Goal: Task Accomplishment & Management: Use online tool/utility

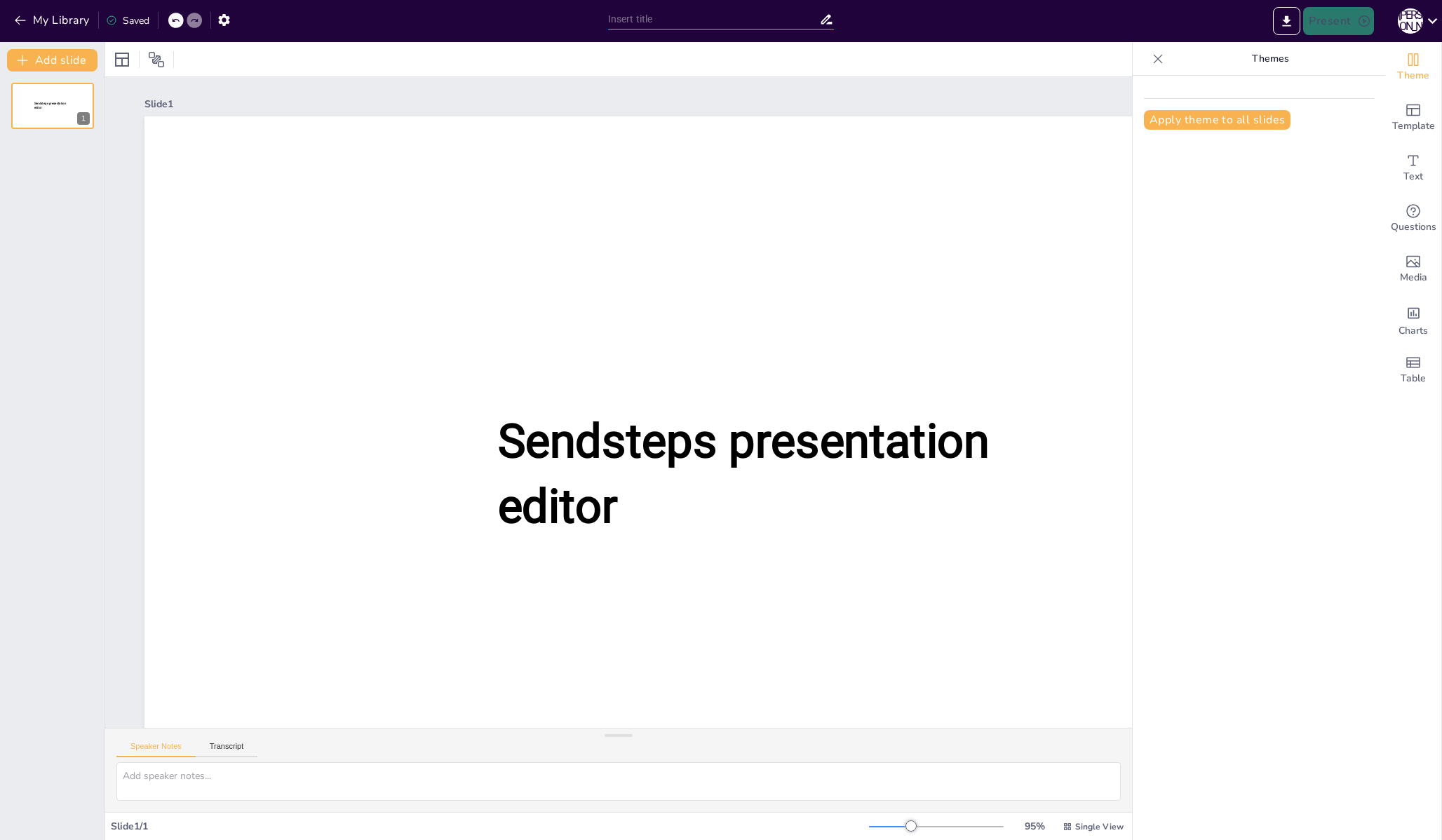
type input "New Sendsteps"
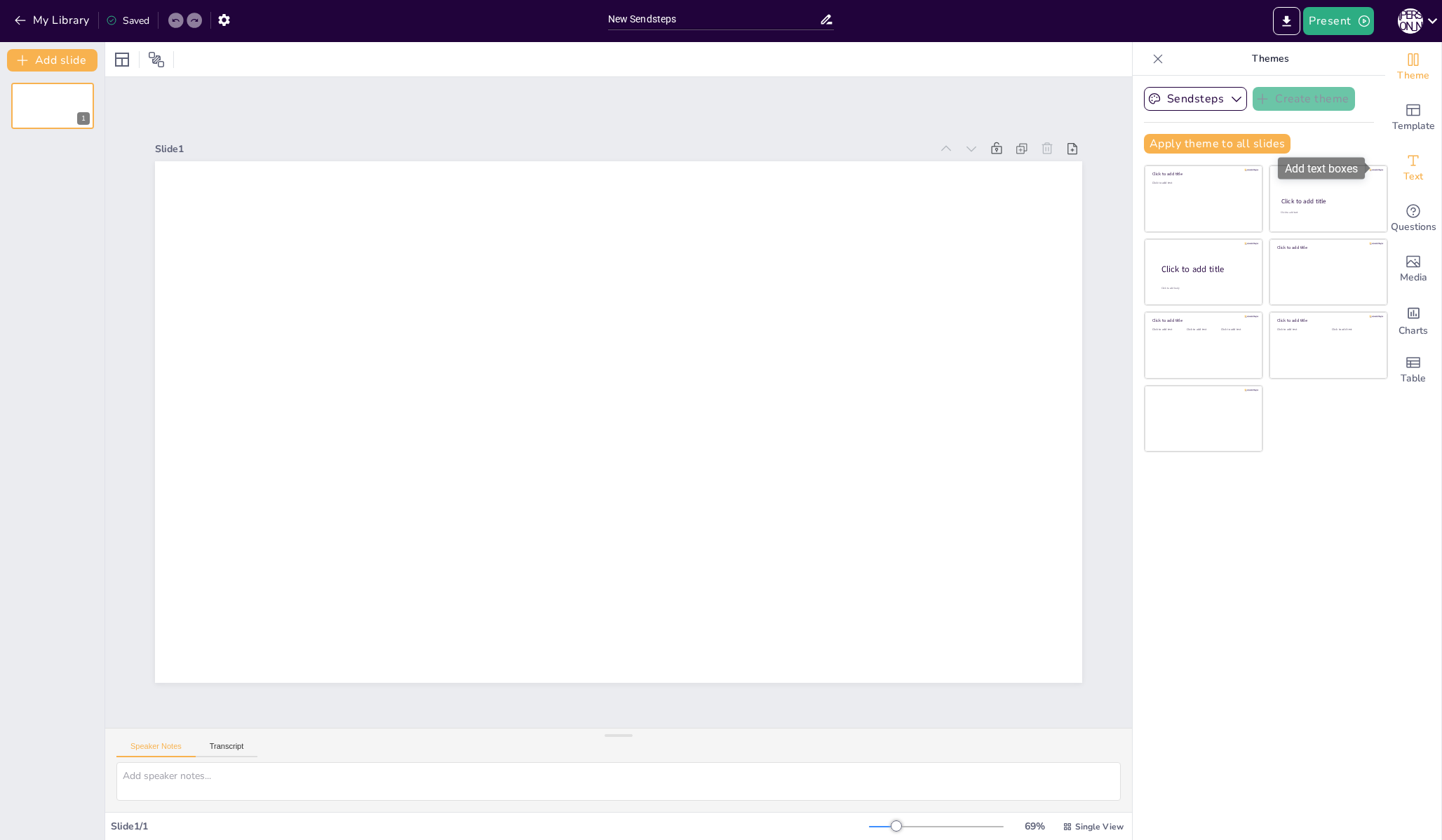
click at [1409, 164] on icon "Add text boxes" at bounding box center [1413, 161] width 17 height 17
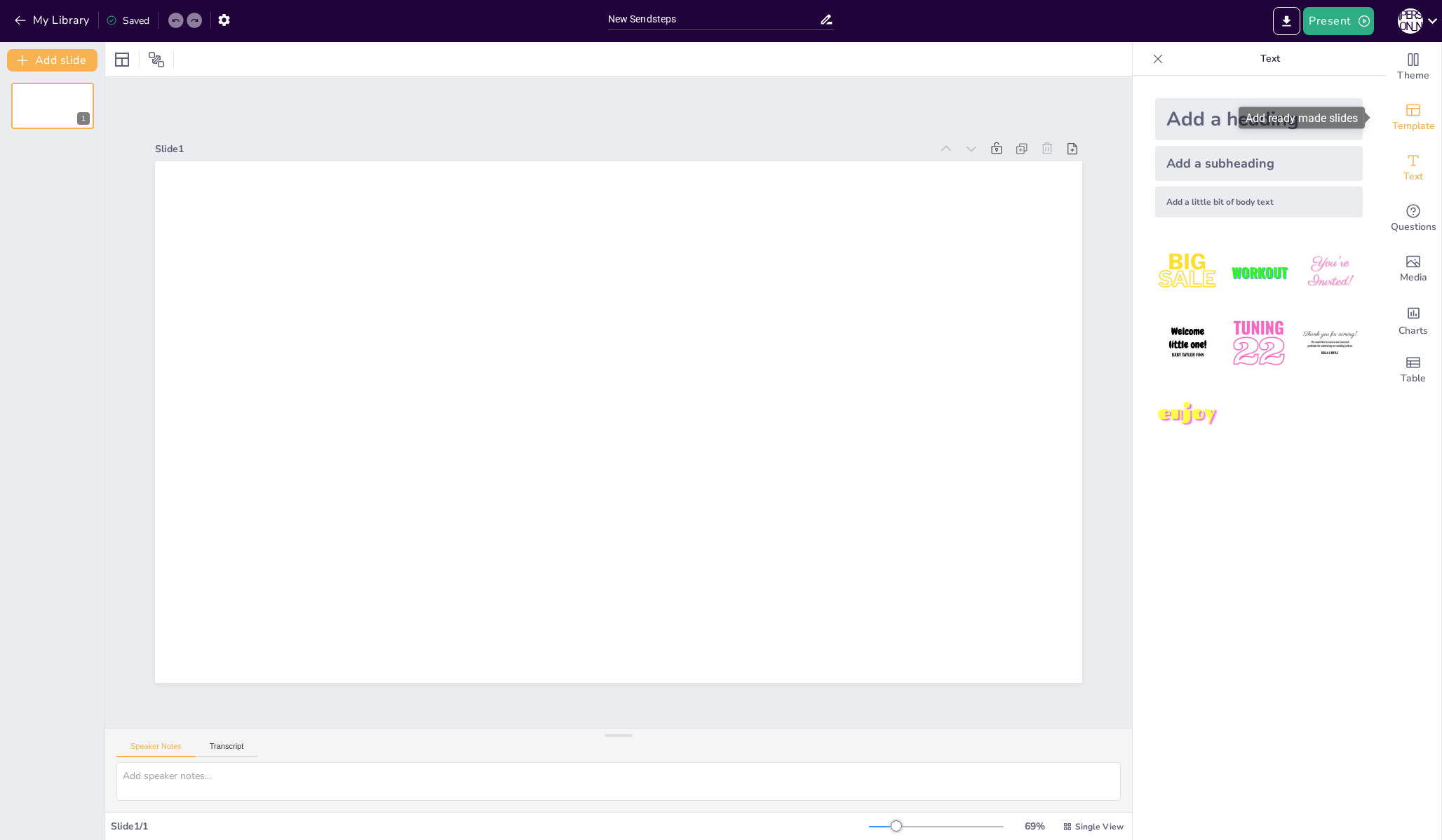
click at [1401, 123] on span "Template" at bounding box center [1413, 126] width 43 height 16
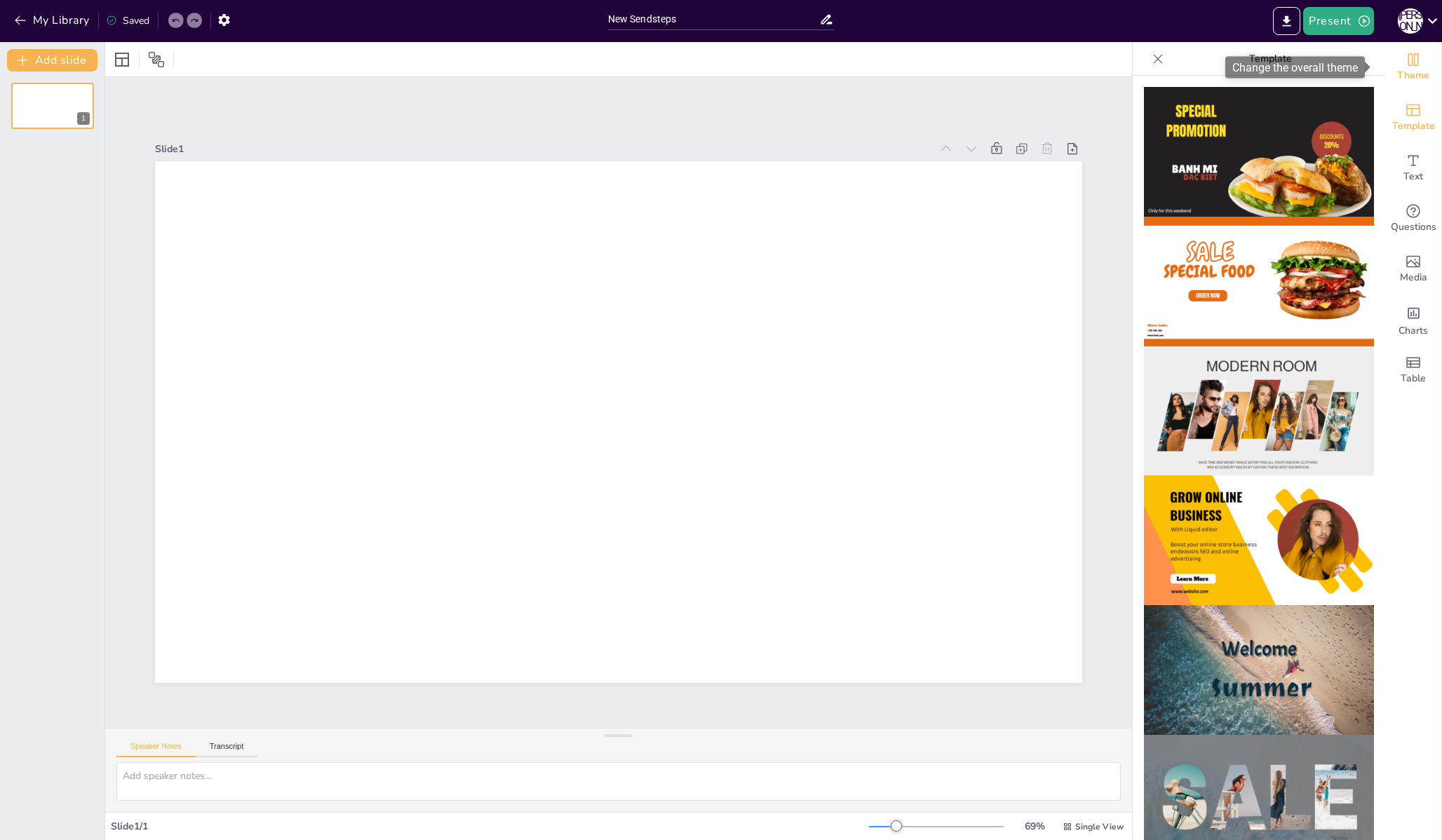
click at [1411, 84] on div "Theme" at bounding box center [1413, 67] width 56 height 50
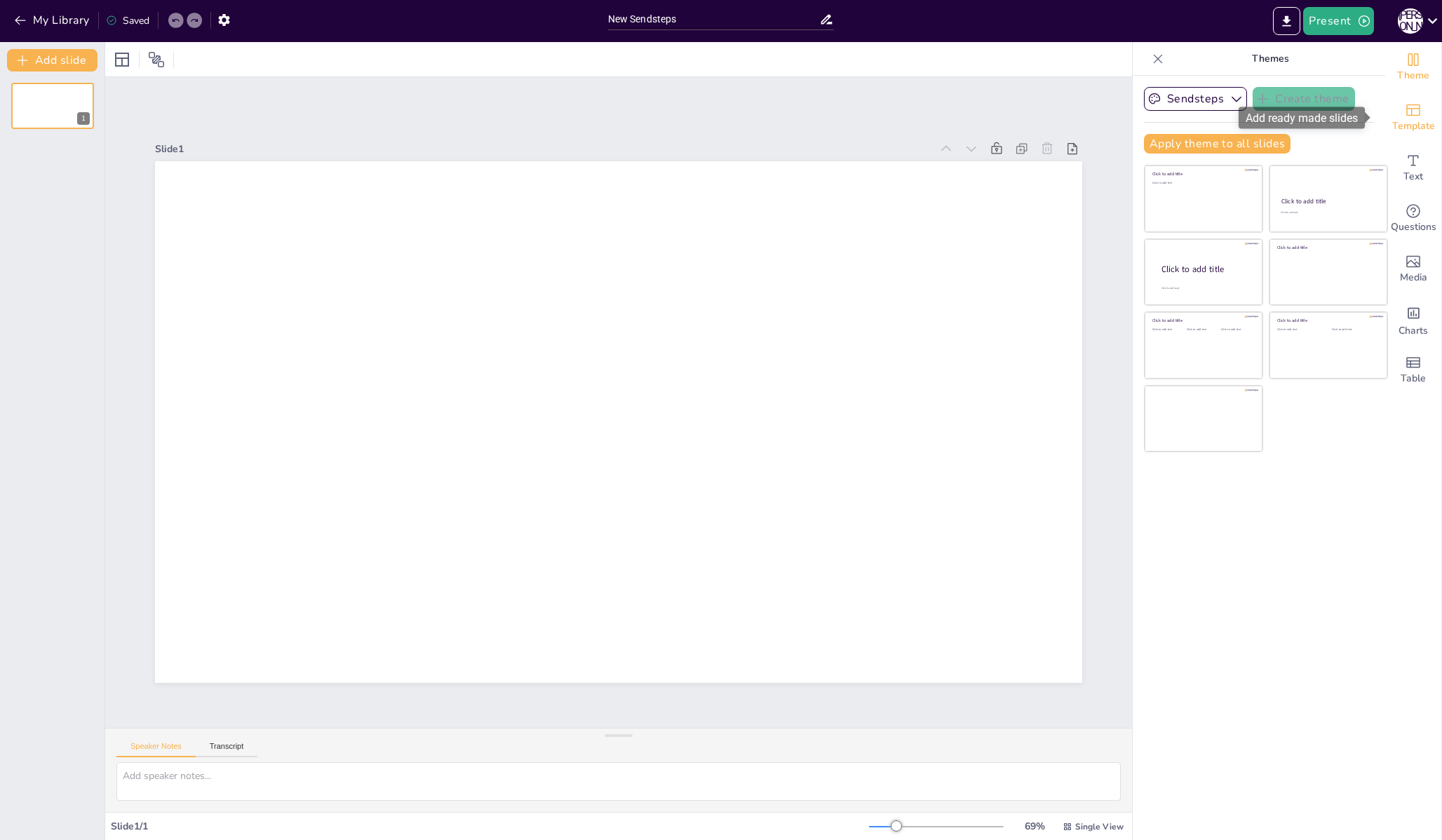
click at [1408, 131] on span "Template" at bounding box center [1413, 126] width 43 height 16
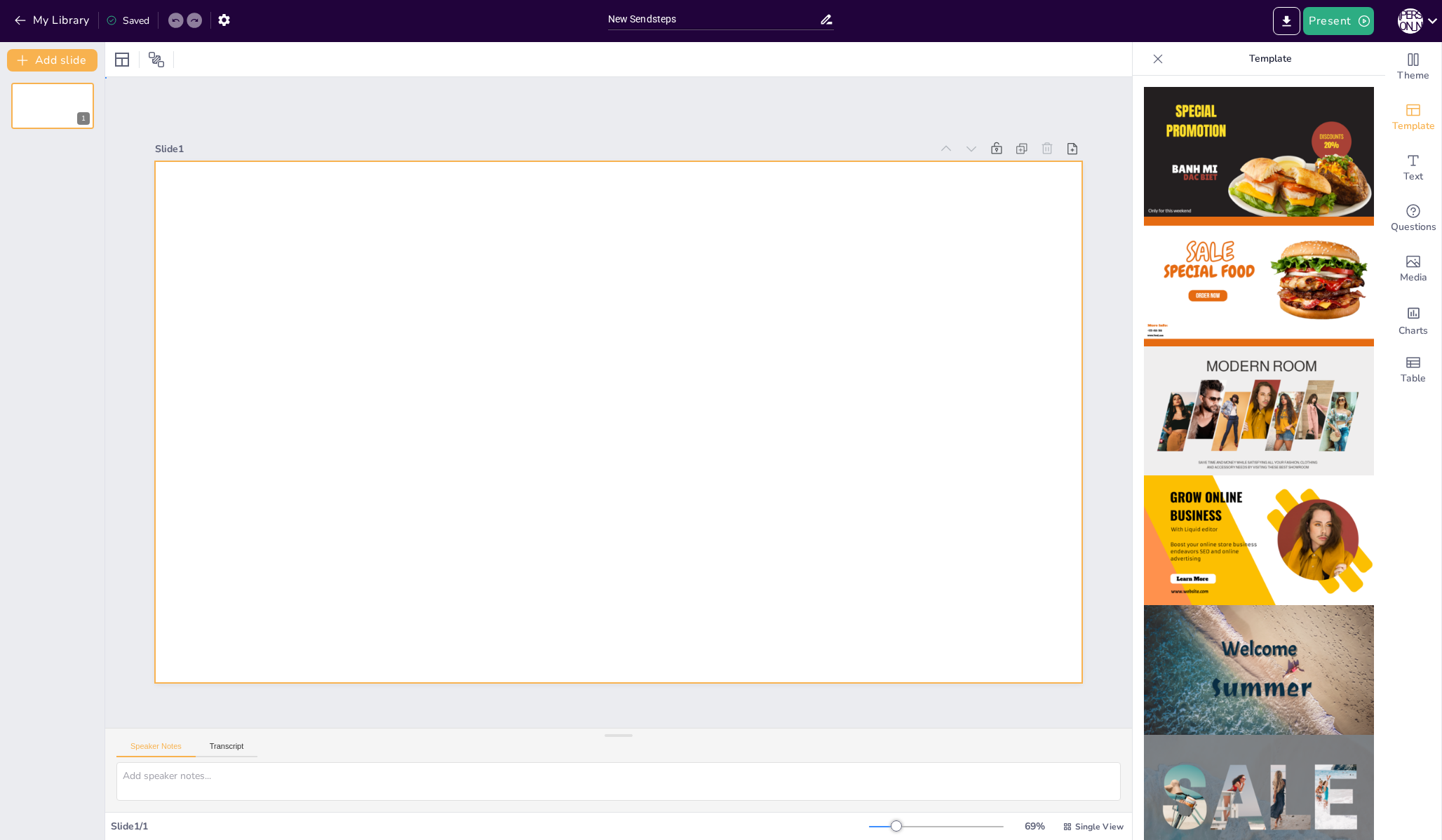
click at [774, 192] on div at bounding box center [618, 422] width 927 height 522
click at [1065, 143] on icon at bounding box center [1072, 149] width 14 height 14
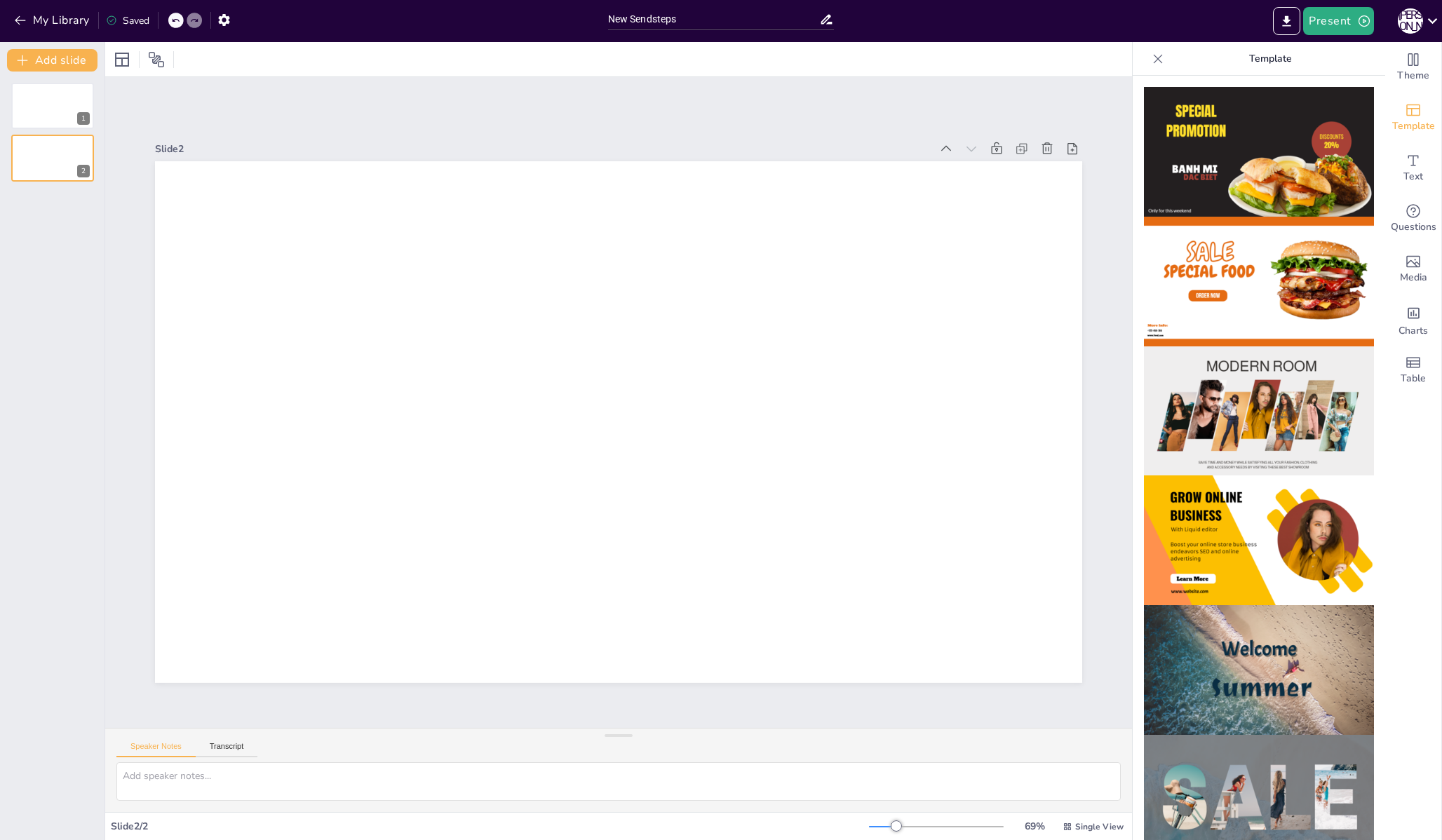
click at [1065, 143] on icon at bounding box center [1072, 149] width 14 height 14
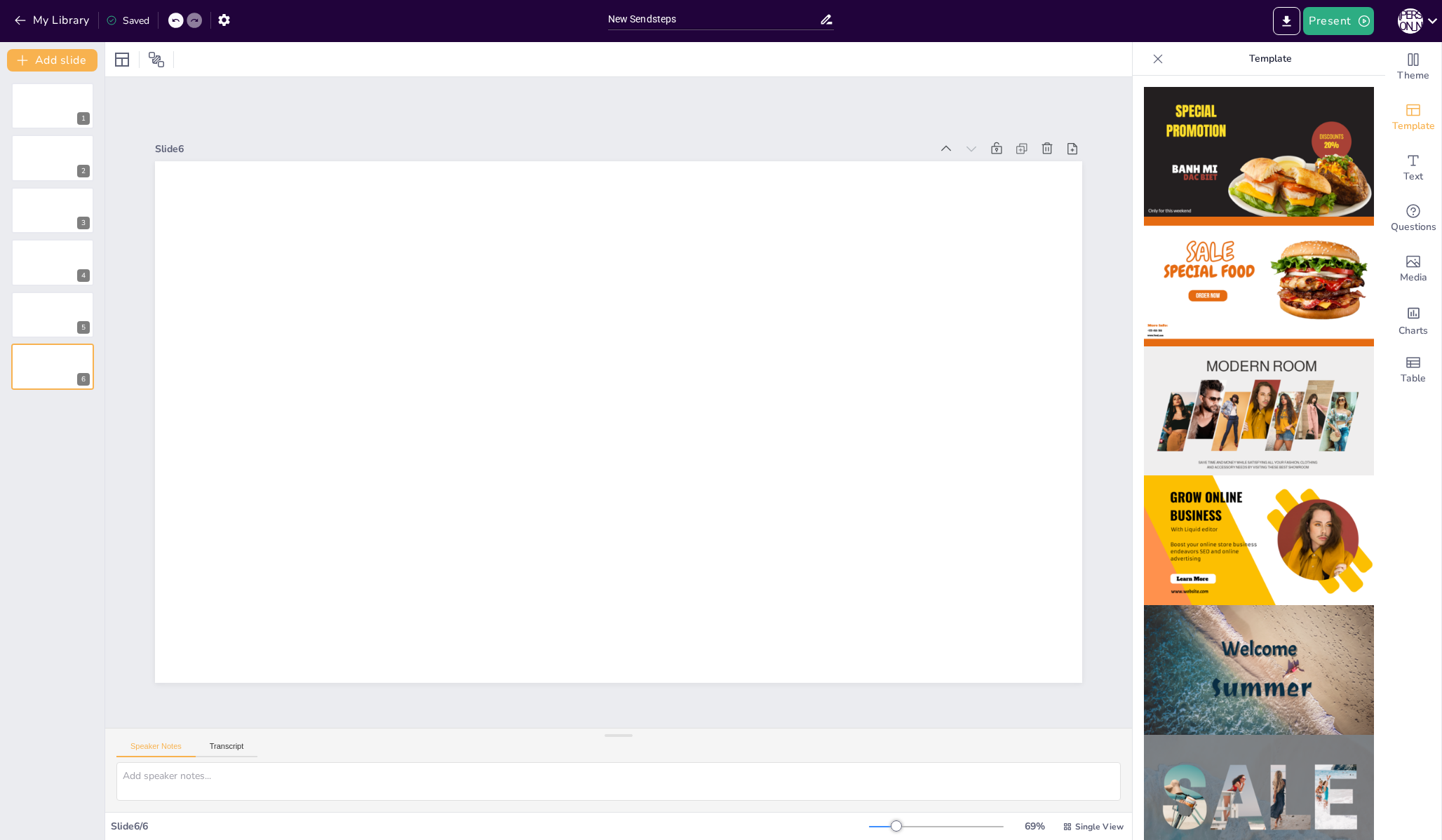
click at [1065, 143] on icon at bounding box center [1072, 149] width 14 height 14
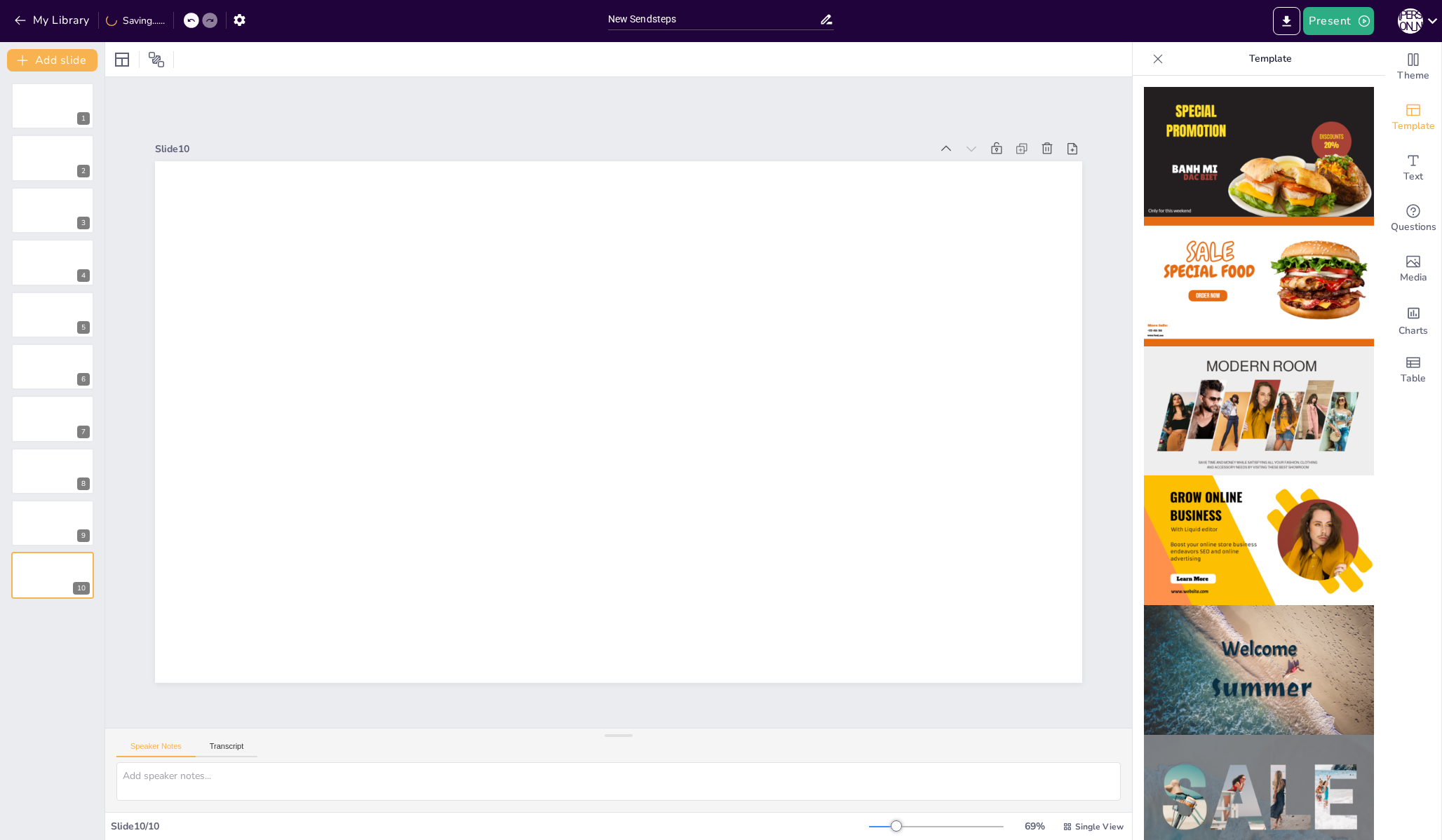
click at [1065, 143] on icon at bounding box center [1072, 149] width 14 height 14
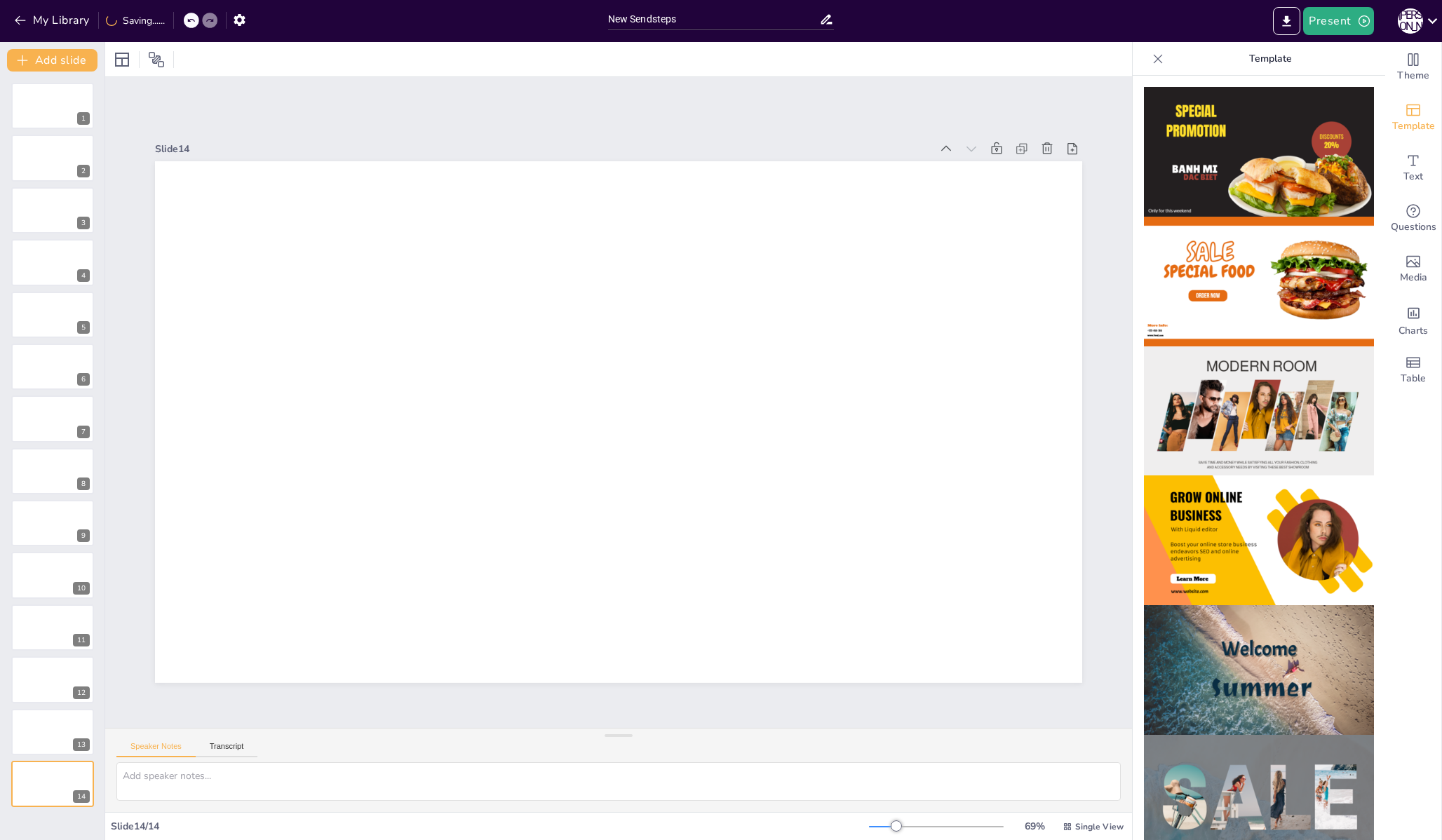
click at [1065, 143] on icon at bounding box center [1072, 149] width 14 height 14
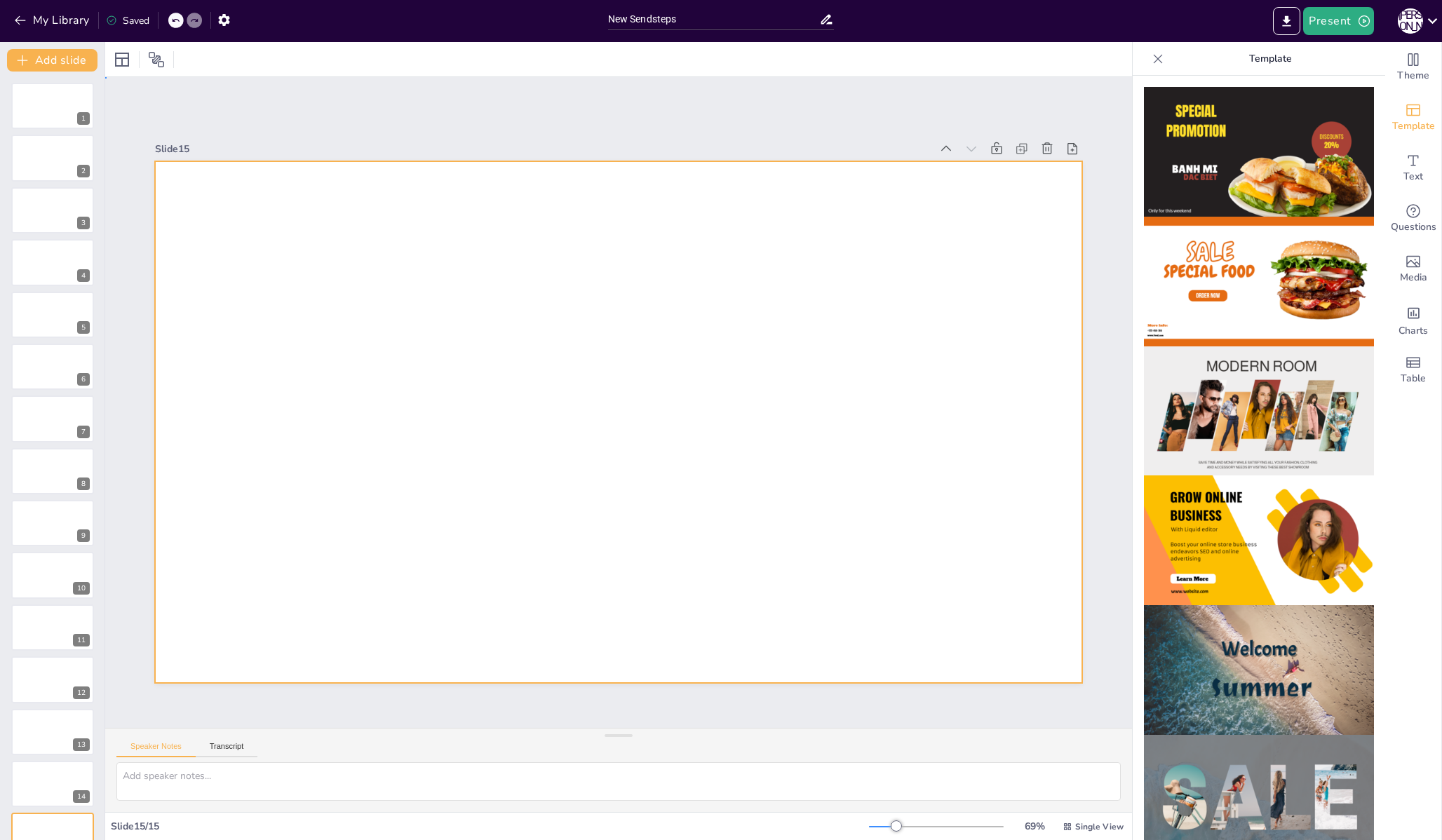
click at [319, 291] on div at bounding box center [618, 422] width 927 height 522
click at [1015, 145] on icon at bounding box center [1021, 149] width 14 height 14
click at [1414, 278] on span "Media" at bounding box center [1413, 278] width 27 height 16
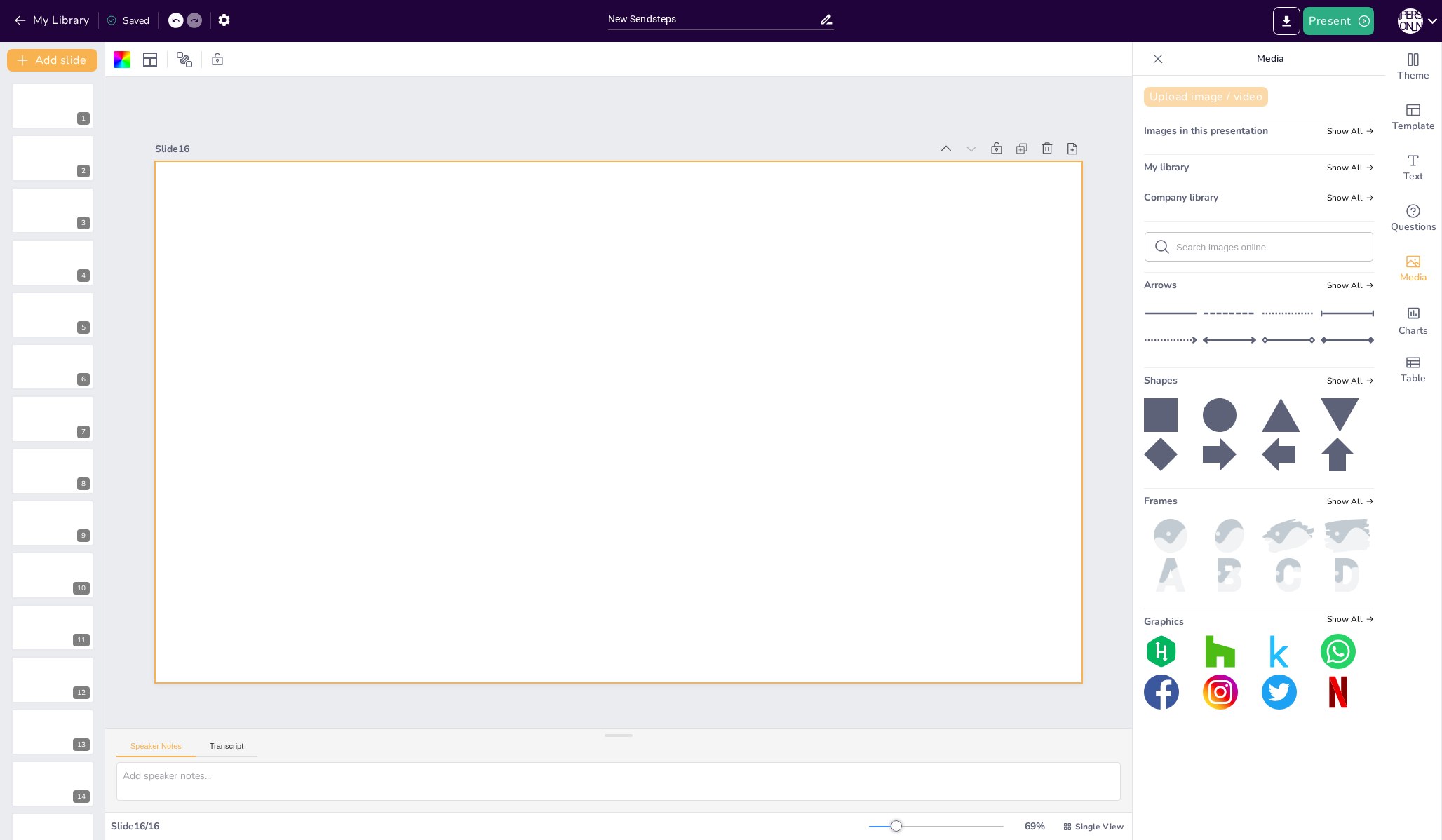
click at [1160, 97] on button "Upload image / video" at bounding box center [1205, 97] width 124 height 20
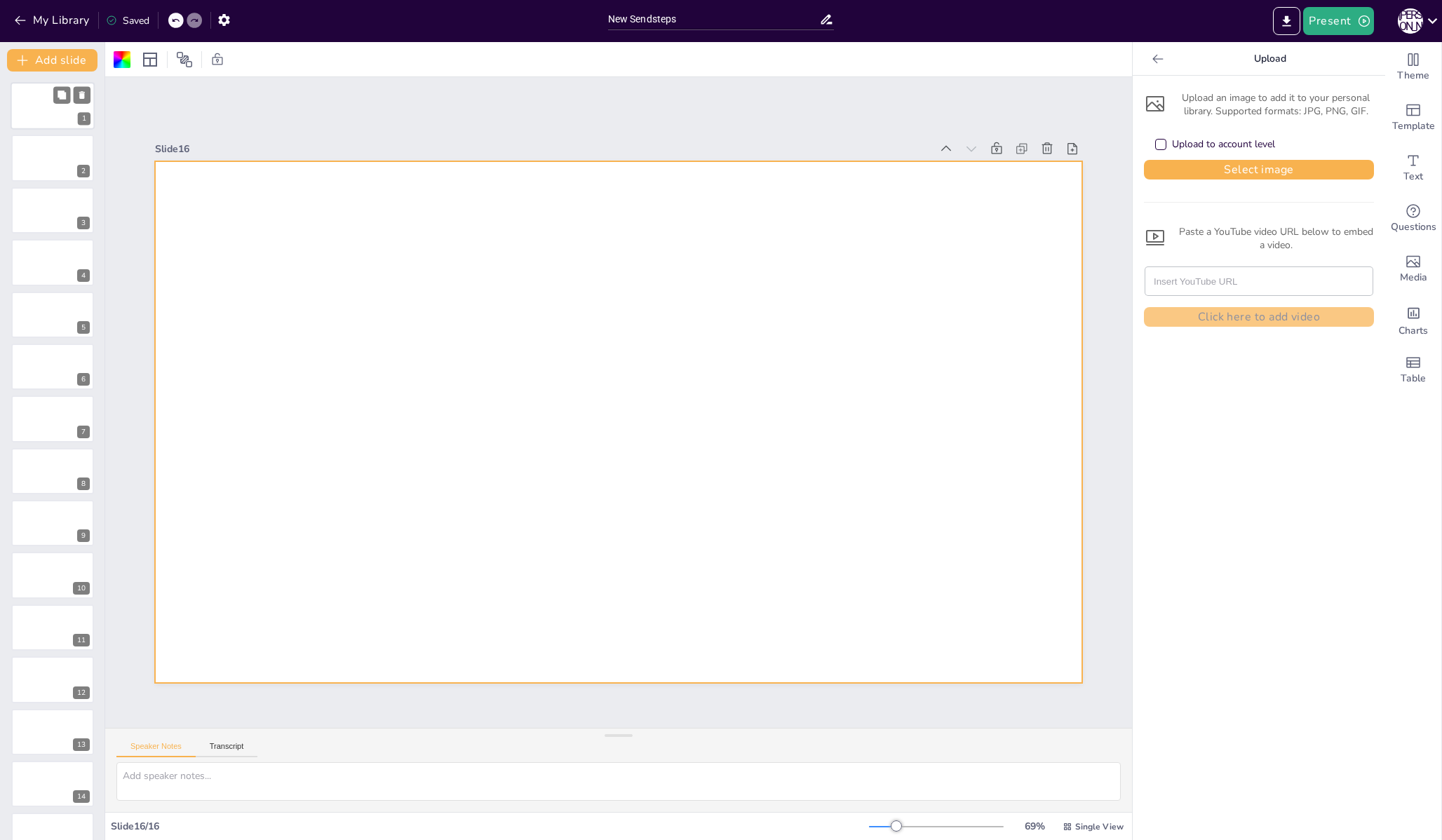
click at [54, 123] on div at bounding box center [53, 105] width 84 height 47
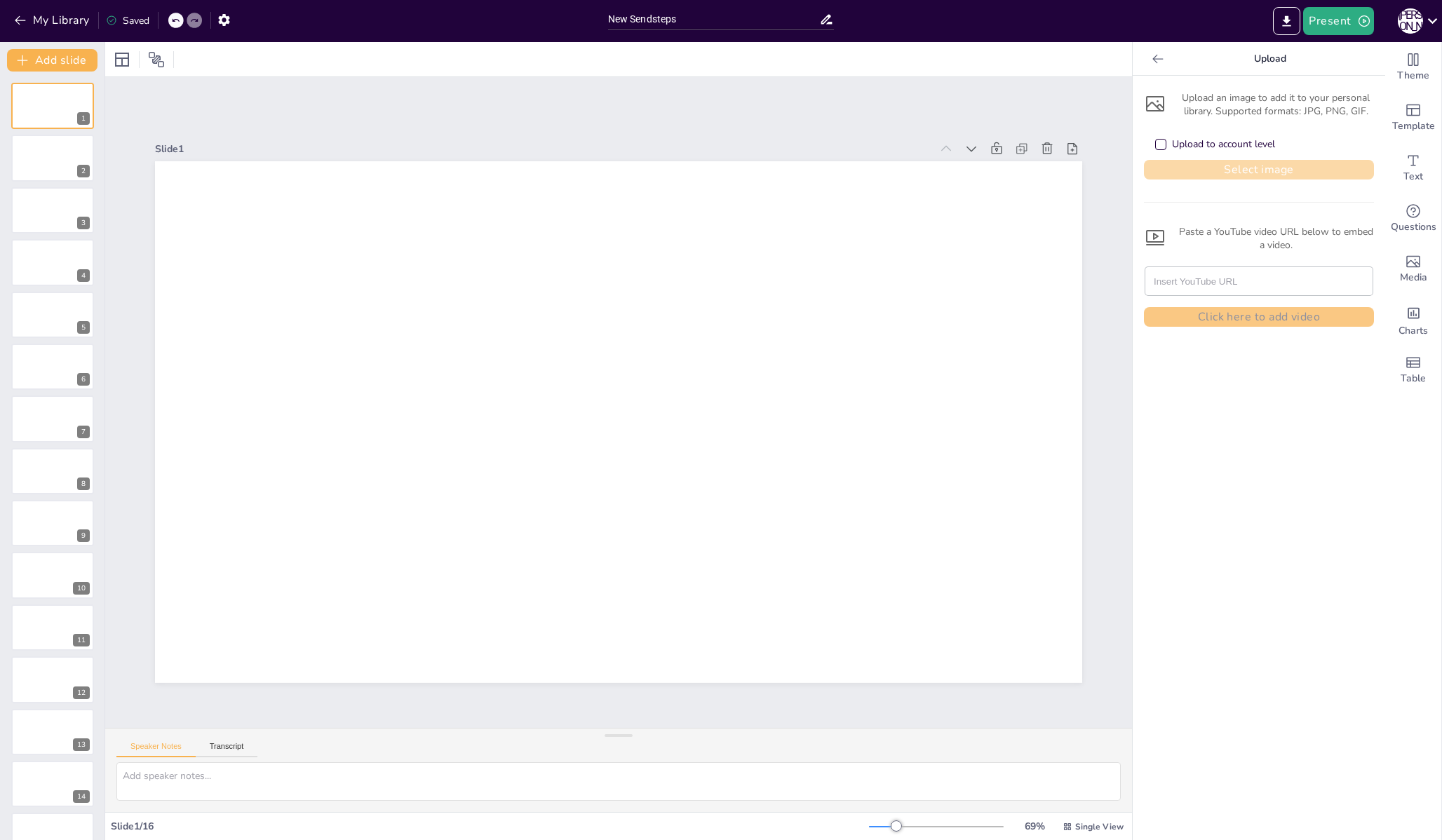
click at [1216, 170] on button "Select image" at bounding box center [1259, 170] width 230 height 20
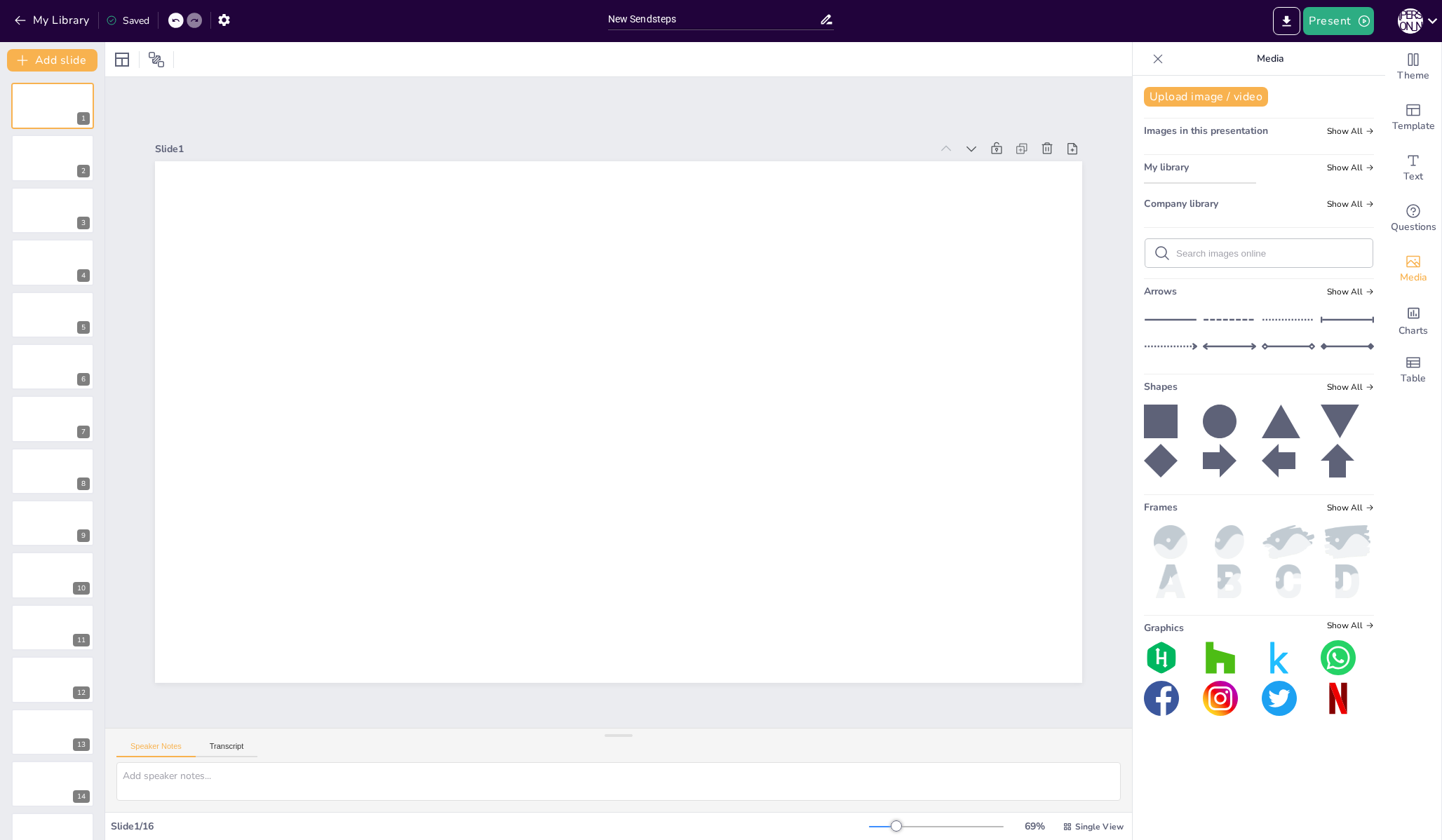
click at [1194, 183] on img at bounding box center [1200, 183] width 111 height 0
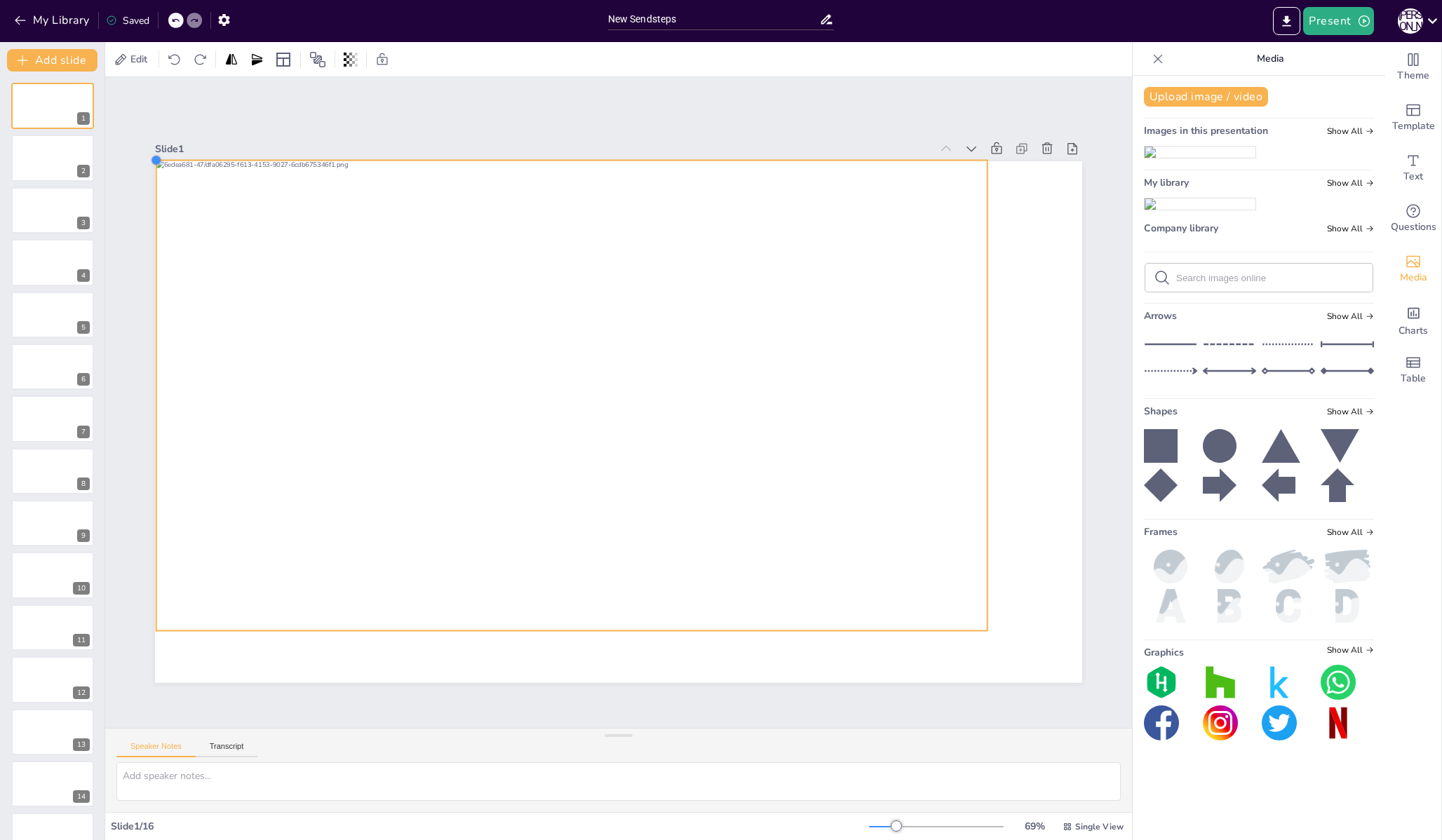
drag, startPoint x: 243, startPoint y: 211, endPoint x: 149, endPoint y: 160, distance: 106.9
click at [151, 160] on div at bounding box center [156, 160] width 11 height 11
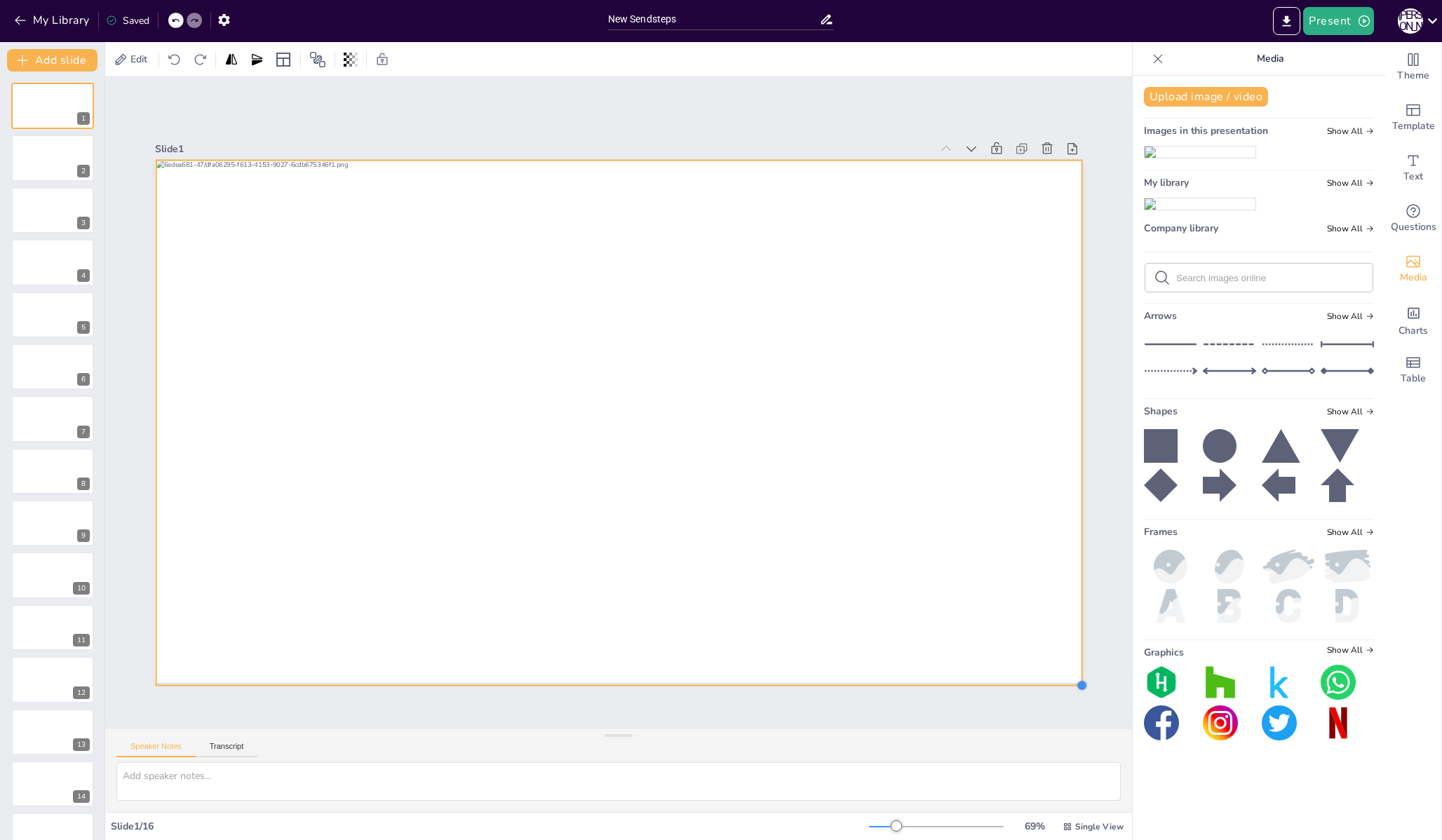
drag, startPoint x: 978, startPoint y: 626, endPoint x: 1074, endPoint y: 655, distance: 100.3
click at [1074, 655] on div "Slide 1 Slide 2 Slide 3 Slide 4 Slide 5 Slide 6 Slide 7 Slide 8 Slide 9 Slide 1…" at bounding box center [618, 402] width 1006 height 561
click at [875, 588] on div at bounding box center [619, 423] width 926 height 524
click at [578, 670] on div at bounding box center [619, 423] width 926 height 524
click at [606, 683] on div at bounding box center [619, 688] width 926 height 11
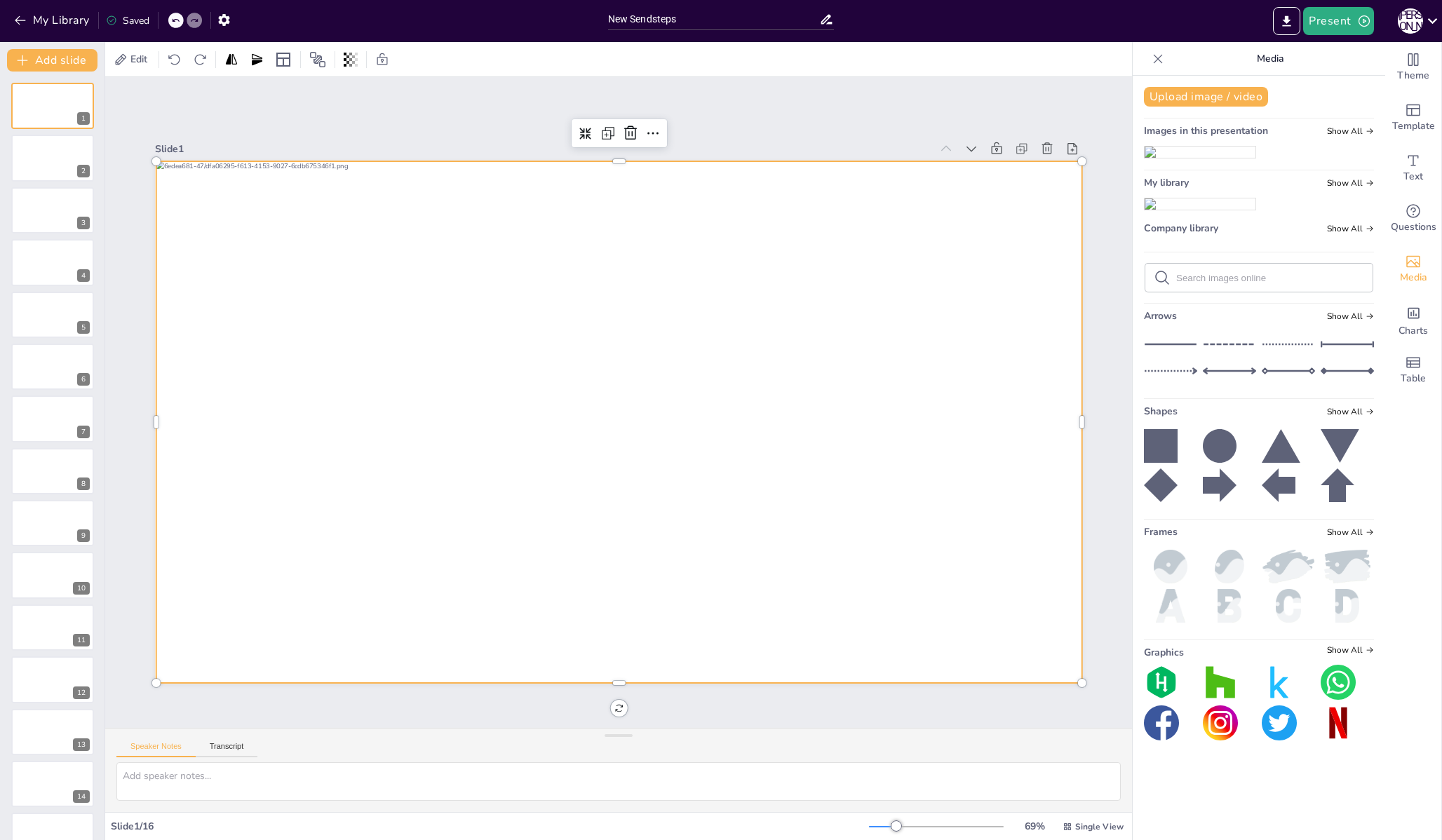
click at [688, 516] on div at bounding box center [619, 423] width 926 height 524
click at [1018, 202] on div at bounding box center [619, 423] width 926 height 524
click at [57, 150] on icon at bounding box center [62, 147] width 10 height 10
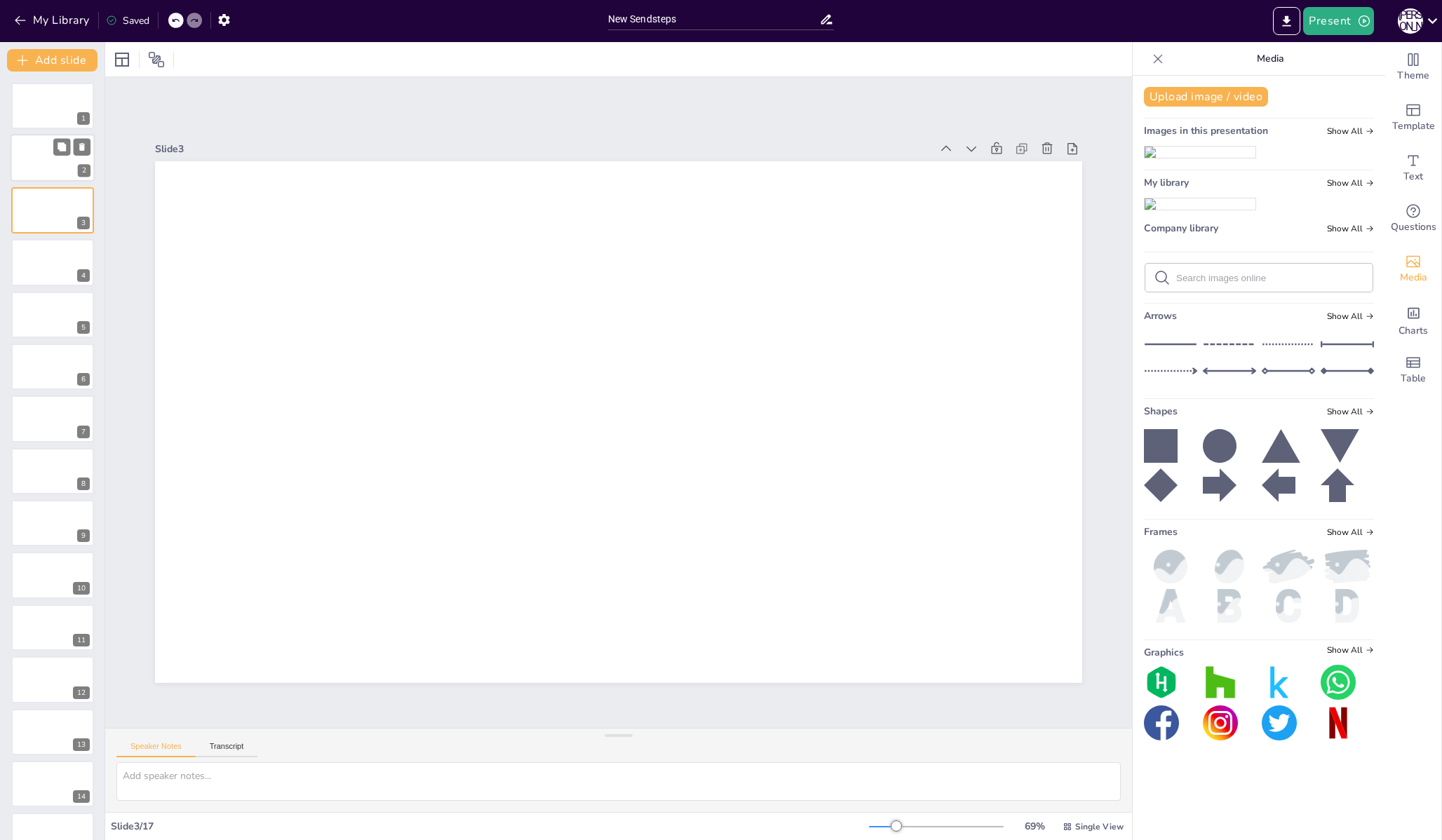
click at [28, 155] on div at bounding box center [53, 158] width 84 height 47
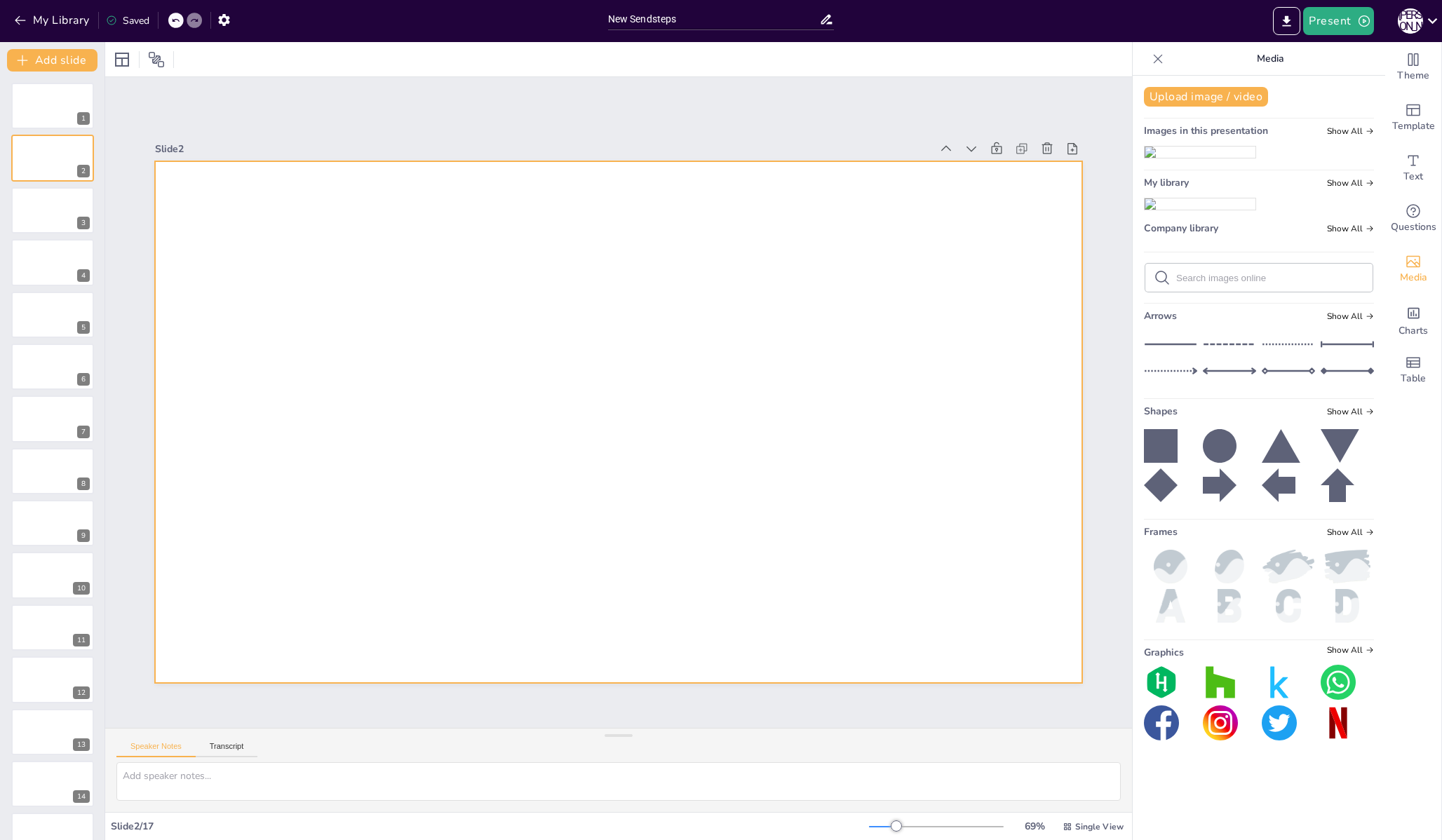
click at [825, 444] on div at bounding box center [618, 422] width 927 height 522
click at [1412, 178] on span "Text" at bounding box center [1413, 176] width 20 height 16
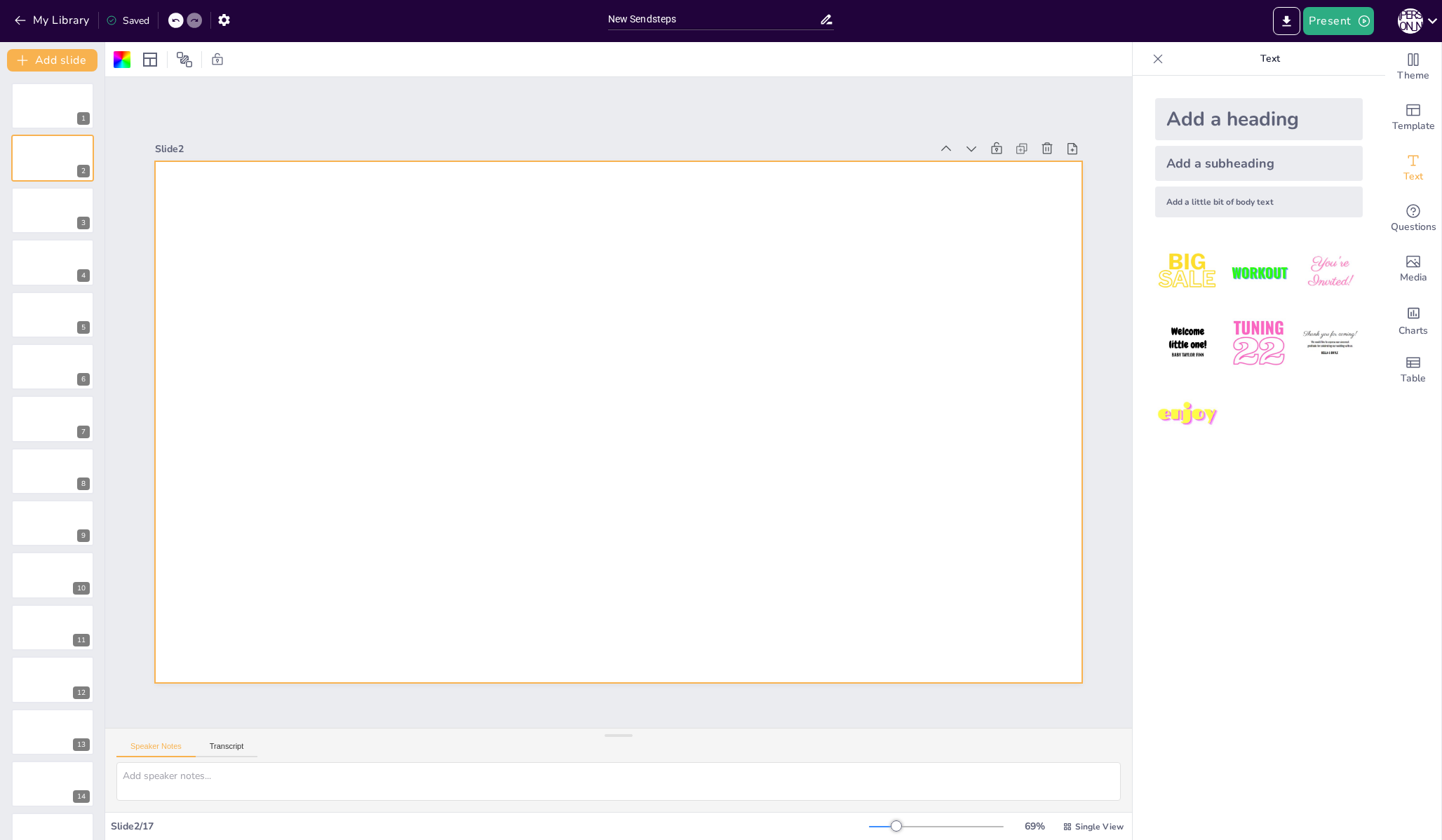
click at [1293, 114] on div "Add a heading" at bounding box center [1259, 119] width 207 height 42
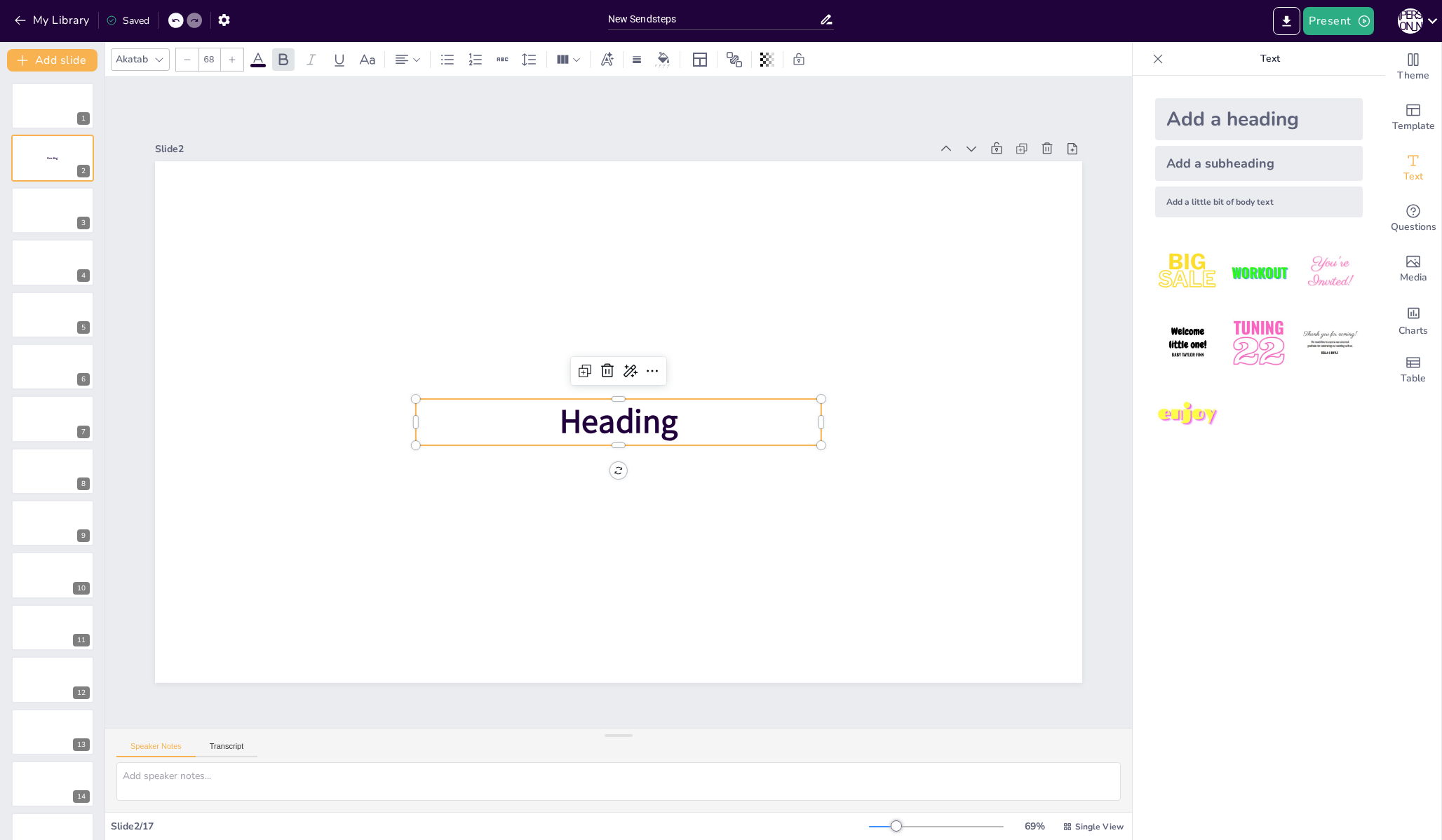
click at [579, 429] on span "Heading" at bounding box center [619, 422] width 119 height 45
click at [1169, 166] on div "Add a subheading" at bounding box center [1259, 163] width 207 height 35
click at [450, 405] on p "Студия Zephyr Neuro" at bounding box center [619, 422] width 406 height 47
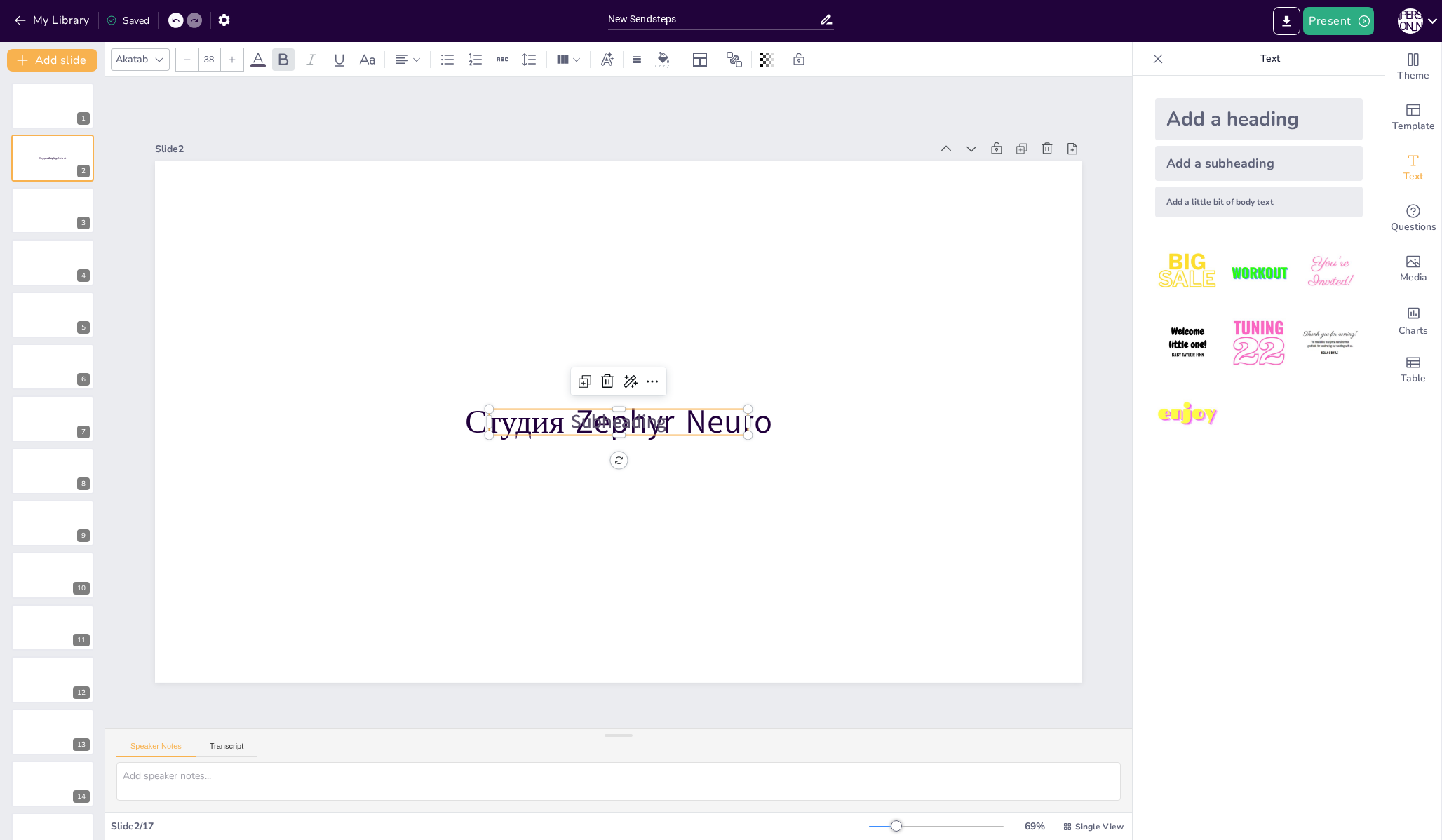
click at [535, 426] on p "Subheading" at bounding box center [618, 422] width 259 height 26
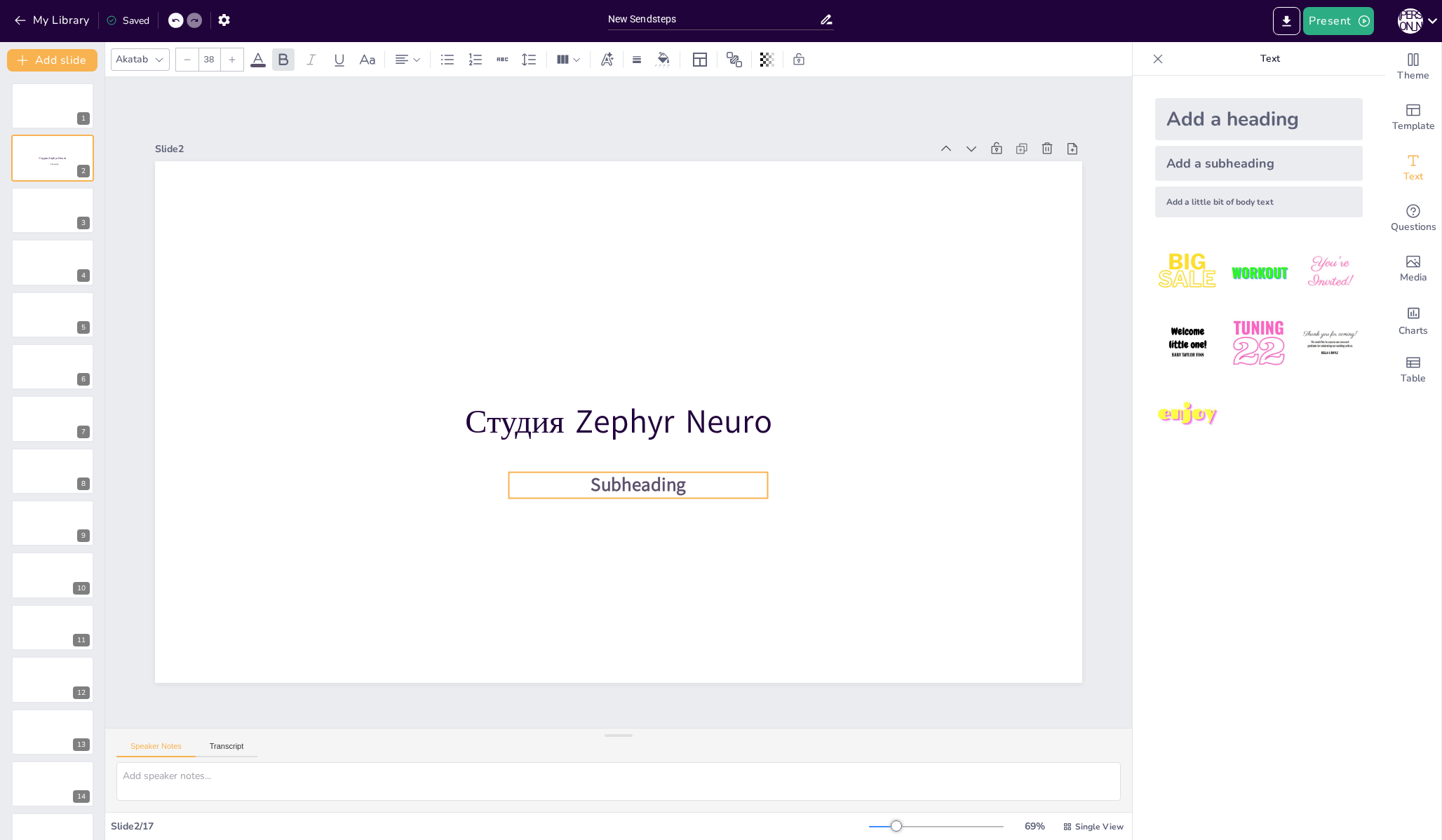
drag, startPoint x: 528, startPoint y: 413, endPoint x: 548, endPoint y: 477, distance: 67.1
click at [548, 477] on p "Subheading" at bounding box center [638, 485] width 259 height 26
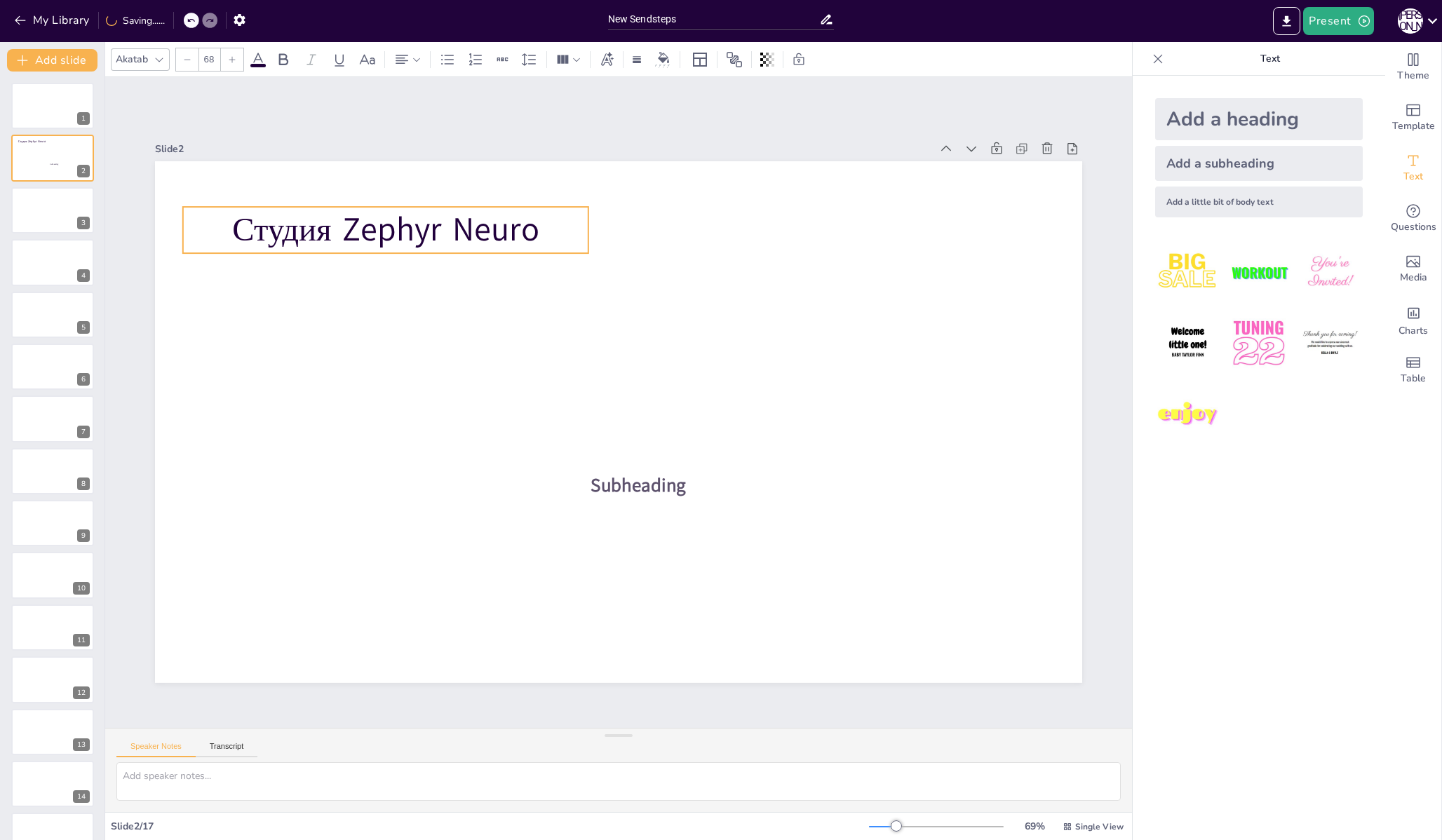
drag, startPoint x: 526, startPoint y: 425, endPoint x: 293, endPoint y: 230, distance: 303.8
click at [293, 230] on p "Студия Zephyr Neuro" at bounding box center [386, 230] width 406 height 47
type input "38"
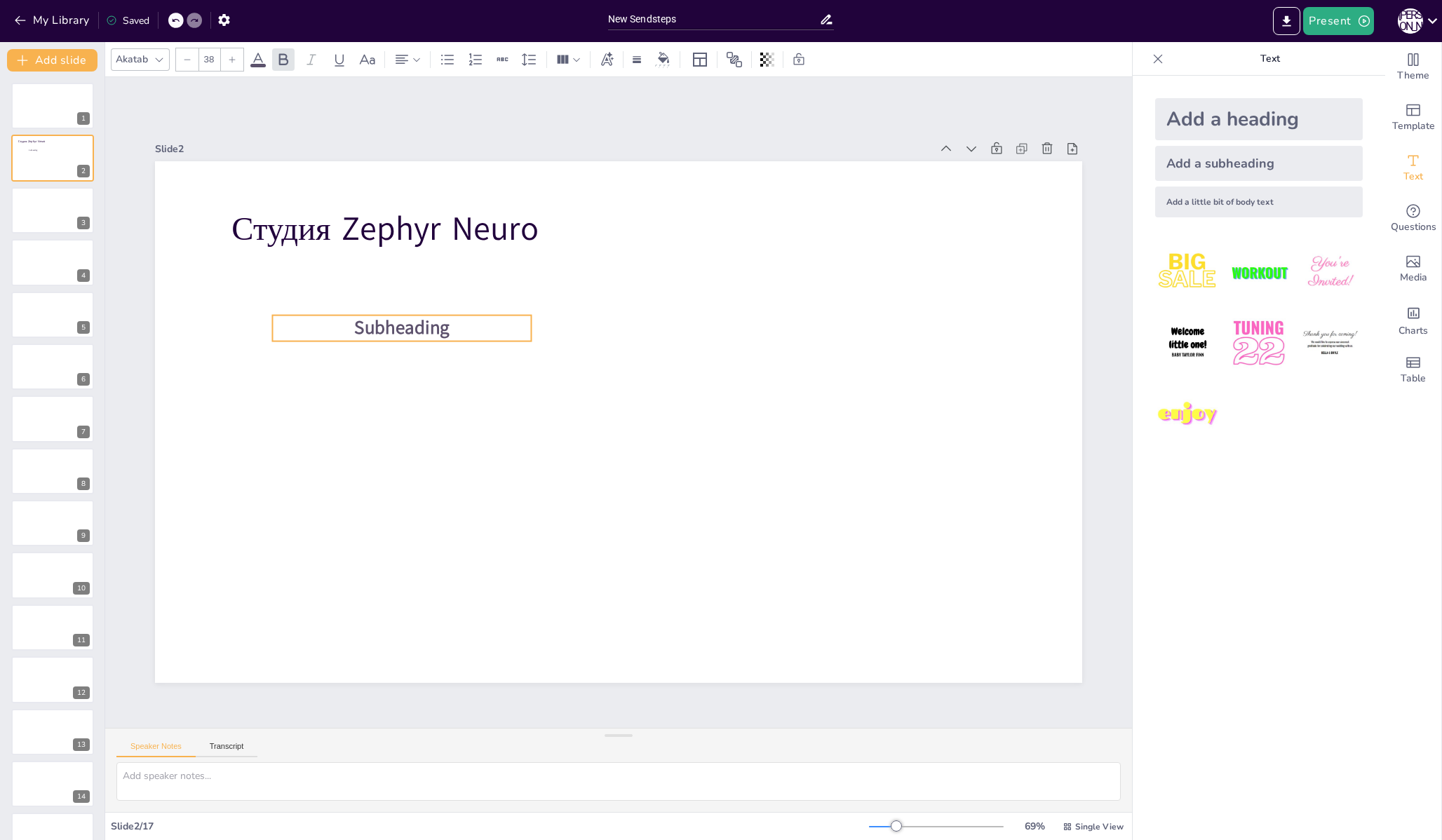
drag, startPoint x: 634, startPoint y: 486, endPoint x: 397, endPoint y: 328, distance: 284.8
click at [397, 328] on span "Subheading" at bounding box center [402, 328] width 95 height 26
click at [403, 323] on span "Subheading" at bounding box center [402, 328] width 95 height 26
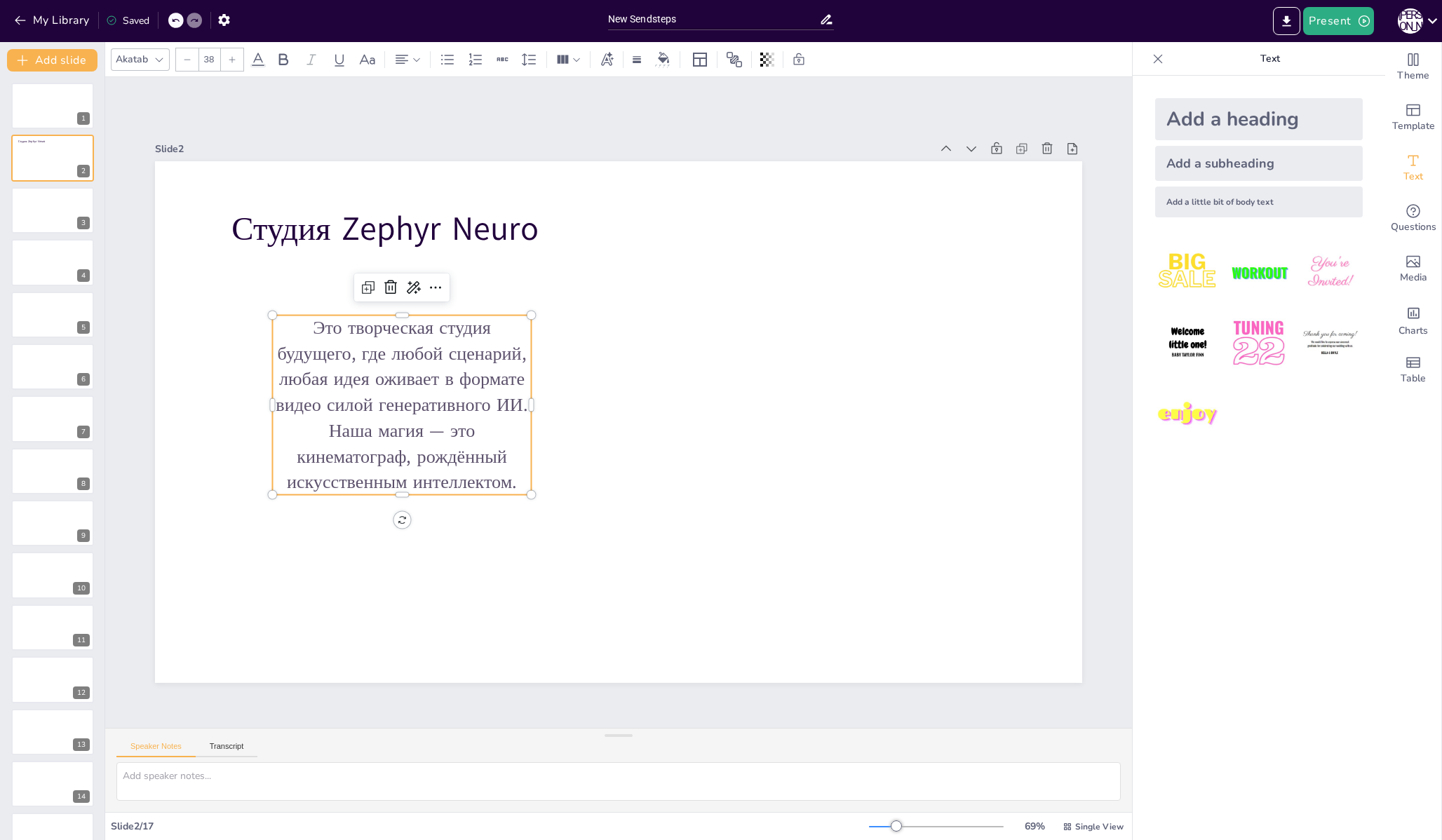
click at [382, 354] on p "Это творческая студия будущего, где любой сценарий, любая идея оживает в формат…" at bounding box center [401, 405] width 259 height 179
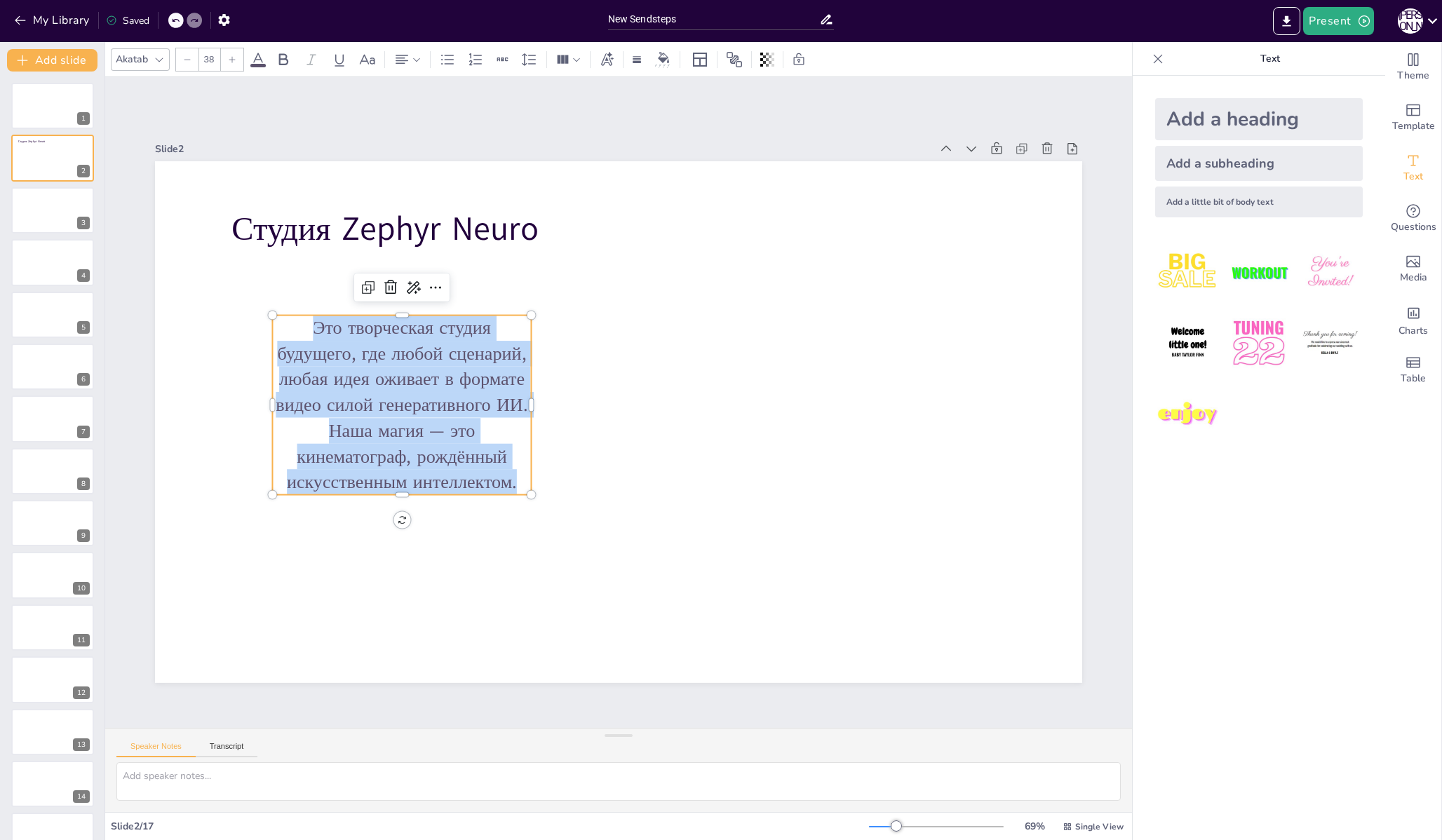
click at [382, 354] on p "Это творческая студия будущего, где любой сценарий, любая идея оживает в формат…" at bounding box center [401, 405] width 259 height 179
click at [401, 61] on icon at bounding box center [402, 59] width 17 height 17
click at [406, 108] on icon at bounding box center [407, 107] width 17 height 17
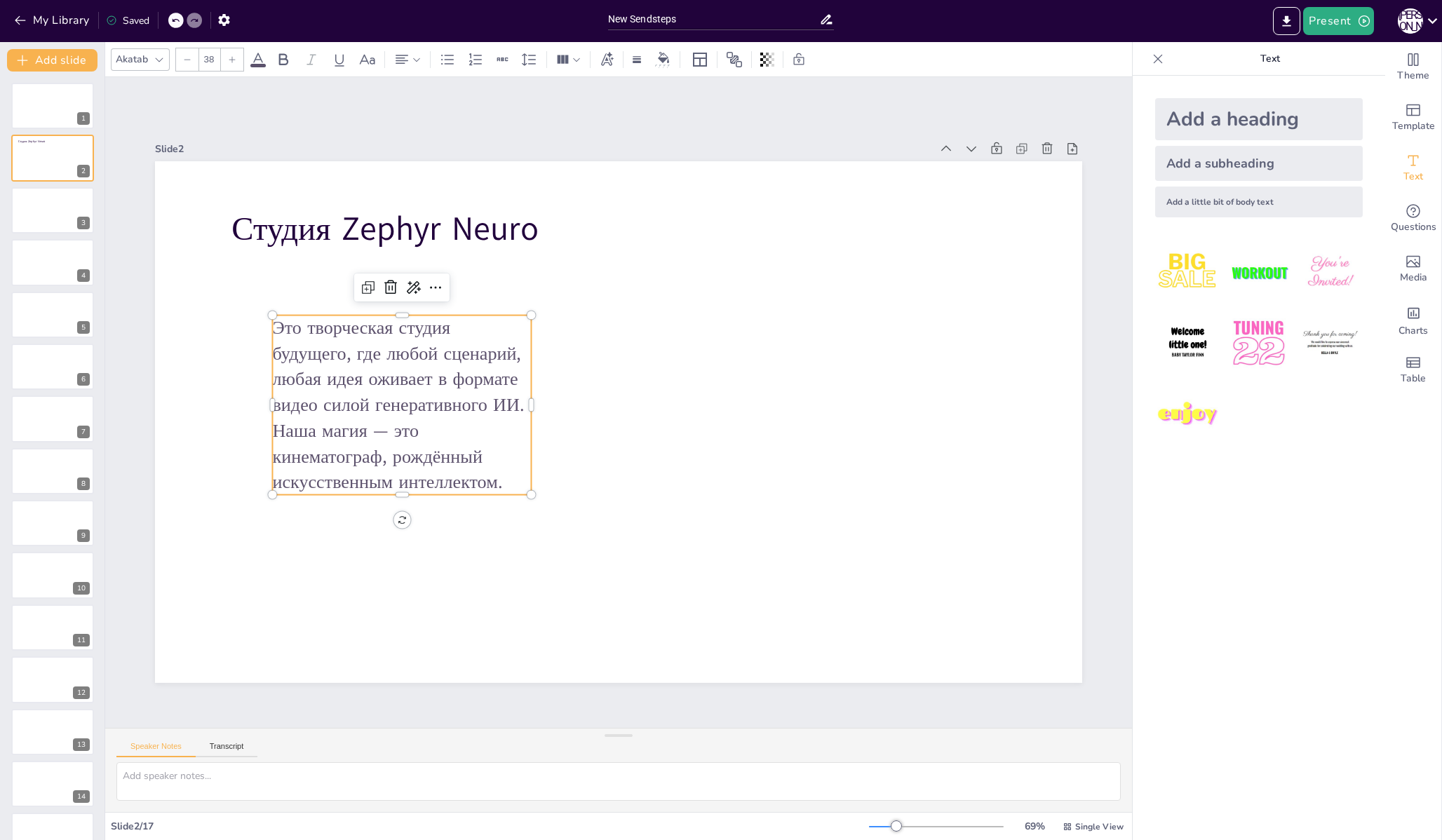
click at [122, 62] on div "Akatab" at bounding box center [131, 59] width 38 height 19
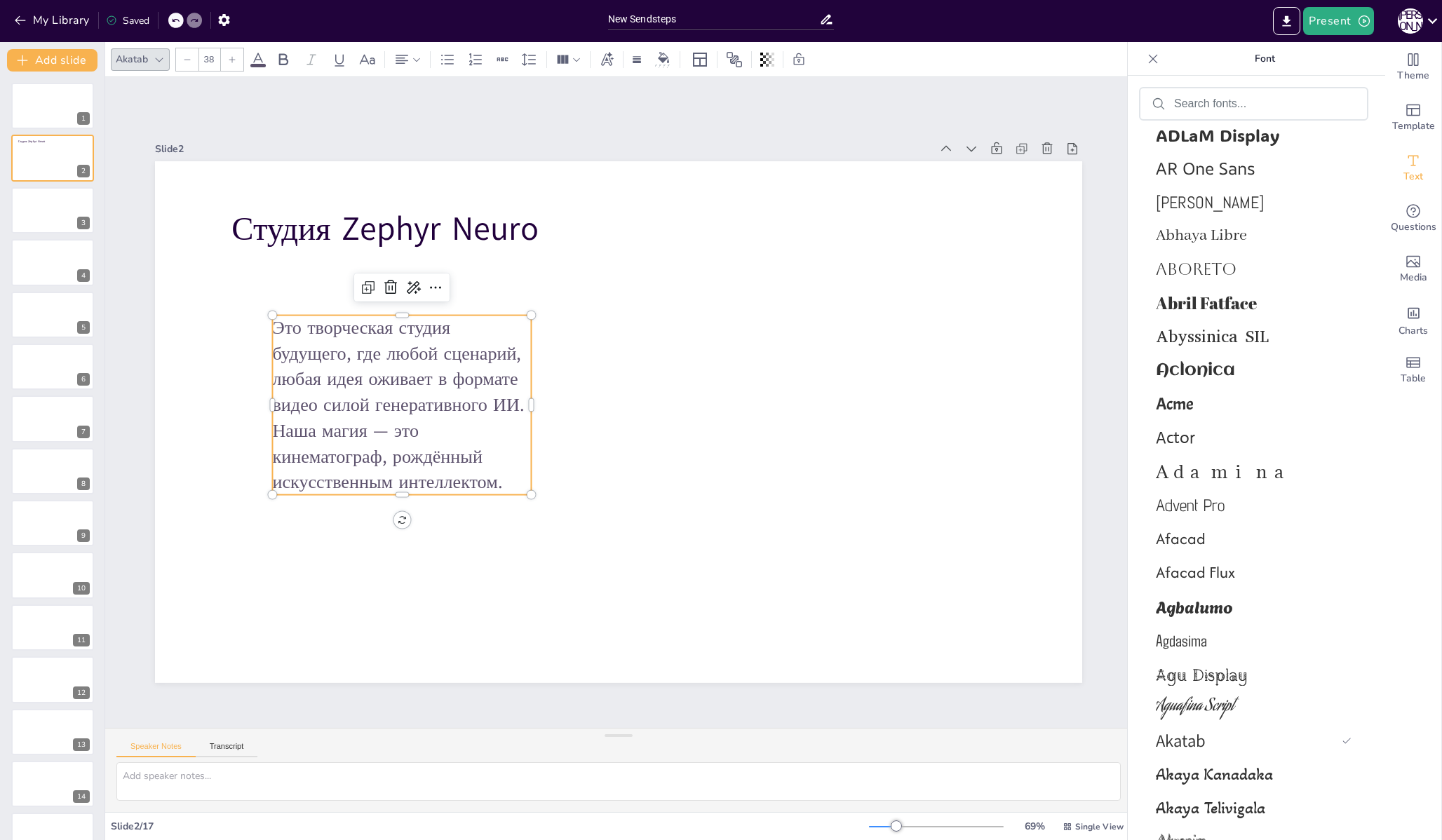
scroll to position [507, 0]
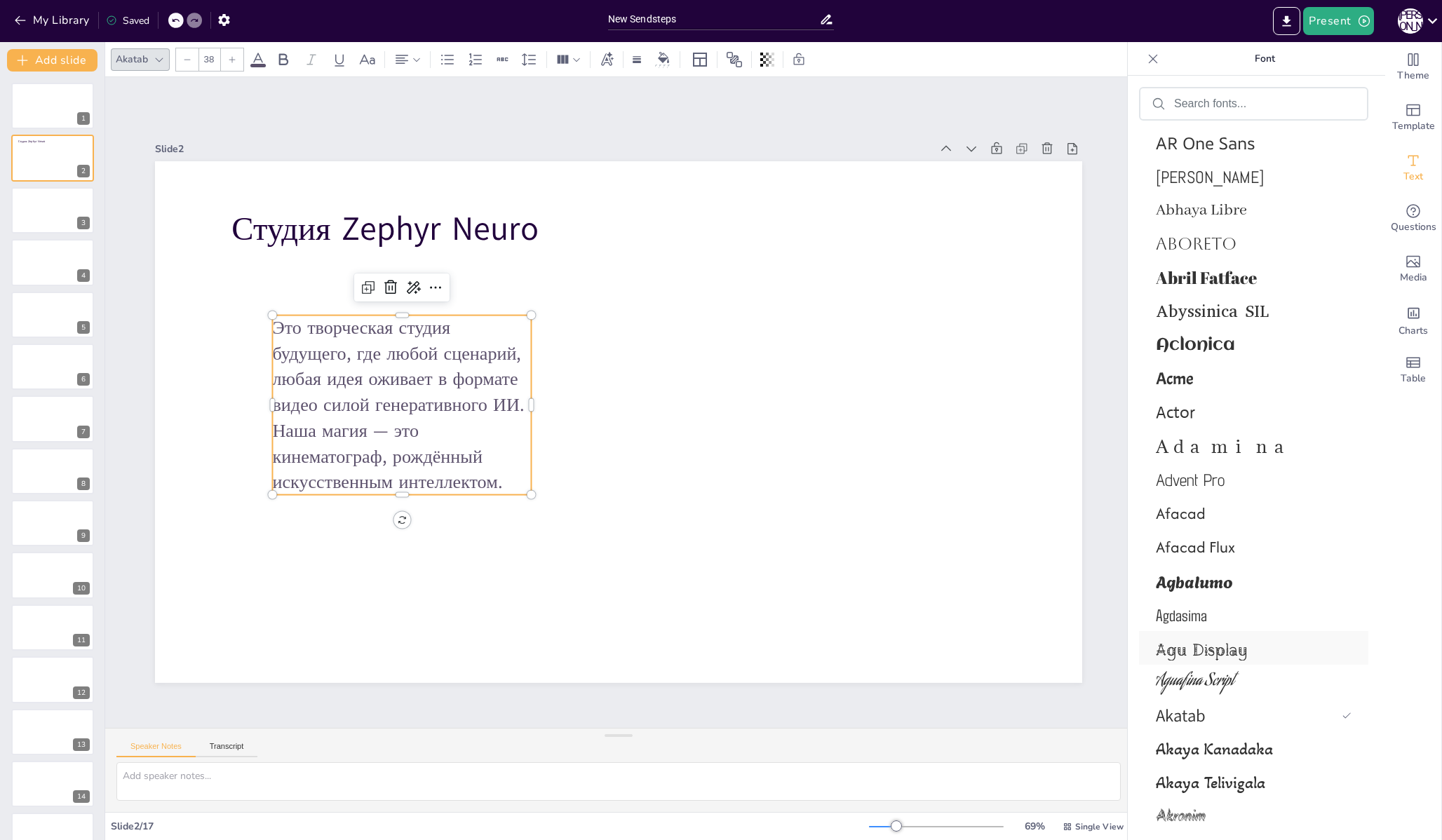
click at [1192, 654] on span "Agu Display" at bounding box center [1250, 648] width 190 height 26
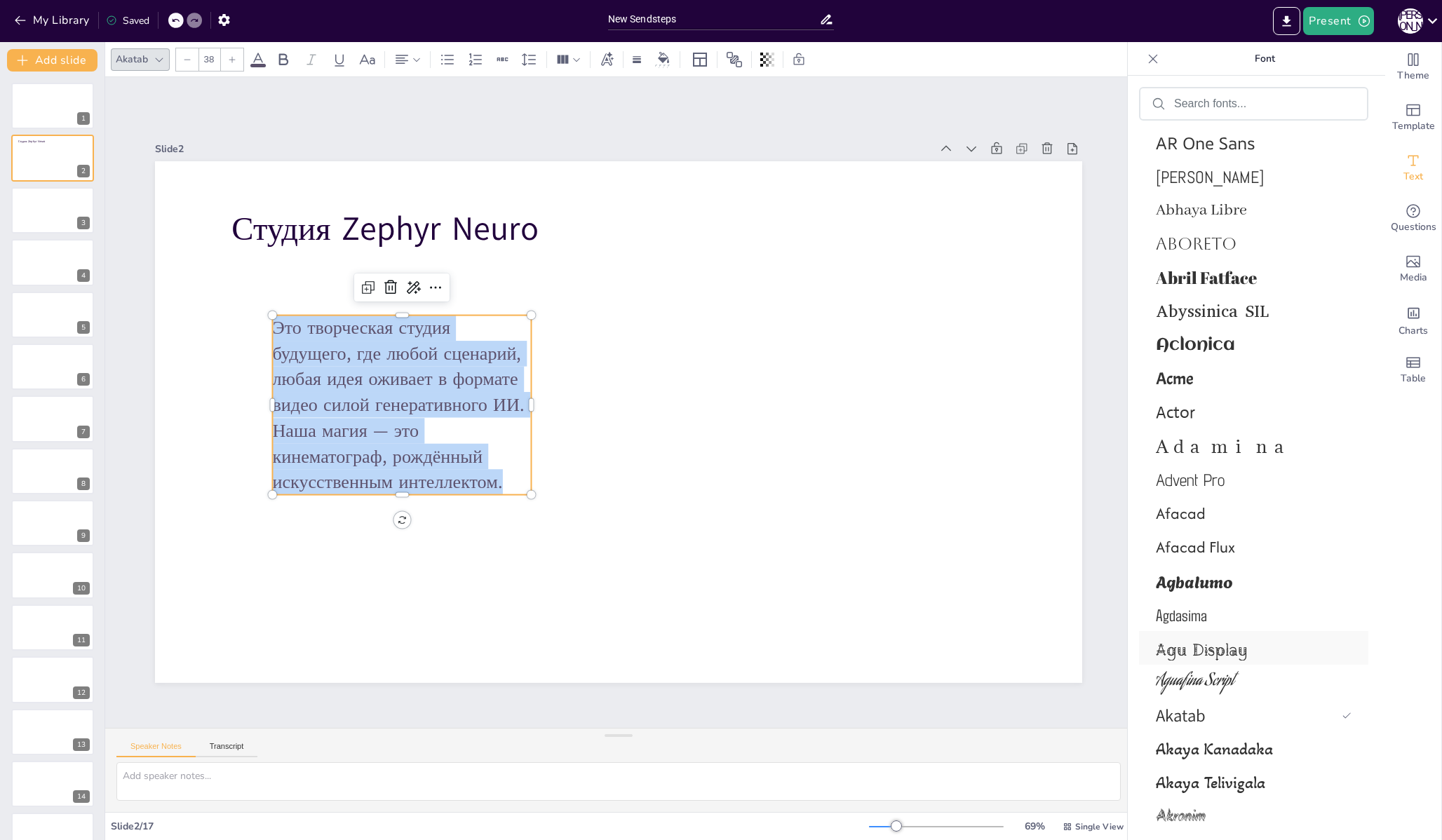
scroll to position [610, 0]
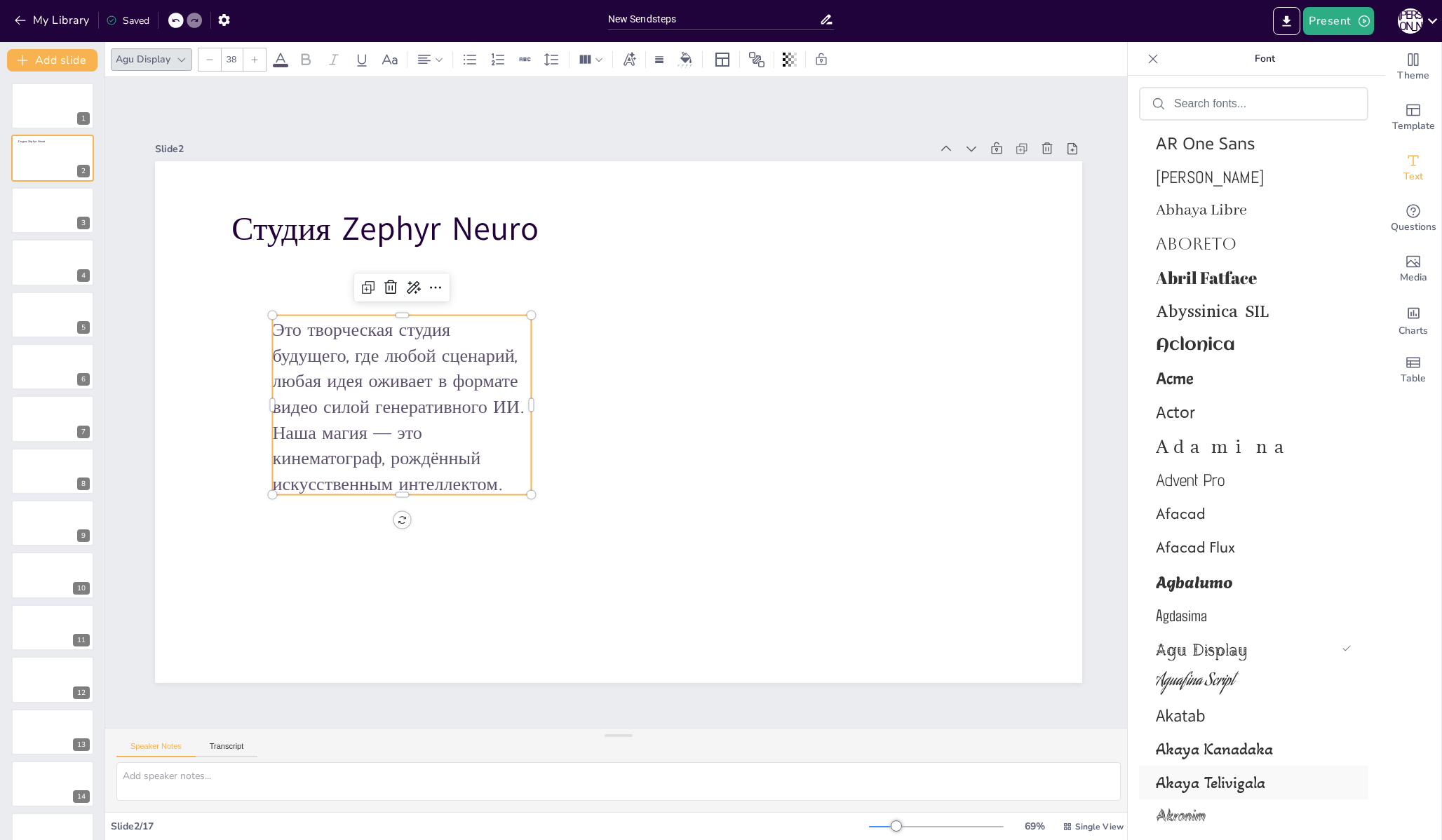
click at [1177, 780] on span "Akaya Telivigala" at bounding box center [1250, 782] width 190 height 20
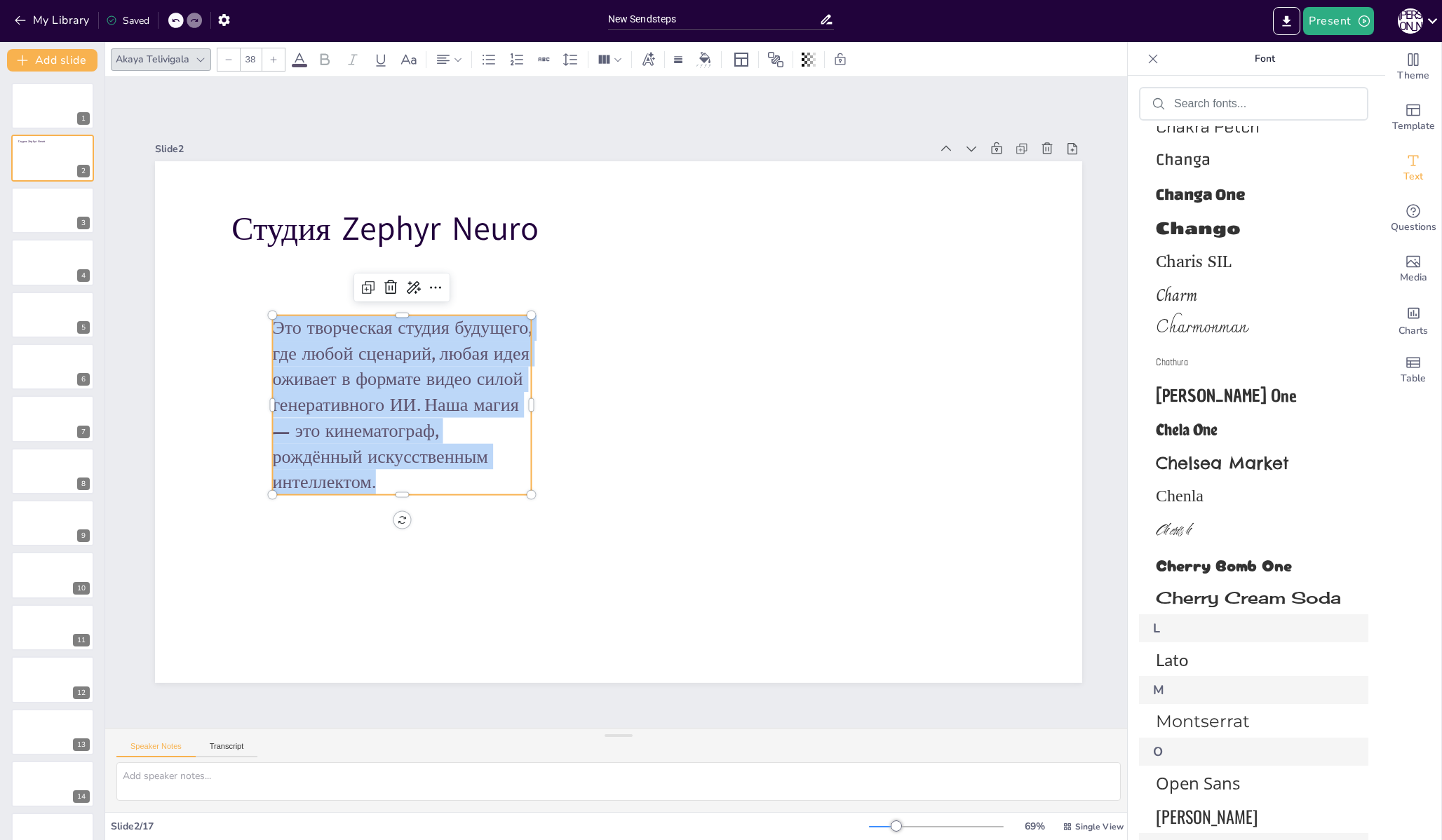
scroll to position [10265, 0]
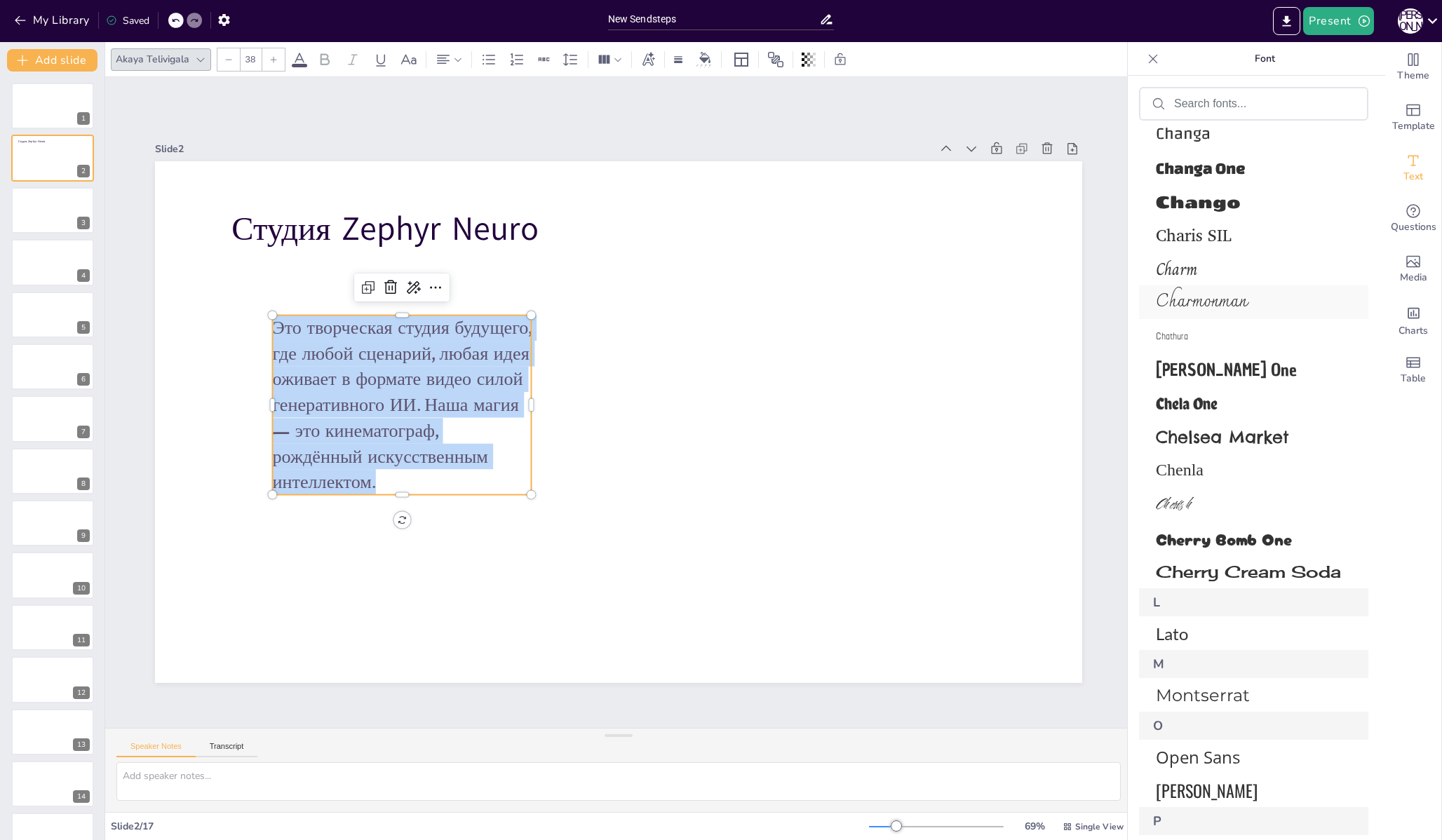
click at [1200, 304] on span "Charmonman" at bounding box center [1250, 302] width 190 height 32
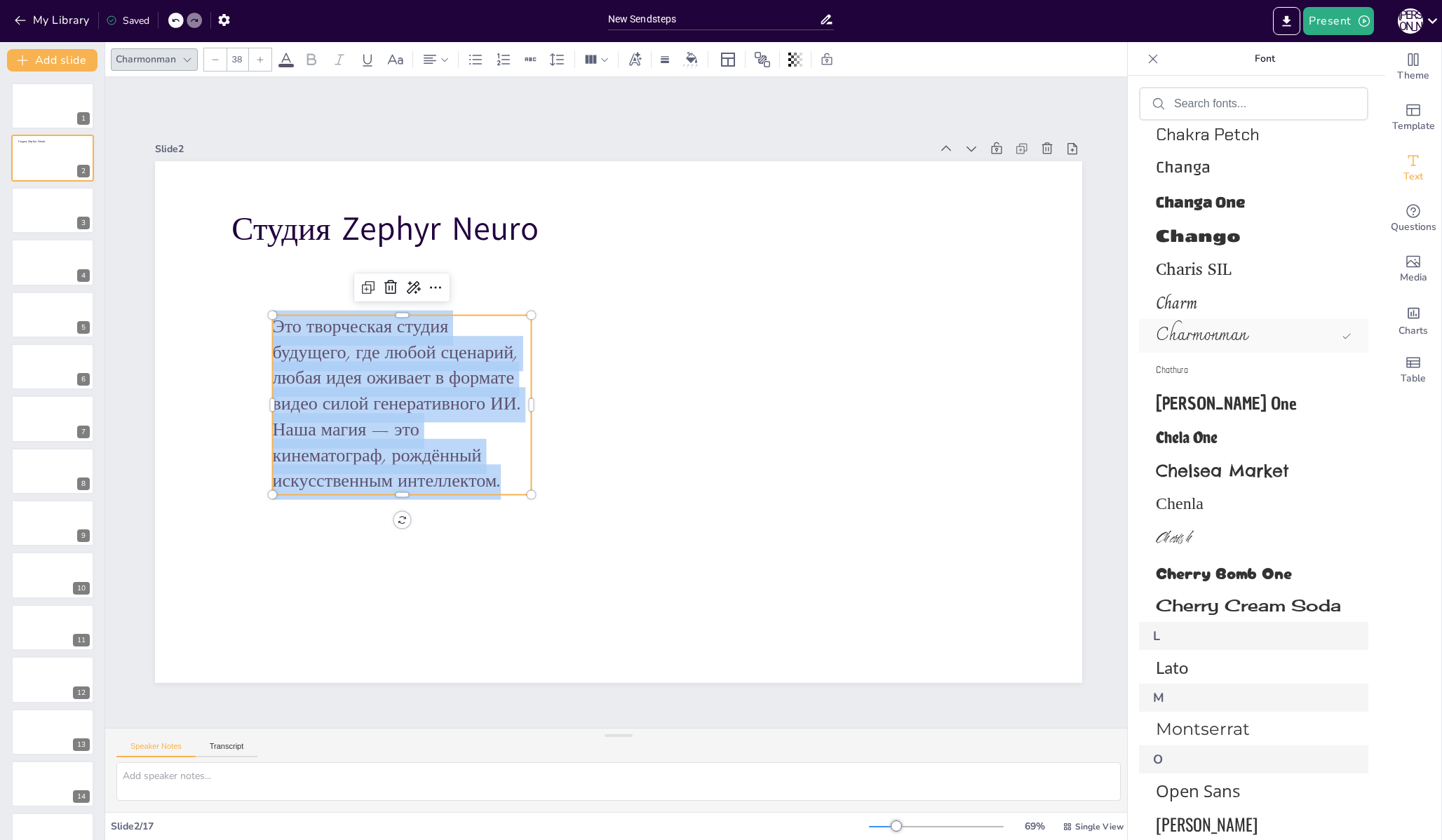
scroll to position [10298, 0]
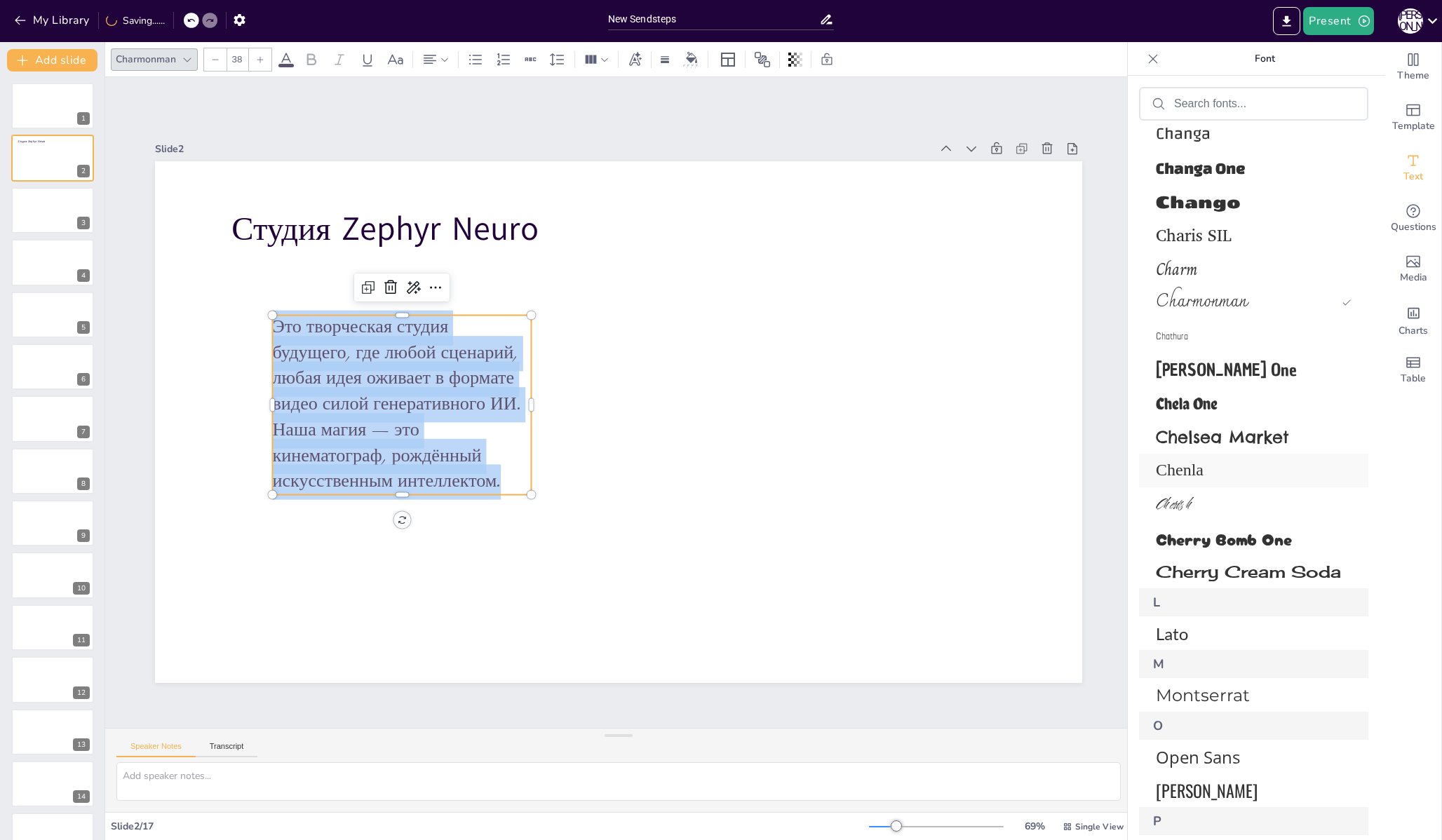
click at [1176, 465] on span "Chenla" at bounding box center [1250, 470] width 190 height 31
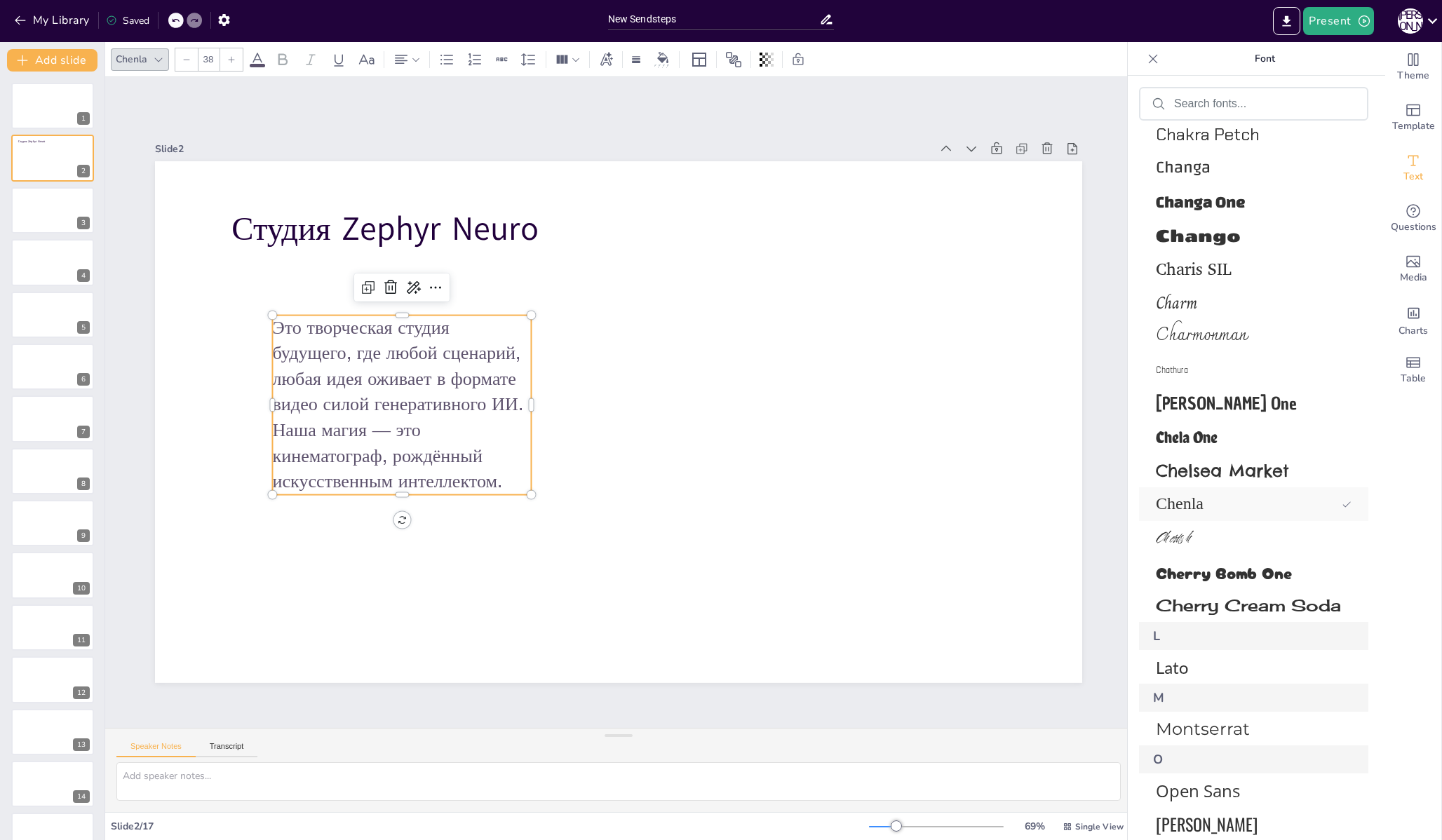
scroll to position [10332, 0]
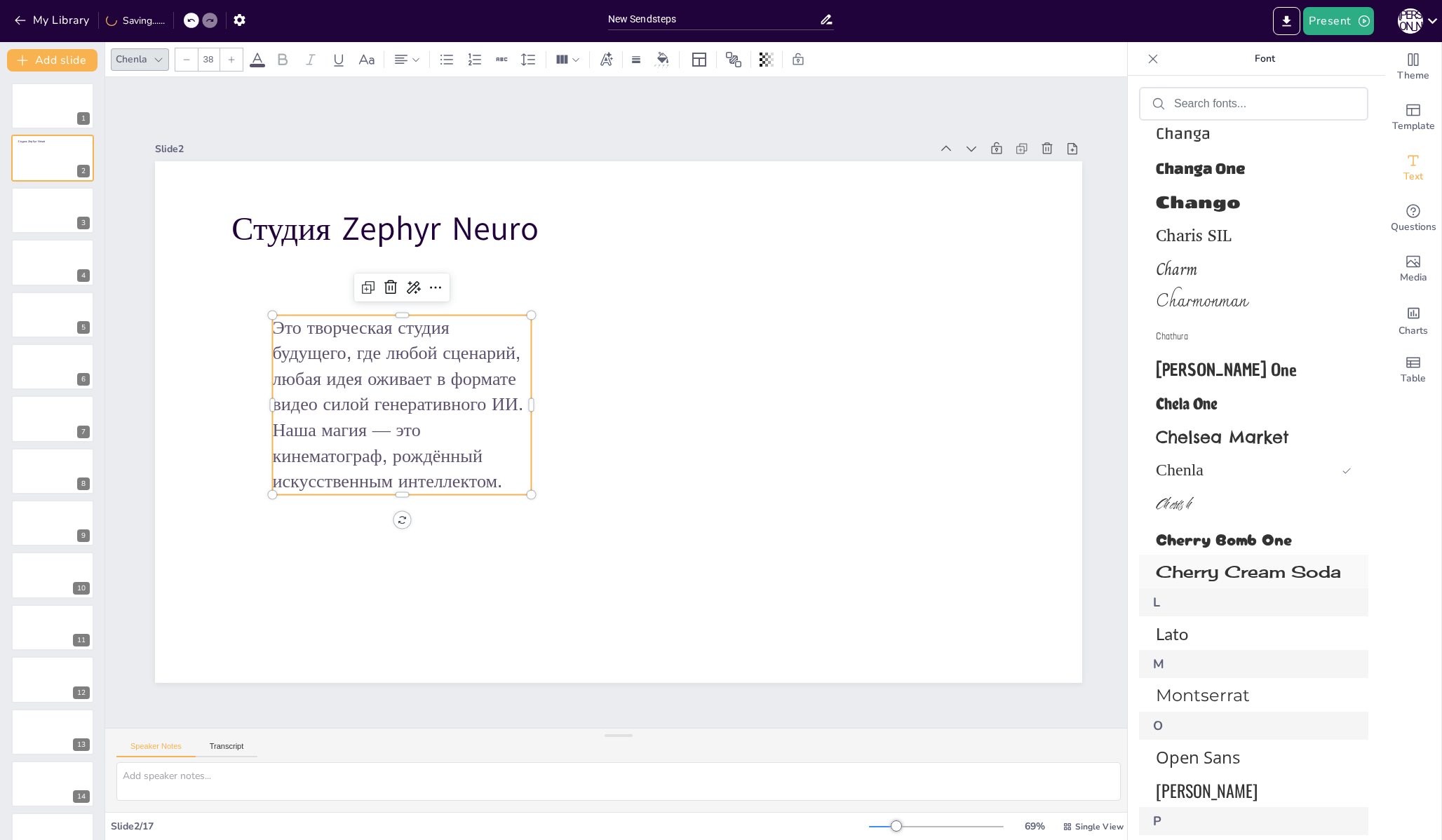
click at [1196, 577] on span "Cherry Cream Soda" at bounding box center [1250, 571] width 190 height 22
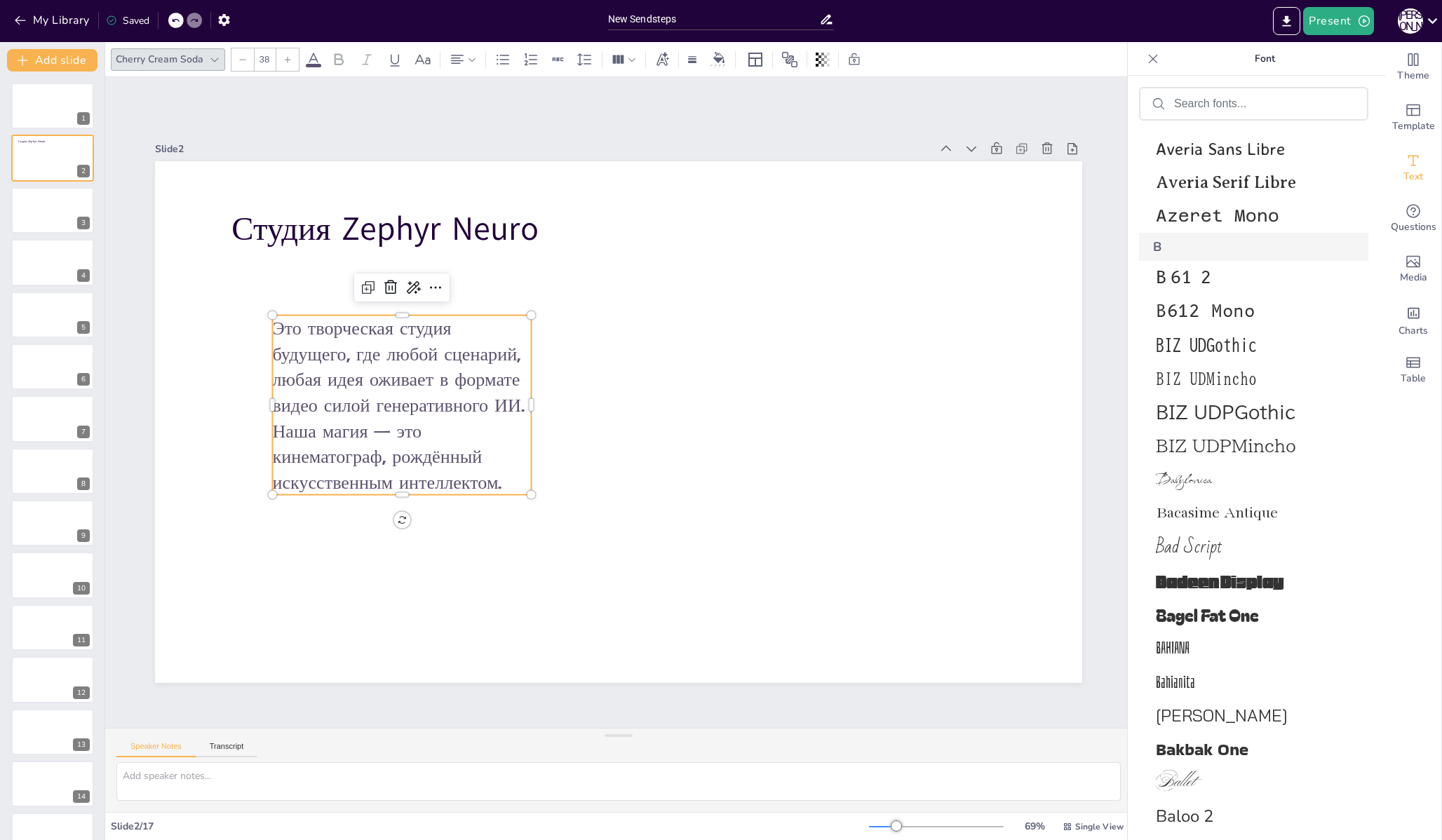
scroll to position [4941, 0]
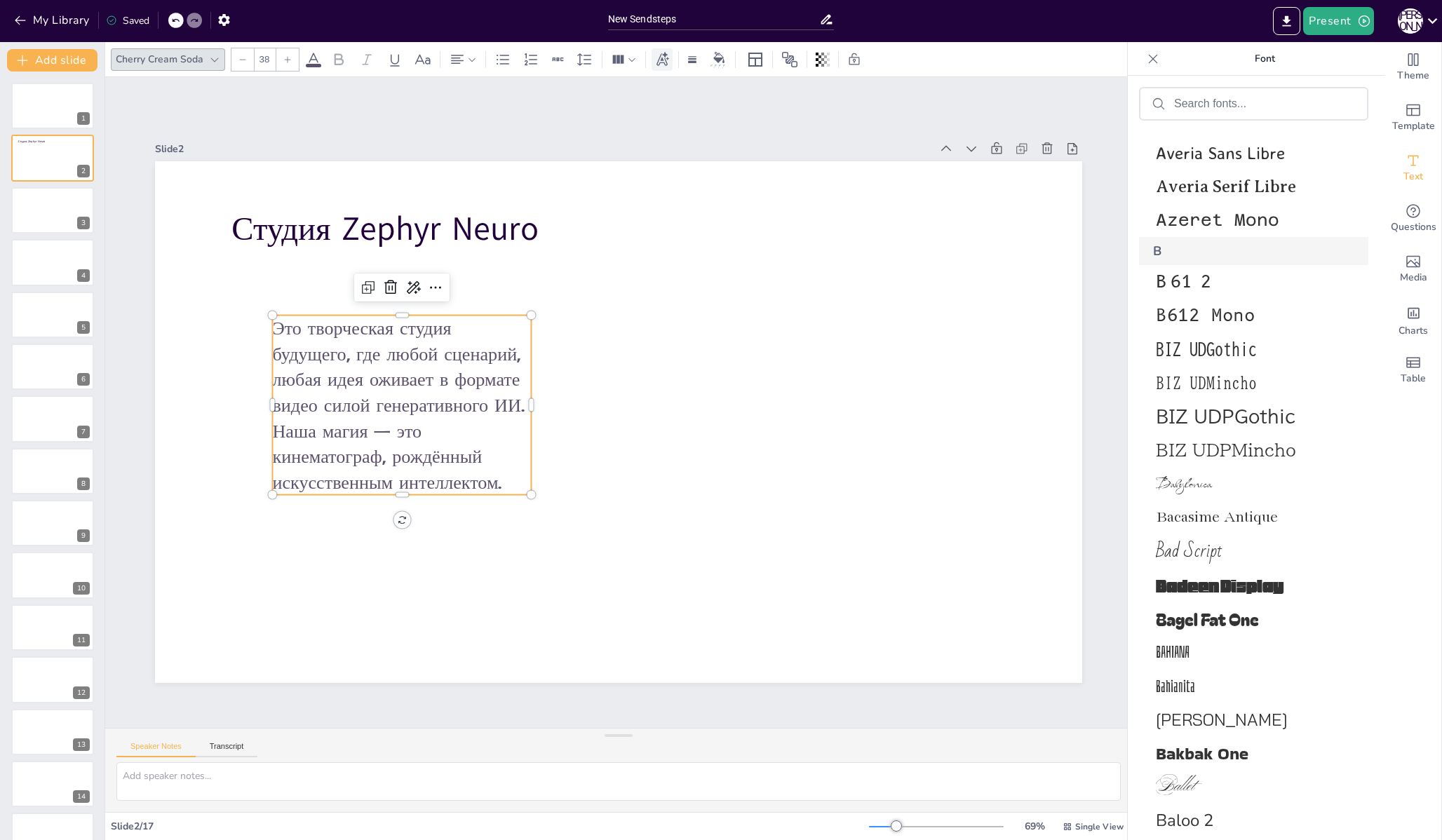
click at [662, 59] on icon at bounding box center [662, 58] width 13 height 14
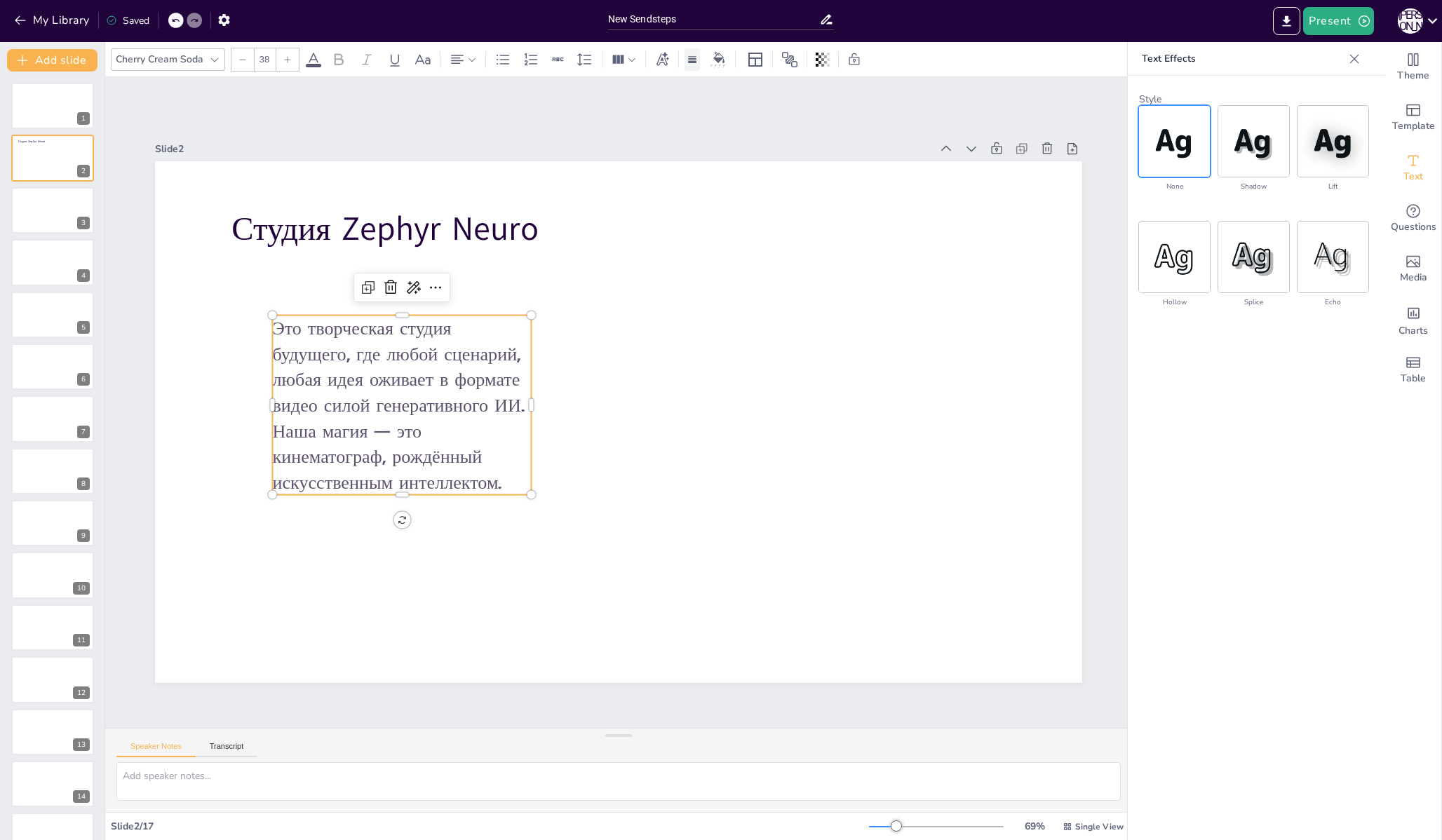
click at [692, 59] on rect at bounding box center [692, 59] width 8 height 2
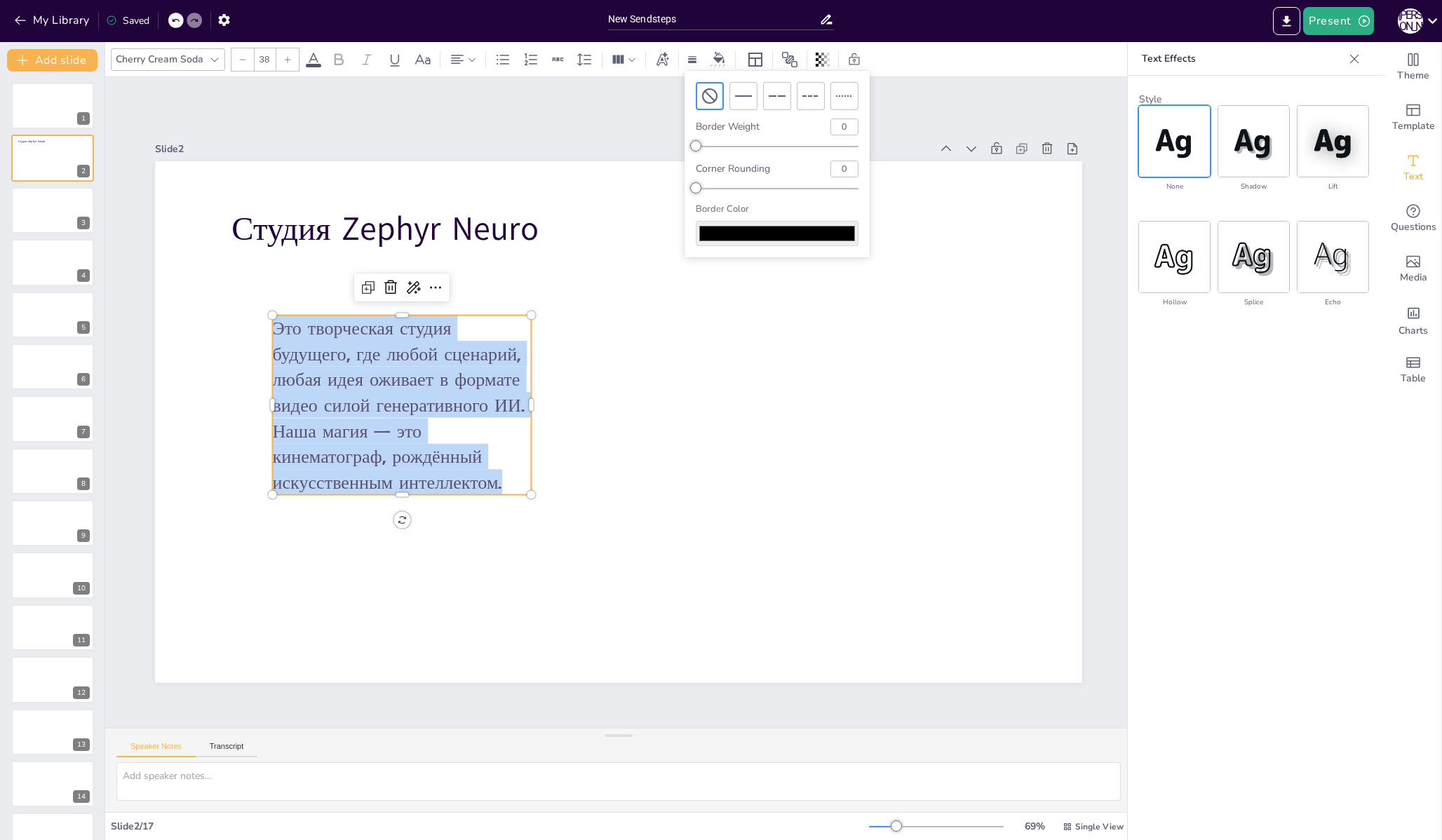
click at [188, 63] on div "Cherry Cream Soda" at bounding box center [159, 59] width 93 height 19
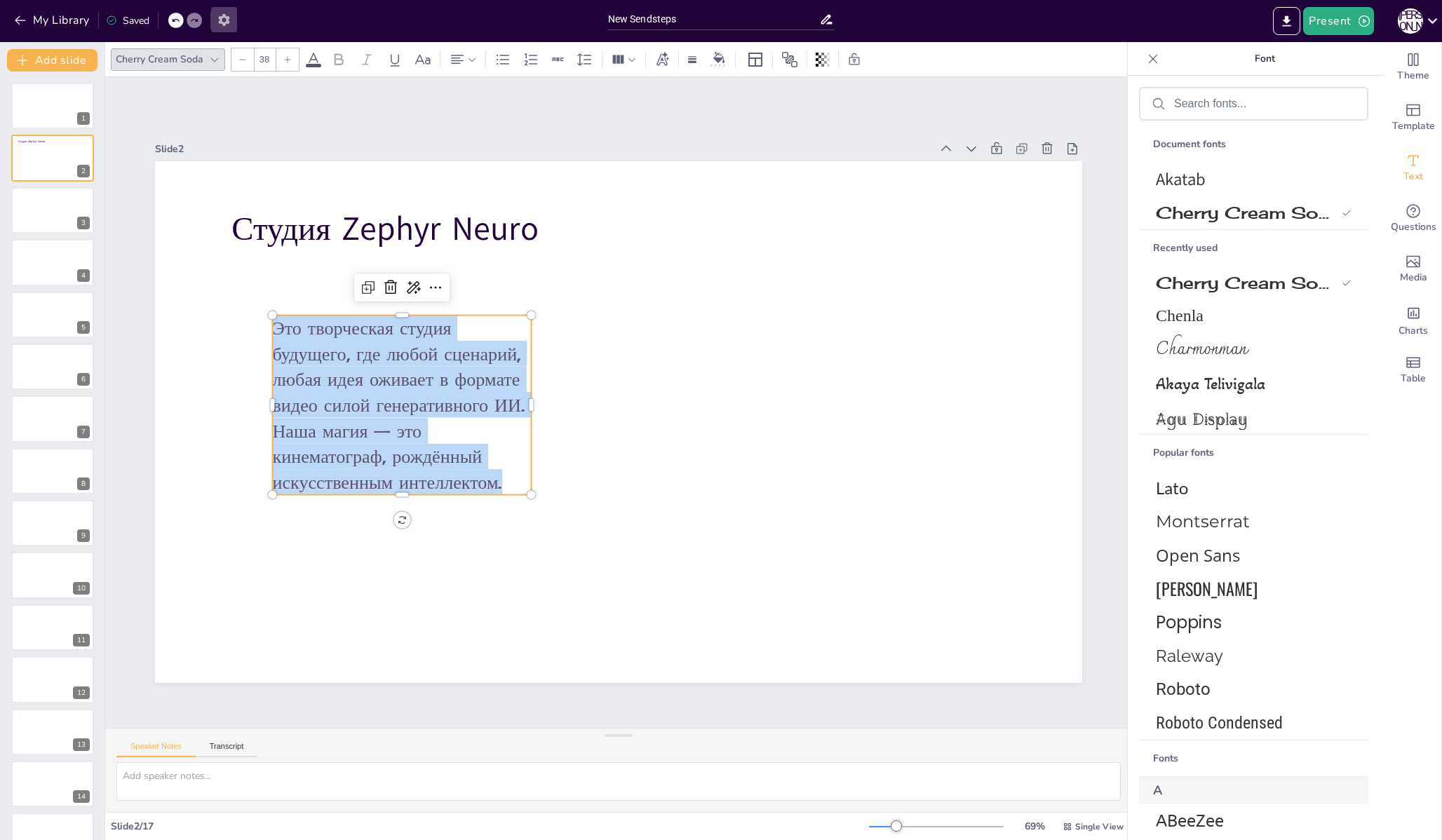
click at [225, 22] on icon "button" at bounding box center [223, 20] width 11 height 12
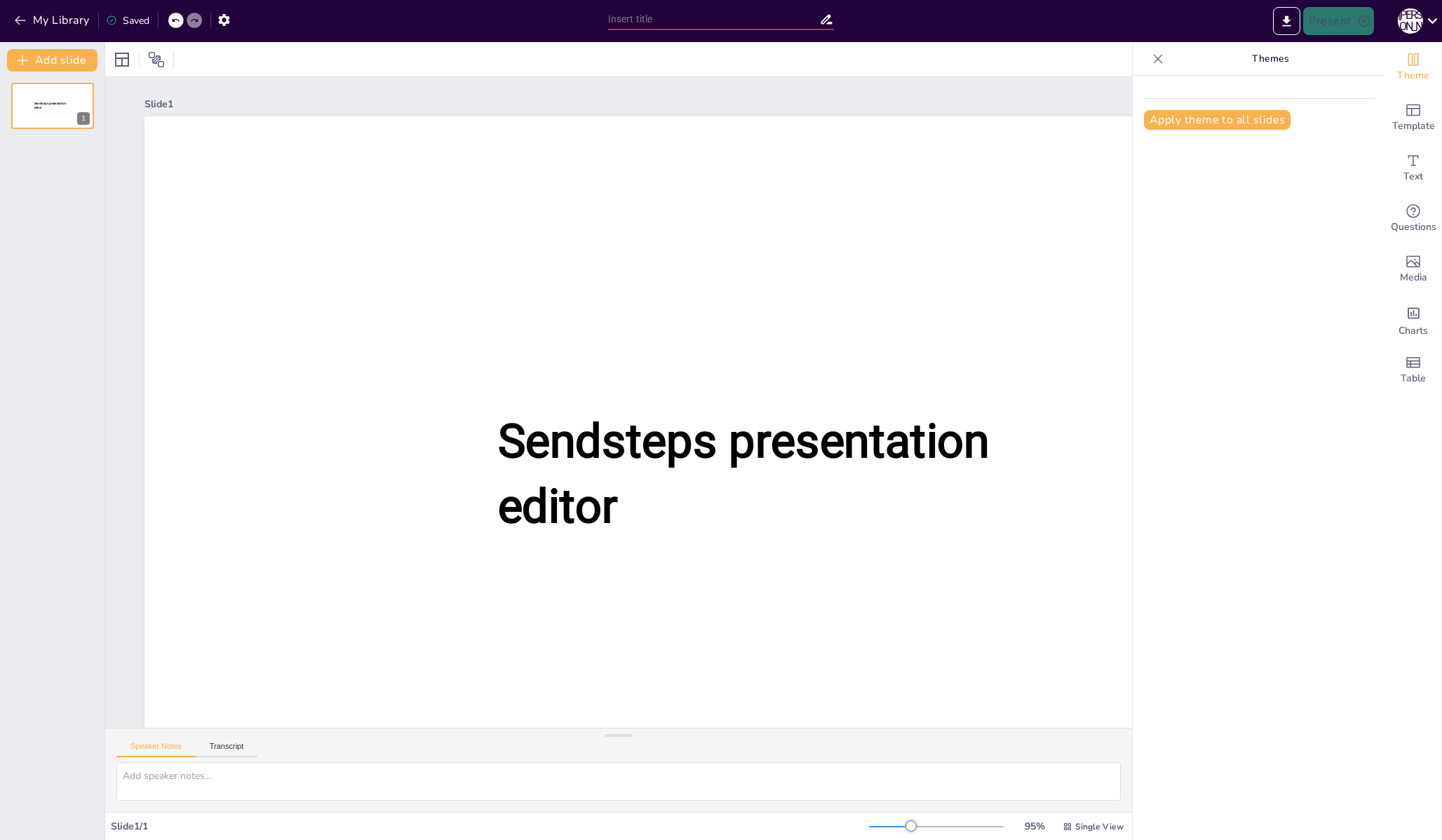
type input "New Sendsteps"
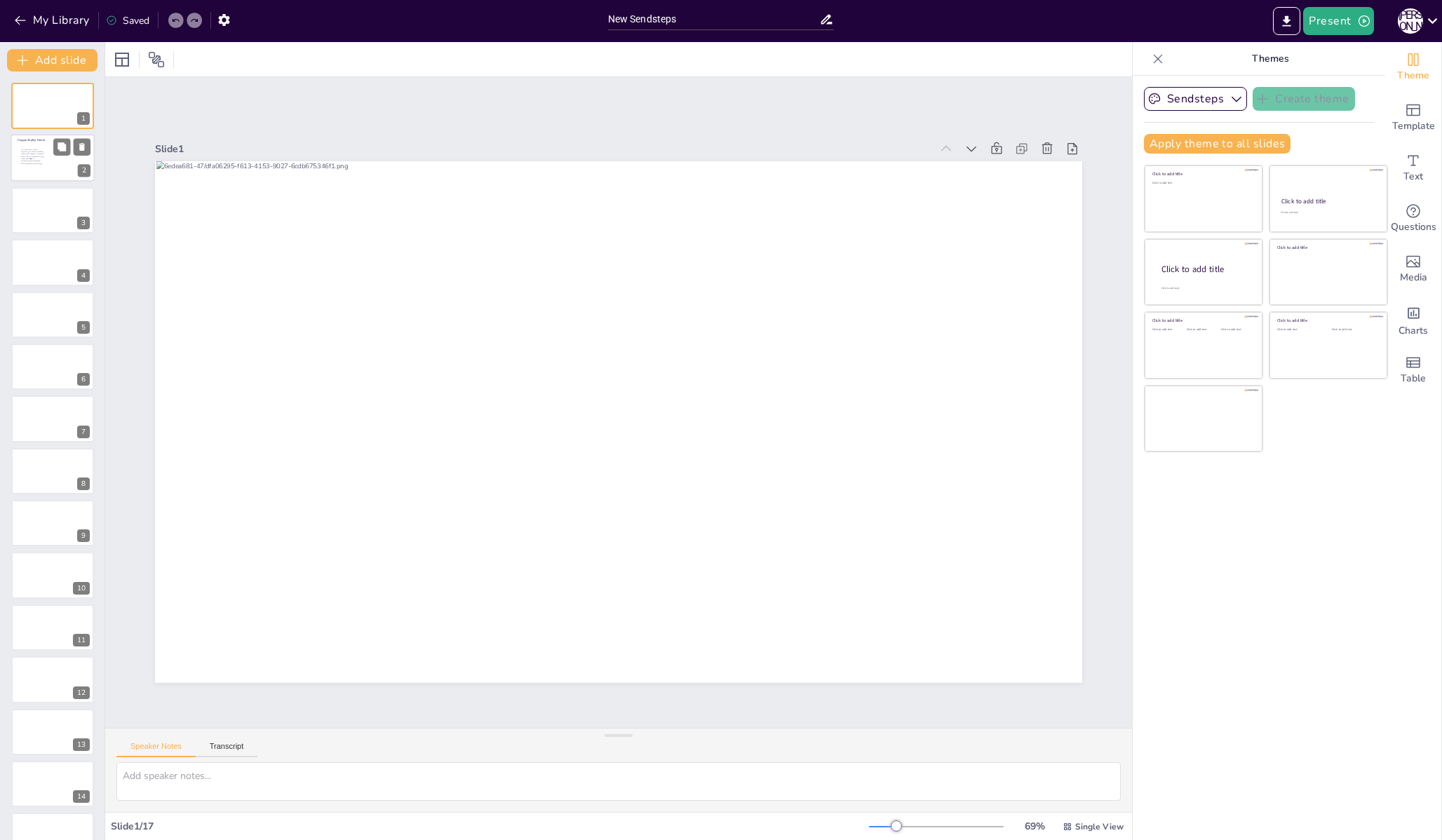
click at [29, 165] on div at bounding box center [53, 158] width 84 height 47
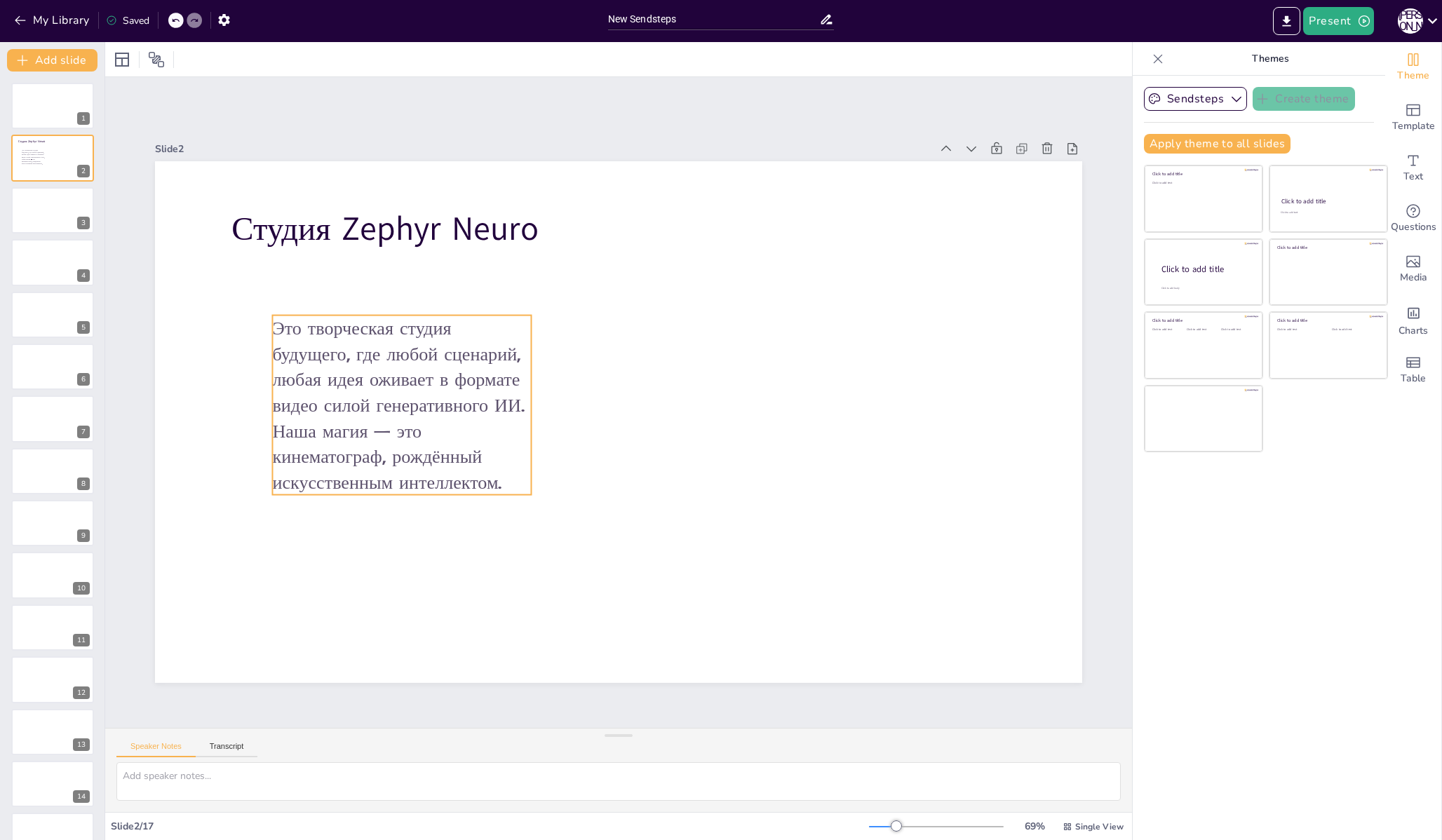
click at [330, 362] on p "Это творческая студия будущего, где любой сценарий, любая идея оживает в формат…" at bounding box center [401, 405] width 259 height 179
click at [216, 62] on icon at bounding box center [214, 59] width 11 height 11
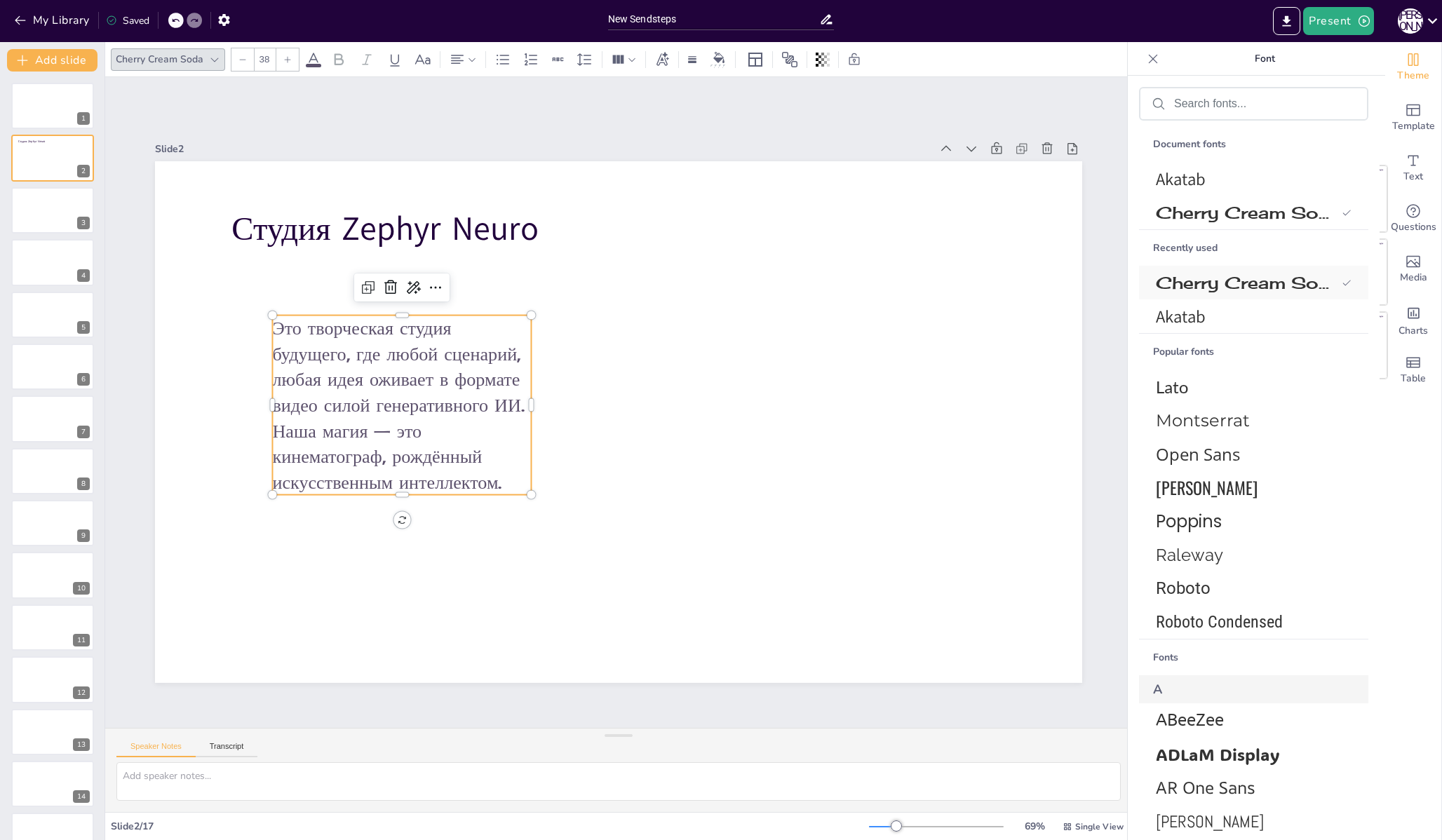
click at [1202, 288] on span "Cherry Cream Soda" at bounding box center [1246, 282] width 180 height 22
click at [1197, 278] on span "Cherry Cream Soda" at bounding box center [1246, 282] width 180 height 22
click at [1198, 317] on span "Akatab" at bounding box center [1250, 316] width 190 height 23
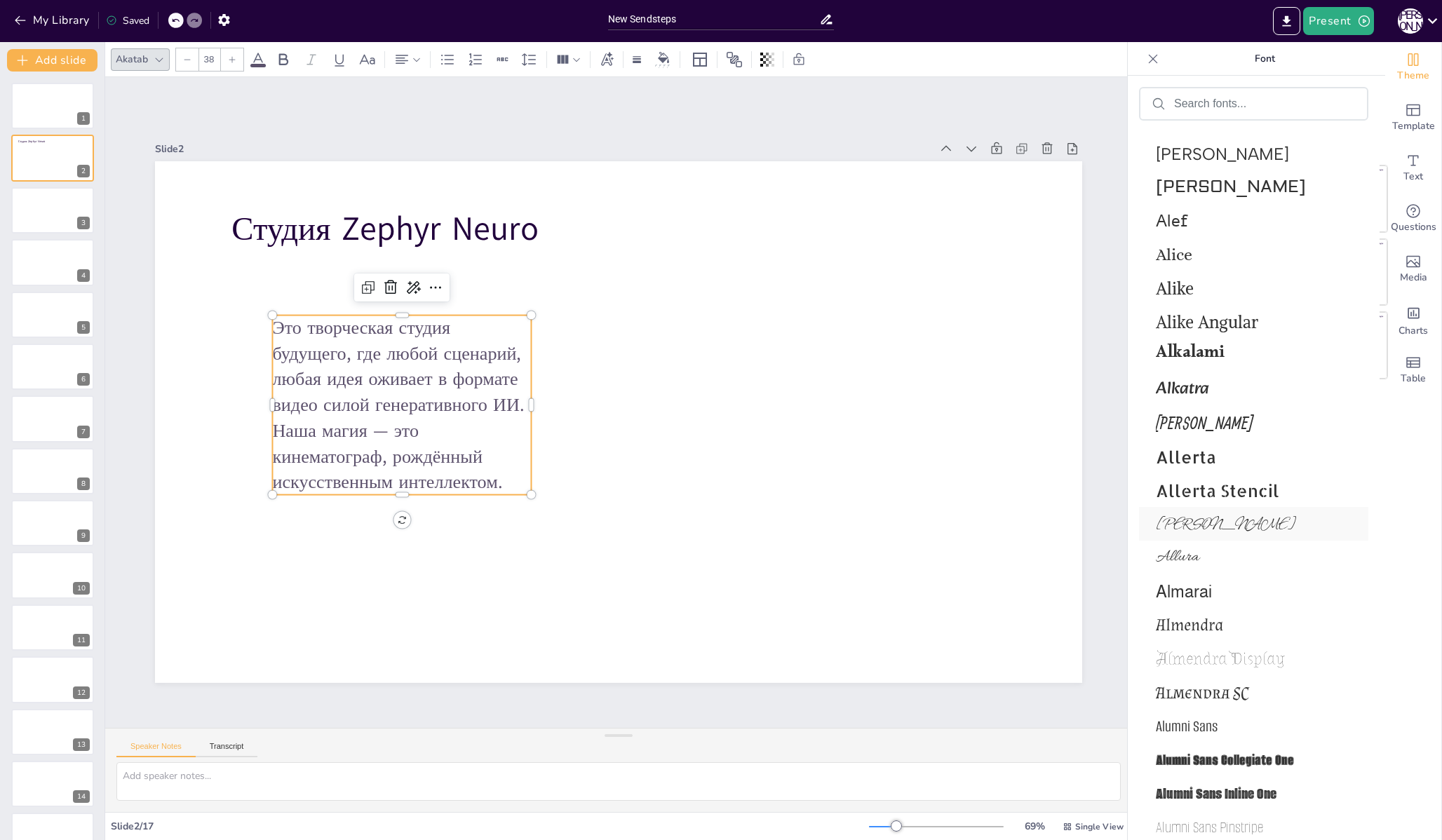
click at [1178, 532] on span "[PERSON_NAME]" at bounding box center [1250, 524] width 190 height 21
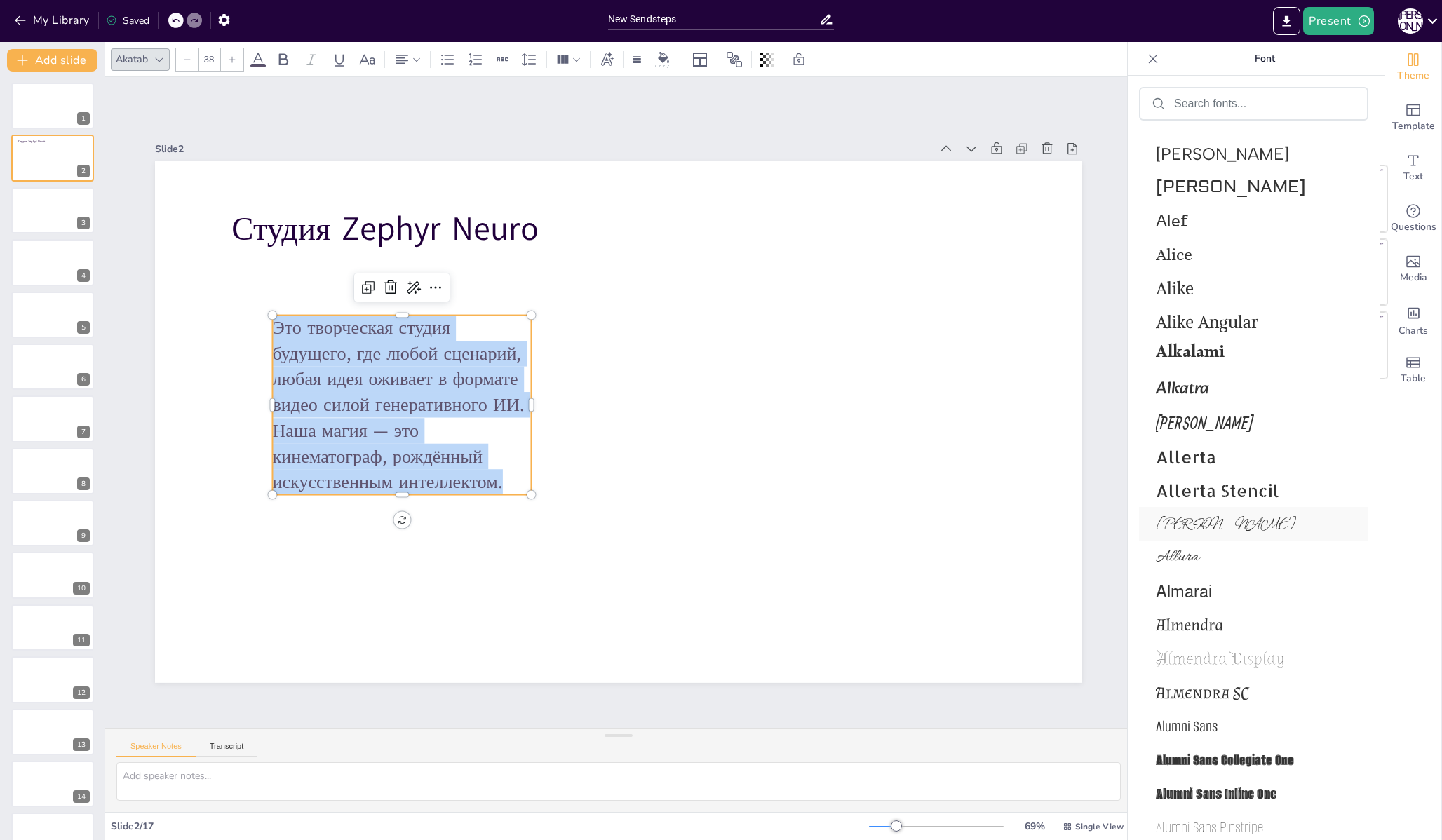
scroll to position [1509, 0]
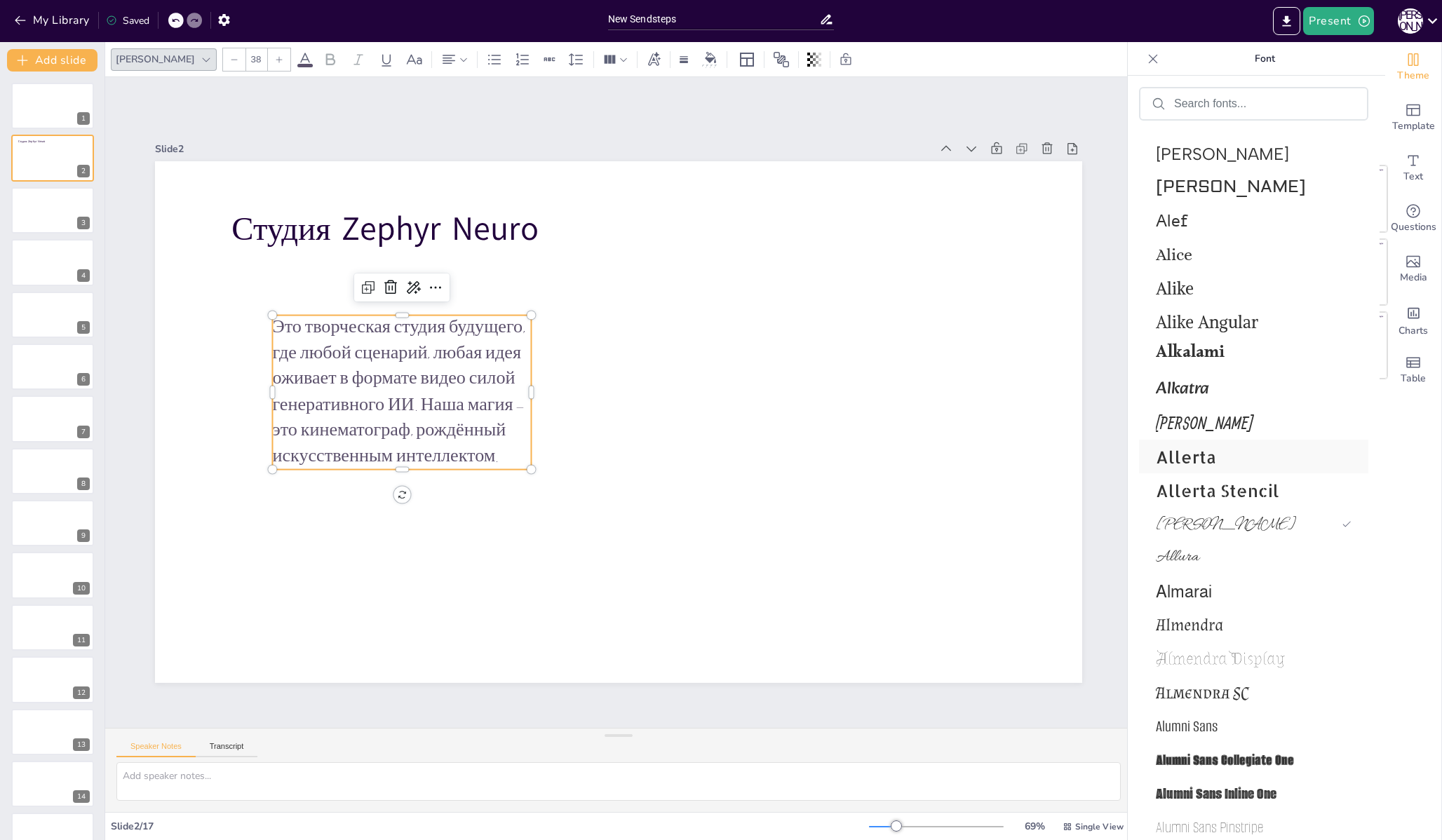
click at [1163, 450] on span "Allerta" at bounding box center [1250, 456] width 190 height 22
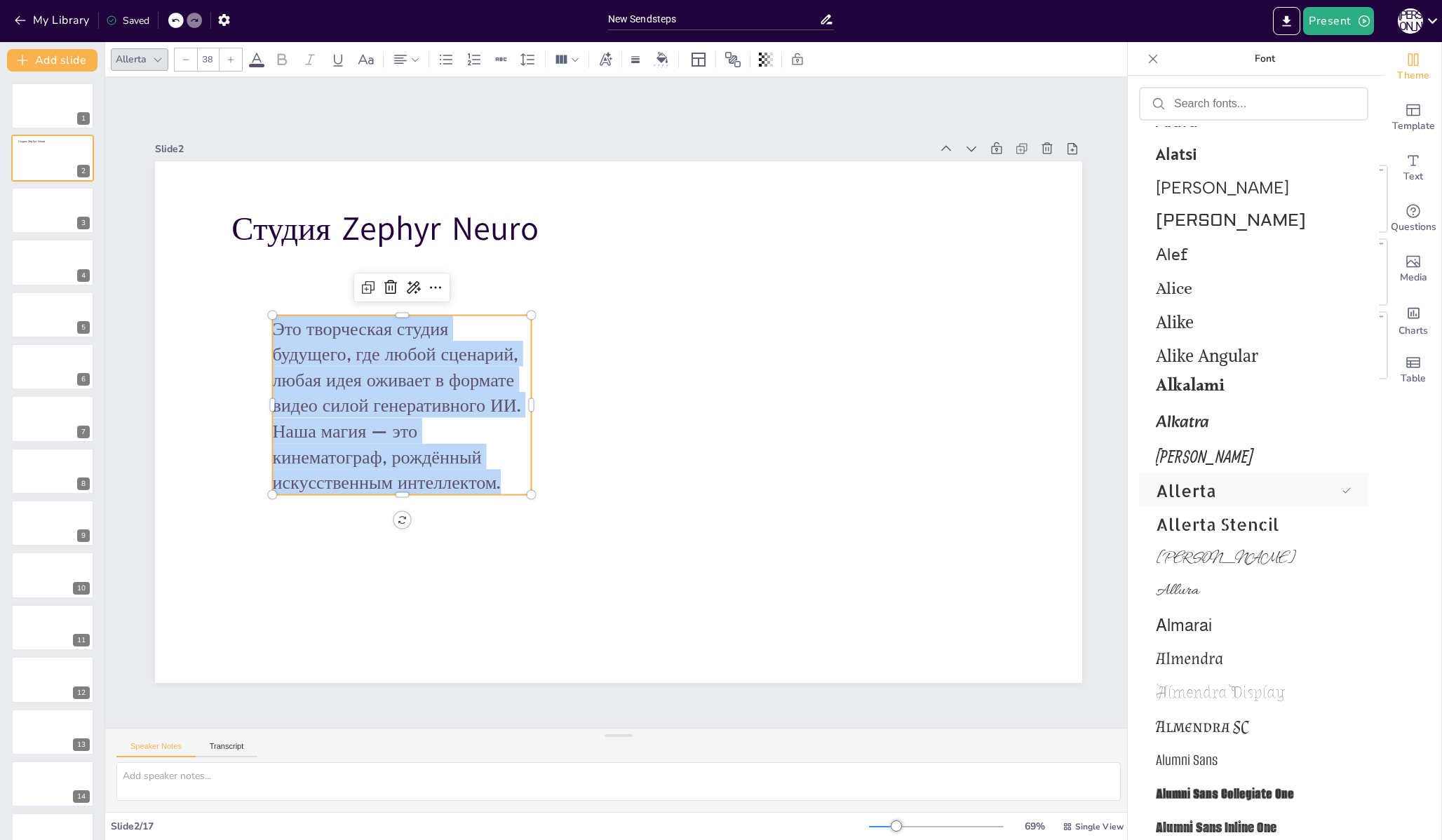
scroll to position [1542, 0]
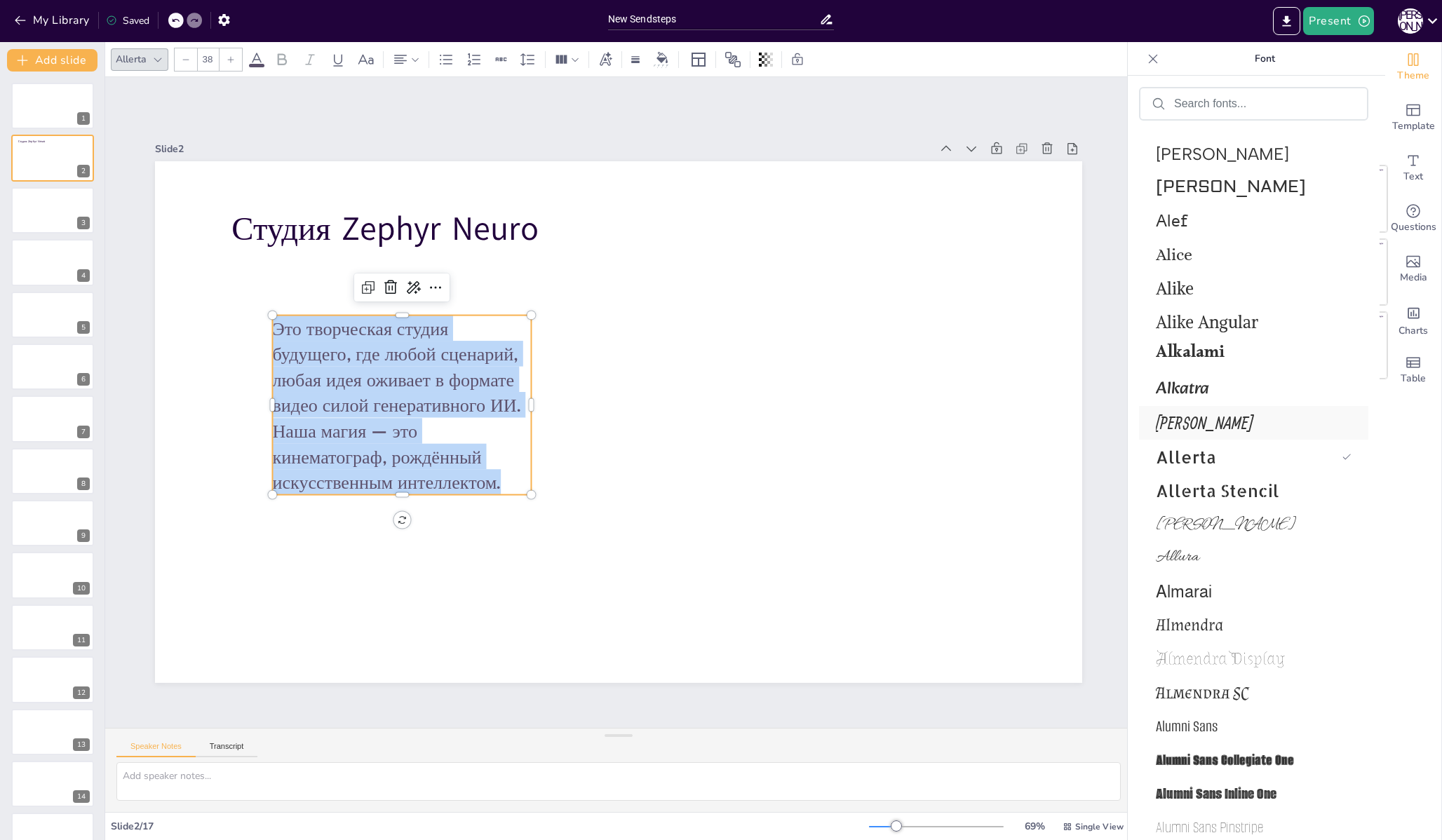
click at [1168, 417] on span "[PERSON_NAME]" at bounding box center [1250, 423] width 190 height 20
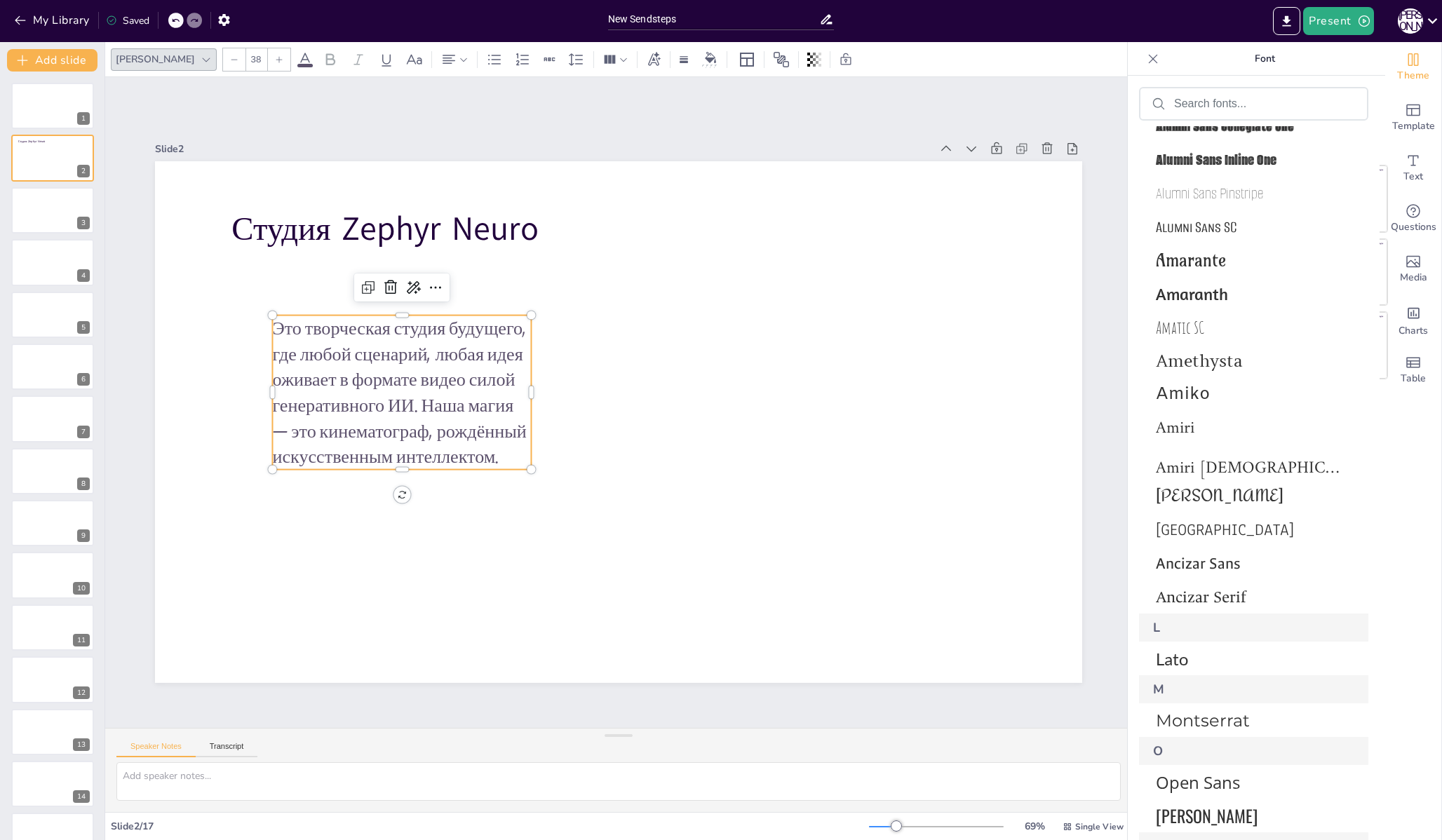
scroll to position [2211, 0]
click at [1170, 501] on span "[PERSON_NAME]" at bounding box center [1250, 494] width 190 height 33
click at [1188, 670] on div "Lato" at bounding box center [1253, 656] width 229 height 34
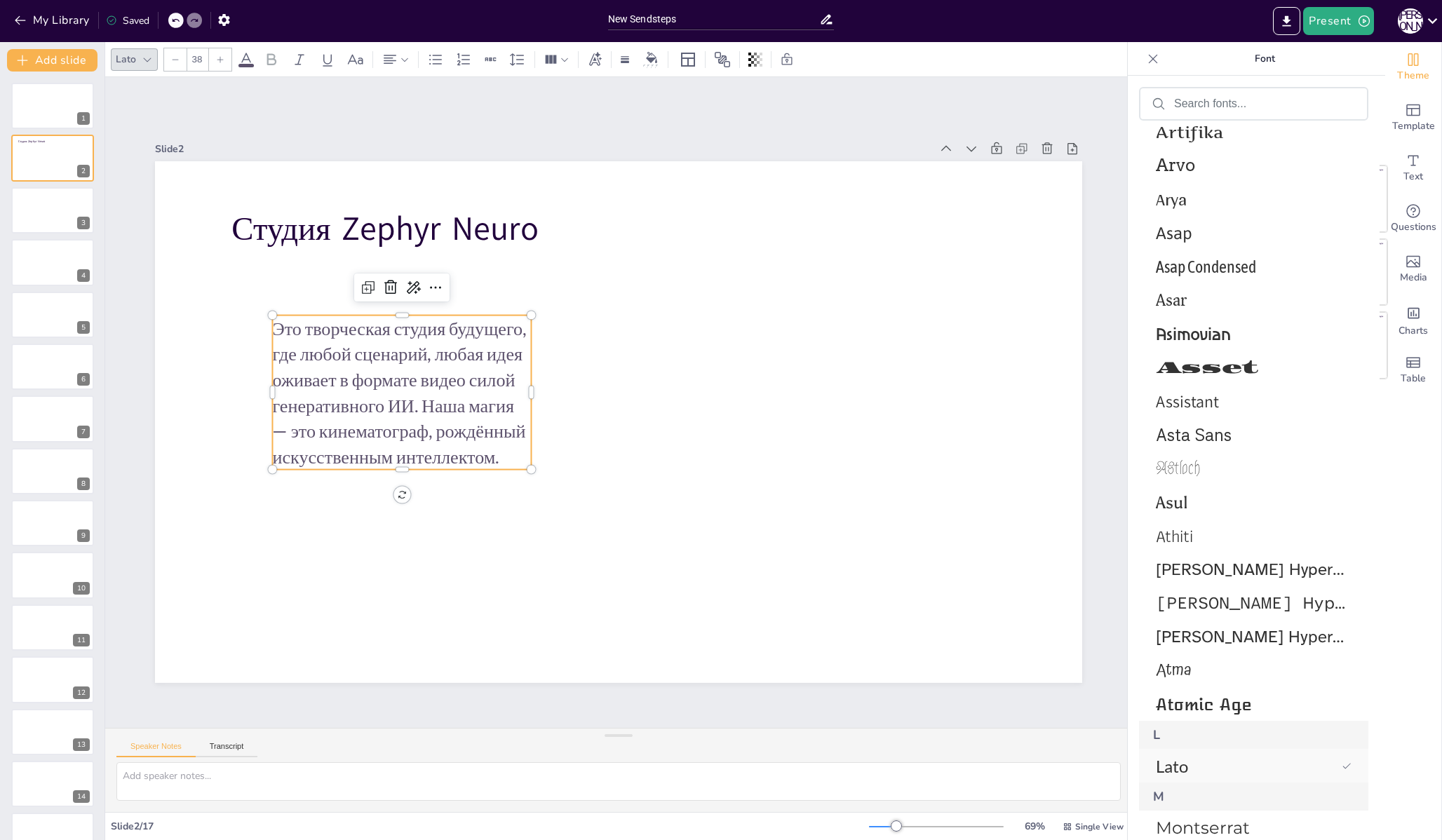
scroll to position [4122, 0]
click at [1189, 700] on span "Atomic Age" at bounding box center [1250, 703] width 190 height 23
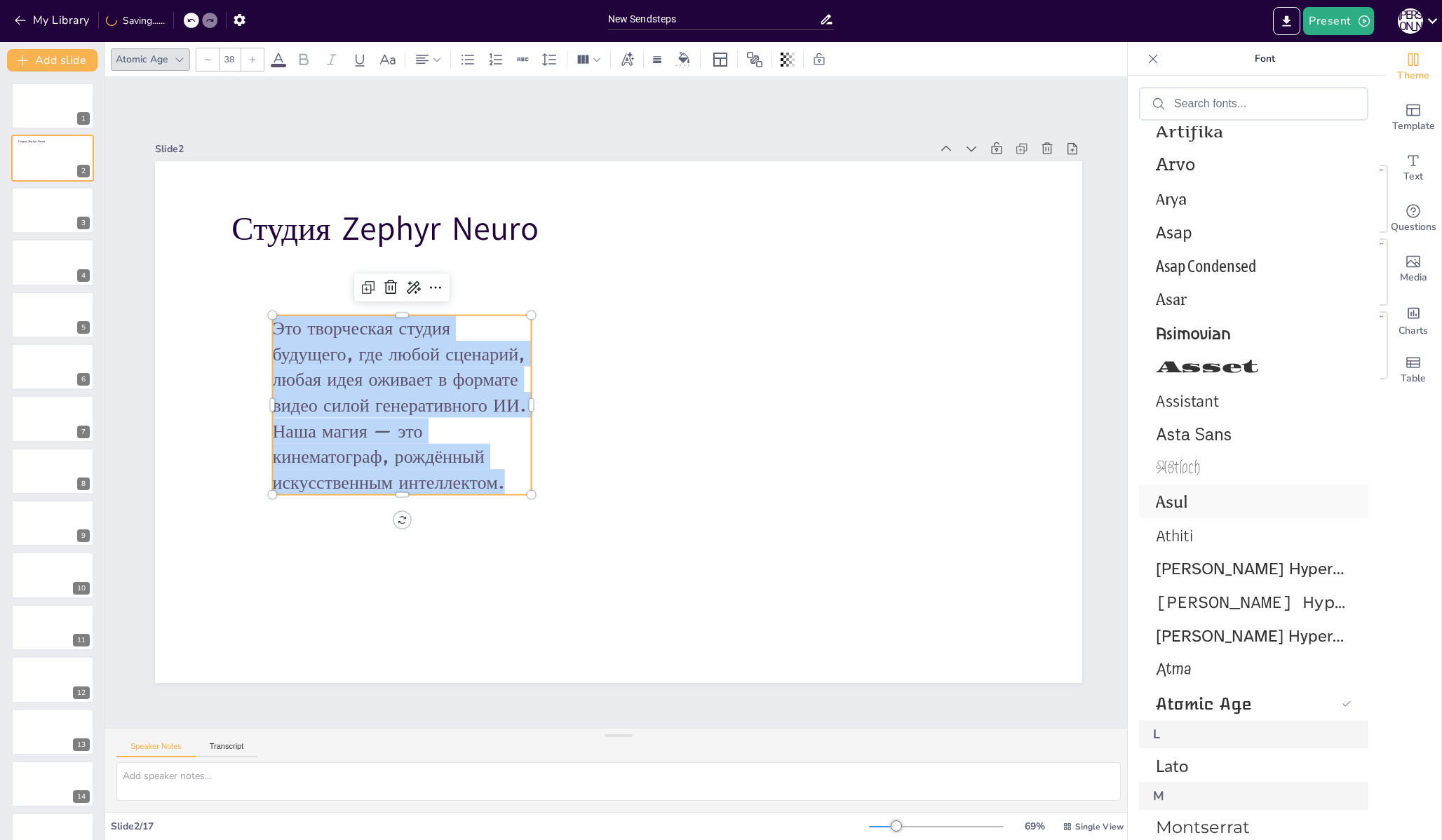
click at [1187, 507] on span "Asul" at bounding box center [1250, 501] width 190 height 20
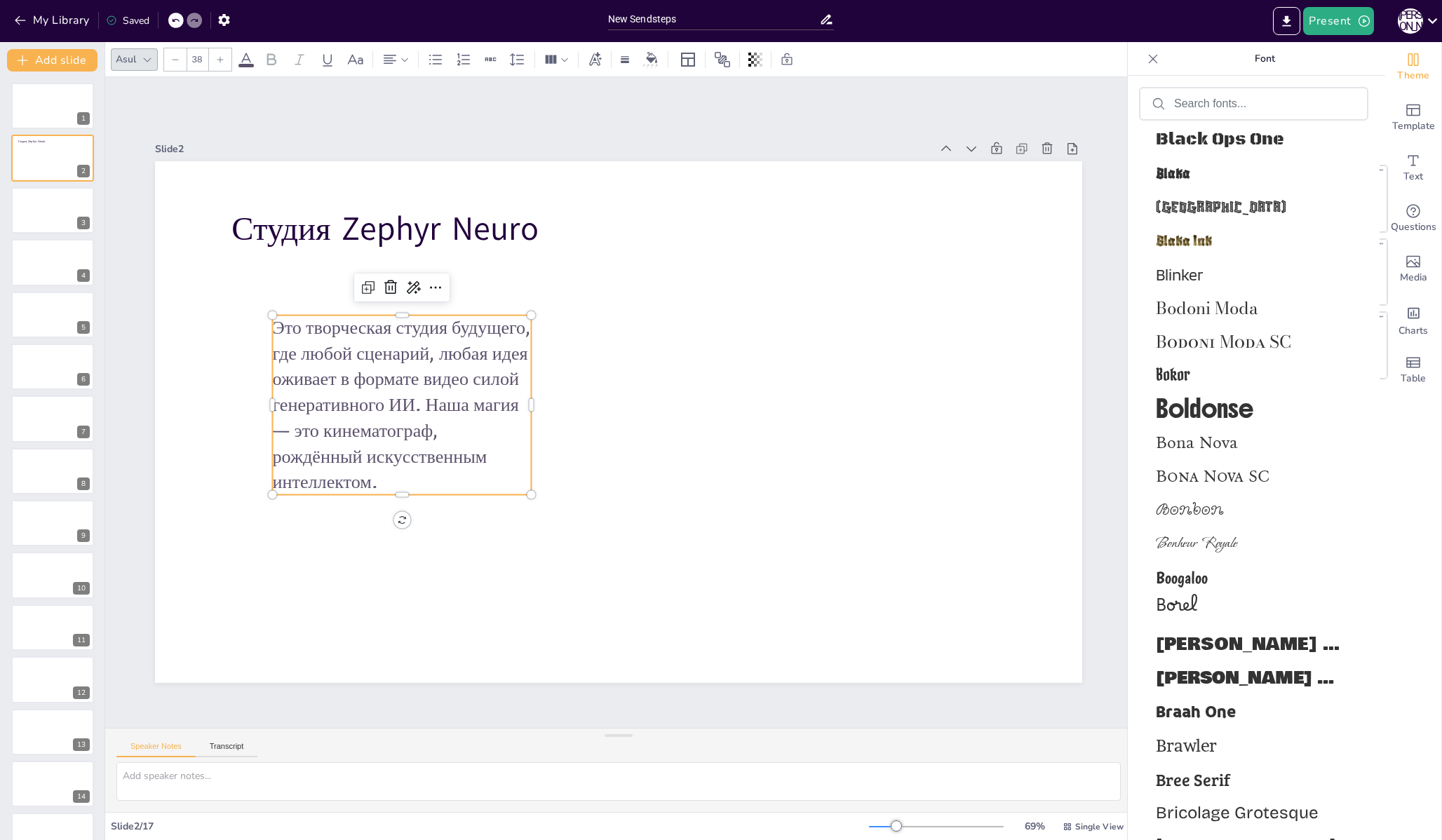
scroll to position [7813, 0]
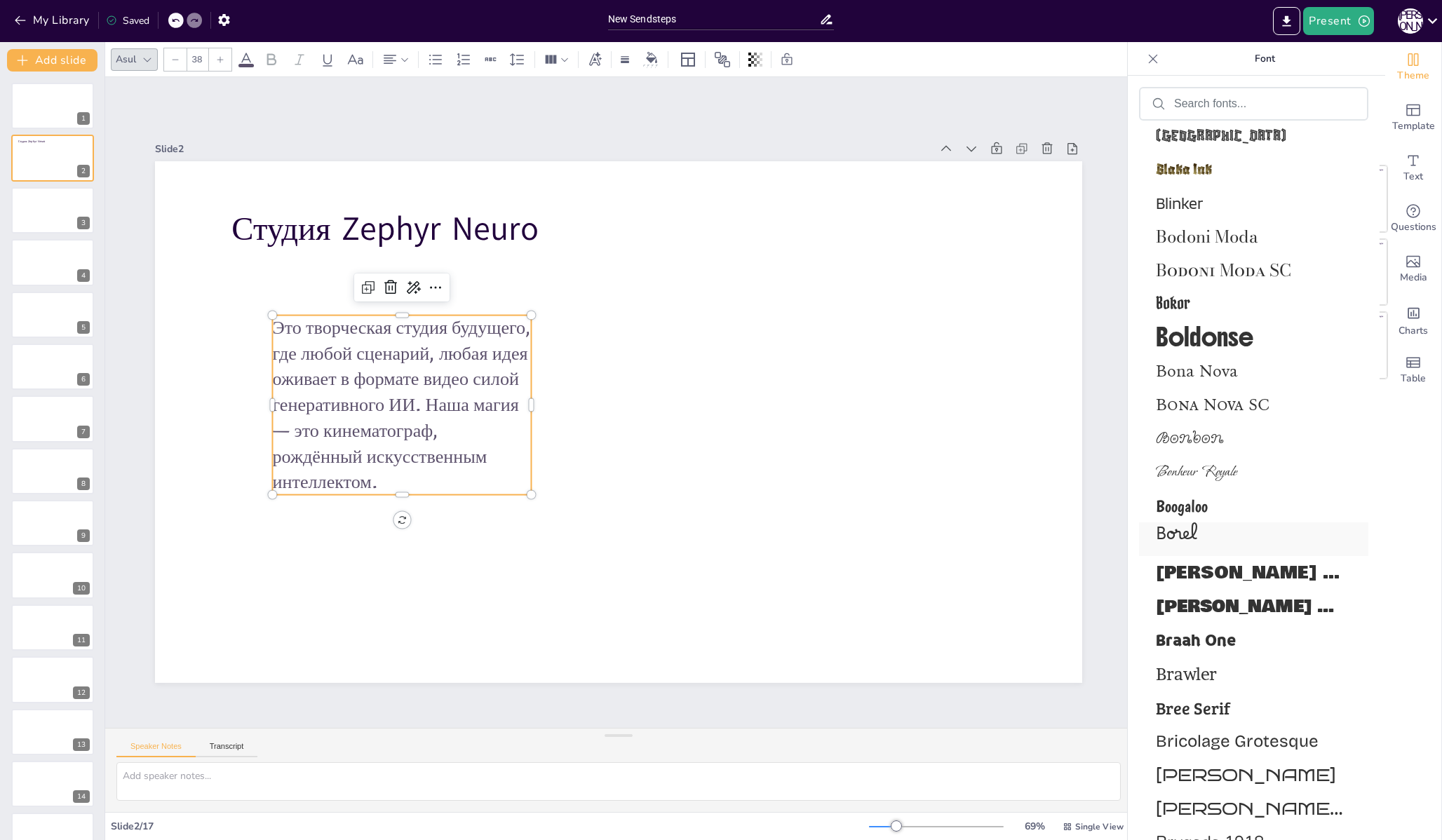
click at [1195, 534] on span "Borel" at bounding box center [1250, 539] width 190 height 34
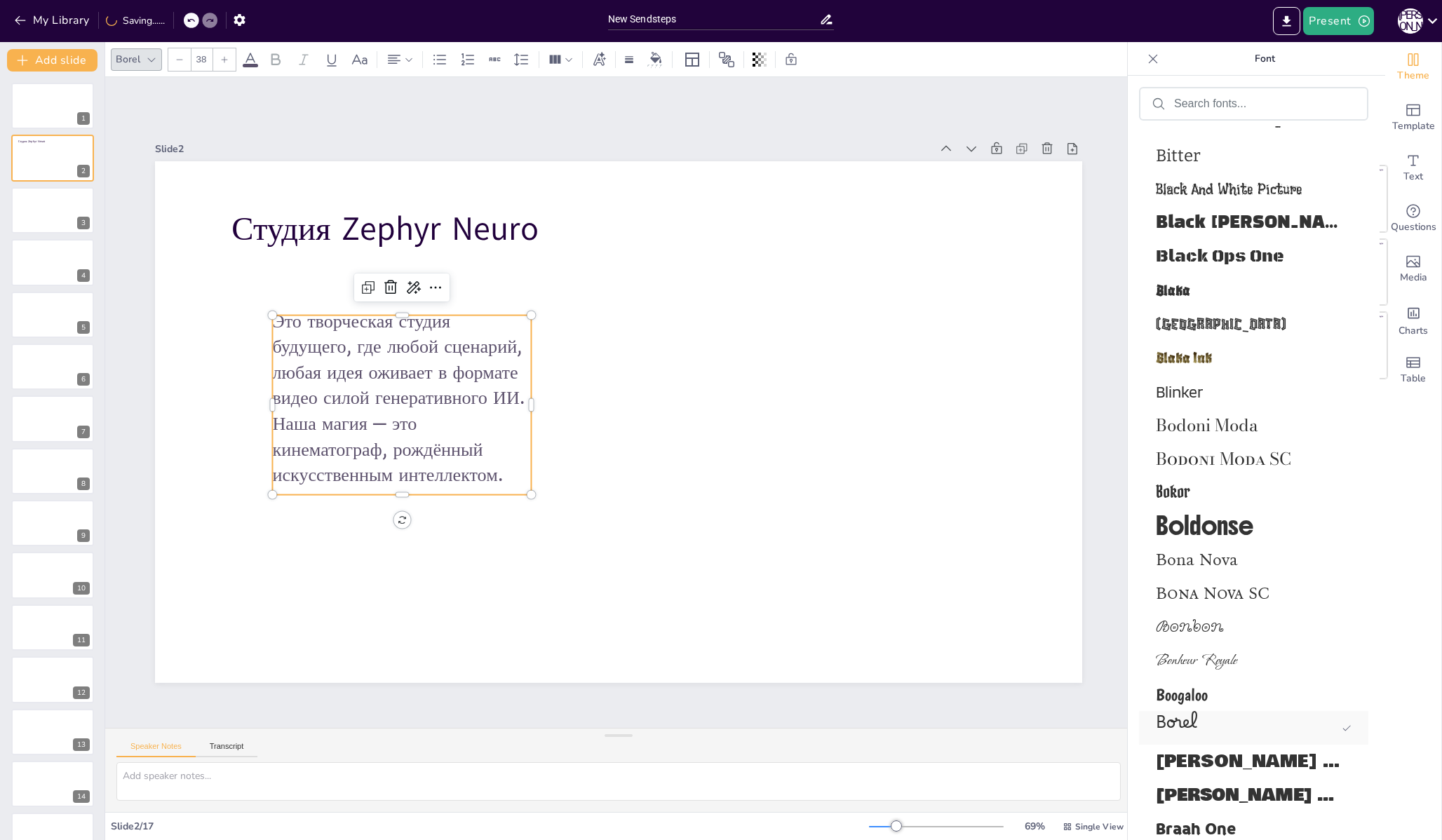
scroll to position [8001, 0]
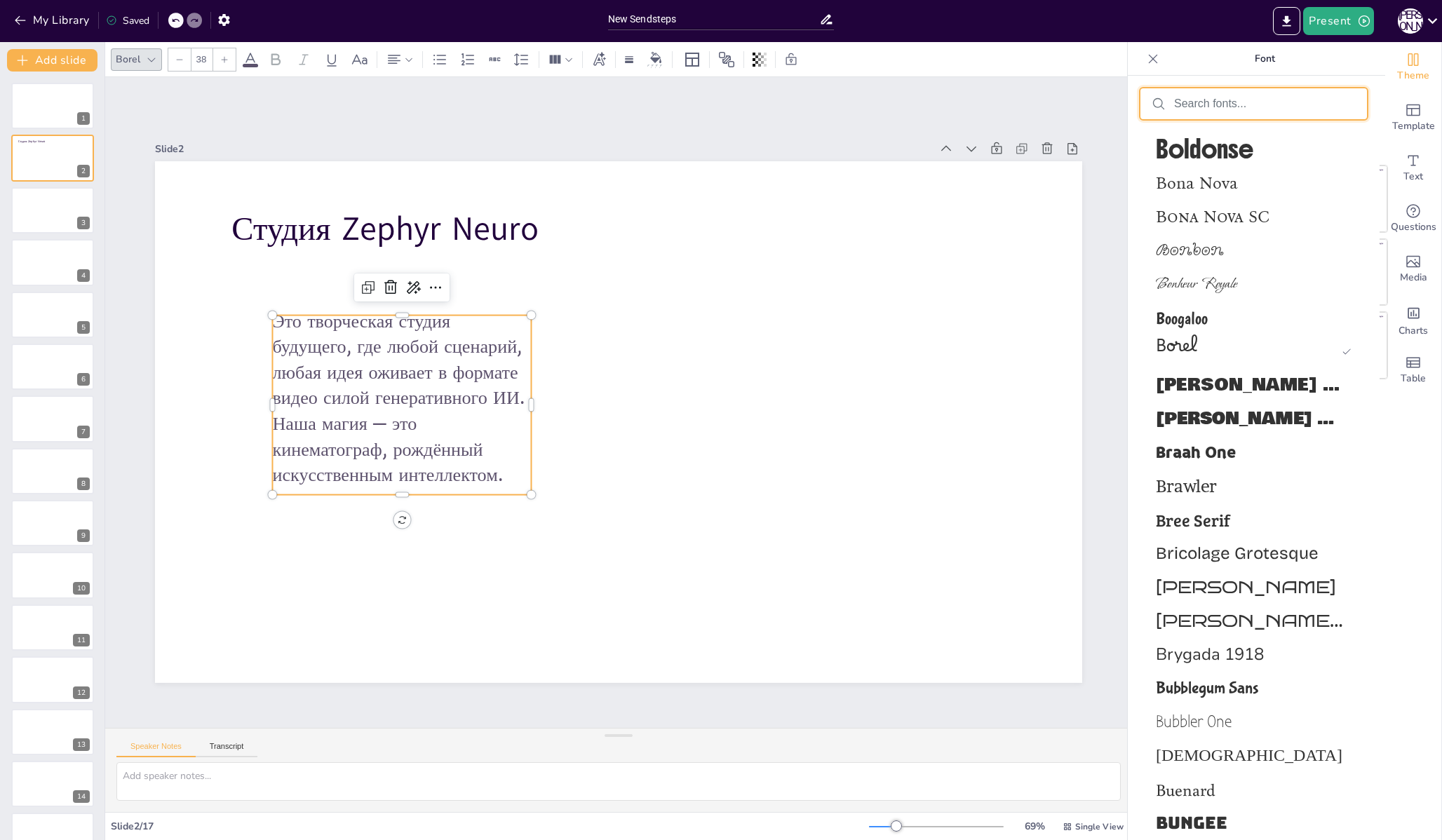
click at [1220, 98] on input "text" at bounding box center [1265, 104] width 182 height 13
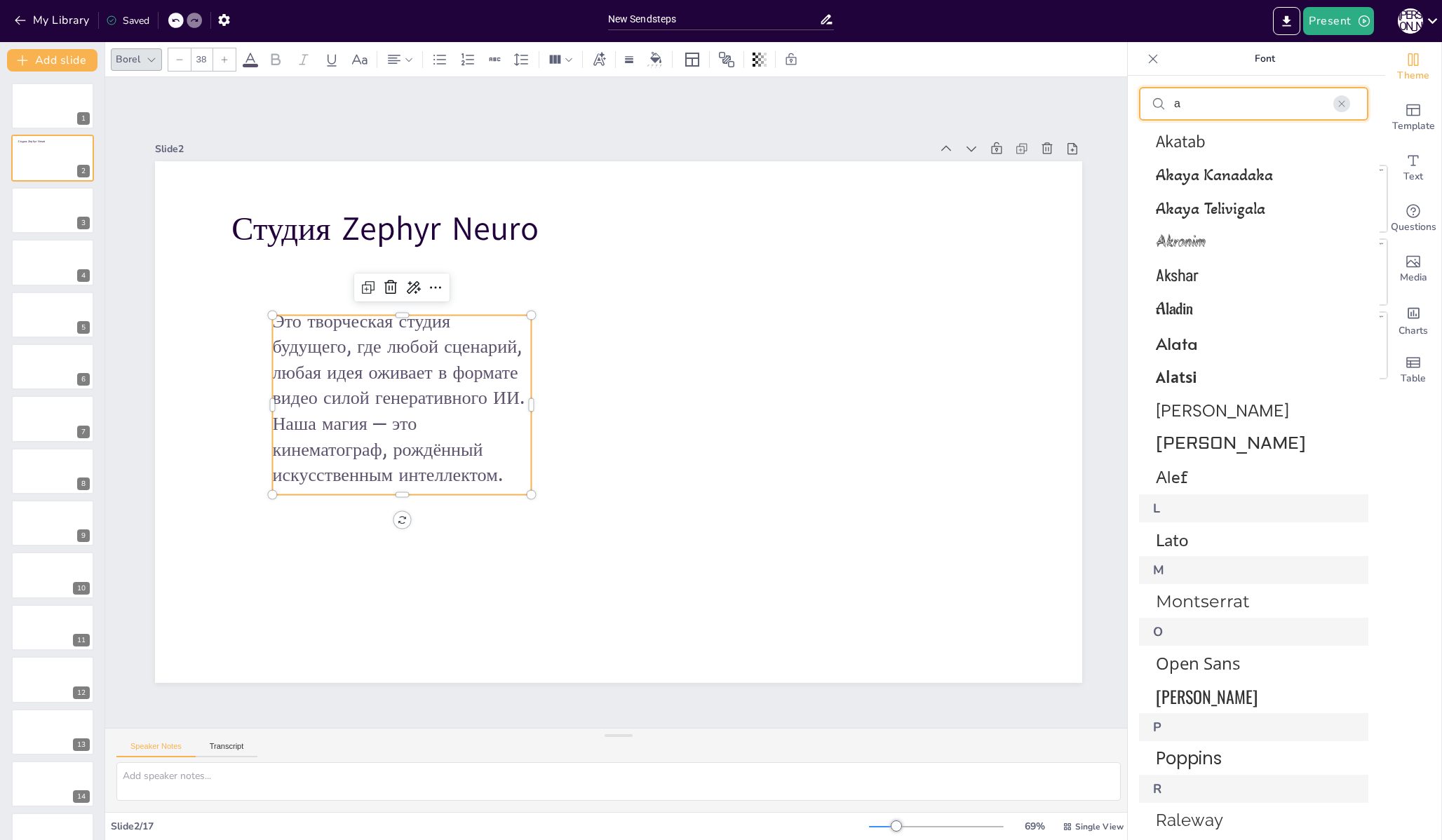
scroll to position [0, 0]
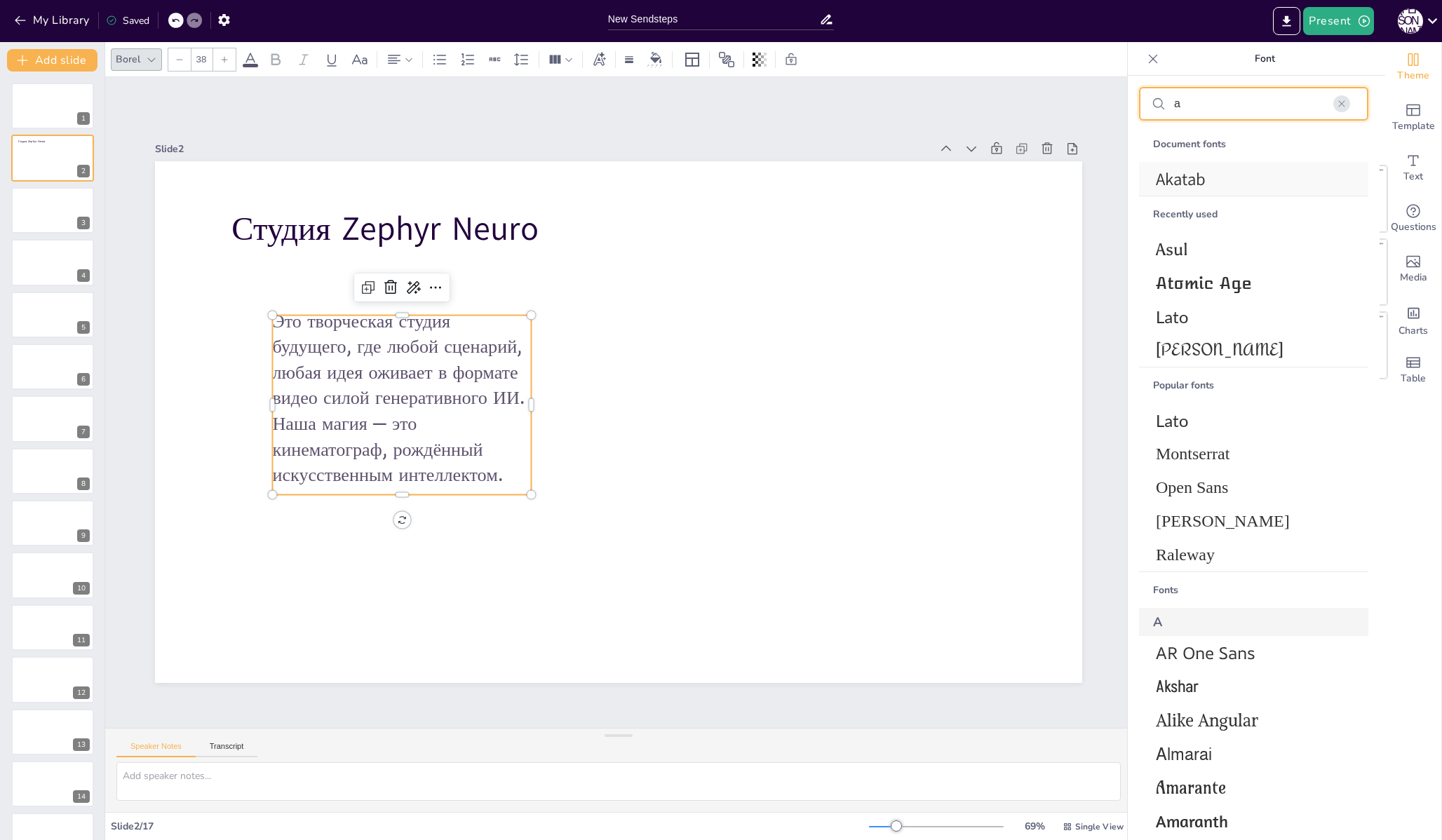
type input "a"
click at [1255, 194] on div "Akatab" at bounding box center [1253, 179] width 229 height 34
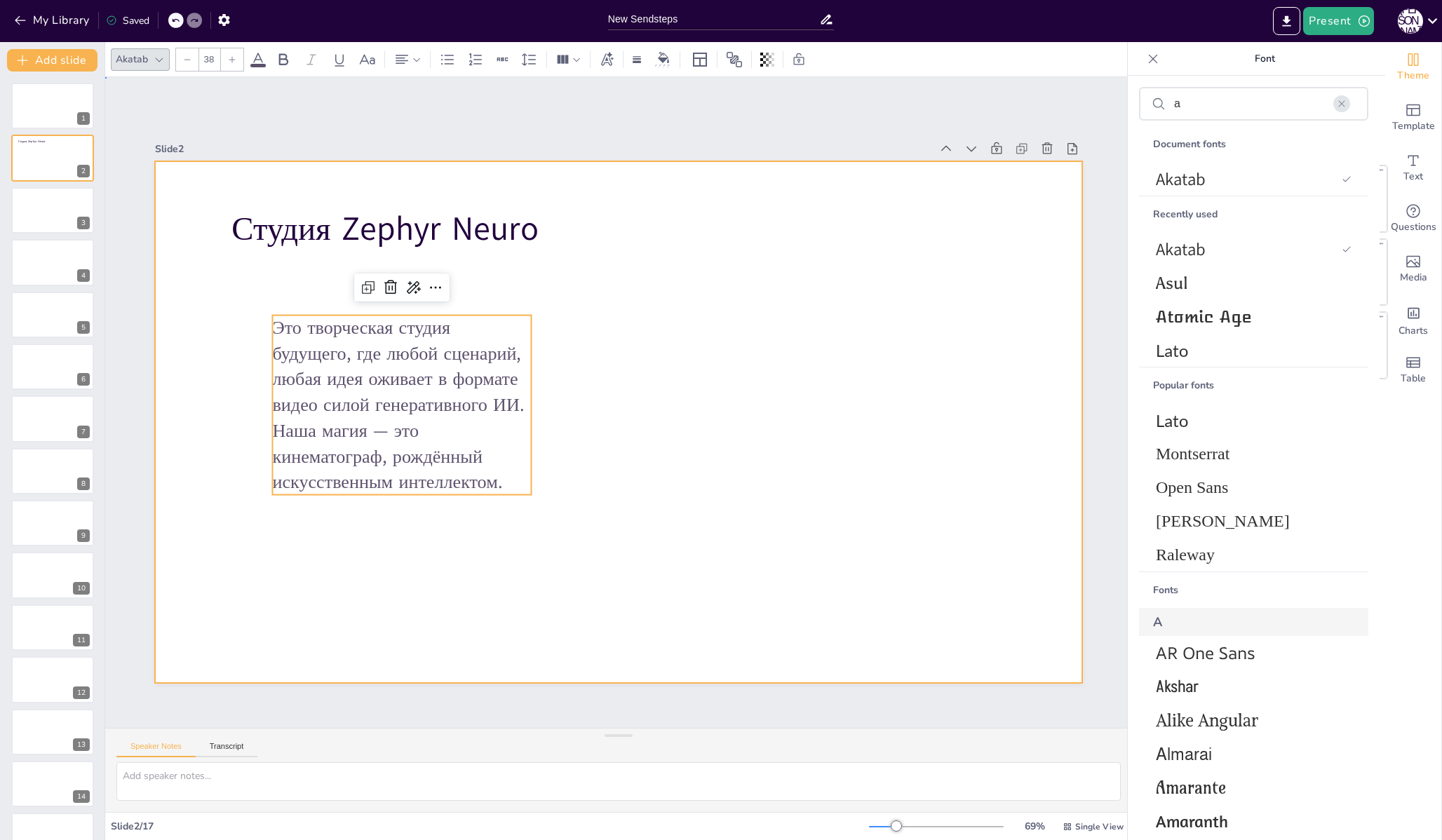
click at [947, 281] on div at bounding box center [618, 422] width 927 height 522
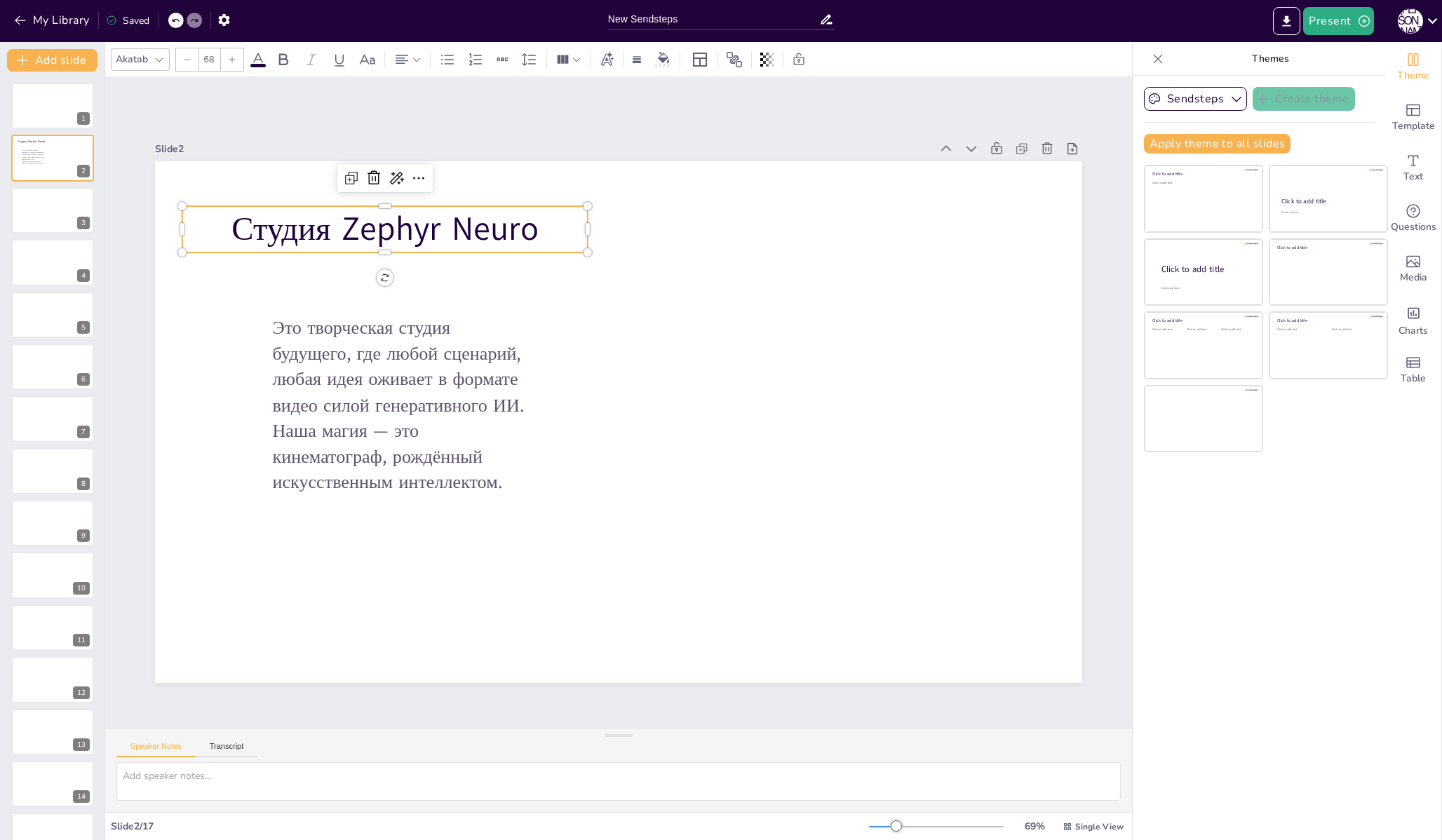
click at [454, 224] on p "Студия Zephyr Neuro" at bounding box center [385, 230] width 406 height 47
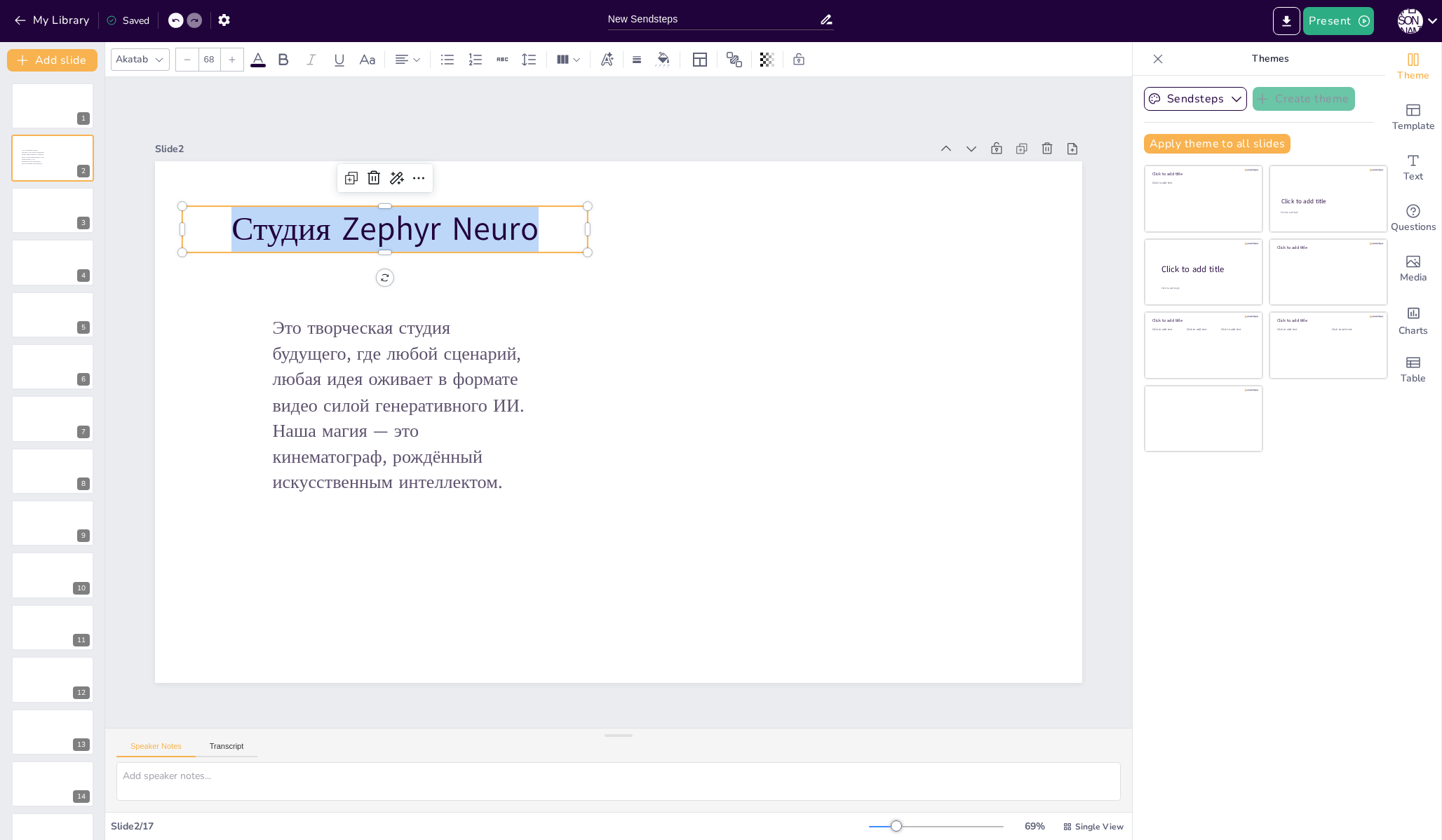
click at [454, 224] on p "Студия Zephyr Neuro" at bounding box center [385, 230] width 406 height 47
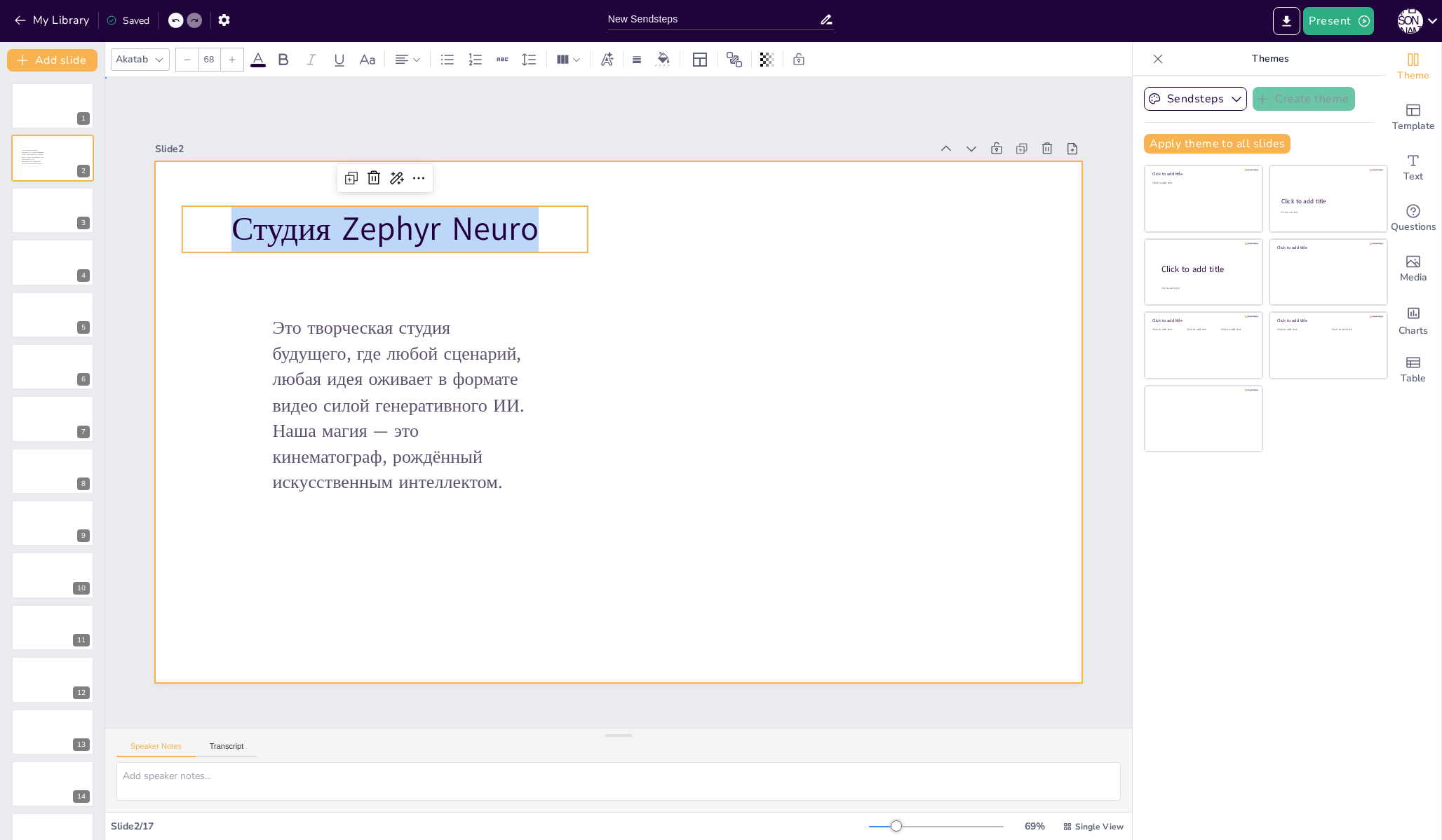
click at [618, 302] on div at bounding box center [618, 422] width 927 height 522
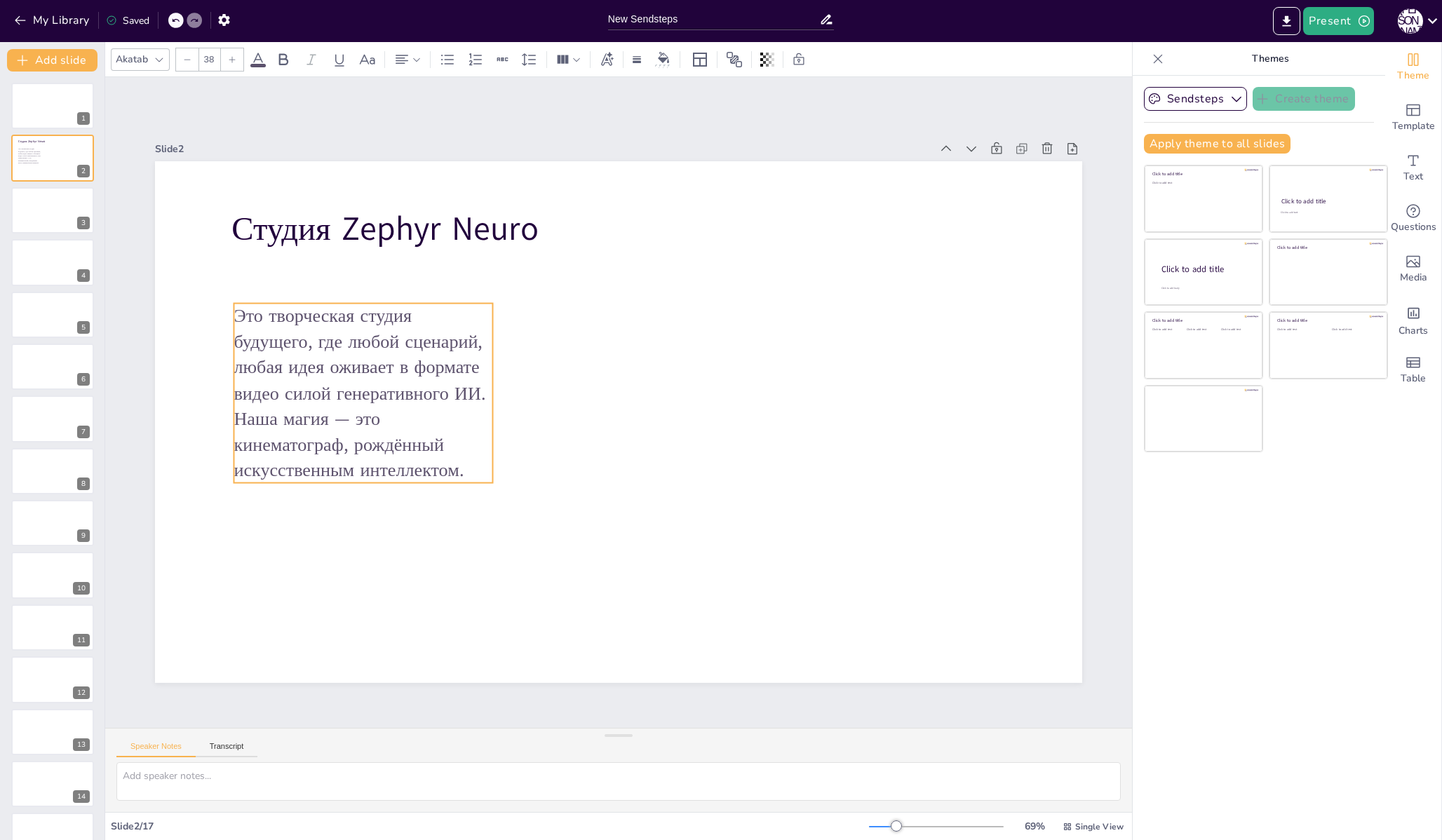
drag, startPoint x: 479, startPoint y: 369, endPoint x: 440, endPoint y: 357, distance: 40.8
click at [440, 357] on p "Это творческая студия будущего, где любой сценарий, любая идея оживает в формат…" at bounding box center [363, 393] width 259 height 179
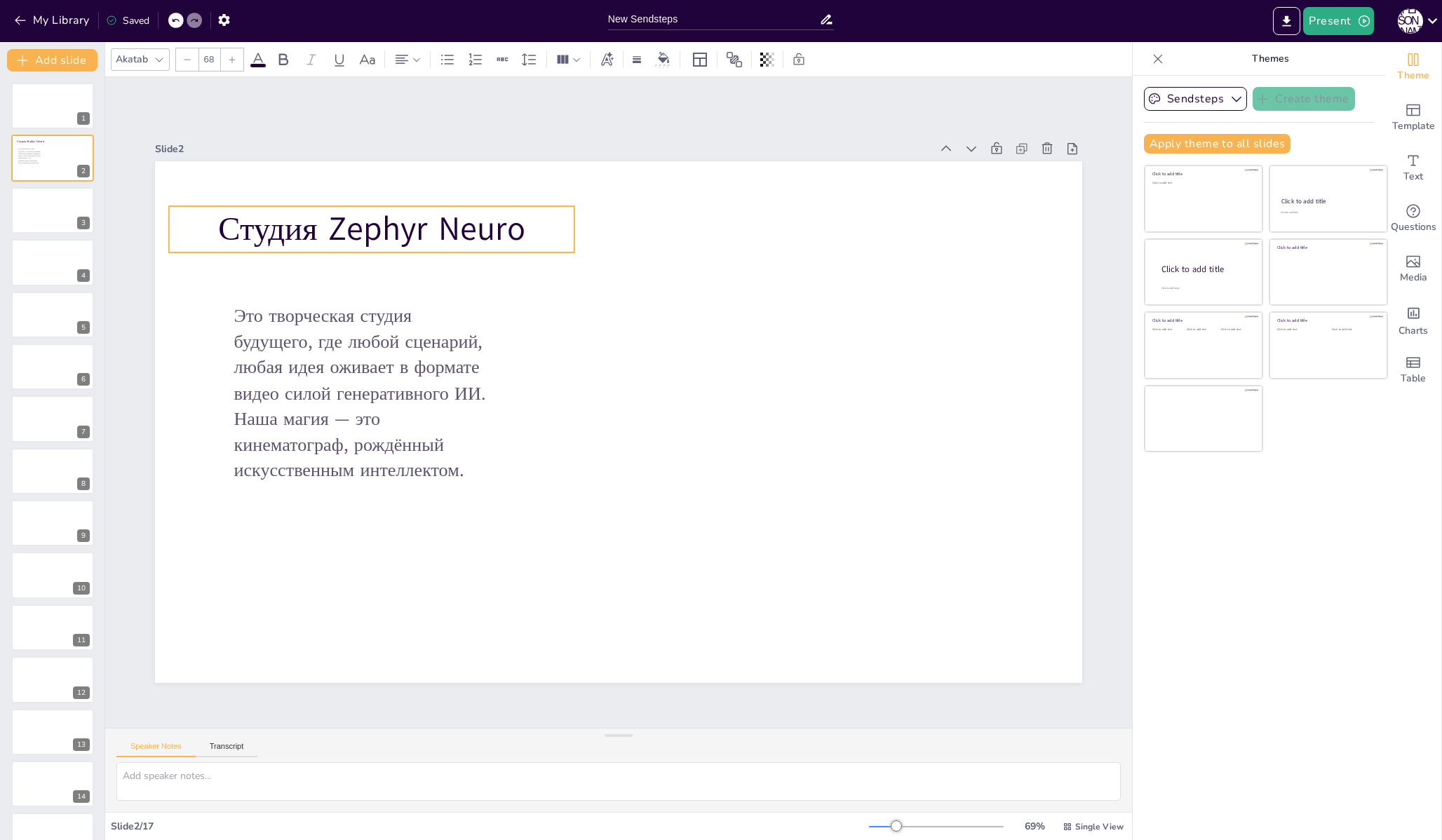
drag, startPoint x: 400, startPoint y: 235, endPoint x: 387, endPoint y: 235, distance: 13.0
click at [387, 235] on p "Студия Zephyr Neuro" at bounding box center [372, 230] width 406 height 47
type input "38"
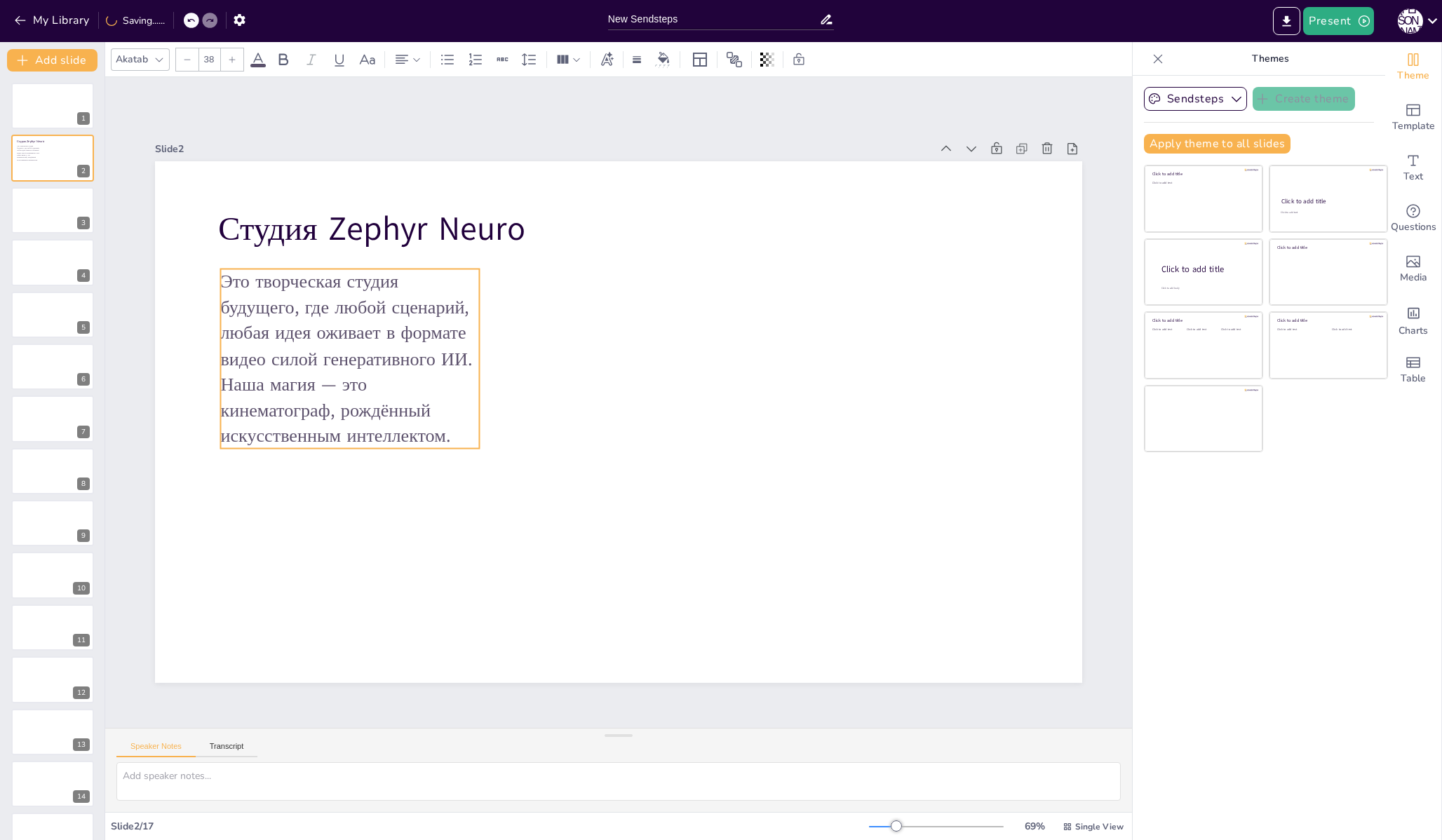
drag, startPoint x: 385, startPoint y: 328, endPoint x: 371, endPoint y: 294, distance: 36.8
click at [371, 294] on p "Это творческая студия будущего, где любой сценарий, любая идея оживает в формат…" at bounding box center [349, 359] width 259 height 179
click at [436, 312] on p "Это творческая студия будущего, где любой сценарий, любая идея оживает в формат…" at bounding box center [349, 359] width 259 height 179
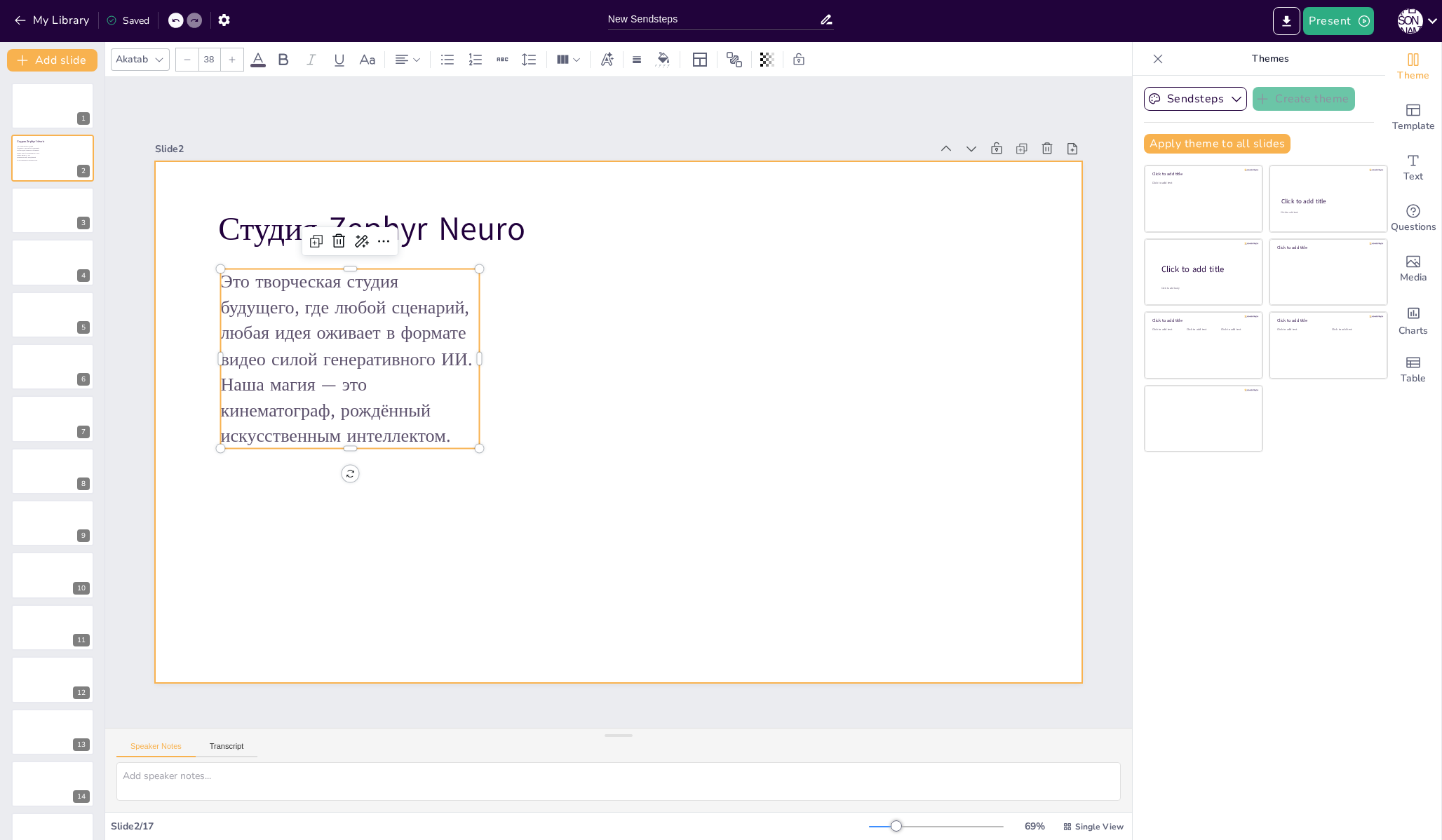
click at [502, 309] on div at bounding box center [618, 422] width 927 height 522
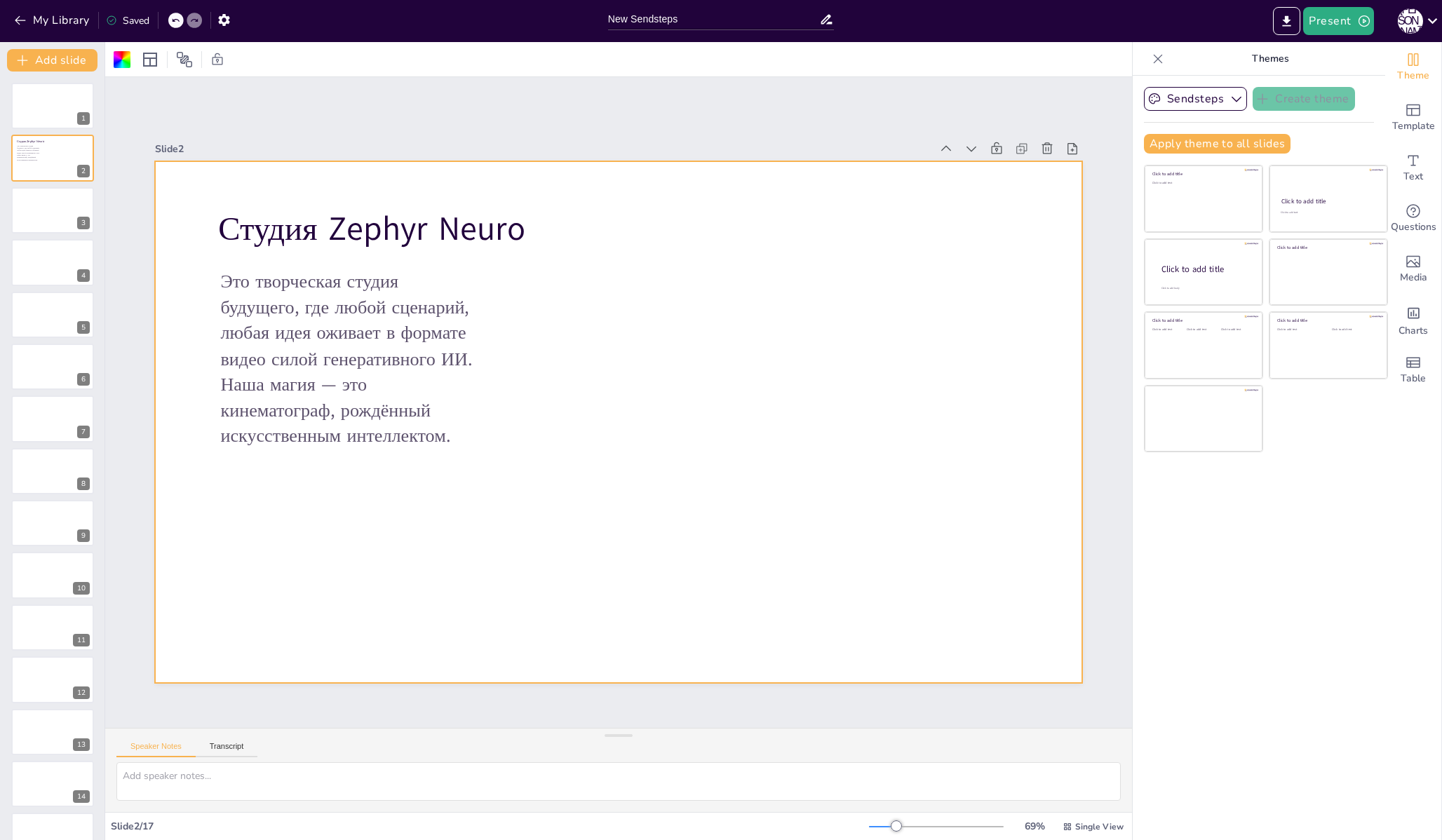
click at [612, 323] on div at bounding box center [618, 422] width 927 height 522
click at [1416, 162] on div "Text" at bounding box center [1413, 167] width 56 height 50
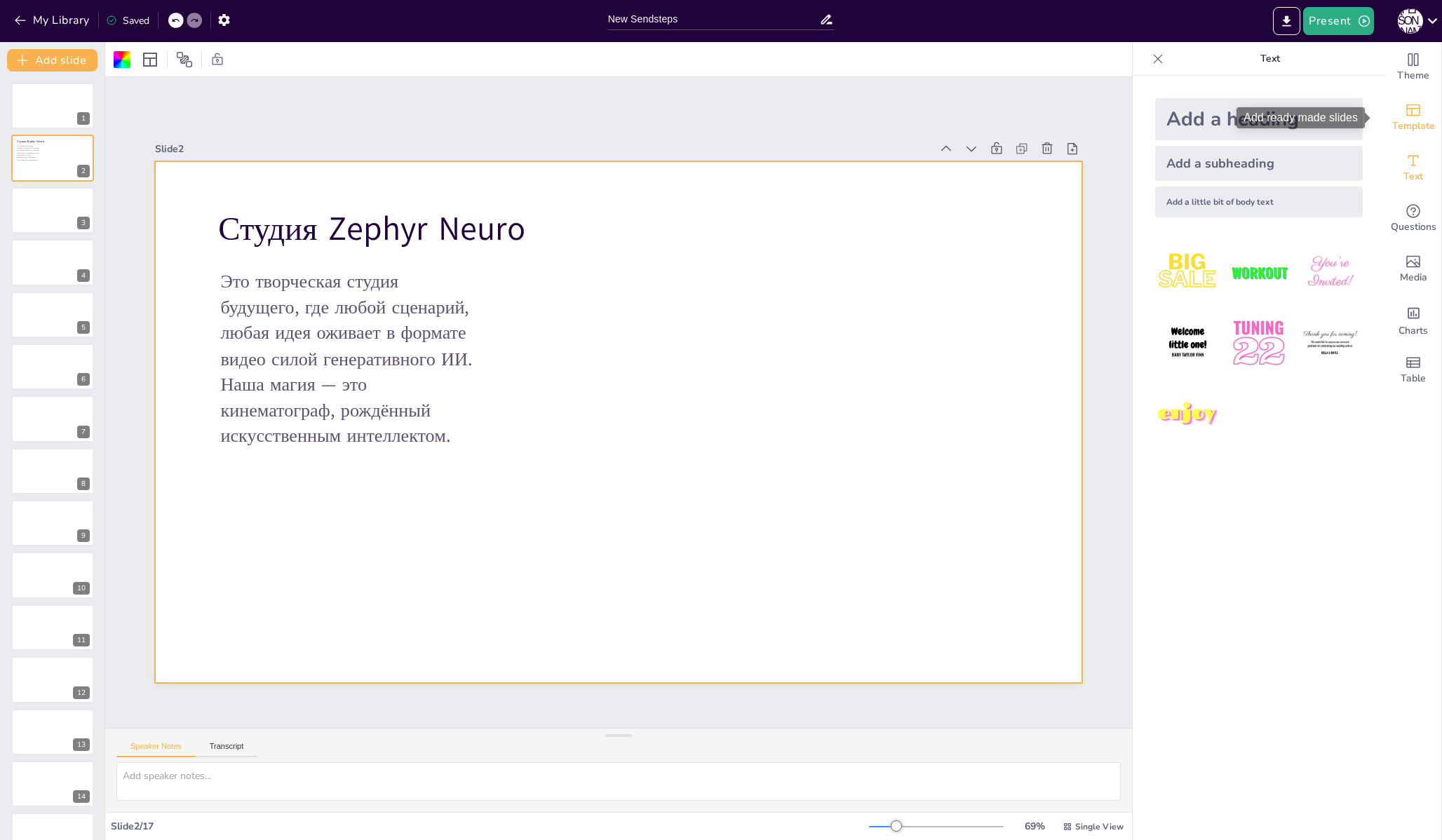
click at [1419, 128] on span "Template" at bounding box center [1413, 126] width 43 height 16
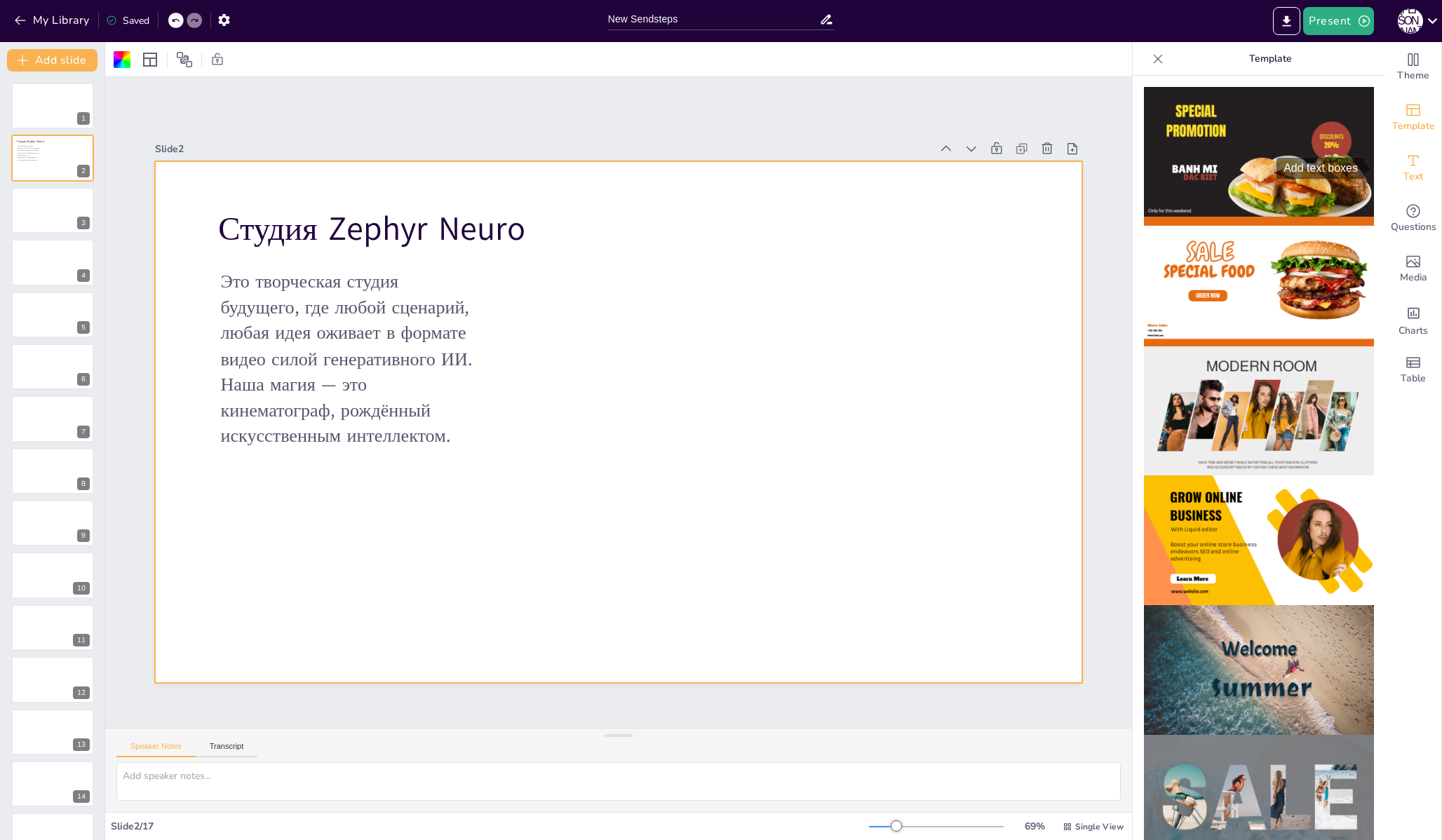
click at [1418, 179] on div "Text" at bounding box center [1413, 167] width 56 height 50
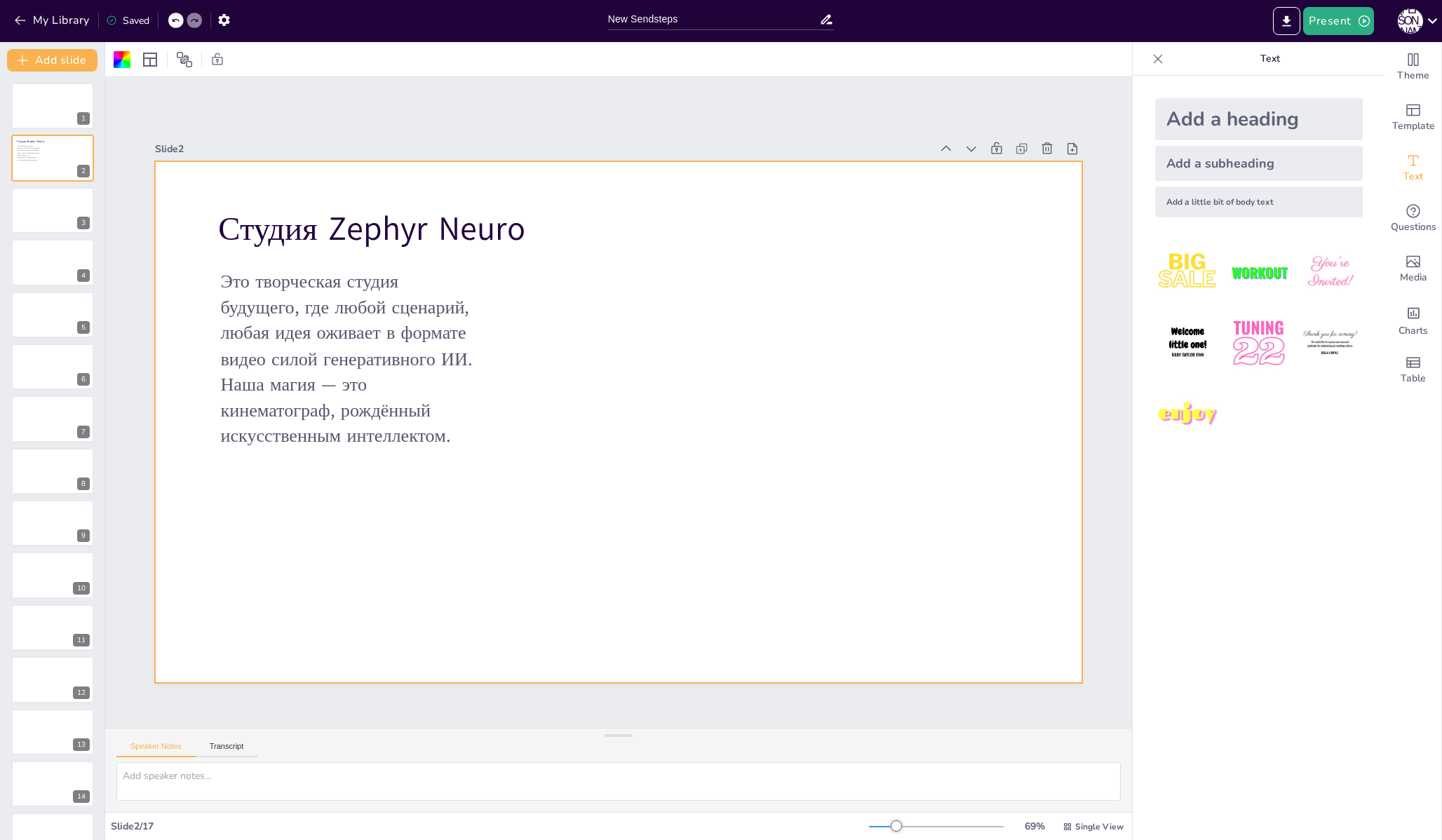
click at [1203, 197] on div "Add a little bit of body text" at bounding box center [1259, 201] width 207 height 31
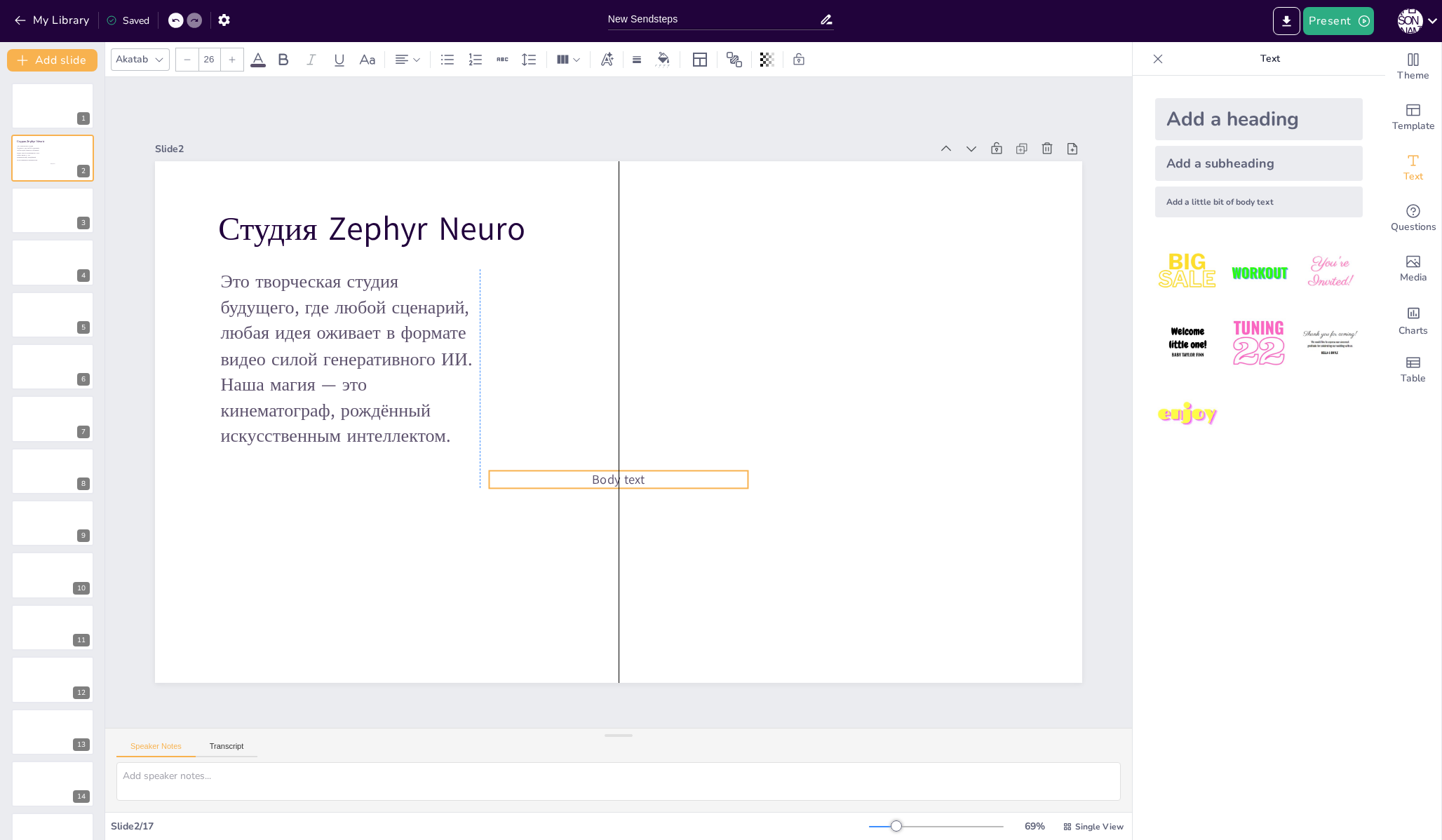
drag, startPoint x: 659, startPoint y: 420, endPoint x: 654, endPoint y: 477, distance: 57.2
click at [654, 477] on p "Body text" at bounding box center [618, 480] width 259 height 17
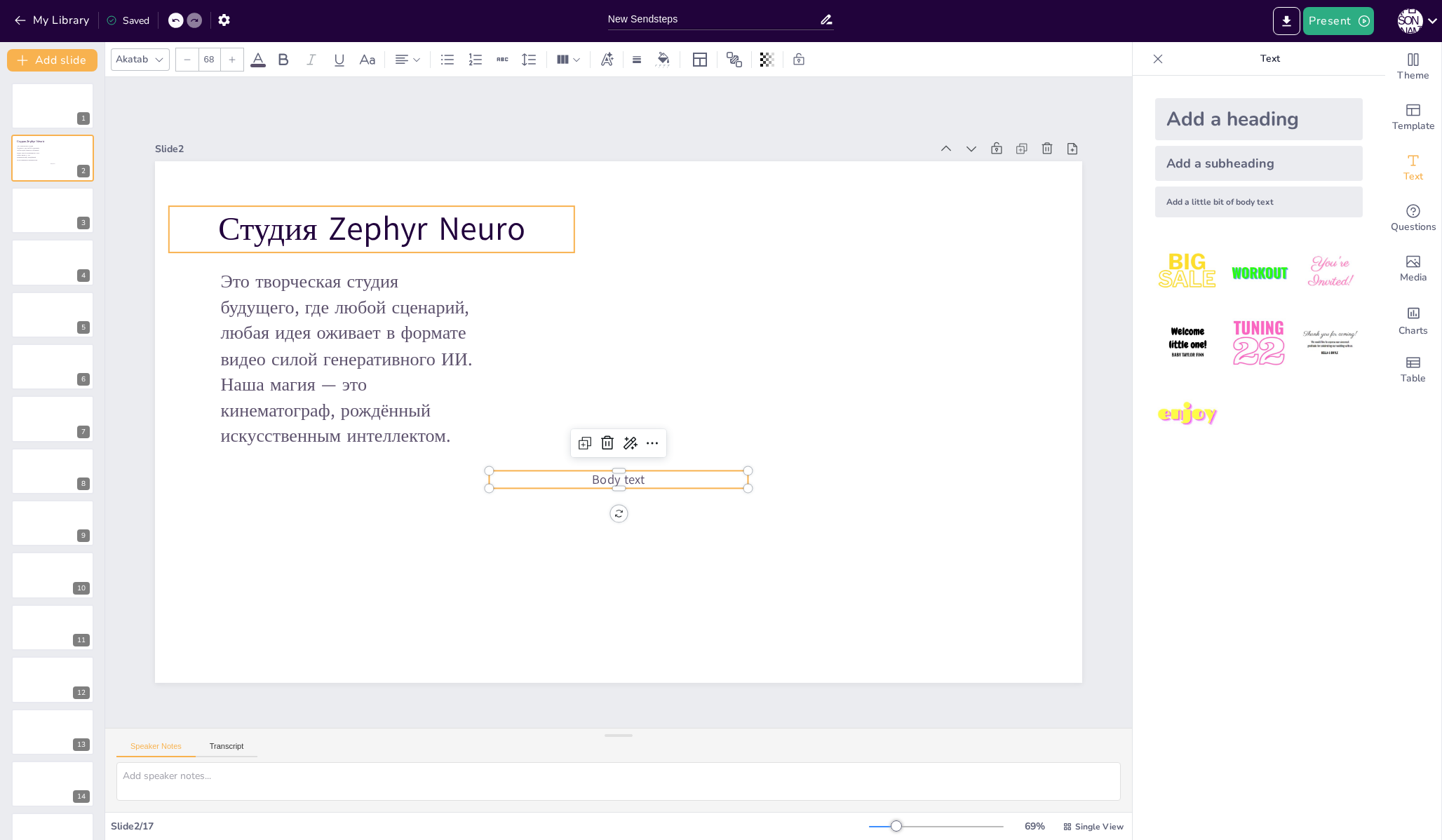
click at [489, 237] on p "Студия Zephyr Neuro" at bounding box center [372, 230] width 406 height 47
click at [234, 59] on icon at bounding box center [231, 59] width 8 height 8
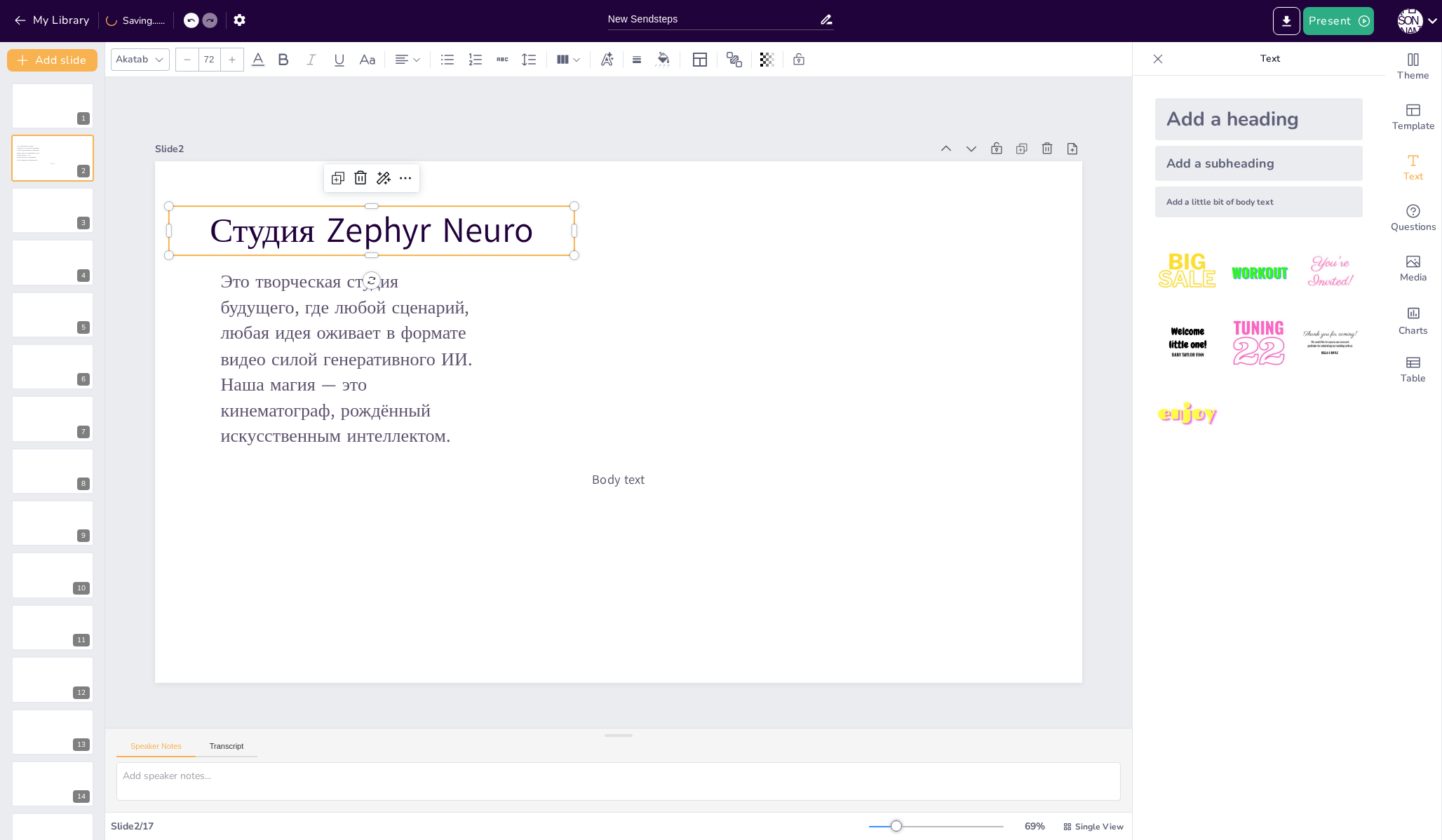
click at [234, 59] on icon at bounding box center [231, 59] width 8 height 8
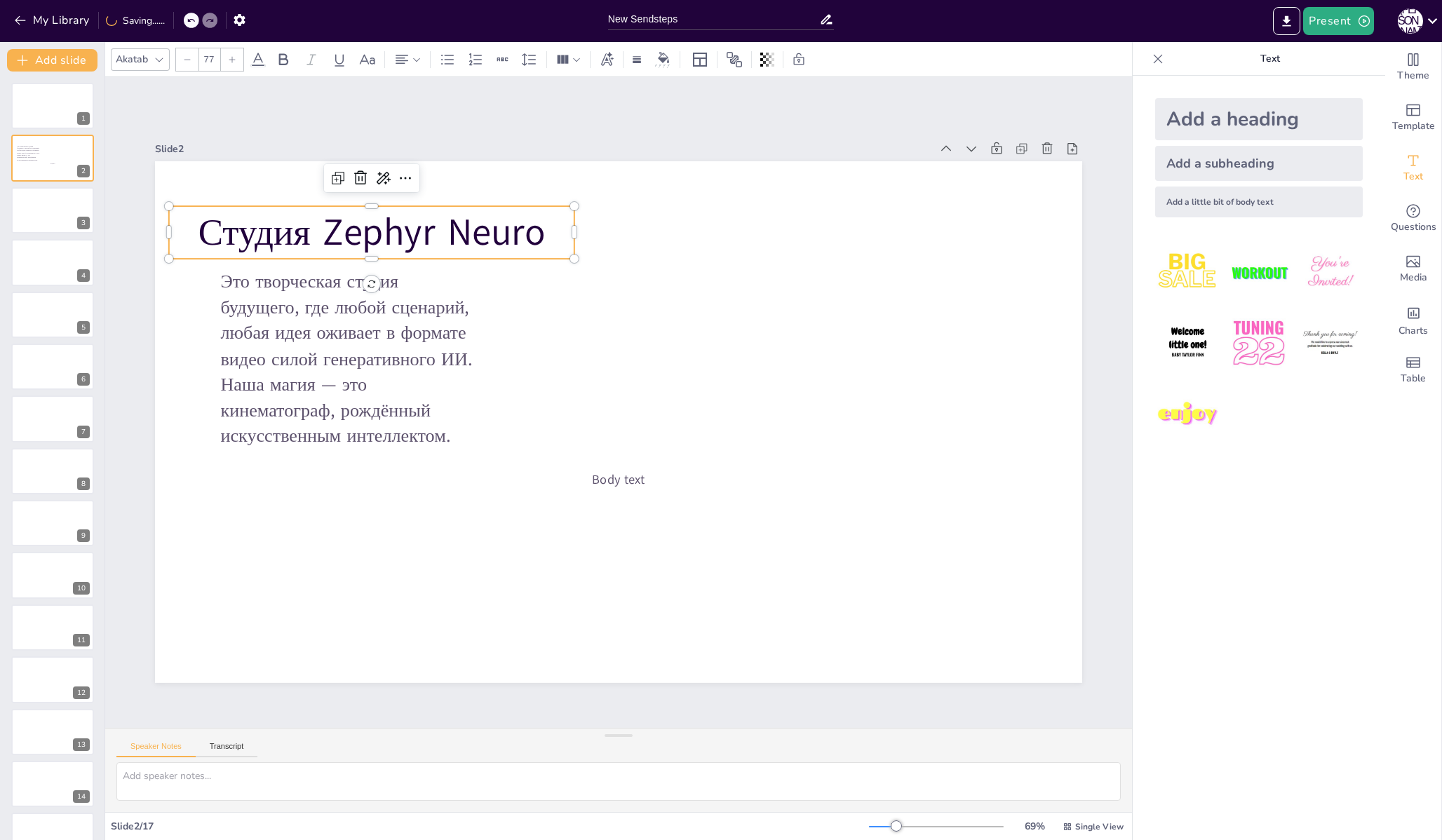
click at [234, 59] on icon at bounding box center [231, 59] width 8 height 8
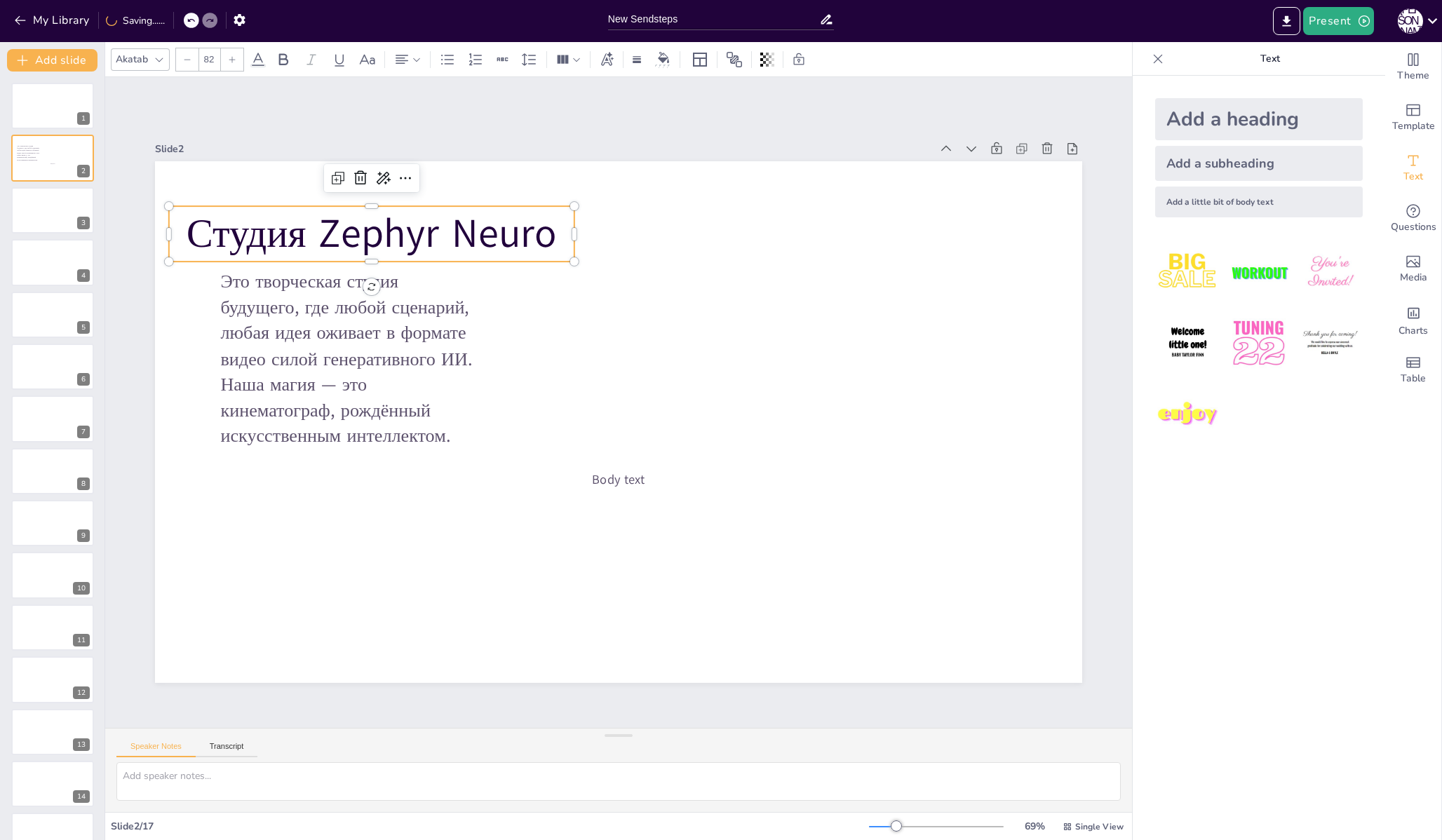
click at [234, 59] on icon at bounding box center [231, 59] width 8 height 8
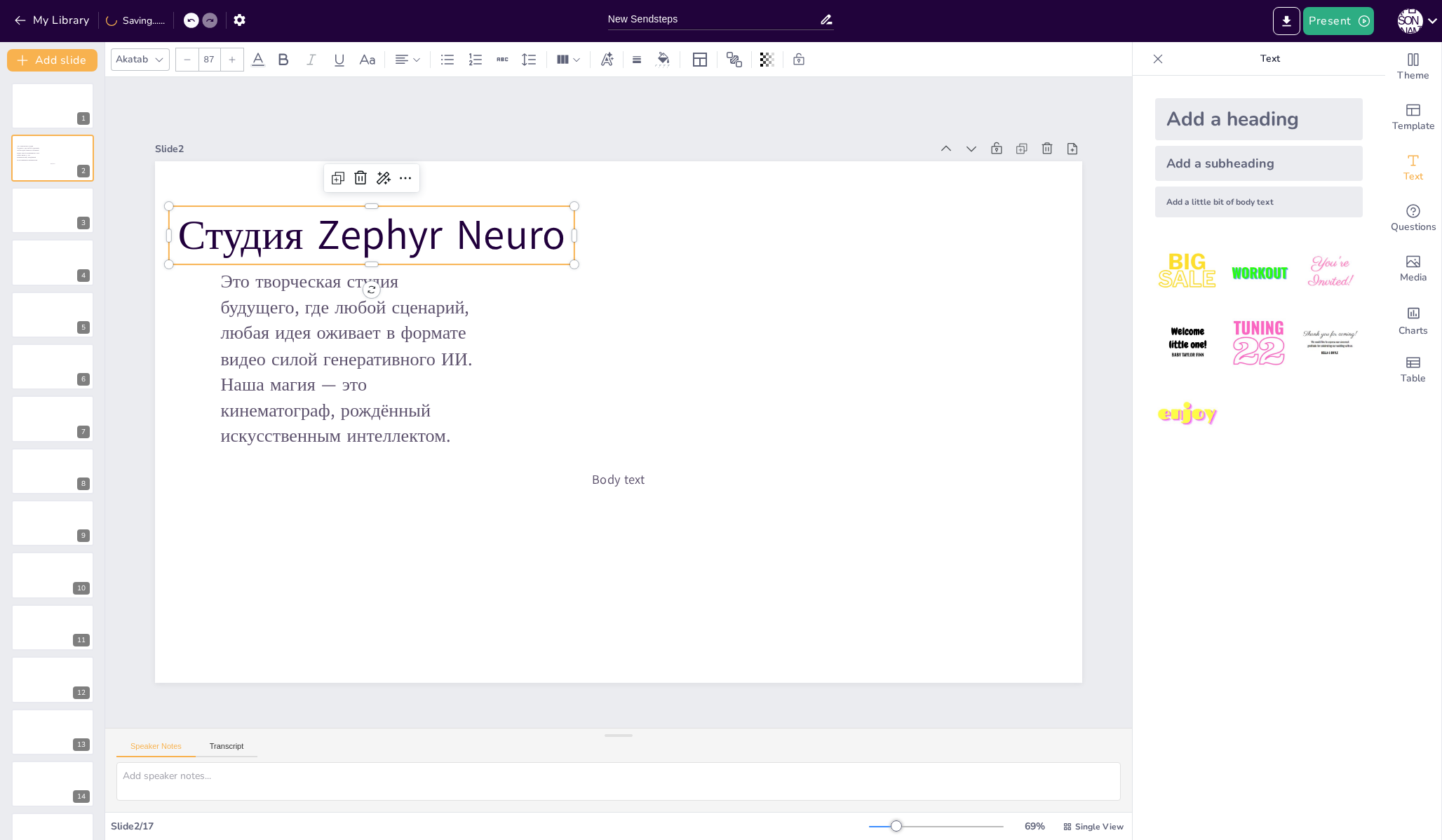
click at [234, 59] on icon at bounding box center [231, 59] width 8 height 8
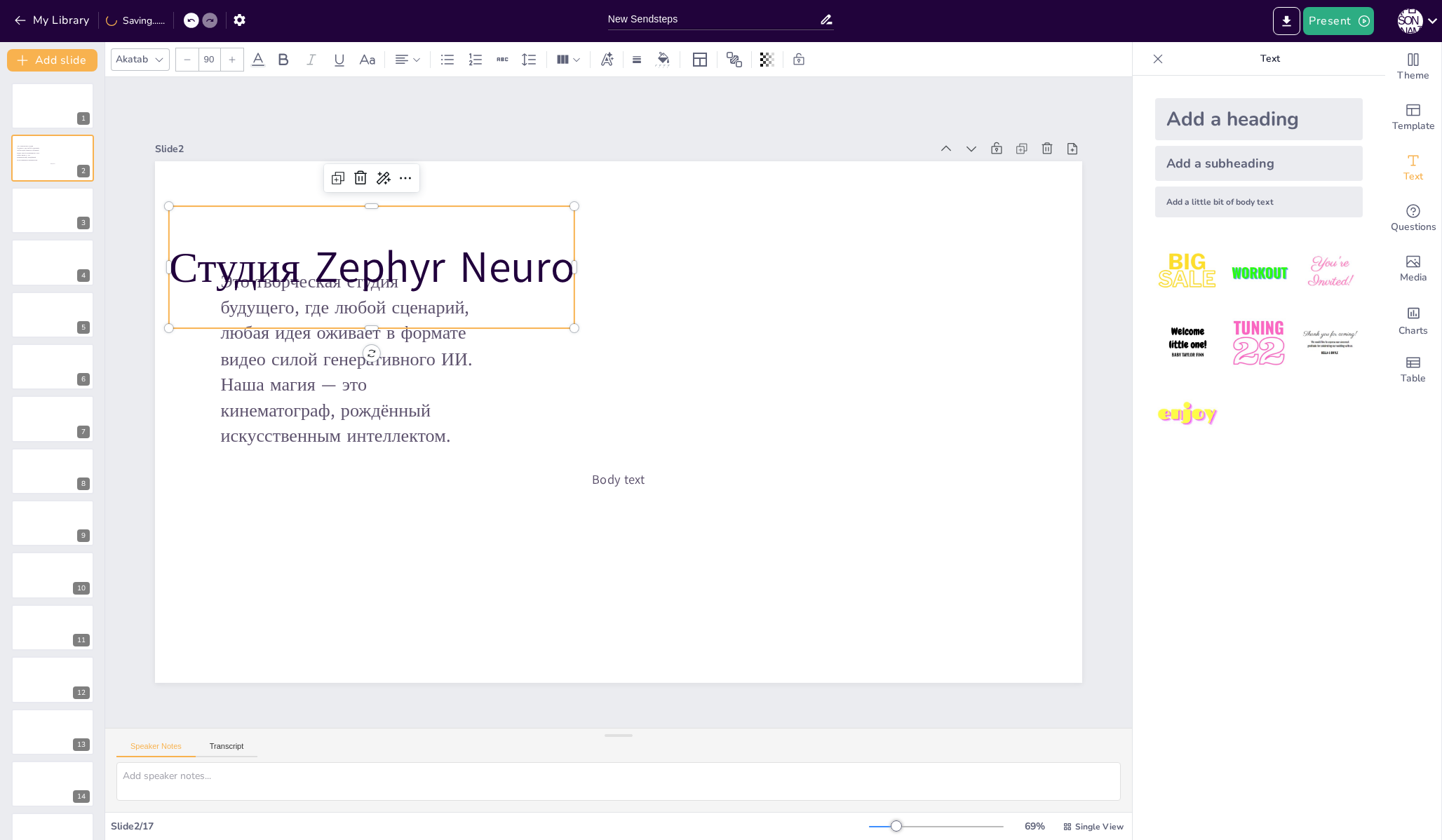
click at [234, 59] on icon at bounding box center [231, 59] width 8 height 8
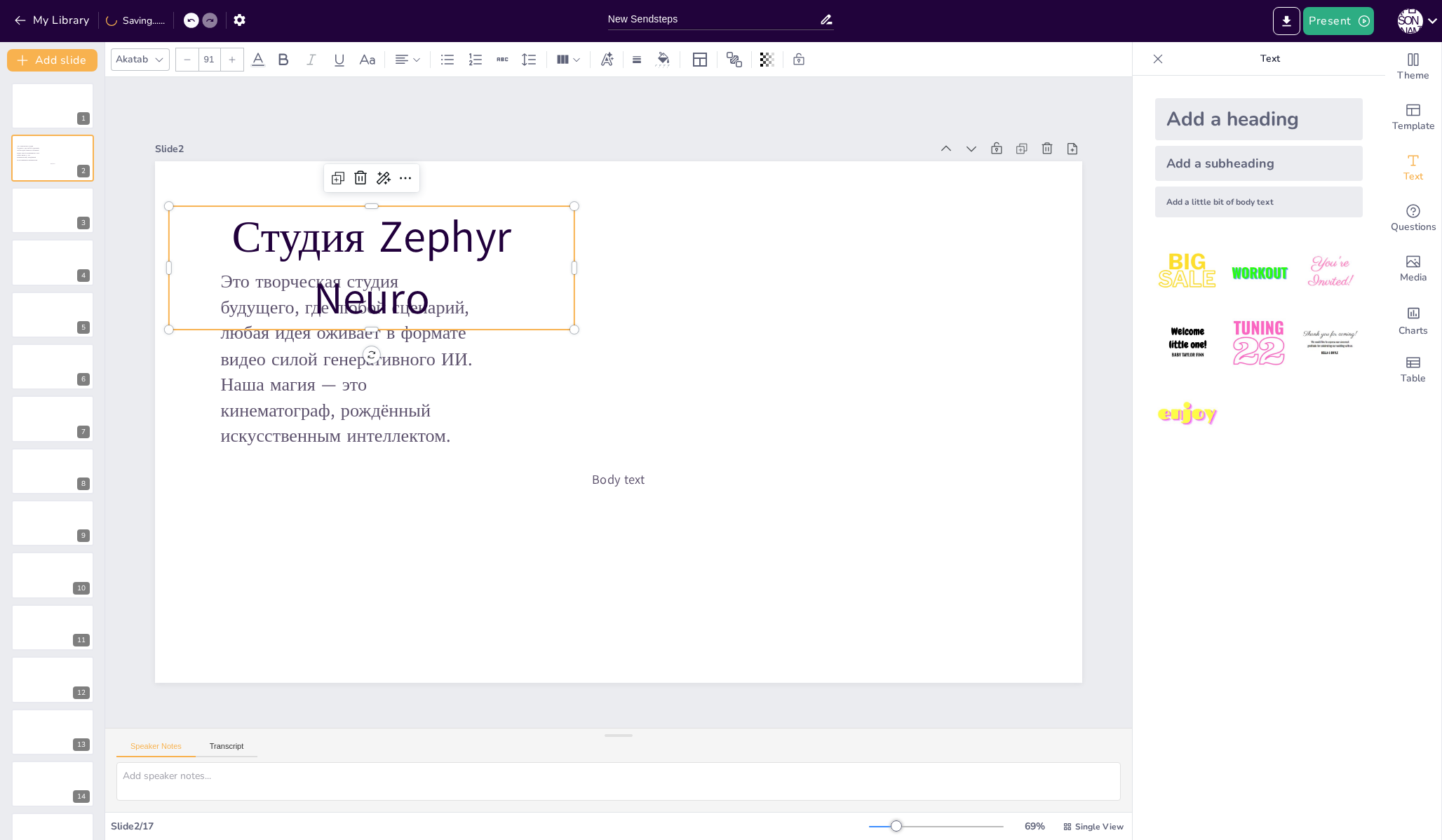
click at [234, 59] on icon at bounding box center [231, 59] width 8 height 8
type input "93"
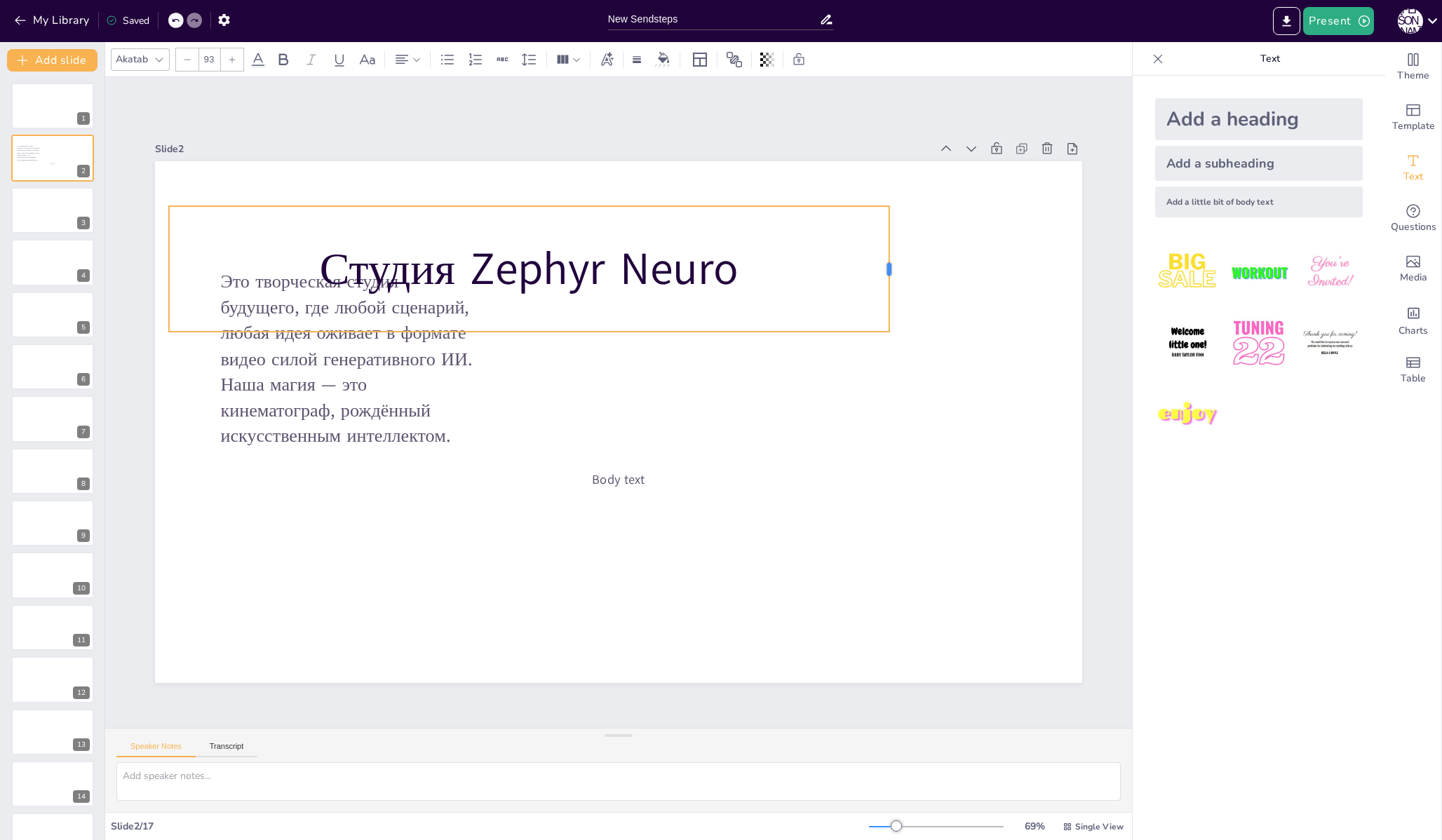
drag, startPoint x: 566, startPoint y: 266, endPoint x: 880, endPoint y: 264, distance: 314.0
click at [889, 264] on div at bounding box center [894, 269] width 11 height 125
drag, startPoint x: 681, startPoint y: 270, endPoint x: 739, endPoint y: 260, distance: 58.9
click at [739, 260] on p "Студия Zephyr Neuro" at bounding box center [529, 269] width 720 height 63
click at [789, 267] on p "Студия Zephyr Neuro" at bounding box center [529, 269] width 720 height 63
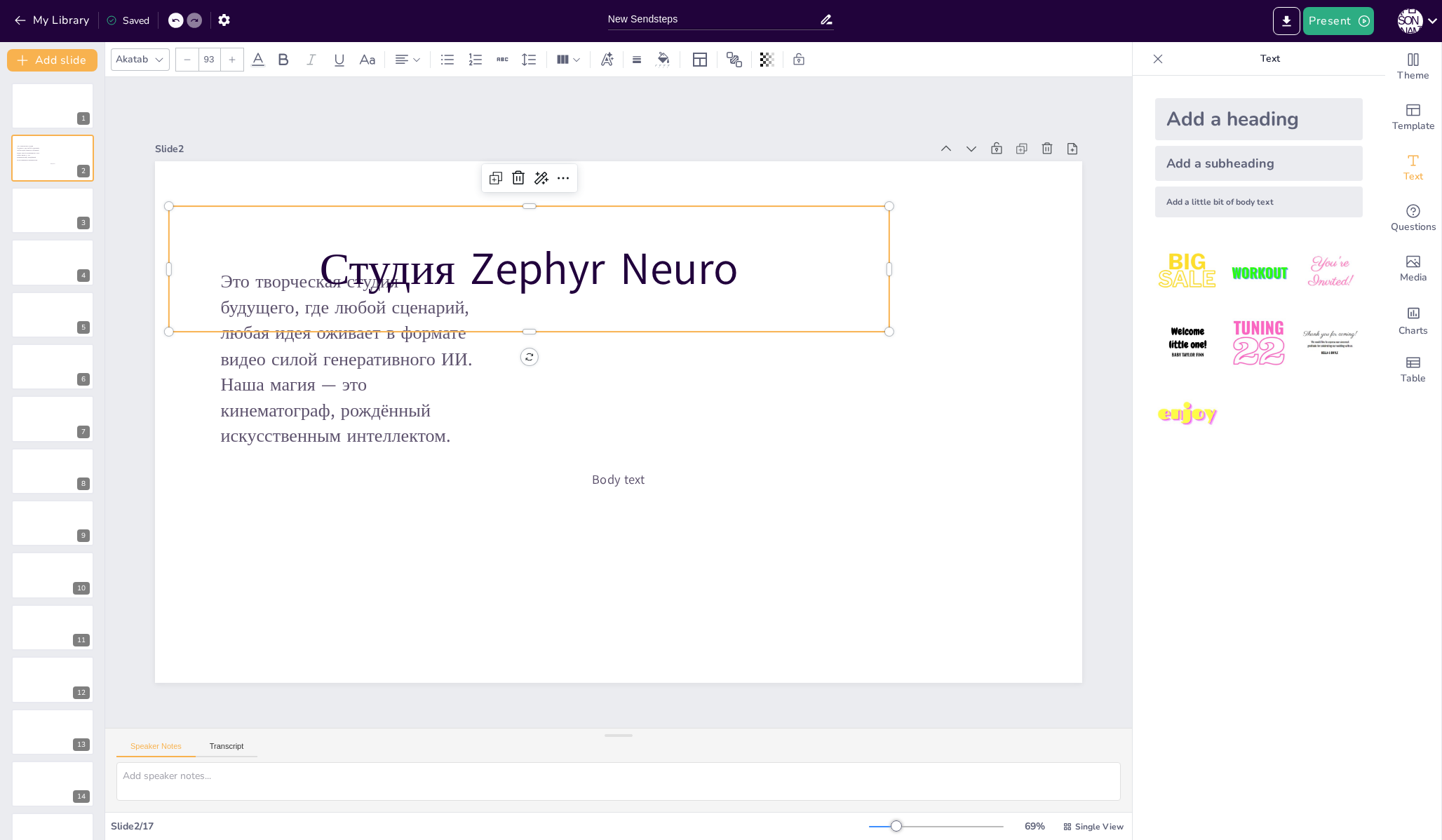
click at [785, 272] on p "Студия Zephyr Neuro" at bounding box center [529, 269] width 720 height 63
click at [765, 332] on div at bounding box center [529, 337] width 720 height 11
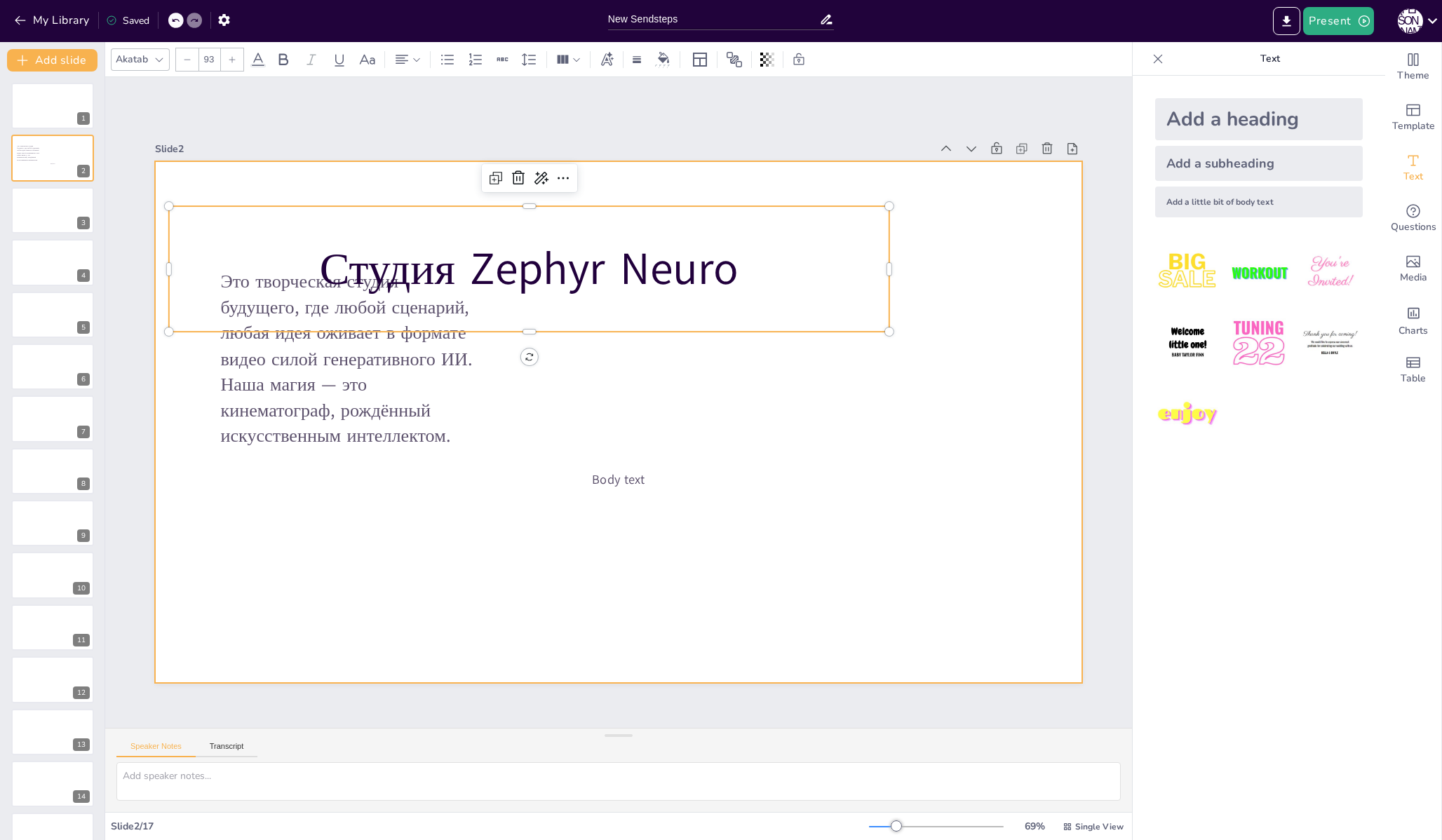
click at [568, 377] on div at bounding box center [618, 422] width 927 height 522
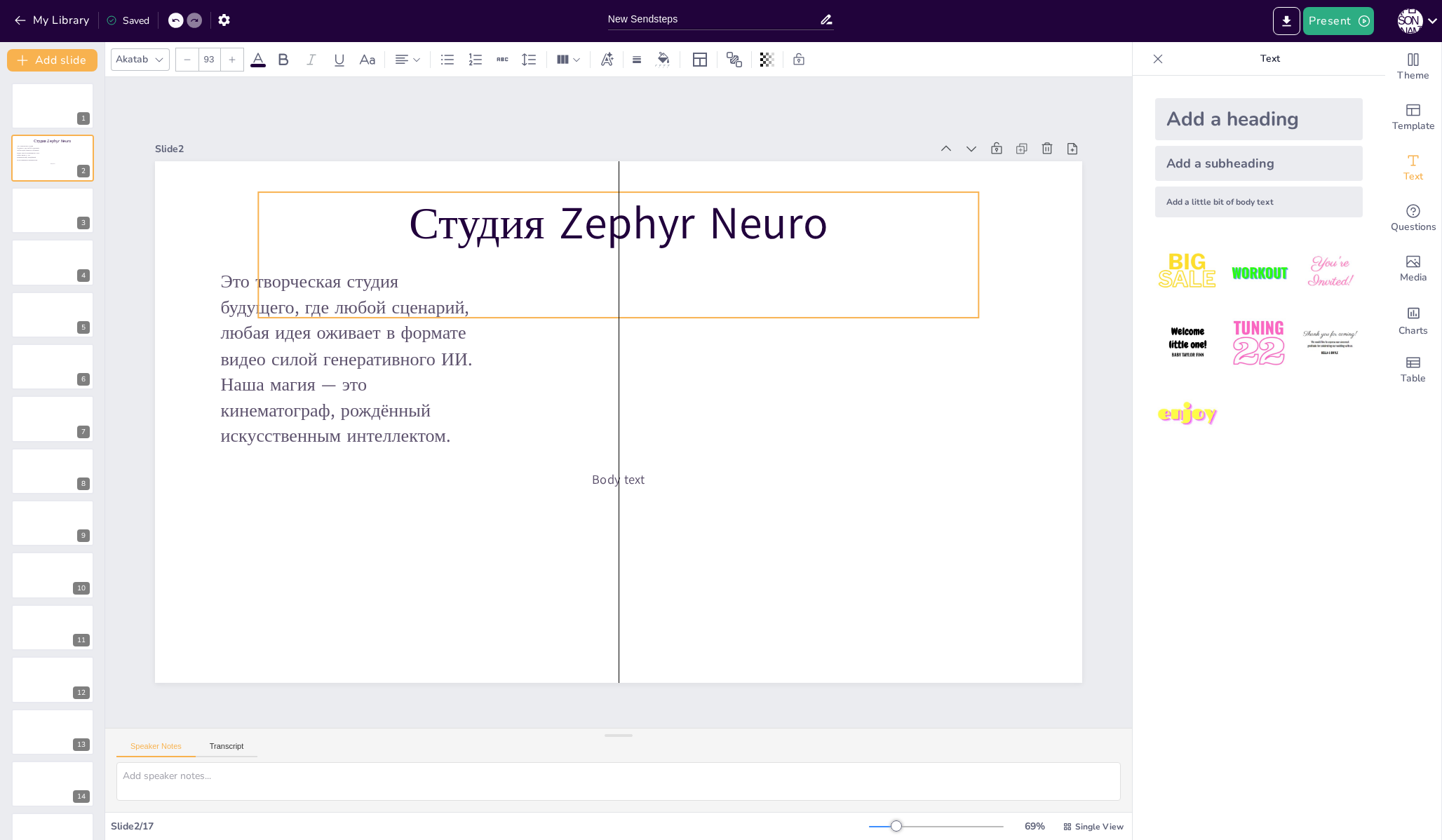
drag, startPoint x: 487, startPoint y: 245, endPoint x: 579, endPoint y: 231, distance: 93.1
click at [579, 231] on p "Студия Zephyr Neuro" at bounding box center [618, 224] width 720 height 63
click at [588, 258] on div "Студия Zephyr Neuro" at bounding box center [618, 254] width 720 height 125
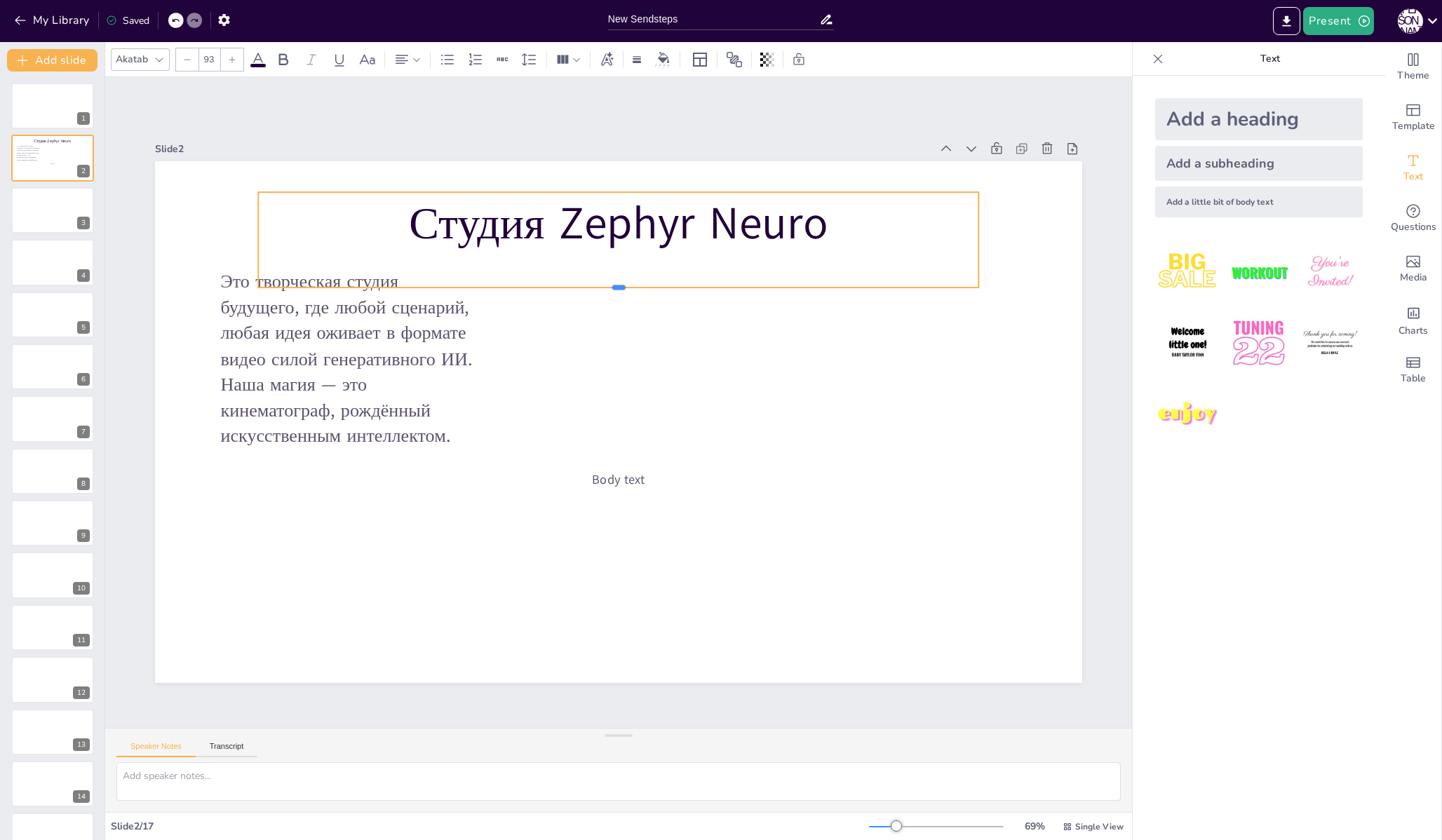
drag, startPoint x: 605, startPoint y: 313, endPoint x: 611, endPoint y: 282, distance: 31.6
click at [611, 288] on div at bounding box center [618, 293] width 720 height 11
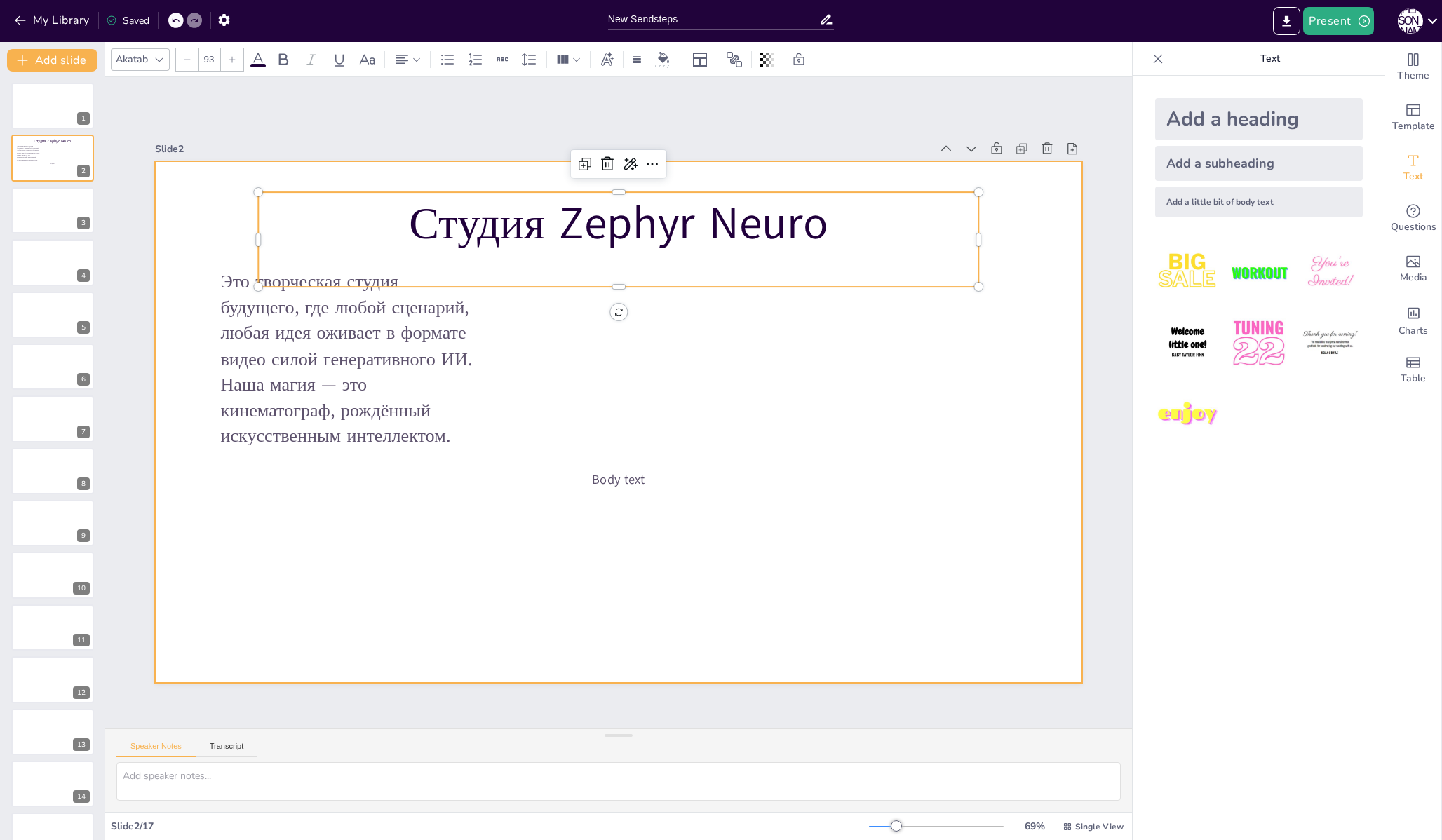
click at [691, 317] on div at bounding box center [618, 422] width 927 height 522
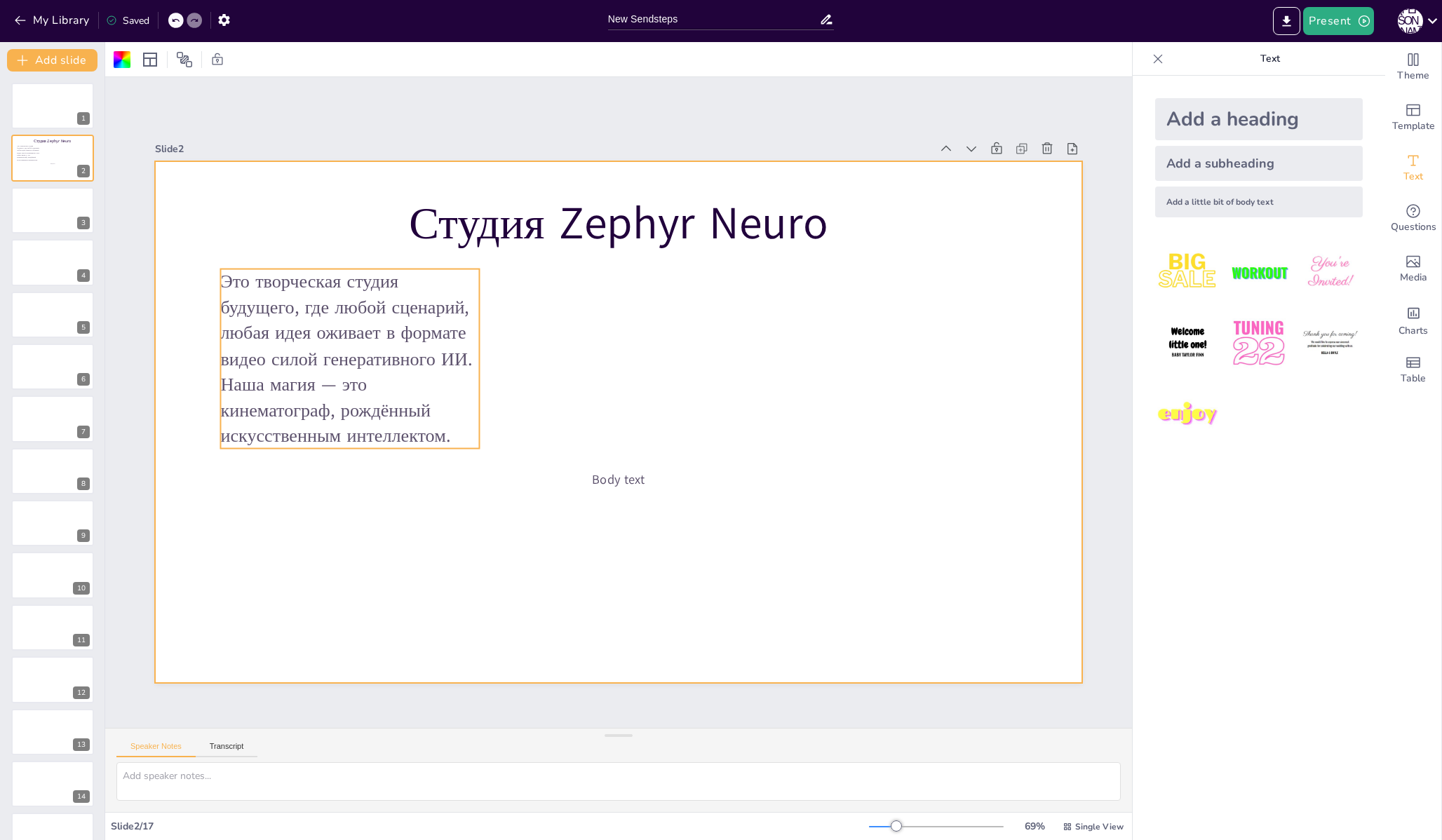
click at [411, 325] on p "Это творческая студия будущего, где любой сценарий, любая идея оживает в формат…" at bounding box center [349, 359] width 259 height 179
click at [668, 336] on div at bounding box center [618, 422] width 927 height 522
click at [612, 474] on span "Body text" at bounding box center [618, 480] width 53 height 17
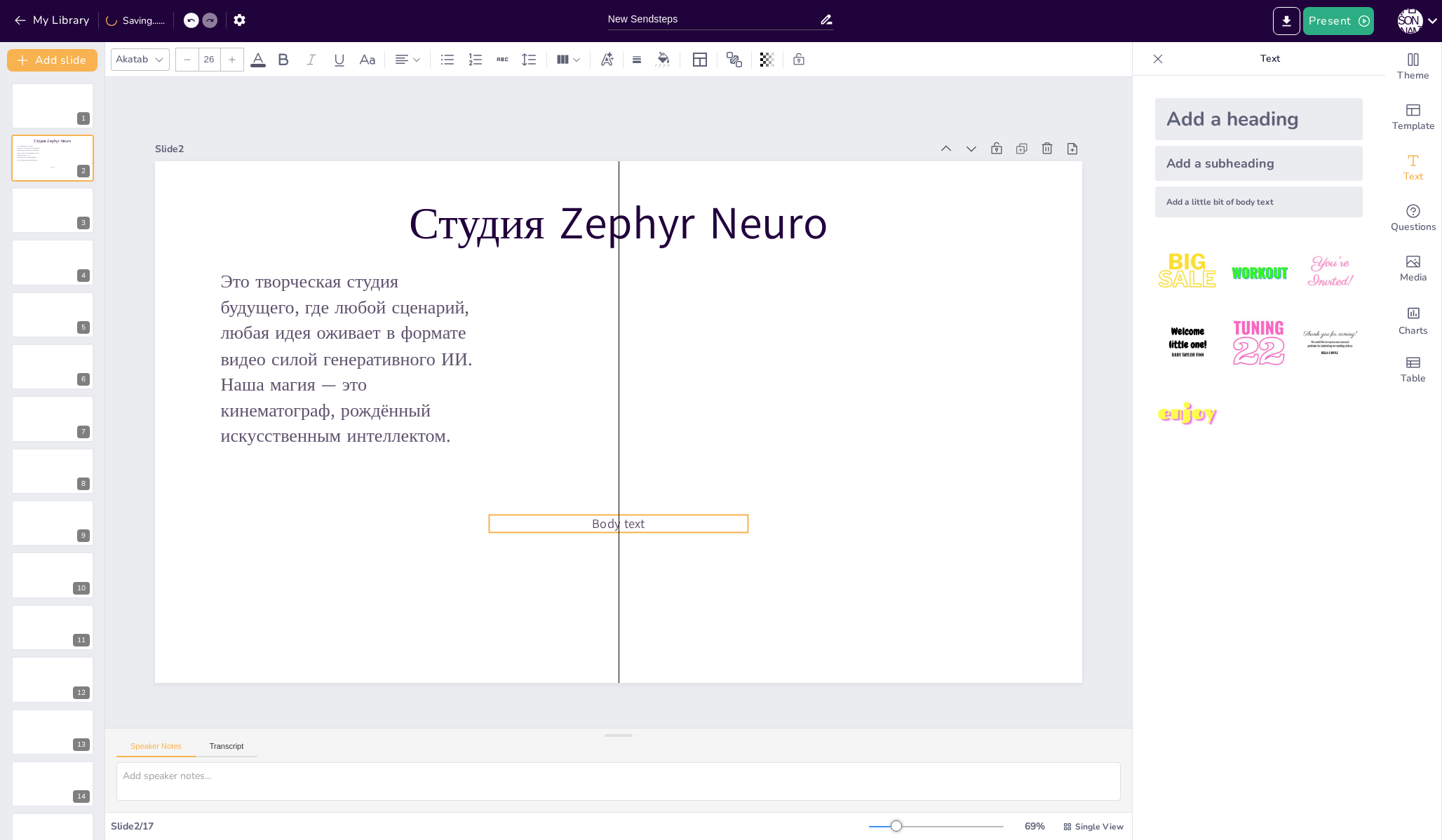
drag, startPoint x: 613, startPoint y: 472, endPoint x: 611, endPoint y: 516, distance: 44.0
click at [611, 516] on span "Body text" at bounding box center [618, 523] width 53 height 17
click at [617, 516] on span "Body text" at bounding box center [618, 523] width 53 height 17
click at [239, 63] on div at bounding box center [232, 59] width 23 height 23
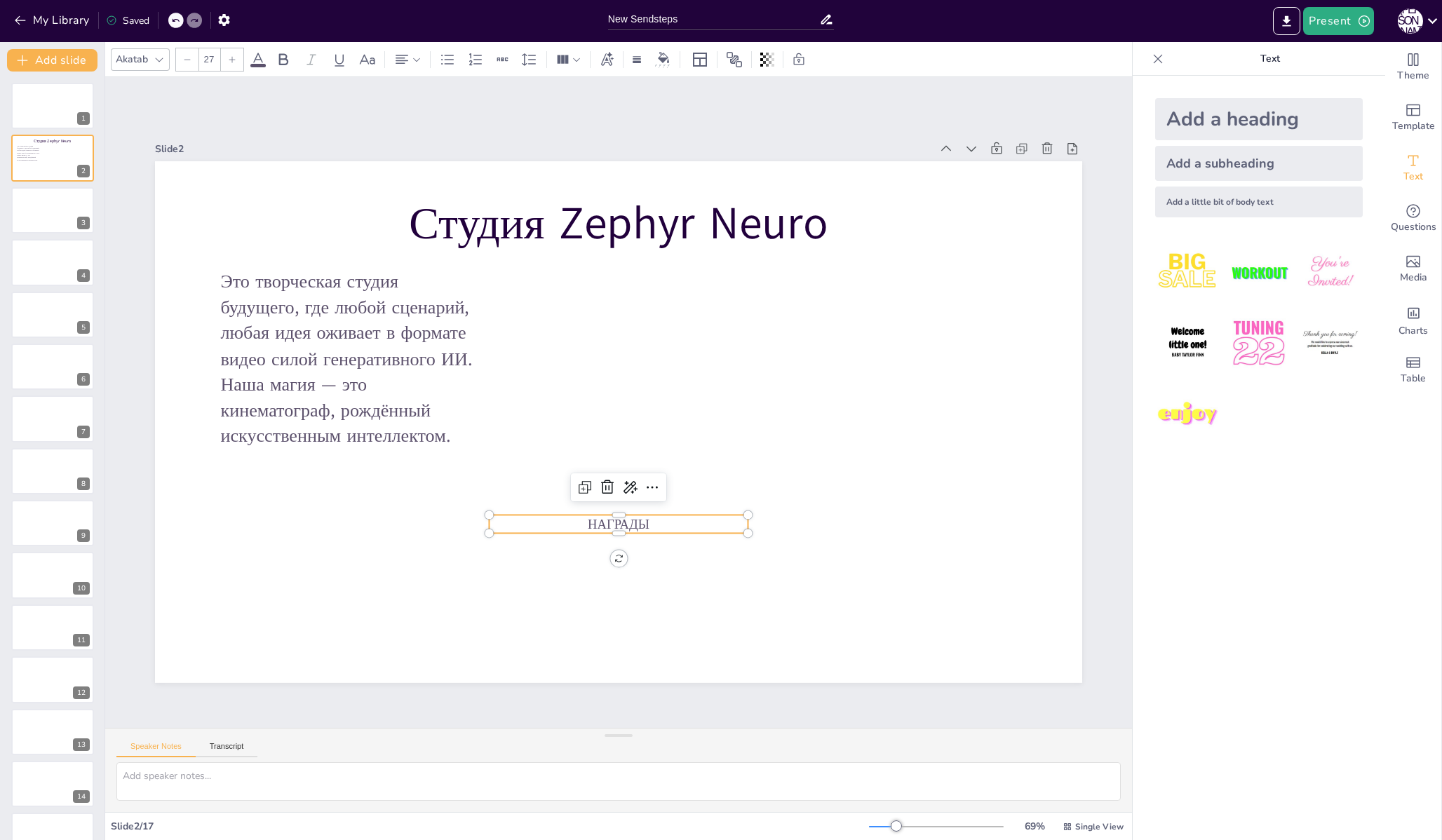
click at [239, 63] on div at bounding box center [232, 59] width 23 height 23
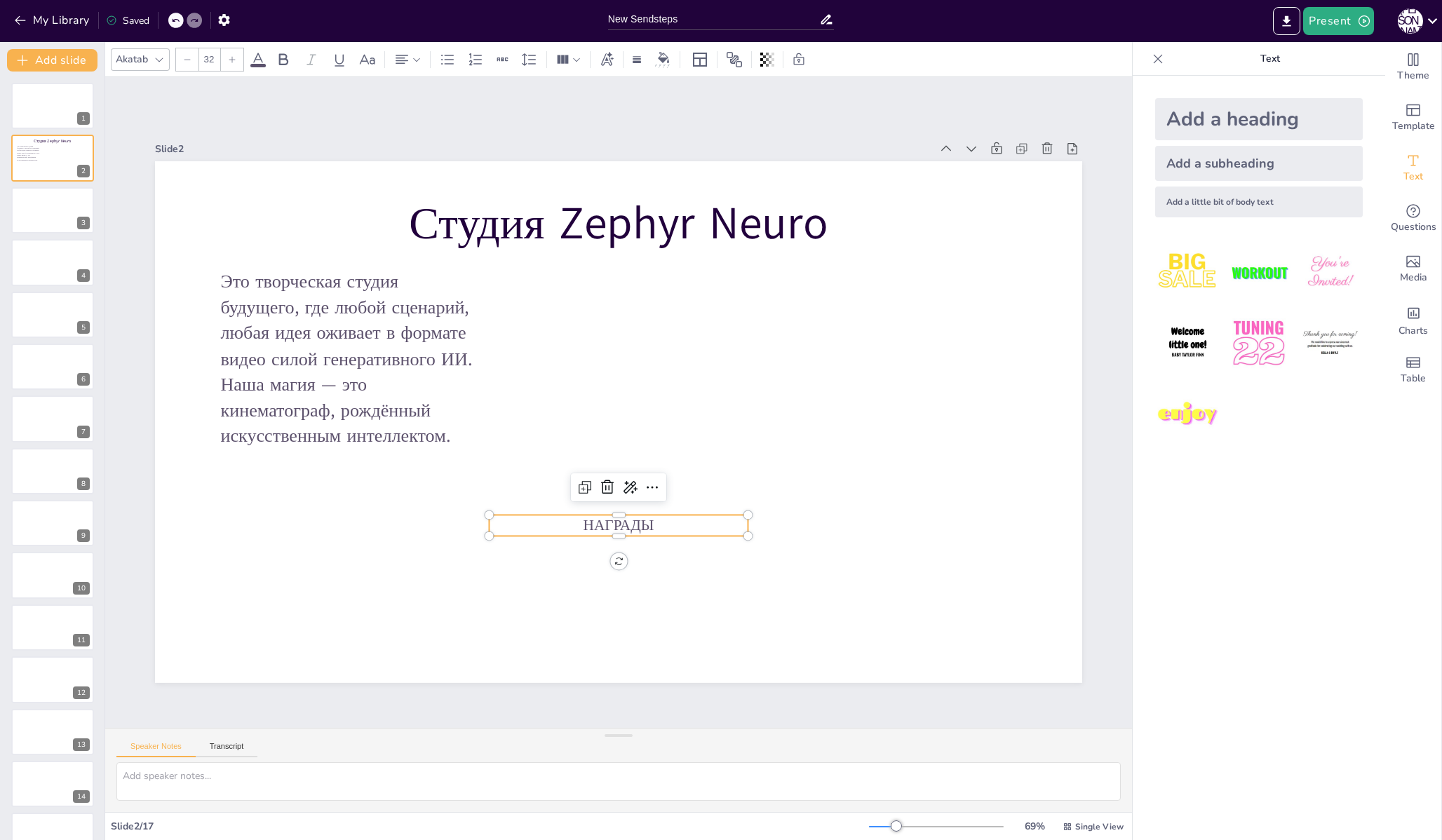
click at [239, 63] on div at bounding box center [232, 59] width 23 height 23
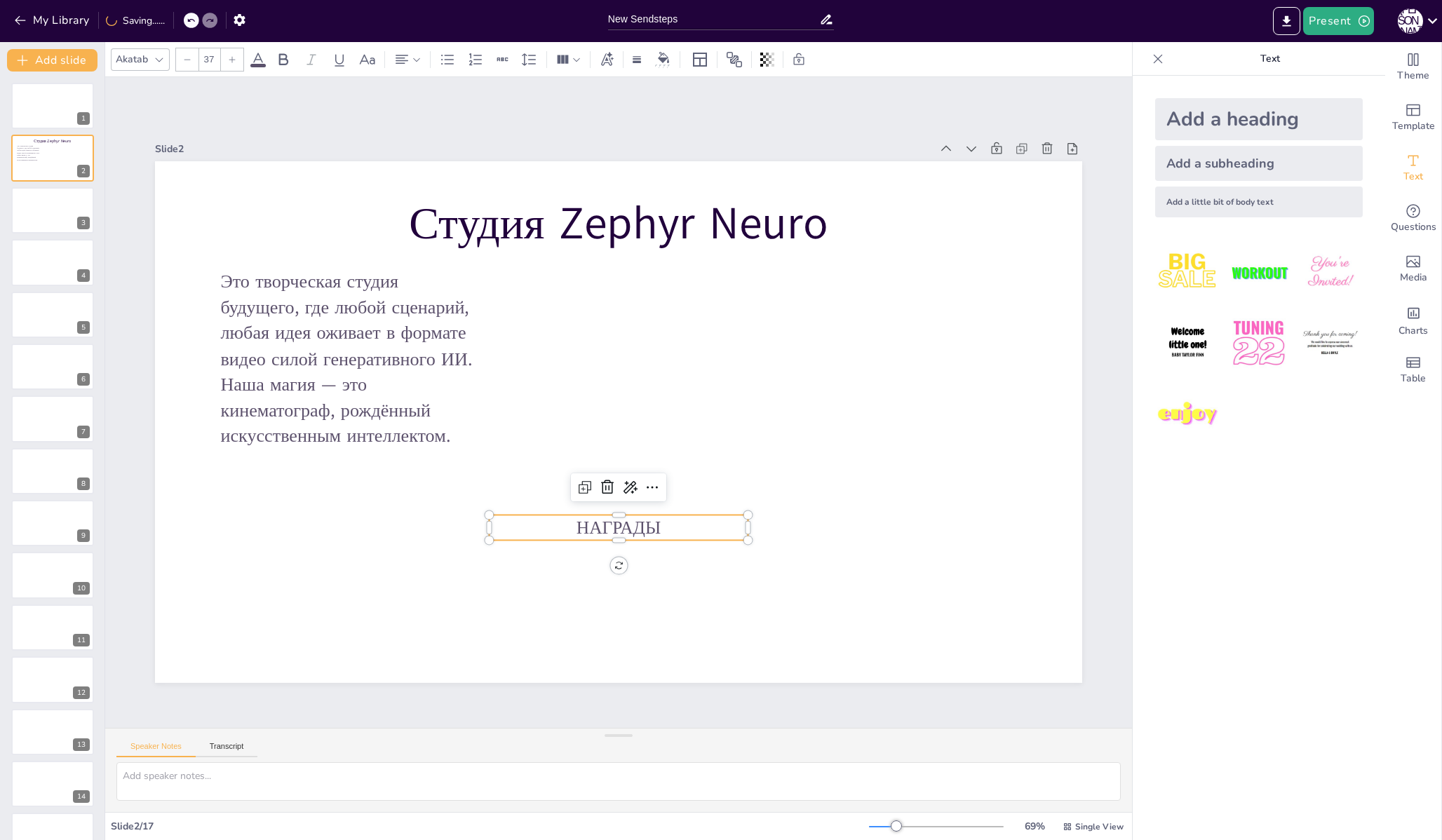
click at [239, 63] on div at bounding box center [232, 59] width 23 height 23
click at [210, 60] on input "40" at bounding box center [209, 59] width 20 height 23
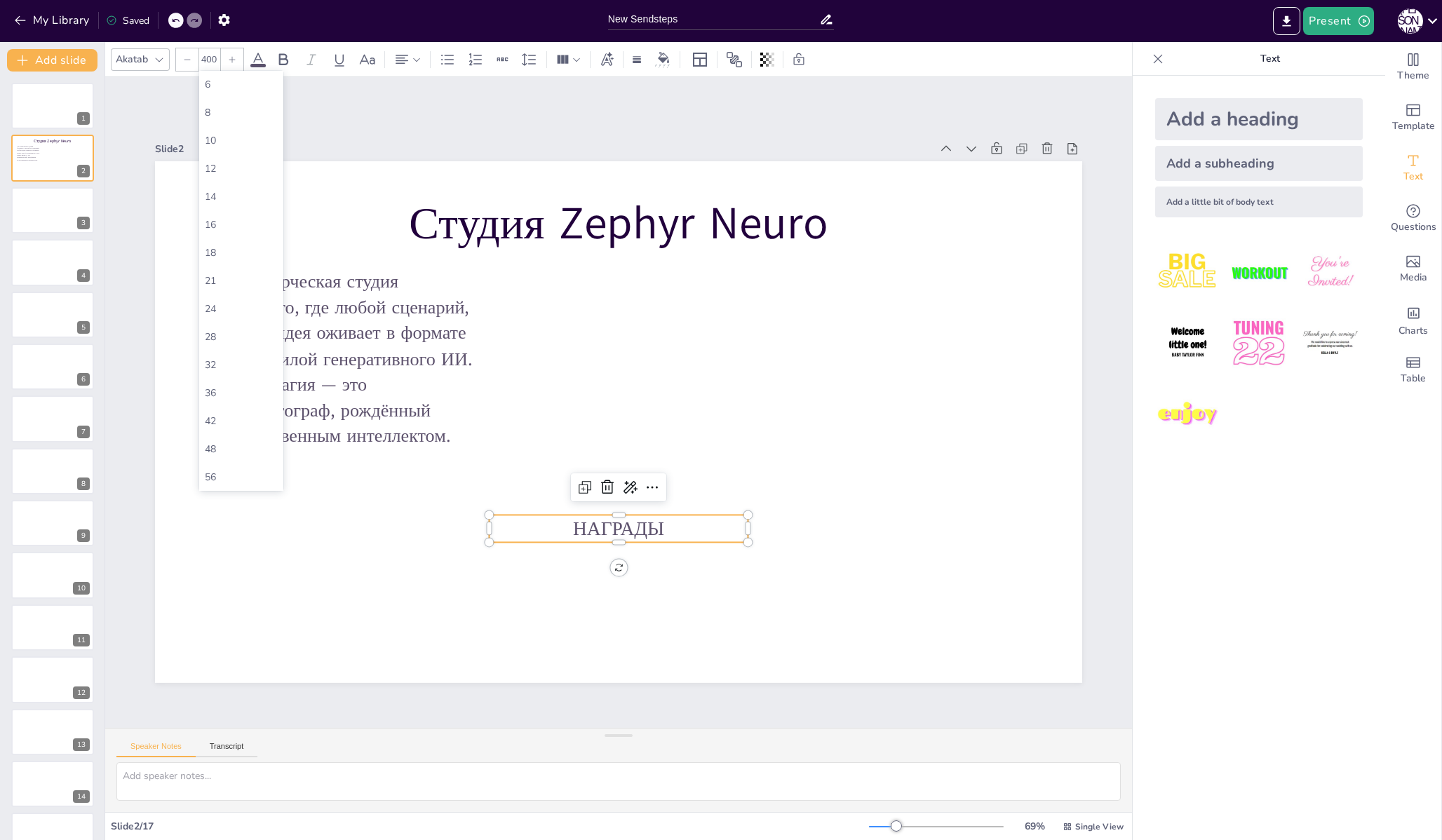
type input "40"
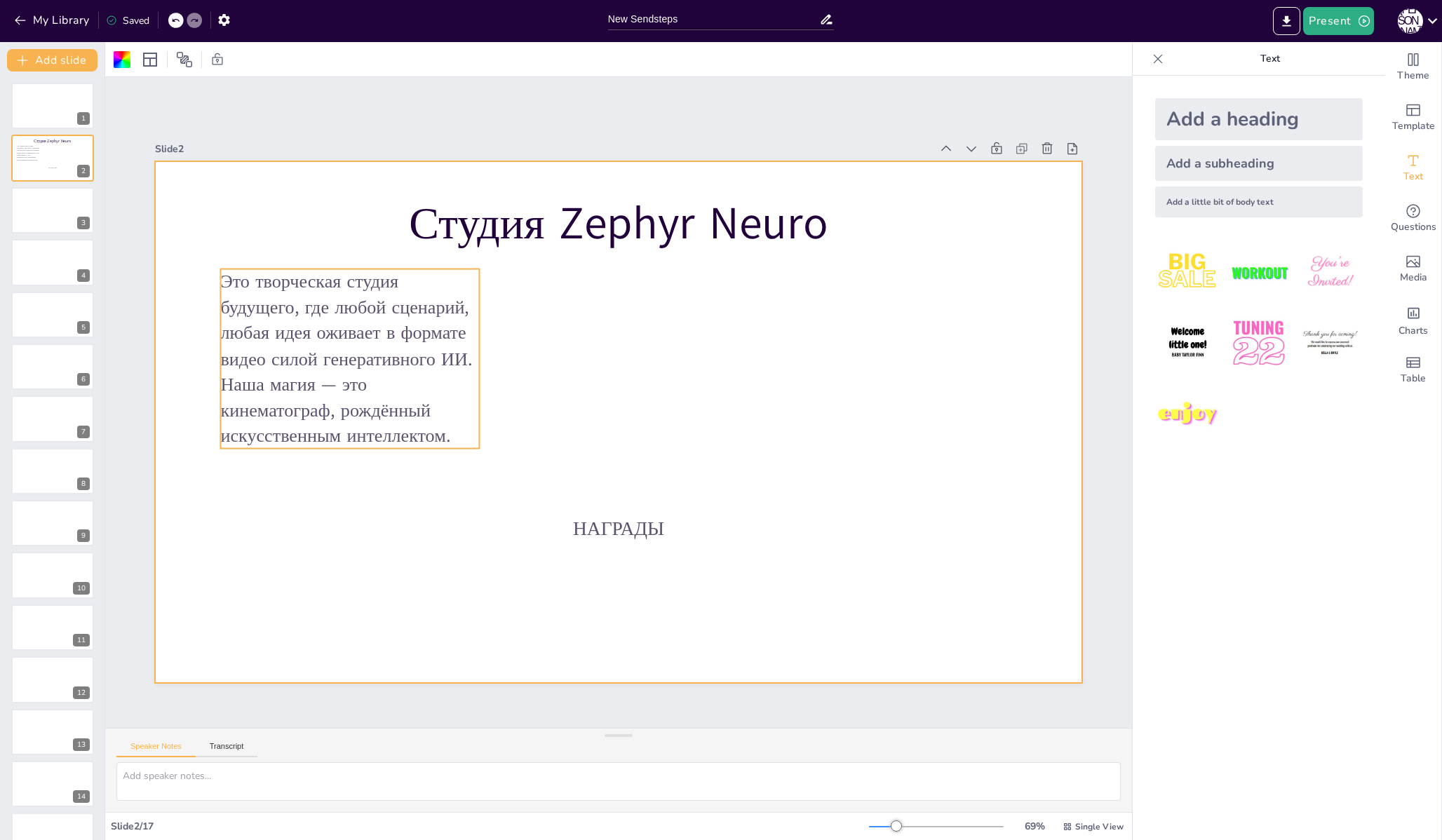
click at [276, 326] on p "Это творческая студия будущего, где любой сценарий, любая идея оживает в формат…" at bounding box center [349, 359] width 259 height 179
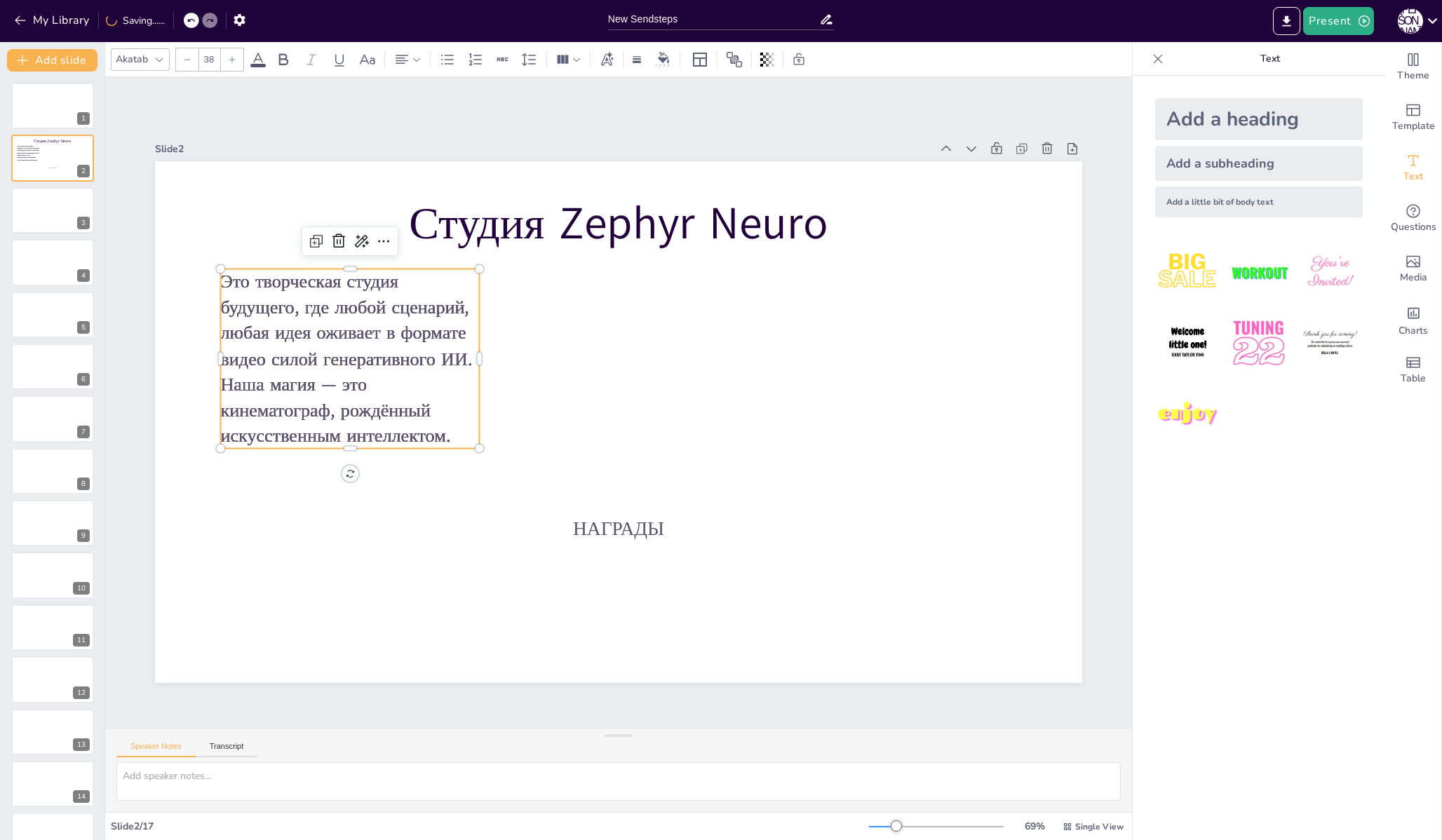
click at [1199, 173] on div "Add a subheading" at bounding box center [1259, 163] width 207 height 35
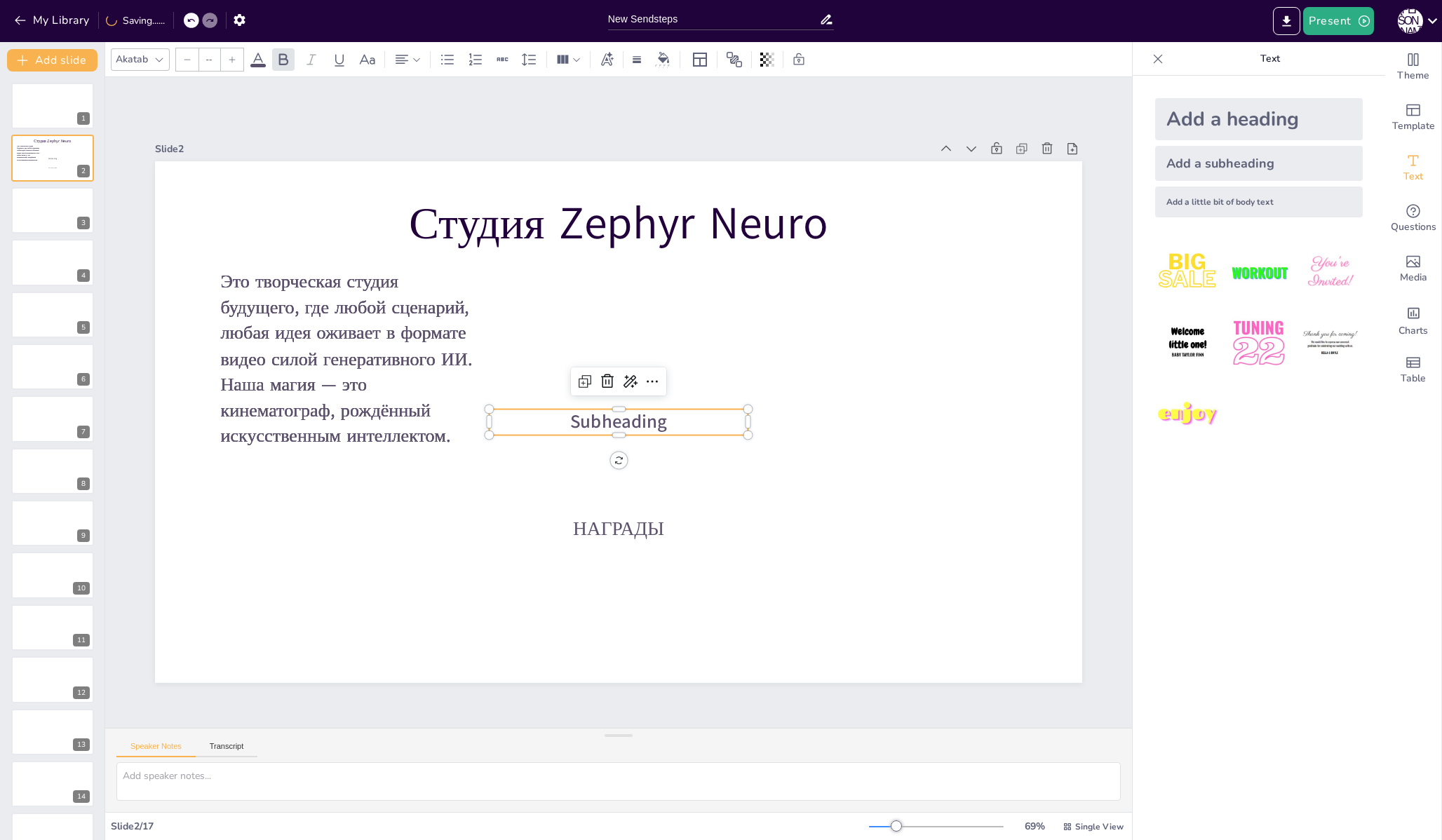
type input "38"
click at [590, 415] on span "Subheading" at bounding box center [618, 422] width 97 height 26
click at [576, 417] on p at bounding box center [618, 422] width 259 height 26
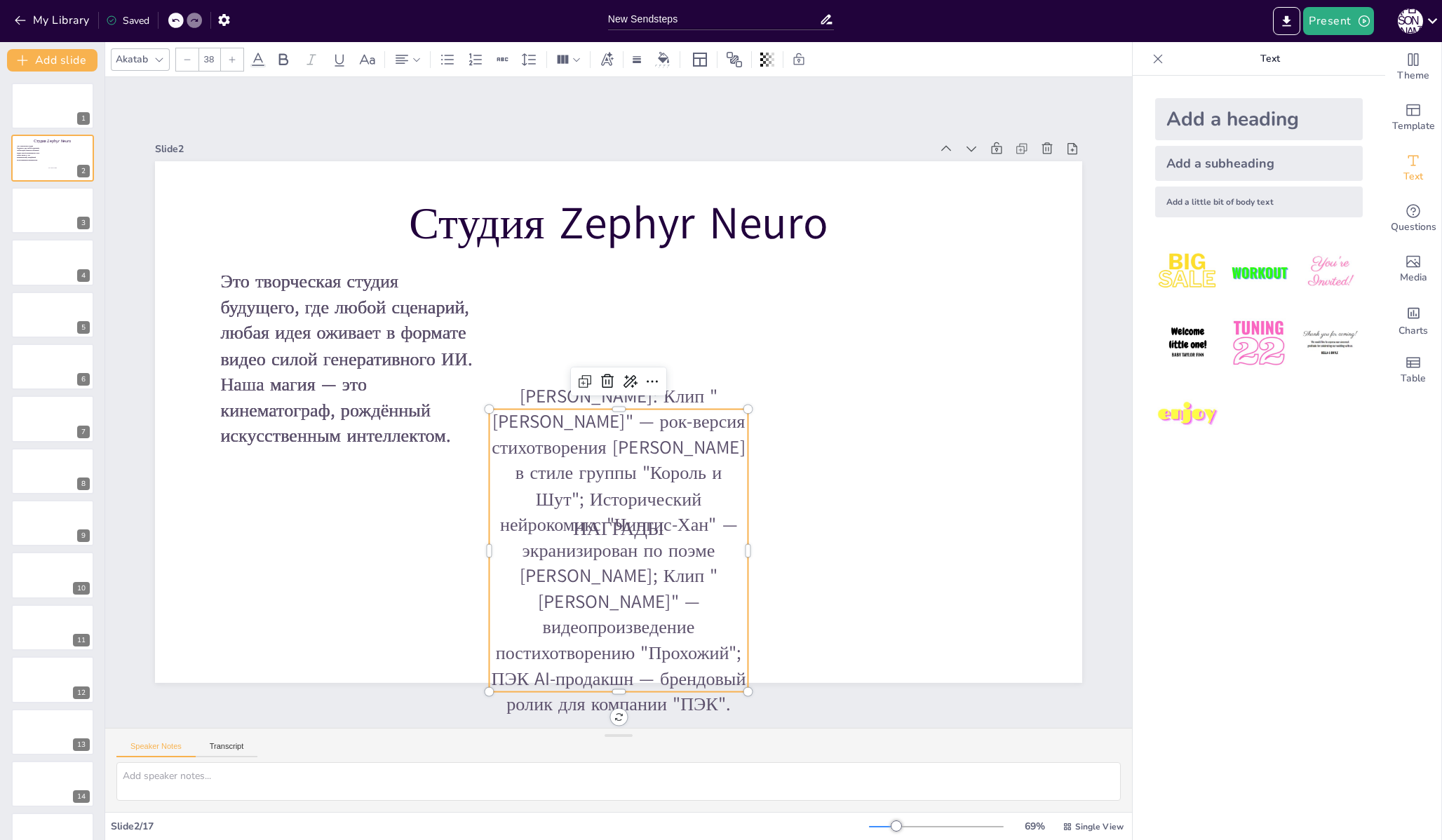
click at [552, 418] on p "[PERSON_NAME]: Клип "[PERSON_NAME]" — рок-версия стихотворения [PERSON_NAME] в …" at bounding box center [618, 550] width 259 height 333
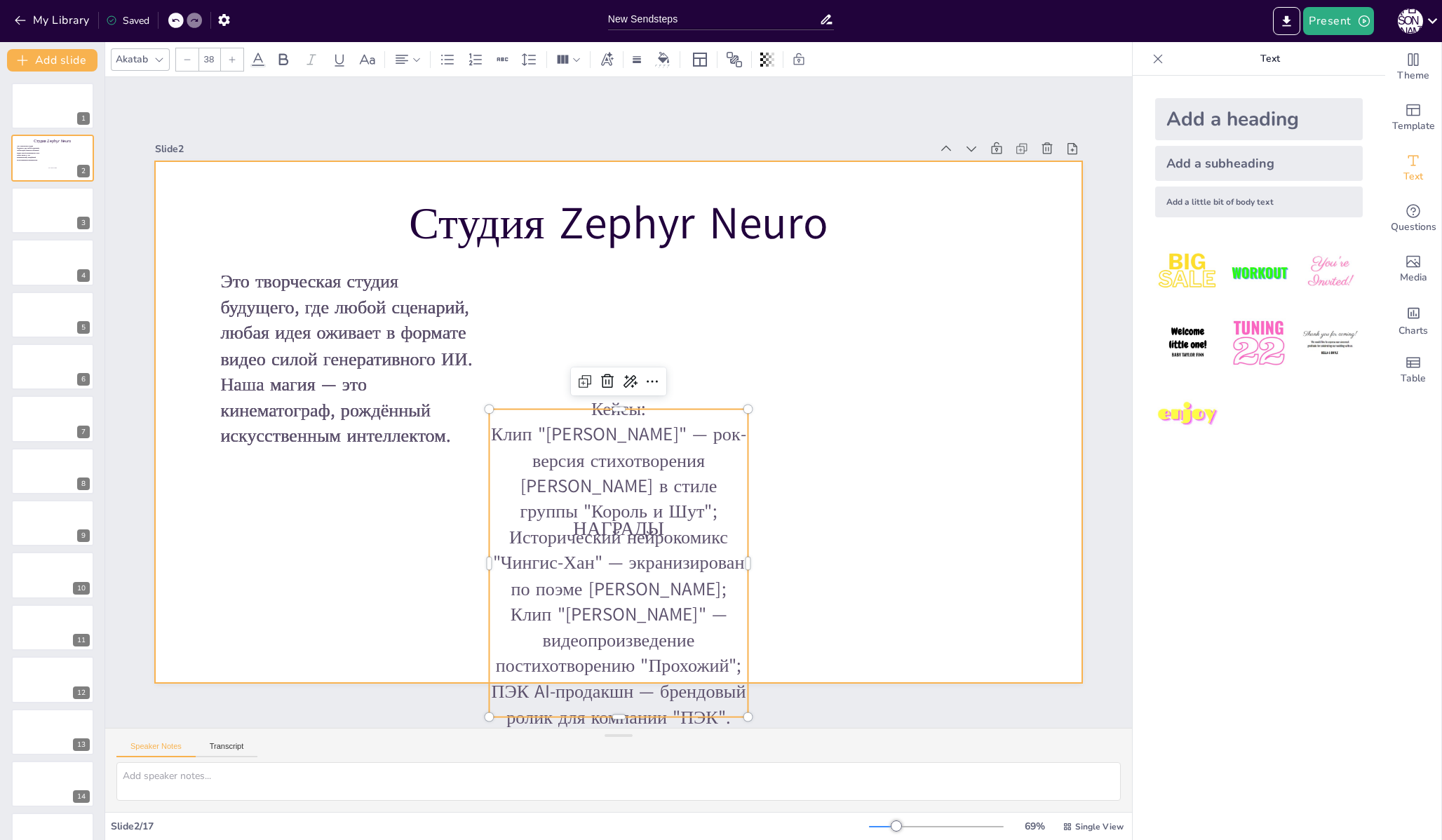
click at [729, 344] on div at bounding box center [618, 422] width 927 height 522
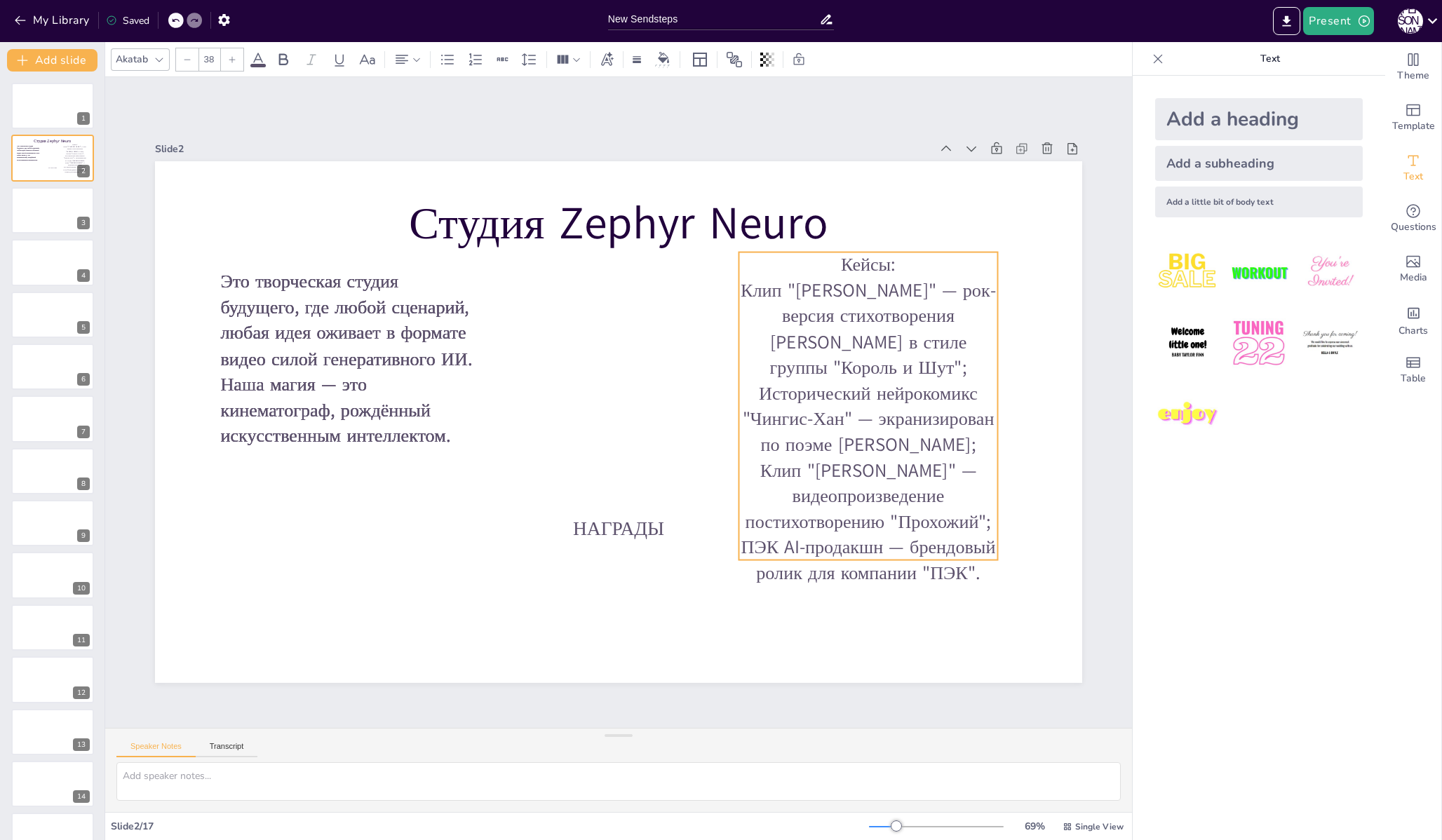
drag, startPoint x: 629, startPoint y: 436, endPoint x: 874, endPoint y: 286, distance: 287.3
click at [874, 286] on p "Клип "[PERSON_NAME]" — рок-версия стихотворения [PERSON_NAME] в стиле группы "К…" at bounding box center [867, 432] width 259 height 308
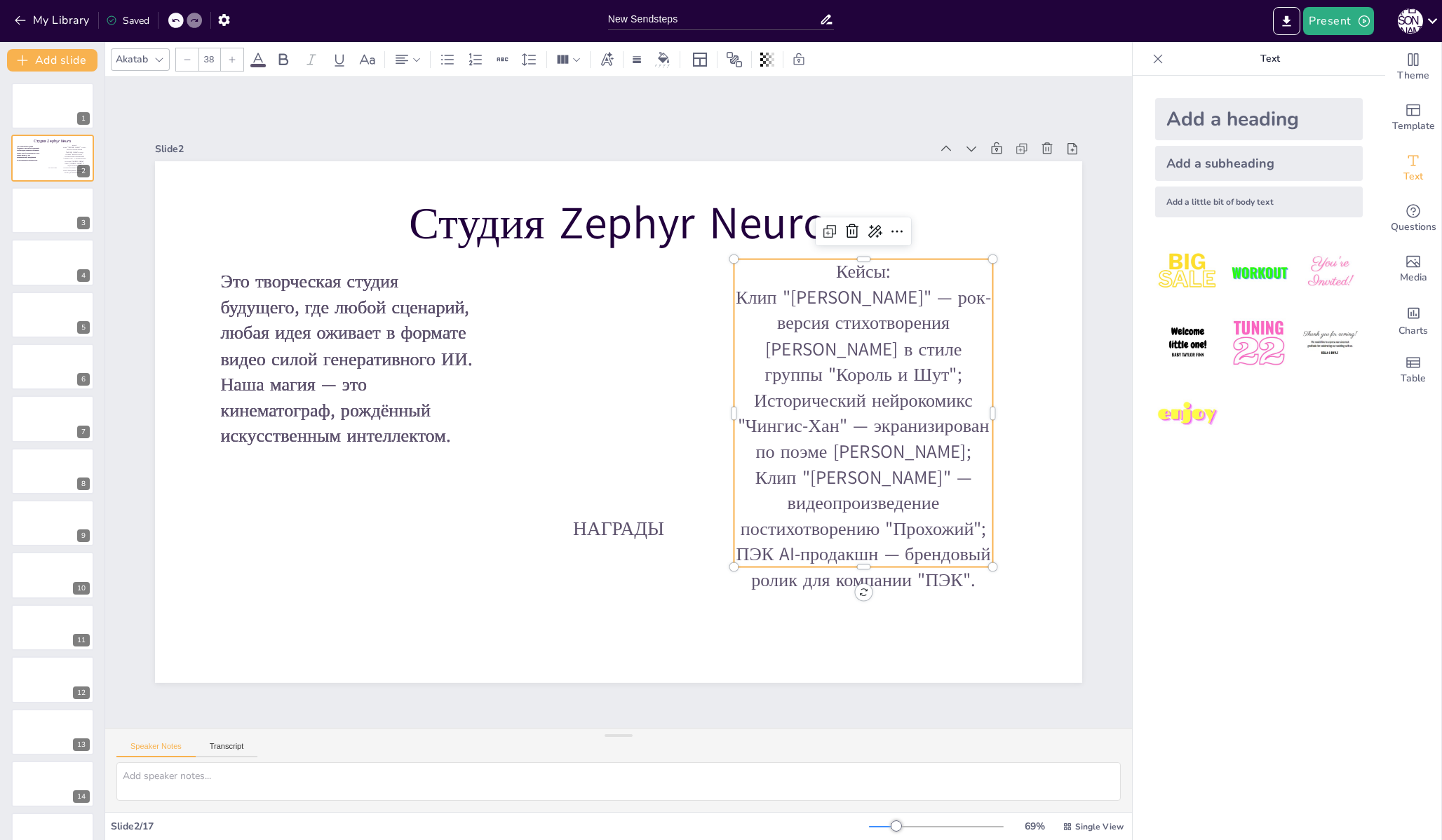
click at [824, 272] on p "Кейсы:" at bounding box center [863, 272] width 259 height 26
click at [784, 285] on p "Клип "[PERSON_NAME]" — рок-версия стихотворения [PERSON_NAME] в стиле группы "К…" at bounding box center [863, 438] width 259 height 308
click at [753, 291] on p "Клип "[PERSON_NAME]" — рок-версия стихотворения [PERSON_NAME] в стиле группы "К…" at bounding box center [863, 438] width 259 height 308
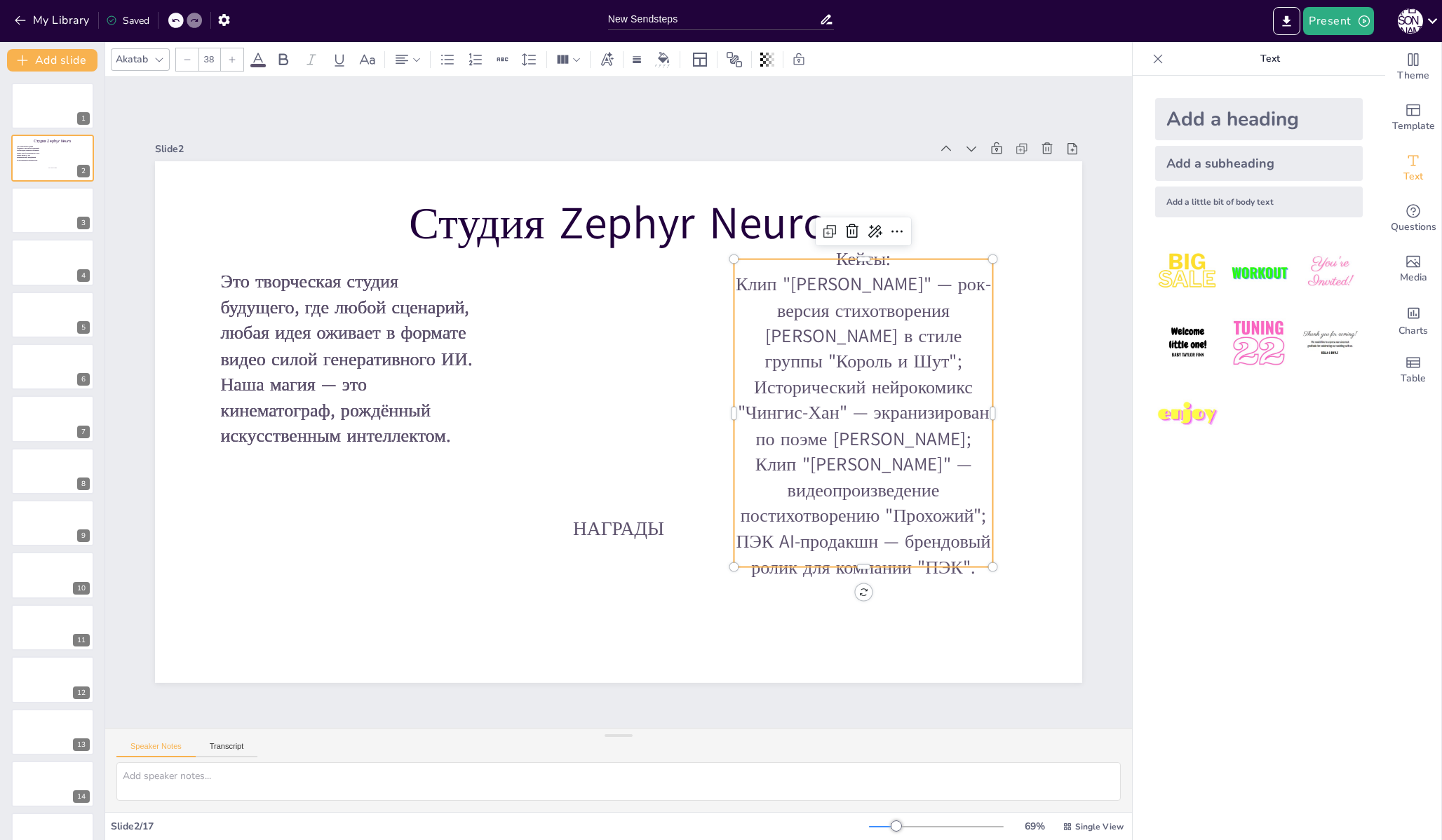
drag, startPoint x: 735, startPoint y: 296, endPoint x: 969, endPoint y: 561, distance: 353.5
click at [969, 561] on p "Клип "[PERSON_NAME]" — рок-версия стихотворения [PERSON_NAME] в стиле группы "К…" at bounding box center [863, 426] width 259 height 308
click at [399, 62] on icon at bounding box center [402, 59] width 17 height 17
click at [401, 105] on icon at bounding box center [407, 107] width 17 height 17
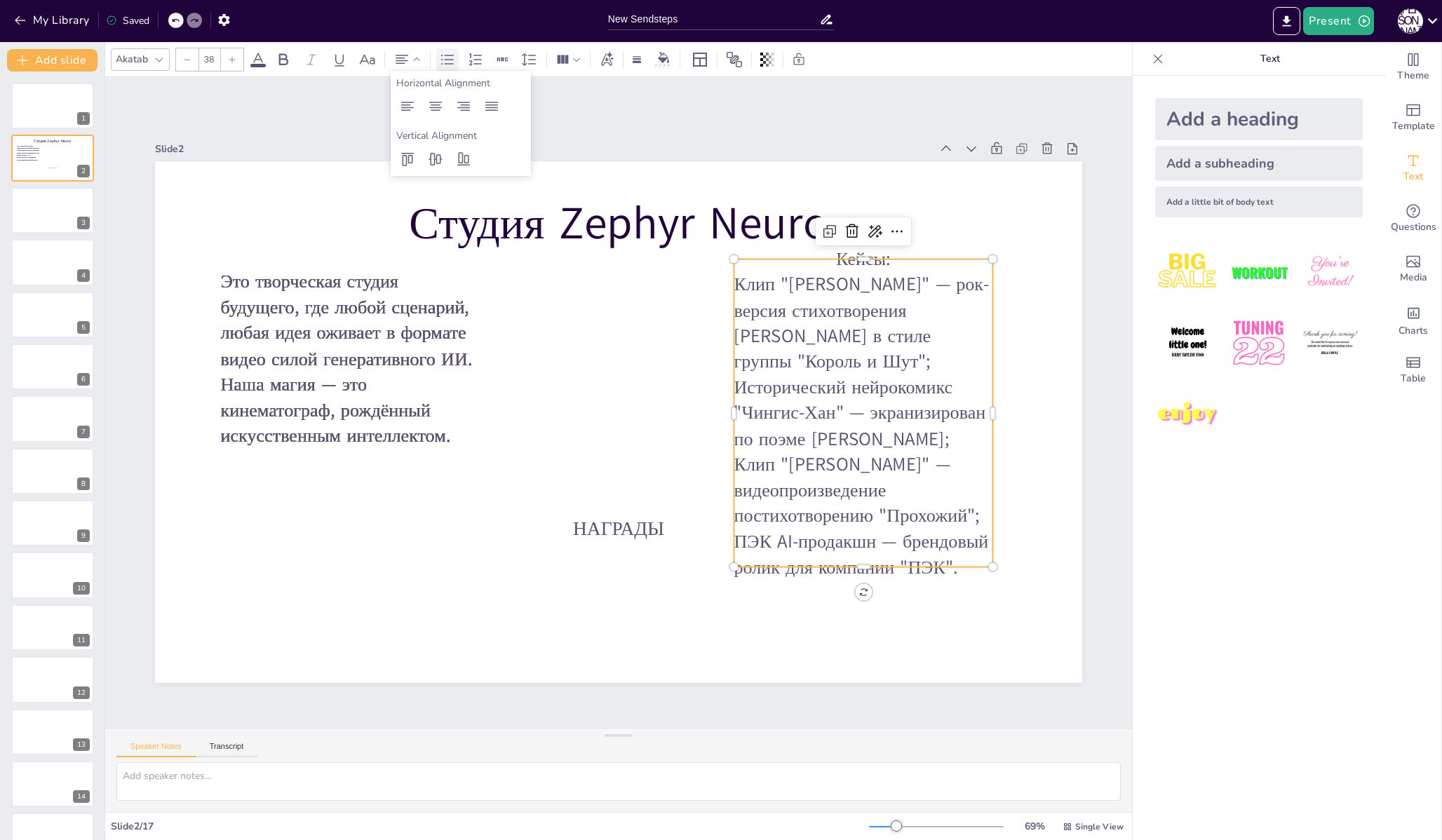
click at [442, 57] on icon at bounding box center [448, 59] width 17 height 17
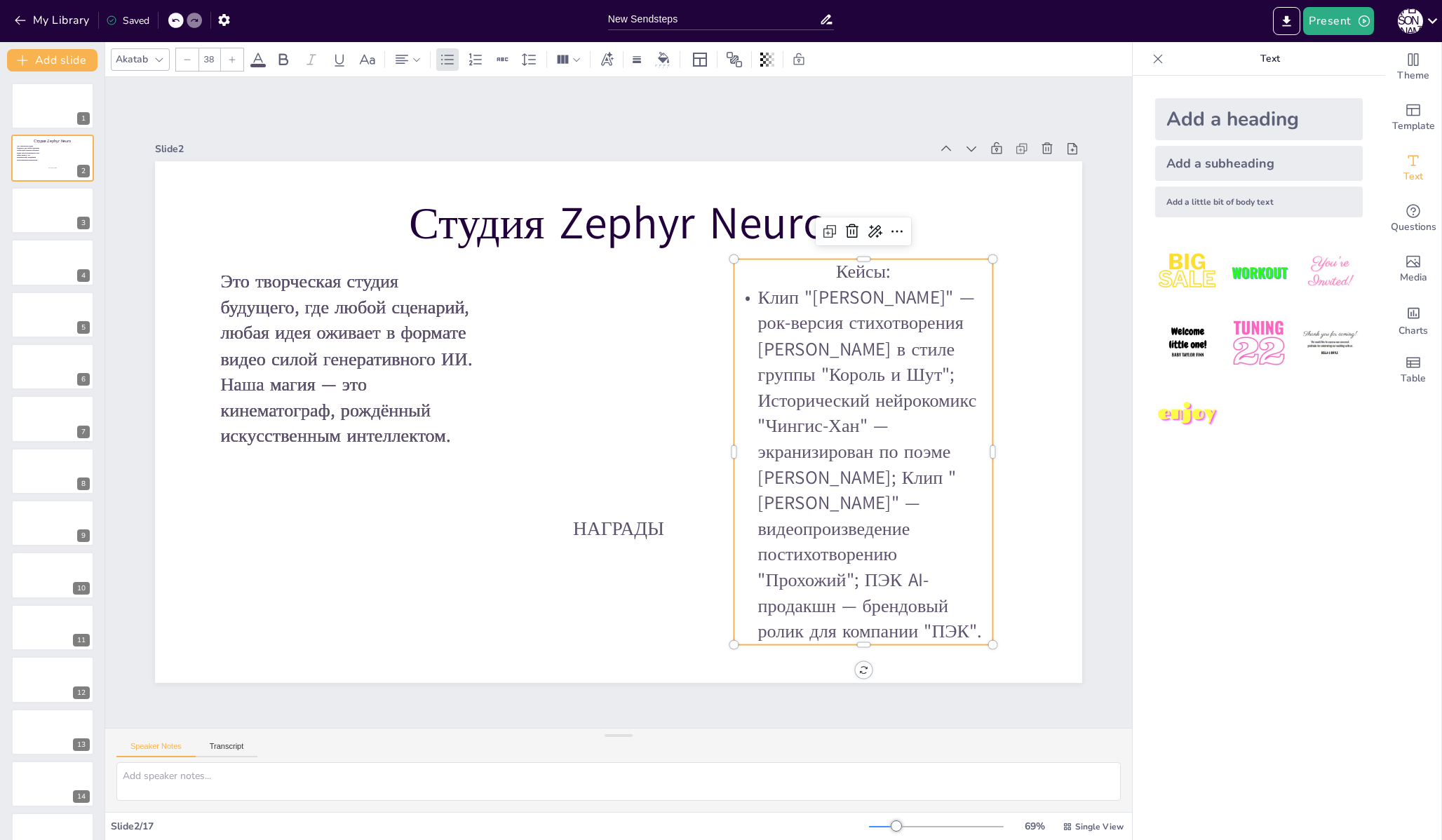
click at [750, 398] on p "Клип "[PERSON_NAME]" — рок-версия стихотворения [PERSON_NAME] в стиле группы "К…" at bounding box center [863, 464] width 259 height 360
click at [854, 476] on p "Исторический нейрокомикс "Чингис-Хан" — экранизирован по поэме [PERSON_NAME]; К…" at bounding box center [863, 516] width 259 height 257
click at [858, 575] on p "Клип "[PERSON_NAME]" — видеопроизведение постихотворению "Прохожий"; ПЭК AI-про…" at bounding box center [863, 567] width 259 height 154
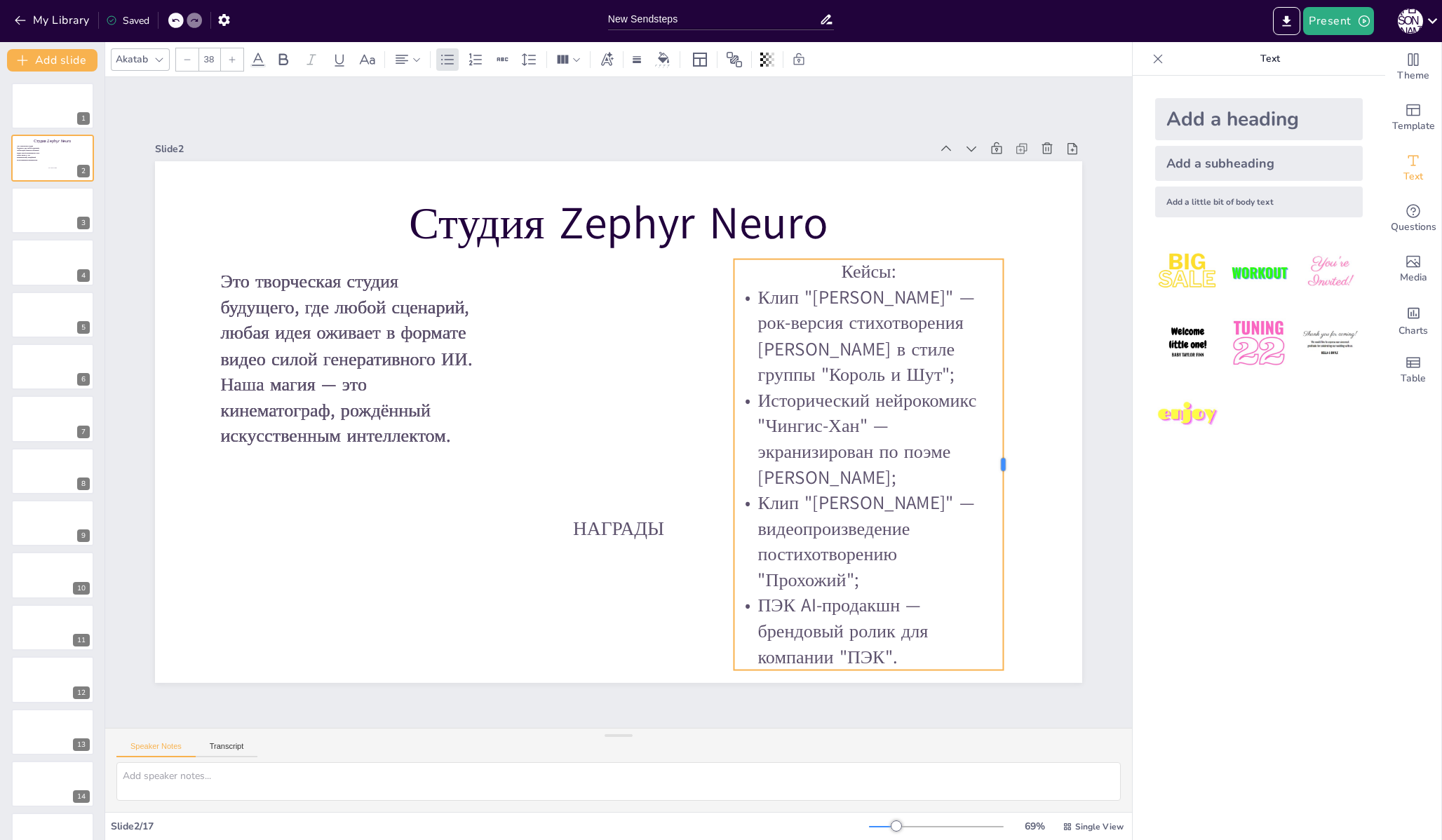
drag, startPoint x: 985, startPoint y: 453, endPoint x: 996, endPoint y: 453, distance: 11.0
click at [1003, 453] on div at bounding box center [1009, 465] width 11 height 411
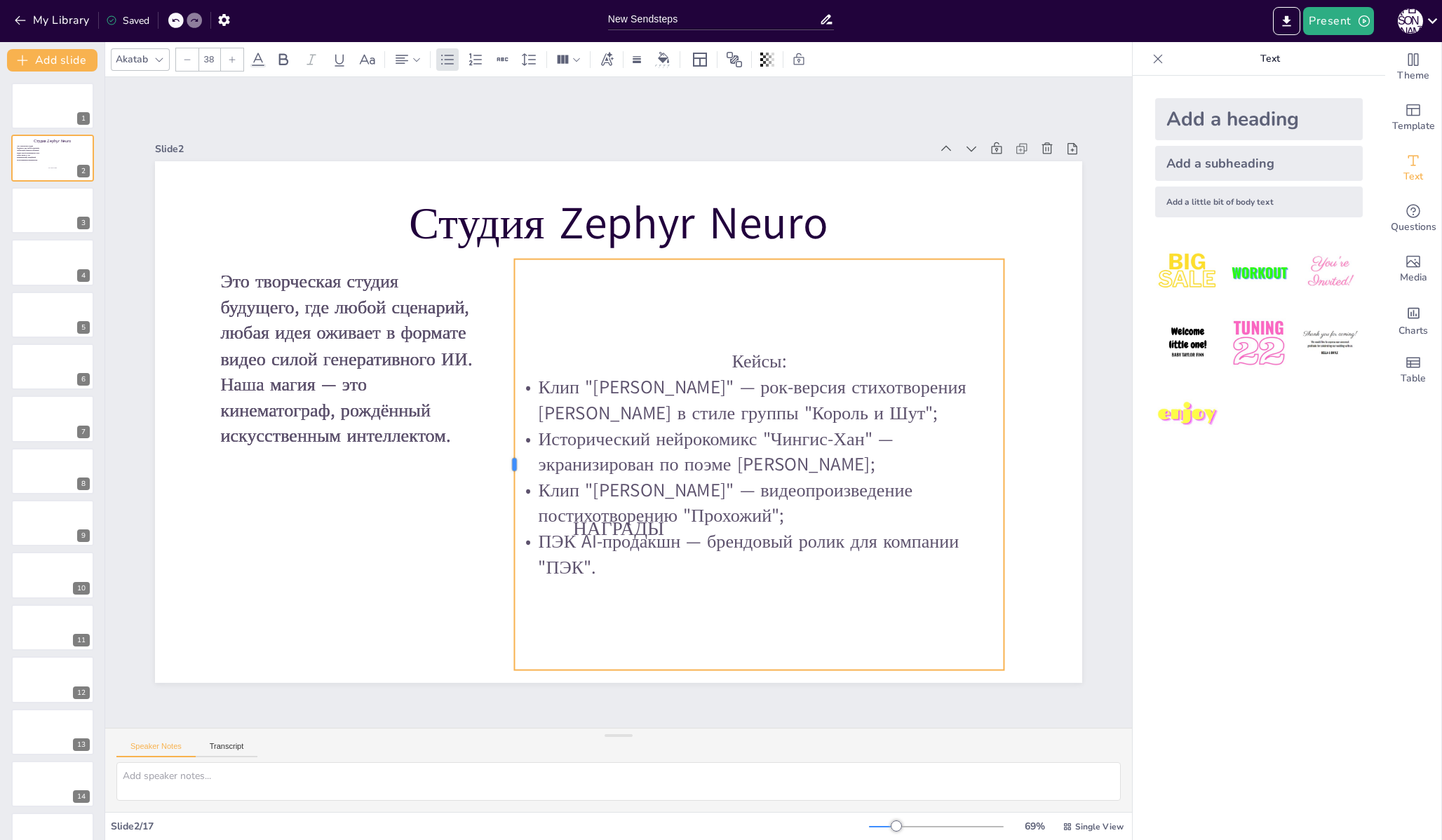
drag, startPoint x: 722, startPoint y: 465, endPoint x: 502, endPoint y: 448, distance: 220.7
click at [503, 448] on div at bounding box center [508, 465] width 11 height 411
click at [703, 287] on div "[PERSON_NAME]: Клип "[PERSON_NAME]" — рок-версия стихотворения [PERSON_NAME] в …" at bounding box center [759, 465] width 490 height 411
drag, startPoint x: 704, startPoint y: 312, endPoint x: 768, endPoint y: 306, distance: 64.3
click at [768, 306] on div "[PERSON_NAME]: Клип "[PERSON_NAME]" — рок-версия стихотворения [PERSON_NAME] в …" at bounding box center [759, 465] width 490 height 411
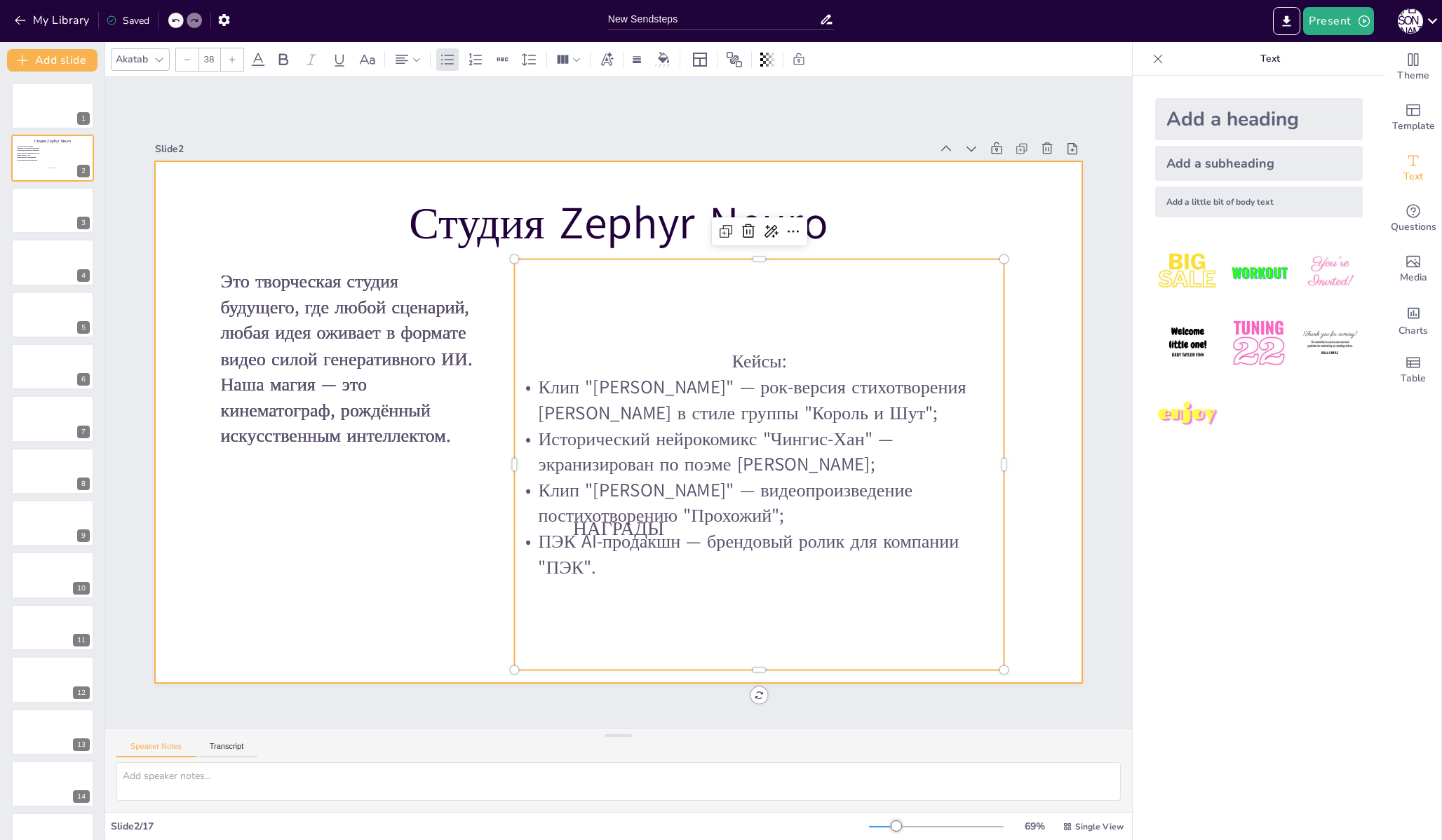
click at [418, 482] on div at bounding box center [618, 422] width 927 height 522
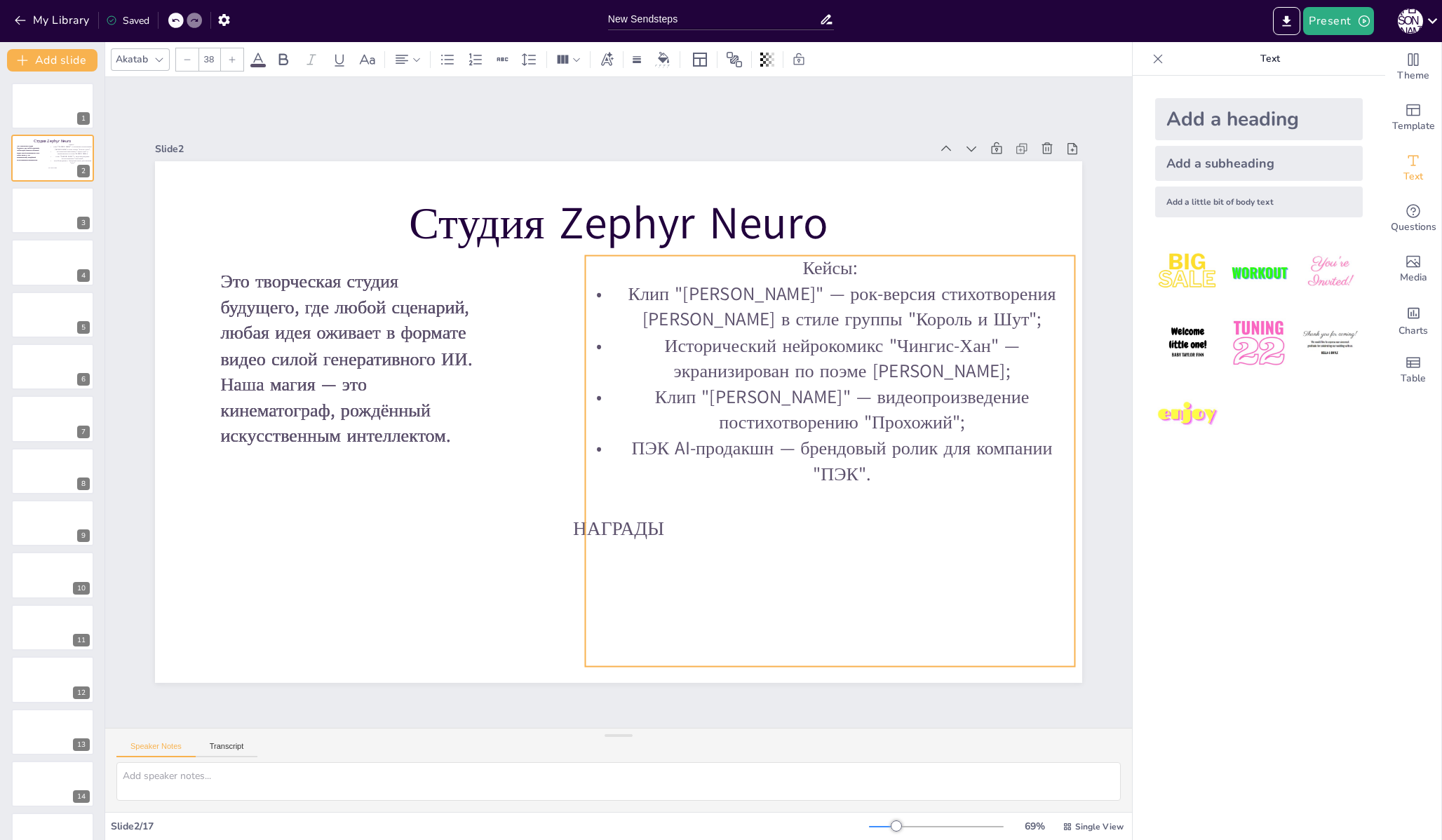
drag, startPoint x: 637, startPoint y: 347, endPoint x: 707, endPoint y: 344, distance: 70.1
click at [707, 344] on p "Исторический нейрокомикс "Чингис-Хан" — экранизирован по поэме [PERSON_NAME];" at bounding box center [830, 359] width 490 height 51
click at [789, 275] on p "Кейсы:" at bounding box center [830, 269] width 490 height 26
click at [789, 261] on p "Кейсы:" at bounding box center [830, 269] width 490 height 26
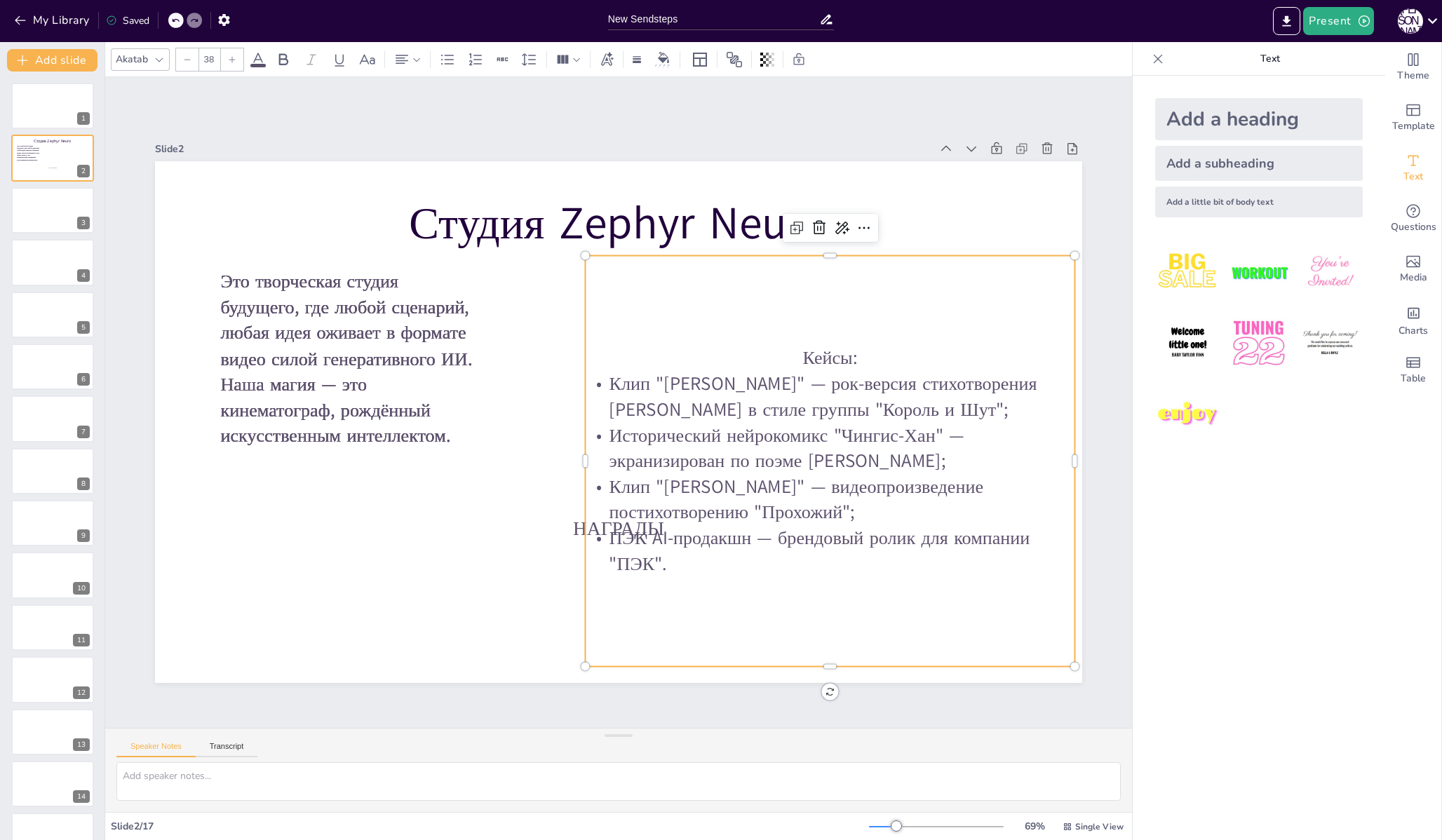
click at [789, 261] on div "[PERSON_NAME]: Клип "[PERSON_NAME]" — рок-версия стихотворения [PERSON_NAME] в …" at bounding box center [830, 461] width 490 height 411
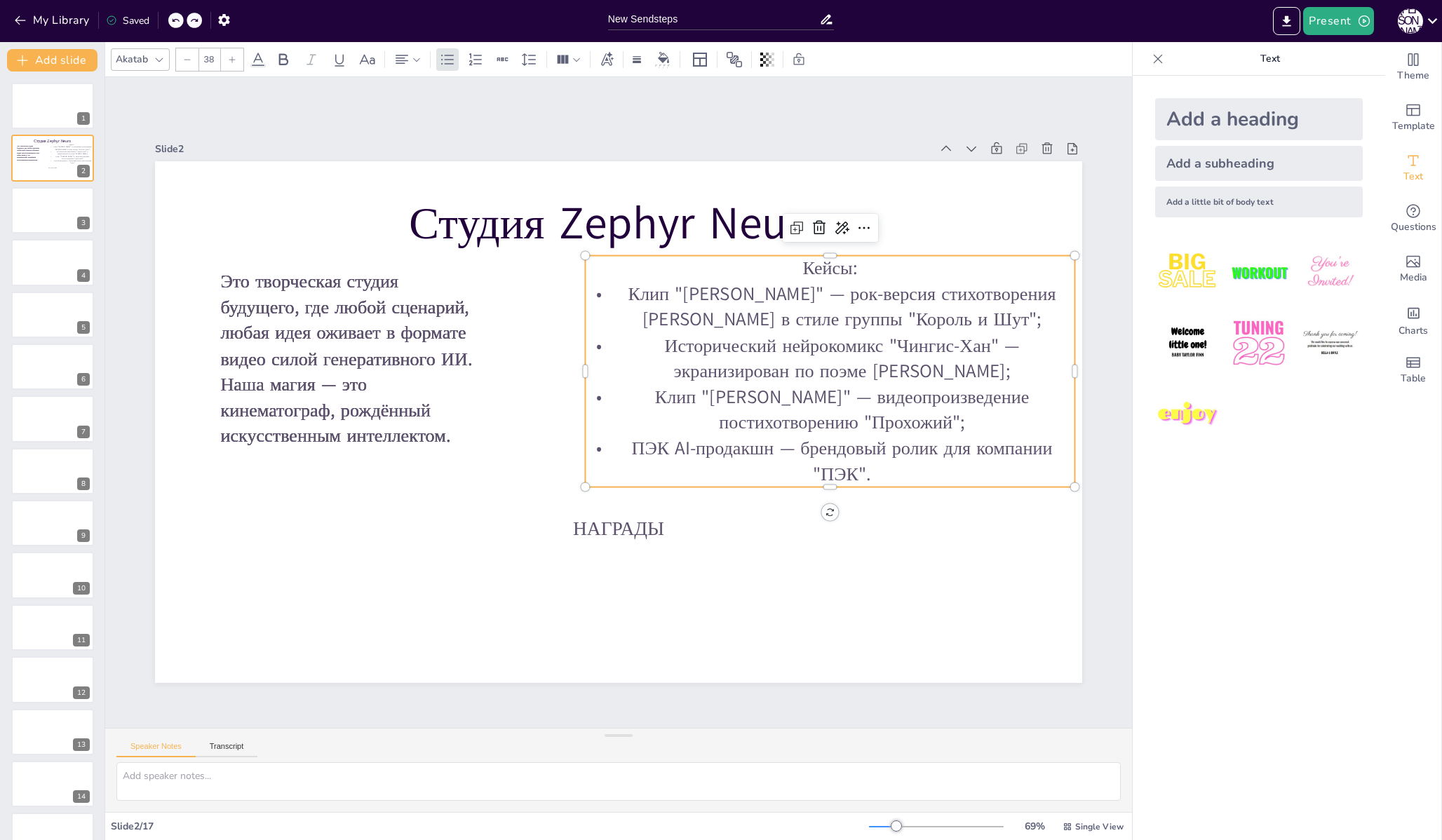
click at [701, 323] on p "Клип "[PERSON_NAME]" — рок-версия стихотворения [PERSON_NAME] в стиле группы "К…" at bounding box center [830, 306] width 490 height 51
click at [978, 461] on p "ПЭК AI-продакшн — брендовый ролик для компании "ПЭК"." at bounding box center [830, 461] width 490 height 51
click at [846, 444] on p "ПЭК AI-продакшн — брендовый ролик для компании "ПЭК"." at bounding box center [830, 460] width 490 height 51
click at [400, 59] on icon at bounding box center [402, 59] width 13 height 9
click at [415, 102] on icon at bounding box center [407, 107] width 17 height 17
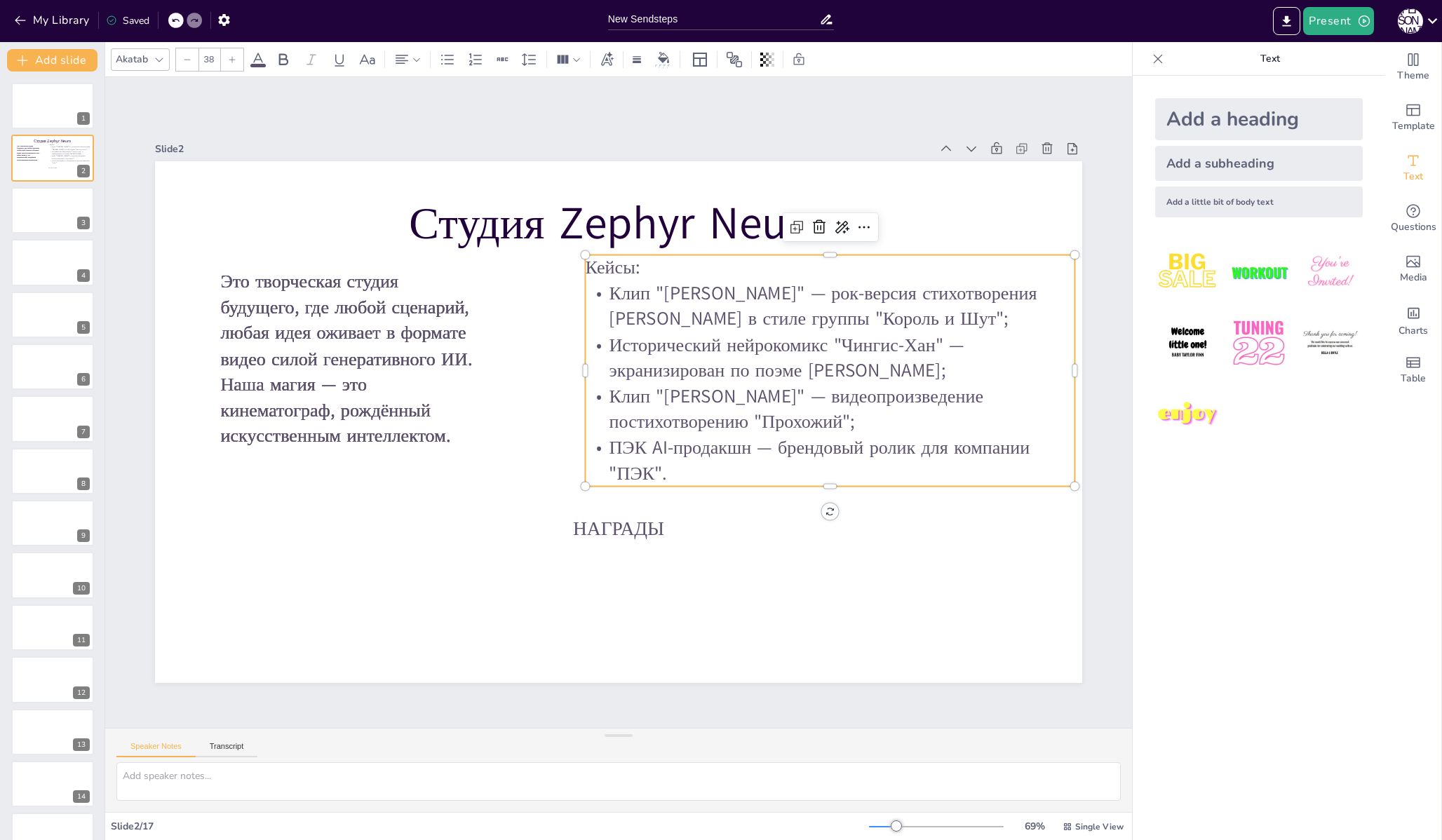
click at [614, 270] on span "Кейсы:" at bounding box center [612, 268] width 55 height 26
click at [610, 267] on span "Кейсы:" at bounding box center [612, 268] width 55 height 26
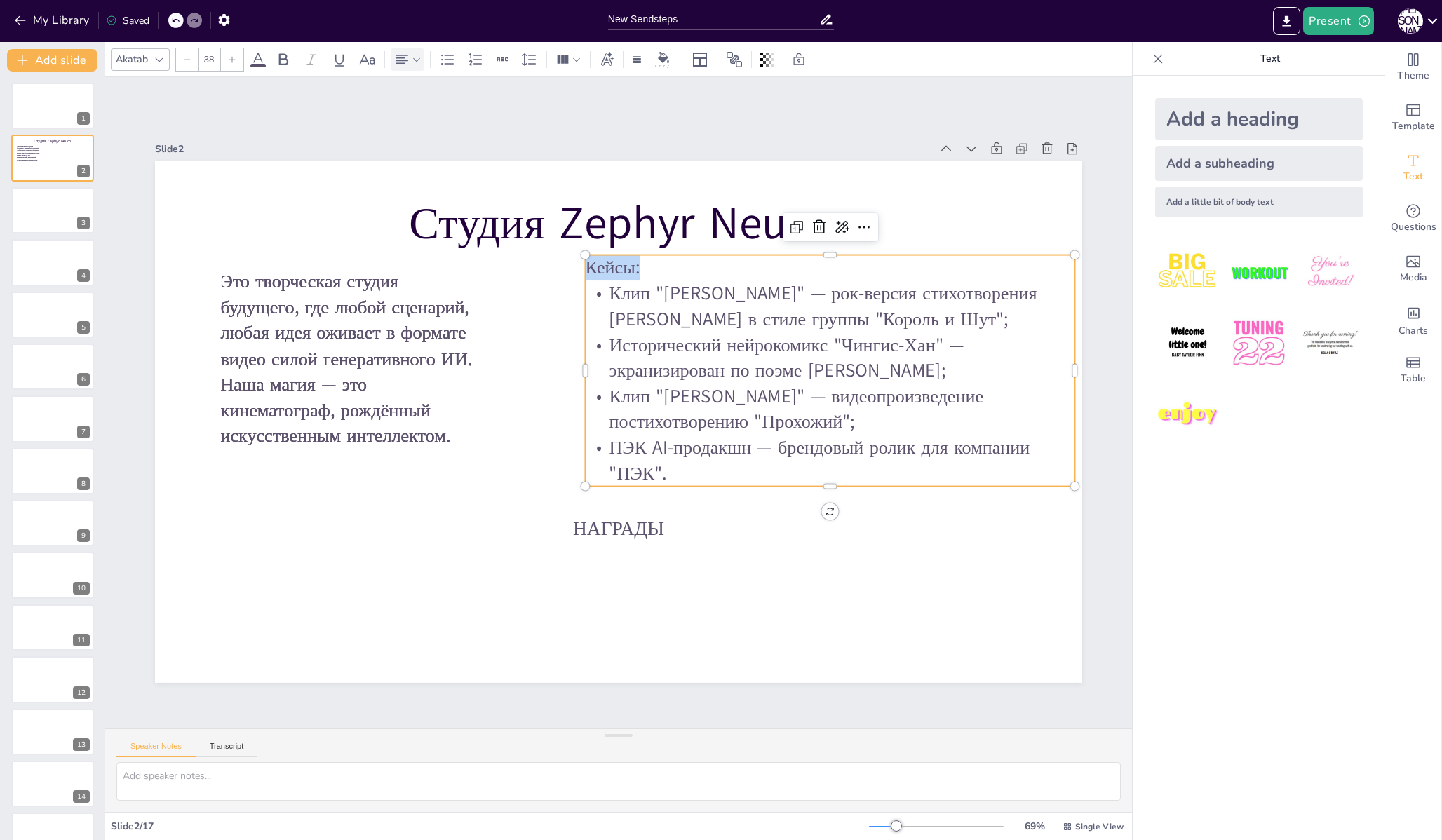
click at [408, 53] on icon at bounding box center [402, 59] width 17 height 17
click at [435, 108] on icon at bounding box center [436, 107] width 17 height 17
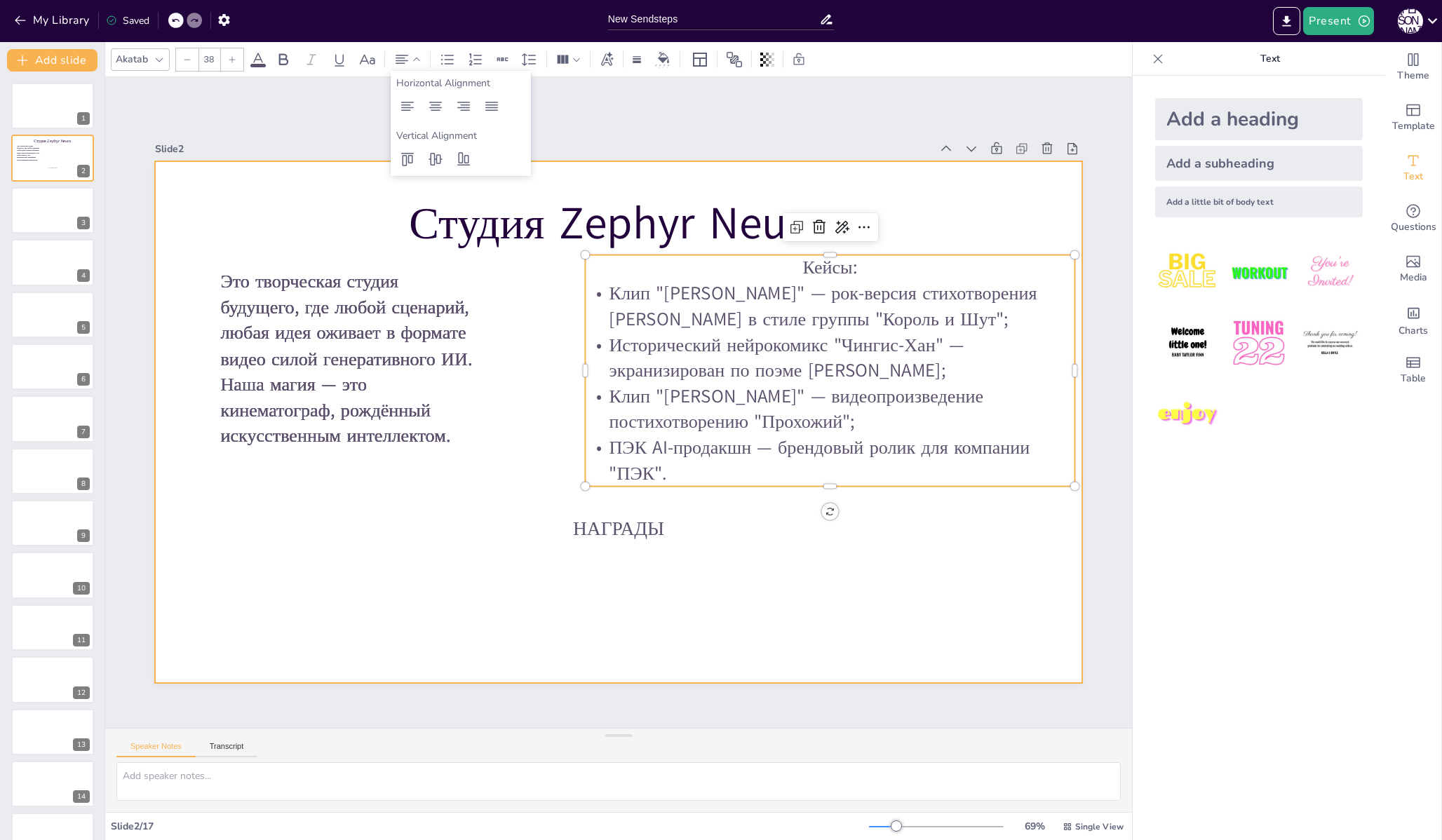
click at [491, 370] on div at bounding box center [618, 422] width 927 height 522
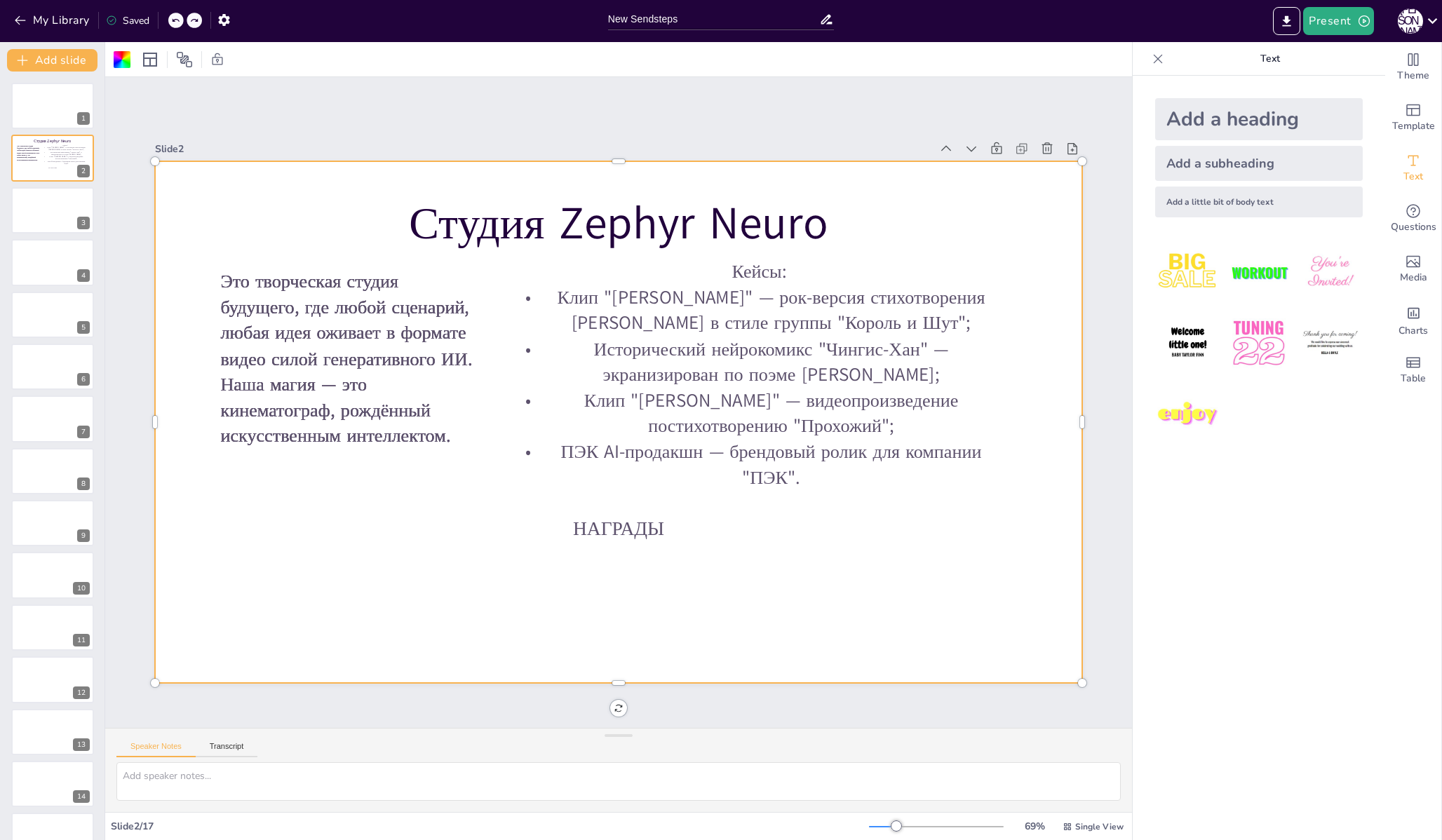
click at [1196, 266] on img at bounding box center [1187, 272] width 65 height 65
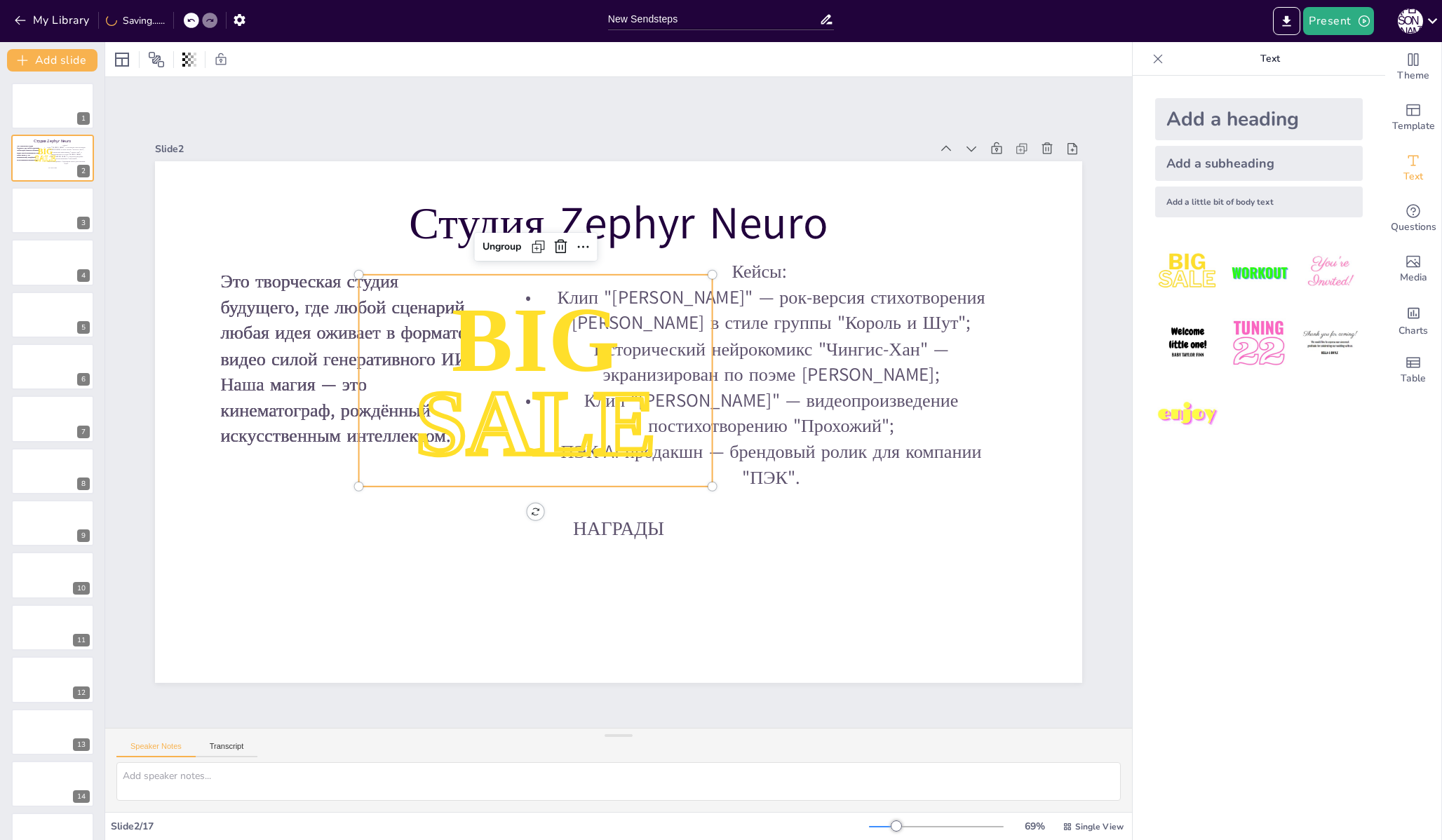
click at [521, 341] on span "BIG" at bounding box center [535, 339] width 168 height 101
click at [456, 336] on span "BIG" at bounding box center [535, 339] width 168 height 101
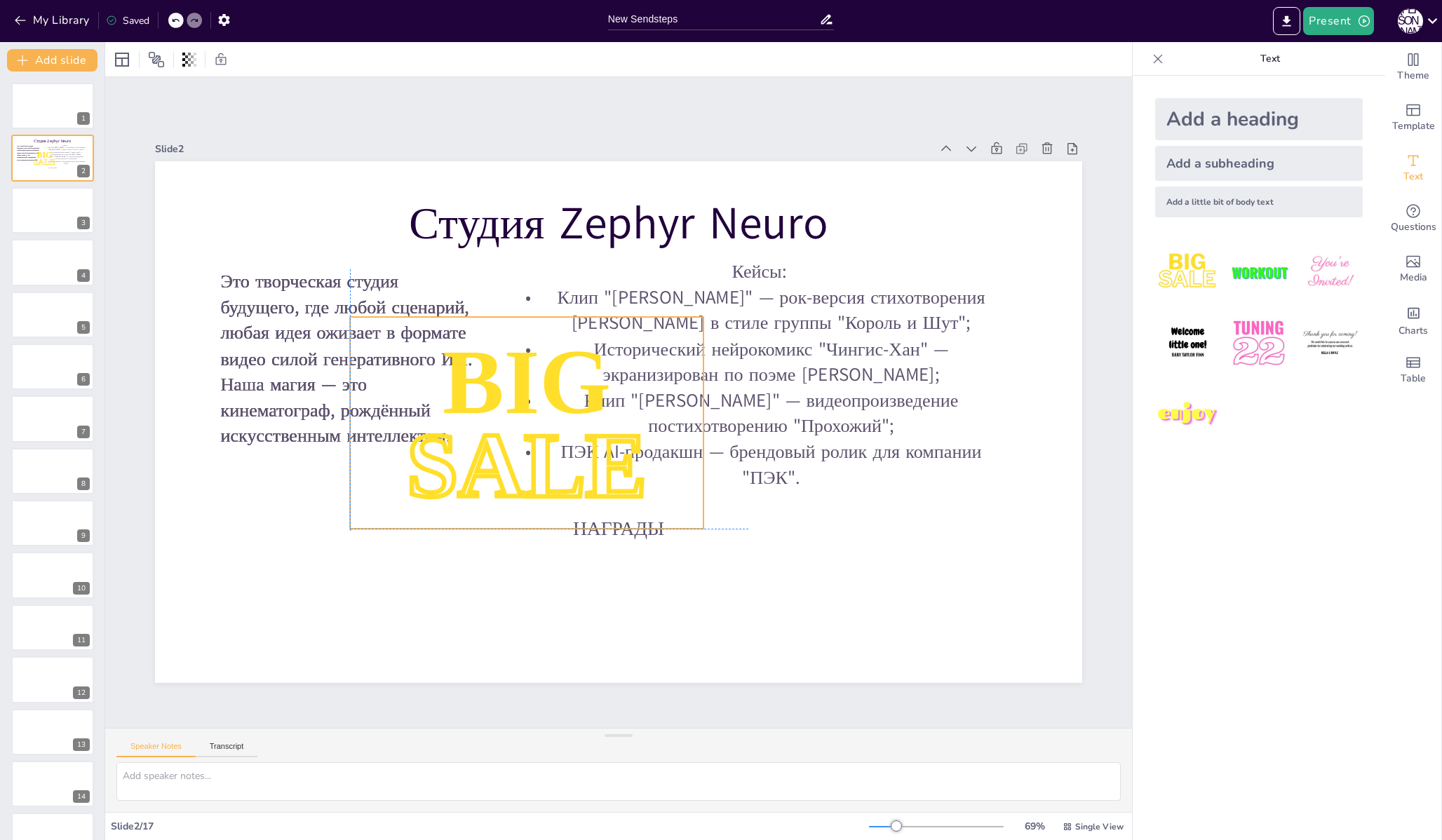
drag, startPoint x: 511, startPoint y: 417, endPoint x: 502, endPoint y: 461, distance: 44.9
click at [502, 461] on span "SALE" at bounding box center [526, 464] width 240 height 101
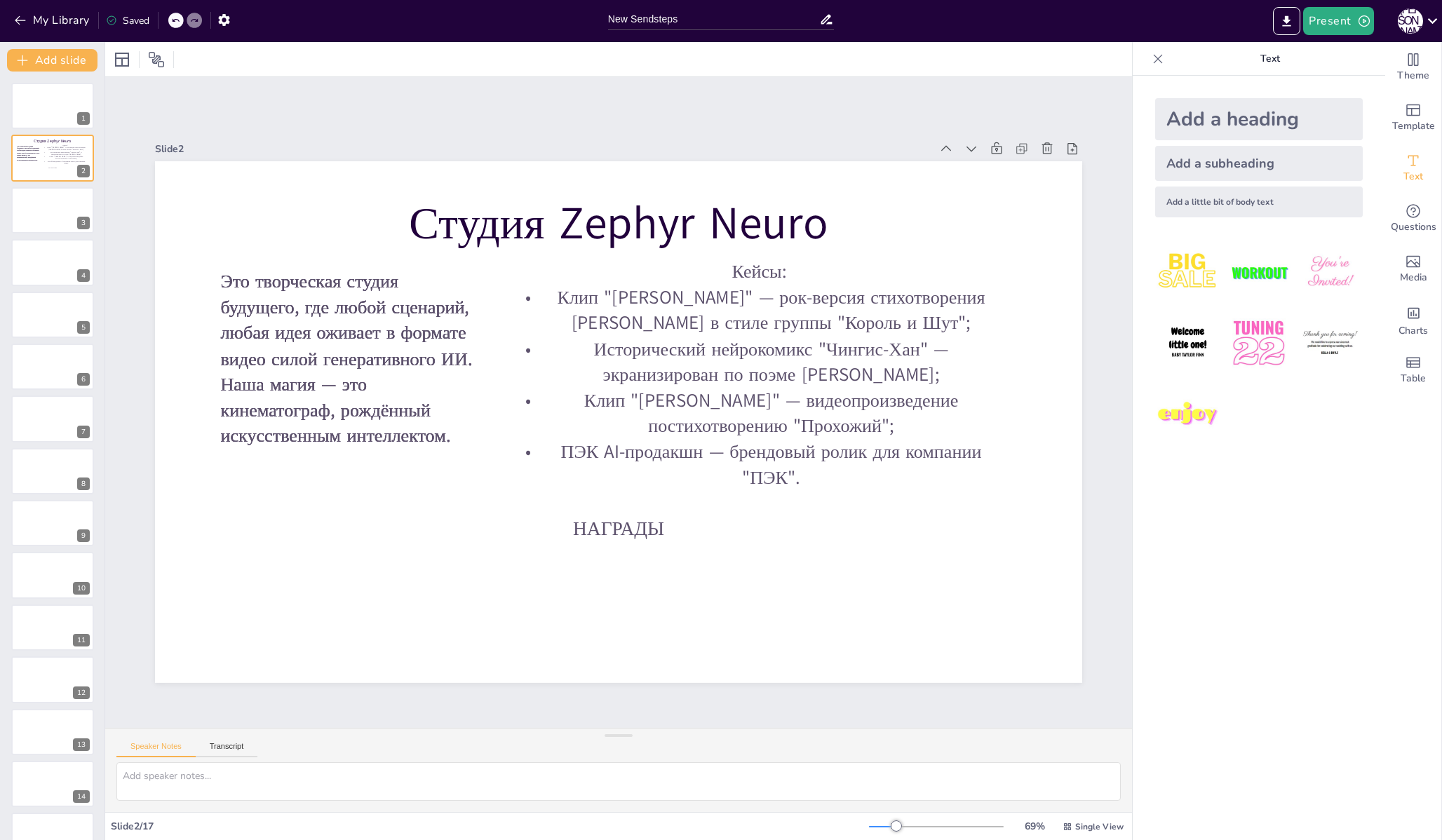
click at [1314, 345] on img at bounding box center [1330, 343] width 65 height 65
drag, startPoint x: 484, startPoint y: 349, endPoint x: 403, endPoint y: 544, distance: 211.2
click at [403, 544] on span "Thank you for coming!" at bounding box center [450, 556] width 116 height 50
click at [399, 538] on span "Thank you for coming!" at bounding box center [450, 556] width 116 height 50
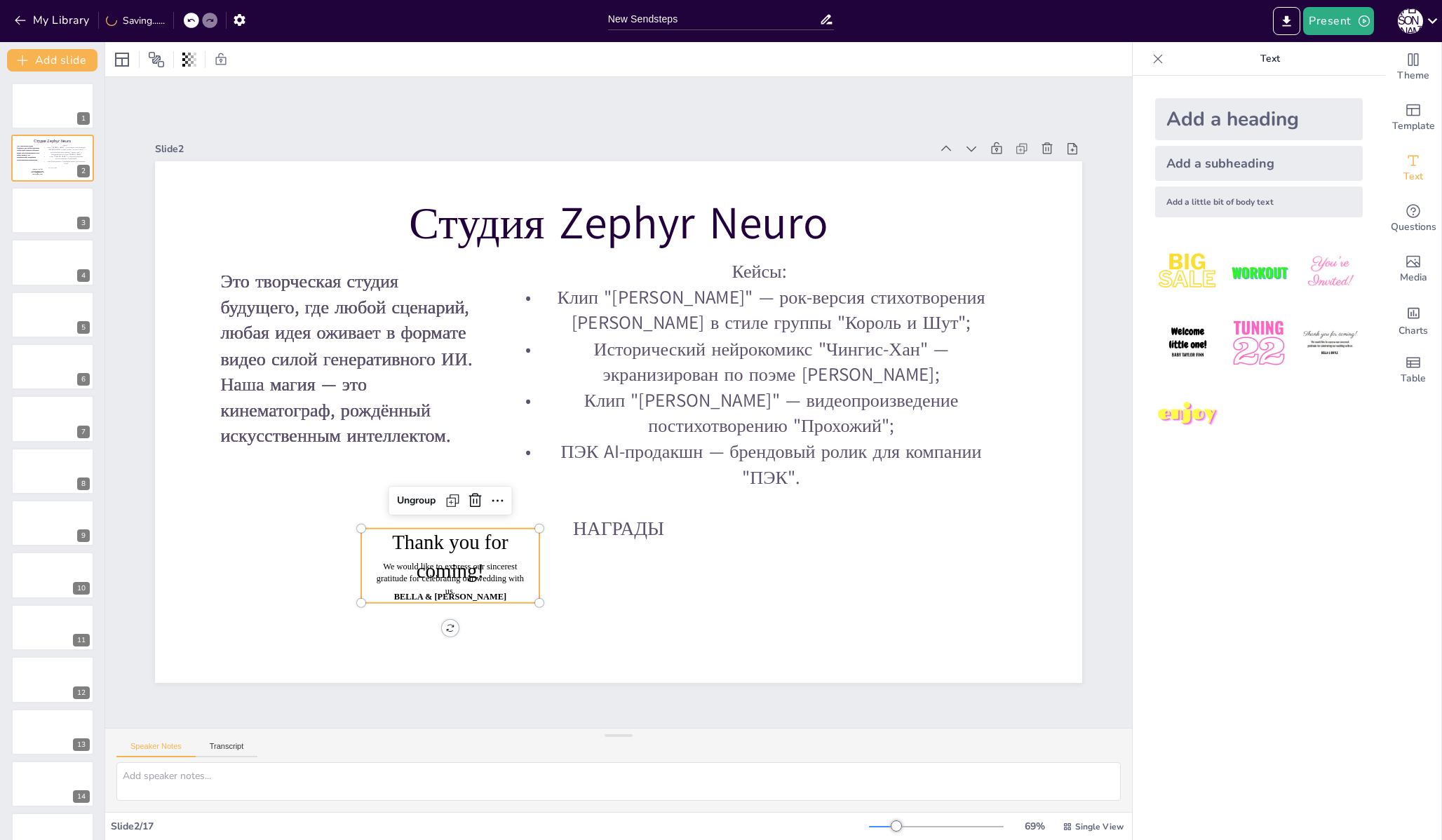
click at [399, 538] on span "Thank you for coming!" at bounding box center [450, 556] width 116 height 50
click at [415, 570] on span "We would like to express our sincerest gratitude for celebrating our wedding wi…" at bounding box center [450, 578] width 147 height 34
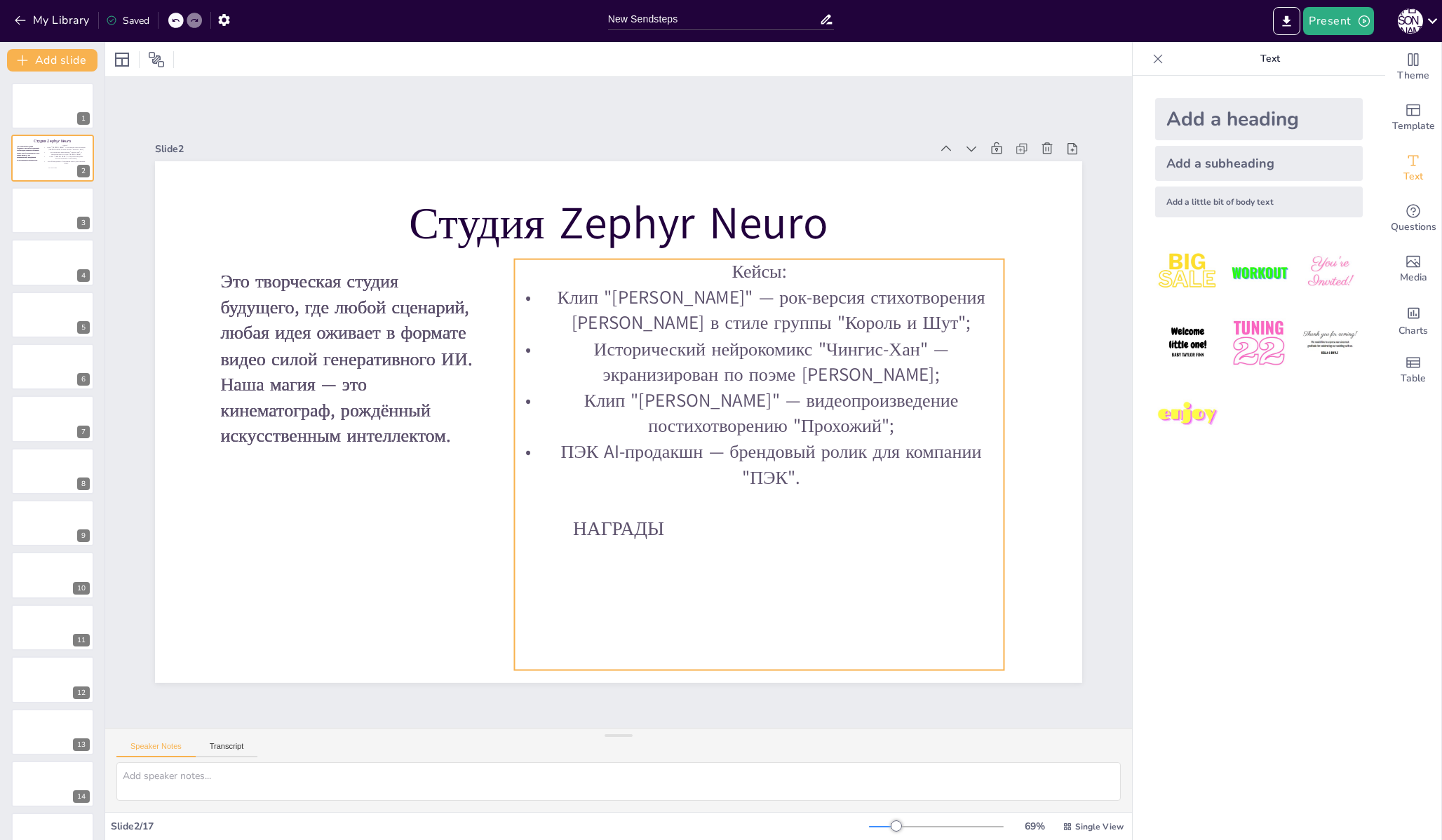
click at [752, 353] on p "Исторический нейрокомикс "Чингис-Хан" — экранизирован по поэме [PERSON_NAME];" at bounding box center [759, 362] width 490 height 51
click at [186, 64] on div at bounding box center [187, 59] width 23 height 23
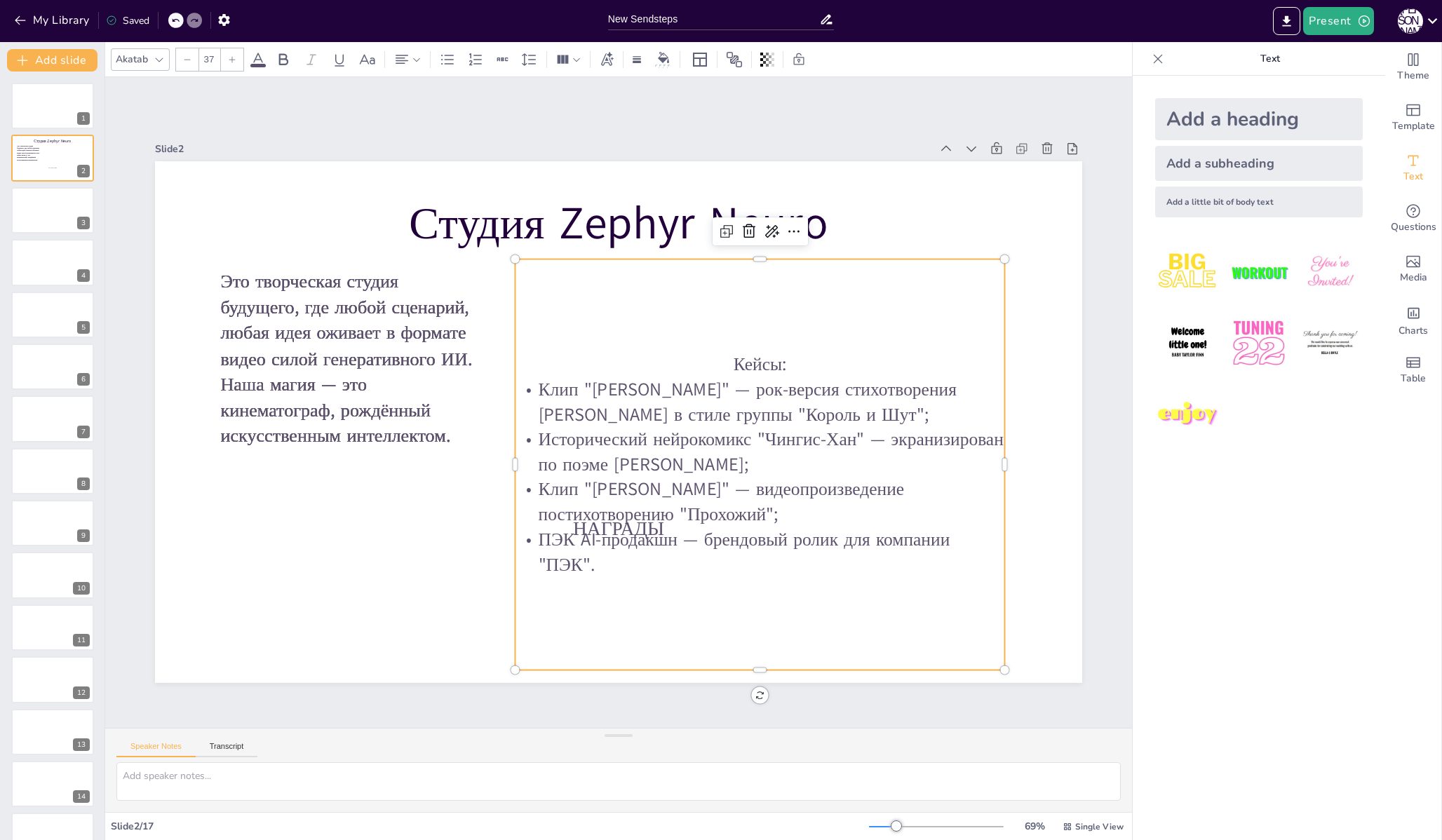
click at [186, 64] on div at bounding box center [187, 59] width 23 height 23
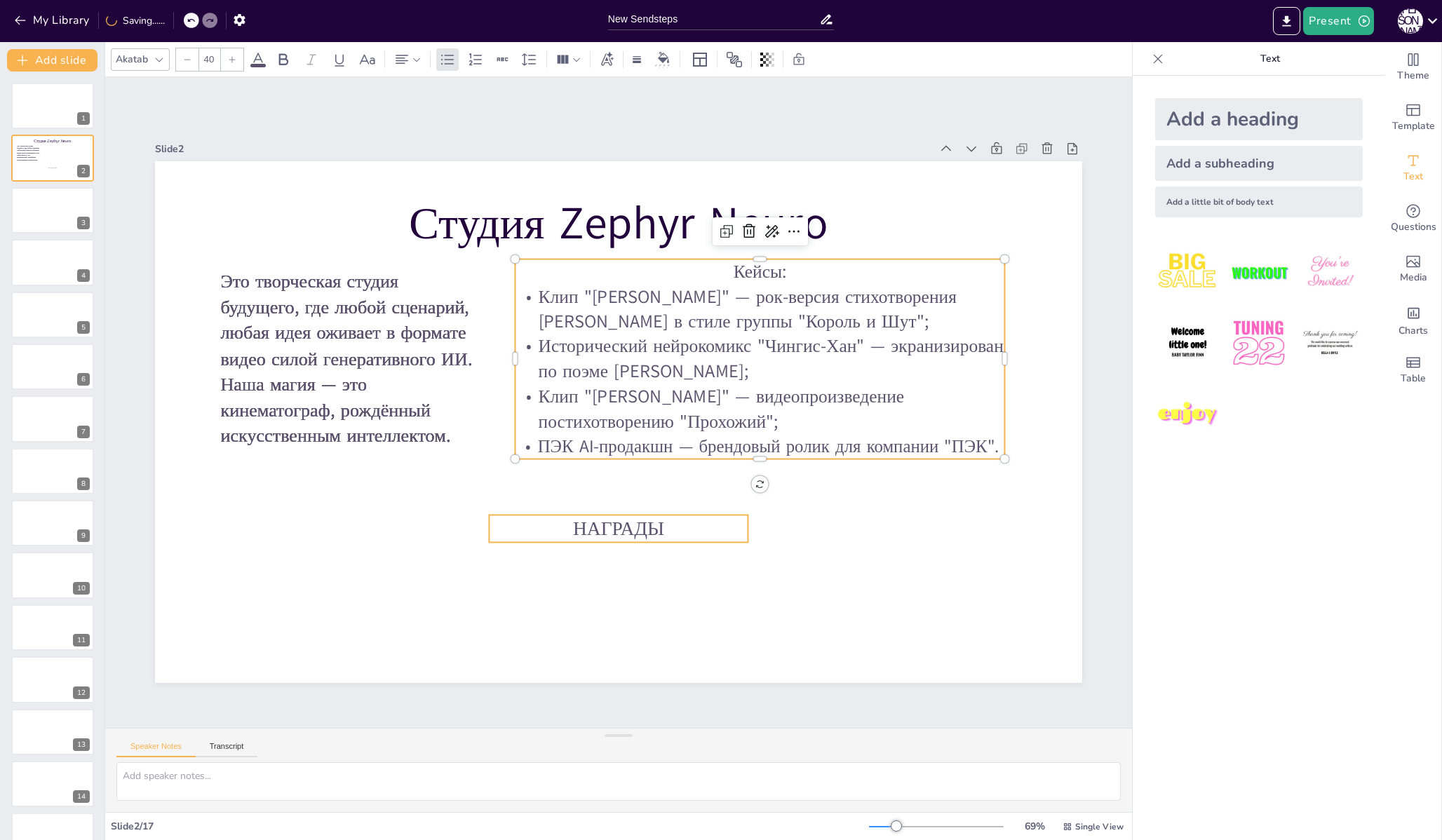
click at [706, 515] on p "НАГРАДЫ" at bounding box center [618, 528] width 259 height 27
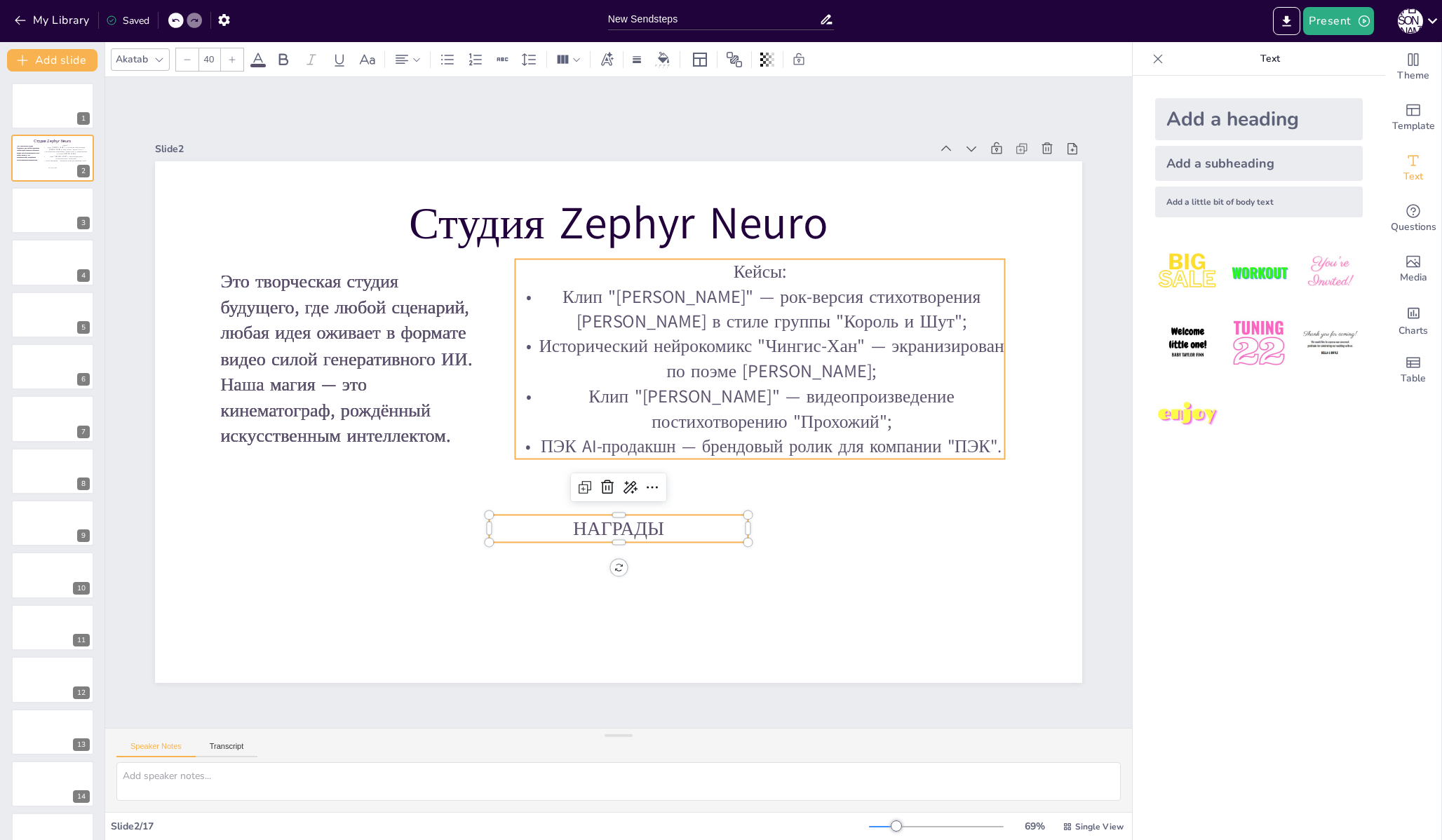
type input "--"
click at [542, 366] on p "Исторический нейрокомикс "Чингис-Хан" — экранизирован по поэме [PERSON_NAME];" at bounding box center [759, 359] width 490 height 50
click at [587, 323] on p "Клип "[PERSON_NAME]" — рок-версия стихотворения [PERSON_NAME] в стиле группы "К…" at bounding box center [759, 309] width 490 height 50
click at [607, 316] on span "Клип "[PERSON_NAME]" — рок-версия стихотворения [PERSON_NAME] в стиле группы "К…" at bounding box center [771, 309] width 418 height 50
click at [400, 60] on icon at bounding box center [402, 59] width 13 height 9
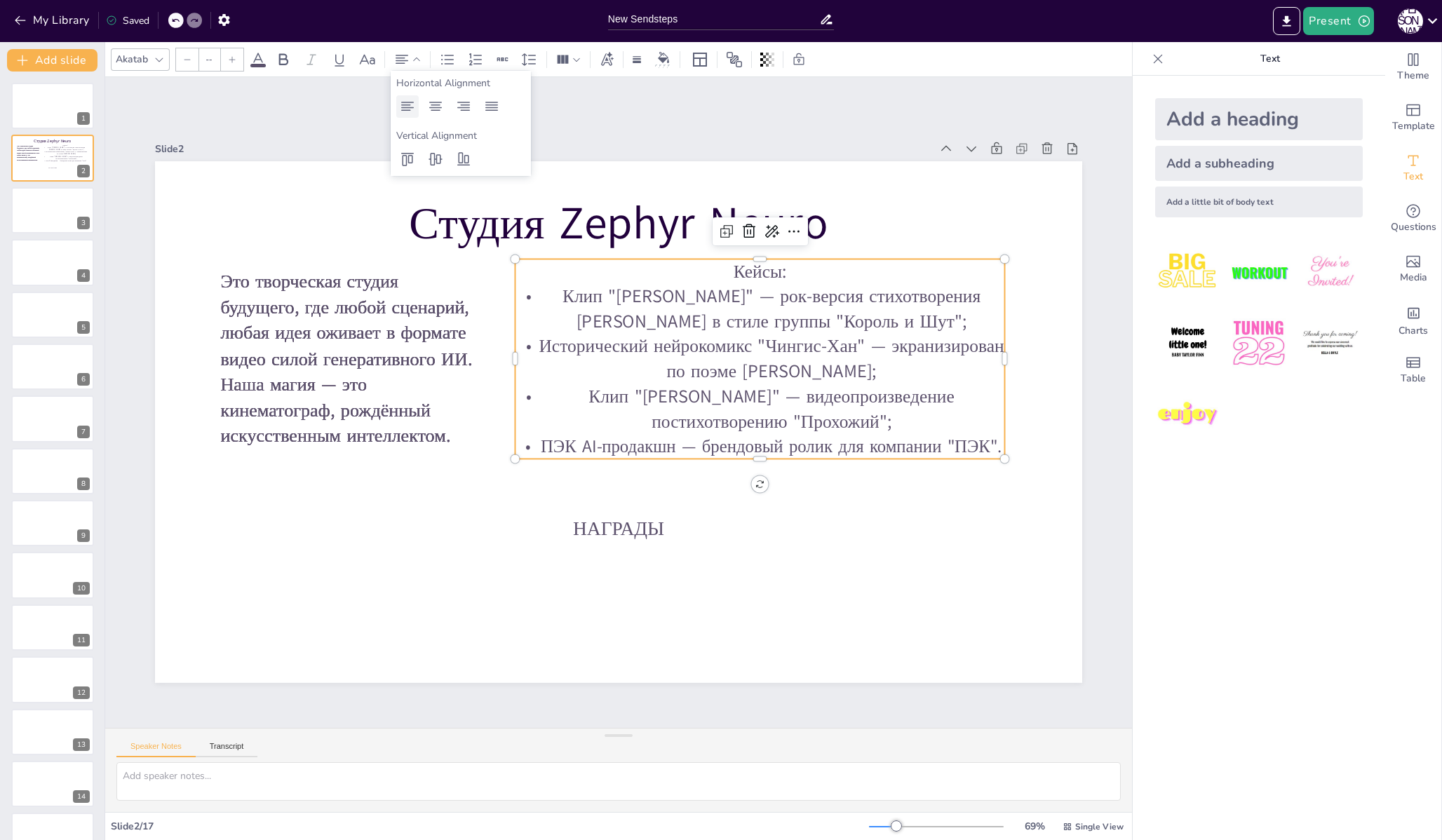
click at [412, 113] on icon at bounding box center [407, 107] width 17 height 17
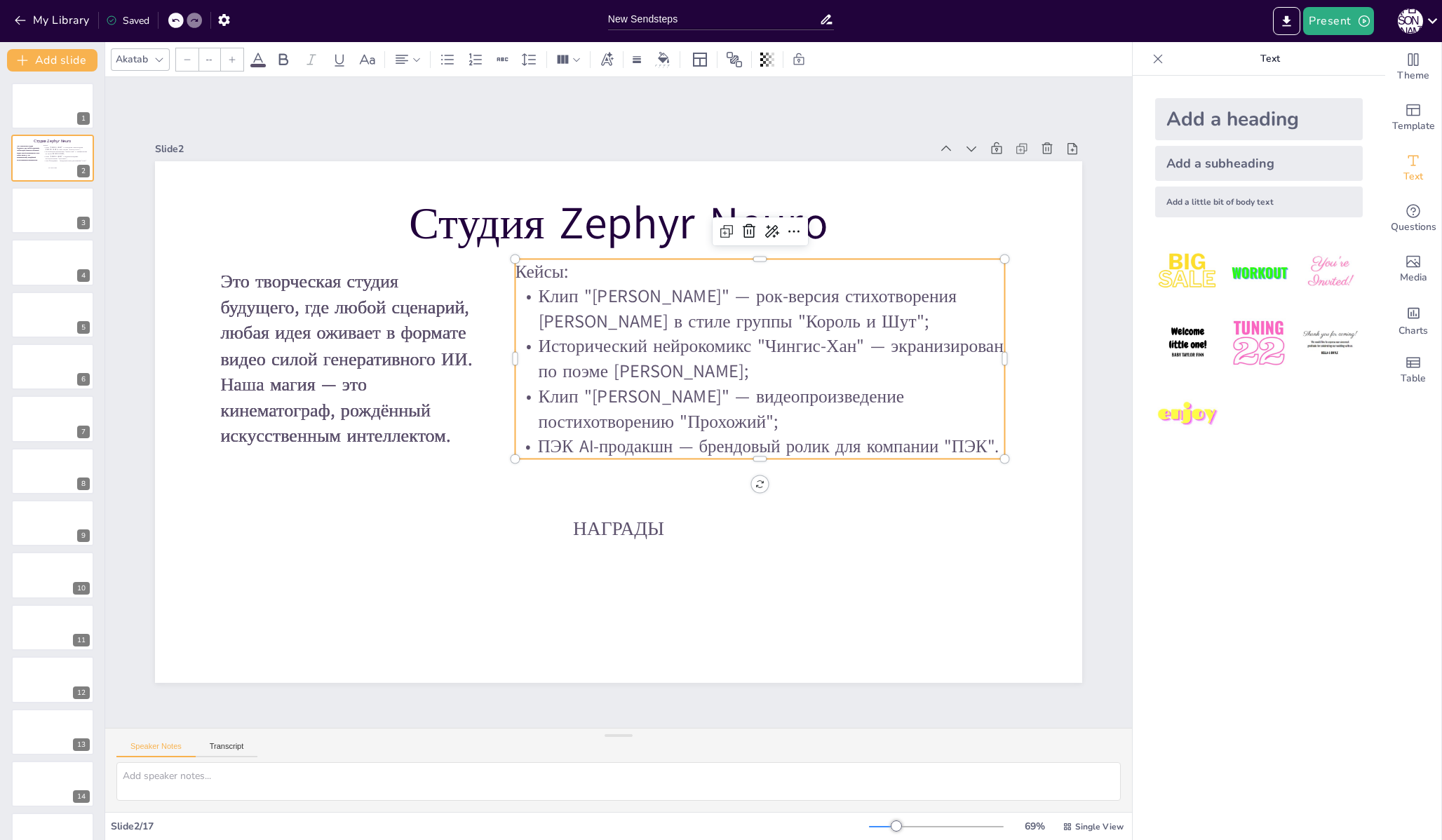
click at [575, 392] on span "Клип "[PERSON_NAME]" — видеопроизведение постихотворению "Прохожий";" at bounding box center [721, 409] width 366 height 50
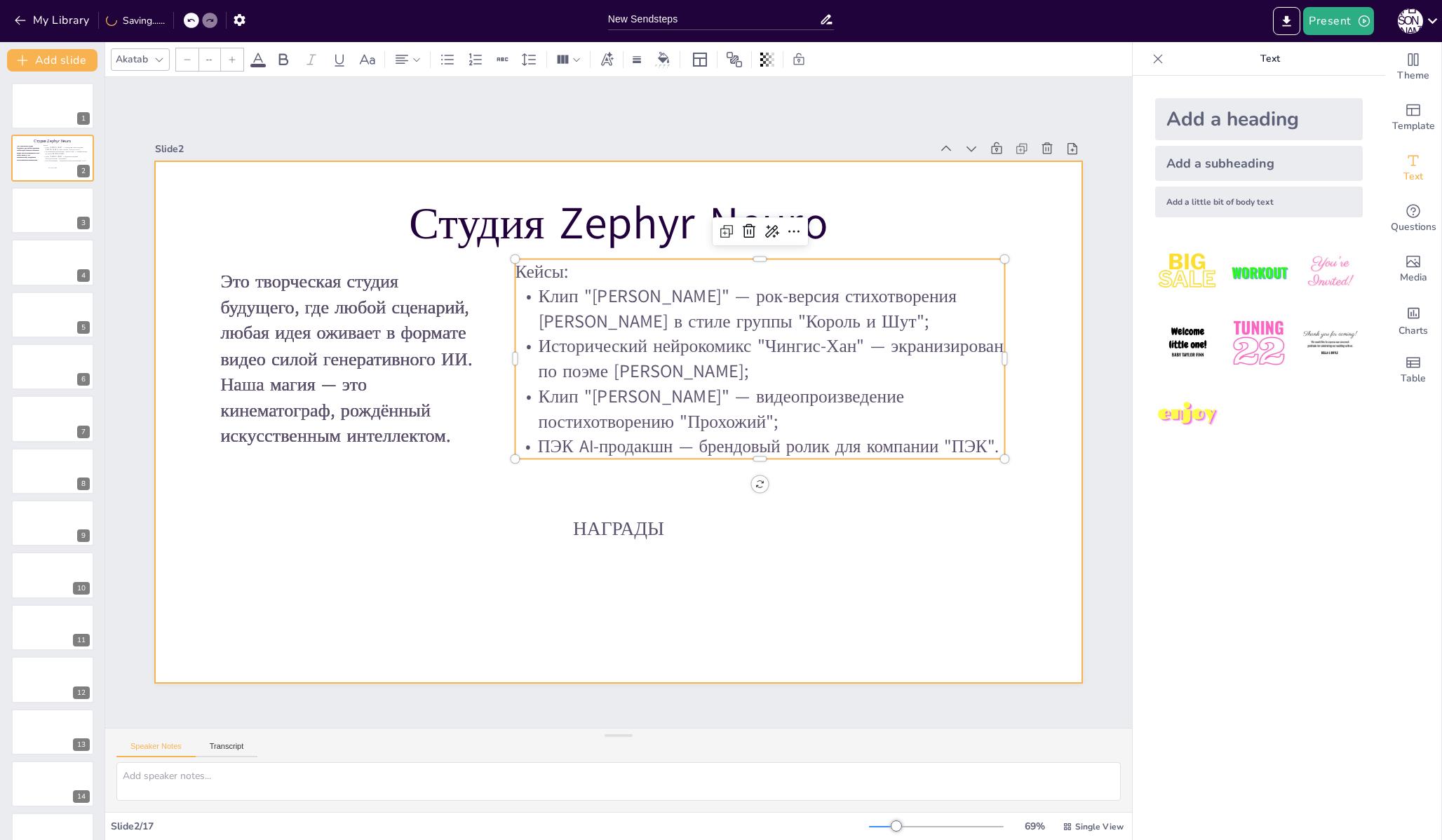
click at [367, 592] on div at bounding box center [618, 422] width 927 height 522
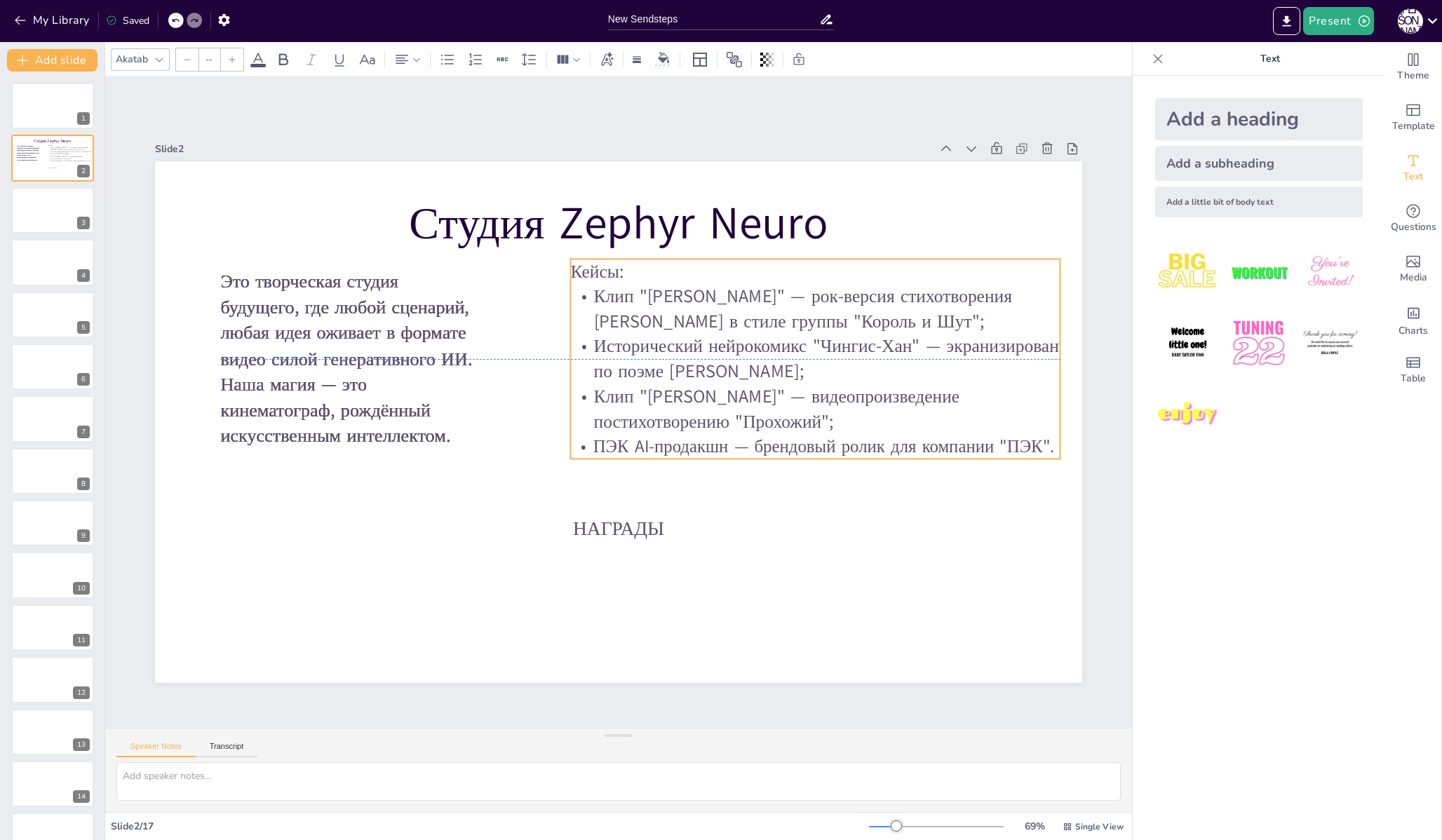
drag, startPoint x: 581, startPoint y: 327, endPoint x: 636, endPoint y: 330, distance: 55.1
click at [636, 330] on div "[PERSON_NAME]: Клип "[PERSON_NAME]" — рок-версия стихотворения [PERSON_NAME] в …" at bounding box center [815, 359] width 490 height 199
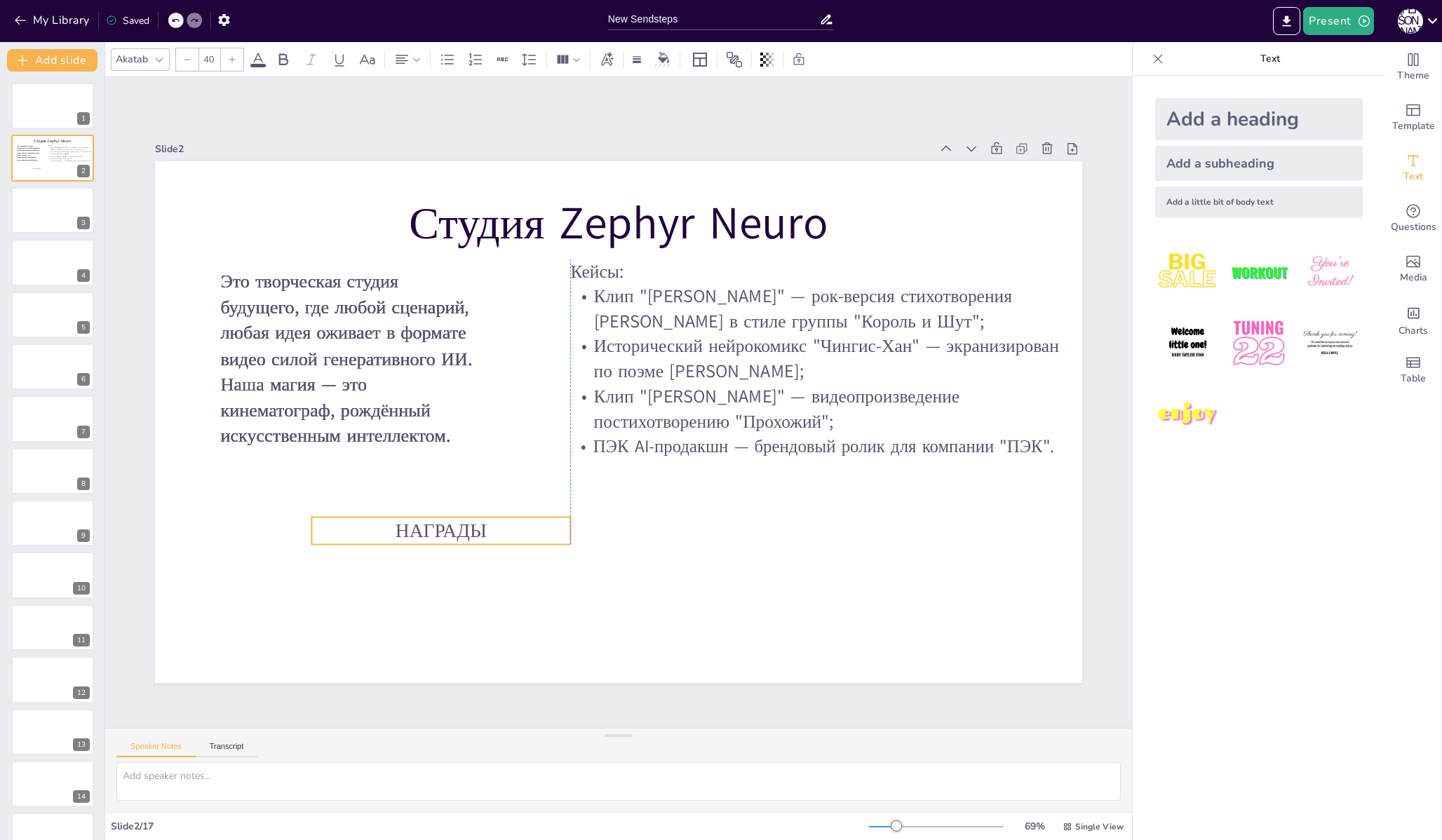
drag, startPoint x: 611, startPoint y: 535, endPoint x: 404, endPoint y: 537, distance: 207.0
click at [404, 537] on span "НАГРАДЫ" at bounding box center [441, 530] width 91 height 26
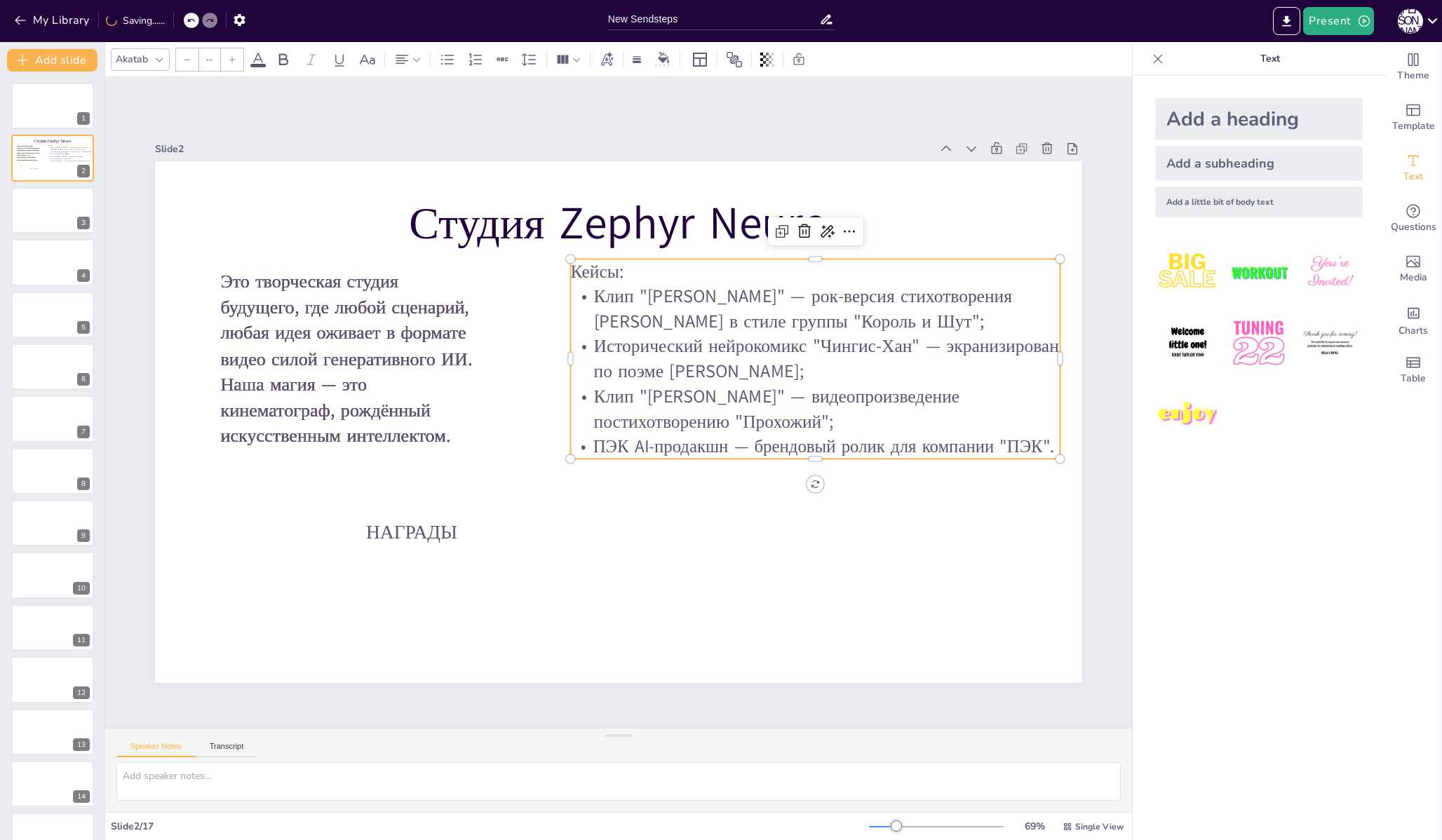
click at [651, 369] on span "Исторический нейрокомикс "Чингис-Хан" — экранизирован по поэме [PERSON_NAME];" at bounding box center [826, 359] width 465 height 50
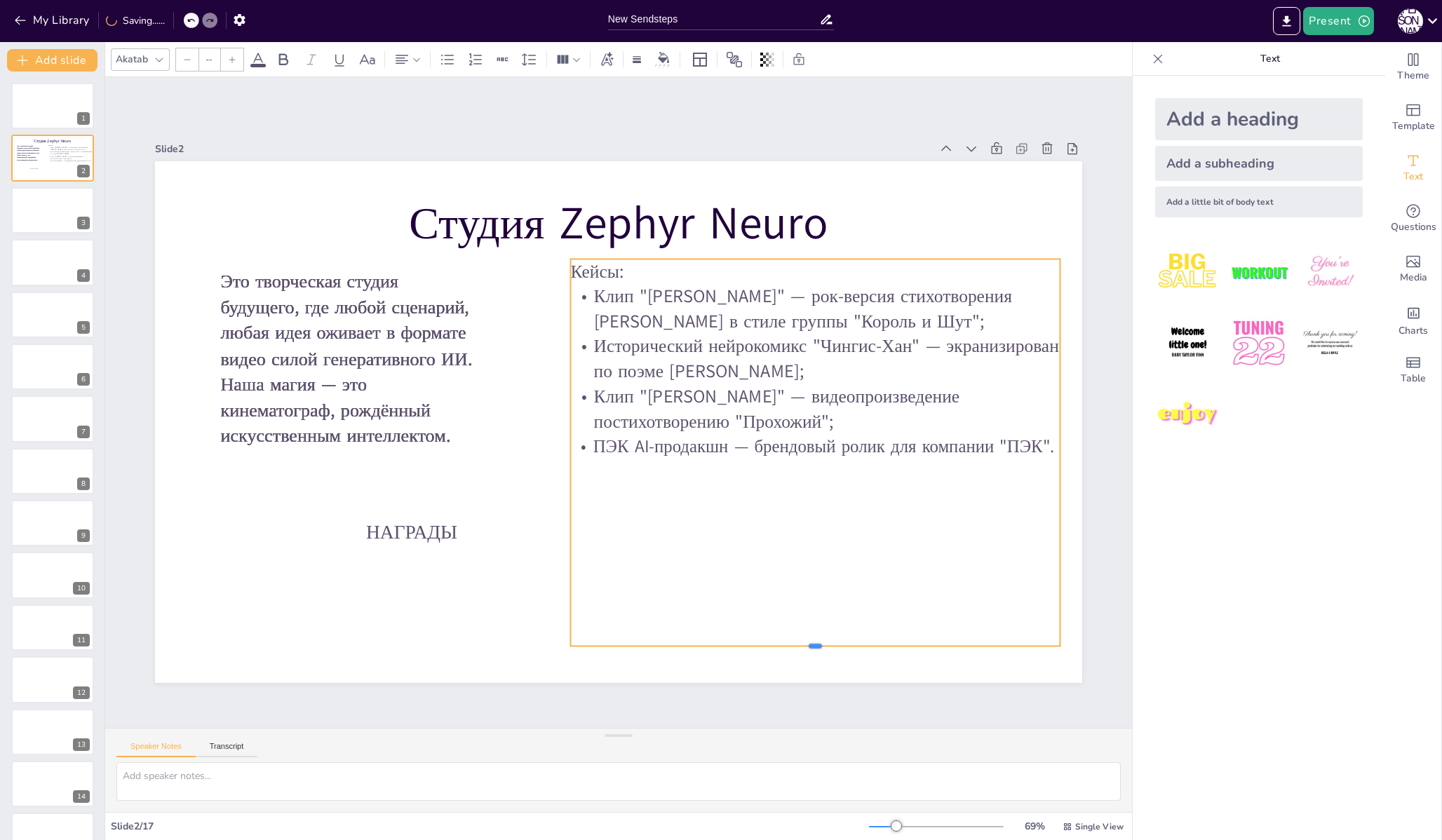
drag, startPoint x: 804, startPoint y: 455, endPoint x: 811, endPoint y: 646, distance: 191.1
click at [811, 646] on div at bounding box center [815, 651] width 490 height 11
click at [570, 453] on div "[PERSON_NAME]: Клип "[PERSON_NAME]" — рок-версия стихотворения [PERSON_NAME] в …" at bounding box center [815, 454] width 490 height 390
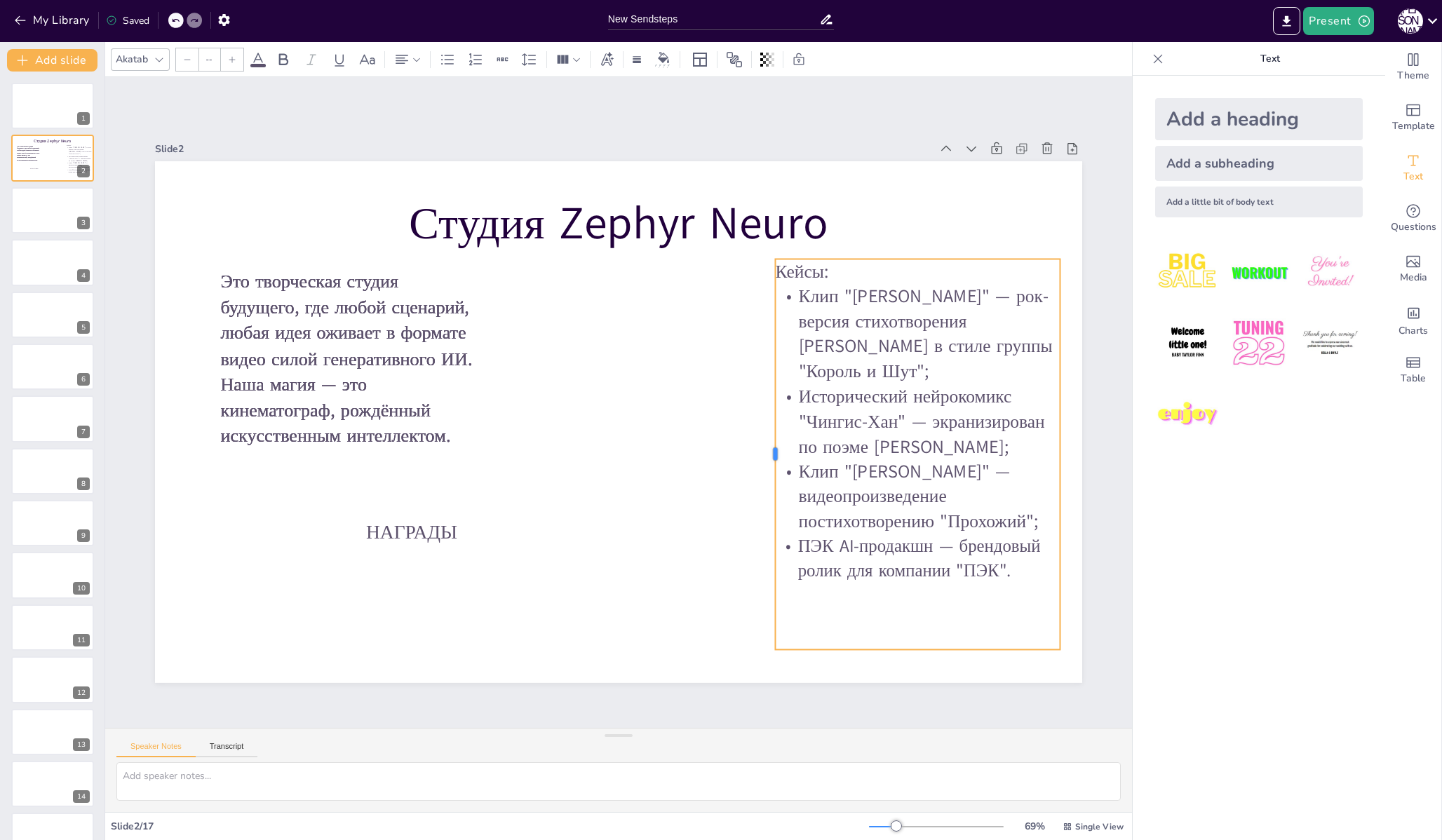
drag, startPoint x: 557, startPoint y: 453, endPoint x: 761, endPoint y: 436, distance: 204.7
click at [764, 436] on div at bounding box center [769, 454] width 11 height 390
click at [834, 272] on p "Кейсы:" at bounding box center [917, 272] width 285 height 26
click at [816, 263] on span "Кейсы:" at bounding box center [801, 272] width 53 height 25
click at [815, 263] on span "Кейсы:" at bounding box center [801, 272] width 53 height 25
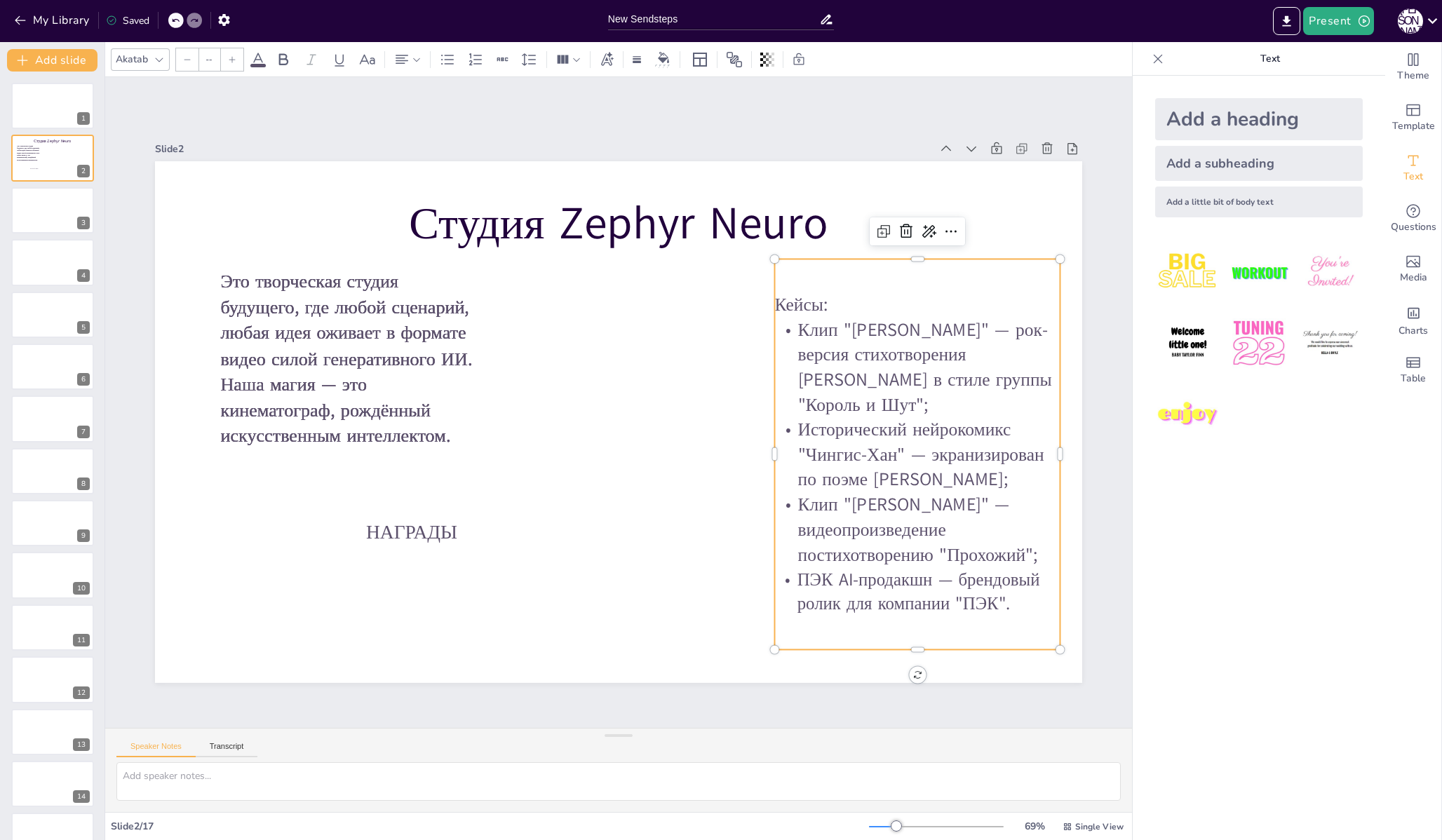
click at [815, 263] on div "[PERSON_NAME]: Клип "[PERSON_NAME]" — рок-версия стихотворения [PERSON_NAME] в …" at bounding box center [917, 454] width 285 height 390
type input "37"
click at [818, 305] on span "Кейсы:" at bounding box center [801, 304] width 53 height 25
click at [792, 275] on div "[PERSON_NAME]: Клип "[PERSON_NAME]" — рок-версия стихотворения [PERSON_NAME] в …" at bounding box center [917, 454] width 285 height 390
click at [774, 297] on span "Кейсы:" at bounding box center [801, 304] width 53 height 25
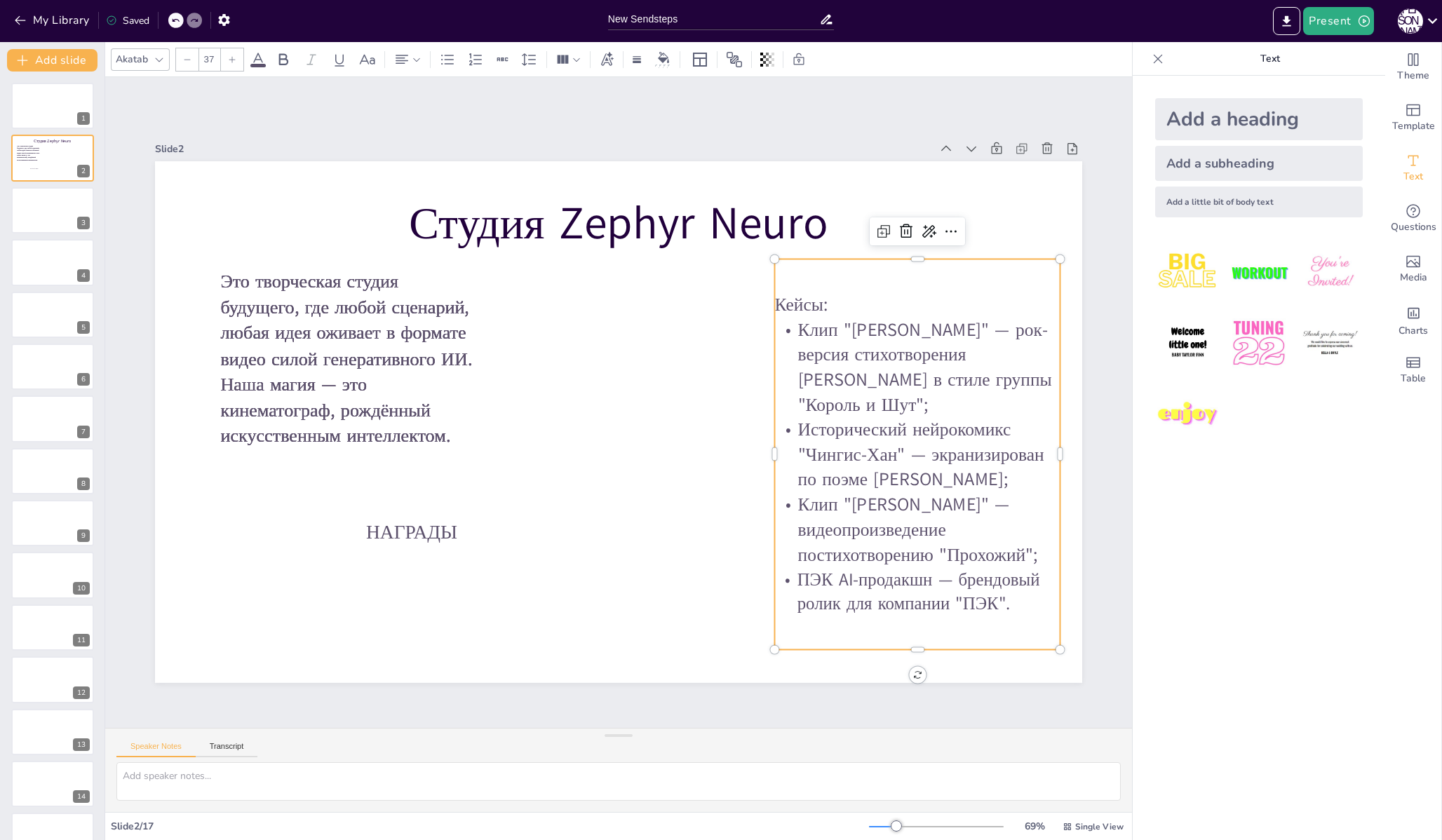
click at [774, 300] on span "Кейсы:" at bounding box center [801, 304] width 53 height 25
click at [786, 305] on span "Кейсы:" at bounding box center [801, 304] width 53 height 25
click at [830, 263] on div "[PERSON_NAME]: Клип "[PERSON_NAME]" — рок-версия стихотворения [PERSON_NAME] в …" at bounding box center [917, 454] width 285 height 390
click at [931, 264] on div "[PERSON_NAME]: Клип "[PERSON_NAME]" — рок-версия стихотворения [PERSON_NAME] в …" at bounding box center [917, 454] width 285 height 390
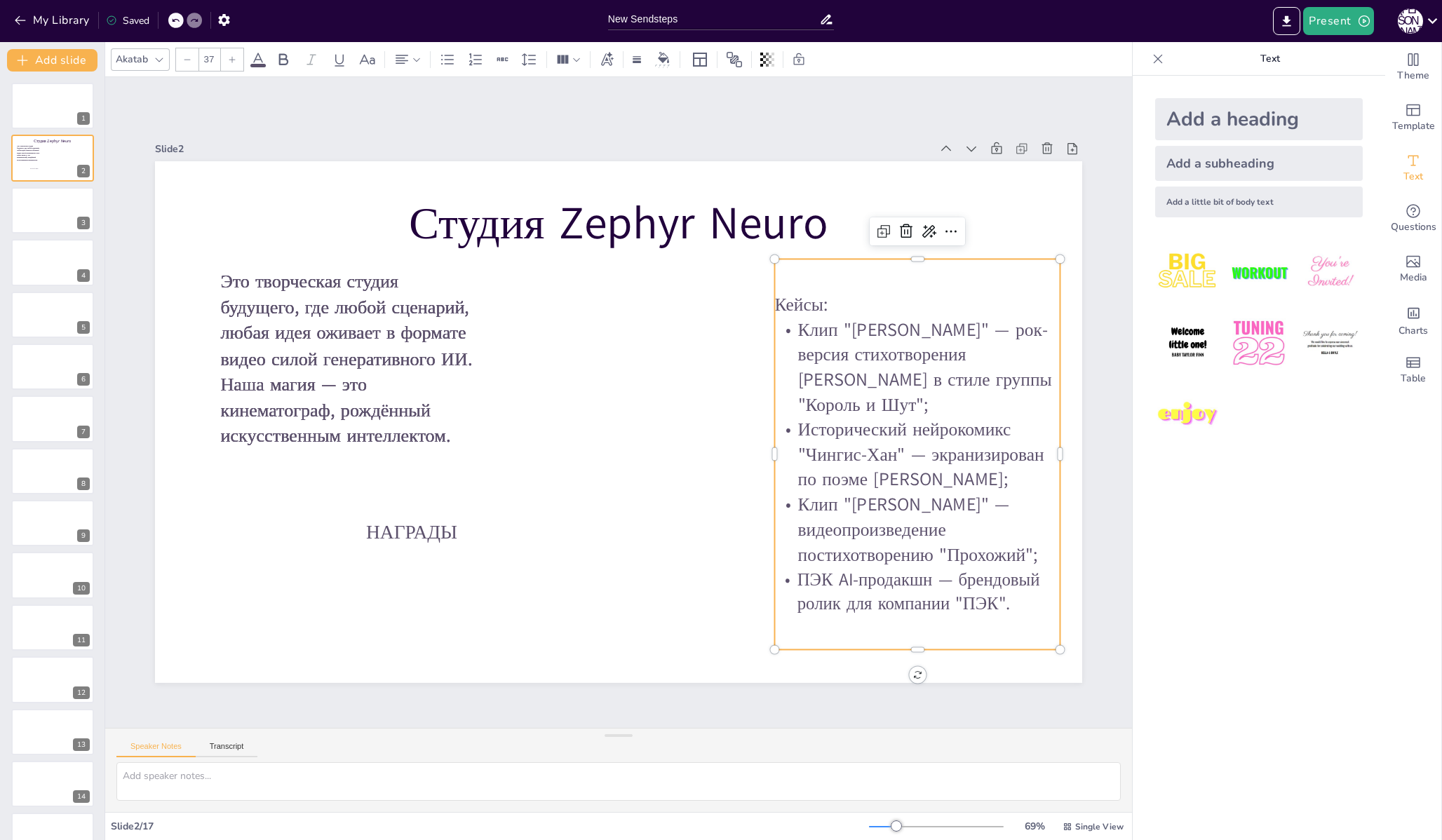
click at [931, 264] on div "[PERSON_NAME]: Клип "[PERSON_NAME]" — рок-версия стихотворения [PERSON_NAME] в …" at bounding box center [917, 454] width 285 height 390
click at [852, 327] on span "Клип "[PERSON_NAME]" — рок-версия стихотворения [PERSON_NAME] в стиле группы "К…" at bounding box center [925, 367] width 254 height 100
click at [810, 451] on span "Исторический нейрокомикс "Чингис-Хан" — экранизирован по поэме [PERSON_NAME];" at bounding box center [922, 454] width 246 height 74
click at [782, 303] on span "Кейсы:" at bounding box center [801, 304] width 53 height 25
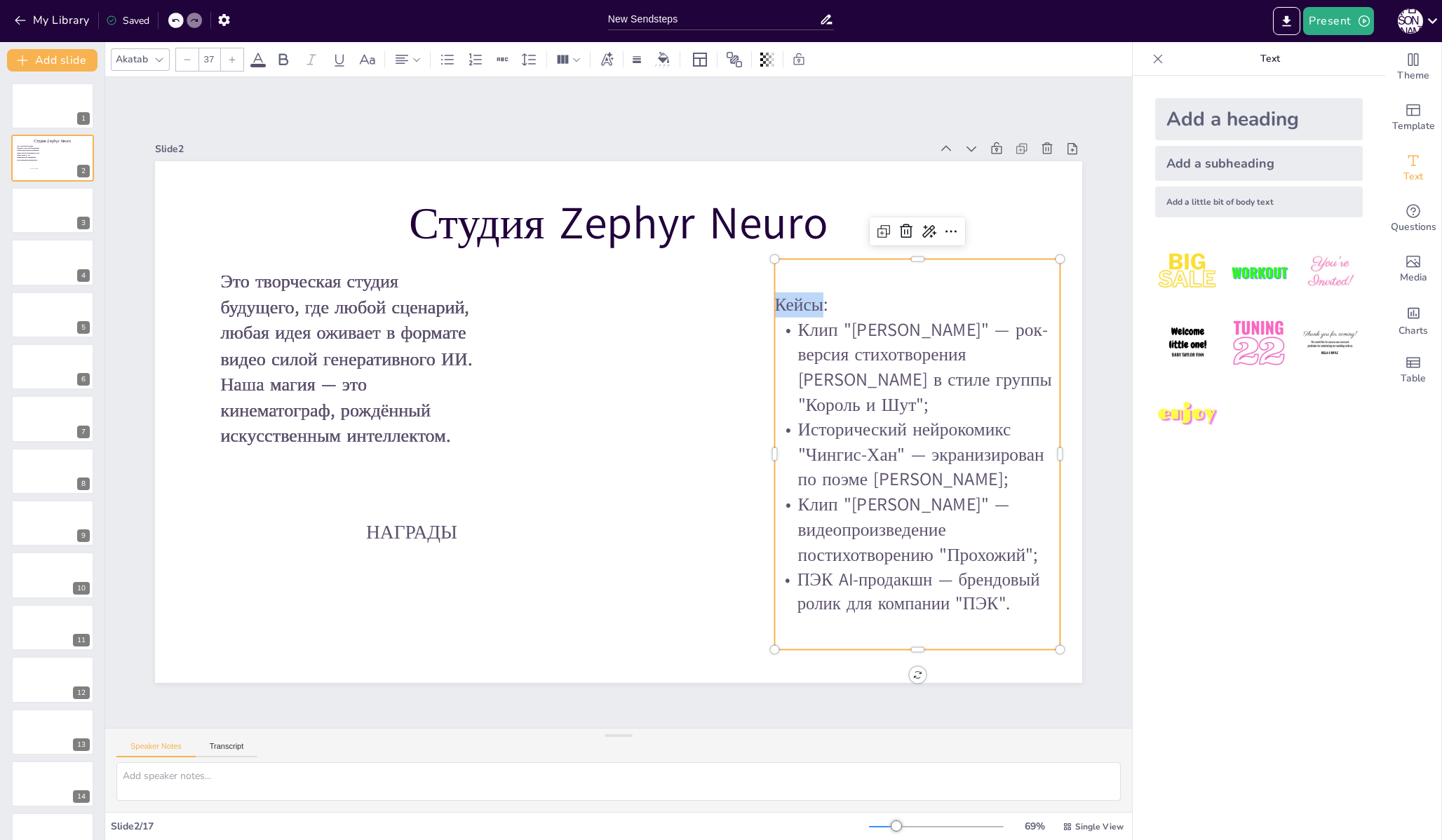
click at [782, 303] on span "Кейсы:" at bounding box center [801, 304] width 53 height 25
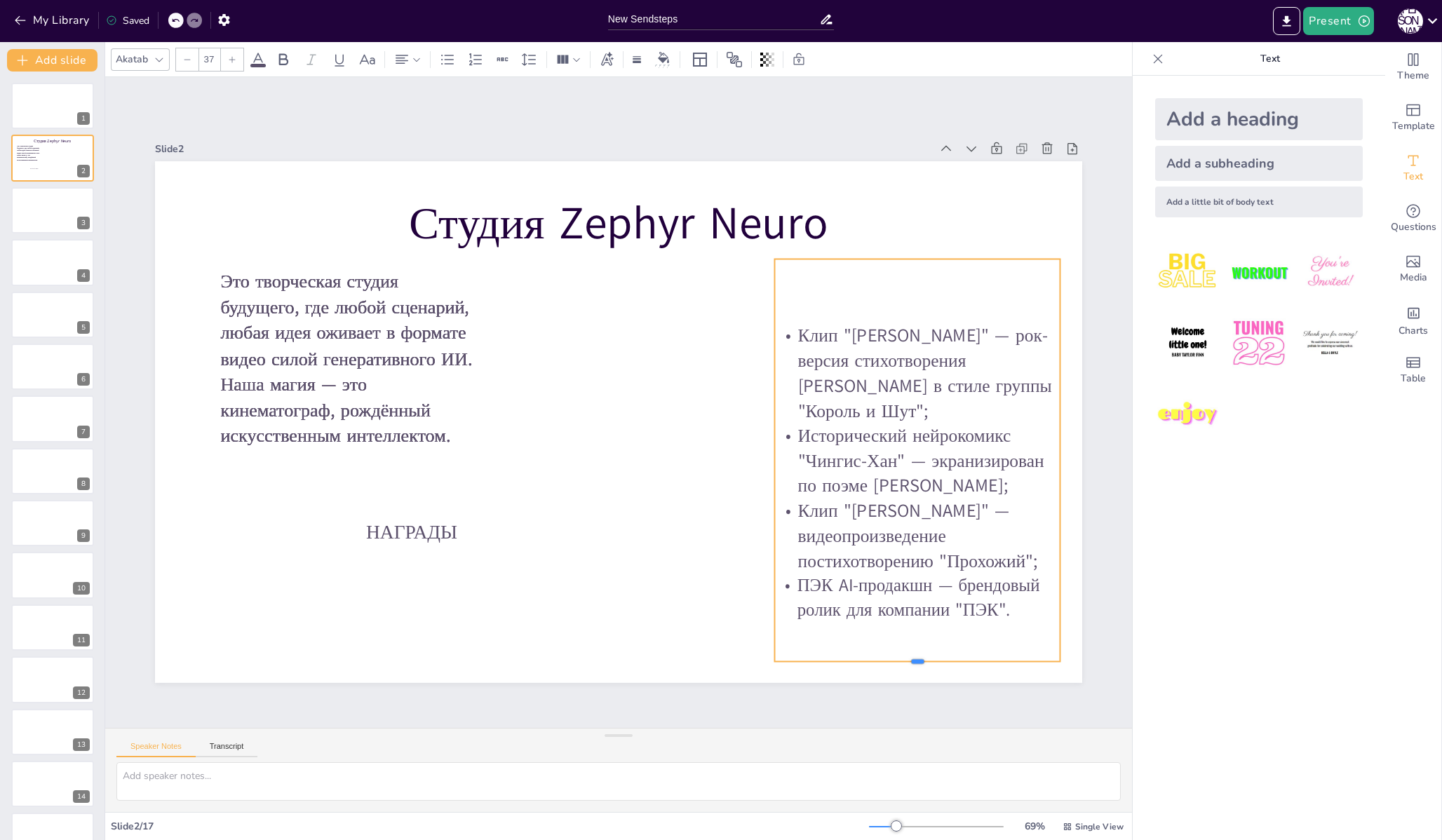
drag, startPoint x: 902, startPoint y: 578, endPoint x: 904, endPoint y: 657, distance: 79.0
click at [904, 661] on div at bounding box center [917, 667] width 285 height 11
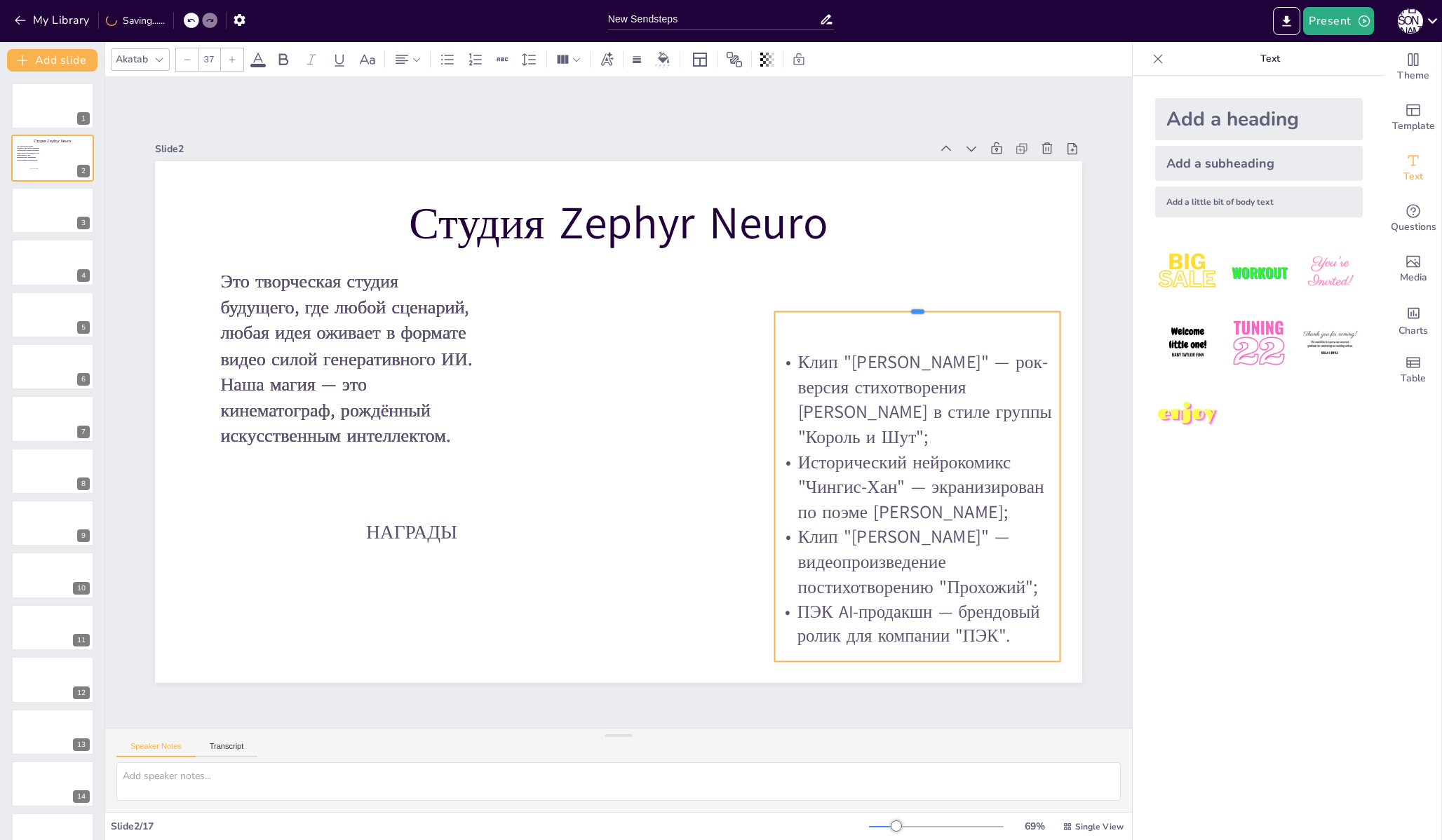
drag, startPoint x: 906, startPoint y: 253, endPoint x: 905, endPoint y: 306, distance: 53.0
click at [905, 306] on div at bounding box center [917, 306] width 285 height 11
click at [857, 333] on p at bounding box center [917, 338] width 285 height 26
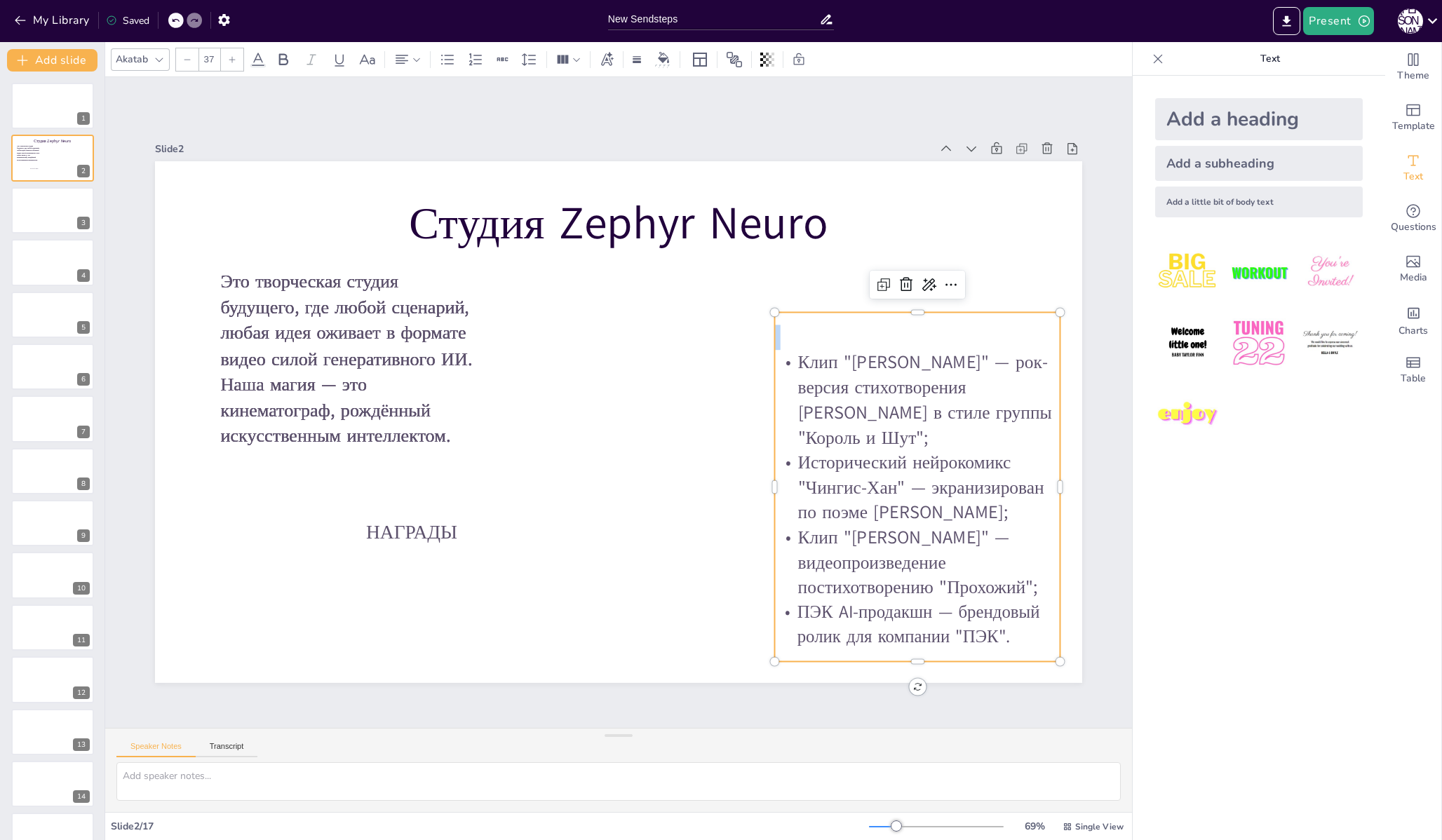
click at [857, 333] on p at bounding box center [917, 338] width 285 height 26
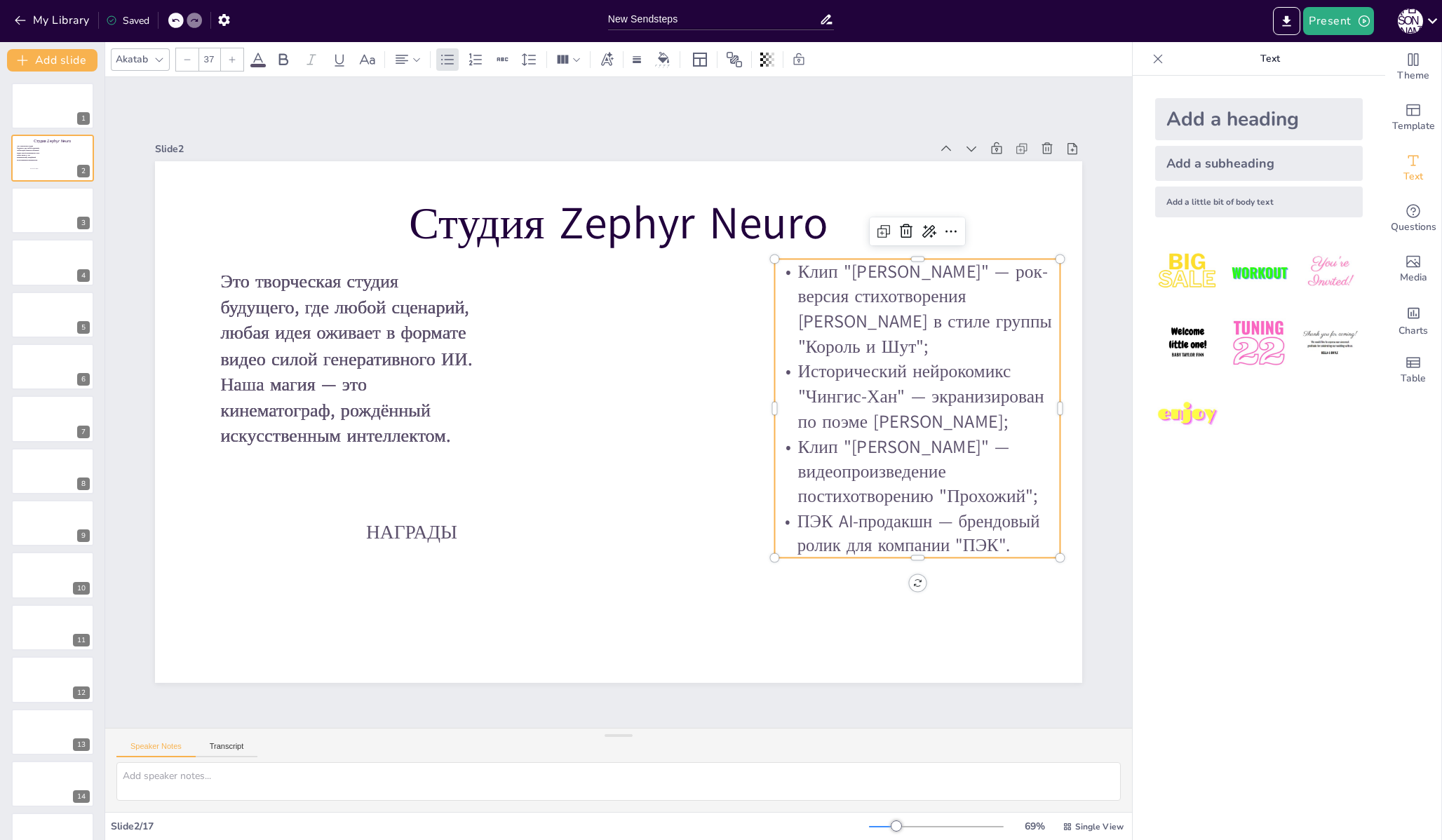
click at [918, 375] on span "Исторический нейрокомикс "Чингис-Хан" — экранизирован по поэме [PERSON_NAME];" at bounding box center [922, 396] width 246 height 74
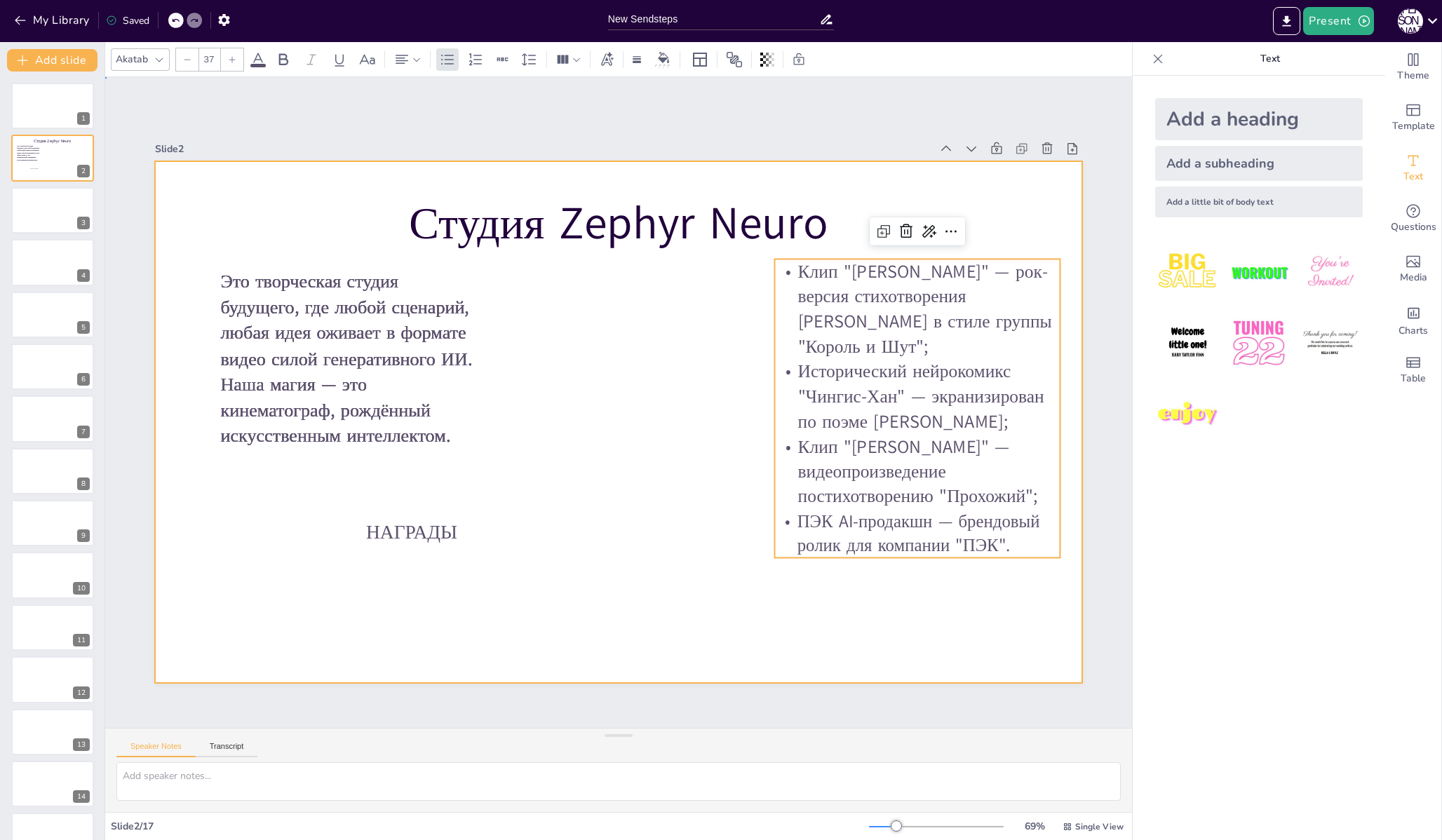
click at [1033, 206] on div at bounding box center [618, 422] width 927 height 522
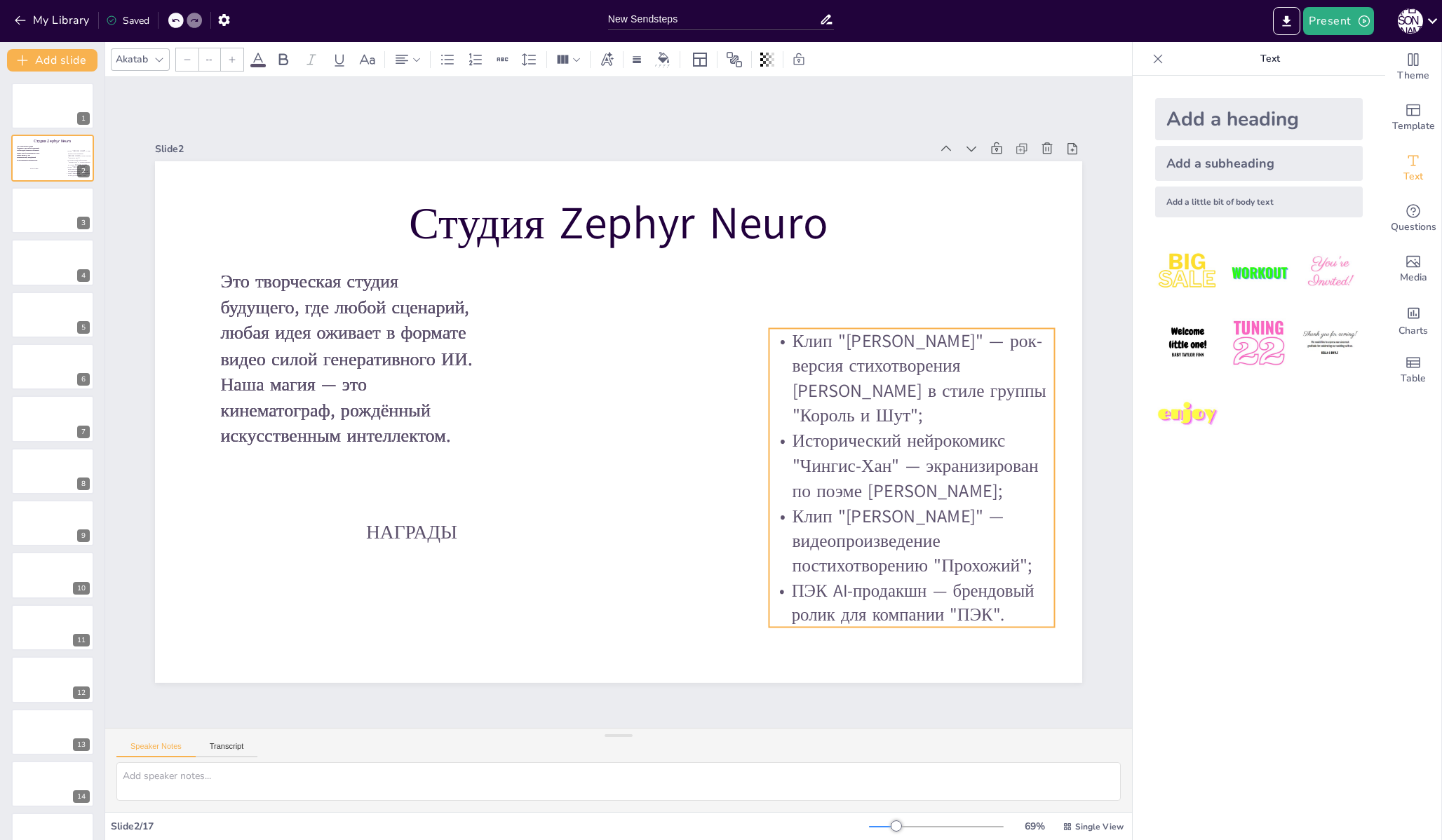
drag, startPoint x: 932, startPoint y: 294, endPoint x: 928, endPoint y: 363, distance: 69.1
click at [928, 363] on span "Клип "[PERSON_NAME]" — рок-версия стихотворения [PERSON_NAME] в стиле группы "К…" at bounding box center [919, 378] width 254 height 100
click at [412, 337] on p "Это творческая студия будущего, где любой сценарий, любая идея оживает в формат…" at bounding box center [349, 359] width 259 height 179
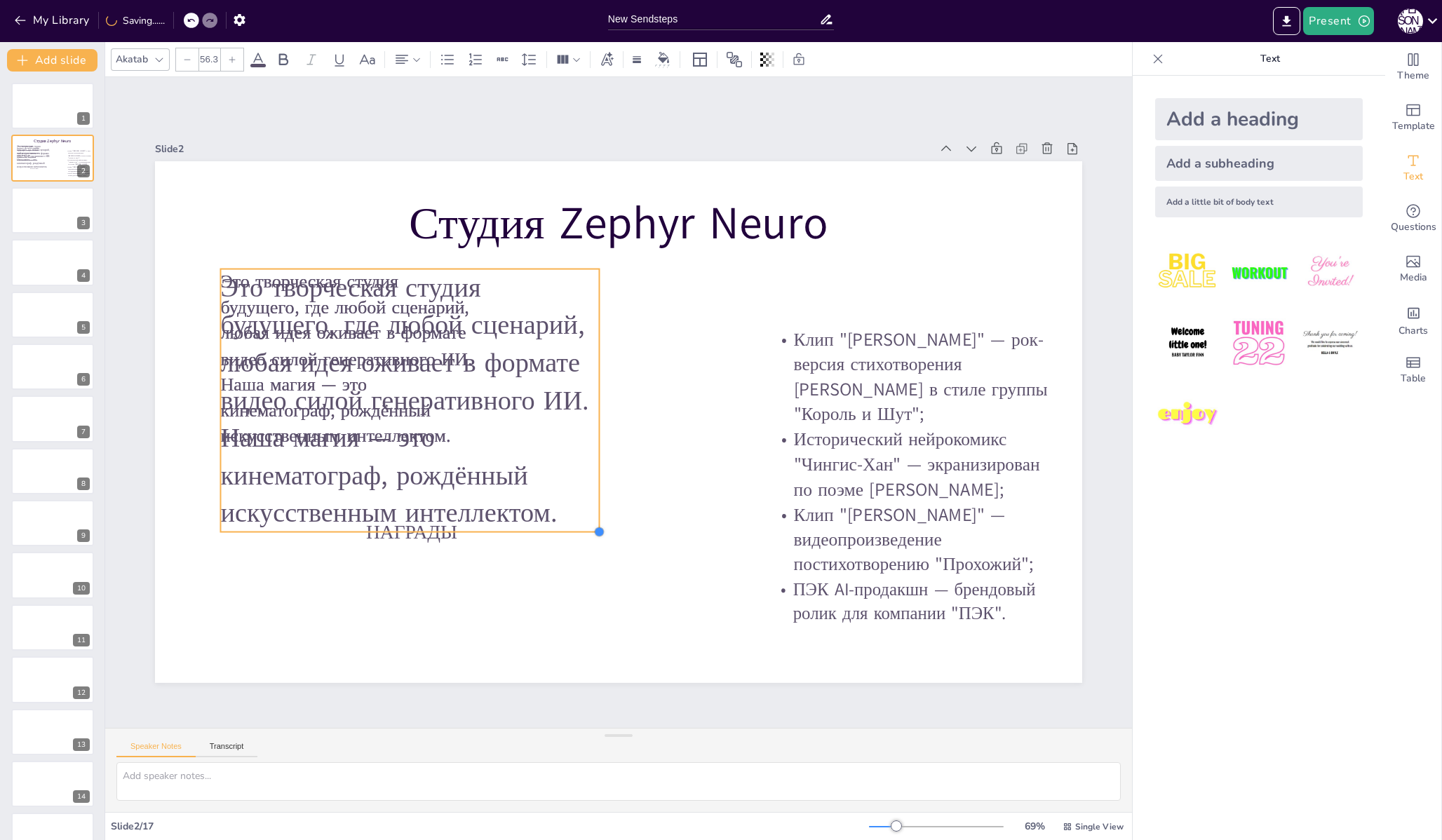
drag, startPoint x: 471, startPoint y: 439, endPoint x: 595, endPoint y: 471, distance: 128.1
click at [595, 471] on div "Студия Zephyr Neuro Это творческая студия будущего, где любой сценарий, любая и…" at bounding box center [618, 422] width 927 height 522
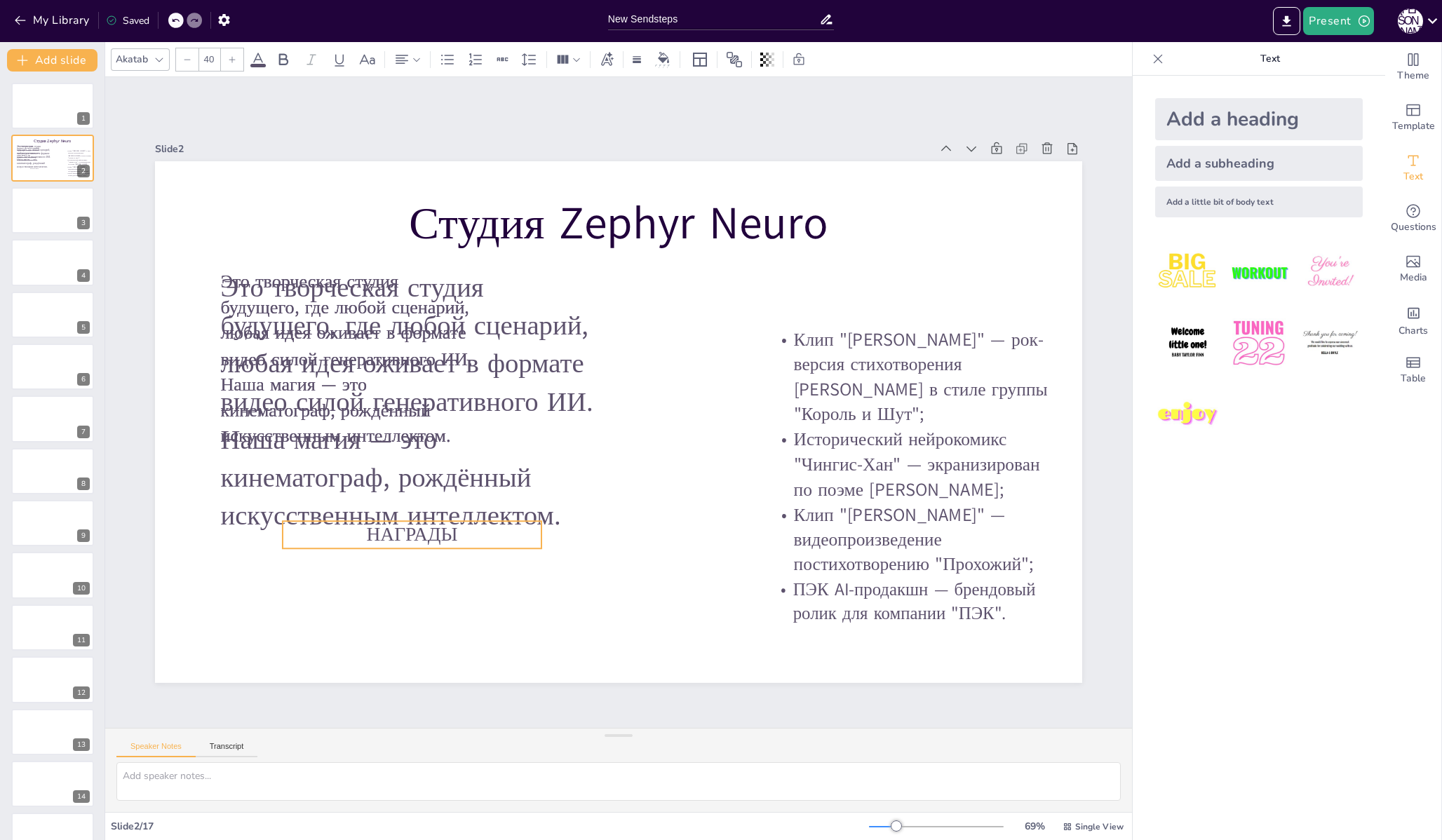
click at [435, 536] on span "НАГРАДЫ" at bounding box center [411, 534] width 91 height 26
click at [439, 525] on p "Это творческая студия будущего, где любой сценарий, любая идея оживает в формат…" at bounding box center [412, 402] width 383 height 266
drag, startPoint x: 450, startPoint y: 534, endPoint x: 454, endPoint y: 563, distance: 29.3
click at [454, 563] on p "НАГРАДЫ" at bounding box center [412, 562] width 259 height 27
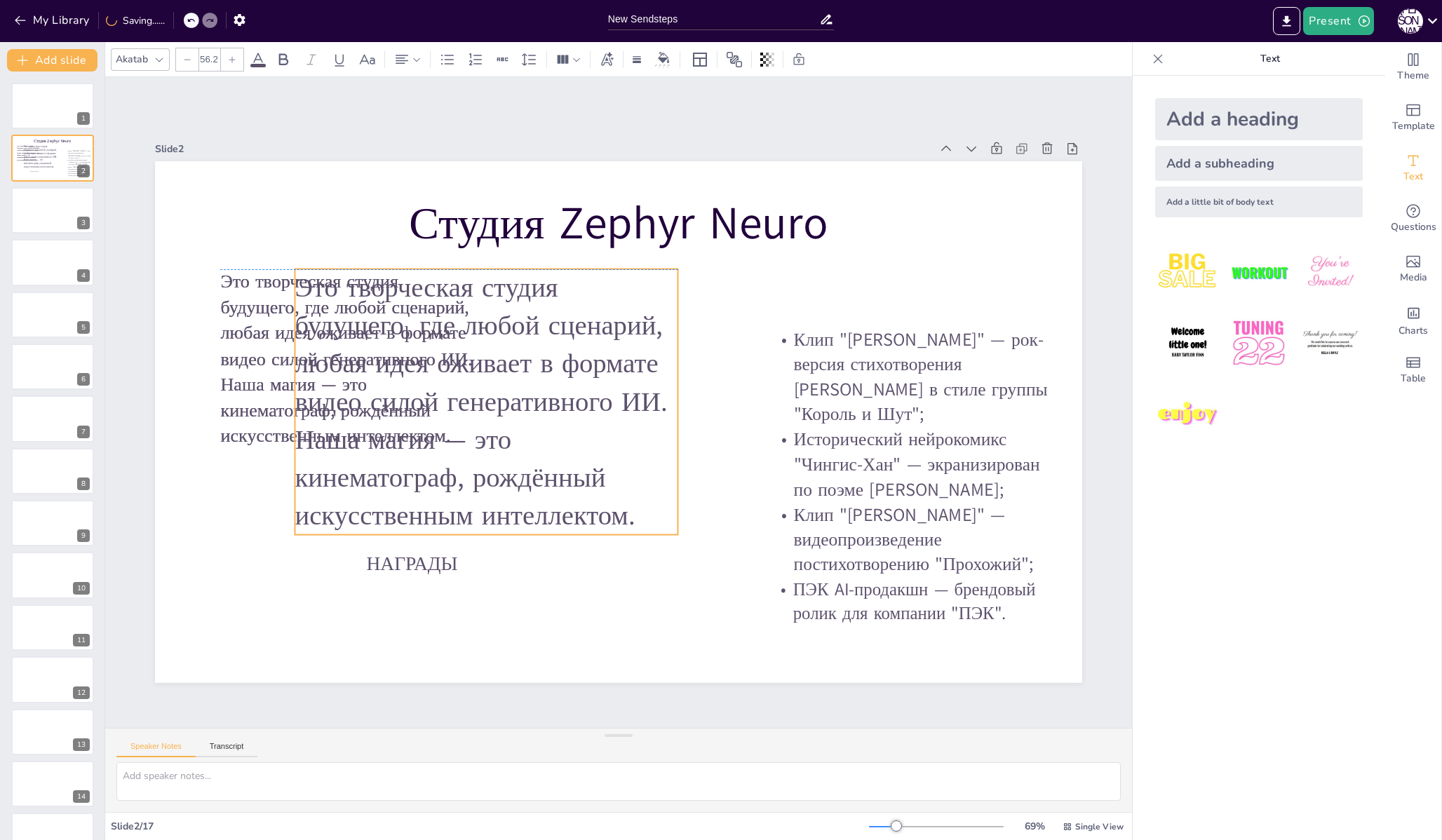
drag, startPoint x: 438, startPoint y: 423, endPoint x: 514, endPoint y: 418, distance: 76.2
click at [514, 418] on p "Это творческая студия будущего, где любой сценарий, любая идея оживает в формат…" at bounding box center [486, 402] width 383 height 266
type input "38"
click at [246, 382] on p "Это творческая студия будущего, где любой сценарий, любая идея оживает в формат…" at bounding box center [349, 359] width 259 height 179
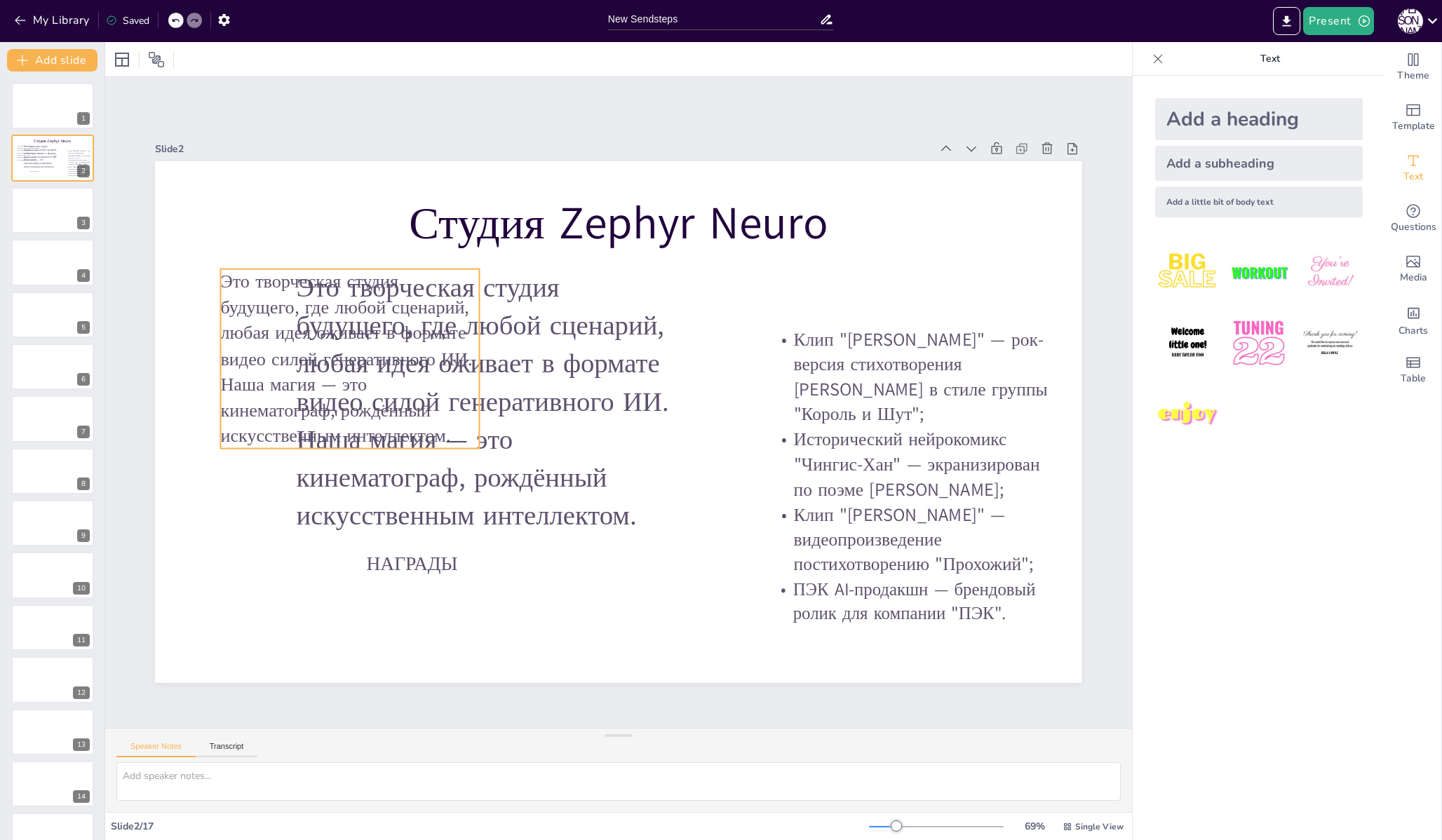
click at [246, 382] on p "Это творческая студия будущего, где любой сценарий, любая идея оживает в формат…" at bounding box center [349, 359] width 259 height 179
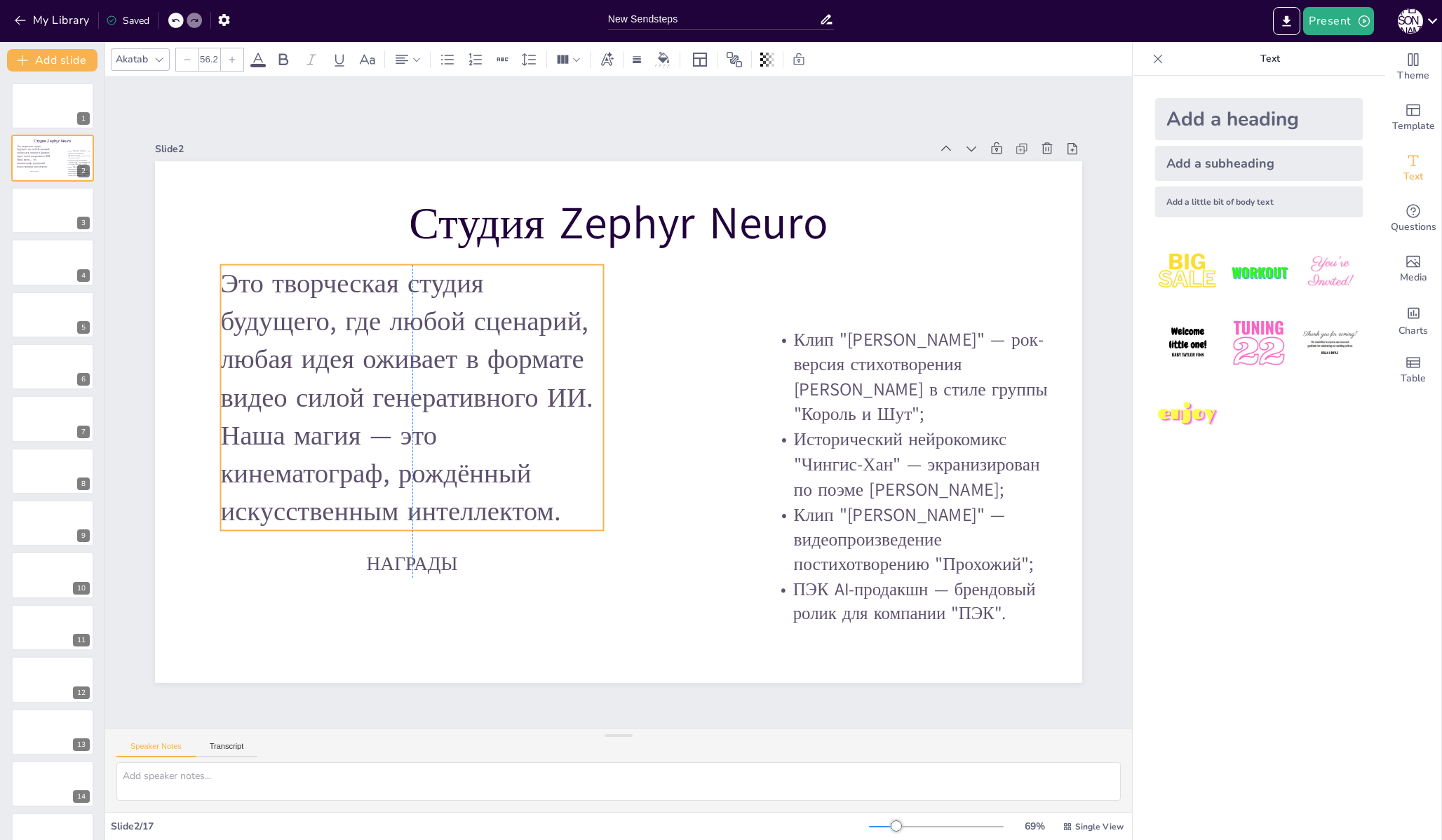
drag, startPoint x: 420, startPoint y: 341, endPoint x: 340, endPoint y: 336, distance: 80.2
click at [340, 336] on p "Это творческая студия будущего, где любой сценарий, любая идея оживает в формат…" at bounding box center [412, 398] width 383 height 266
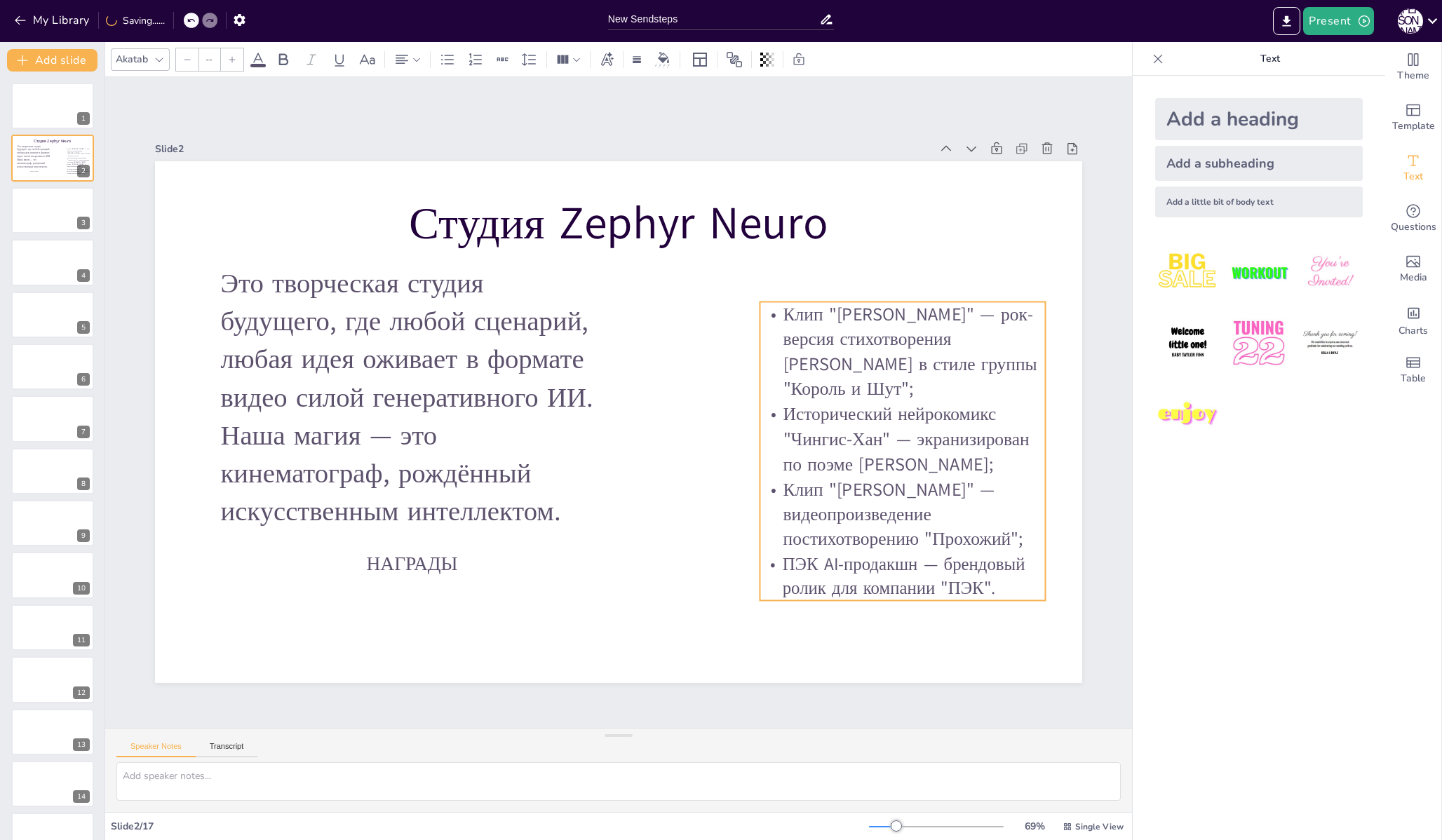
drag, startPoint x: 967, startPoint y: 471, endPoint x: 956, endPoint y: 445, distance: 28.2
click at [956, 445] on span "Исторический нейрокомикс "Чингис-Хан" — экранизирован по поэме [PERSON_NAME];" at bounding box center [907, 438] width 246 height 74
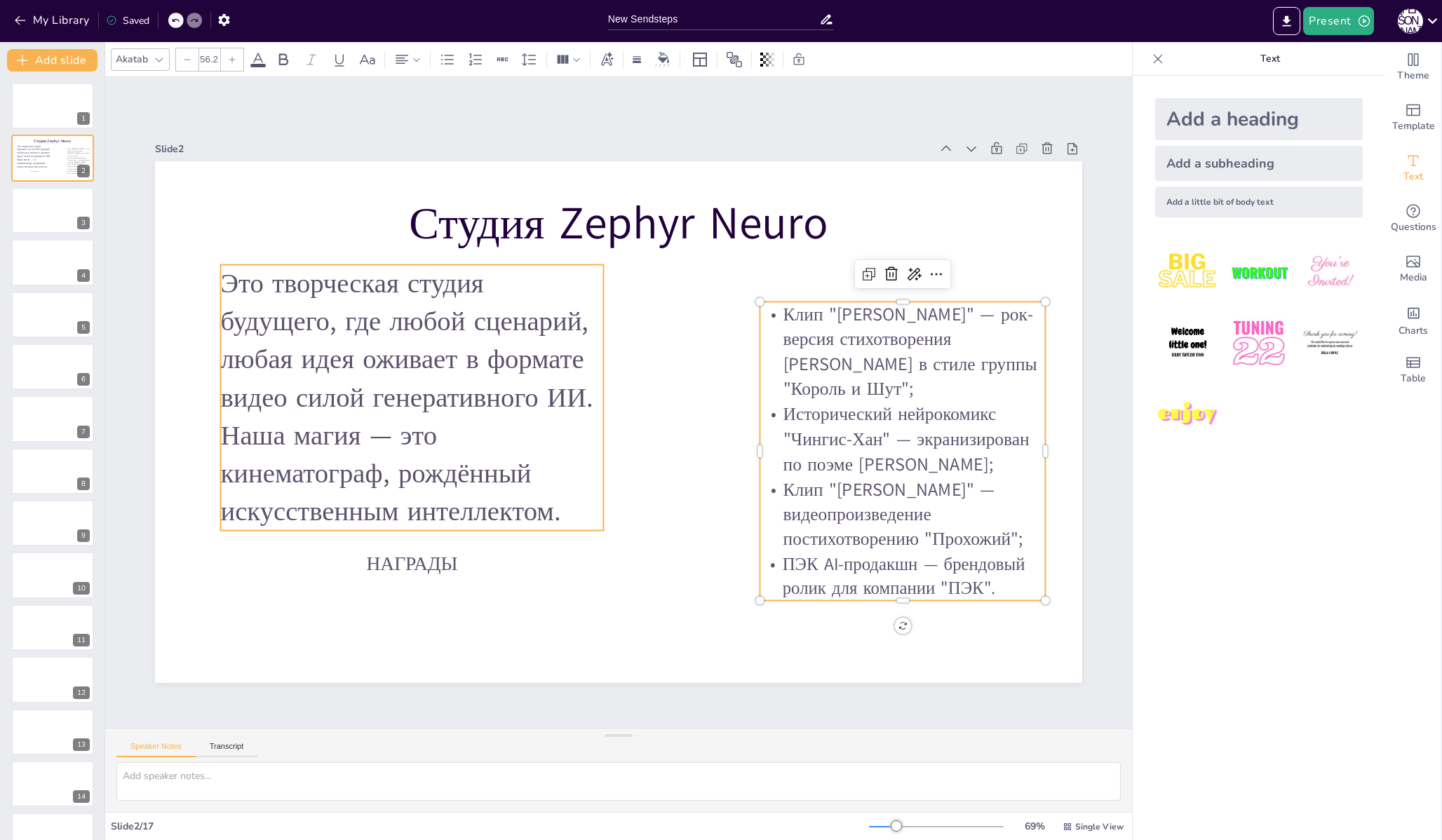
click at [560, 494] on p "Это творческая студия будущего, где любой сценарий, любая идея оживает в формат…" at bounding box center [412, 398] width 383 height 266
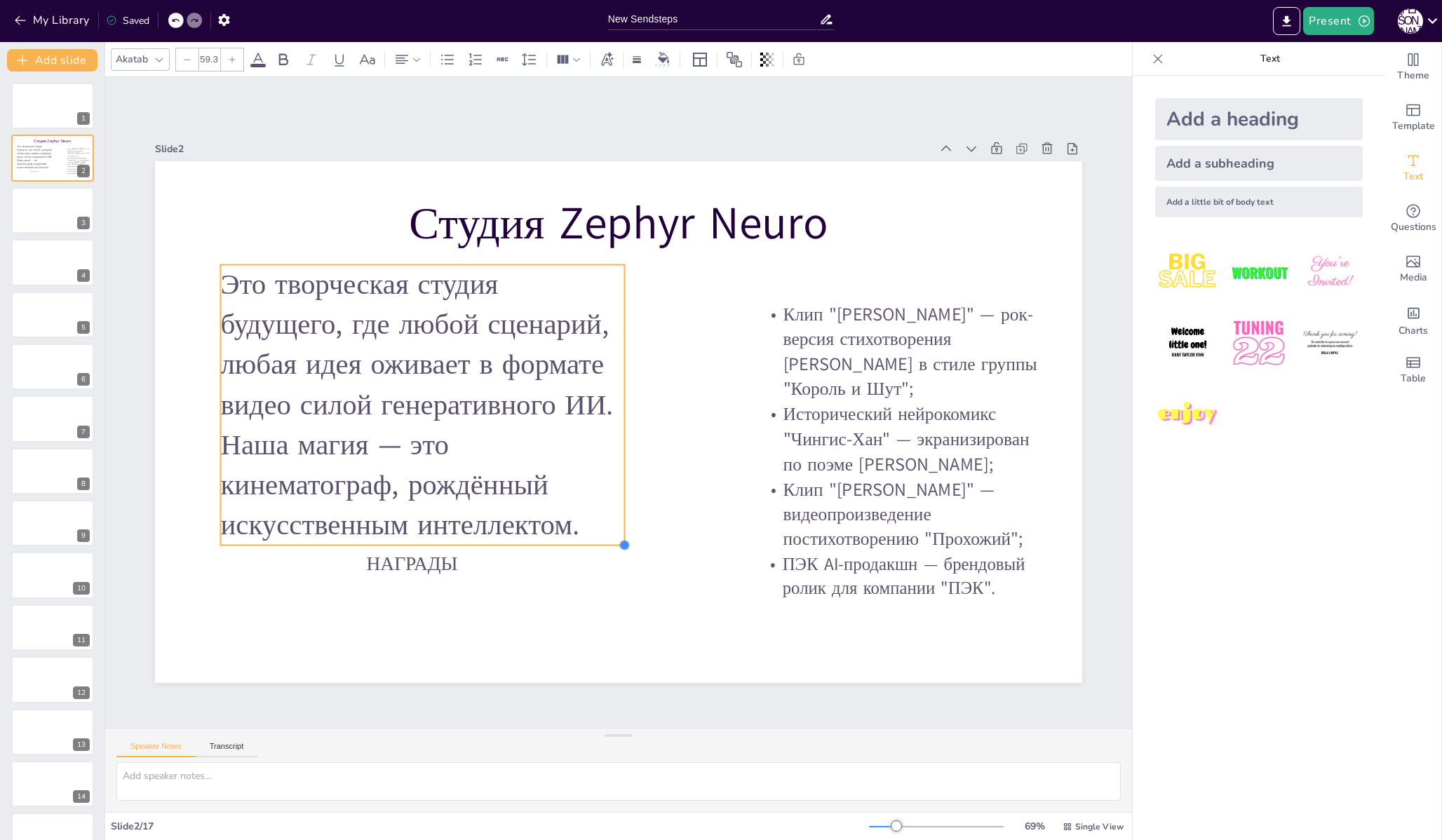
drag, startPoint x: 592, startPoint y: 522, endPoint x: 613, endPoint y: 535, distance: 24.7
click at [620, 540] on div at bounding box center [625, 545] width 11 height 11
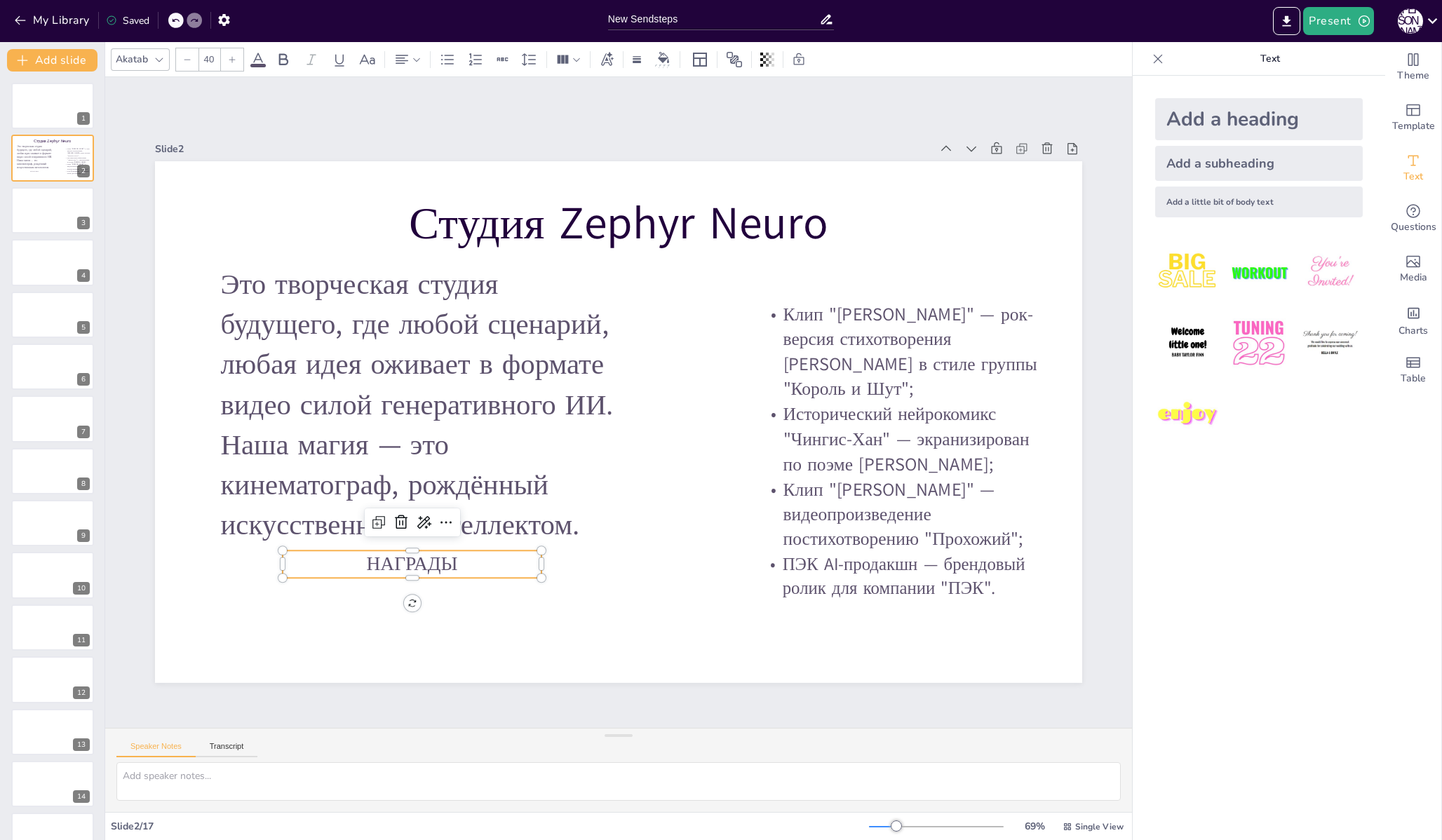
click at [439, 559] on span "НАГРАДЫ" at bounding box center [411, 563] width 91 height 26
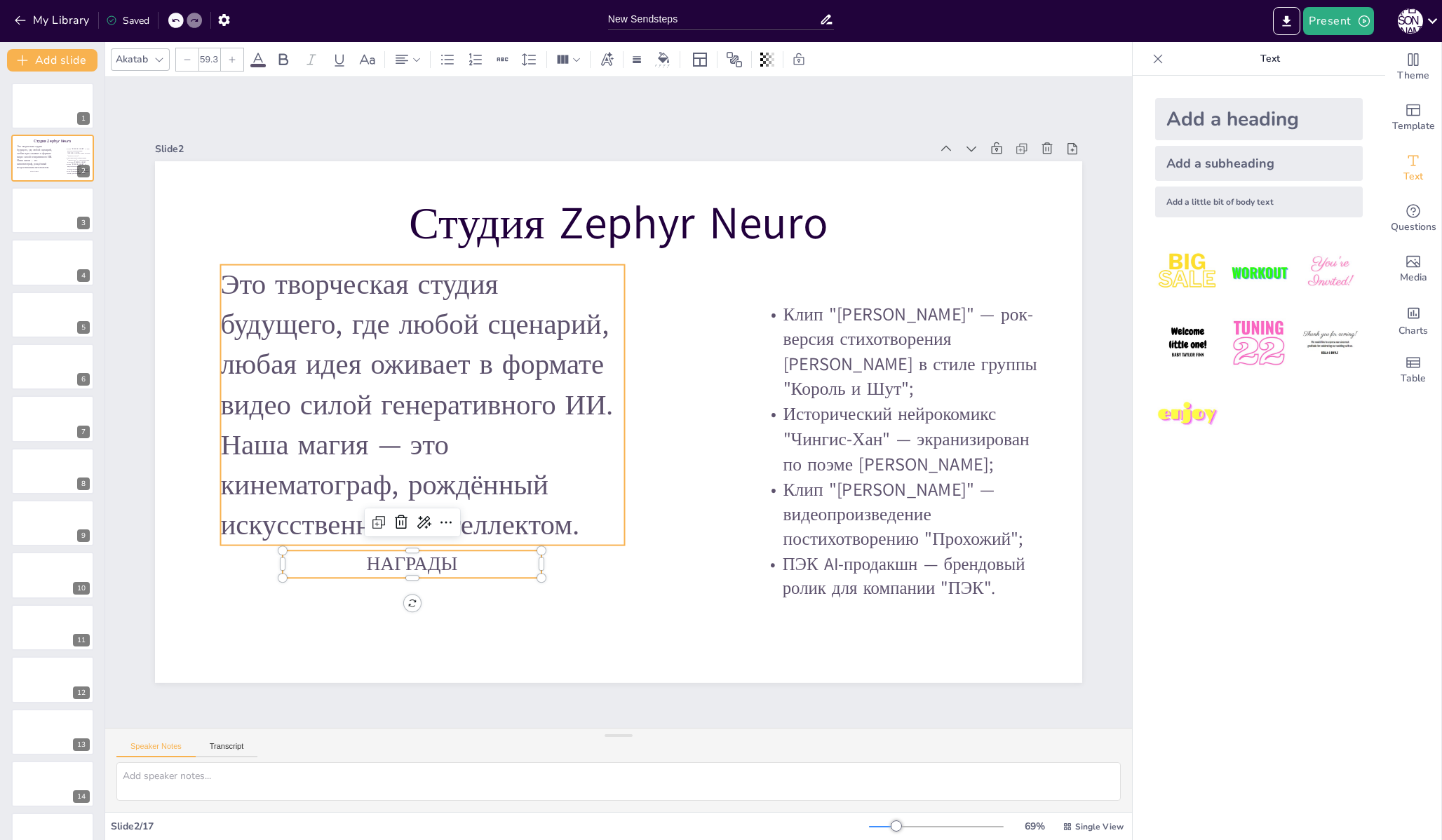
click at [534, 489] on p "Это творческая студия будущего, где любой сценарий, любая идея оживает в формат…" at bounding box center [422, 405] width 404 height 281
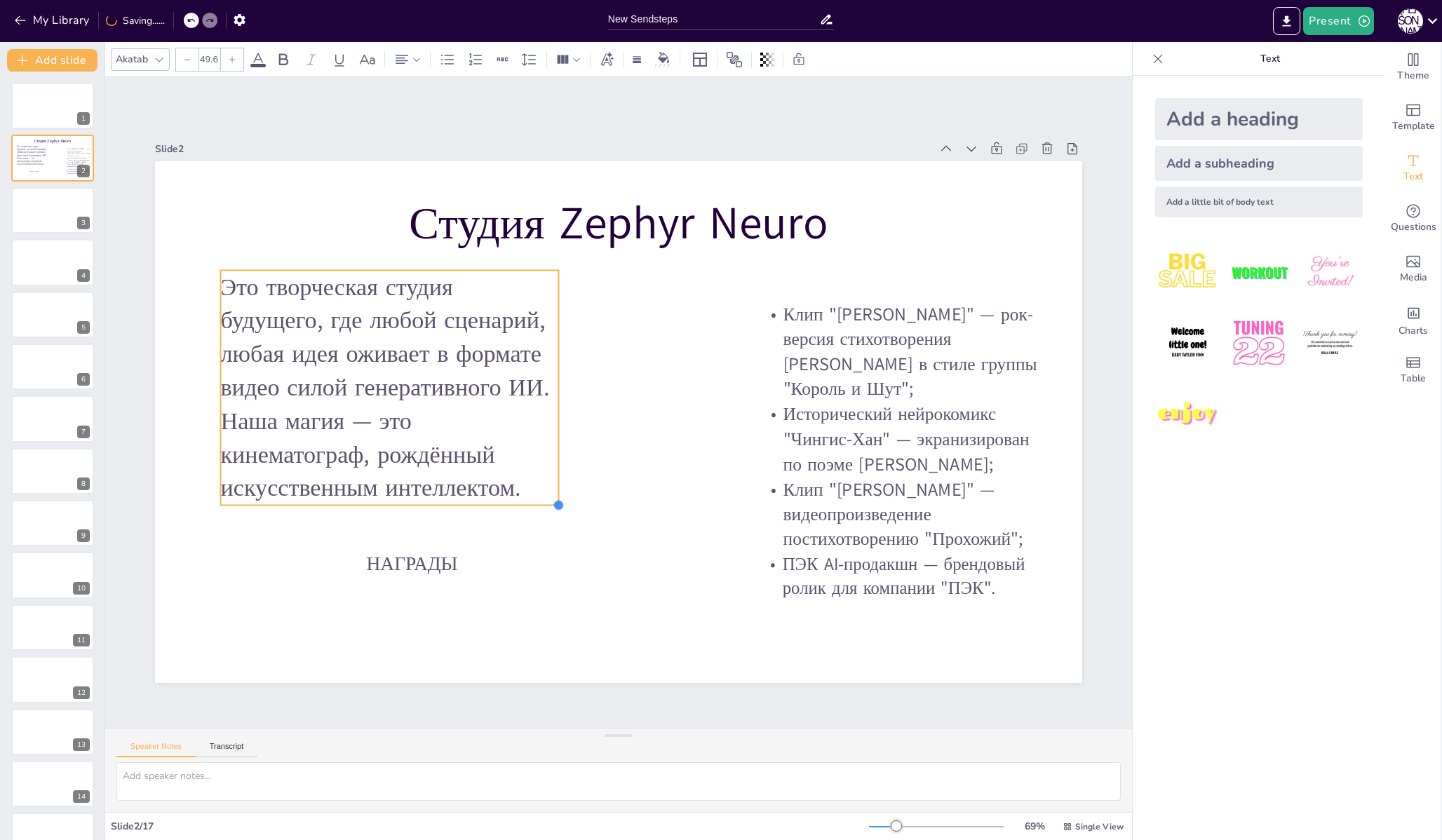
drag, startPoint x: 611, startPoint y: 545, endPoint x: 545, endPoint y: 492, distance: 84.6
click at [545, 492] on div "[PERSON_NAME] НАГРАДЫ Это творческая студия будущего, где любой сценарий, любая…" at bounding box center [618, 422] width 927 height 522
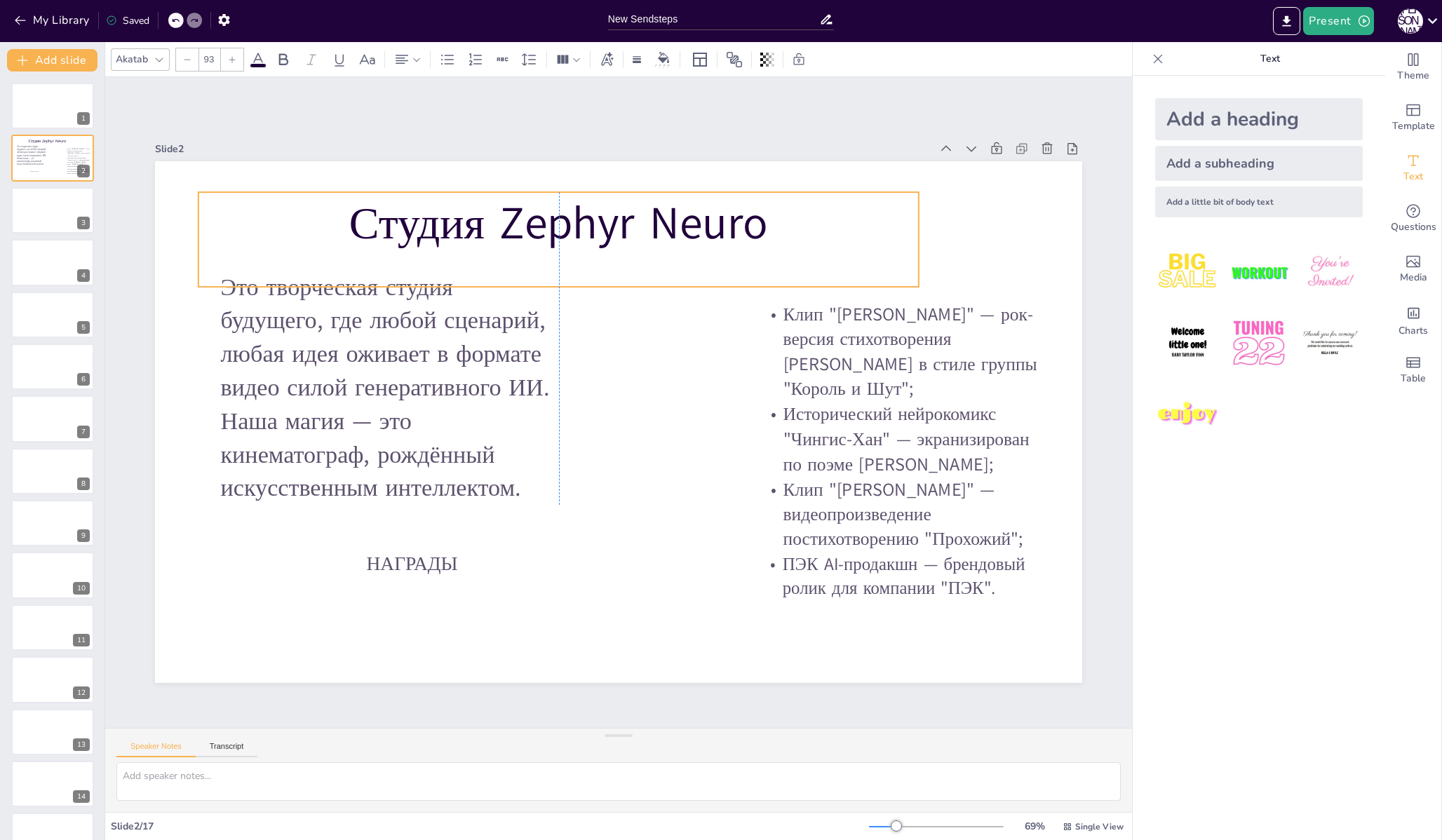
drag, startPoint x: 644, startPoint y: 221, endPoint x: 584, endPoint y: 221, distance: 60.0
click at [584, 221] on p "Студия Zephyr Neuro" at bounding box center [558, 224] width 720 height 63
click at [198, 238] on p "Студия Zephyr Neuro" at bounding box center [558, 224] width 720 height 63
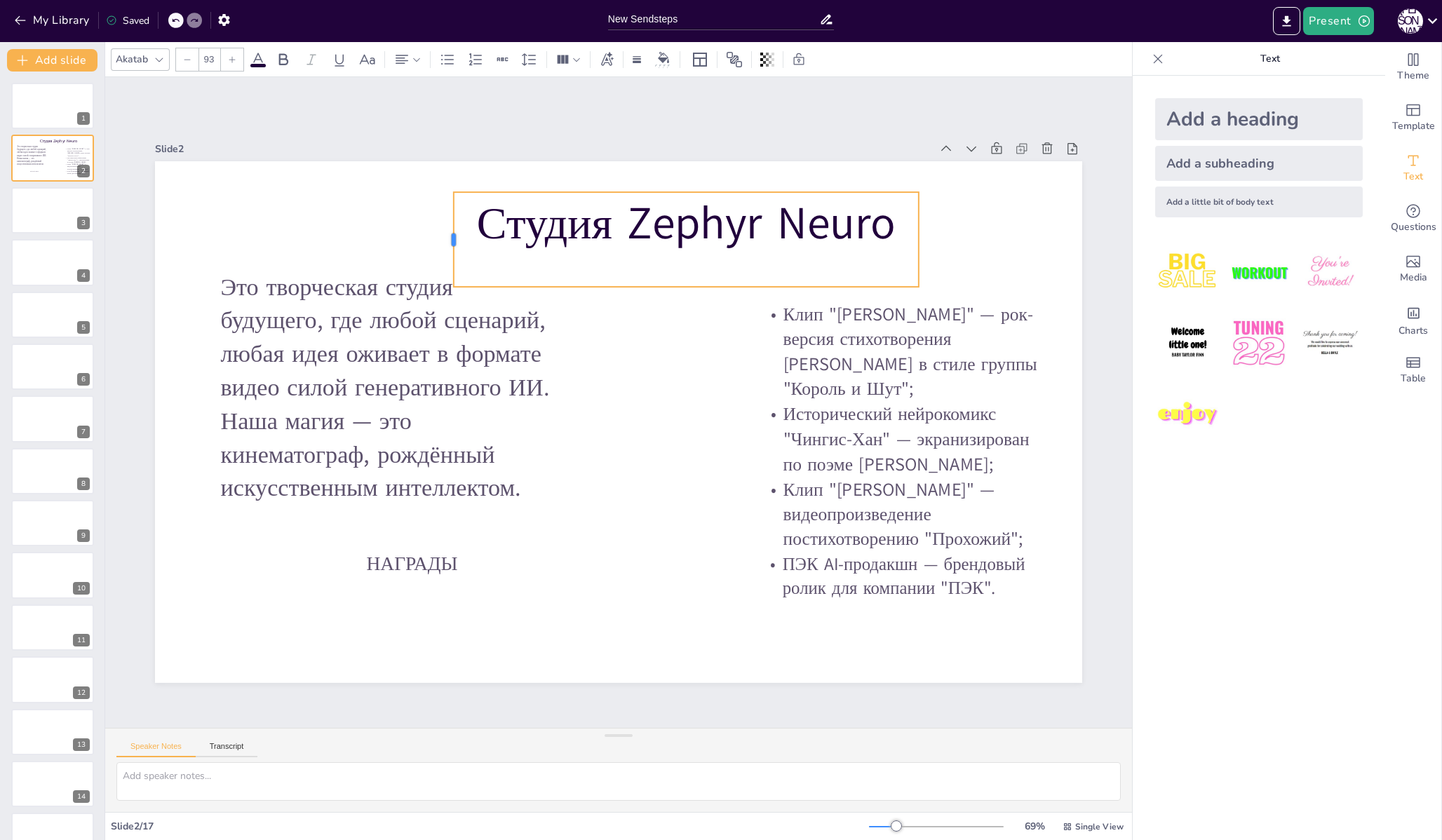
drag, startPoint x: 183, startPoint y: 235, endPoint x: 439, endPoint y: 248, distance: 256.3
click at [442, 248] on div at bounding box center [448, 239] width 11 height 95
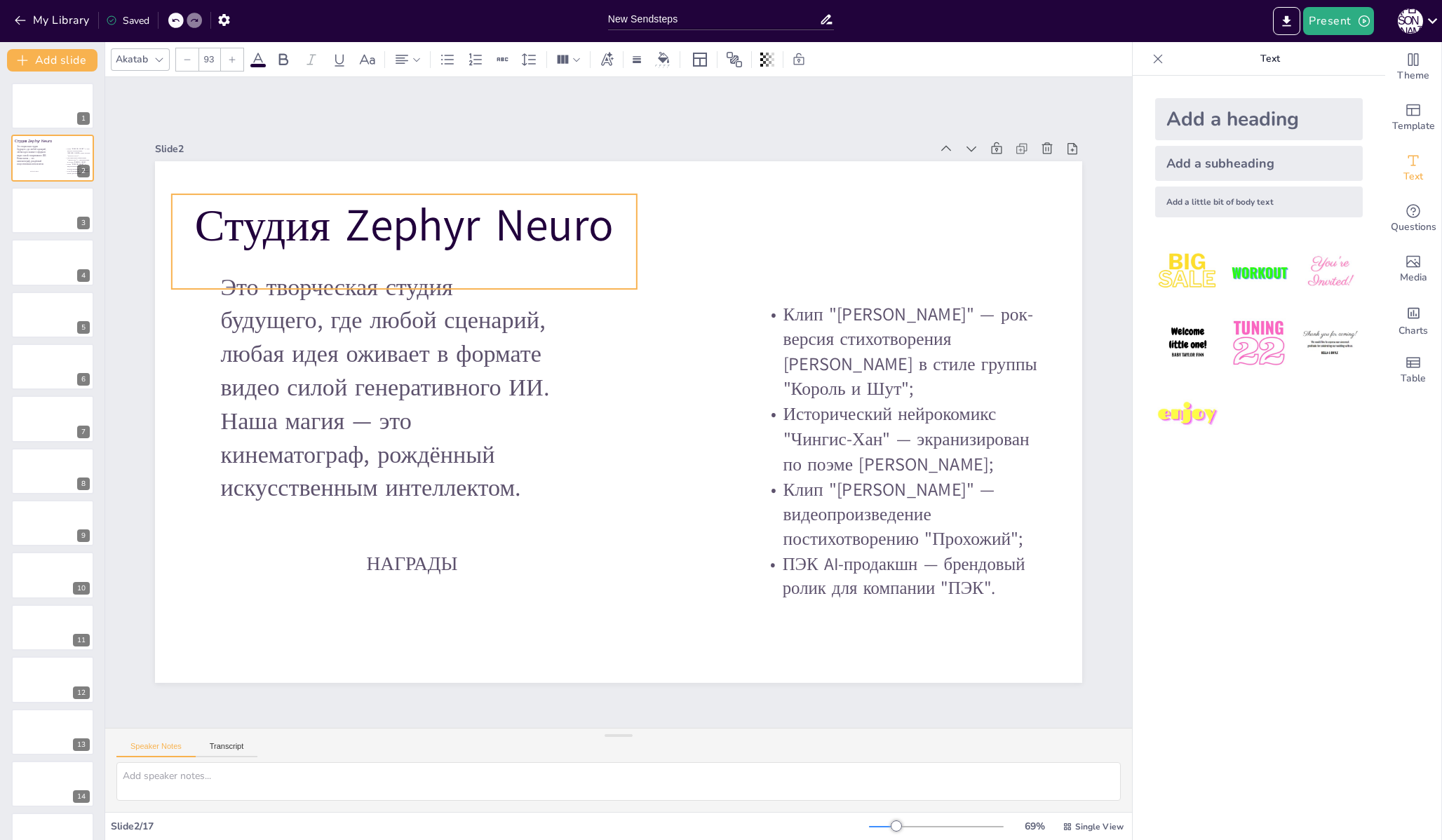
drag, startPoint x: 810, startPoint y: 227, endPoint x: 528, endPoint y: 229, distance: 282.0
click at [528, 229] on p "Студия Zephyr Neuro" at bounding box center [404, 226] width 465 height 63
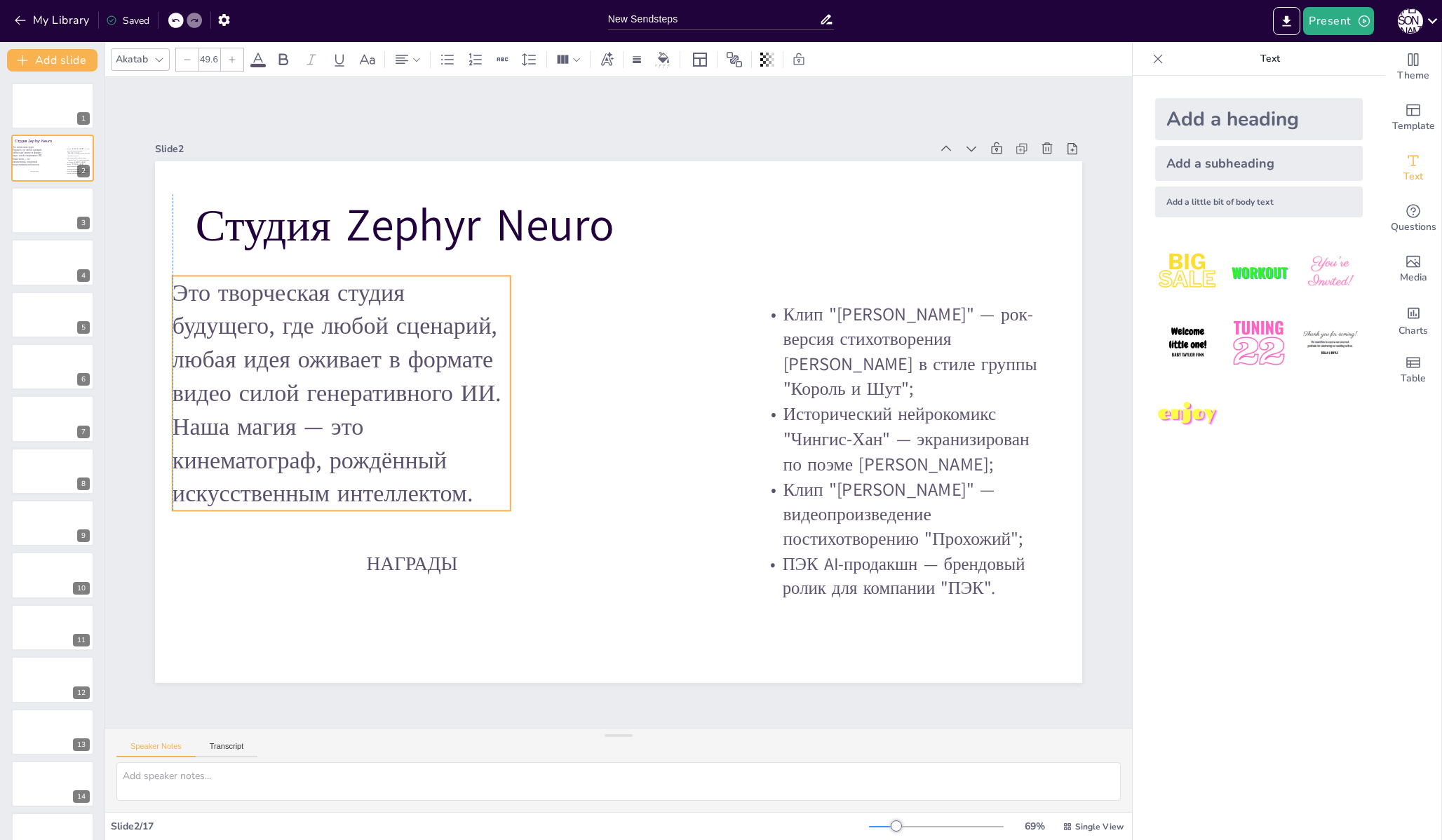
drag, startPoint x: 520, startPoint y: 341, endPoint x: 469, endPoint y: 346, distance: 51.2
click at [469, 346] on p "Это творческая студия будущего, где любой сценарий, любая идея оживает в формат…" at bounding box center [342, 393] width 338 height 235
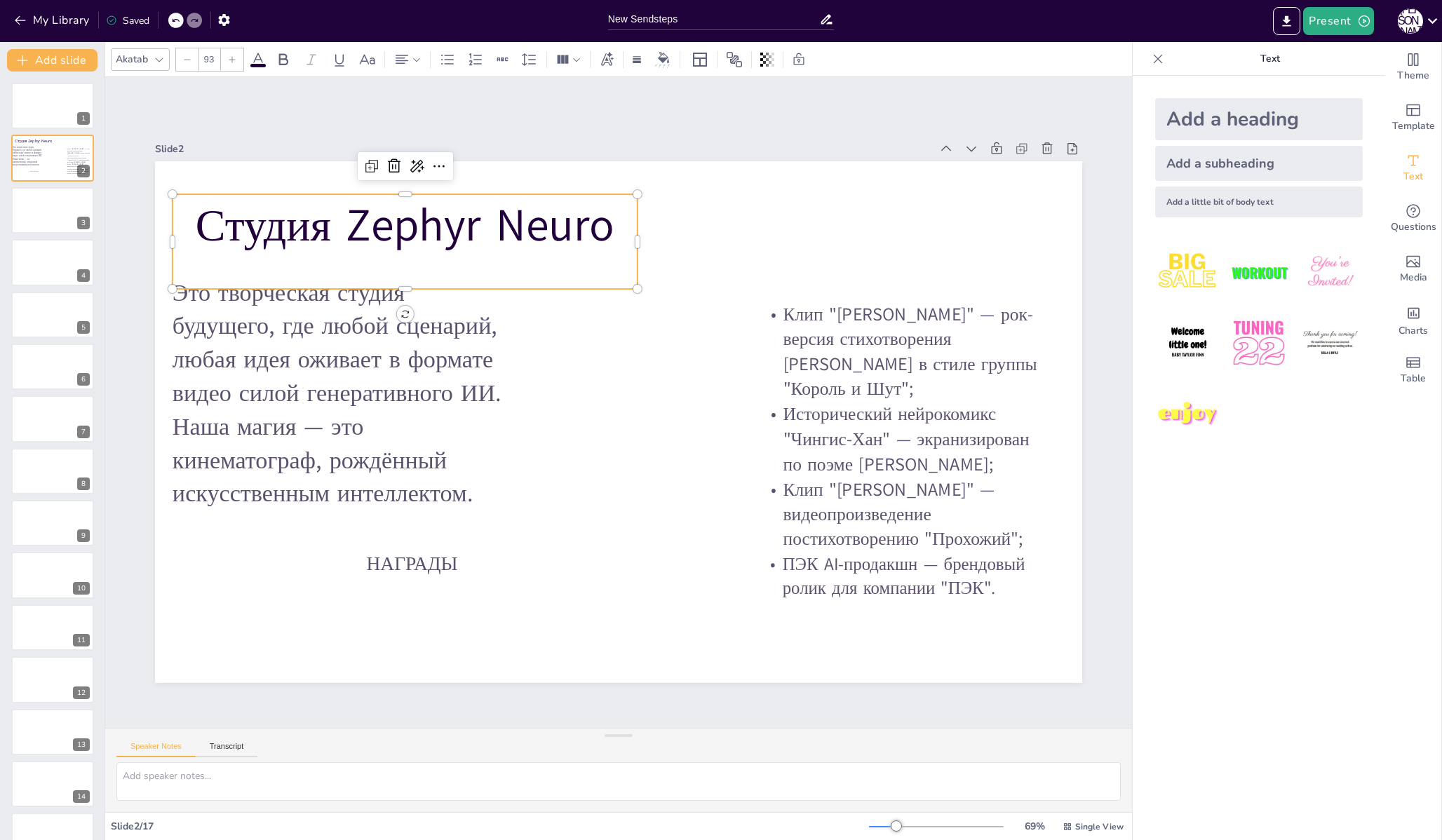
click at [173, 238] on p "Студия Zephyr Neuro" at bounding box center [405, 226] width 465 height 63
drag, startPoint x: 161, startPoint y: 238, endPoint x: 176, endPoint y: 238, distance: 15.0
click at [177, 238] on div at bounding box center [183, 242] width 11 height 95
drag, startPoint x: 291, startPoint y: 225, endPoint x: 275, endPoint y: 224, distance: 16.0
click at [275, 224] on p "Студия Zephyr Neuro" at bounding box center [397, 225] width 449 height 63
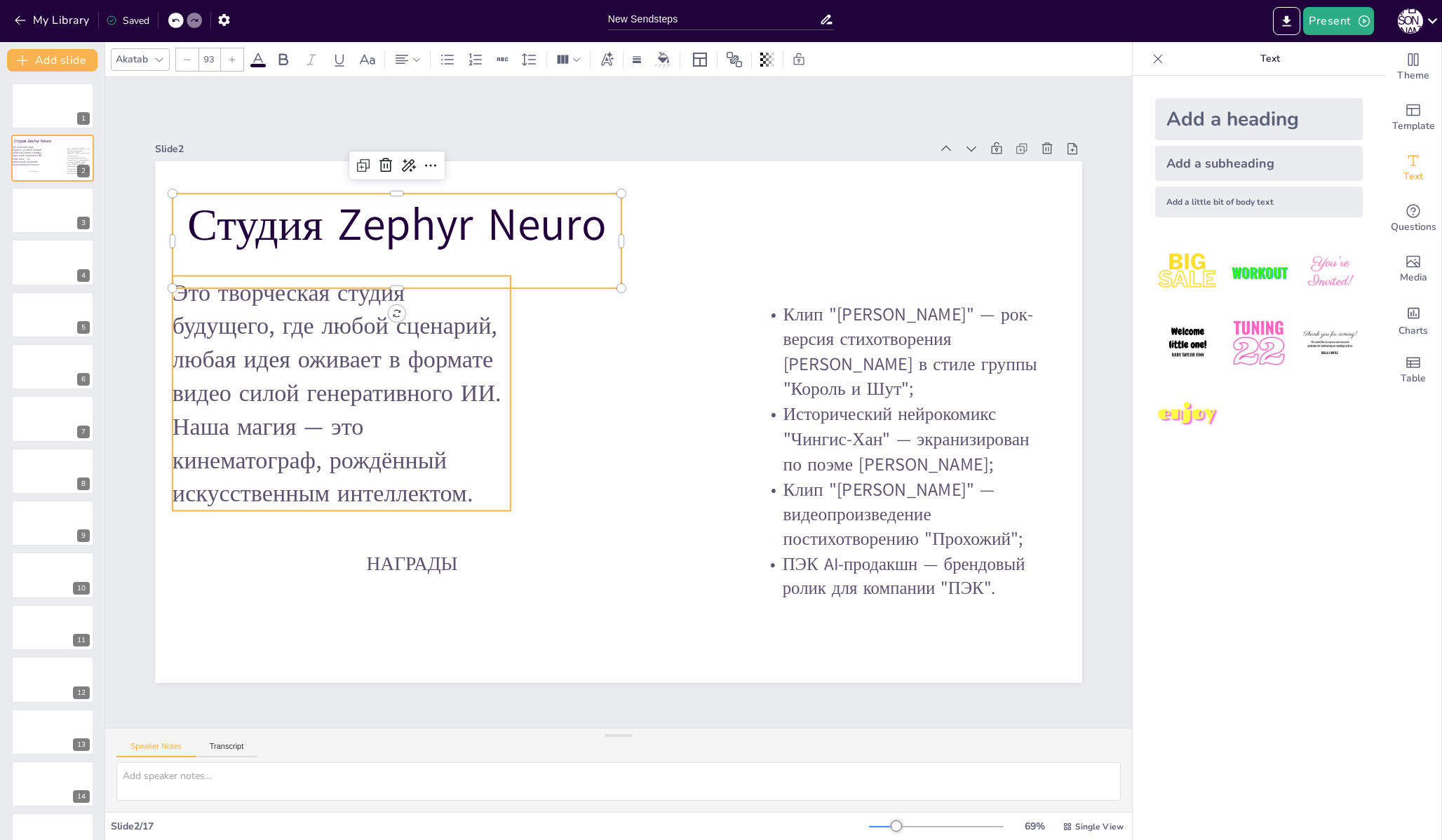
type input "49.6"
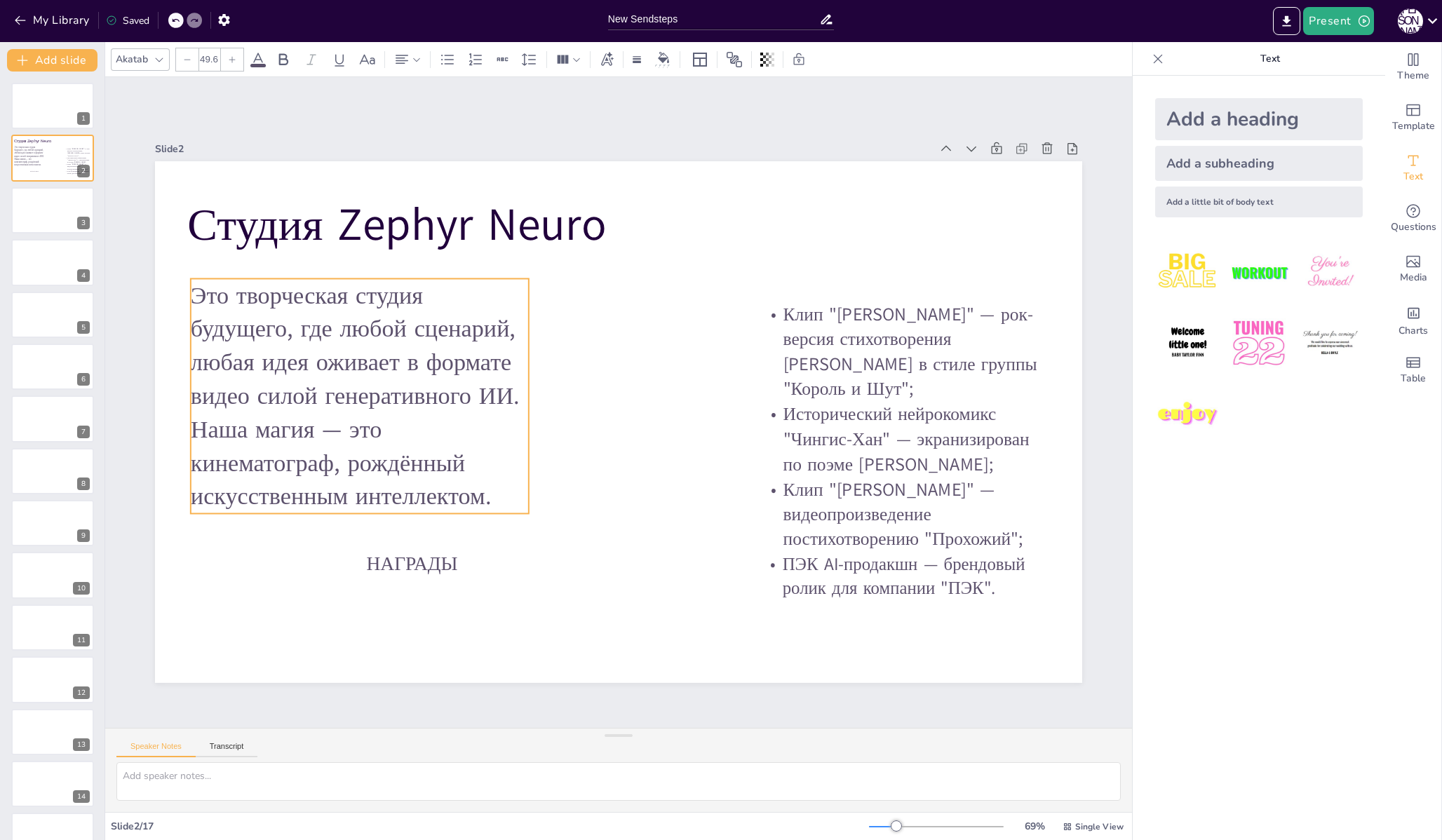
drag, startPoint x: 229, startPoint y: 350, endPoint x: 249, endPoint y: 353, distance: 20.2
click at [249, 353] on p "Это творческая студия будущего, где любой сценарий, любая идея оживает в формат…" at bounding box center [360, 396] width 338 height 235
click at [249, 353] on p "Это творческая студия будущего, где любой сценарий, любая идея оживает в формат…" at bounding box center [362, 396] width 338 height 235
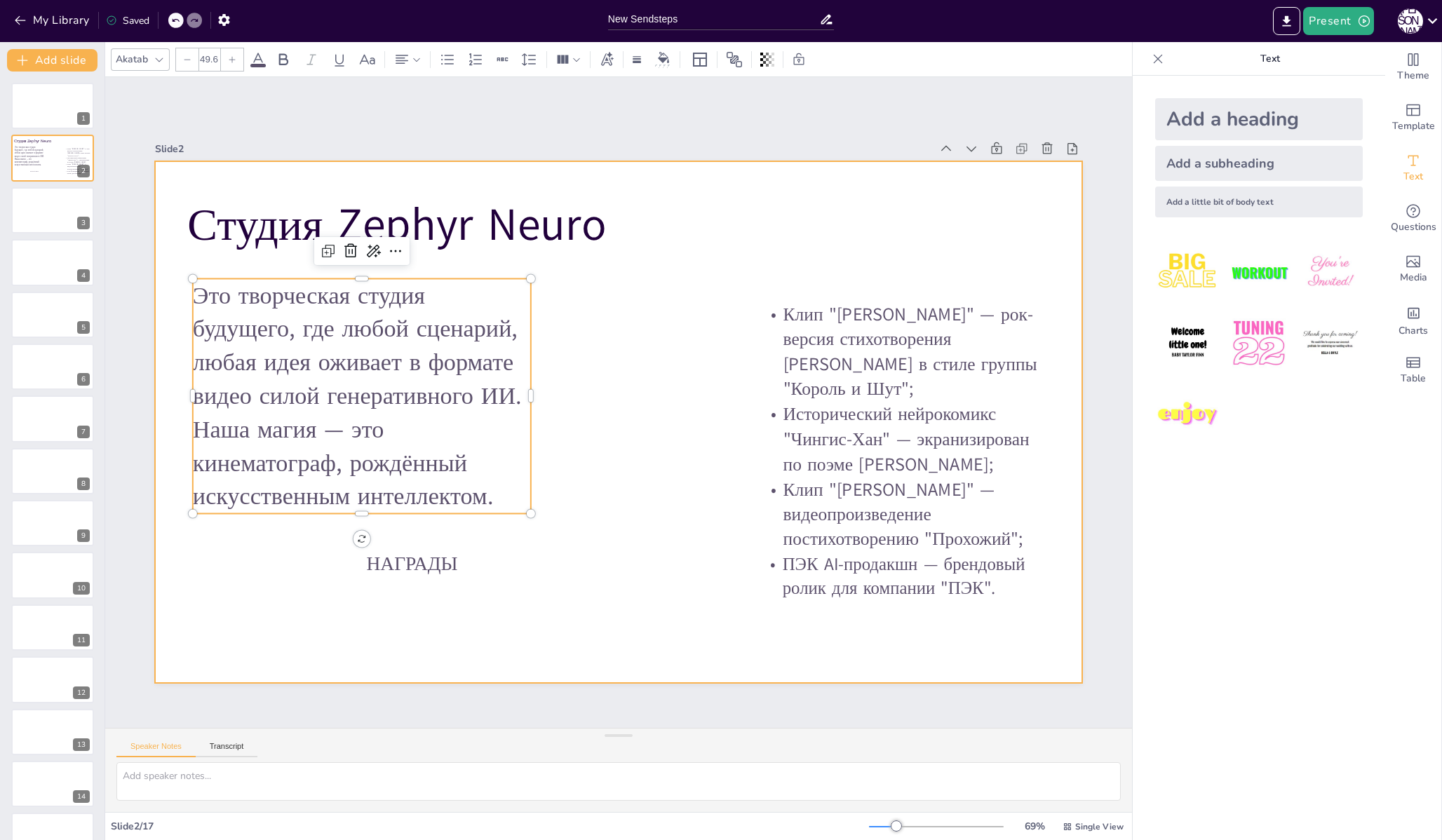
click at [439, 574] on div at bounding box center [618, 422] width 927 height 522
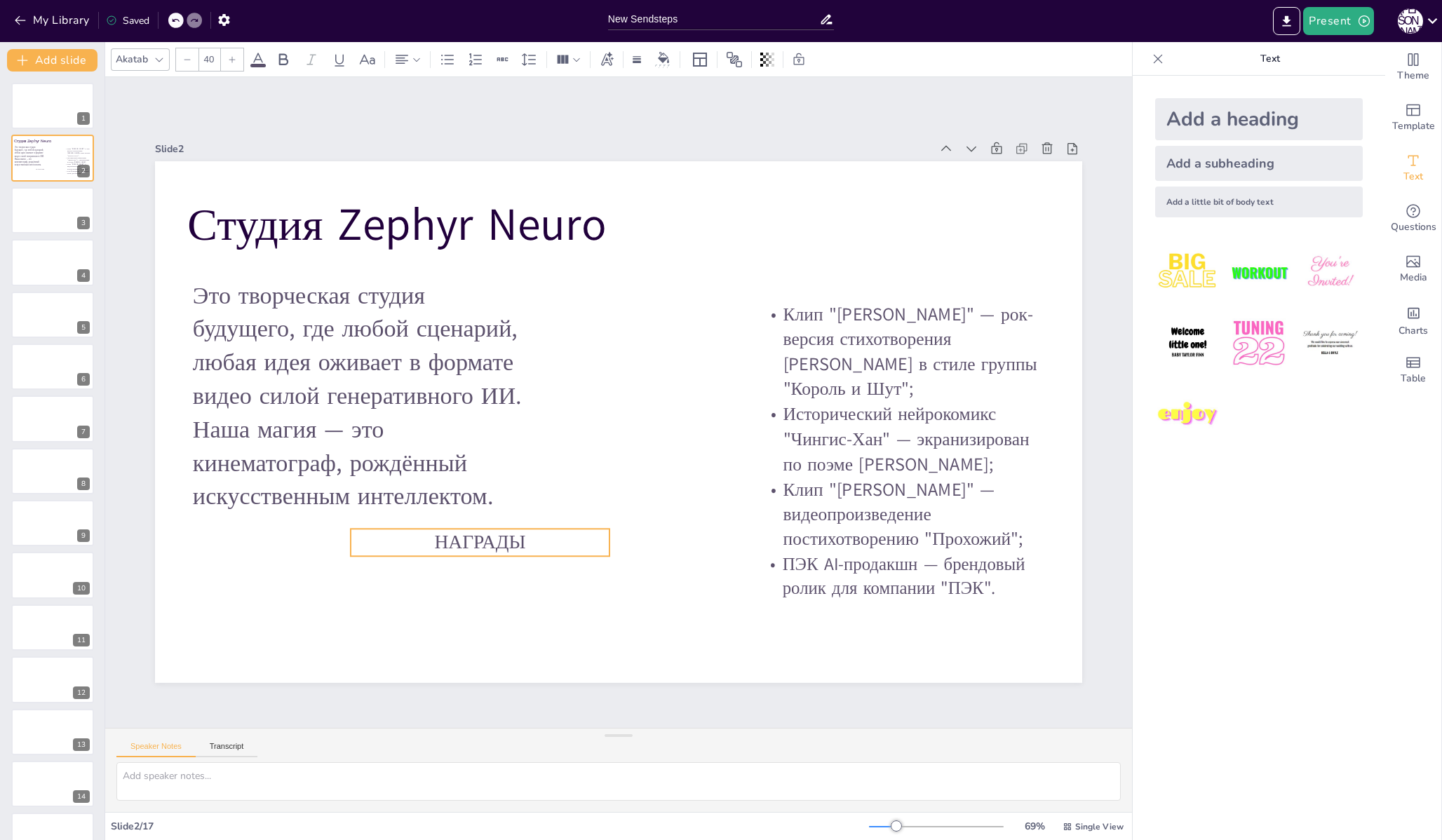
drag, startPoint x: 430, startPoint y: 567, endPoint x: 498, endPoint y: 545, distance: 71.5
click at [498, 545] on span "НАГРАДЫ" at bounding box center [479, 541] width 91 height 26
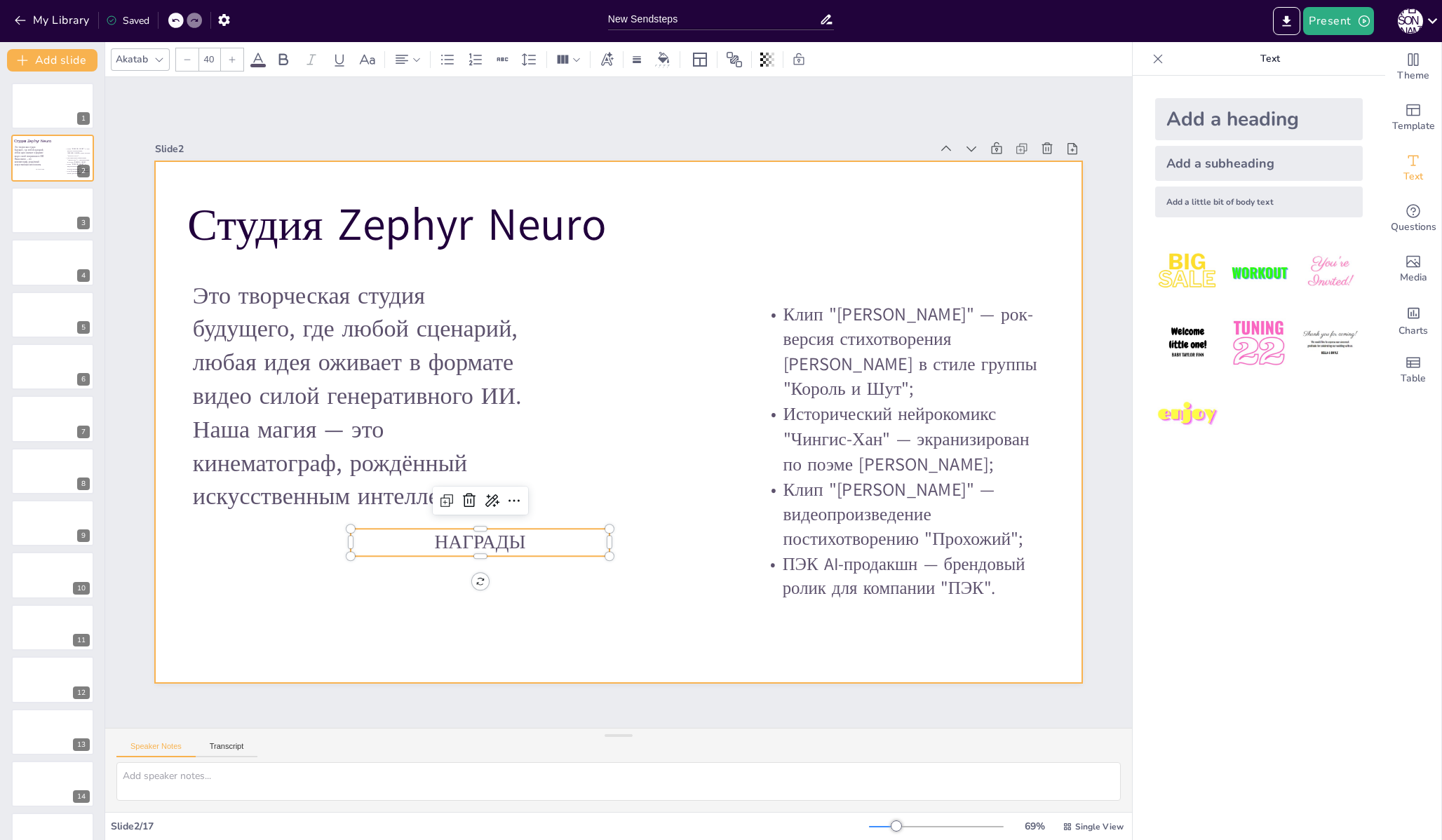
click at [487, 607] on div at bounding box center [618, 422] width 927 height 522
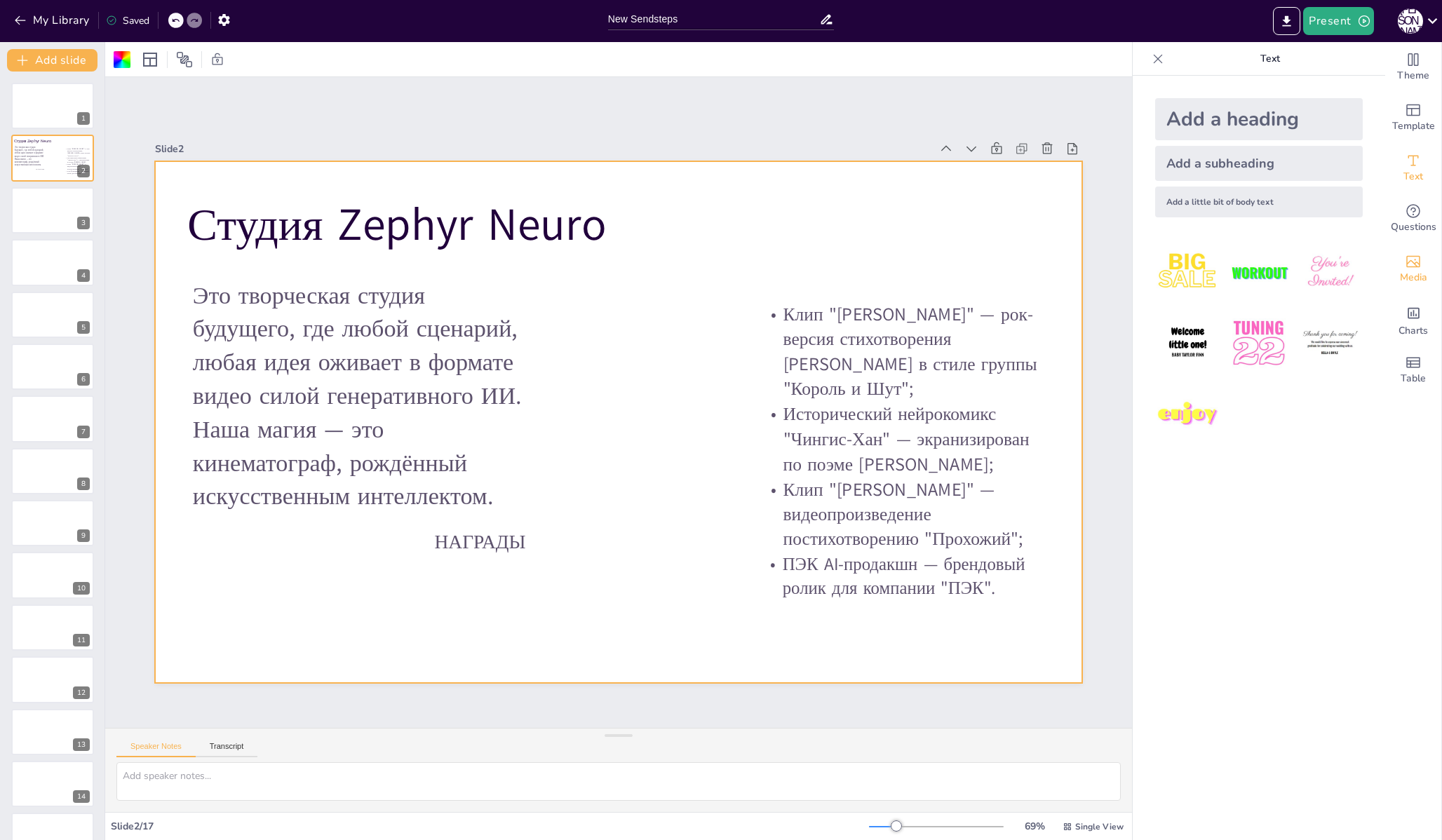
click at [1400, 271] on span "Media" at bounding box center [1413, 278] width 27 height 16
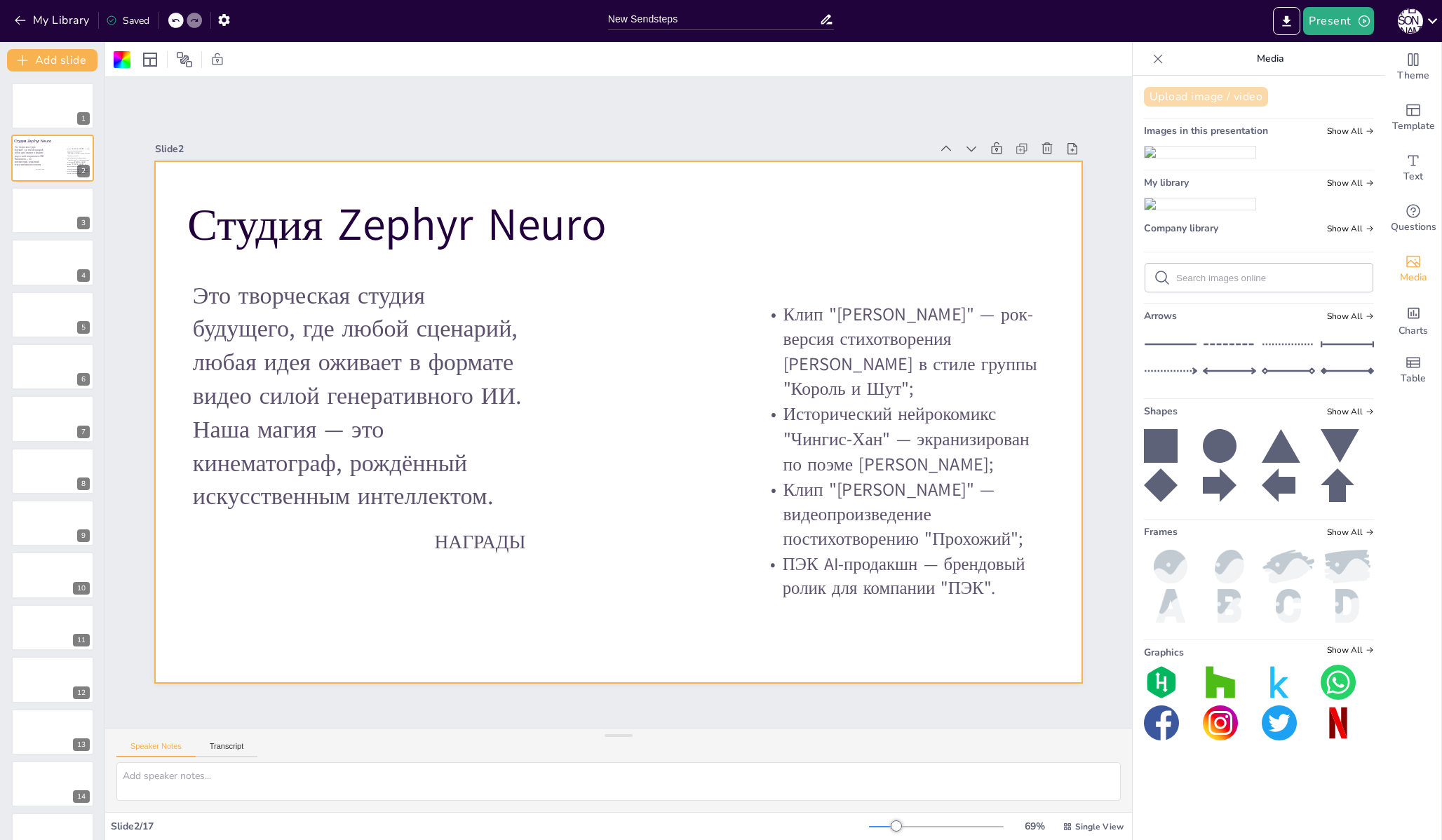
click at [1176, 87] on button "Upload image / video" at bounding box center [1205, 97] width 124 height 20
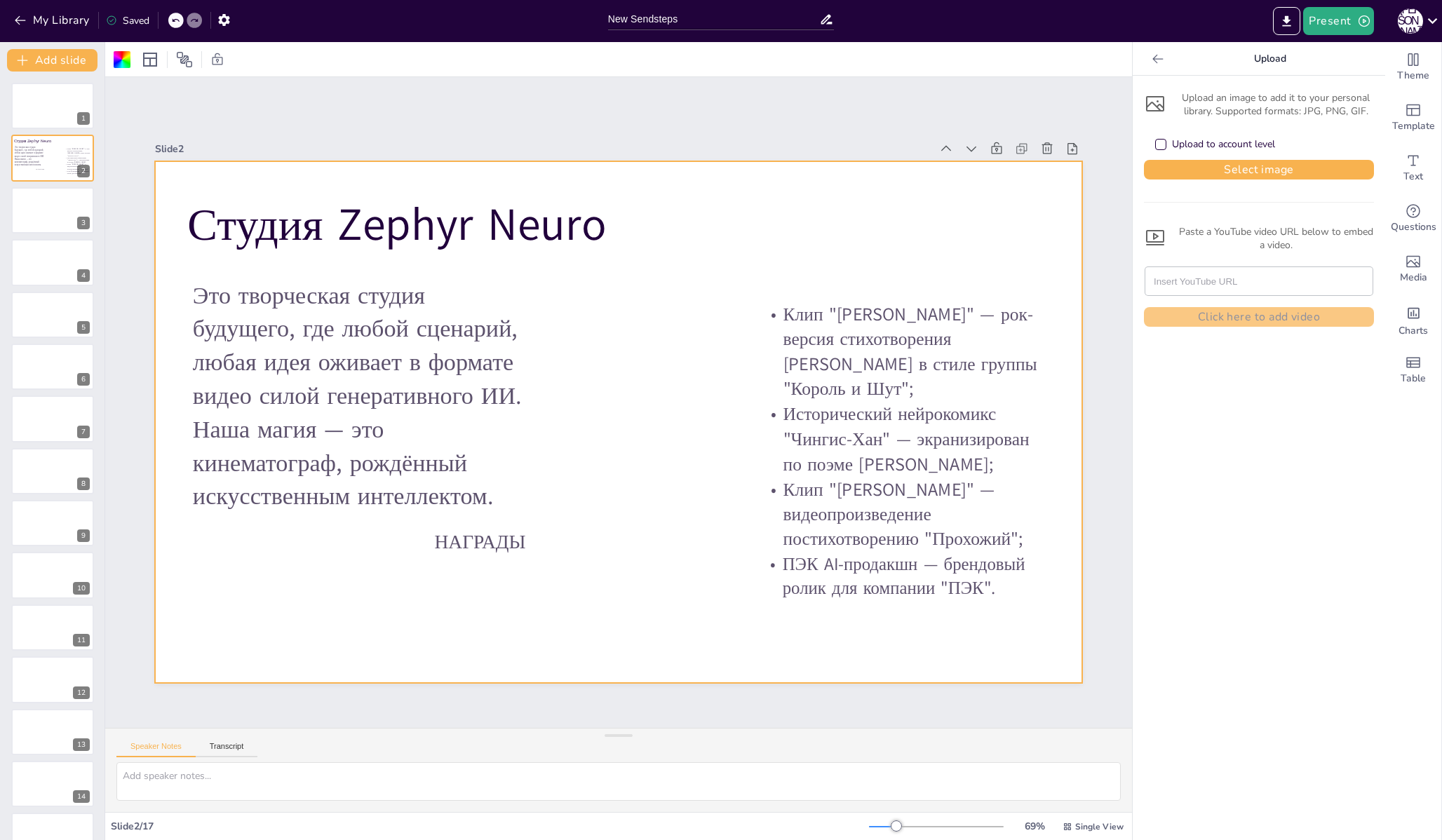
click at [1147, 111] on icon at bounding box center [1155, 104] width 23 height 23
click at [1207, 162] on button "Select image" at bounding box center [1259, 170] width 230 height 20
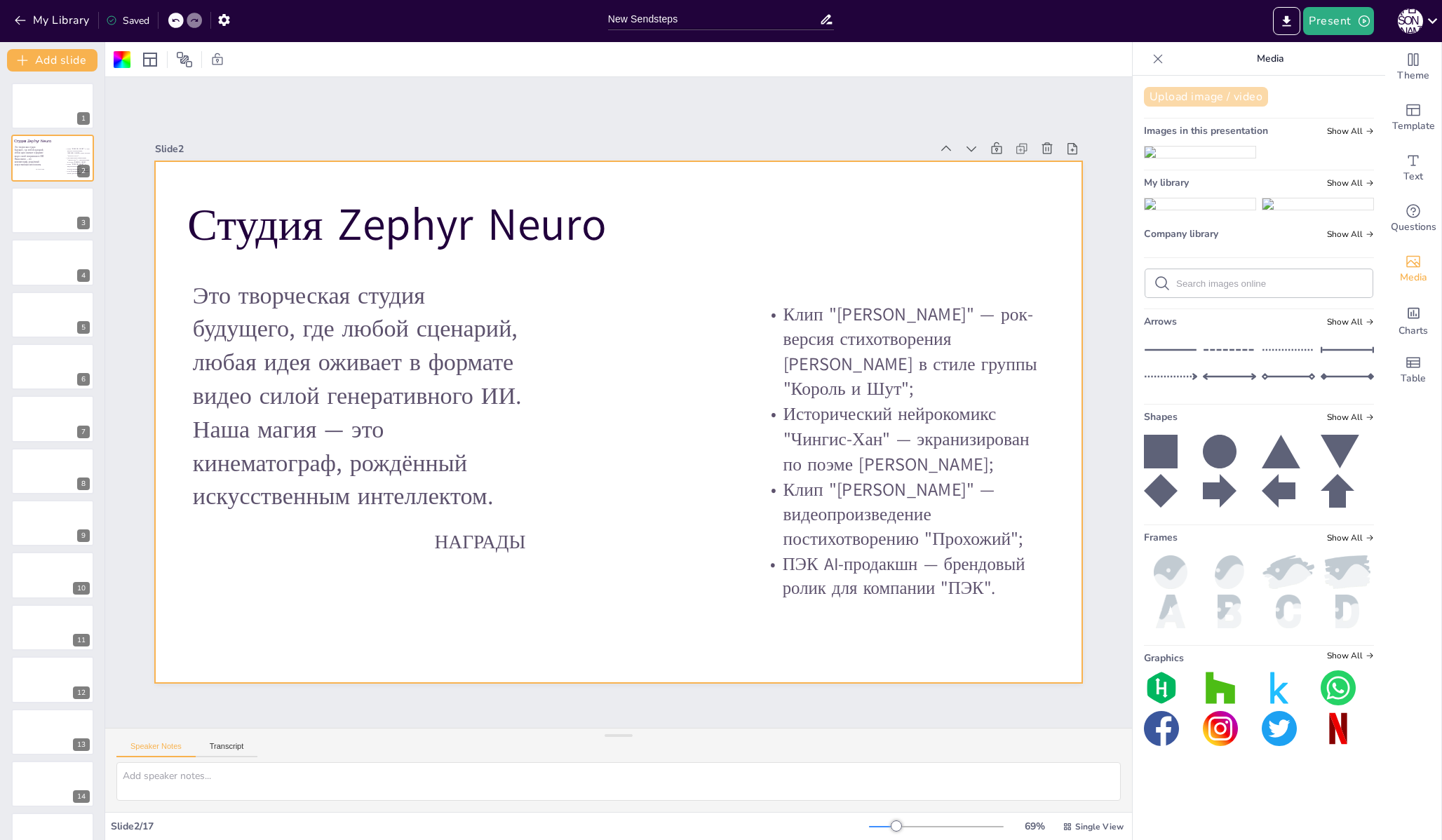
click at [1197, 95] on button "Upload image / video" at bounding box center [1205, 97] width 124 height 20
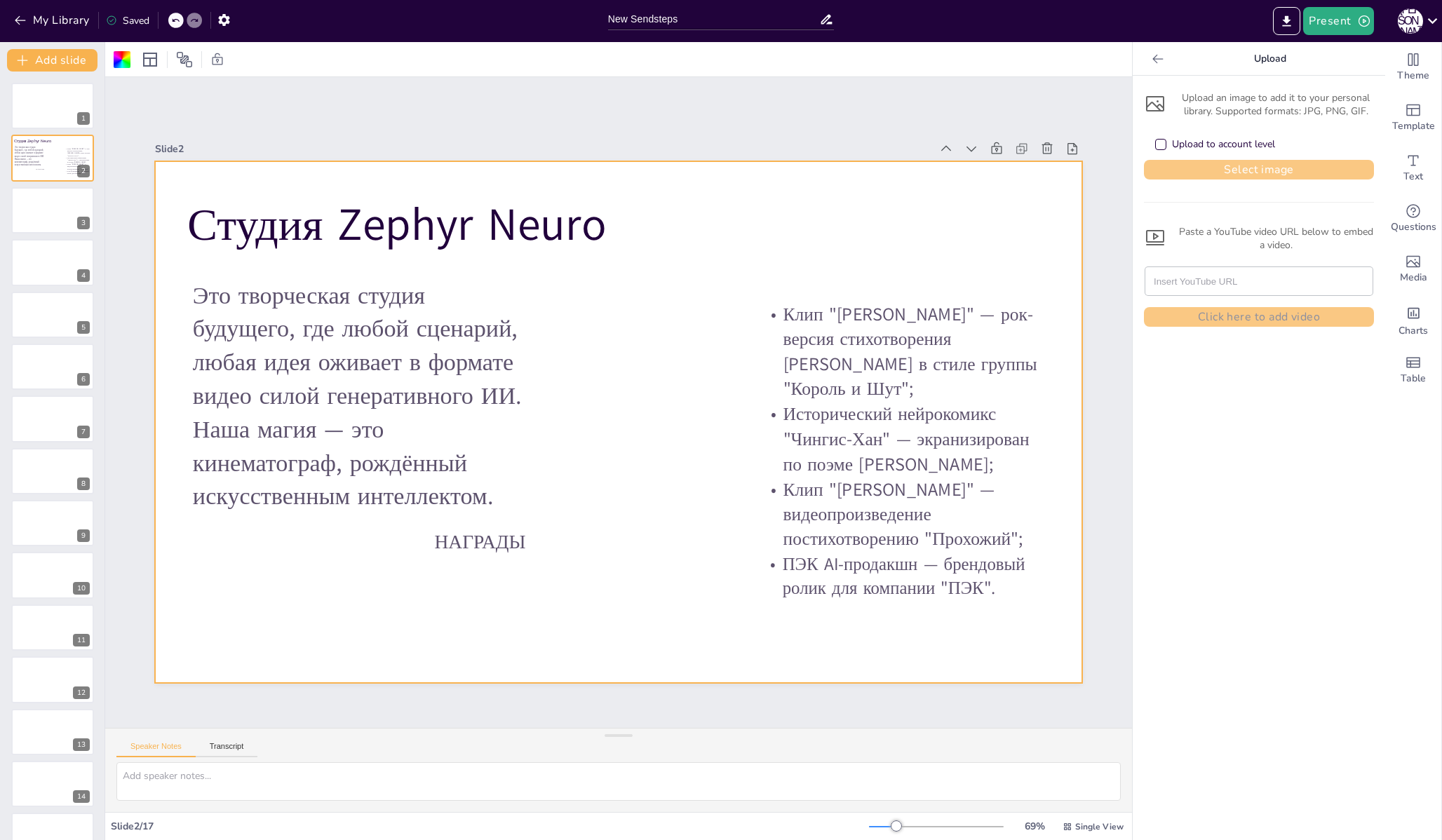
click at [1218, 164] on button "Select image" at bounding box center [1259, 170] width 230 height 20
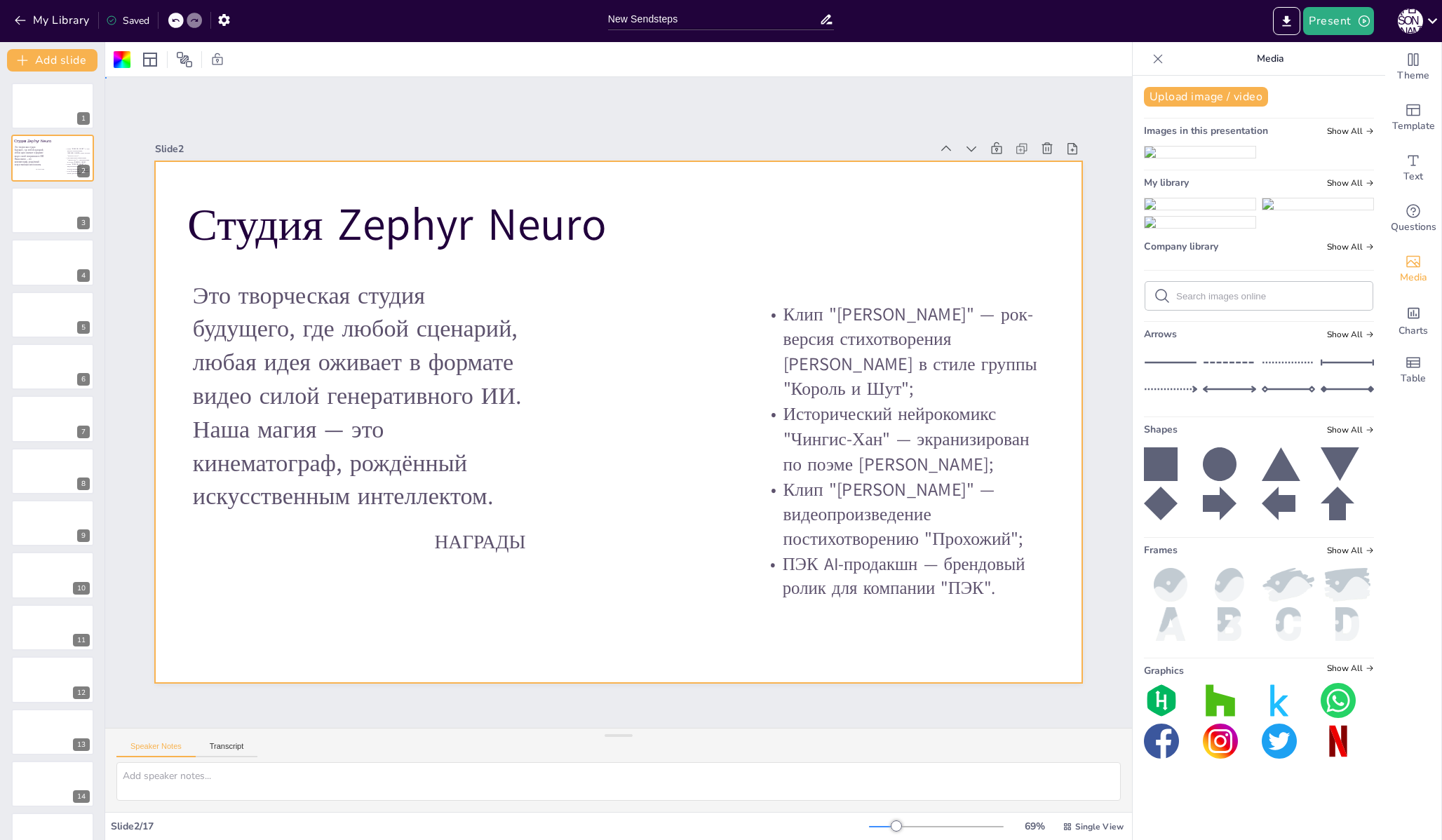
click at [568, 427] on div at bounding box center [618, 422] width 927 height 522
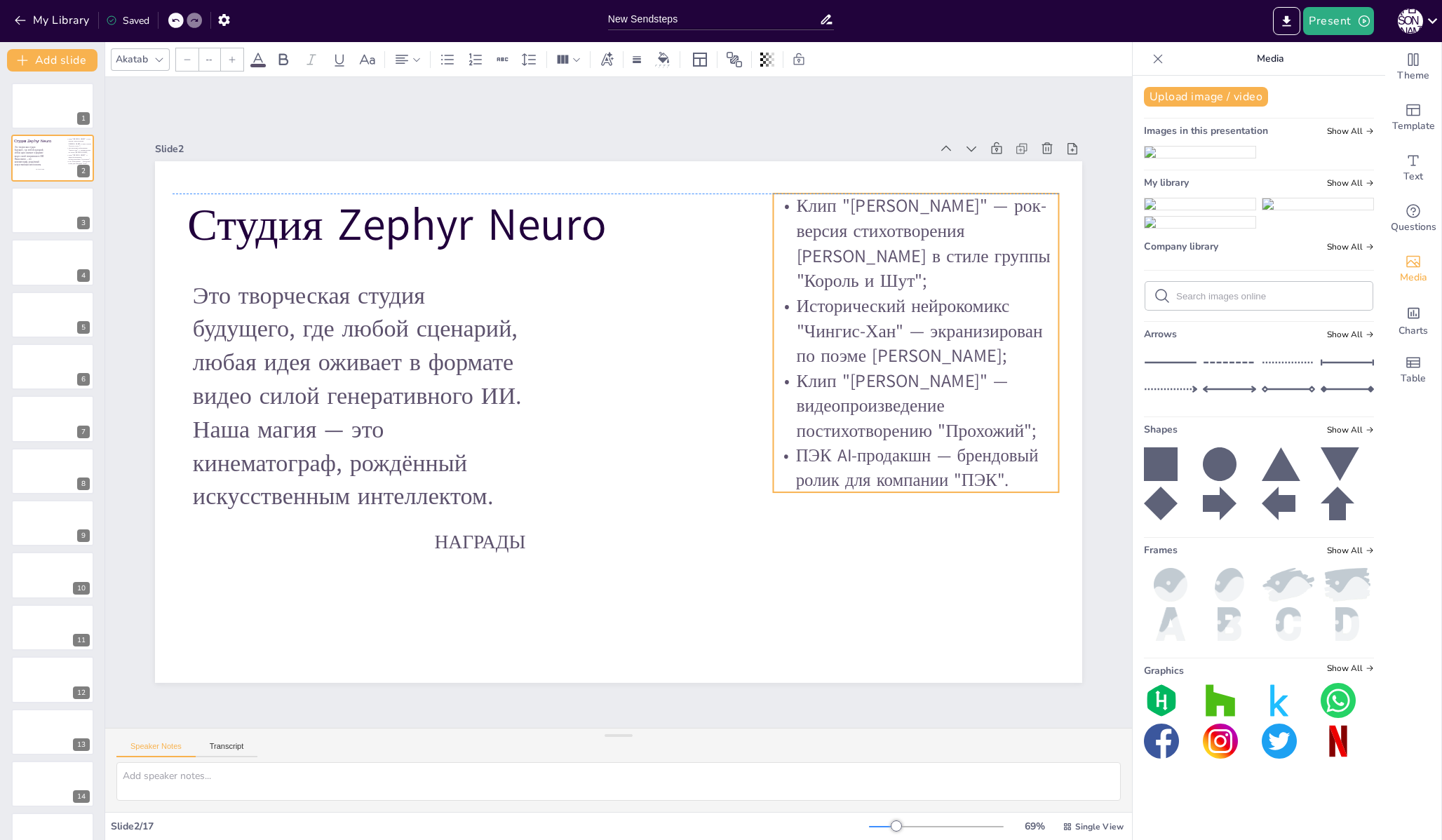
drag, startPoint x: 873, startPoint y: 385, endPoint x: 886, endPoint y: 276, distance: 109.8
click at [886, 276] on p "Клип "[PERSON_NAME]" — рок-версия стихотворения [PERSON_NAME] в стиле группы "К…" at bounding box center [916, 244] width 285 height 101
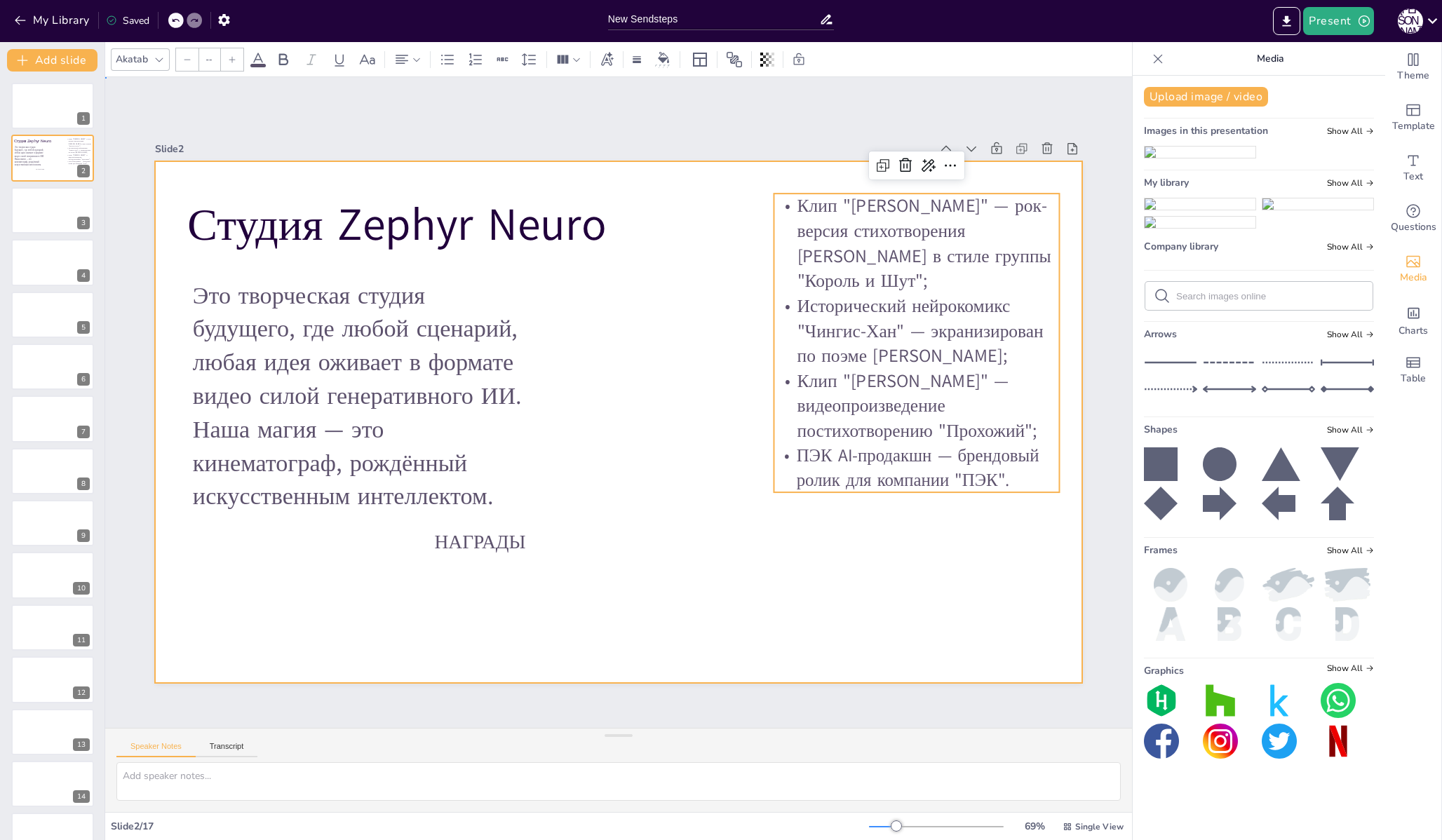
click at [703, 435] on div at bounding box center [618, 422] width 927 height 522
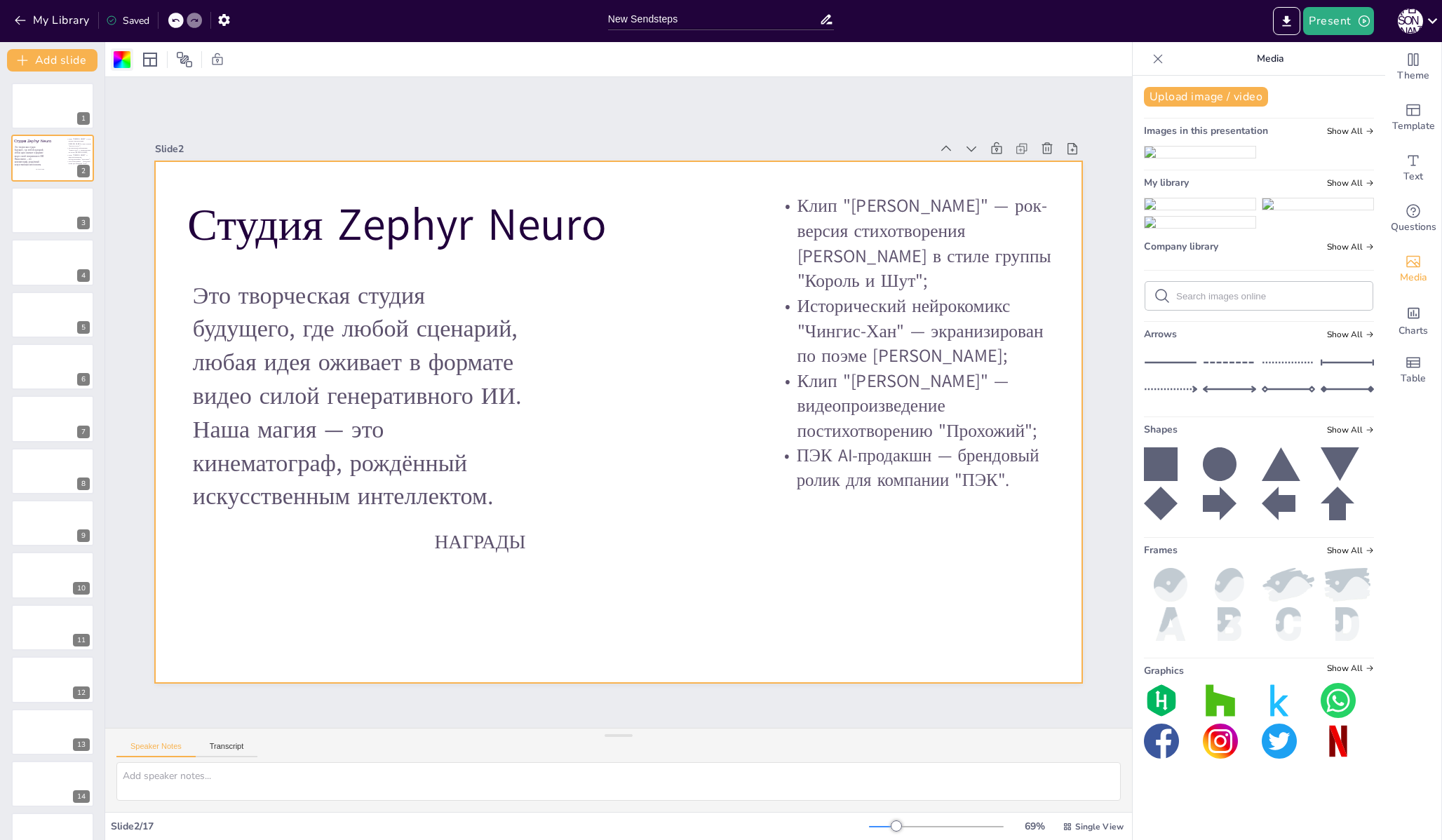
click at [119, 61] on div at bounding box center [122, 59] width 17 height 17
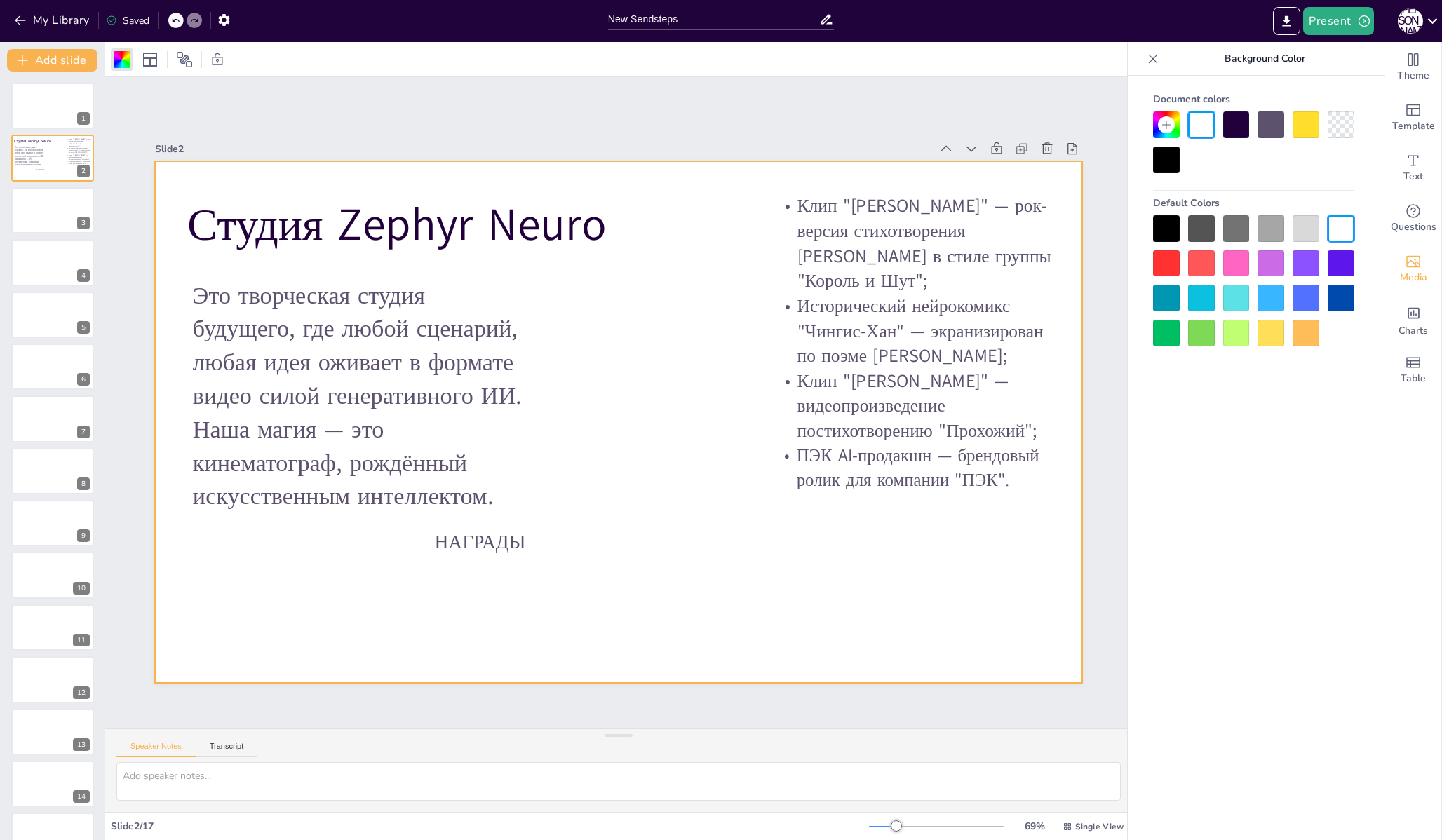
click at [1164, 293] on div at bounding box center [1166, 297] width 26 height 26
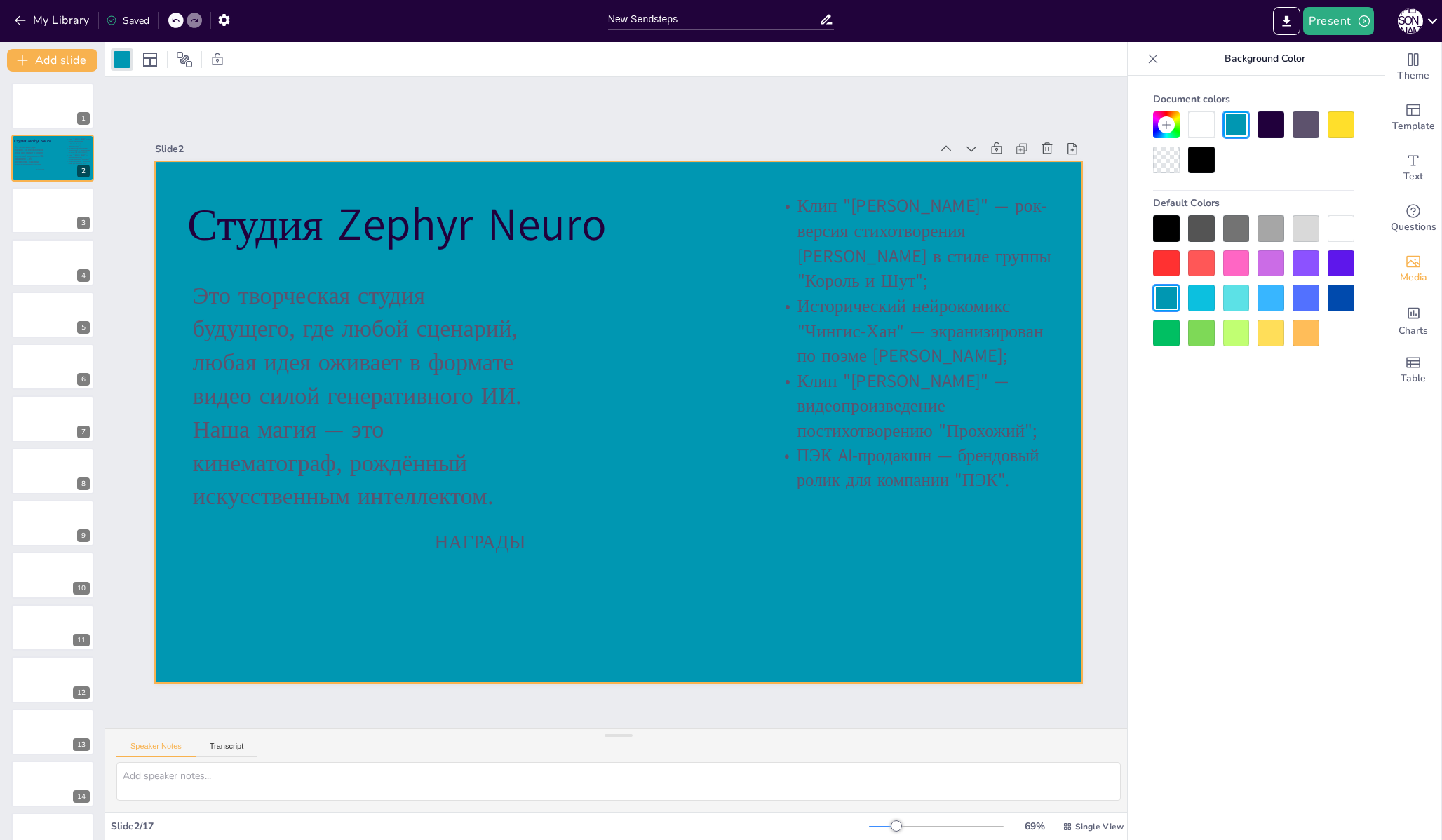
click at [1171, 224] on div at bounding box center [1166, 228] width 26 height 26
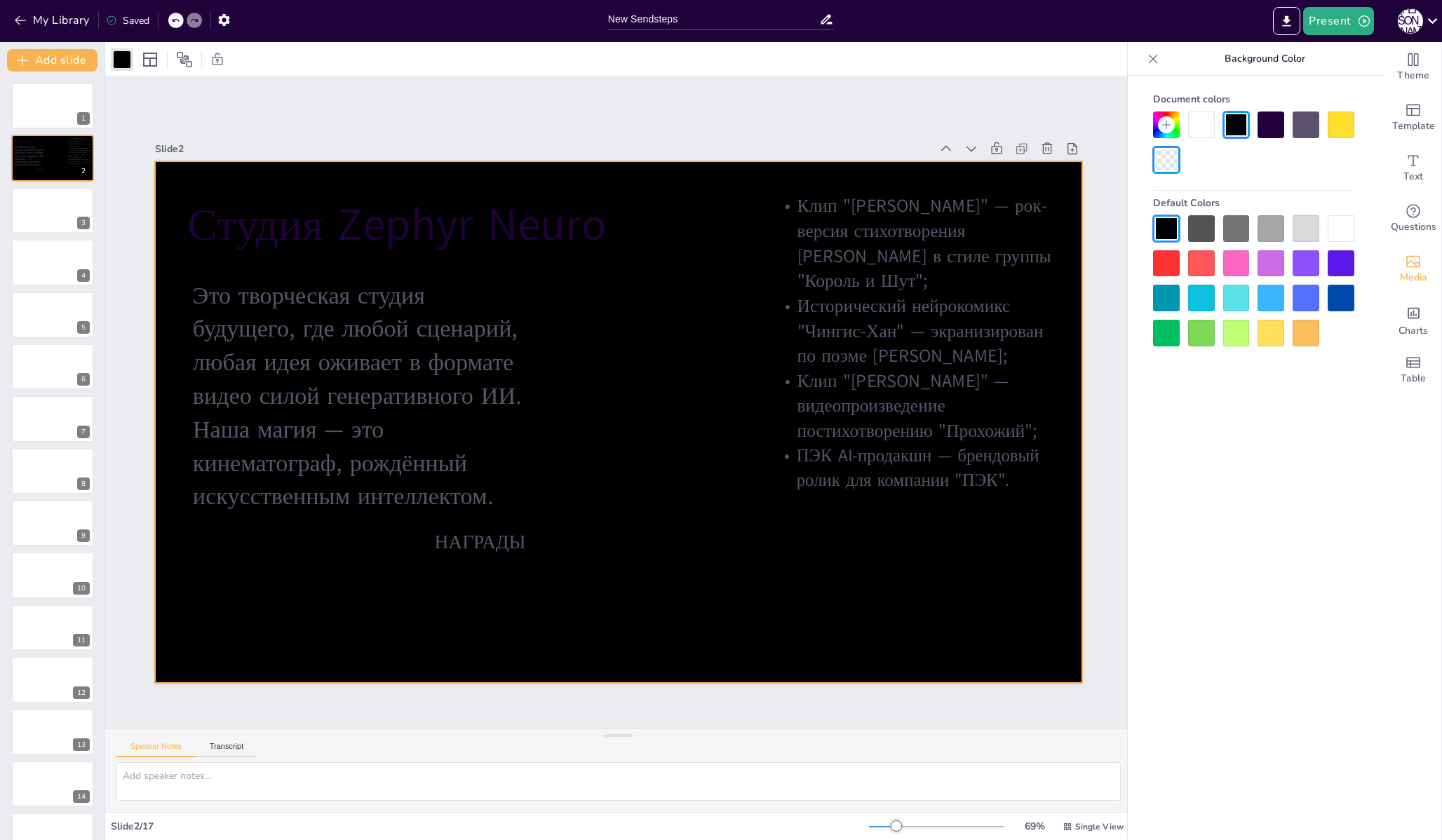
click at [1154, 61] on icon at bounding box center [1153, 59] width 14 height 14
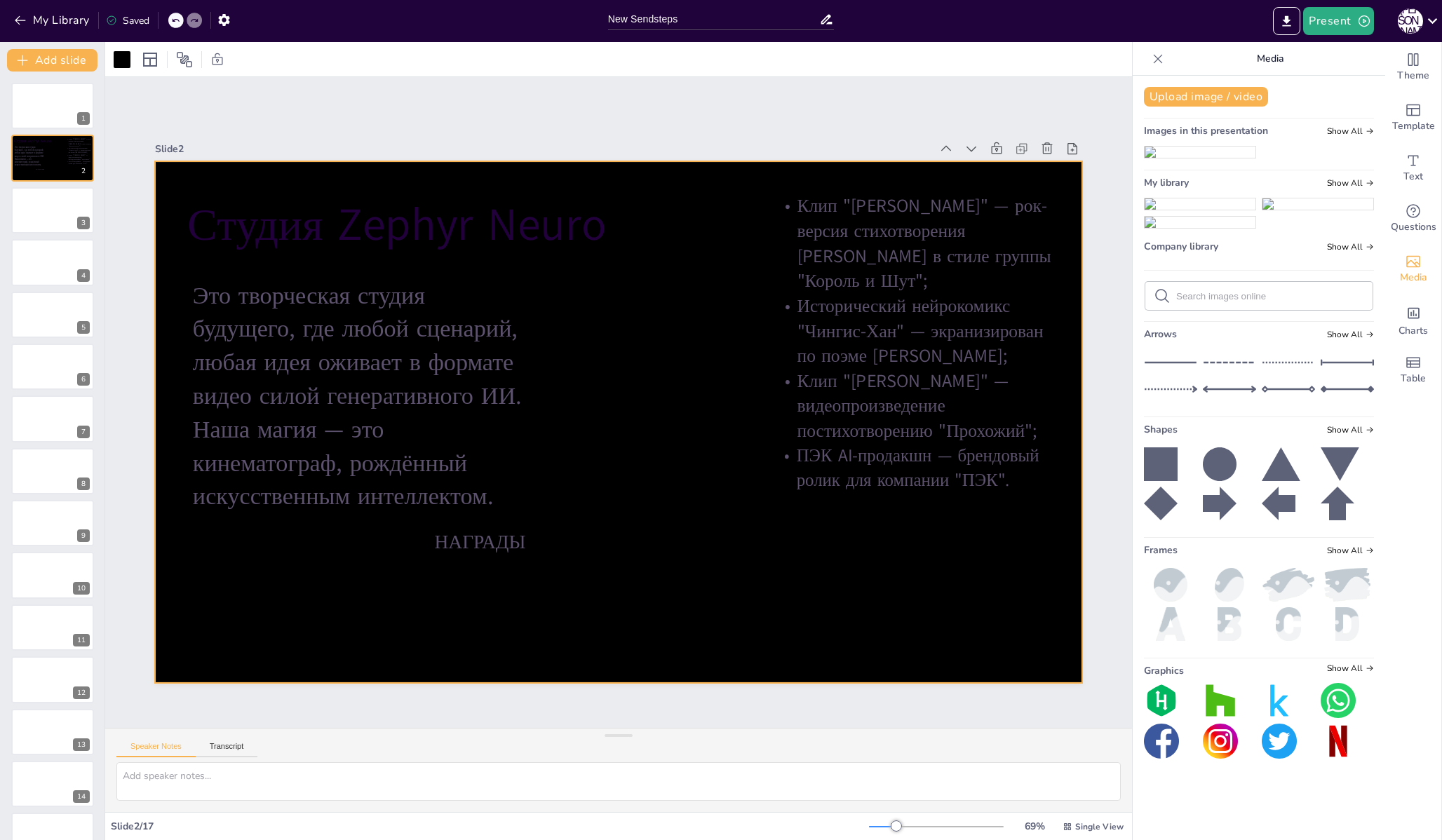
drag, startPoint x: 1299, startPoint y: 268, endPoint x: 585, endPoint y: 595, distance: 785.3
click at [585, 595] on div "Document fonts Akatab Recently used Akatab [PERSON_NAME] Atomic Age Lato Popula…" at bounding box center [721, 441] width 1442 height 798
click at [1255, 227] on img at bounding box center [1200, 222] width 111 height 11
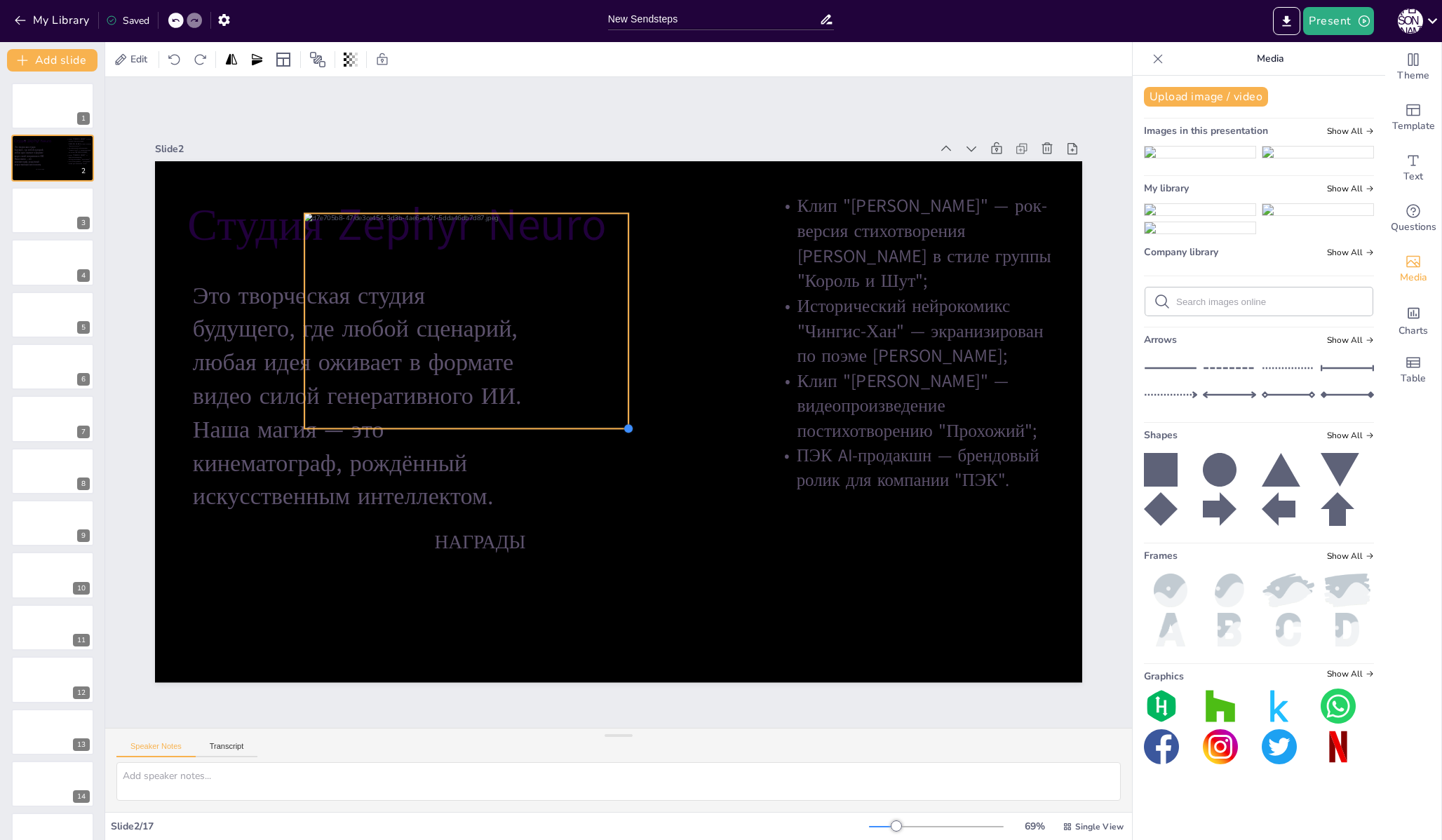
drag, startPoint x: 924, startPoint y: 625, endPoint x: 599, endPoint y: 423, distance: 382.7
click at [599, 423] on div "[PERSON_NAME] НАГРАДЫ Это творческая студия будущего, где любой сценарий, любая…" at bounding box center [618, 422] width 927 height 522
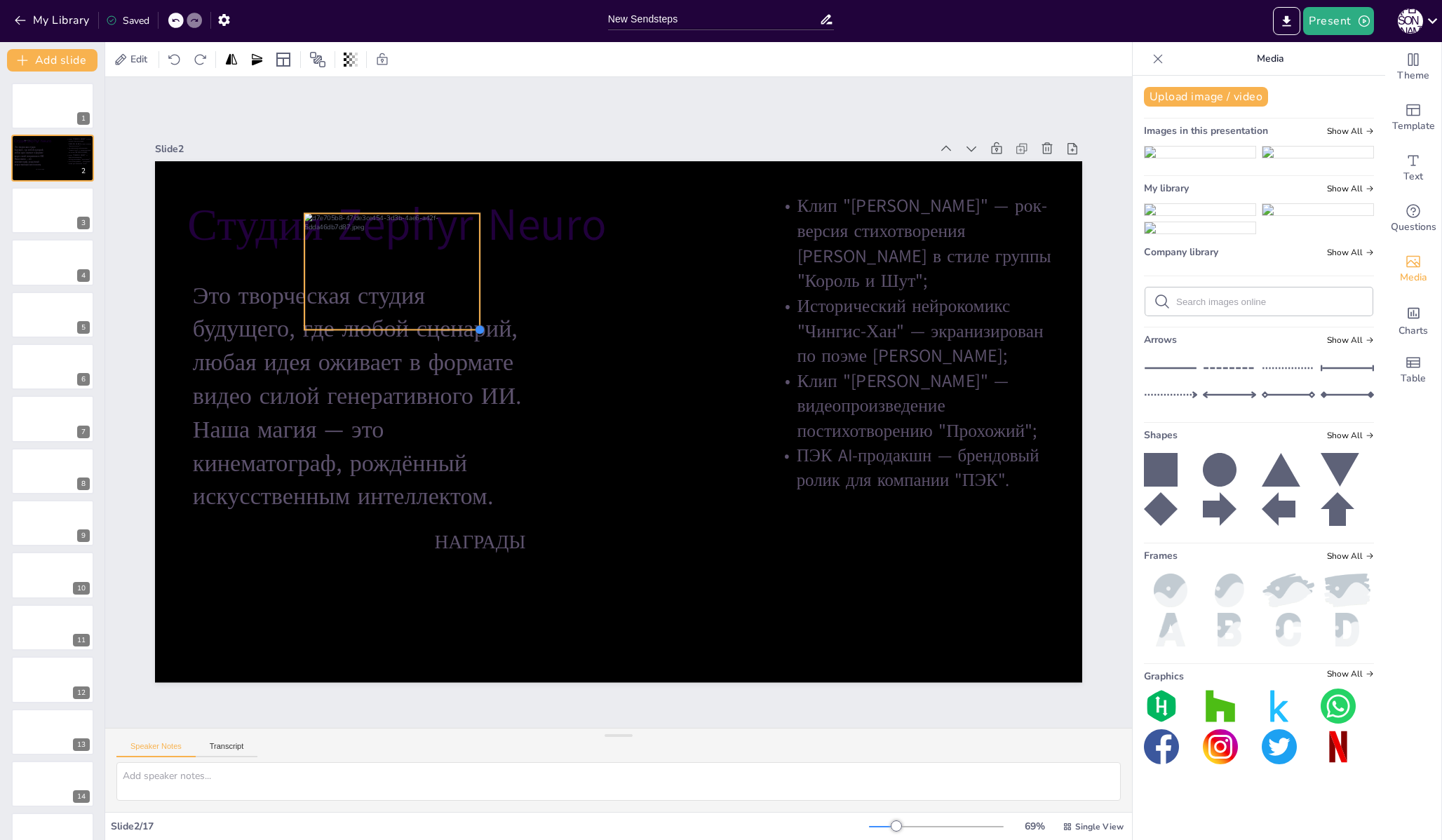
drag, startPoint x: 620, startPoint y: 424, endPoint x: 472, endPoint y: 291, distance: 199.0
click at [472, 291] on div "[PERSON_NAME] НАГРАДЫ Это творческая студия будущего, где любой сценарий, любая…" at bounding box center [618, 422] width 927 height 522
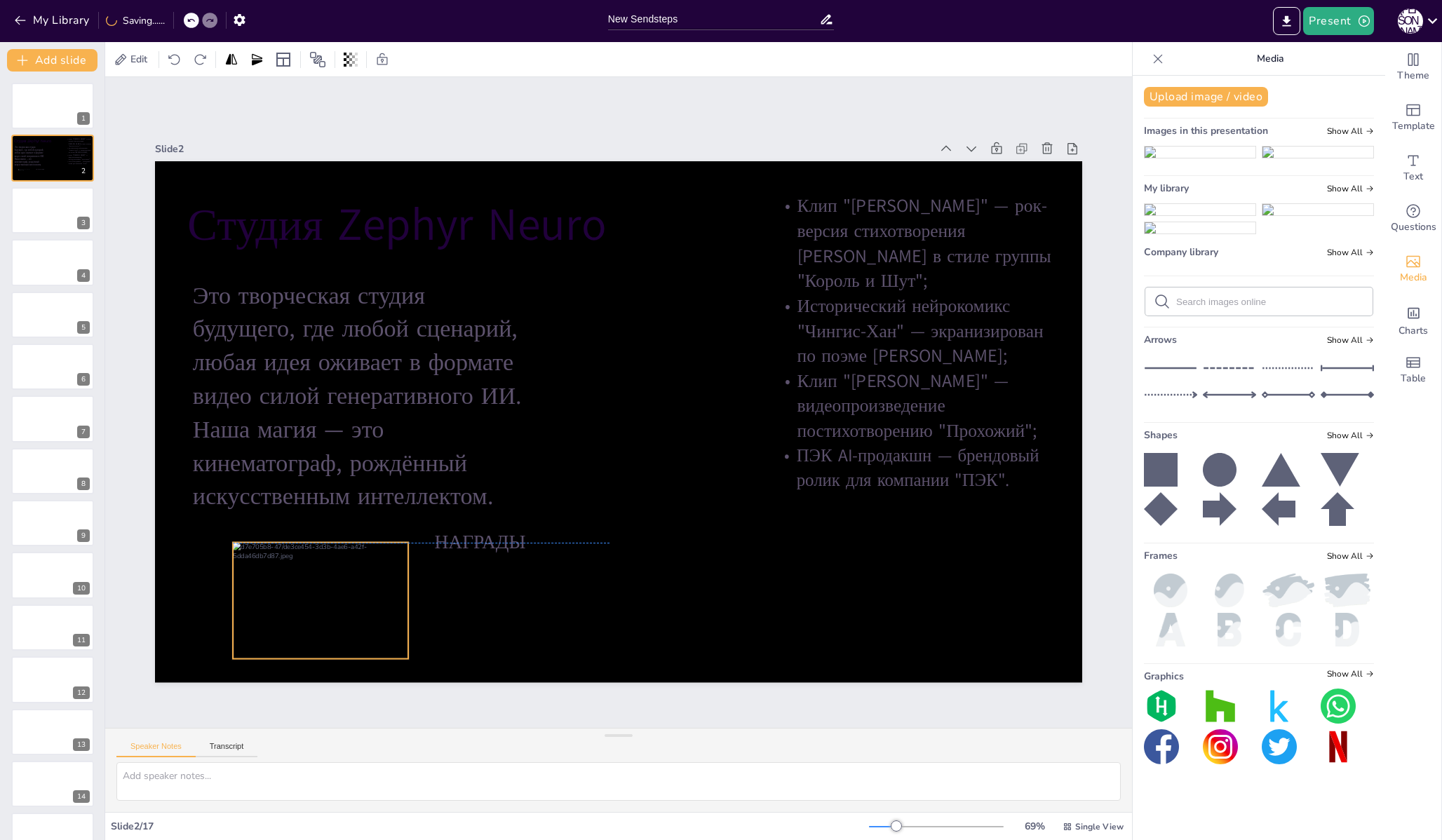
drag, startPoint x: 392, startPoint y: 263, endPoint x: 321, endPoint y: 588, distance: 332.7
click at [321, 588] on div at bounding box center [320, 601] width 175 height 116
drag, startPoint x: 399, startPoint y: 655, endPoint x: 349, endPoint y: 598, distance: 75.8
click at [349, 598] on div "[PERSON_NAME] НАГРАДЫ Это творческая студия будущего, где любой сценарий, любая…" at bounding box center [618, 422] width 927 height 522
drag, startPoint x: 303, startPoint y: 571, endPoint x: 344, endPoint y: 609, distance: 55.9
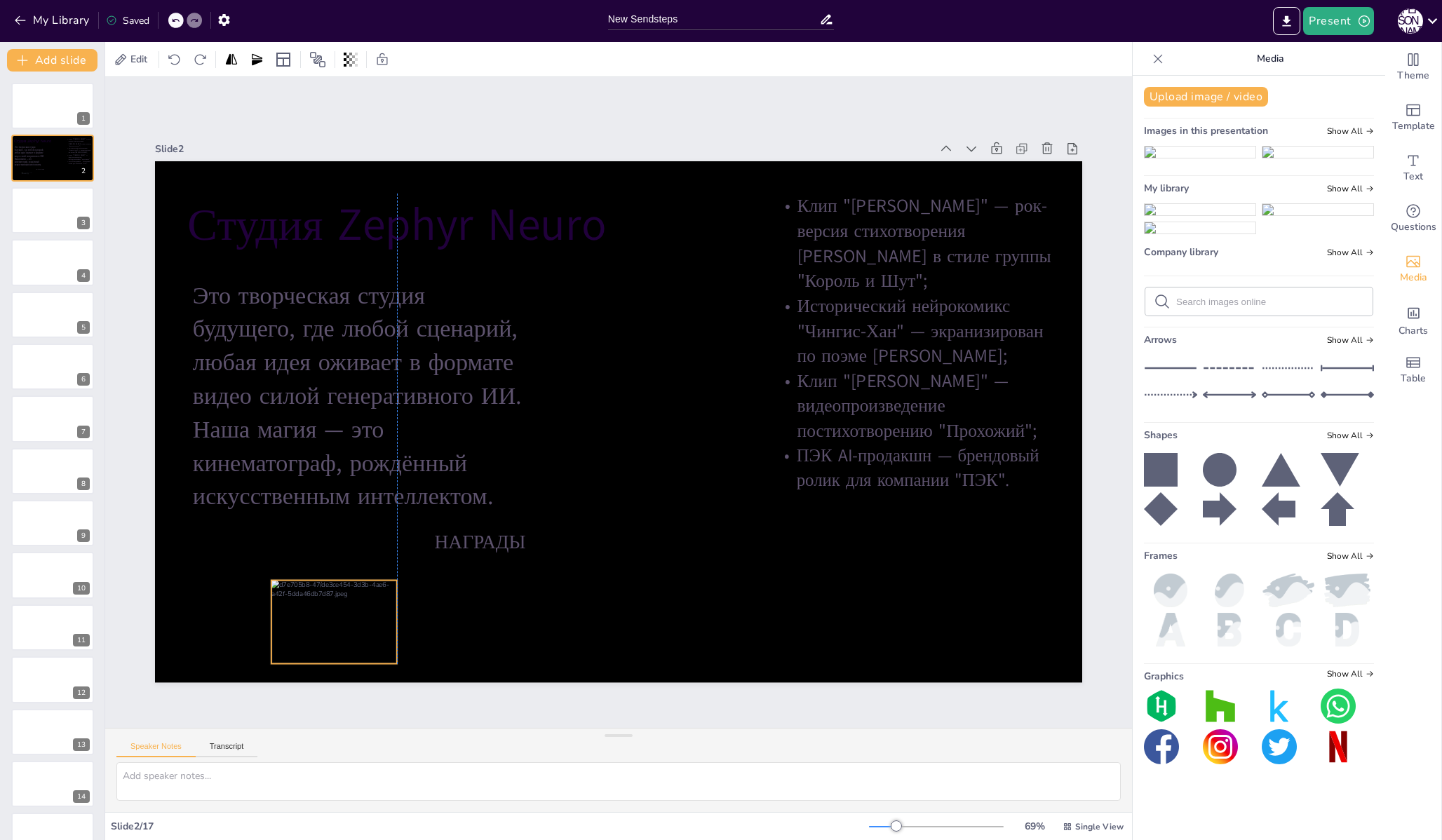
click at [344, 609] on div at bounding box center [333, 622] width 125 height 83
click at [1208, 215] on img at bounding box center [1200, 209] width 111 height 11
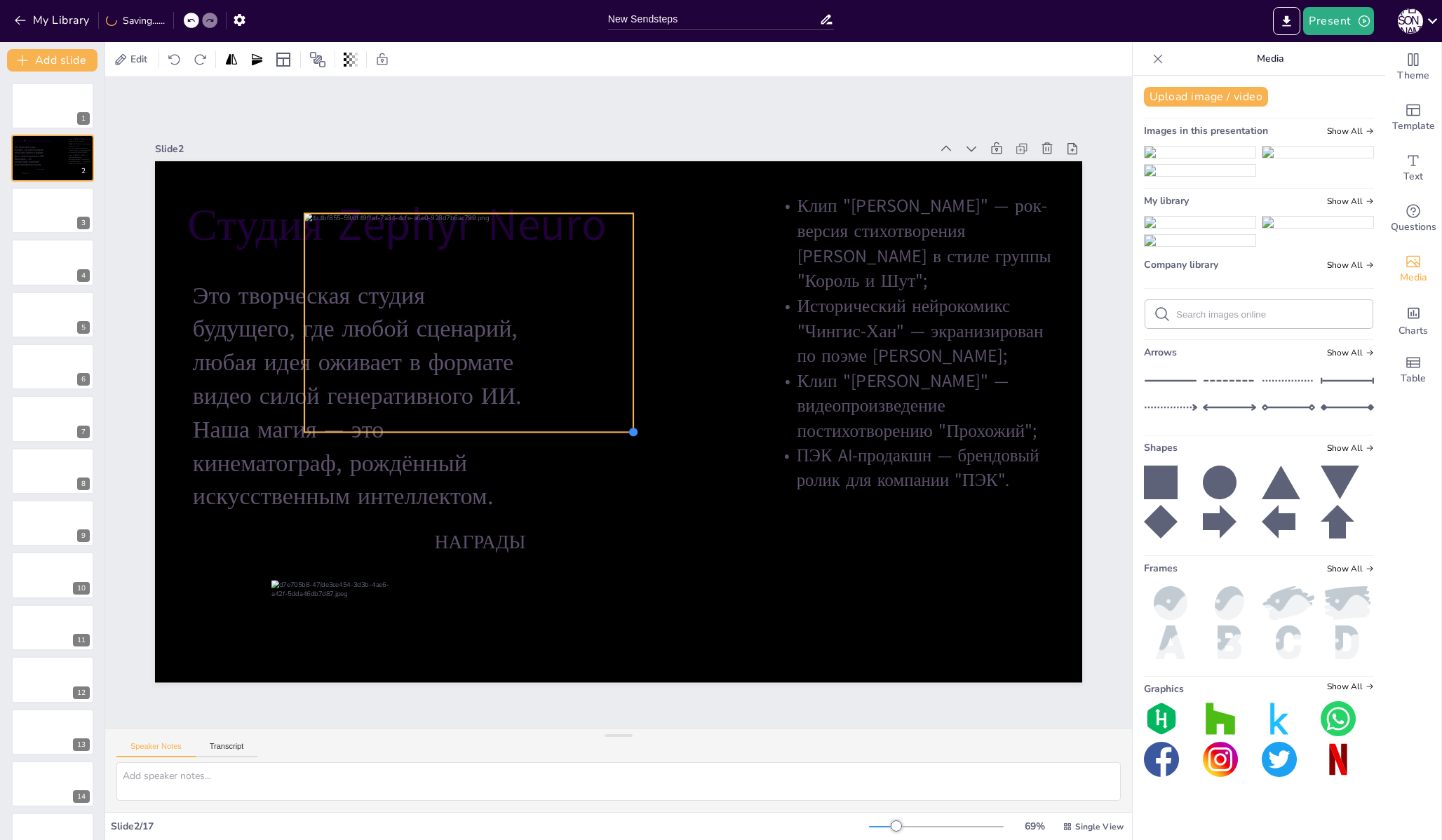
drag, startPoint x: 924, startPoint y: 628, endPoint x: 623, endPoint y: 364, distance: 400.4
click at [623, 364] on div "[PERSON_NAME] НАГРАДЫ Это творческая студия будущего, где любой сценарий, любая…" at bounding box center [618, 422] width 927 height 522
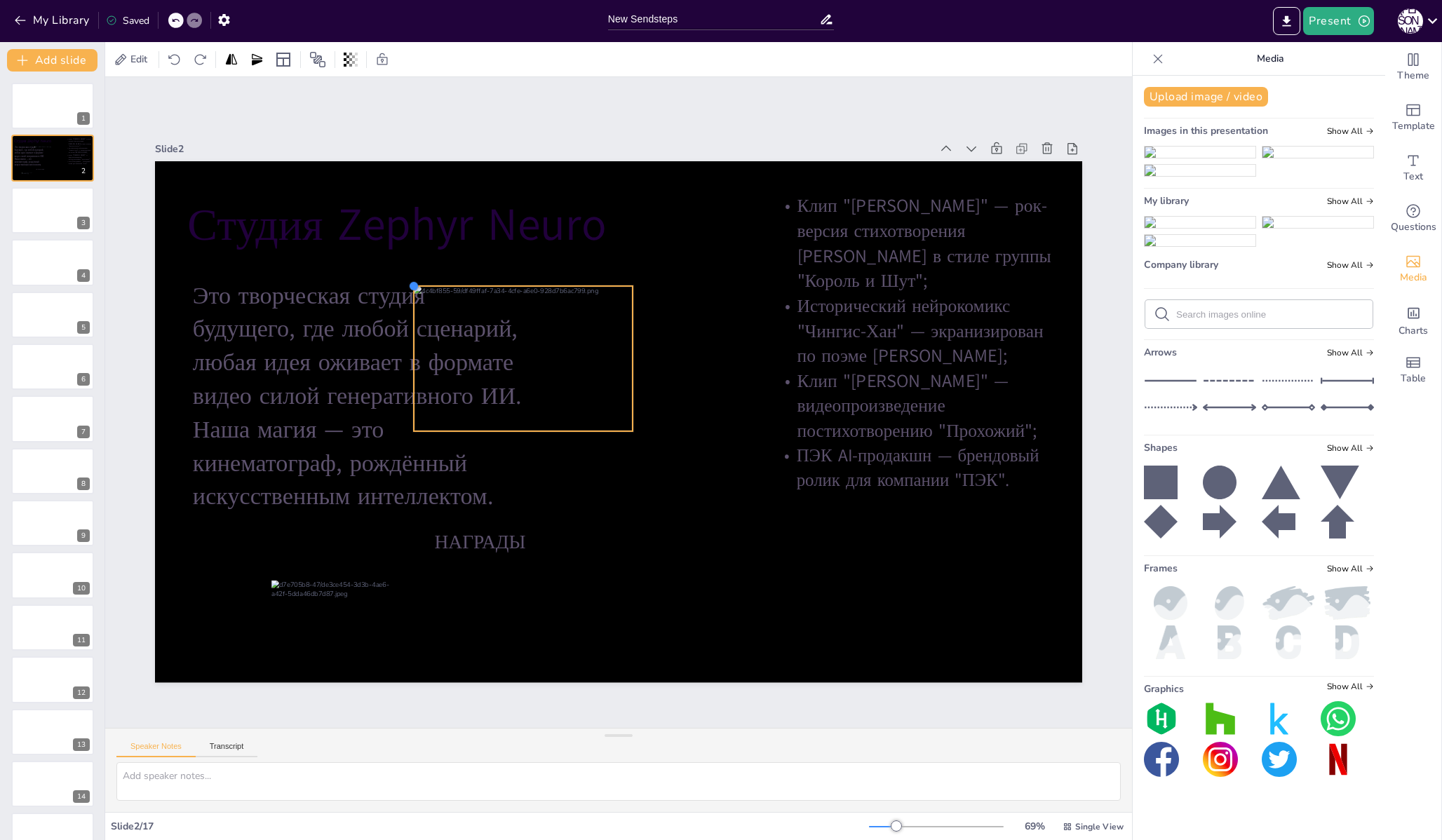
drag, startPoint x: 297, startPoint y: 208, endPoint x: 407, endPoint y: 320, distance: 157.0
click at [407, 320] on div "[PERSON_NAME] НАГРАДЫ Это творческая студия будущего, где любой сценарий, любая…" at bounding box center [618, 422] width 927 height 522
drag, startPoint x: 404, startPoint y: 284, endPoint x: 490, endPoint y: 343, distance: 104.3
click at [495, 343] on div at bounding box center [500, 343] width 11 height 11
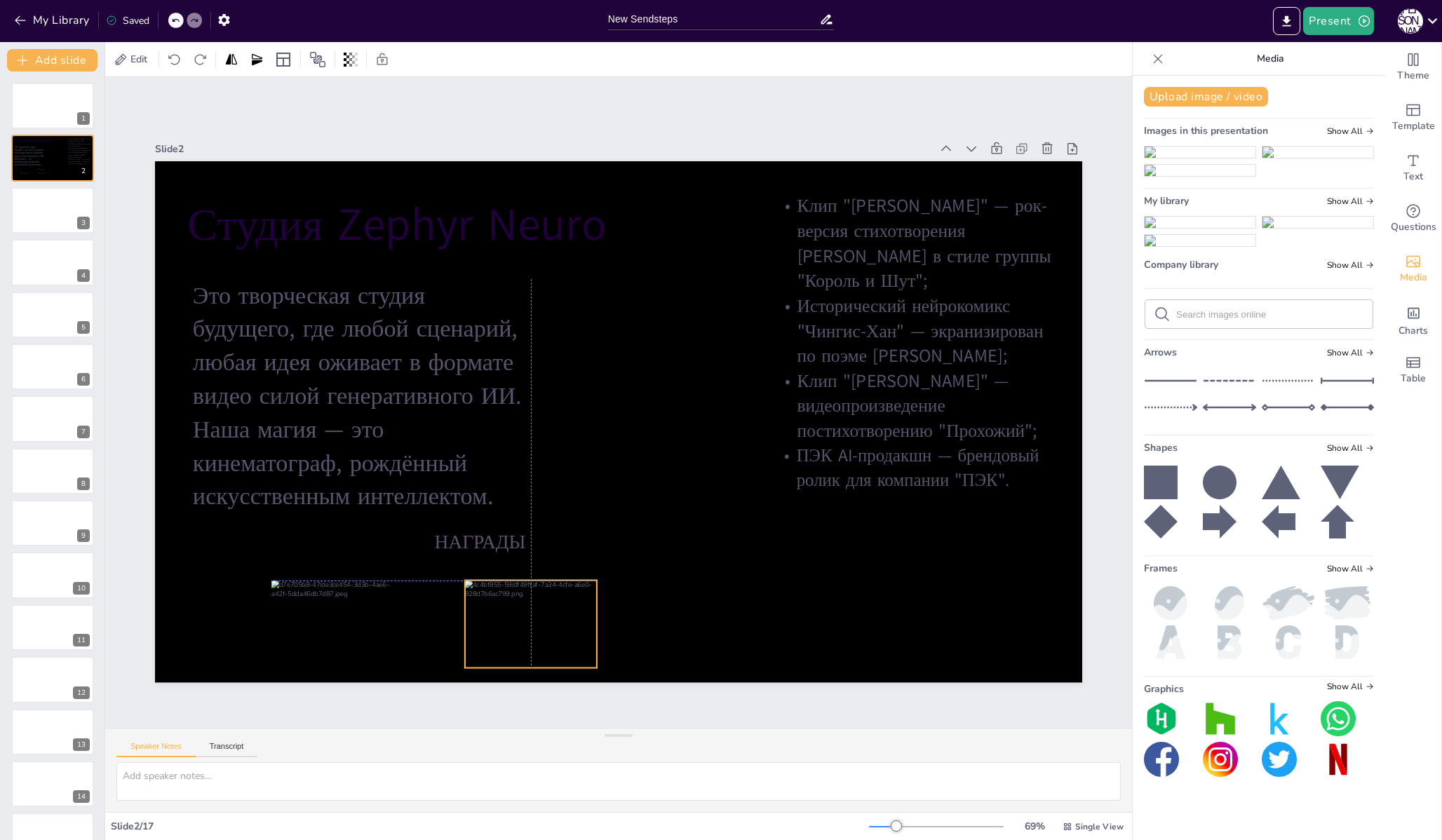
drag, startPoint x: 562, startPoint y: 383, endPoint x: 525, endPoint y: 620, distance: 239.9
click at [525, 620] on div at bounding box center [531, 624] width 132 height 88
drag, startPoint x: 525, startPoint y: 620, endPoint x: 538, endPoint y: 619, distance: 13.0
click at [538, 619] on div at bounding box center [547, 624] width 132 height 88
drag, startPoint x: 602, startPoint y: 577, endPoint x: 610, endPoint y: 575, distance: 8.2
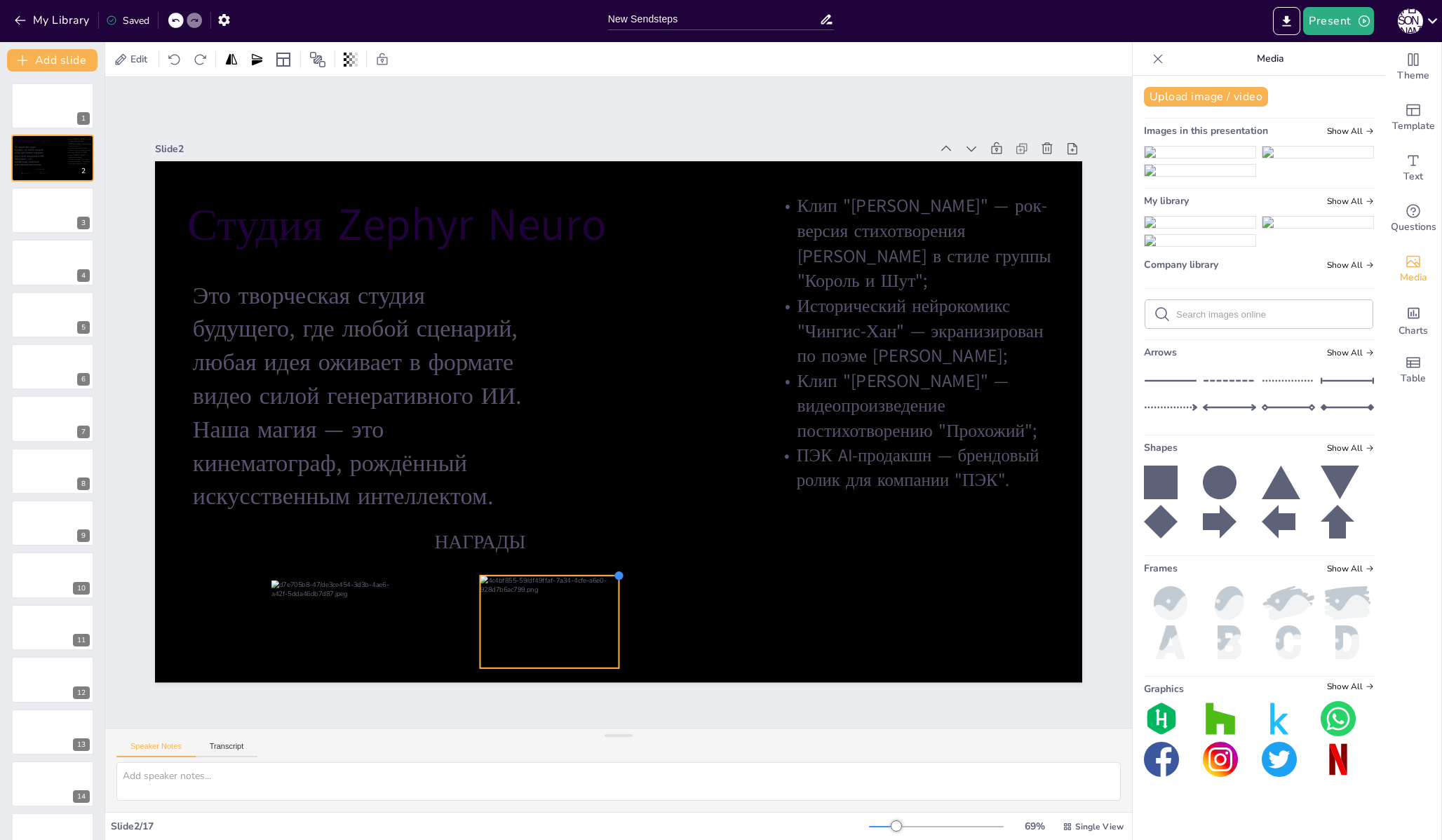
click at [610, 575] on div "[PERSON_NAME] НАГРАДЫ Это творческая студия будущего, где любой сценарий, любая…" at bounding box center [618, 422] width 927 height 522
click at [324, 616] on div at bounding box center [333, 622] width 125 height 83
drag, startPoint x: 324, startPoint y: 616, endPoint x: 363, endPoint y: 607, distance: 40.0
click at [363, 607] on div at bounding box center [372, 616] width 125 height 83
drag, startPoint x: 424, startPoint y: 652, endPoint x: 420, endPoint y: 664, distance: 12.6
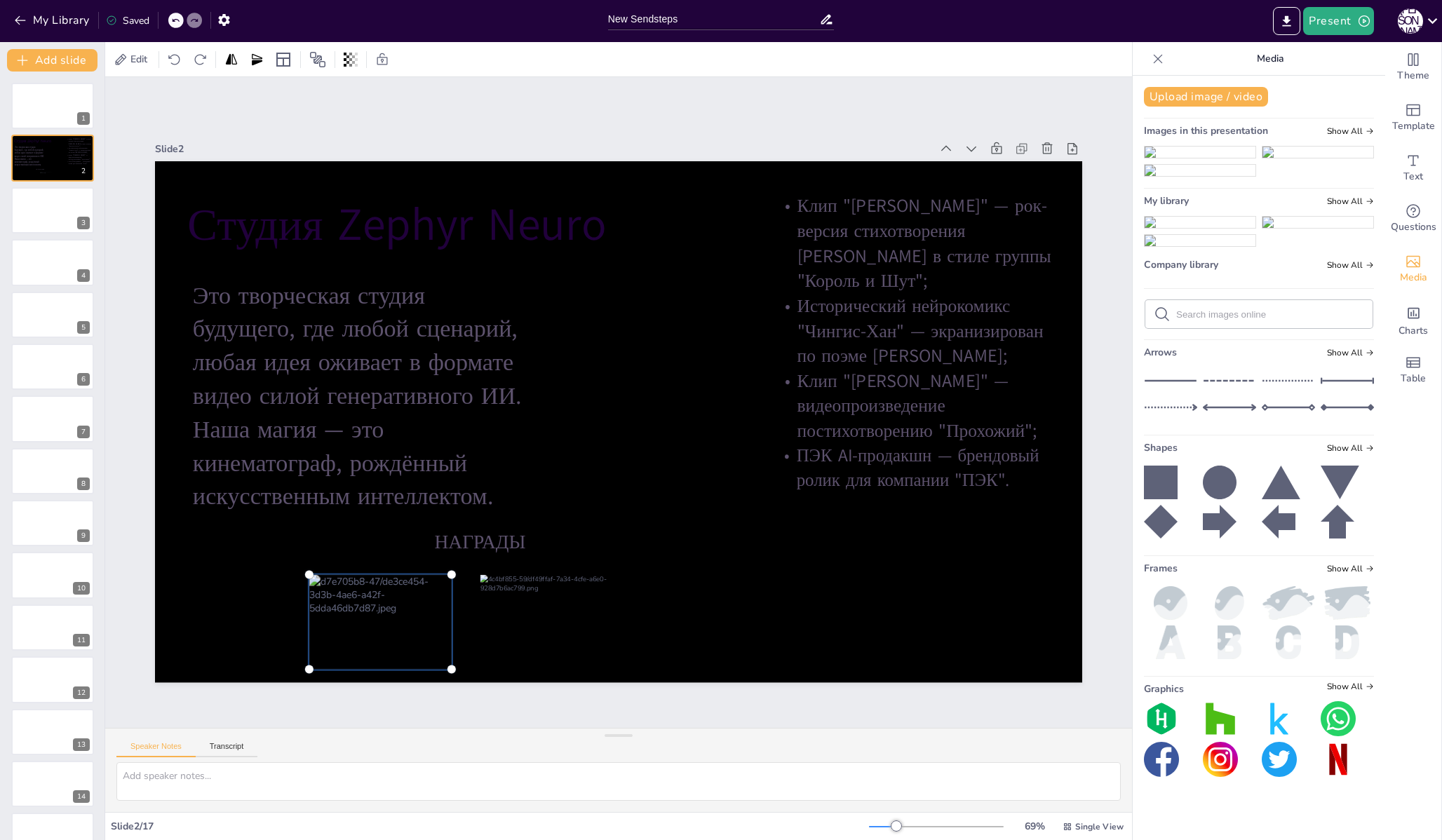
click at [420, 664] on div at bounding box center [381, 622] width 143 height 95
click at [399, 643] on div at bounding box center [381, 622] width 159 height 111
click at [385, 637] on div at bounding box center [381, 622] width 159 height 111
click at [259, 607] on div at bounding box center [618, 422] width 927 height 522
drag, startPoint x: 383, startPoint y: 616, endPoint x: 312, endPoint y: 595, distance: 74.0
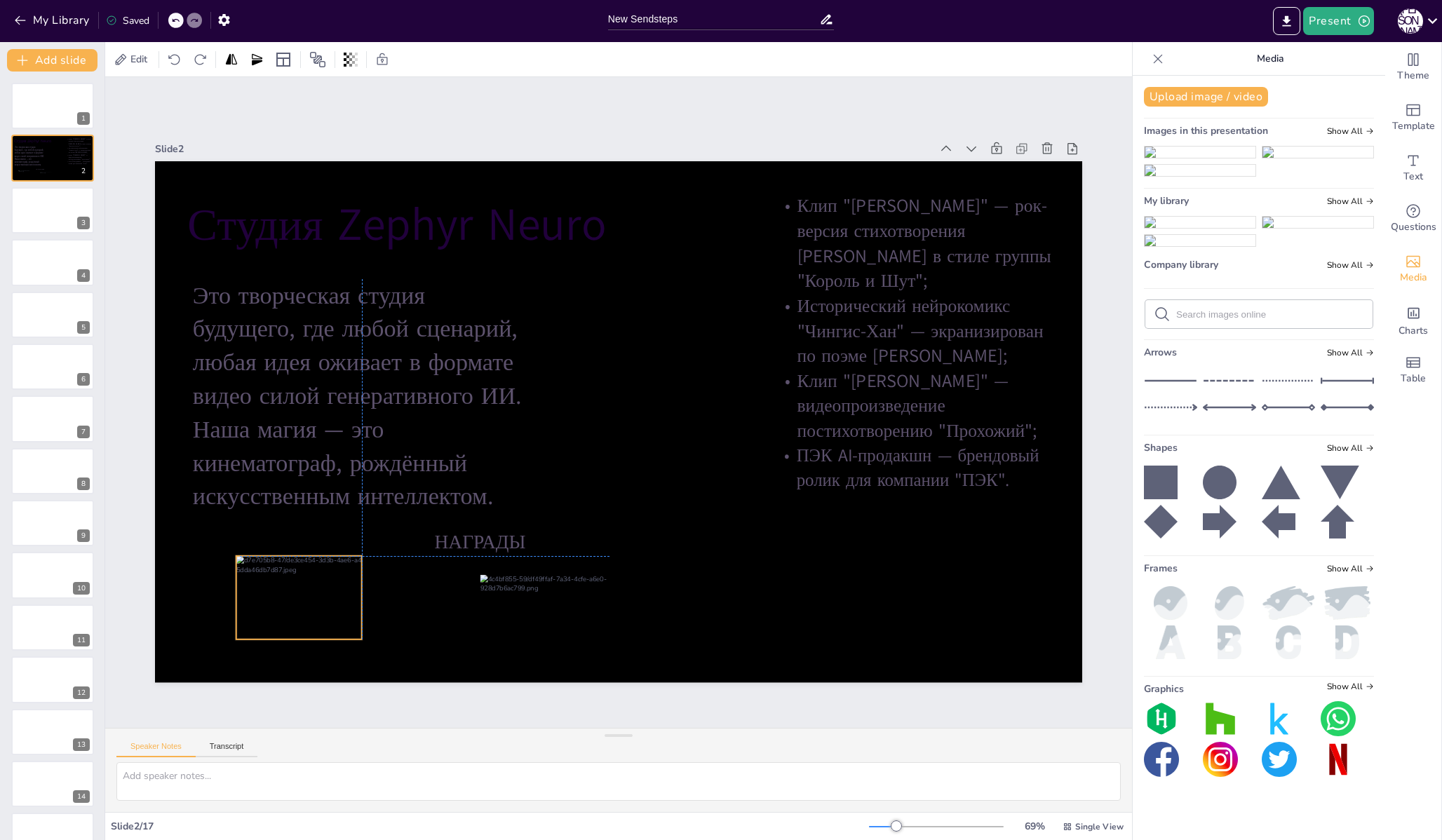
click at [312, 595] on div at bounding box center [308, 603] width 143 height 95
drag, startPoint x: 351, startPoint y: 637, endPoint x: 364, endPoint y: 645, distance: 15.3
click at [370, 645] on div at bounding box center [375, 648] width 11 height 11
click at [333, 625] on div at bounding box center [315, 607] width 158 height 104
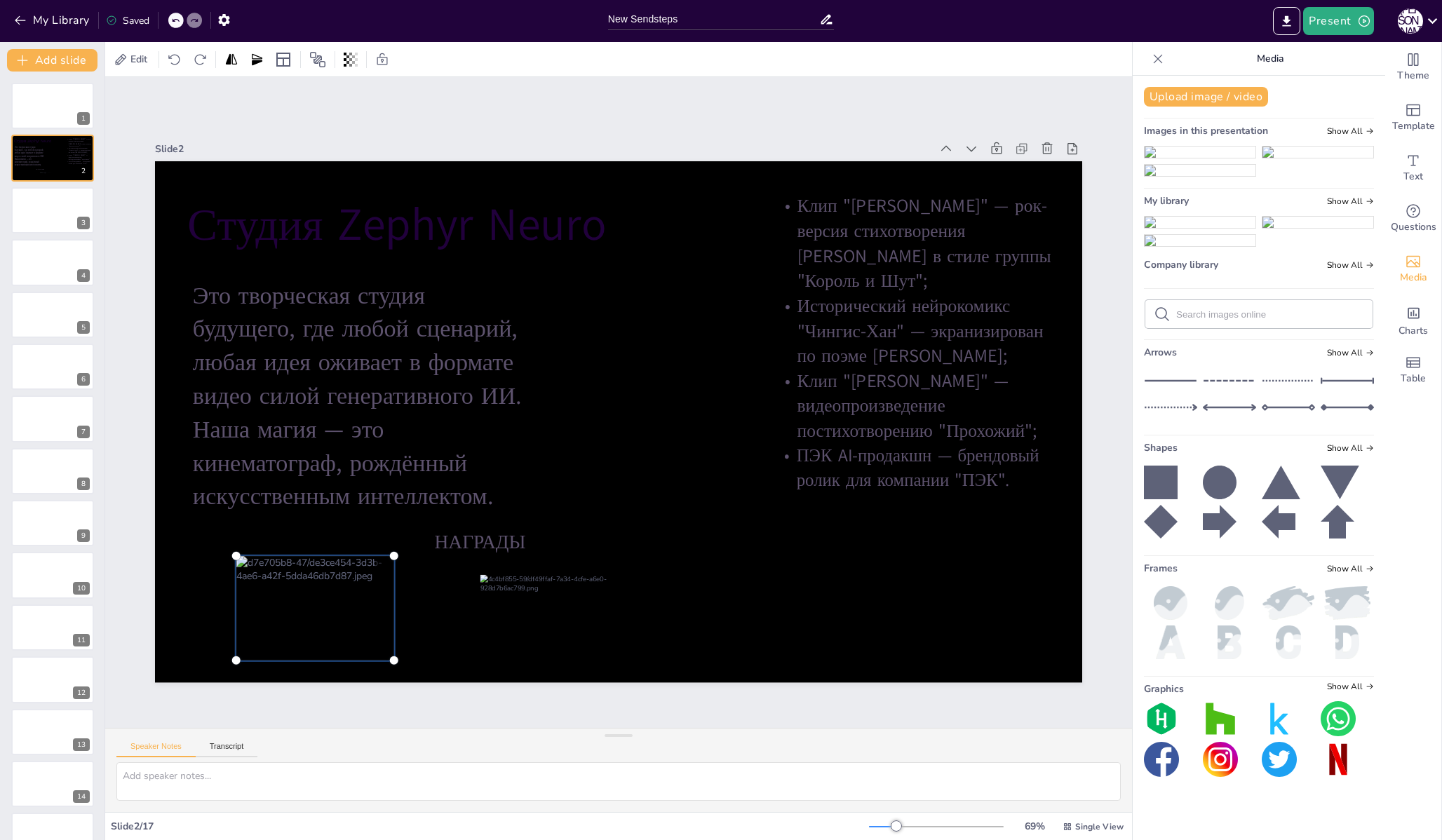
click at [333, 625] on div at bounding box center [315, 608] width 175 height 122
click at [312, 622] on div at bounding box center [315, 608] width 175 height 122
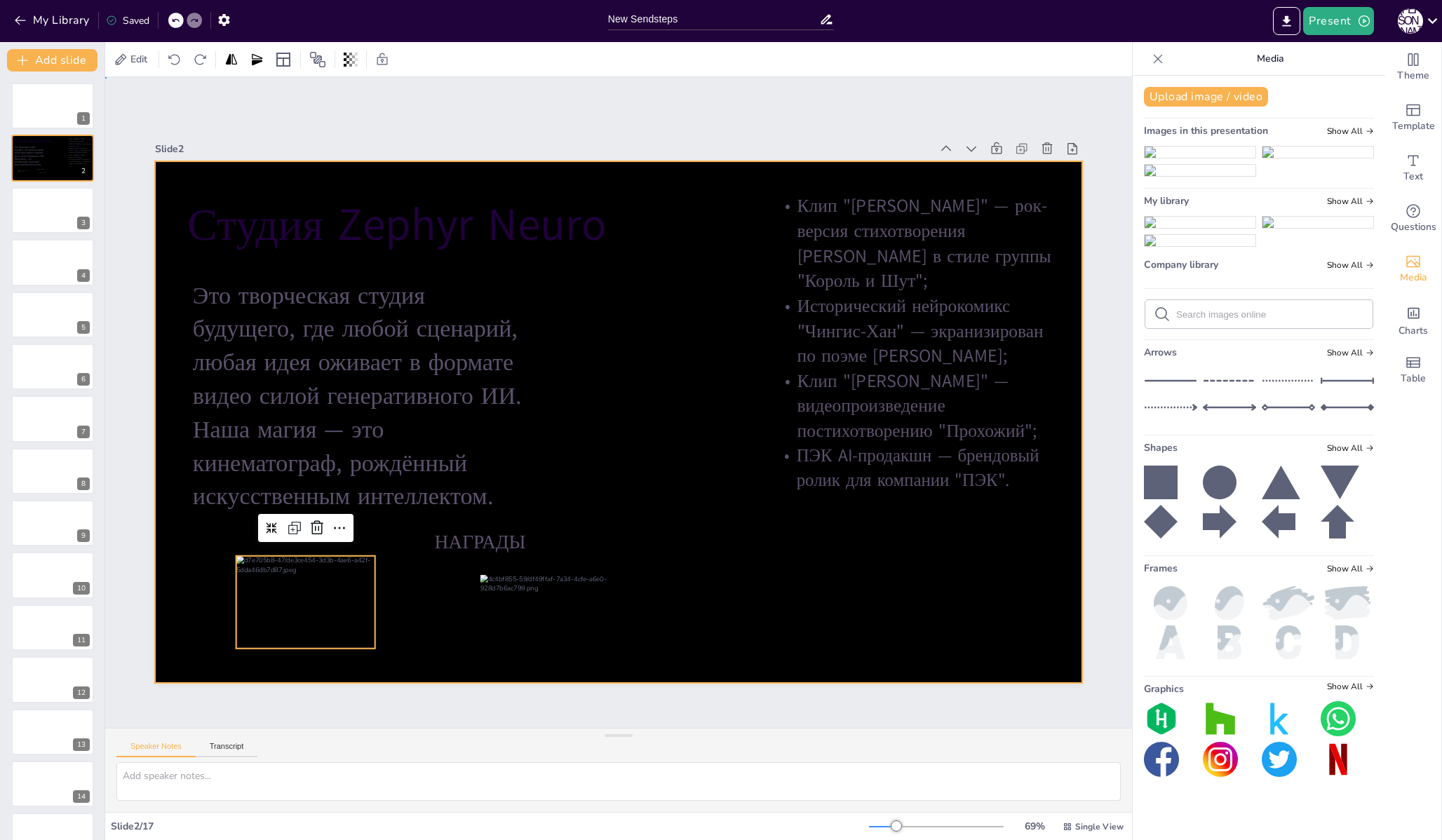
click at [250, 539] on div at bounding box center [618, 422] width 927 height 522
click at [360, 585] on div at bounding box center [315, 607] width 158 height 104
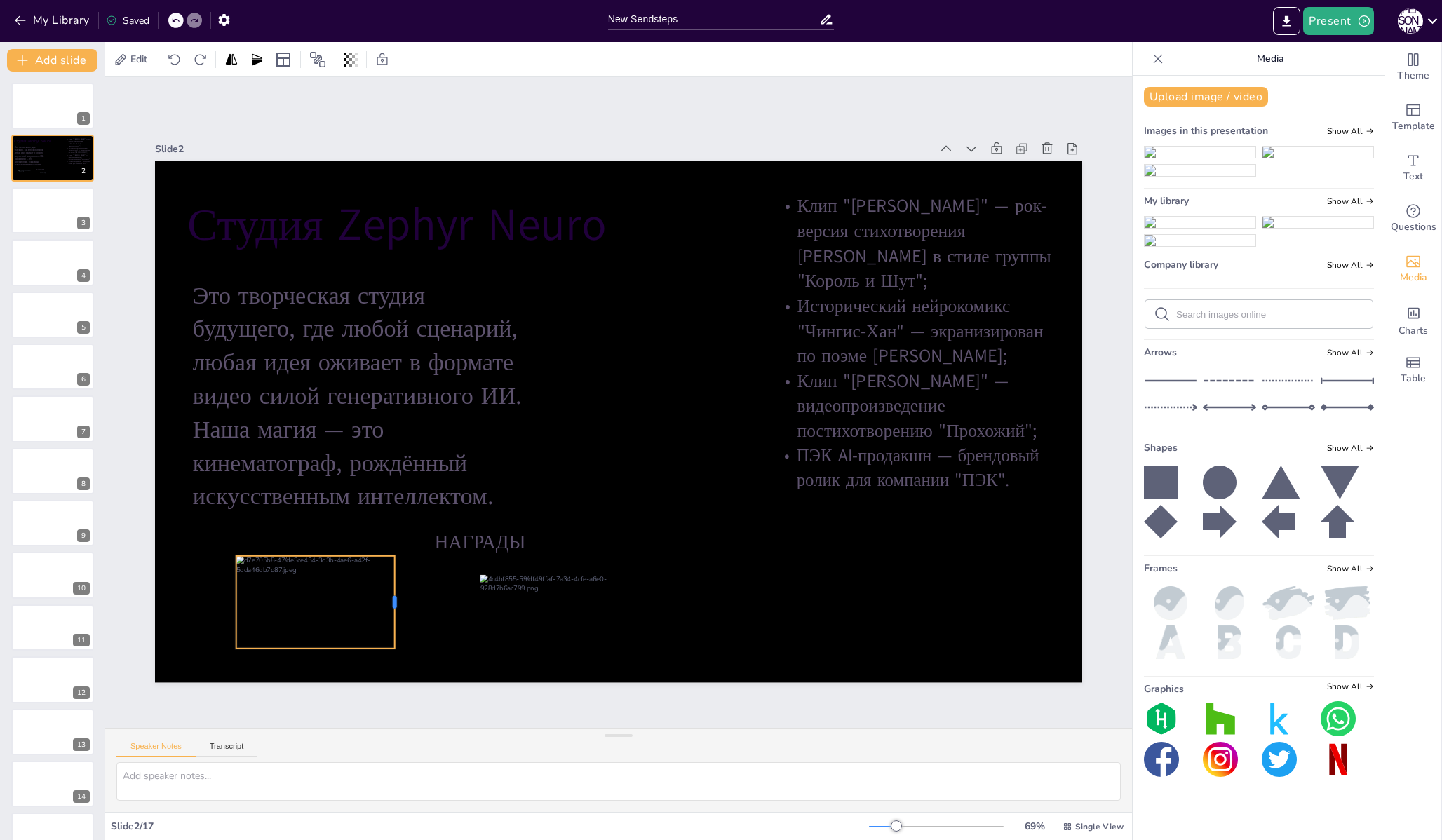
drag, startPoint x: 369, startPoint y: 600, endPoint x: 388, endPoint y: 600, distance: 19.0
click at [395, 600] on div at bounding box center [400, 601] width 11 height 92
drag, startPoint x: 306, startPoint y: 645, endPoint x: 298, endPoint y: 657, distance: 14.4
click at [297, 662] on div at bounding box center [315, 667] width 158 height 11
drag, startPoint x: 303, startPoint y: 623, endPoint x: 354, endPoint y: 625, distance: 51.0
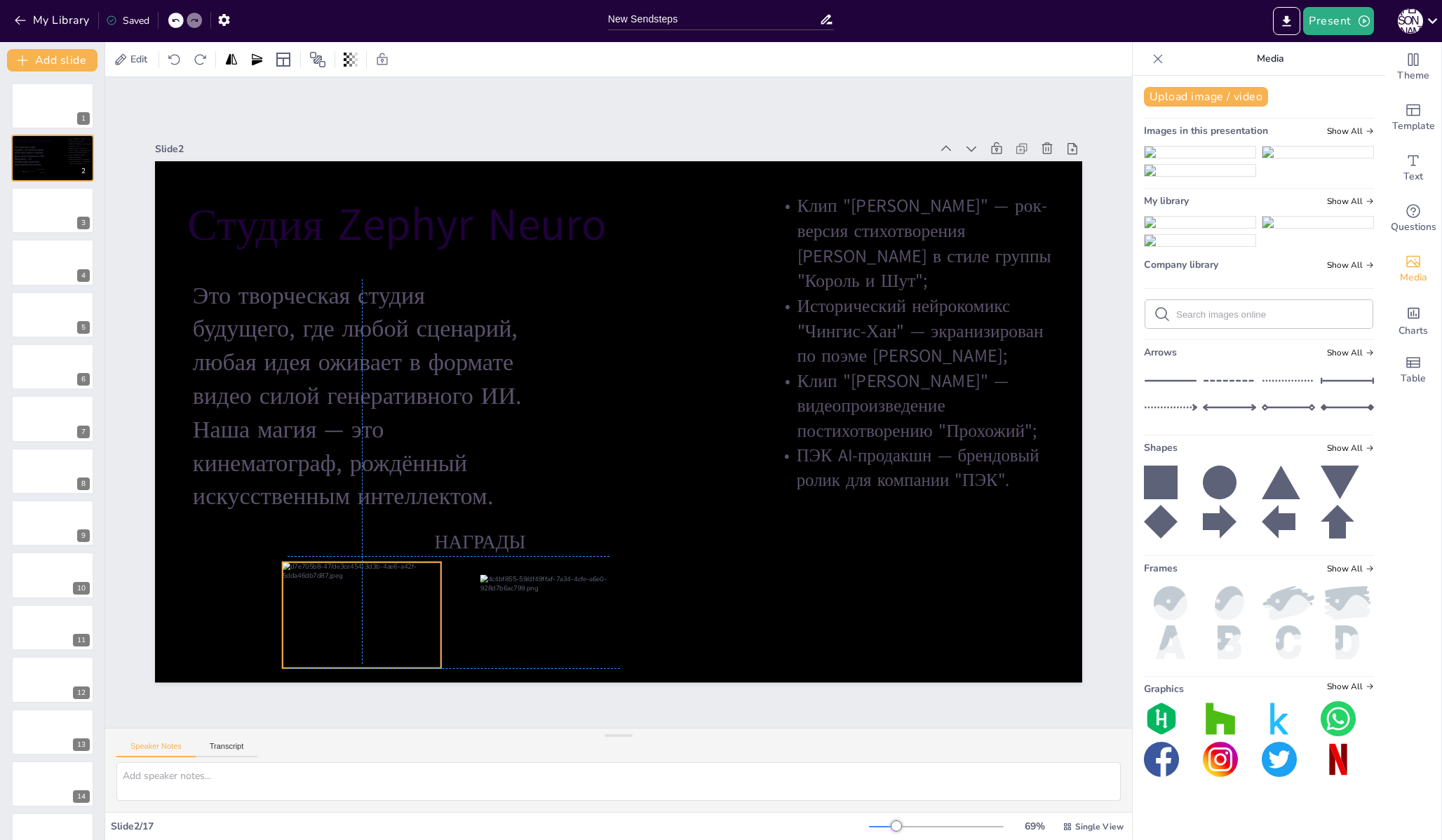
click at [354, 625] on div at bounding box center [361, 615] width 158 height 106
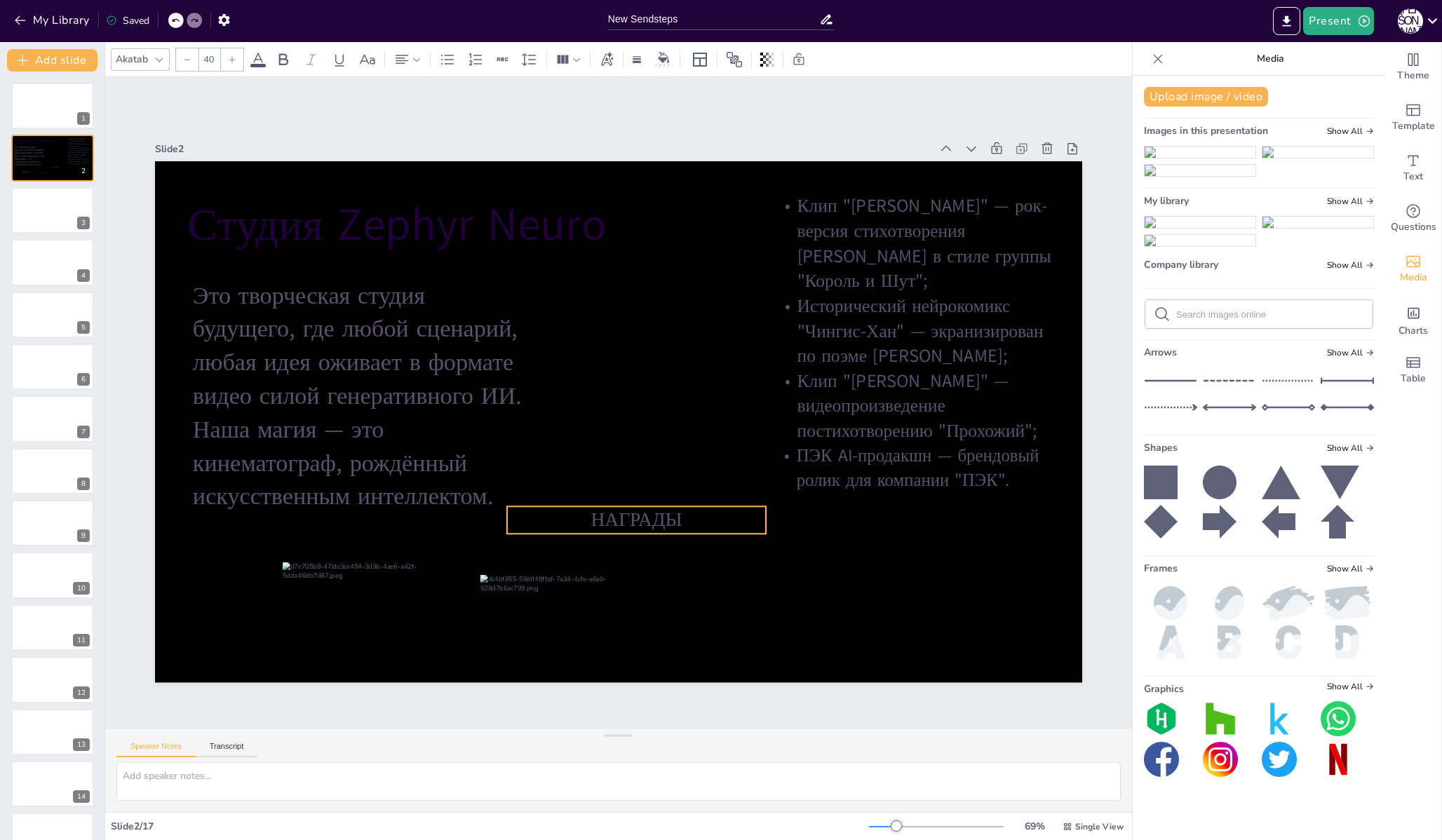
drag, startPoint x: 462, startPoint y: 537, endPoint x: 619, endPoint y: 514, distance: 158.7
click at [619, 514] on span "НАГРАДЫ" at bounding box center [635, 519] width 91 height 26
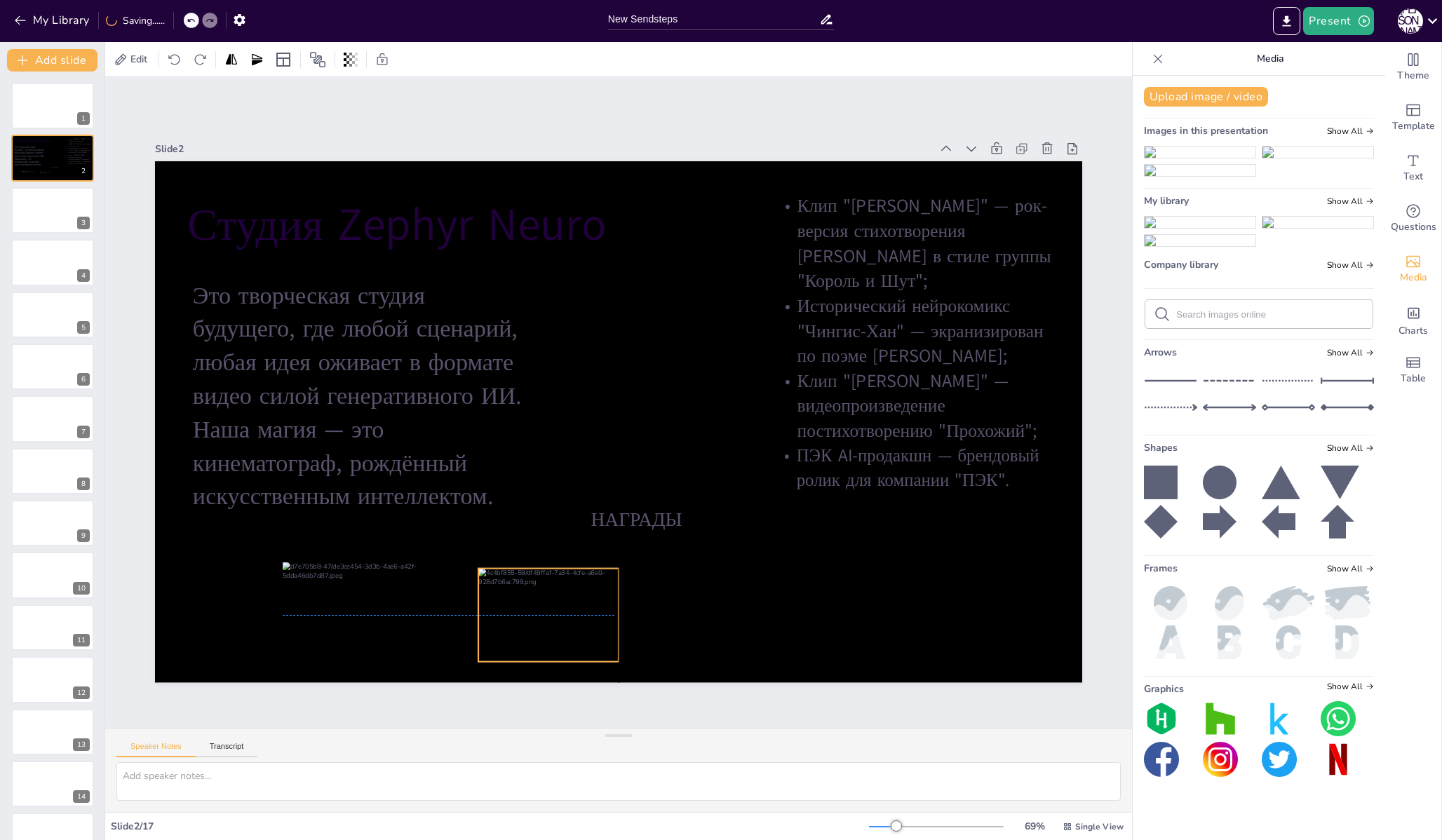
drag, startPoint x: 470, startPoint y: 571, endPoint x: 464, endPoint y: 565, distance: 8.5
click at [464, 161] on div "[PERSON_NAME] НАГРАДЫ Это творческая студия будущего, где любой сценарий, любая…" at bounding box center [618, 161] width 927 height 0
drag, startPoint x: 609, startPoint y: 562, endPoint x: 626, endPoint y: 558, distance: 17.5
click at [626, 558] on div "[PERSON_NAME] НАГРАДЫ Это творческая студия будущего, где любой сценарий, любая…" at bounding box center [618, 422] width 927 height 522
drag, startPoint x: 586, startPoint y: 579, endPoint x: 585, endPoint y: 586, distance: 7.1
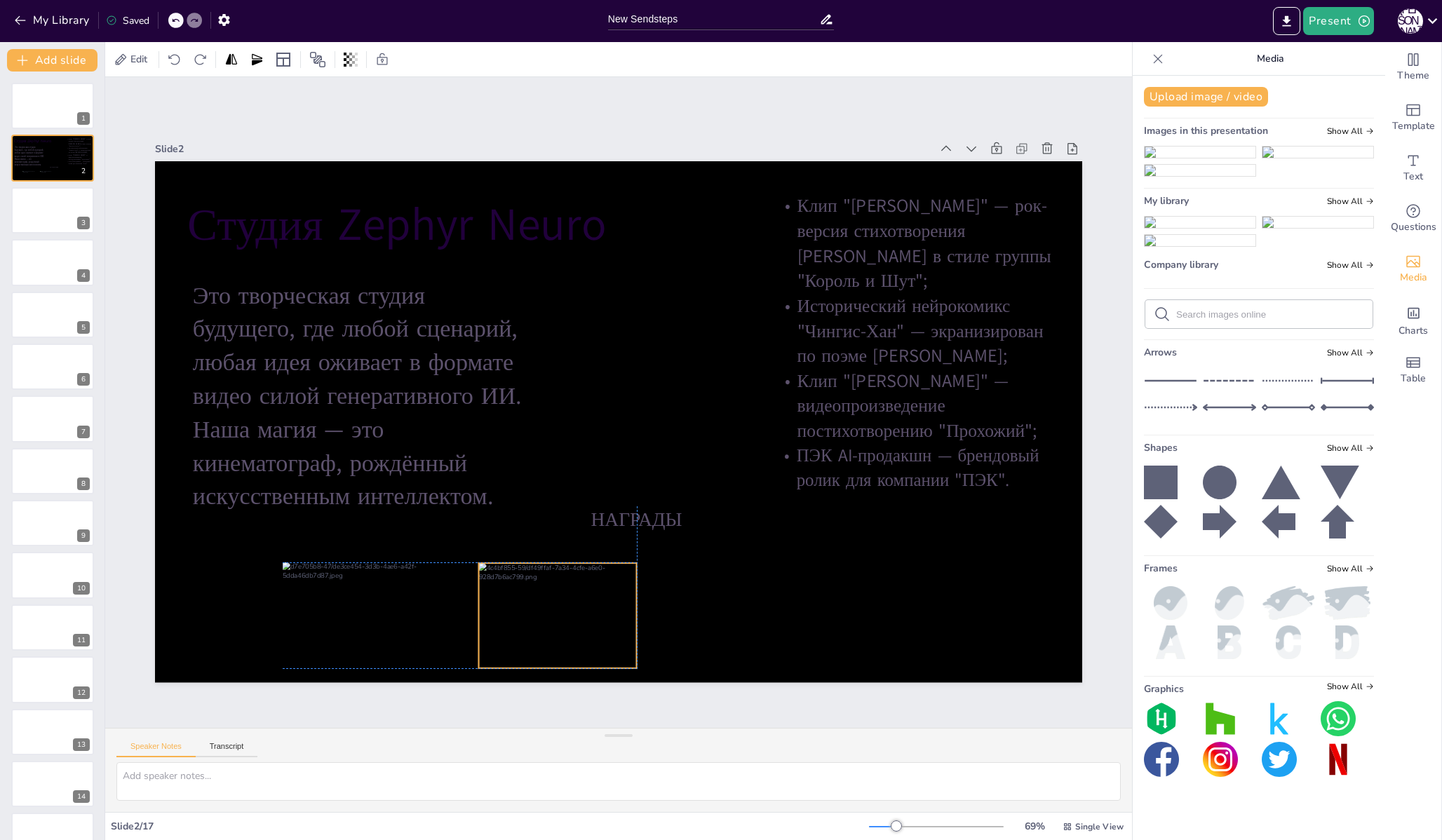
click at [585, 586] on div at bounding box center [558, 615] width 158 height 104
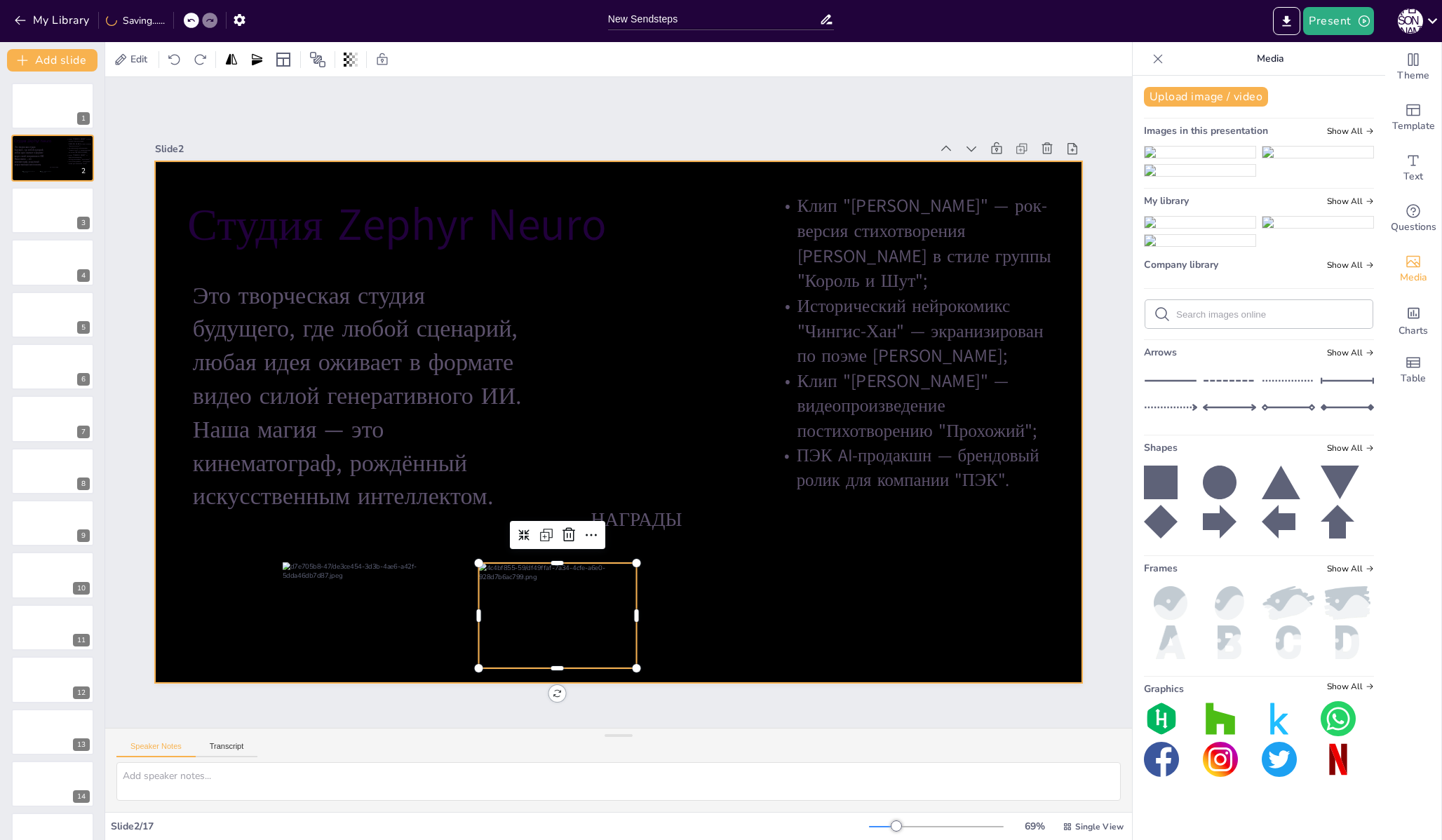
click at [229, 577] on div at bounding box center [618, 422] width 927 height 522
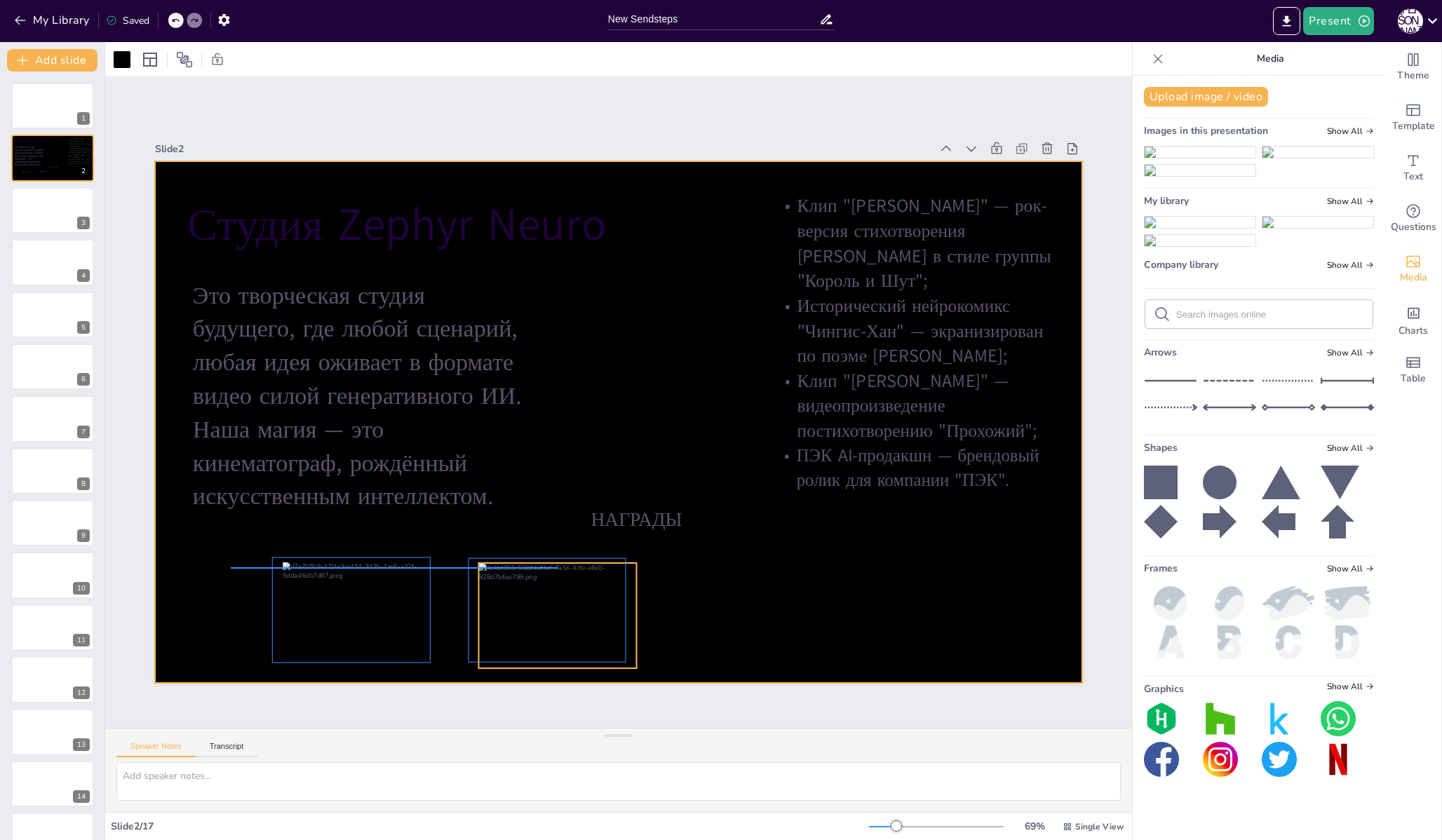
drag, startPoint x: 231, startPoint y: 567, endPoint x: 558, endPoint y: 567, distance: 327.0
click at [558, 161] on div "[PERSON_NAME] НАГРАДЫ Это творческая студия будущего, где любой сценарий, любая…" at bounding box center [618, 161] width 927 height 0
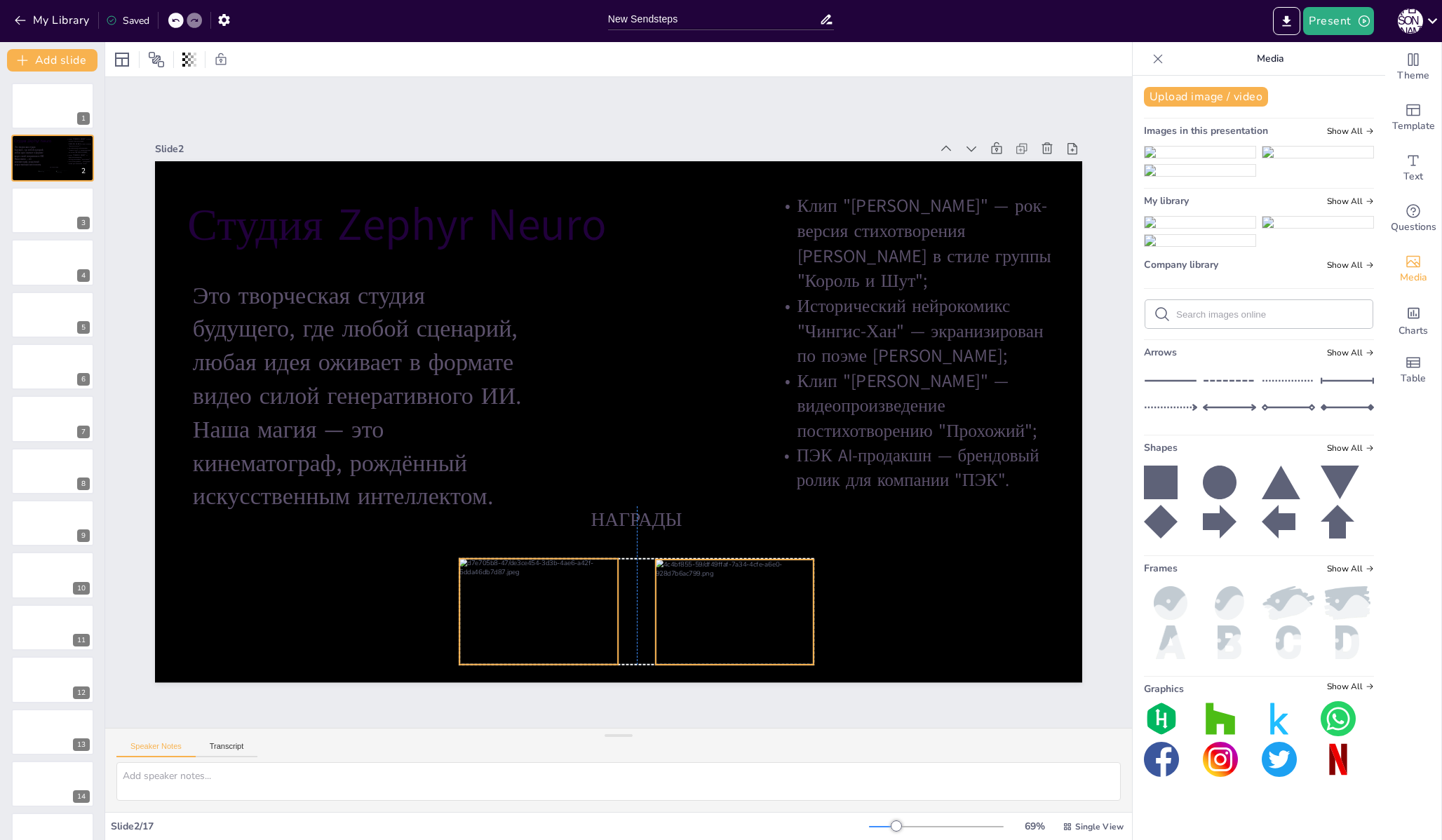
drag, startPoint x: 545, startPoint y: 586, endPoint x: 719, endPoint y: 583, distance: 174.0
click at [719, 583] on div at bounding box center [735, 611] width 158 height 104
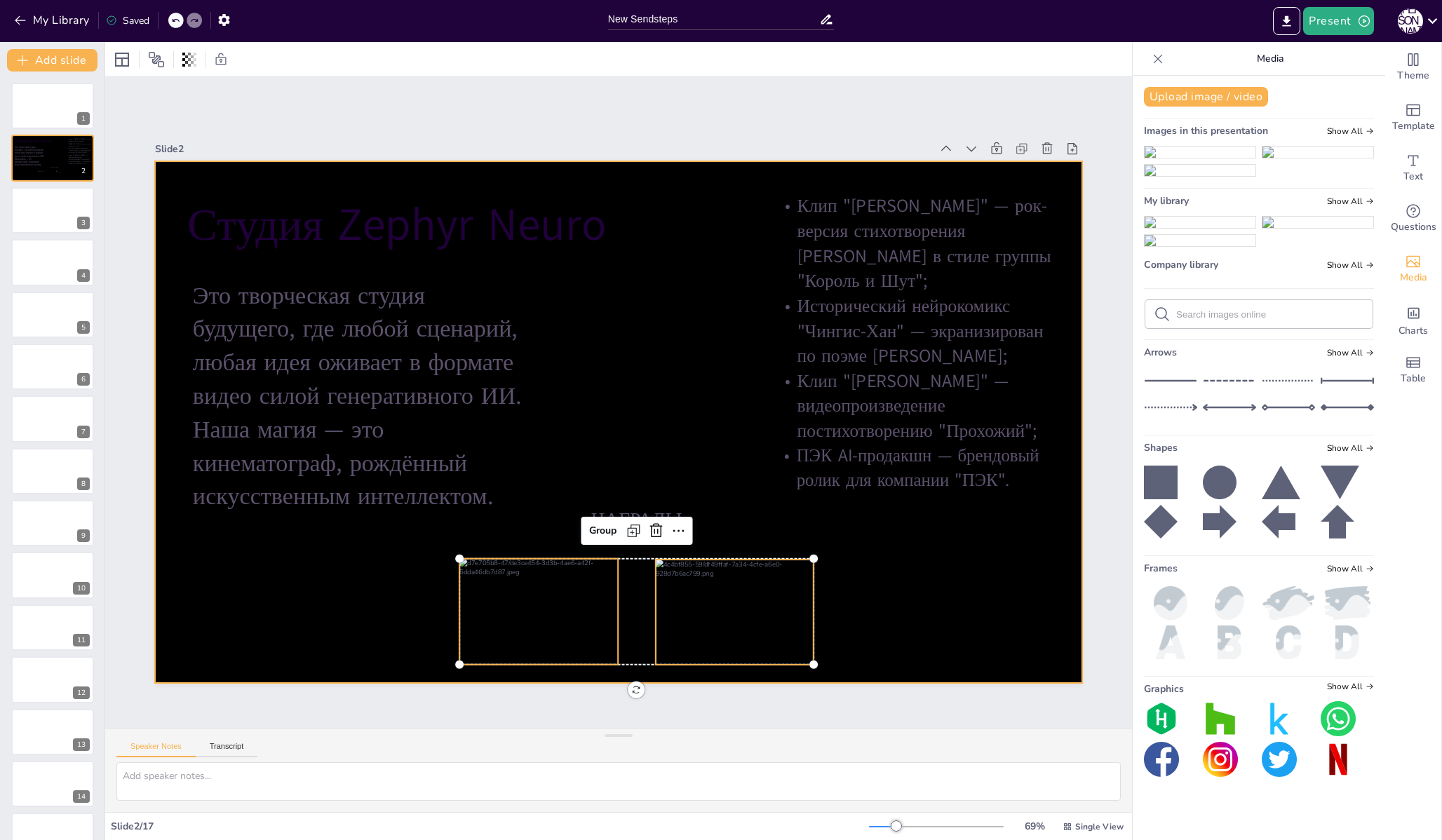
click at [605, 451] on div at bounding box center [618, 422] width 927 height 522
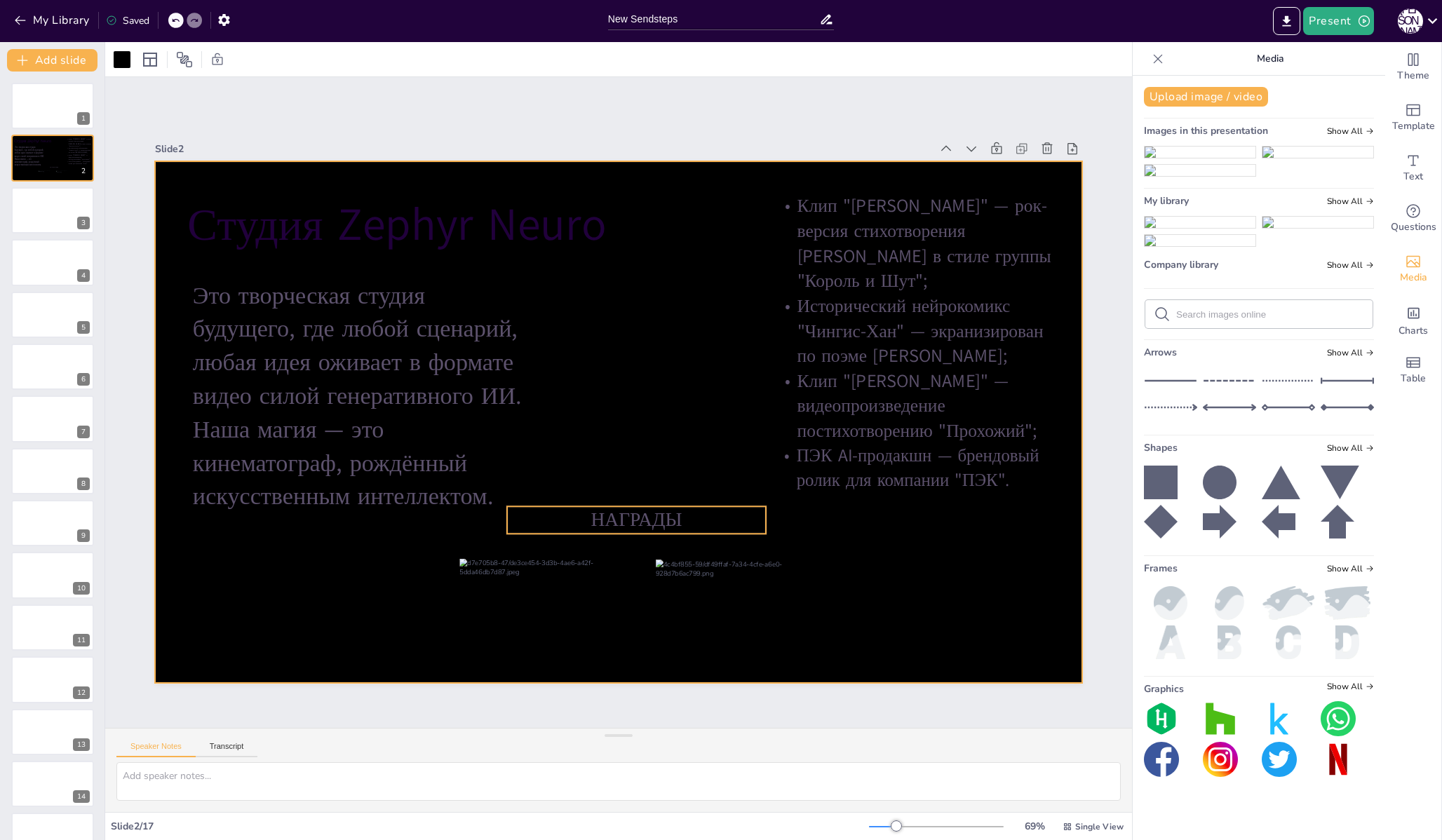
click at [625, 526] on span "НАГРАДЫ" at bounding box center [635, 519] width 91 height 26
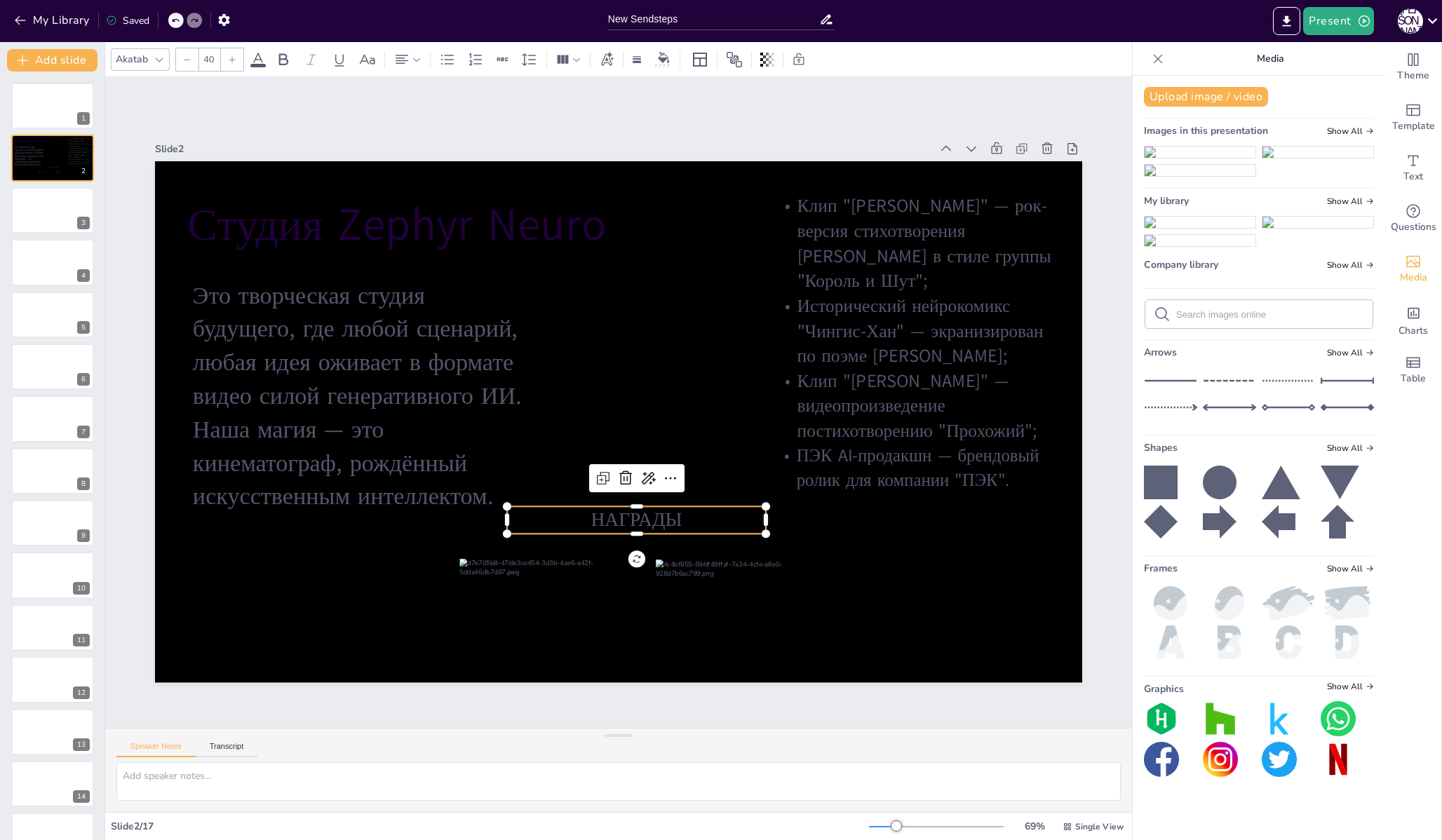
click at [625, 526] on span "НАГРАДЫ" at bounding box center [635, 519] width 91 height 26
click at [620, 521] on span "НАГРАДЫ" at bounding box center [635, 519] width 91 height 26
click at [115, 62] on div "Akatab" at bounding box center [131, 59] width 38 height 19
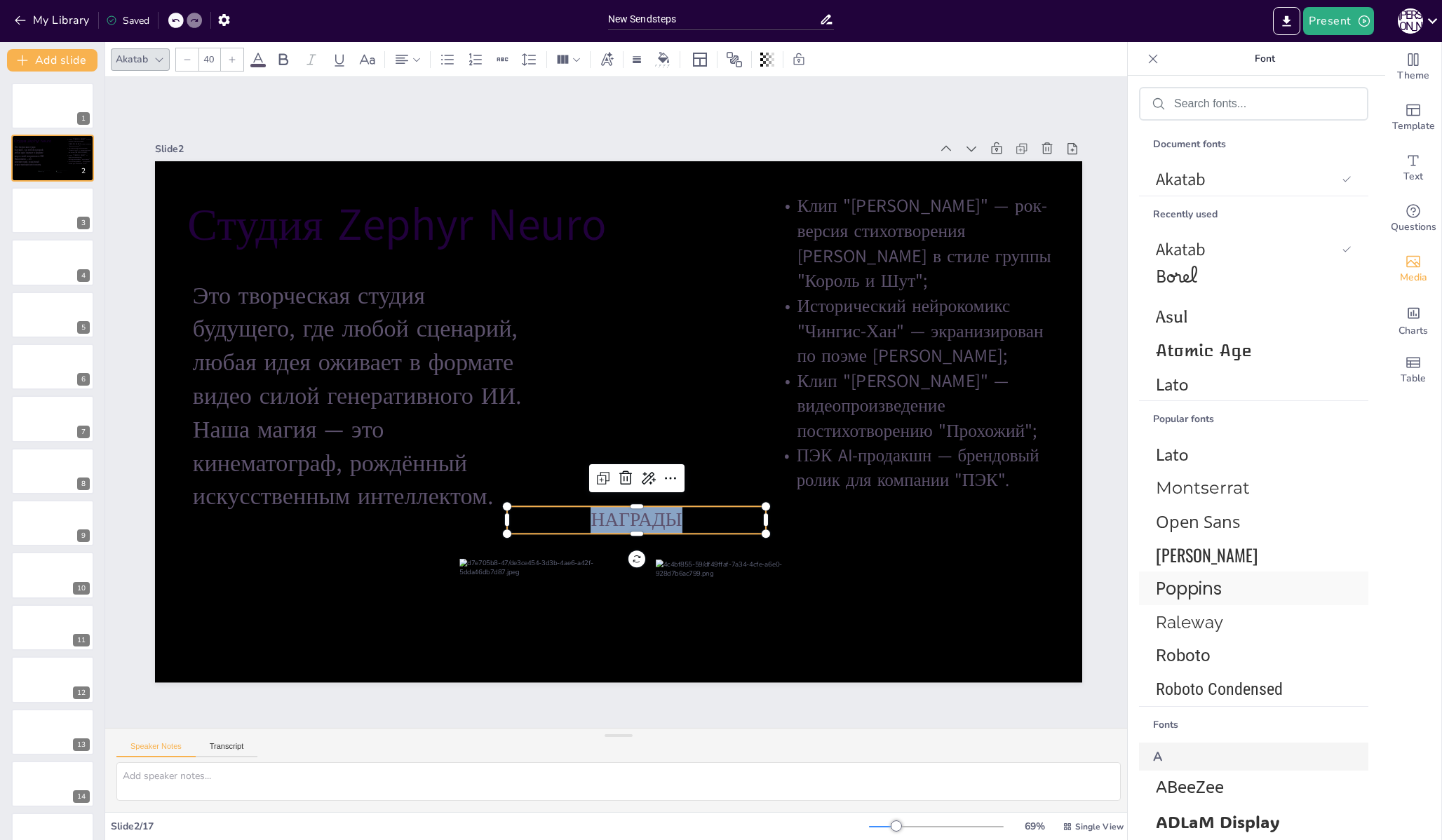
click at [1203, 593] on span "Poppins" at bounding box center [1250, 589] width 190 height 25
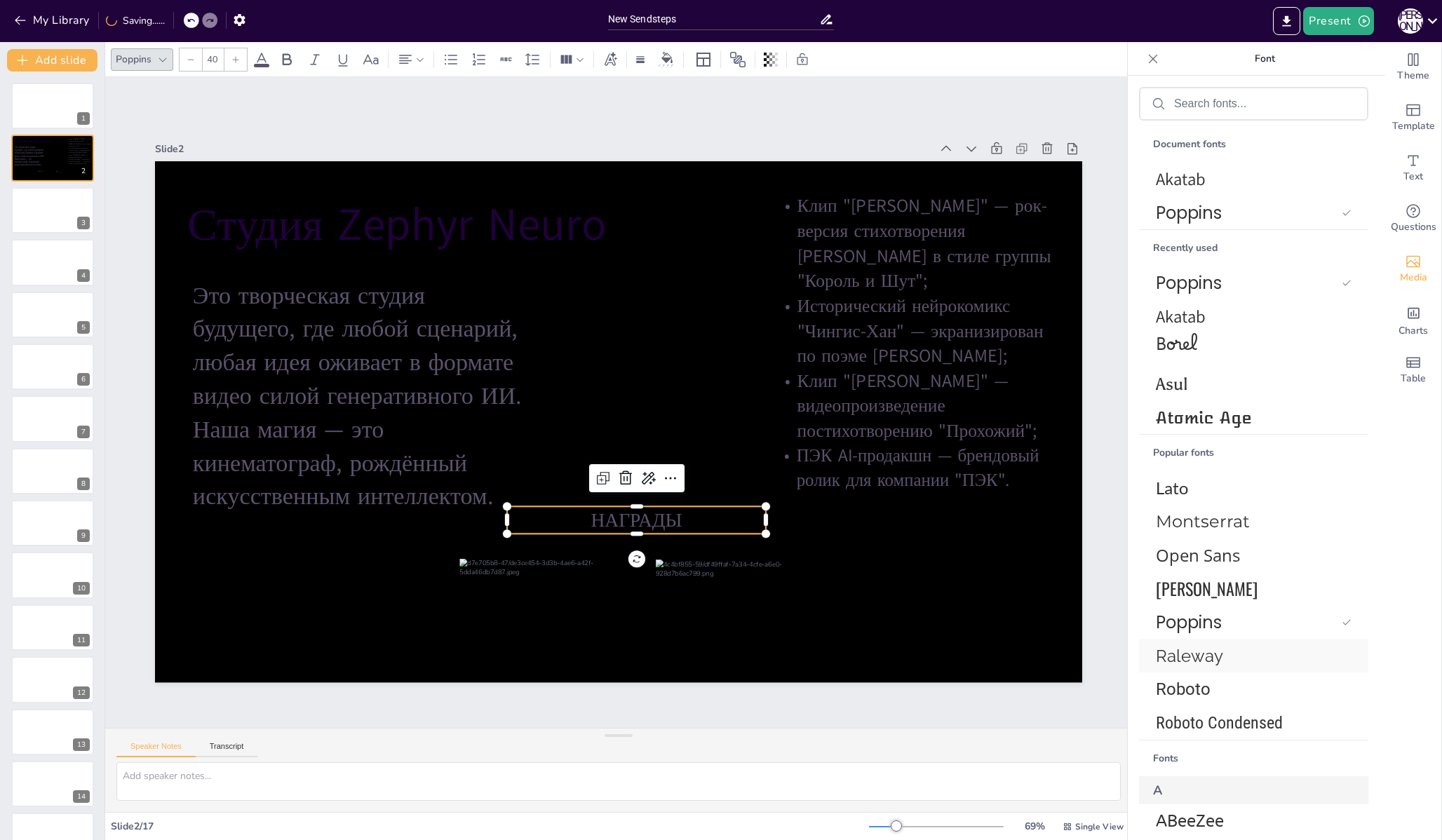
click at [1194, 659] on span "Raleway" at bounding box center [1250, 655] width 190 height 20
click at [1197, 703] on div "Roboto" at bounding box center [1253, 689] width 229 height 34
click at [1197, 720] on span "Roboto Condensed" at bounding box center [1250, 723] width 190 height 20
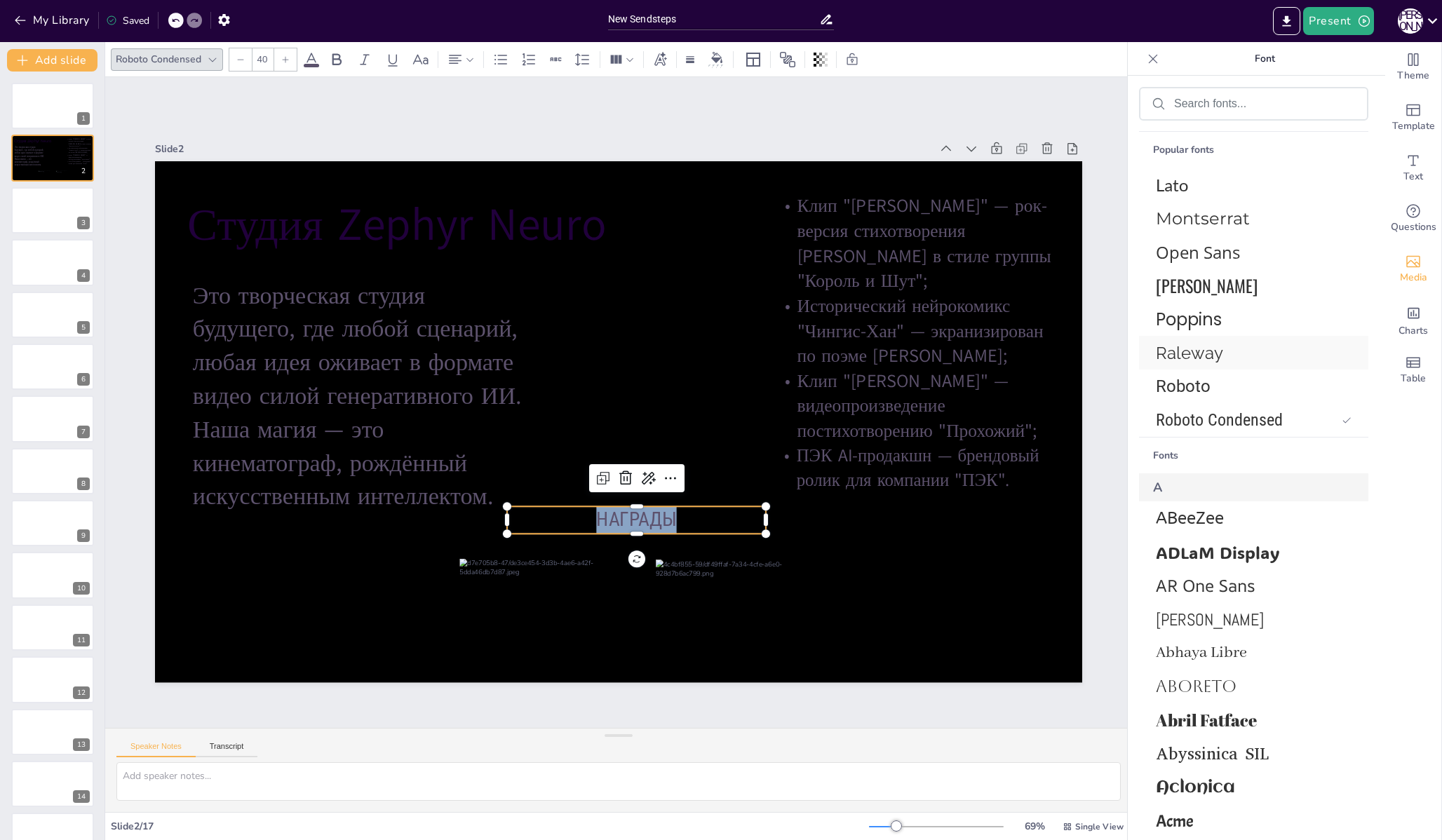
scroll to position [303, 0]
click at [1193, 679] on span "Aboreto" at bounding box center [1250, 685] width 190 height 20
click at [1181, 615] on span "[PERSON_NAME]" at bounding box center [1250, 619] width 190 height 22
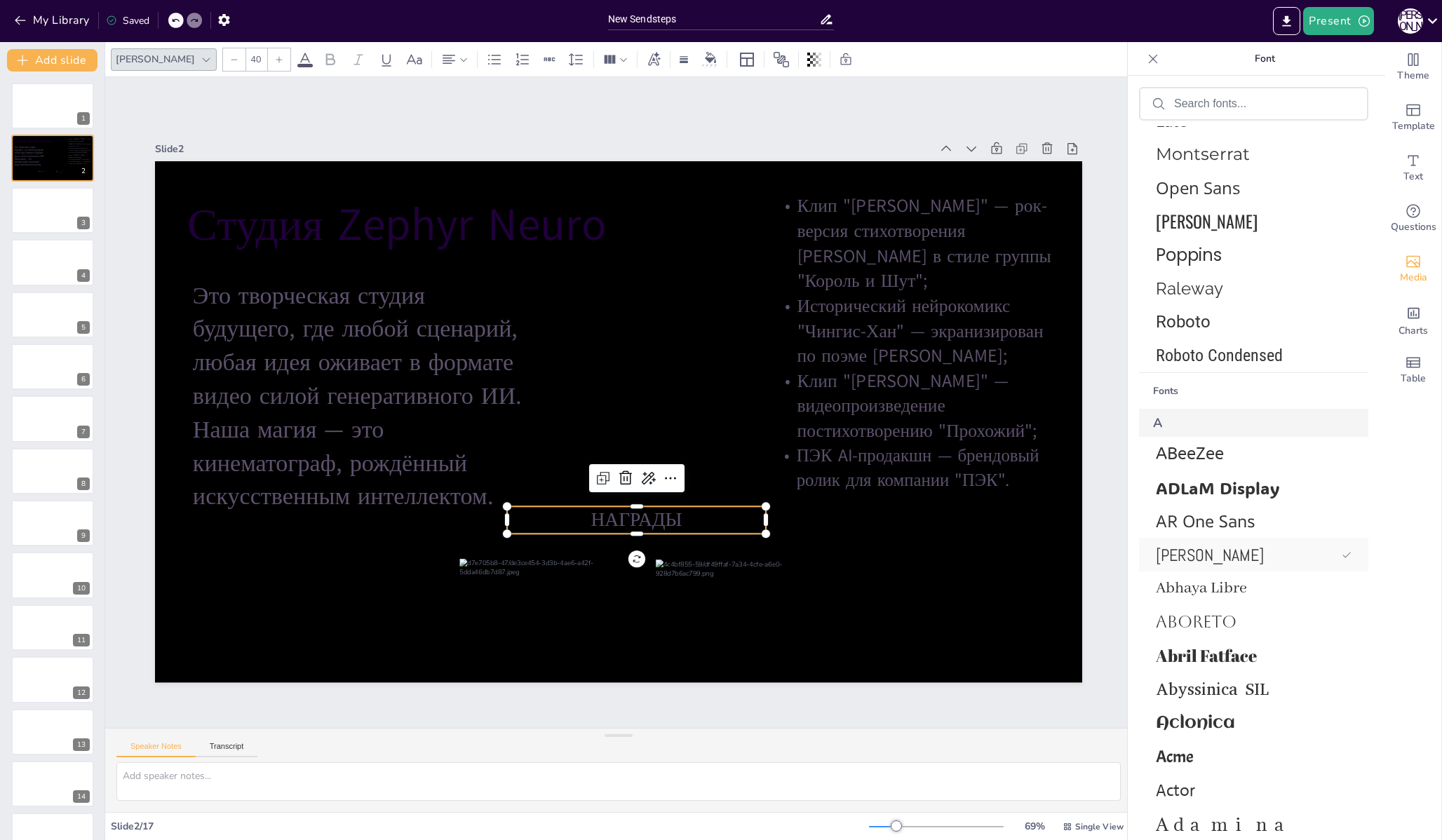
scroll to position [408, 0]
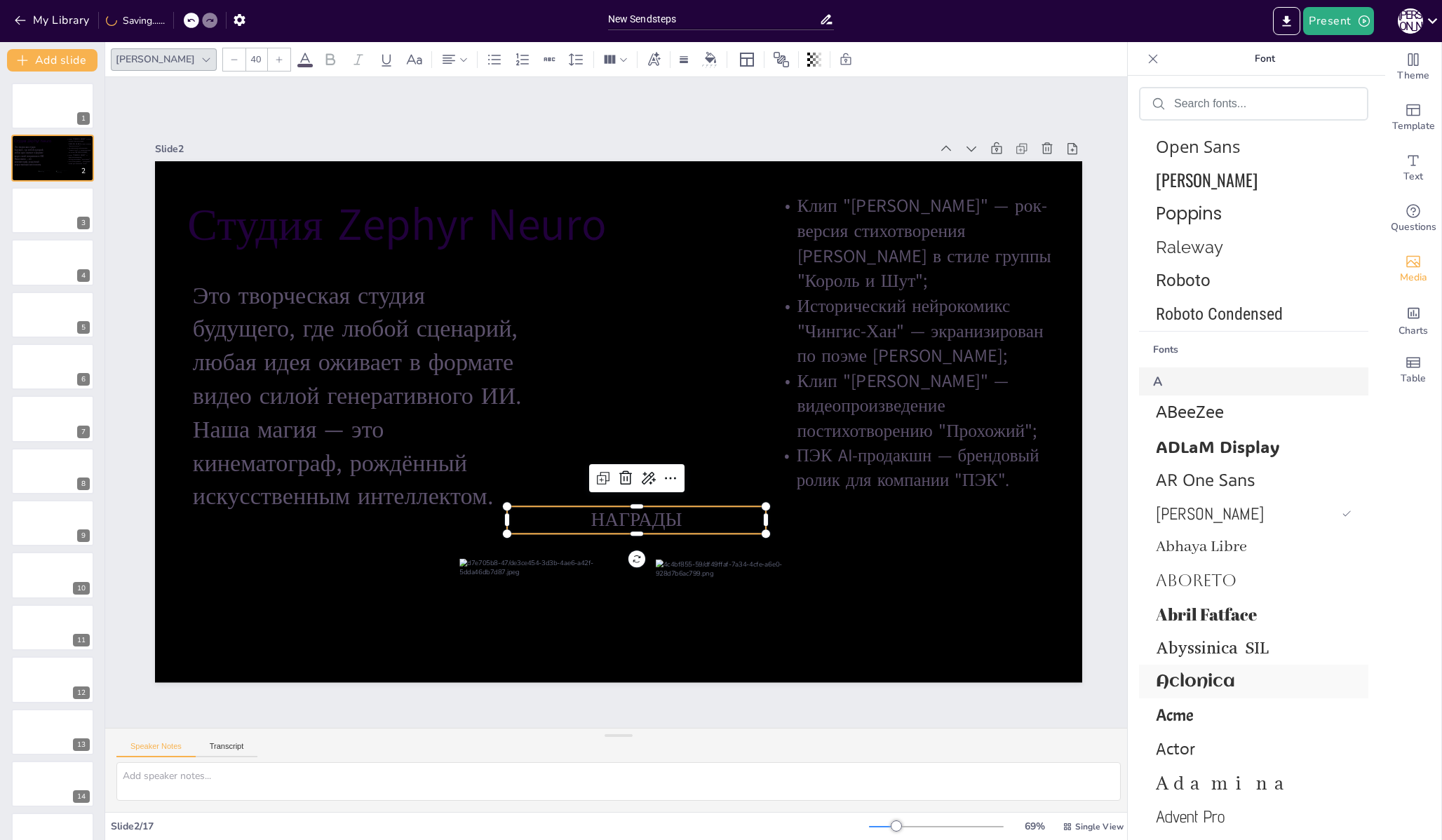
click at [1183, 677] on span "Aclonica" at bounding box center [1250, 682] width 190 height 19
click at [1183, 724] on span "Acme" at bounding box center [1250, 715] width 190 height 21
click at [1182, 733] on div "Actor" at bounding box center [1253, 748] width 229 height 34
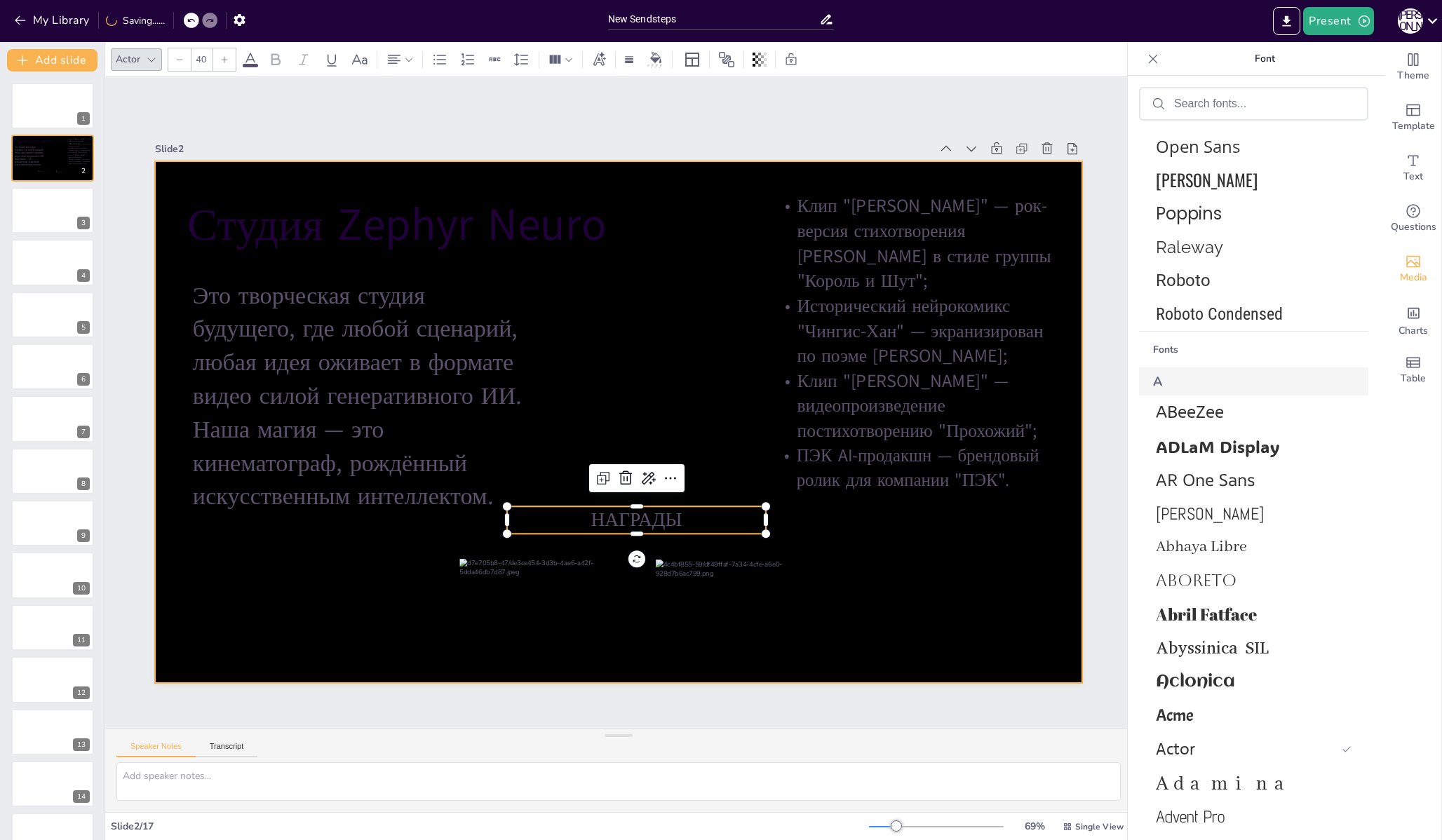
click at [888, 552] on div at bounding box center [618, 422] width 927 height 522
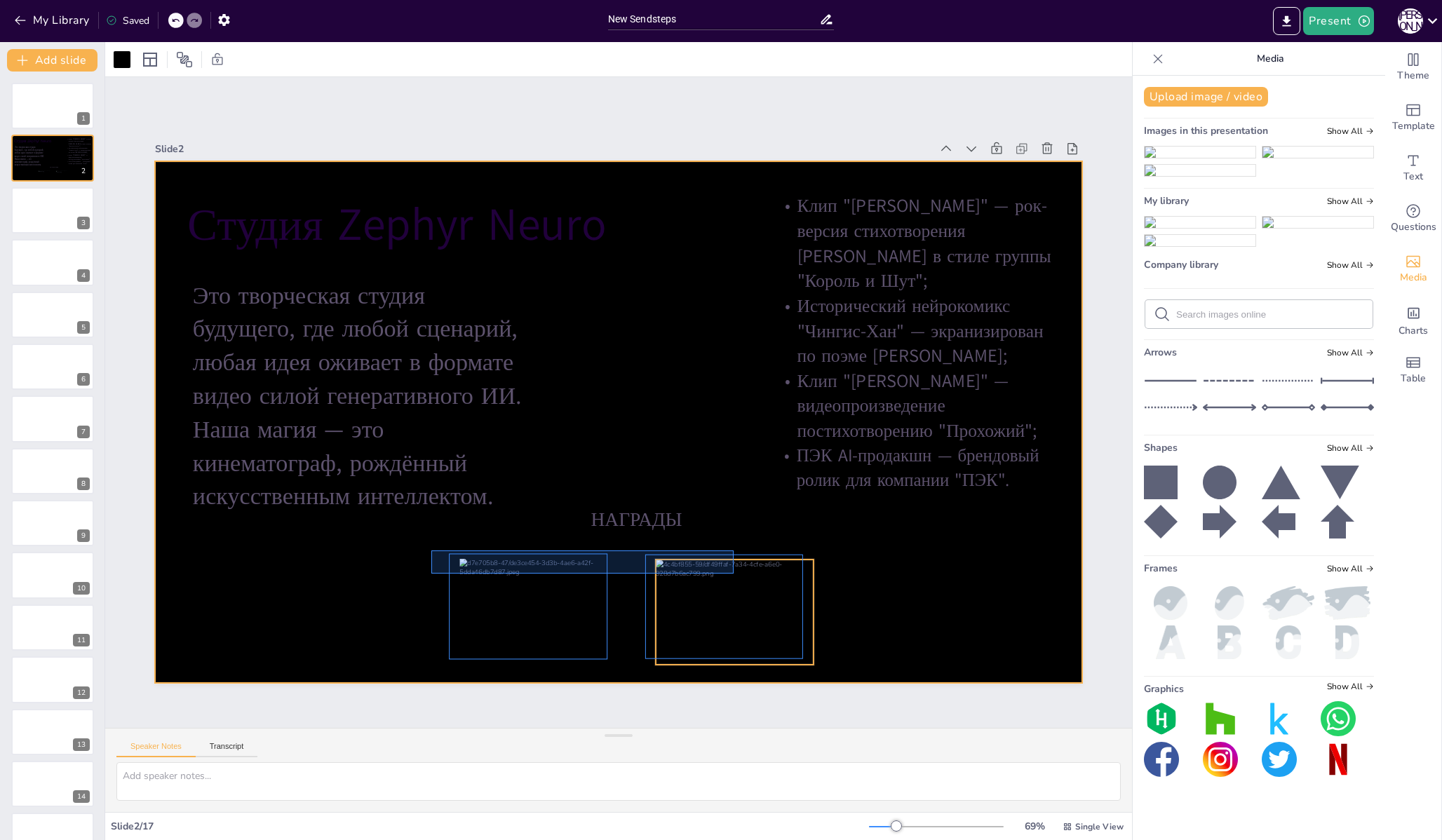
drag, startPoint x: 431, startPoint y: 550, endPoint x: 734, endPoint y: 574, distance: 303.9
click at [734, 161] on div "[PERSON_NAME] НАГРАДЫ Это творческая студия будущего, где любой сценарий, любая…" at bounding box center [618, 161] width 927 height 0
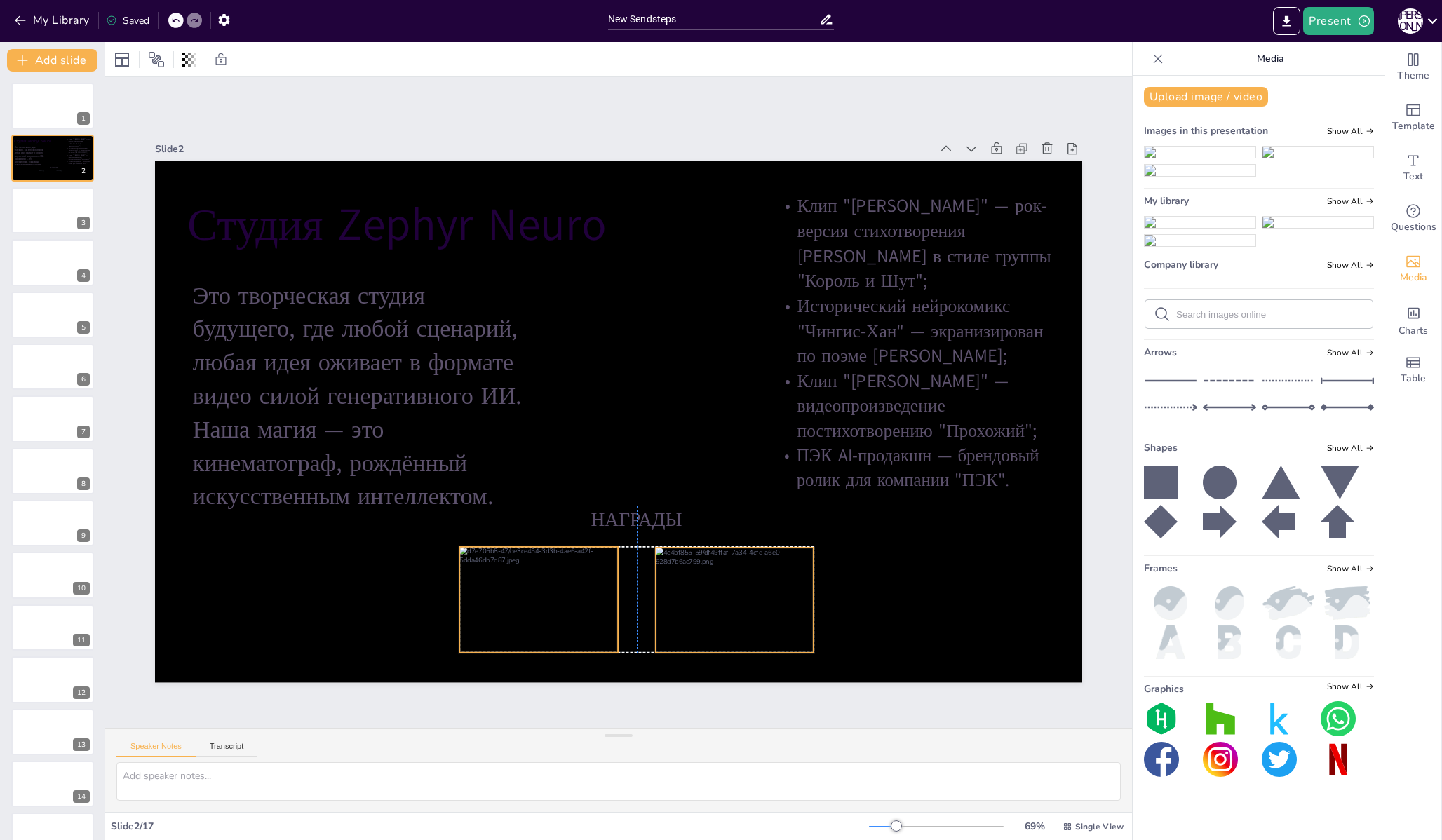
drag, startPoint x: 729, startPoint y: 589, endPoint x: 731, endPoint y: 577, distance: 12.2
click at [731, 577] on div at bounding box center [735, 599] width 158 height 104
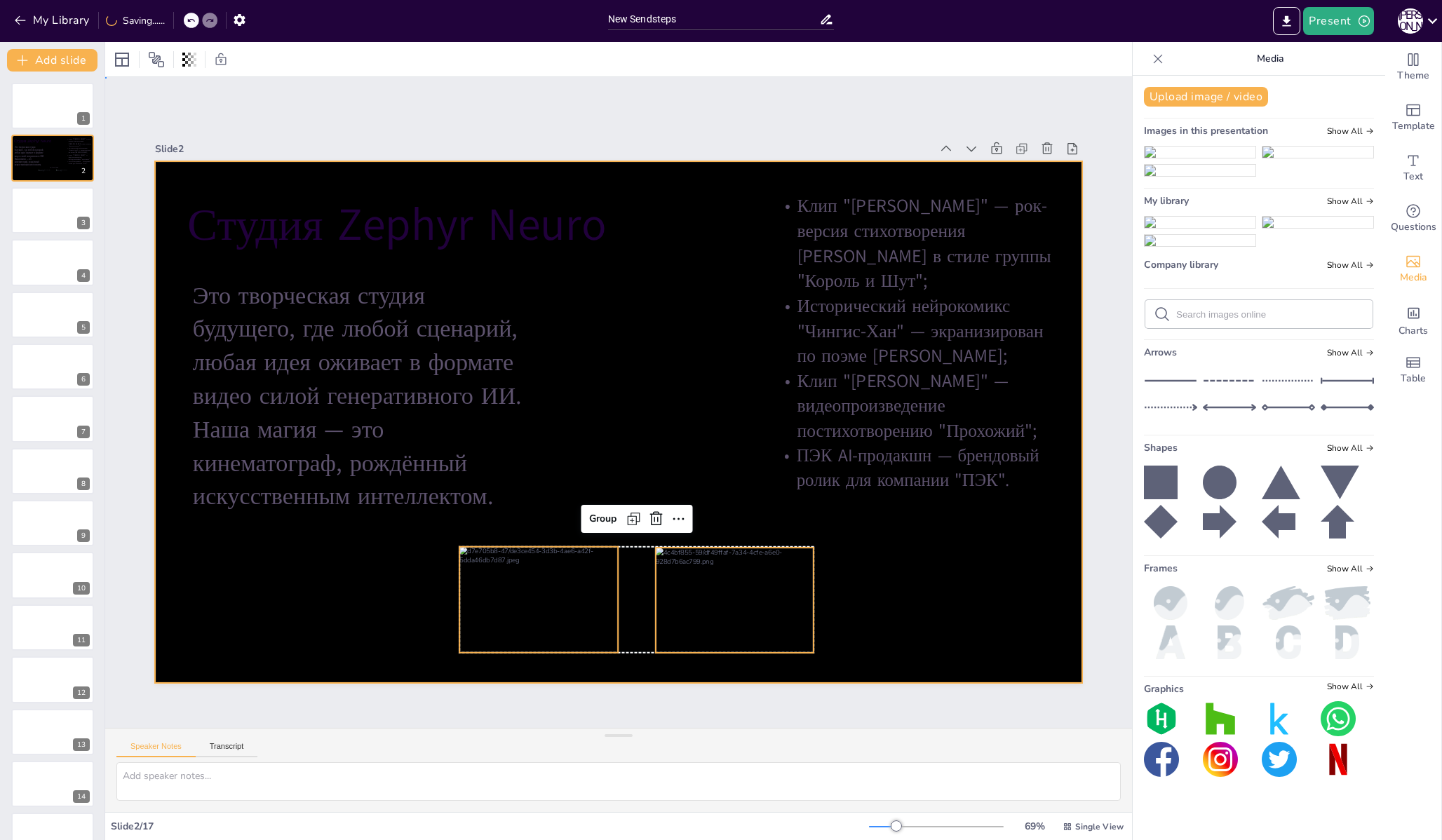
click at [894, 588] on div at bounding box center [618, 422] width 927 height 522
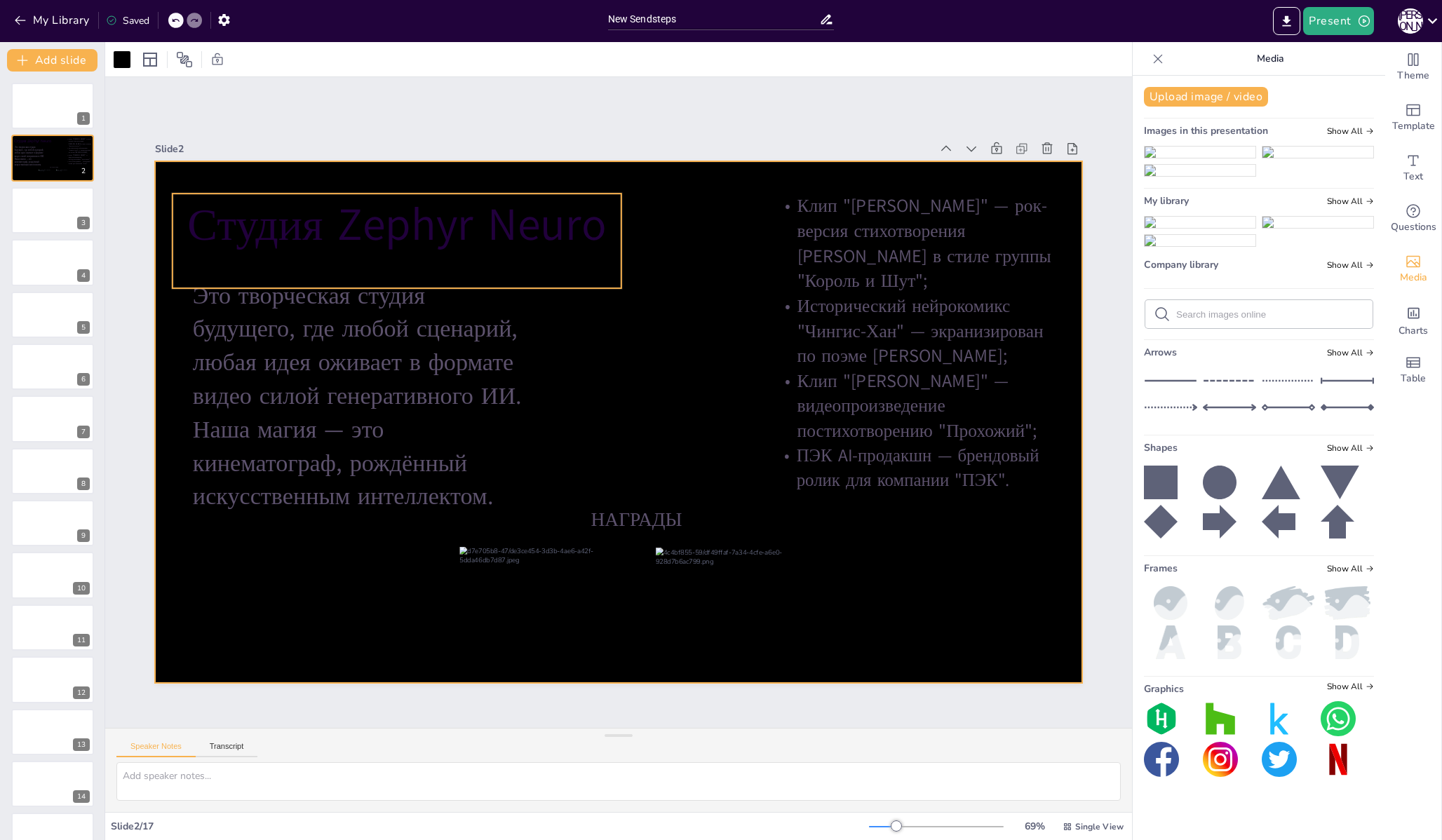
click at [231, 221] on p "Студия Zephyr Neuro" at bounding box center [397, 225] width 449 height 63
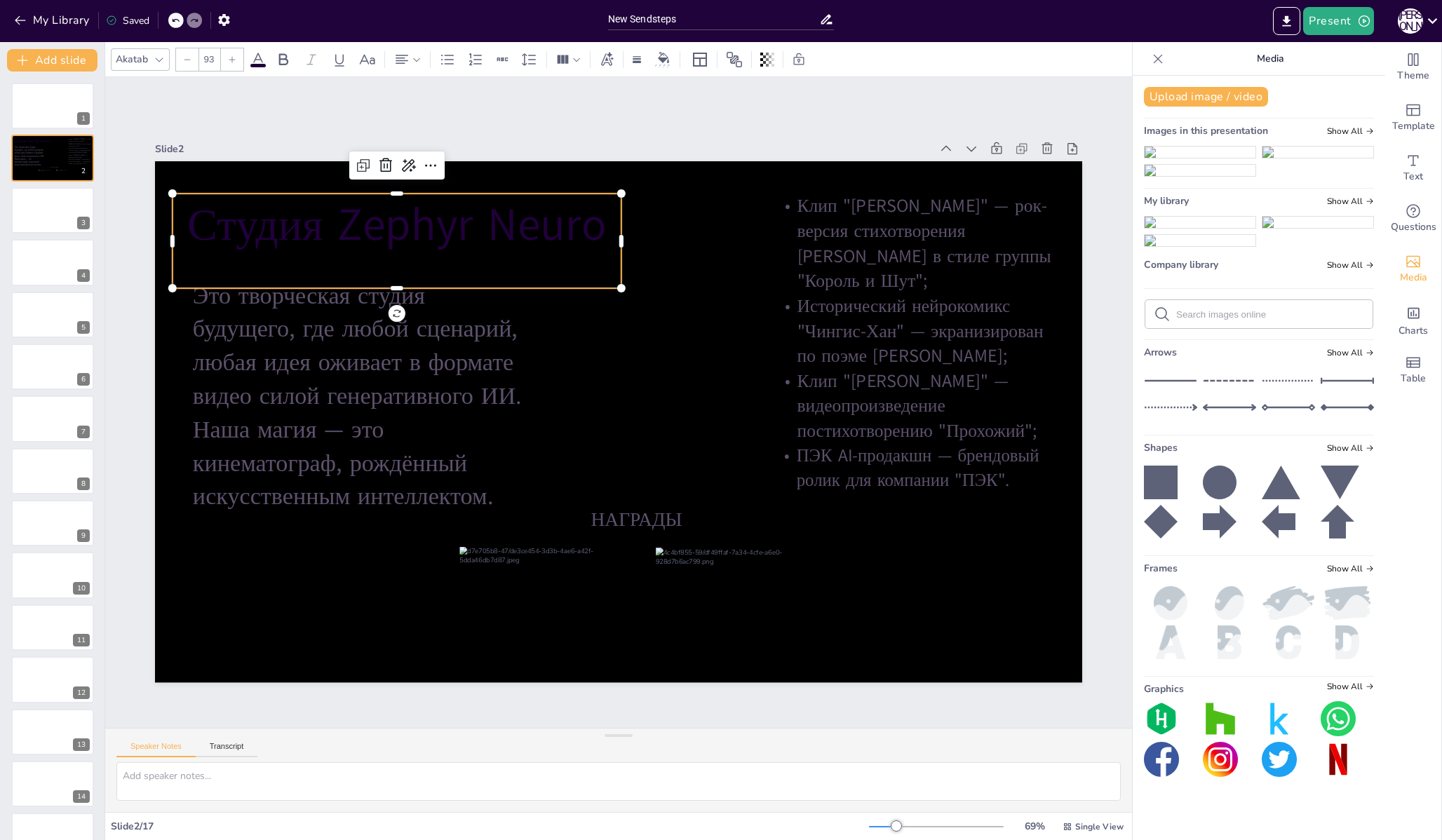
click at [231, 221] on p "Студия Zephyr Neuro" at bounding box center [397, 225] width 449 height 63
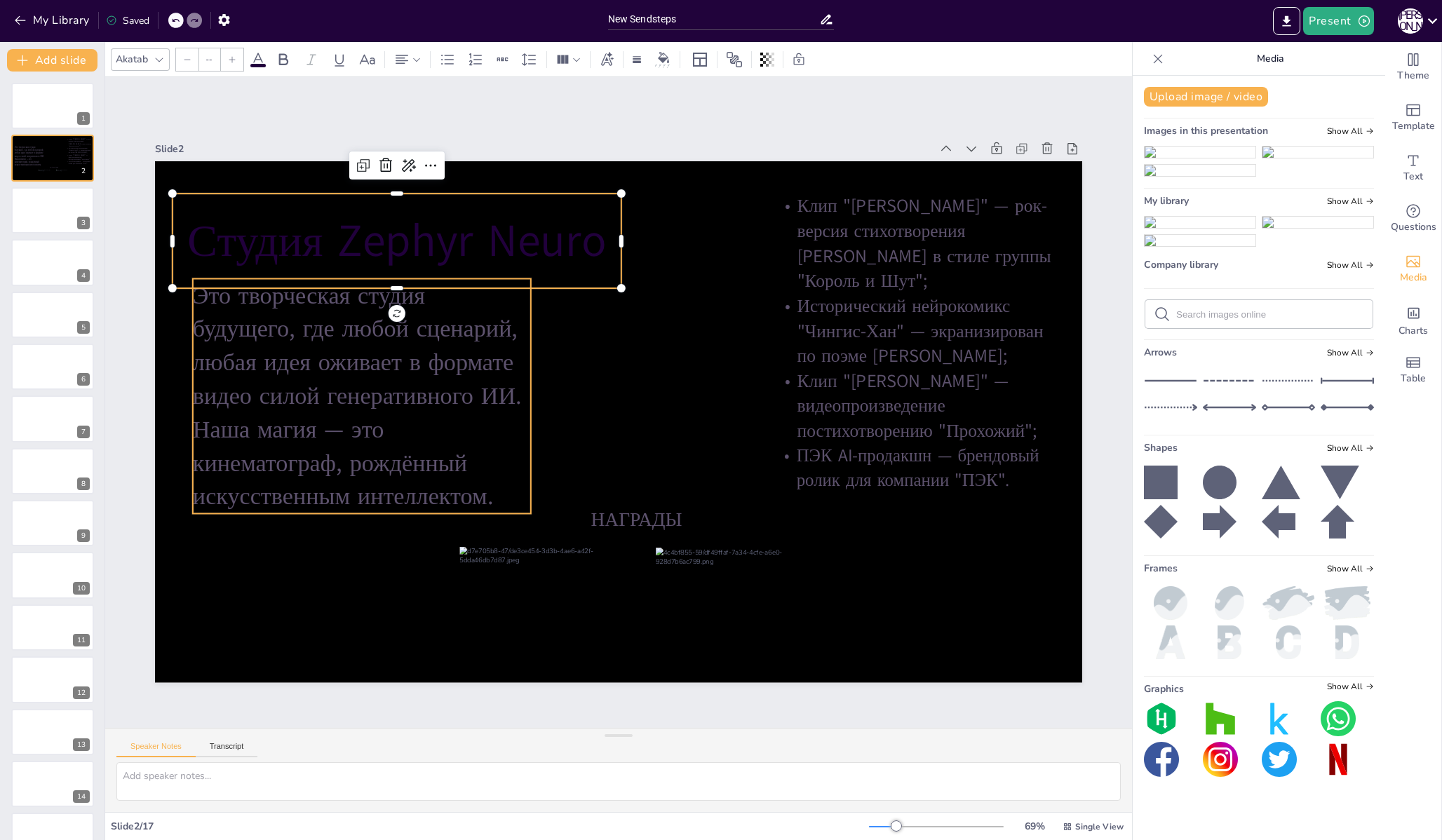
type input "49.6"
click at [379, 412] on p "Это творческая студия будущего, где любой сценарий, любая идея оживает в формат…" at bounding box center [362, 396] width 338 height 235
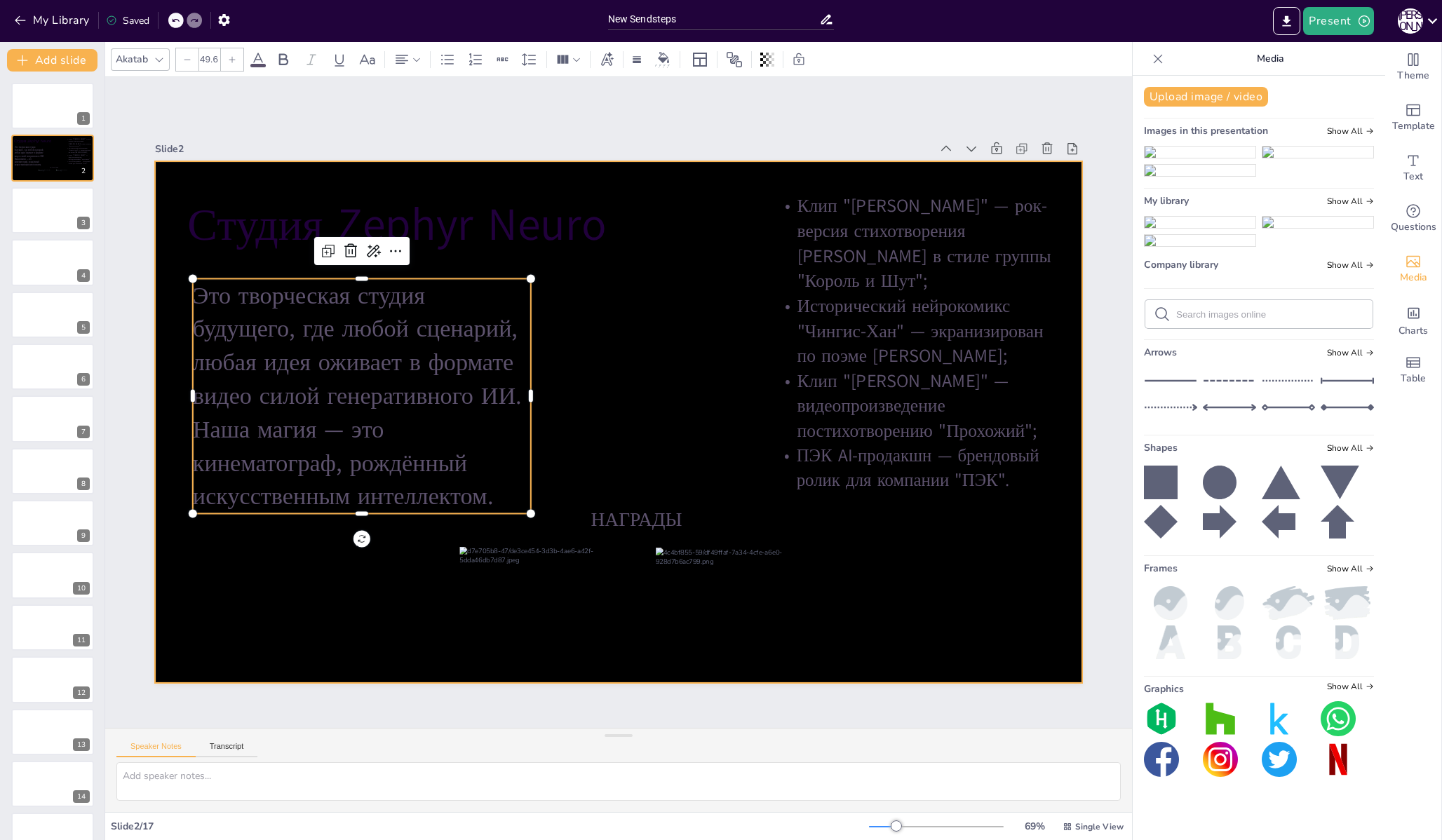
click at [690, 353] on div at bounding box center [618, 422] width 927 height 522
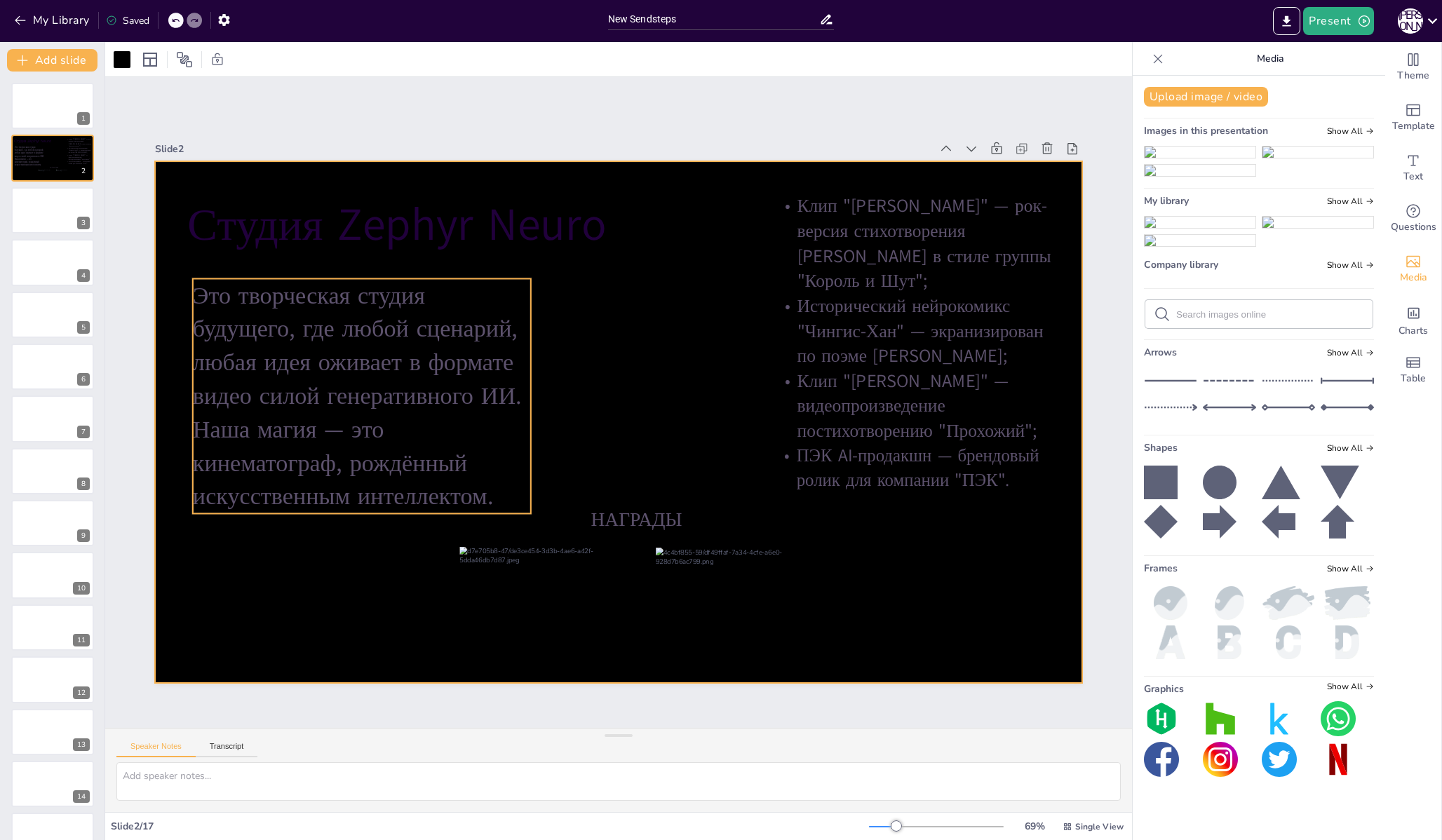
click at [403, 344] on p "Это творческая студия будущего, где любой сценарий, любая идея оживает в формат…" at bounding box center [362, 396] width 338 height 235
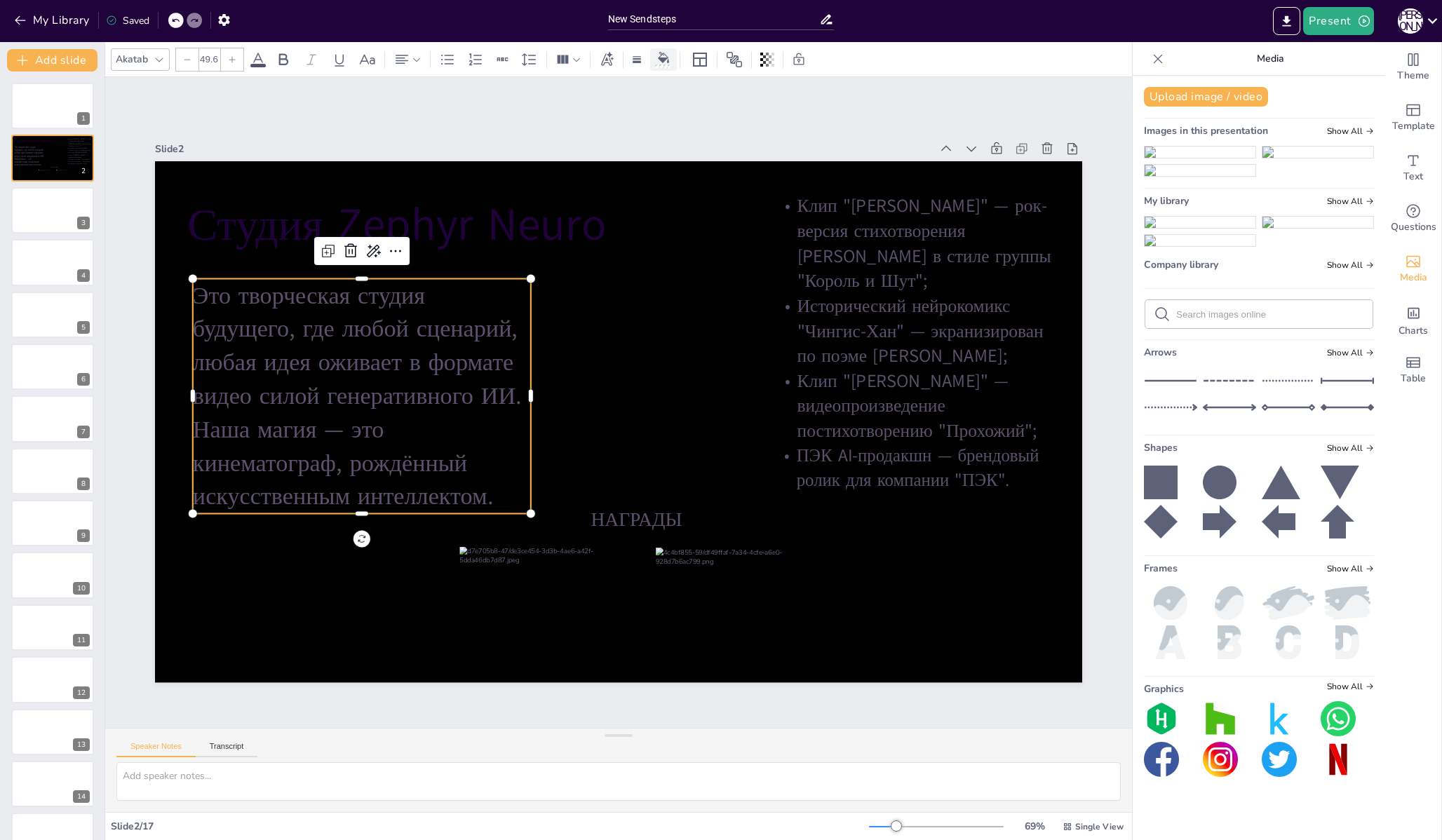
click at [672, 59] on div at bounding box center [663, 59] width 21 height 15
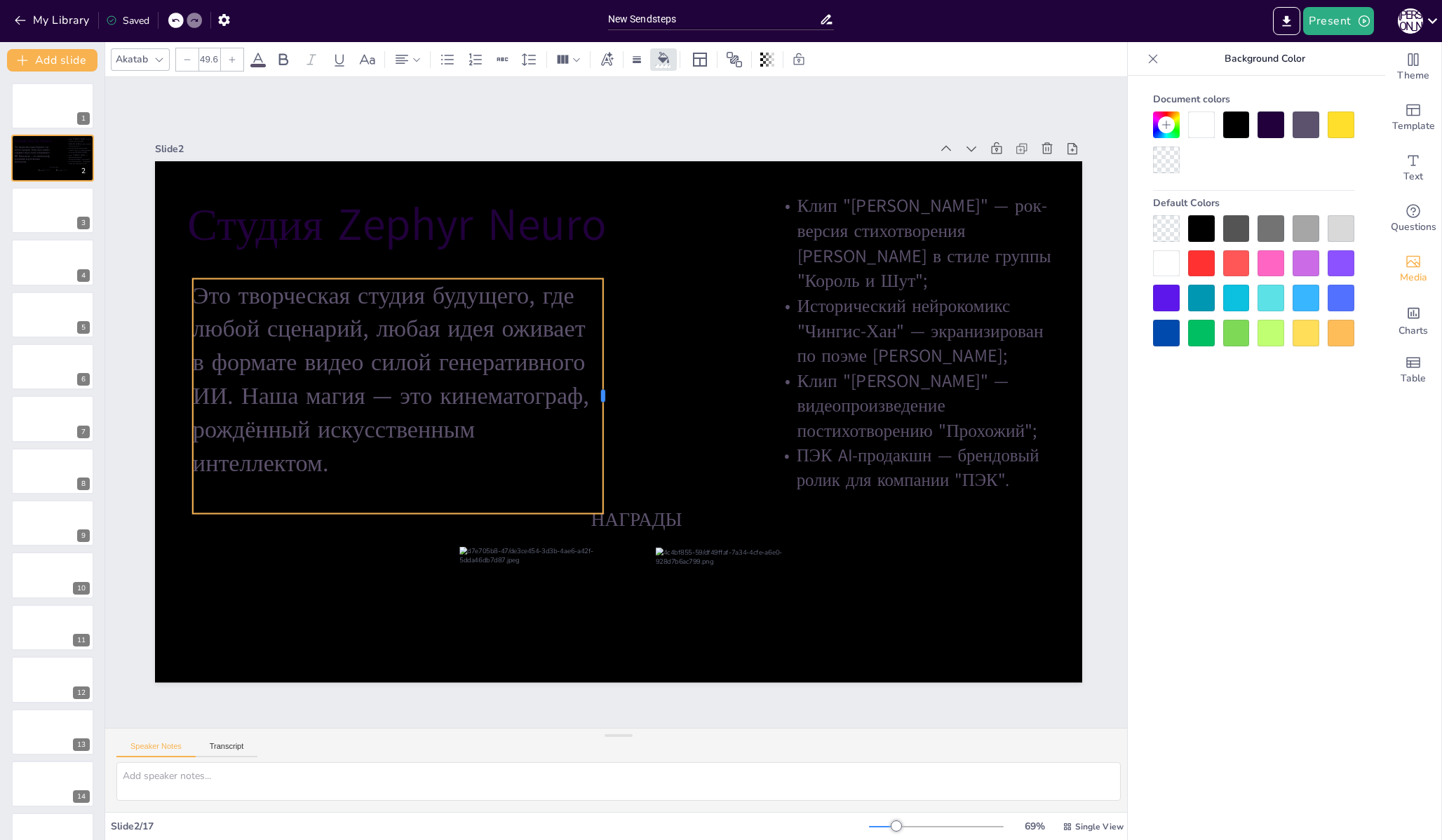
drag, startPoint x: 523, startPoint y: 391, endPoint x: 596, endPoint y: 396, distance: 73.2
click at [603, 396] on div at bounding box center [608, 396] width 11 height 235
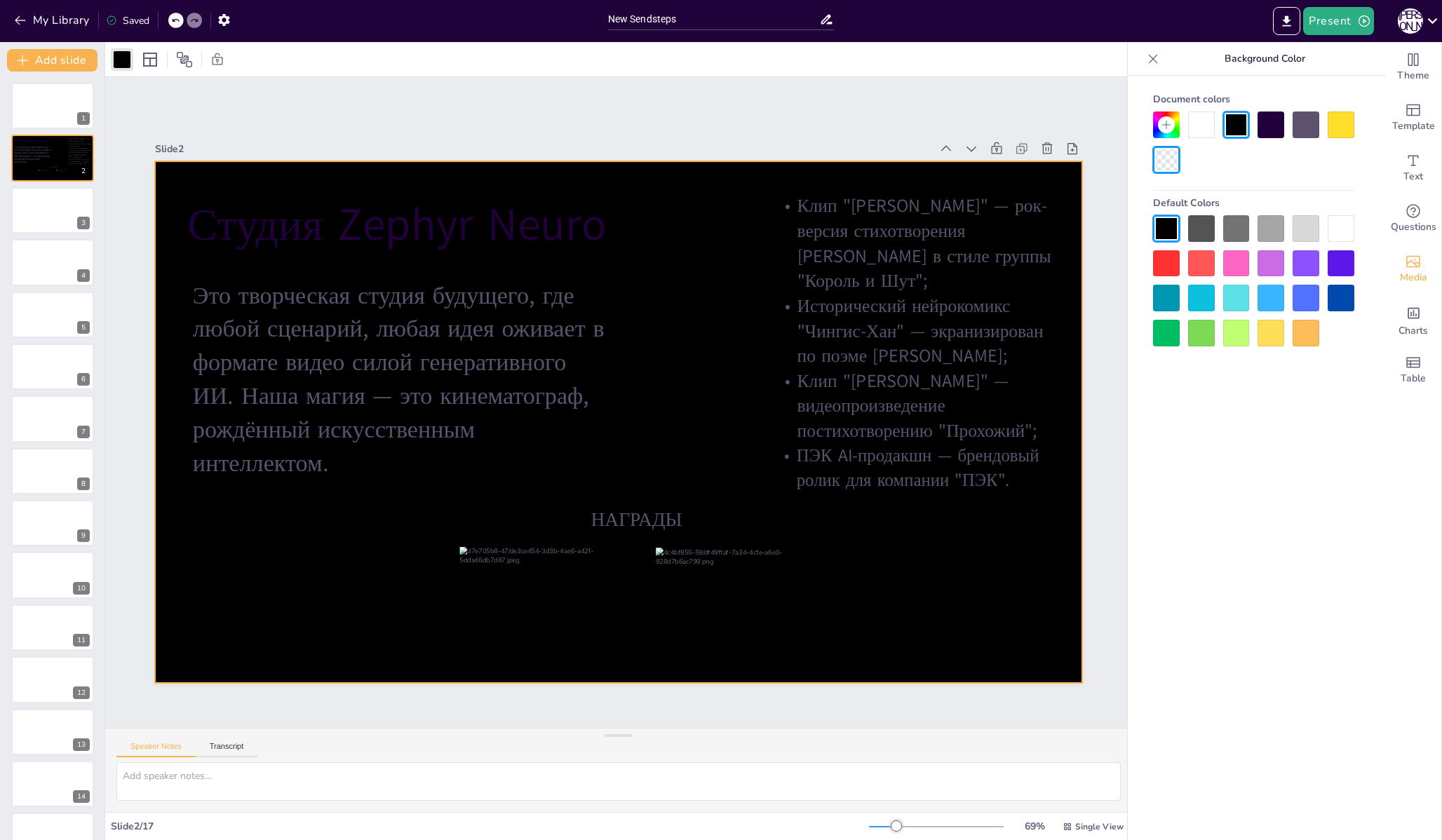
click at [1169, 164] on div at bounding box center [1166, 159] width 26 height 26
click at [689, 291] on div at bounding box center [618, 422] width 927 height 522
click at [1407, 275] on span "Media" at bounding box center [1413, 278] width 27 height 16
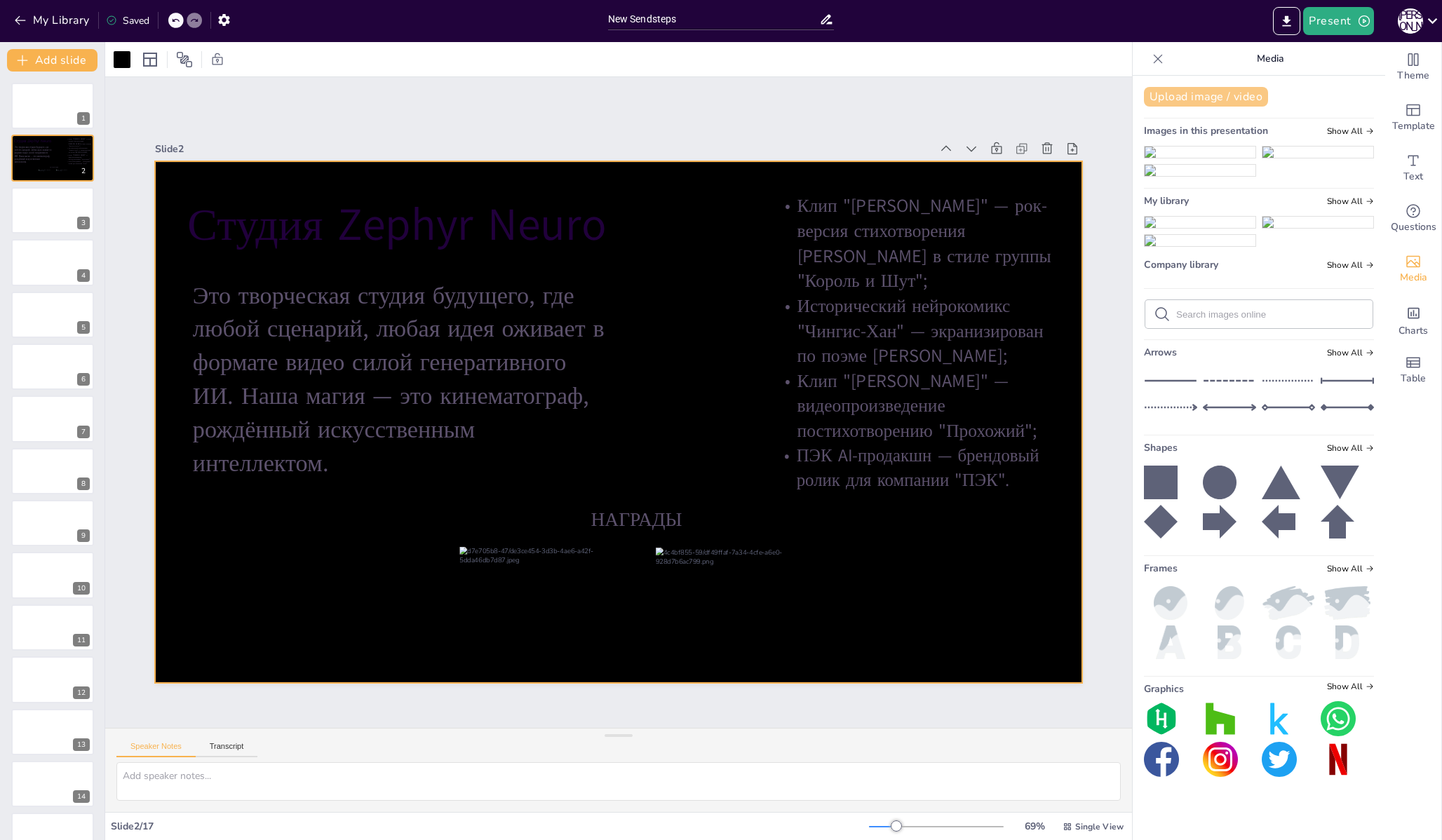
click at [1190, 95] on button "Upload image / video" at bounding box center [1205, 97] width 124 height 20
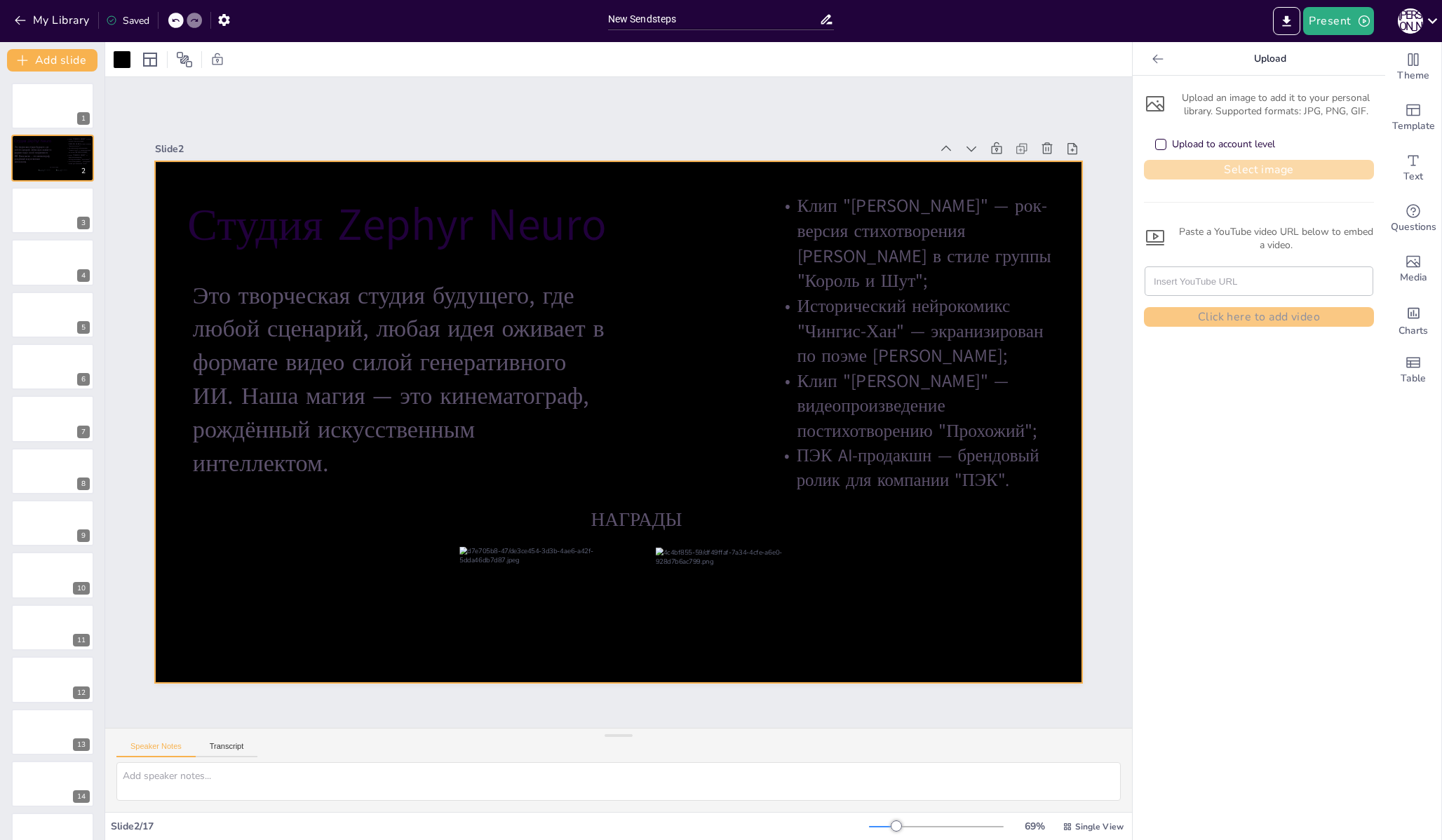
click at [1170, 173] on button "Select image" at bounding box center [1259, 170] width 230 height 20
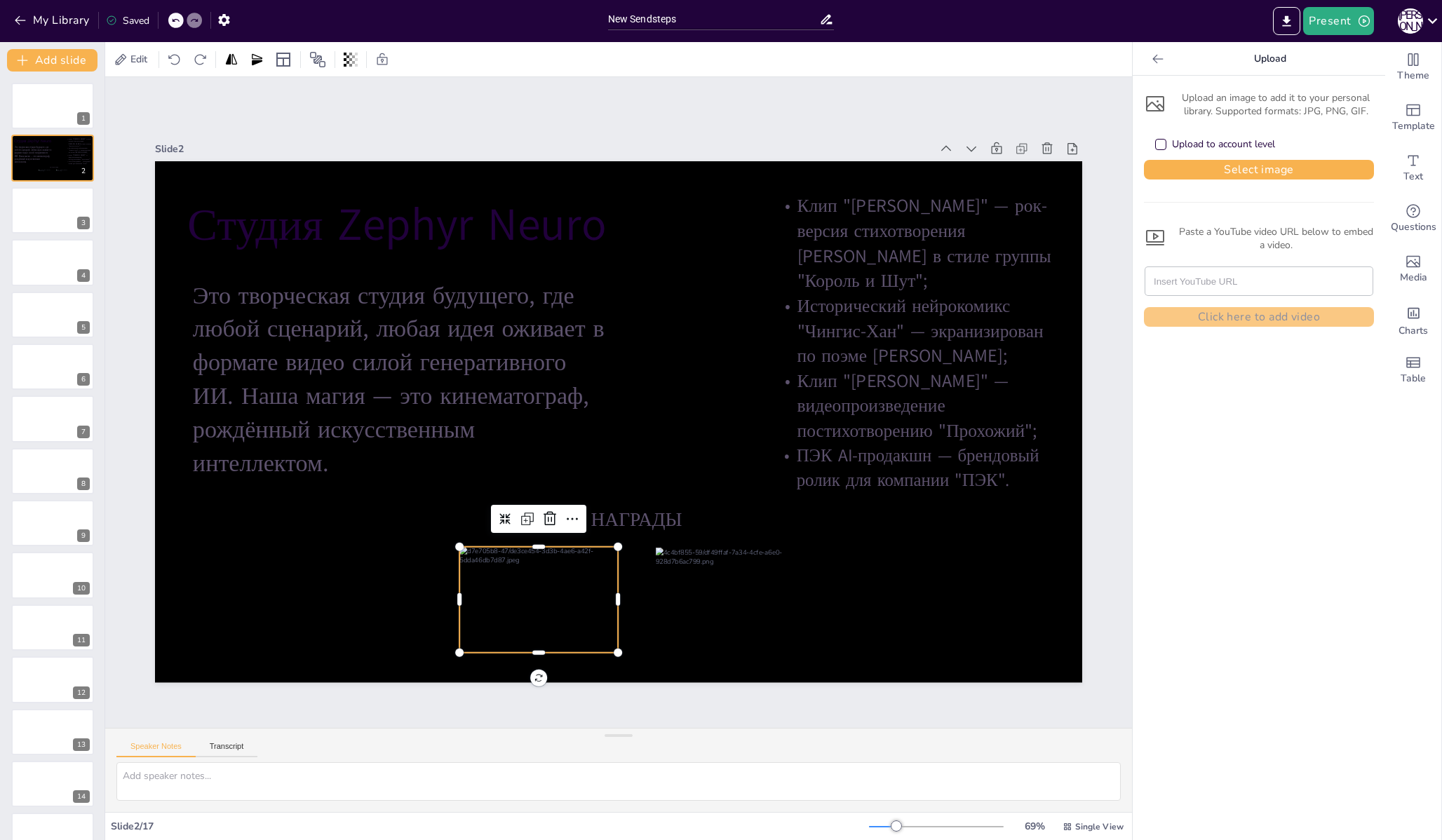
click at [566, 572] on div at bounding box center [538, 599] width 158 height 106
click at [1205, 171] on button "Select image" at bounding box center [1259, 170] width 230 height 20
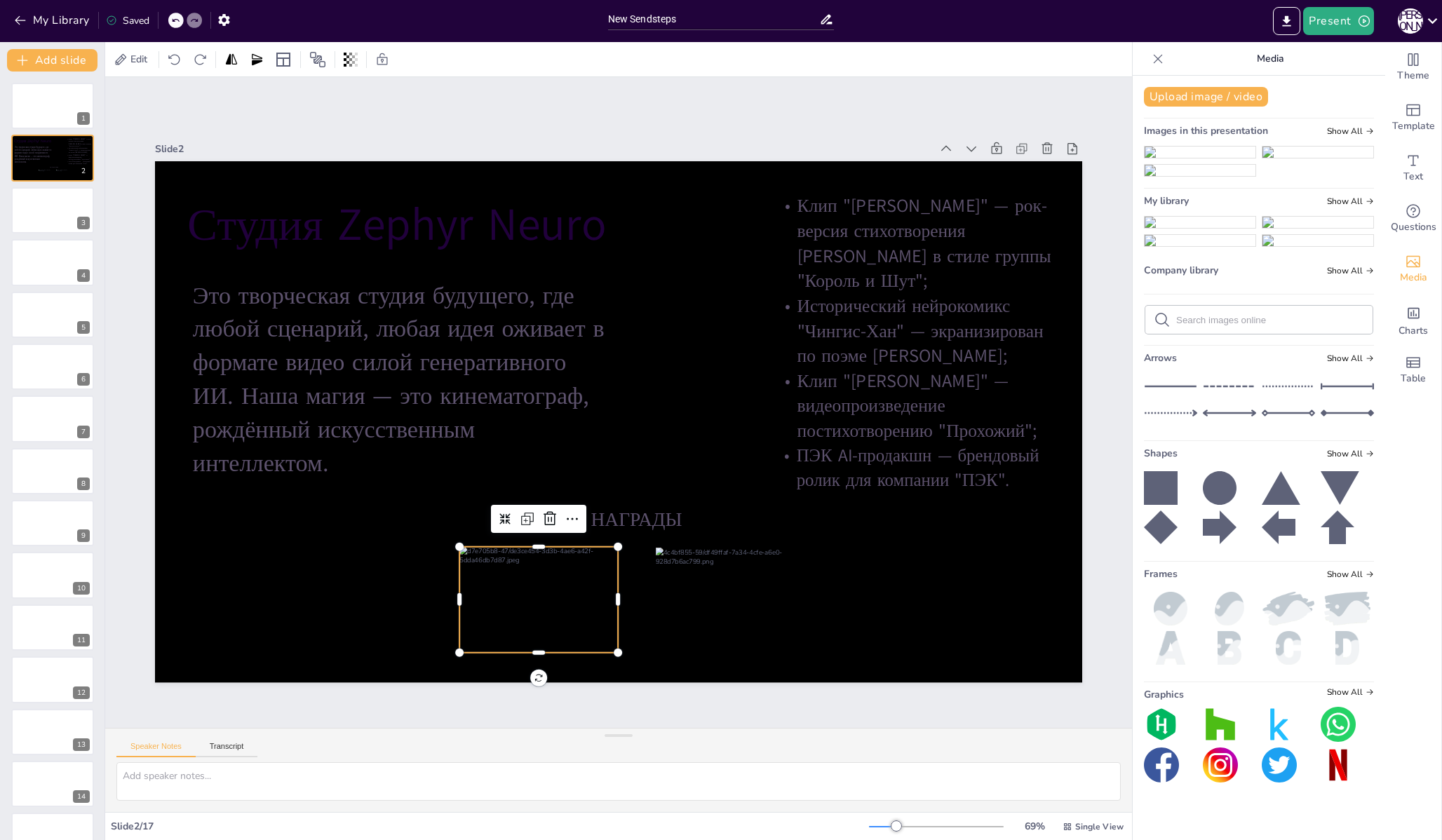
click at [1210, 227] on img at bounding box center [1200, 222] width 111 height 11
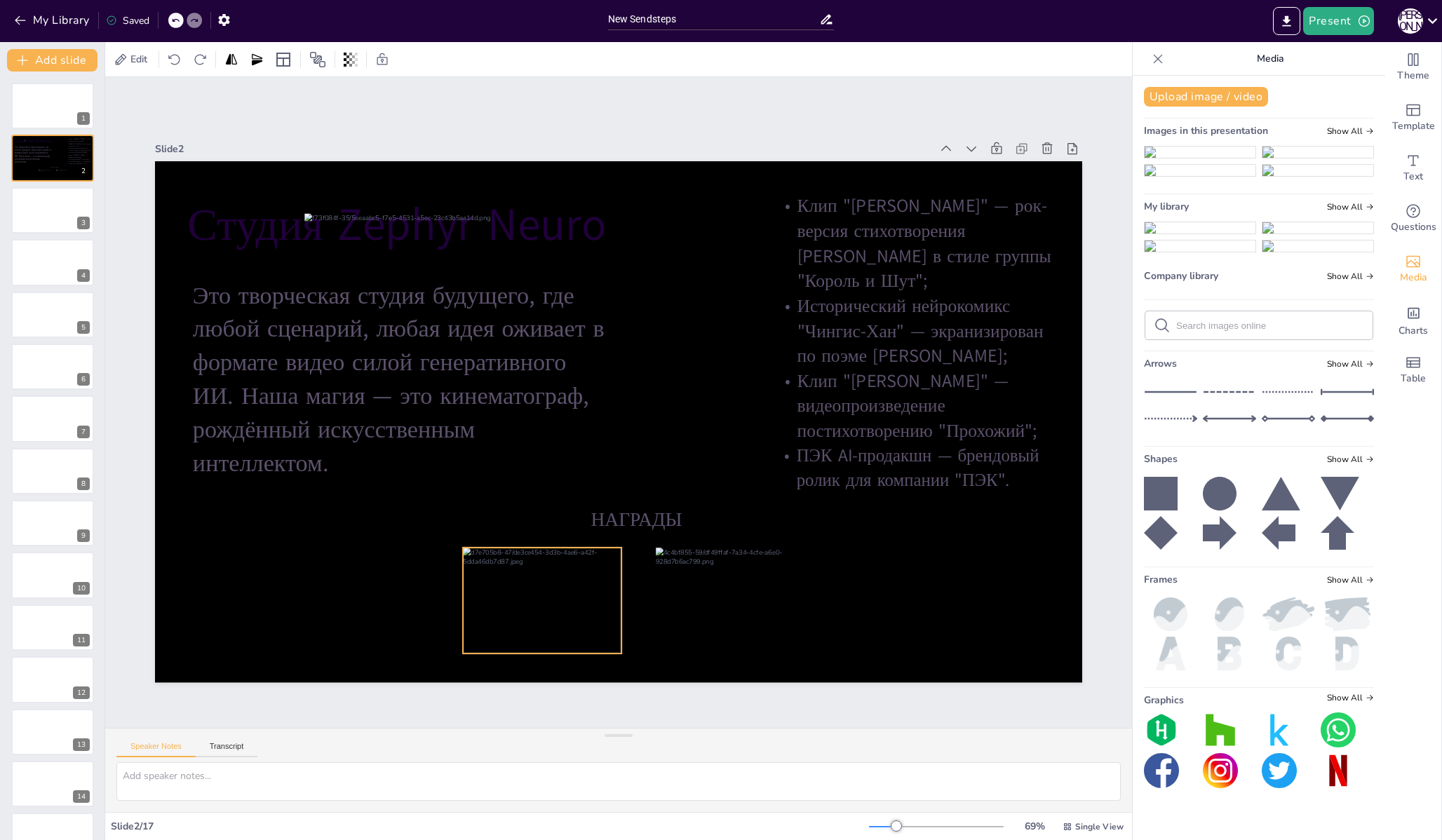
click at [540, 639] on div at bounding box center [542, 600] width 158 height 106
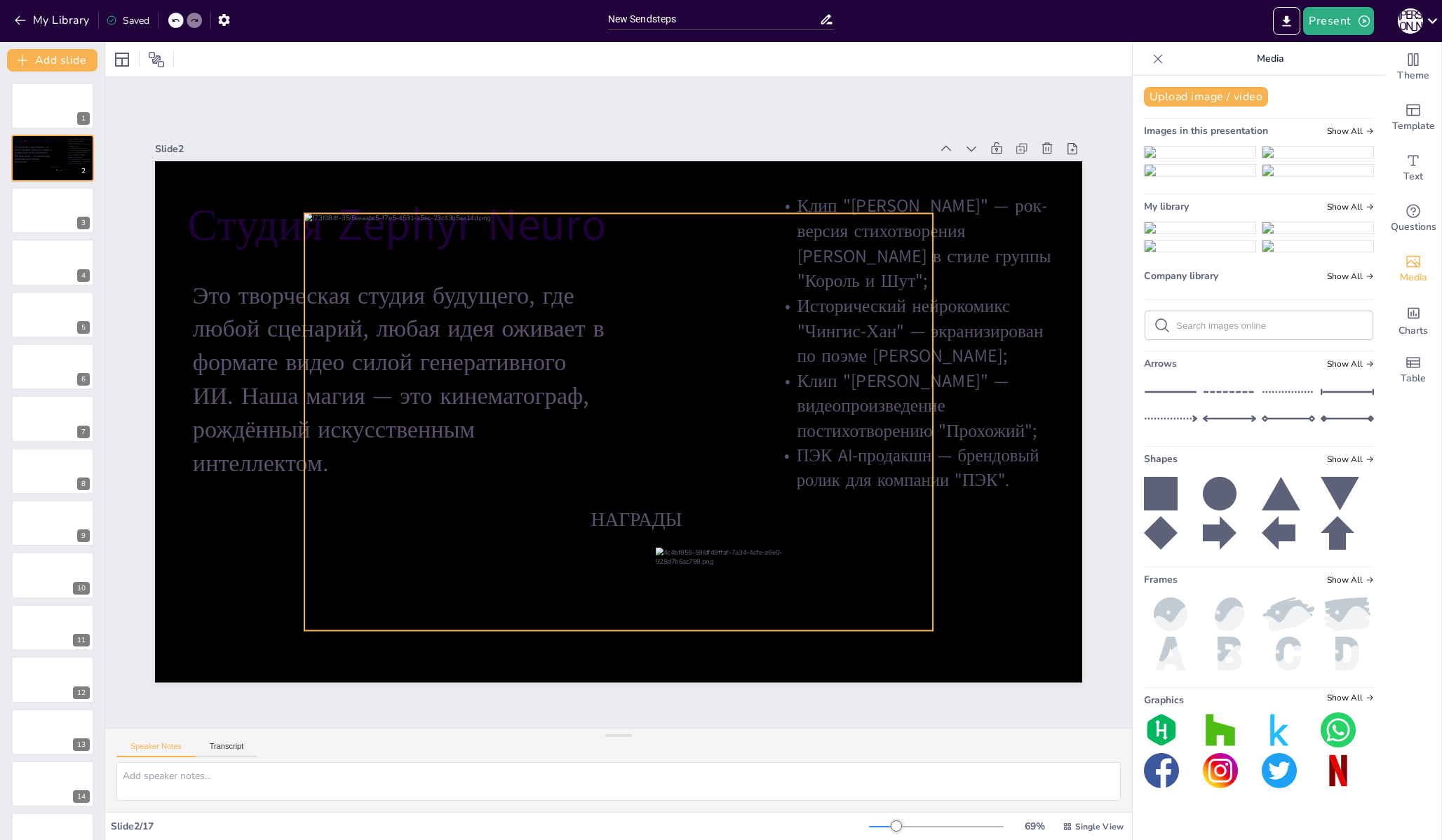
click at [903, 610] on div at bounding box center [618, 423] width 629 height 417
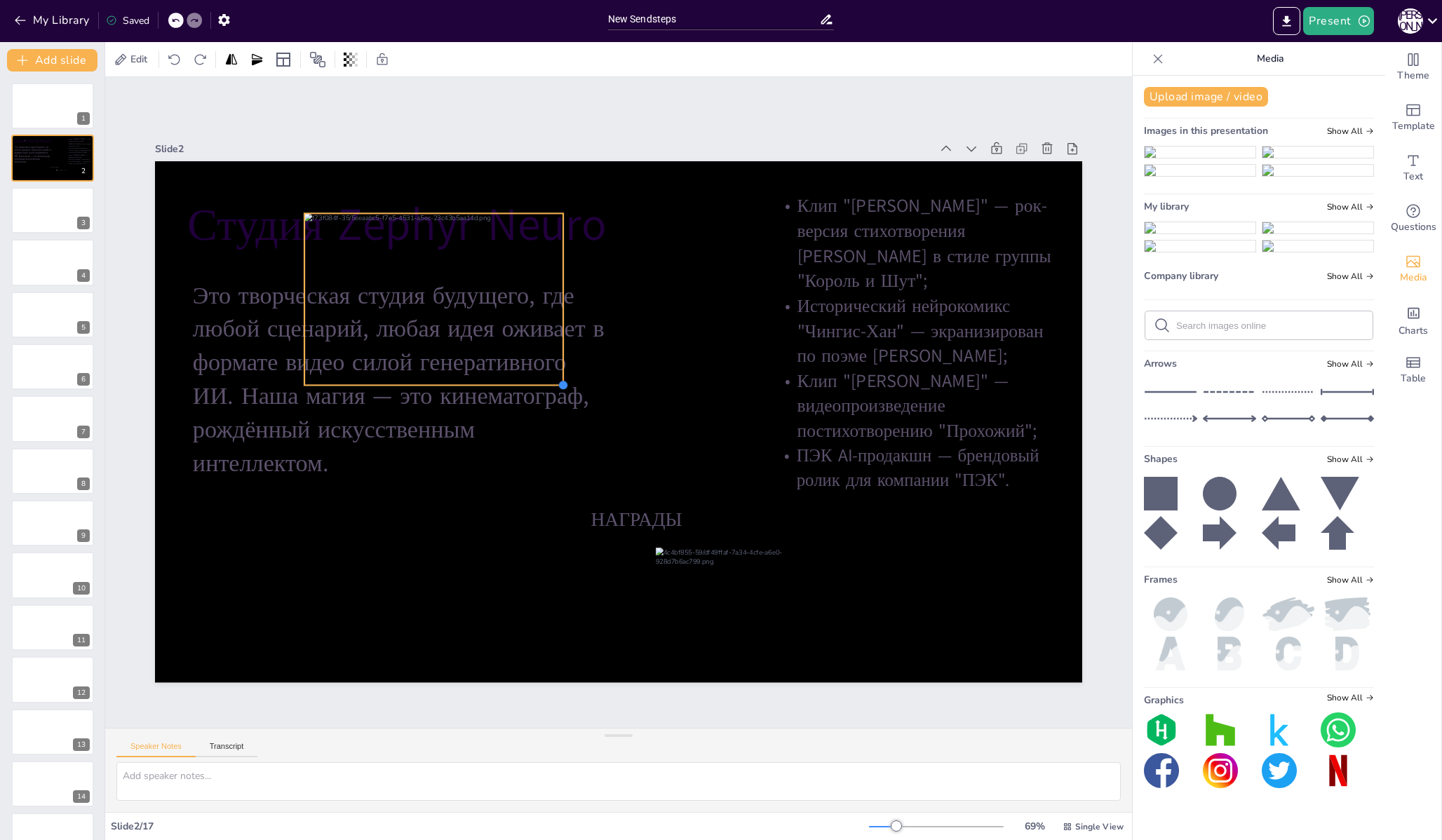
drag, startPoint x: 921, startPoint y: 622, endPoint x: 517, endPoint y: 377, distance: 472.5
click at [517, 377] on div "[PERSON_NAME] НАГРАДЫ Это творческая студия будущего, где любой сценарий, любая…" at bounding box center [618, 422] width 927 height 522
drag, startPoint x: 553, startPoint y: 378, endPoint x: 461, endPoint y: 315, distance: 111.5
click at [467, 320] on div at bounding box center [472, 325] width 11 height 11
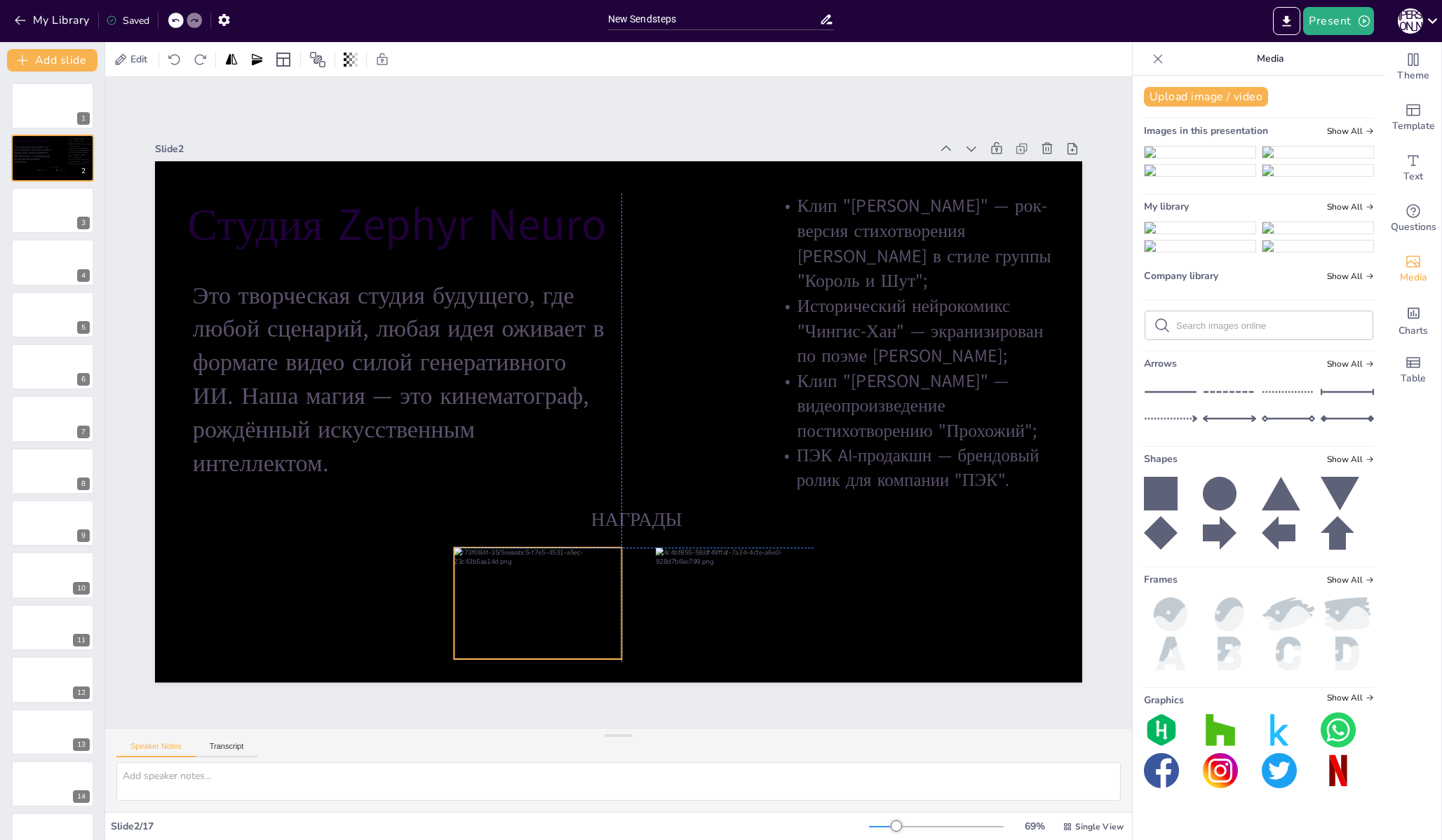
drag, startPoint x: 414, startPoint y: 260, endPoint x: 565, endPoint y: 597, distance: 369.3
click at [565, 597] on div at bounding box center [537, 603] width 167 height 111
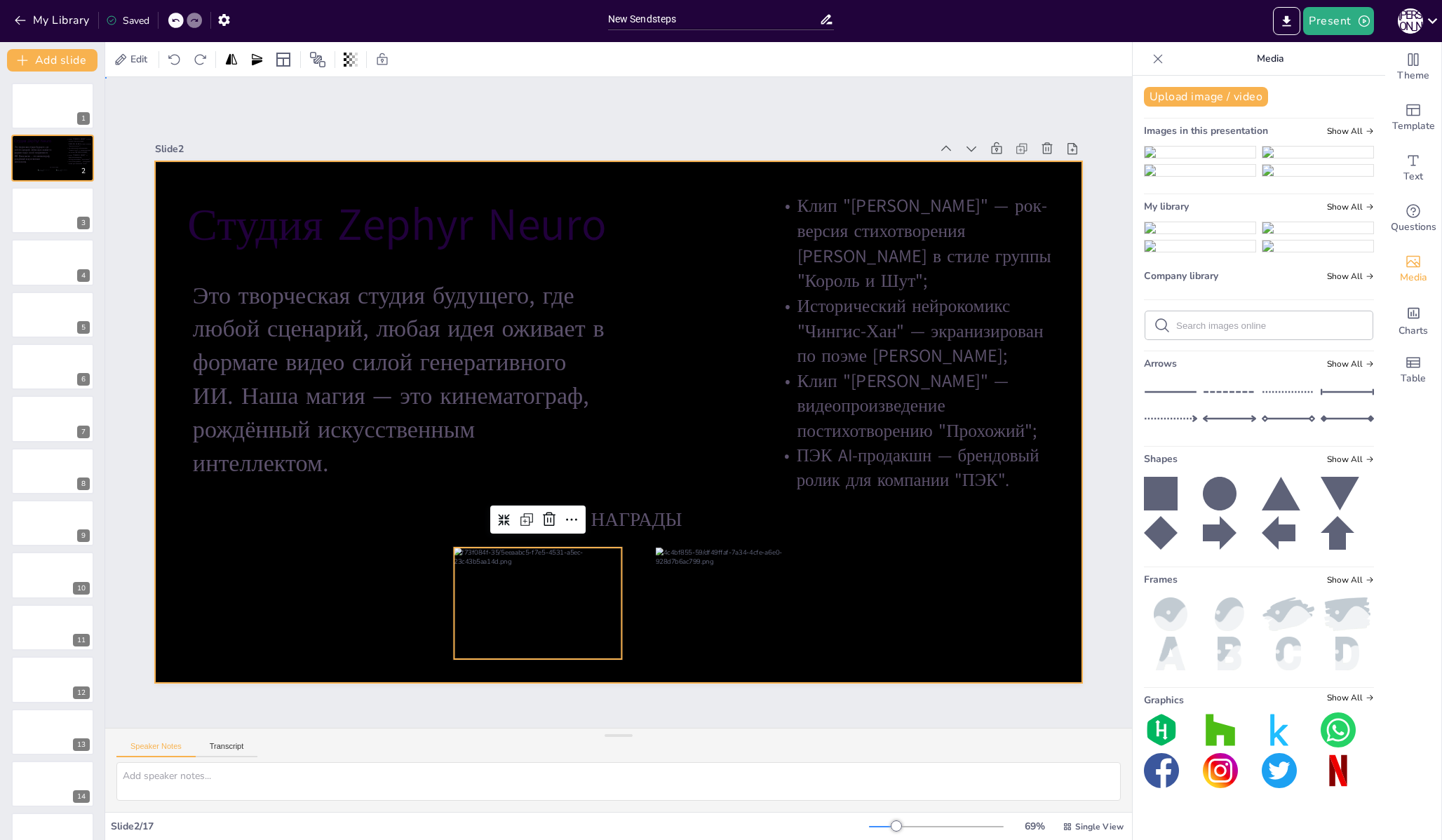
click at [919, 576] on div at bounding box center [618, 422] width 927 height 522
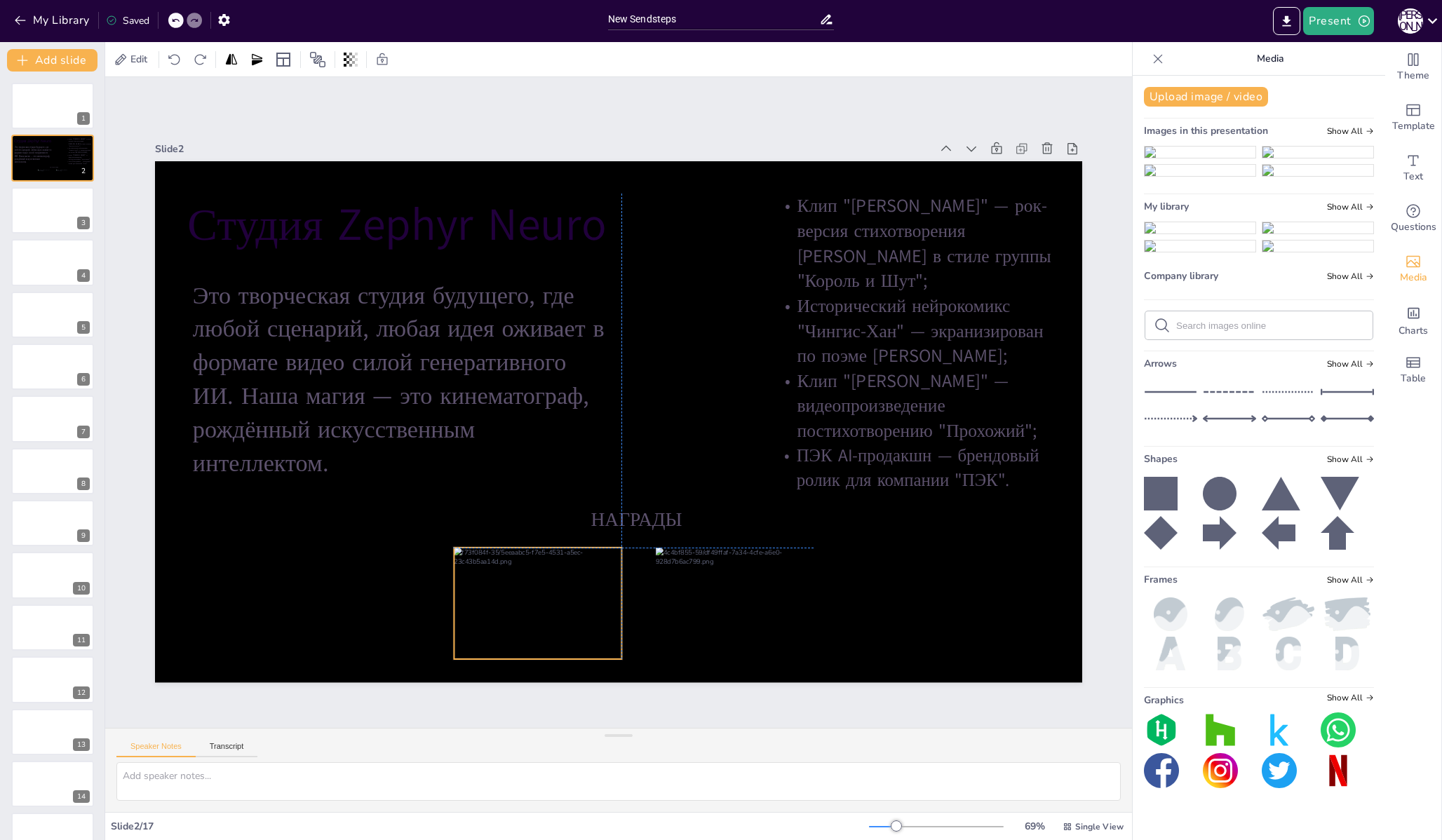
click at [533, 646] on div at bounding box center [537, 603] width 167 height 111
drag, startPoint x: 442, startPoint y: 656, endPoint x: 442, endPoint y: 640, distance: 16.0
click at [442, 640] on div "[PERSON_NAME] НАГРАДЫ Это творческая студия будущего, где любой сценарий, любая…" at bounding box center [618, 422] width 927 height 522
drag, startPoint x: 577, startPoint y: 632, endPoint x: 577, endPoint y: 622, distance: 10.0
click at [577, 622] on div at bounding box center [537, 596] width 168 height 111
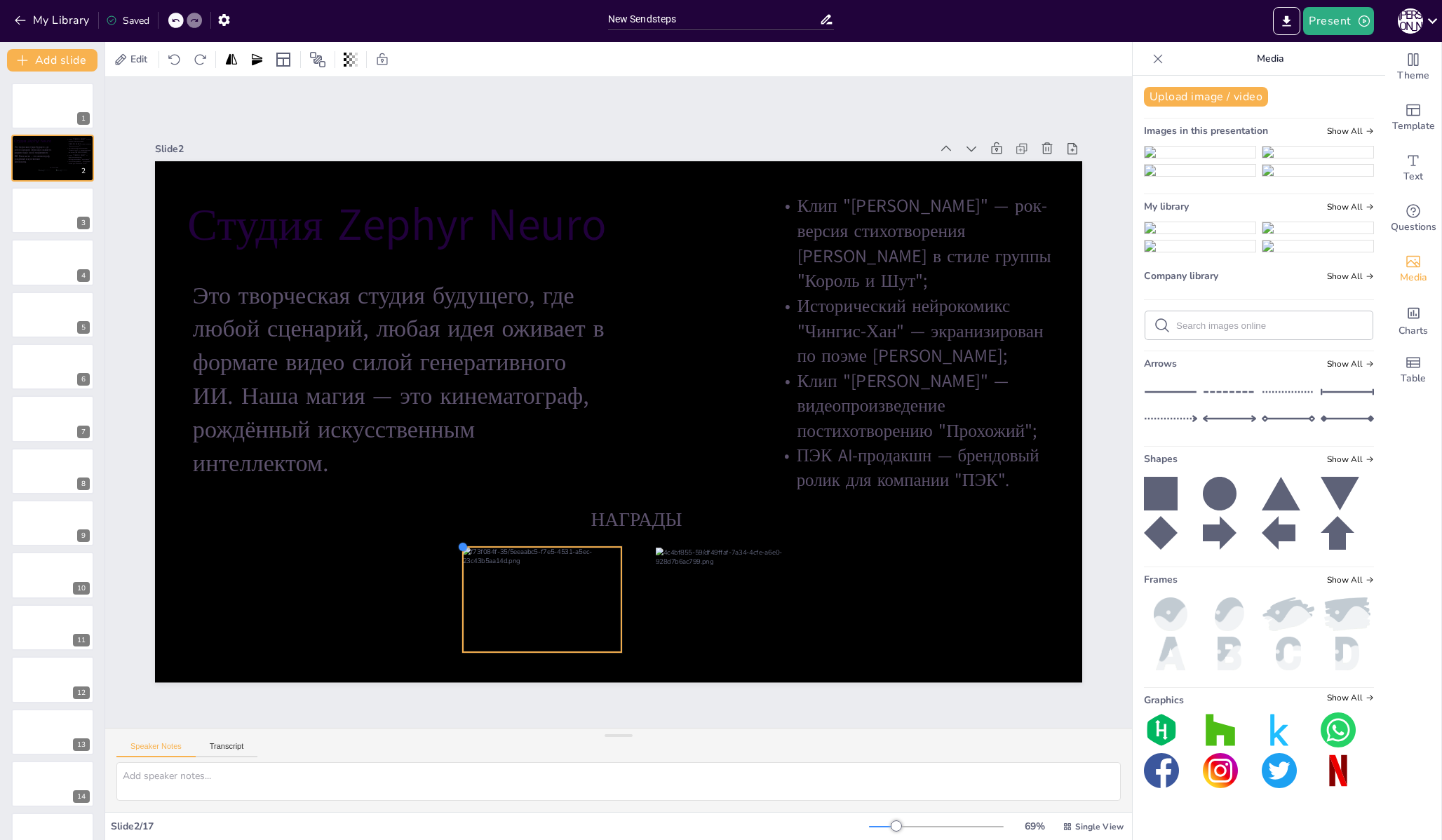
drag, startPoint x: 445, startPoint y: 537, endPoint x: 454, endPoint y: 543, distance: 10.8
click at [457, 543] on div at bounding box center [463, 546] width 11 height 11
click at [570, 579] on div at bounding box center [542, 600] width 158 height 105
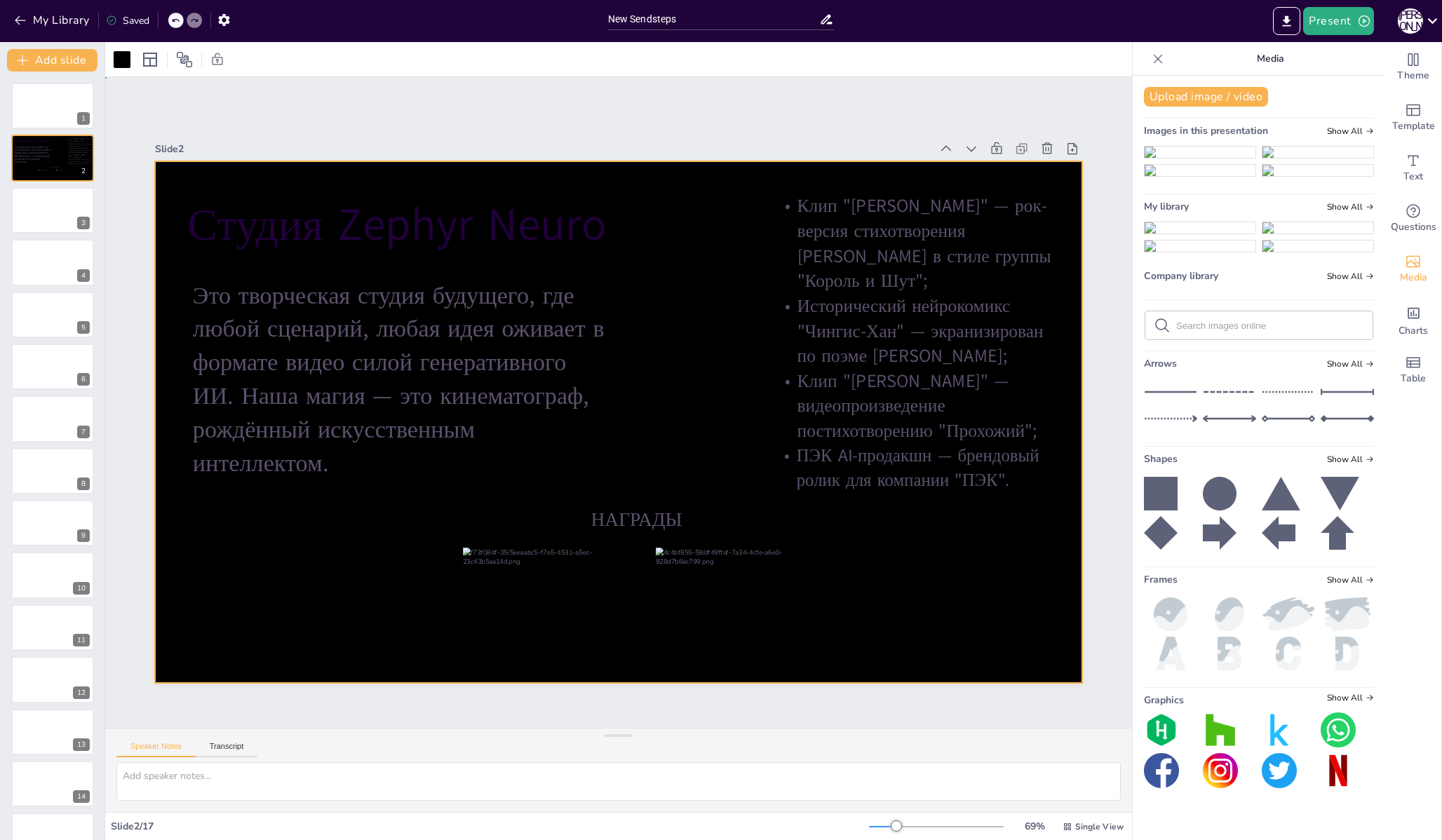
click at [948, 574] on div at bounding box center [618, 422] width 927 height 522
click at [126, 59] on div at bounding box center [122, 59] width 17 height 17
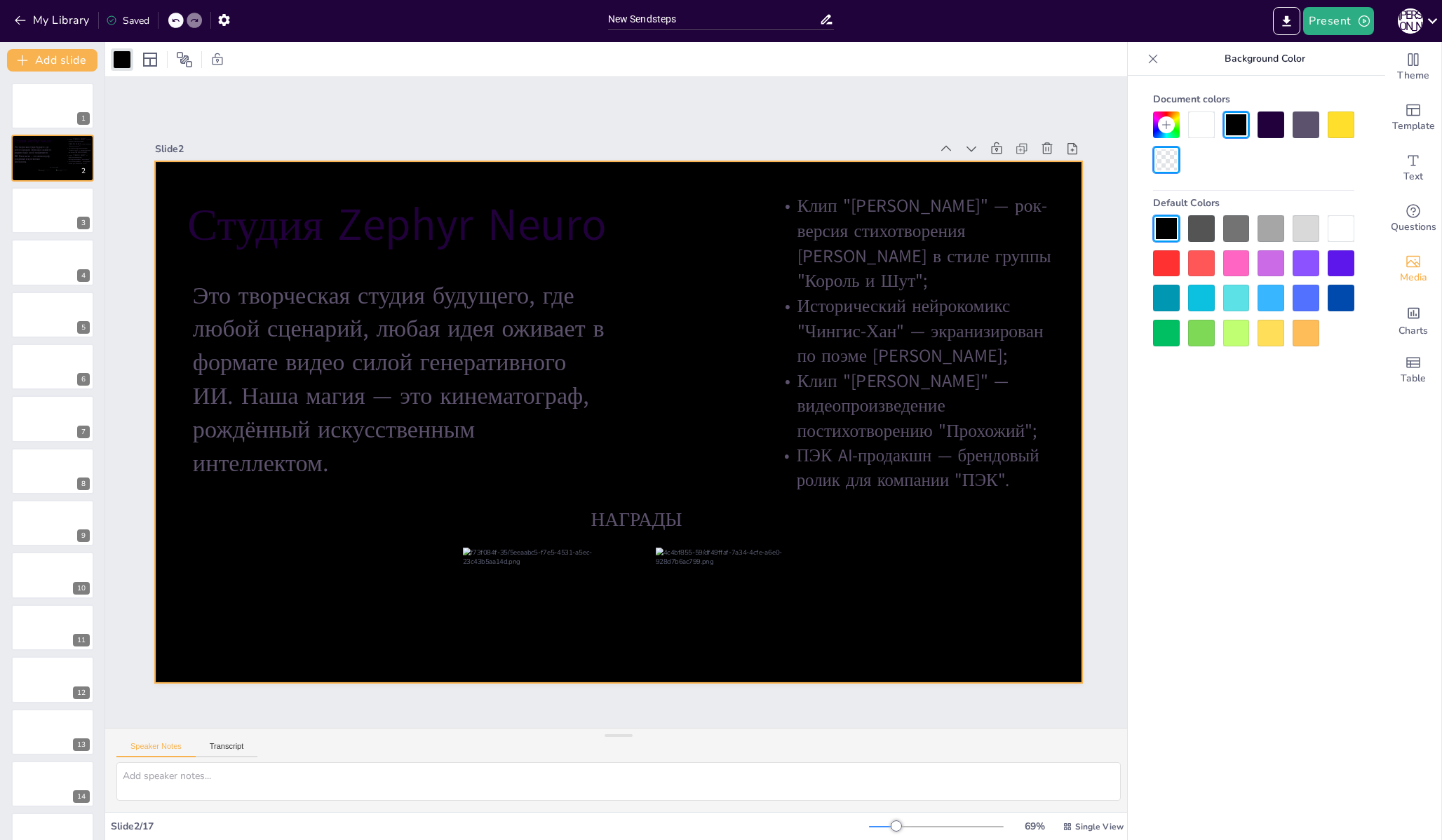
click at [1154, 258] on div at bounding box center [1166, 263] width 26 height 26
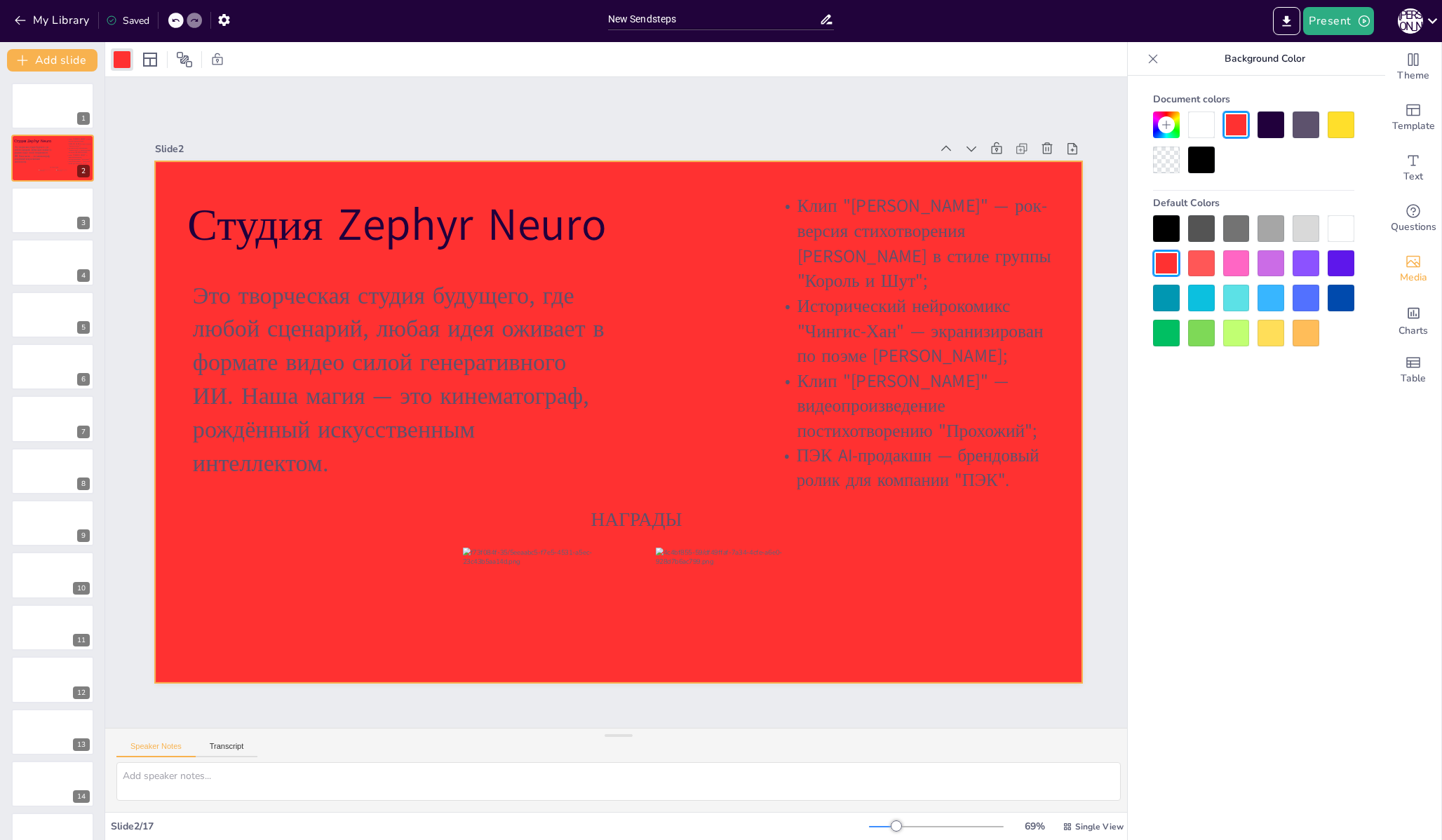
click at [1268, 266] on div at bounding box center [1270, 263] width 26 height 26
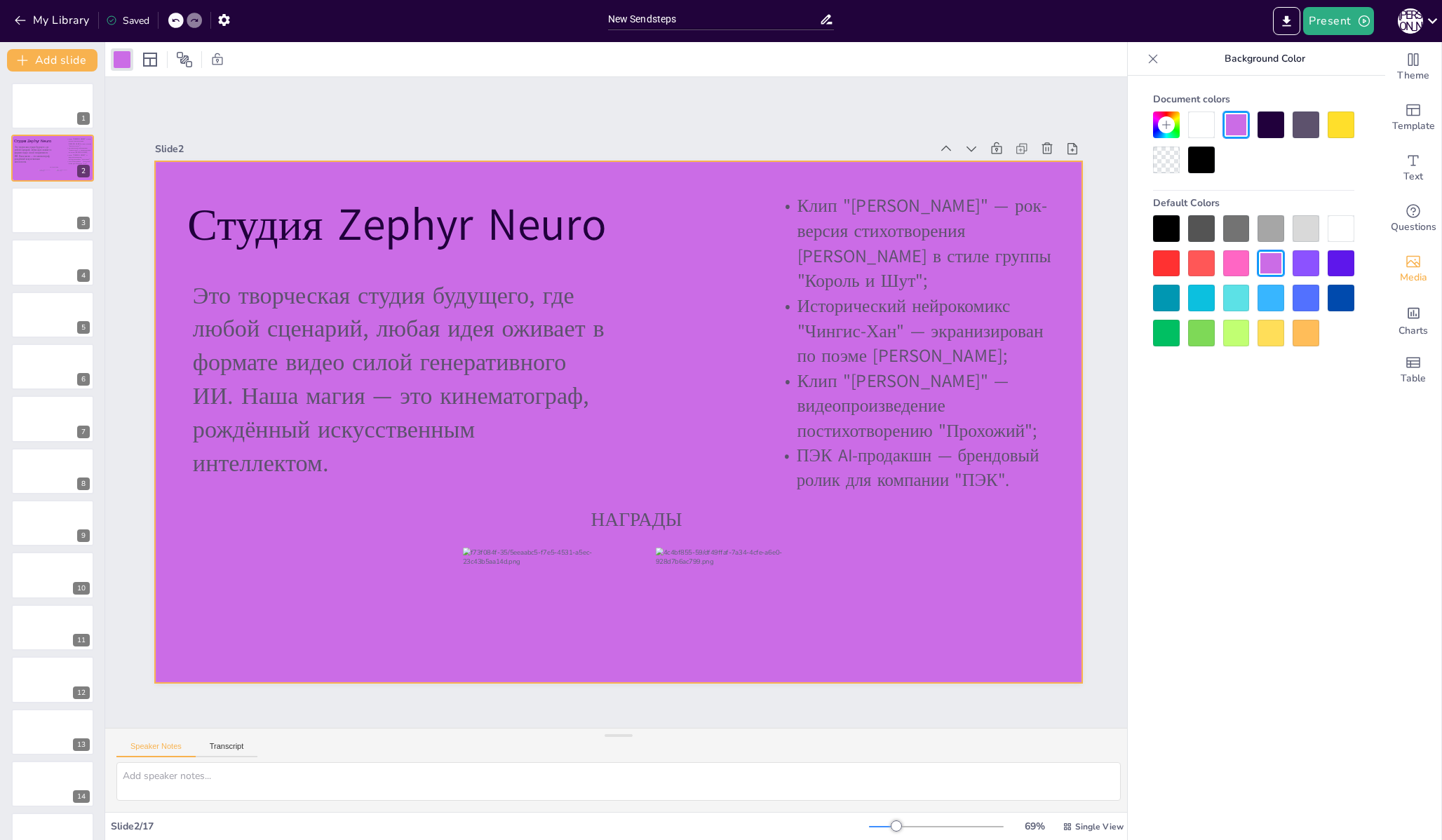
click at [1210, 297] on div at bounding box center [1201, 297] width 26 height 26
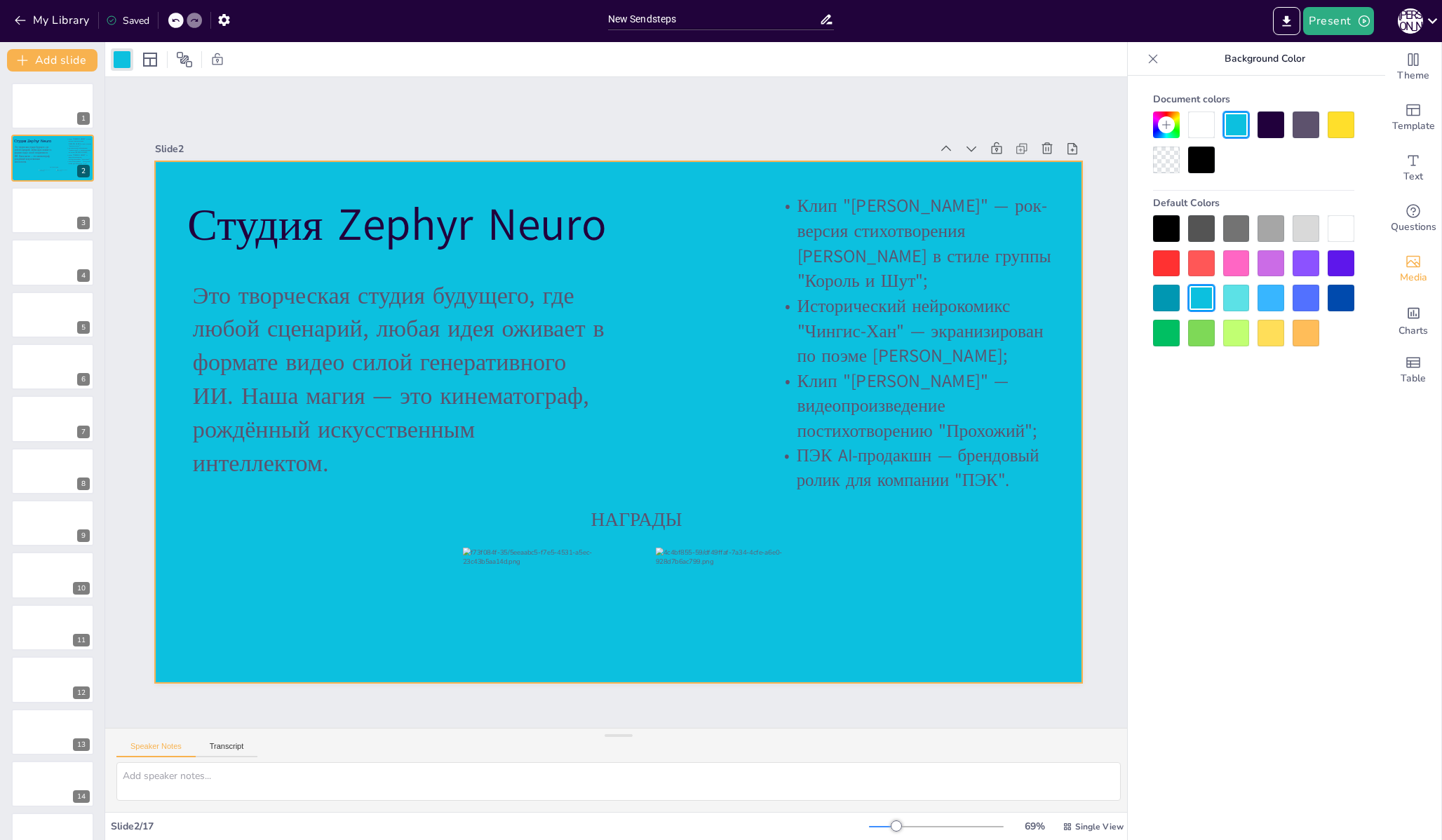
click at [1268, 285] on div at bounding box center [1270, 297] width 26 height 26
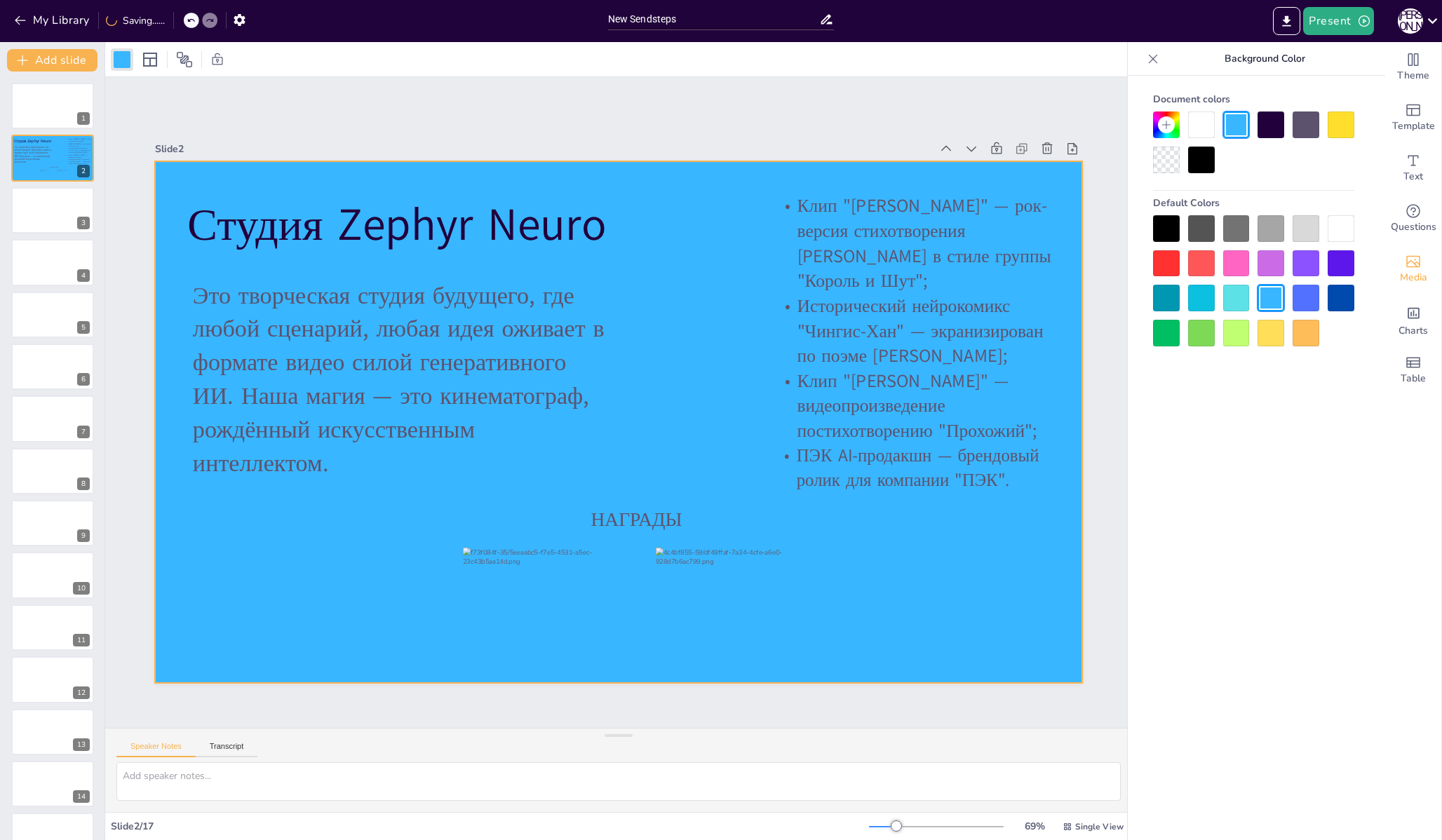
click at [1301, 227] on div at bounding box center [1305, 228] width 26 height 26
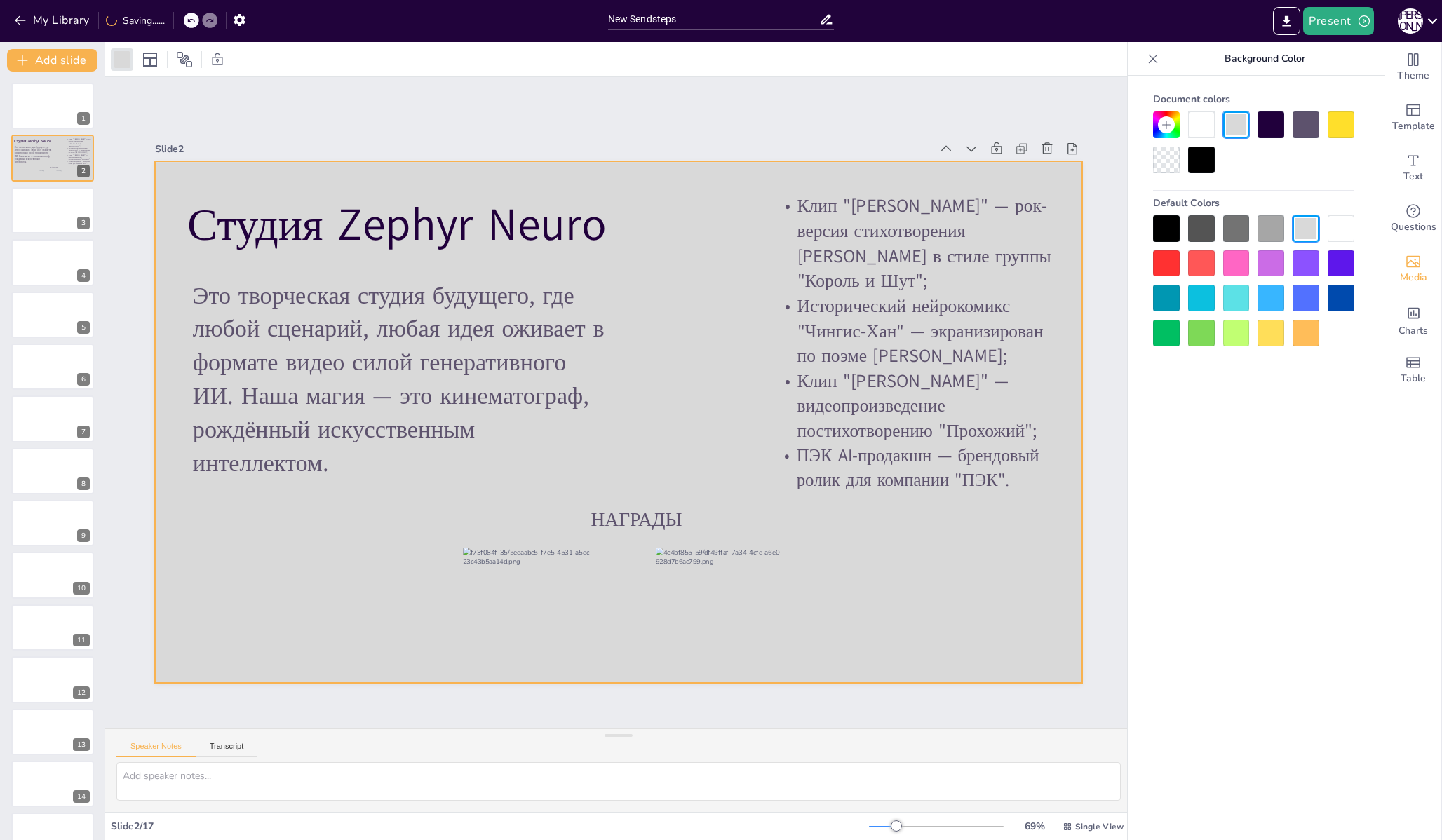
click at [1268, 228] on div at bounding box center [1270, 228] width 26 height 26
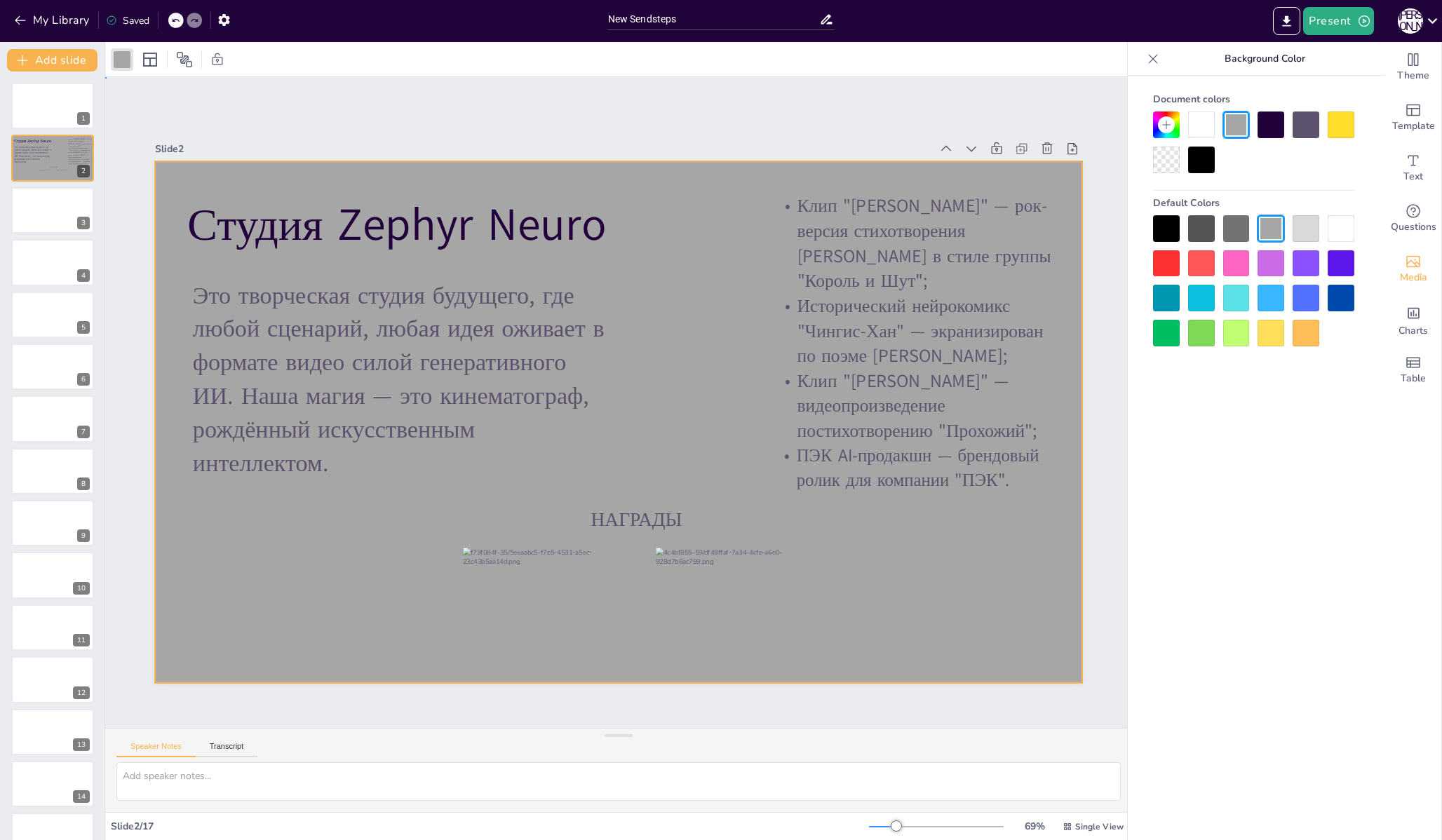
click at [689, 309] on div at bounding box center [618, 422] width 927 height 522
click at [707, 324] on div at bounding box center [618, 422] width 927 height 522
click at [1131, 61] on div "Background Color" at bounding box center [1253, 59] width 252 height 34
click at [1104, 65] on div at bounding box center [618, 59] width 1027 height 35
click at [1344, 456] on div "Document colors Default Colors" at bounding box center [1253, 479] width 252 height 806
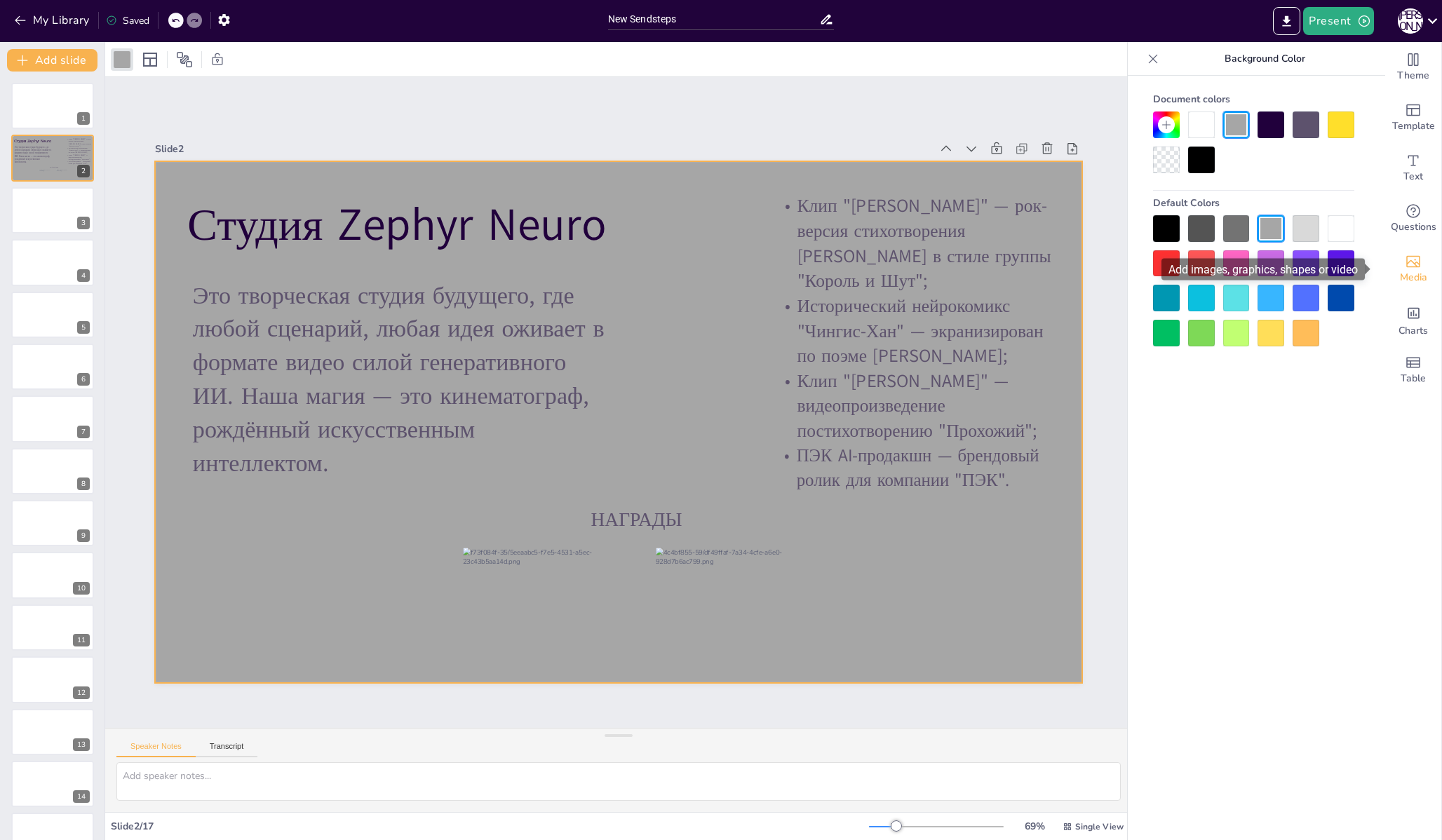
click at [1407, 251] on div "Media" at bounding box center [1413, 269] width 56 height 50
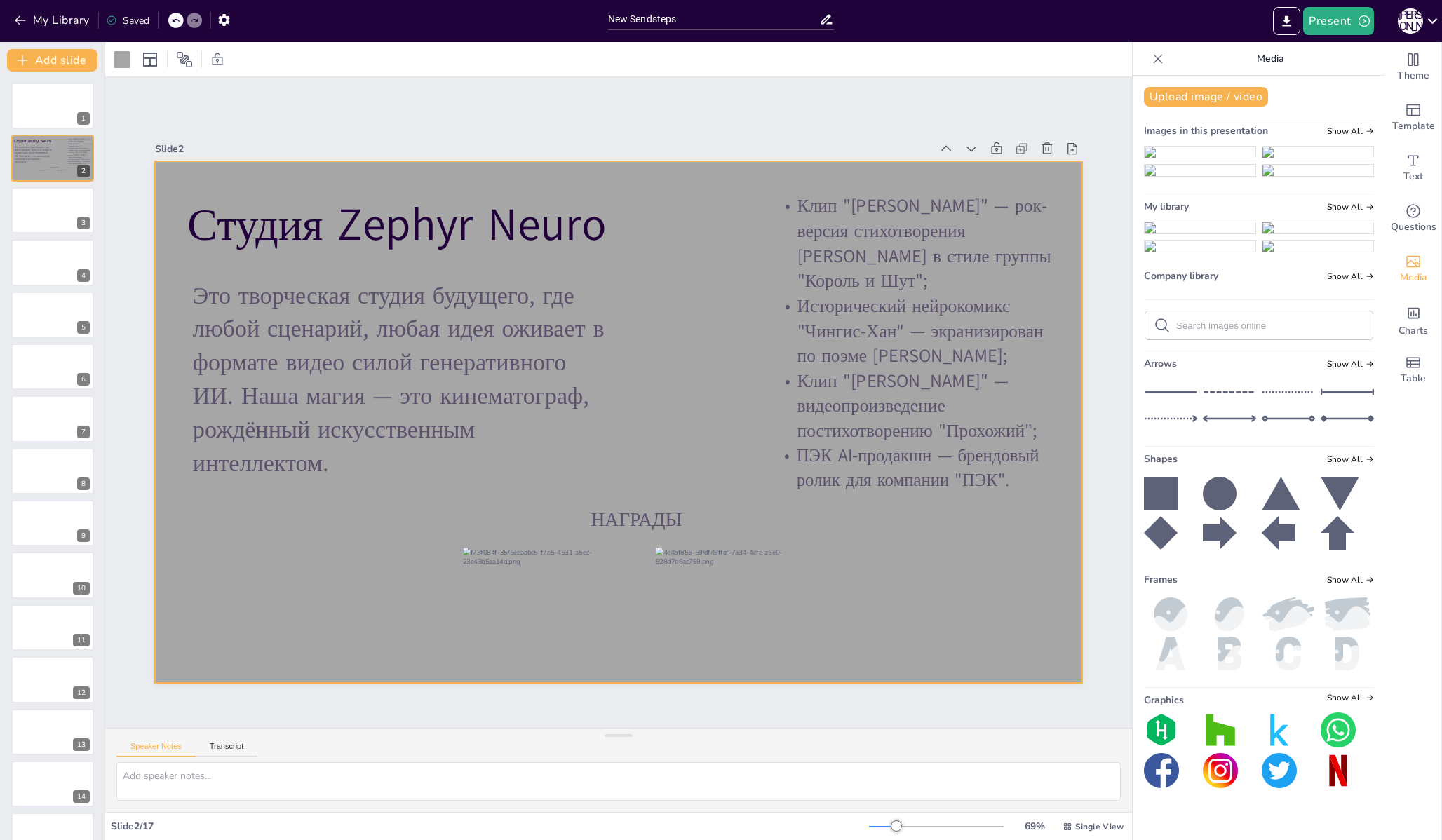
scroll to position [0, 0]
click at [1188, 89] on button "Upload image / video" at bounding box center [1205, 97] width 124 height 20
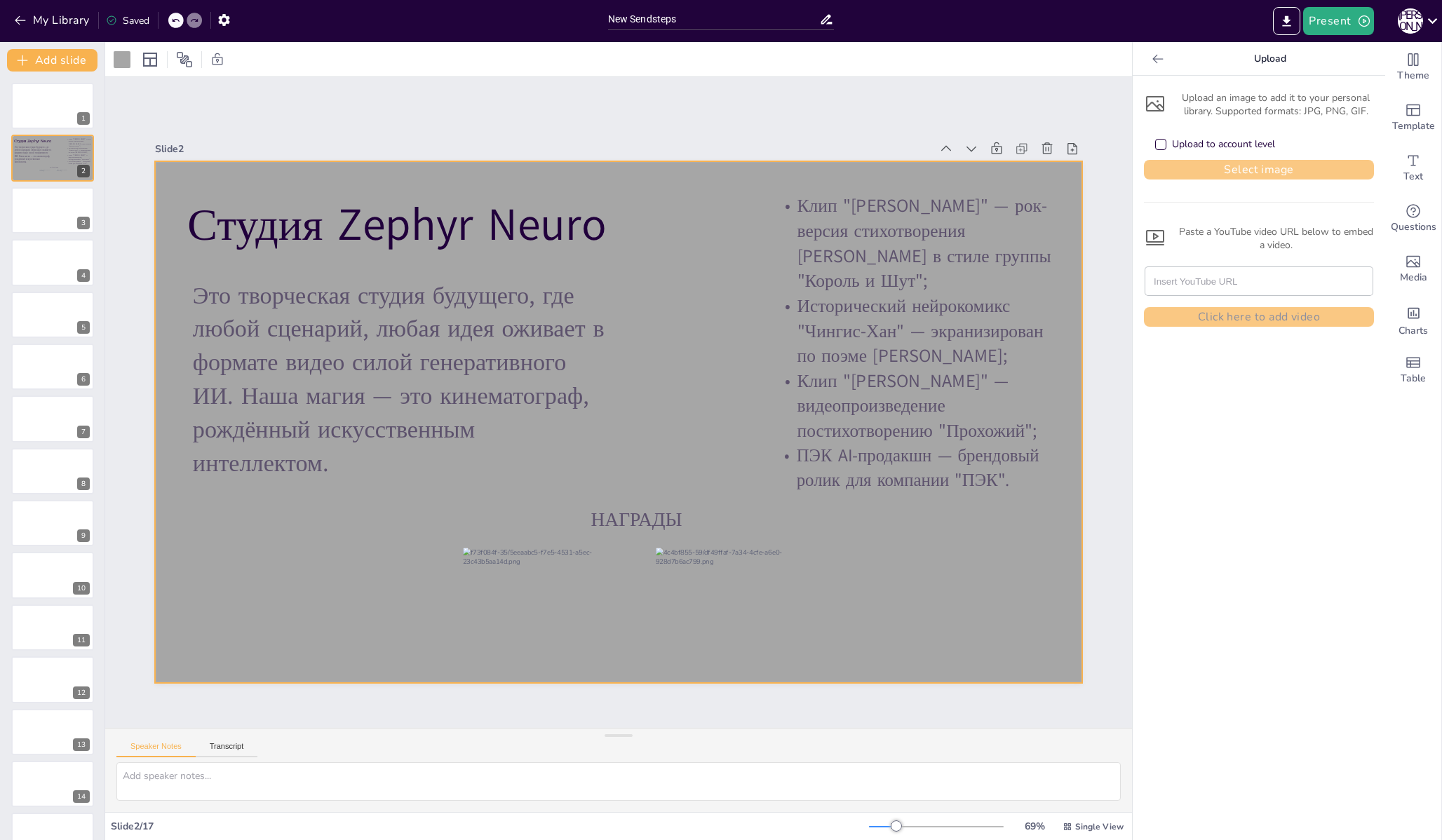
click at [1245, 172] on button "Select image" at bounding box center [1259, 170] width 230 height 20
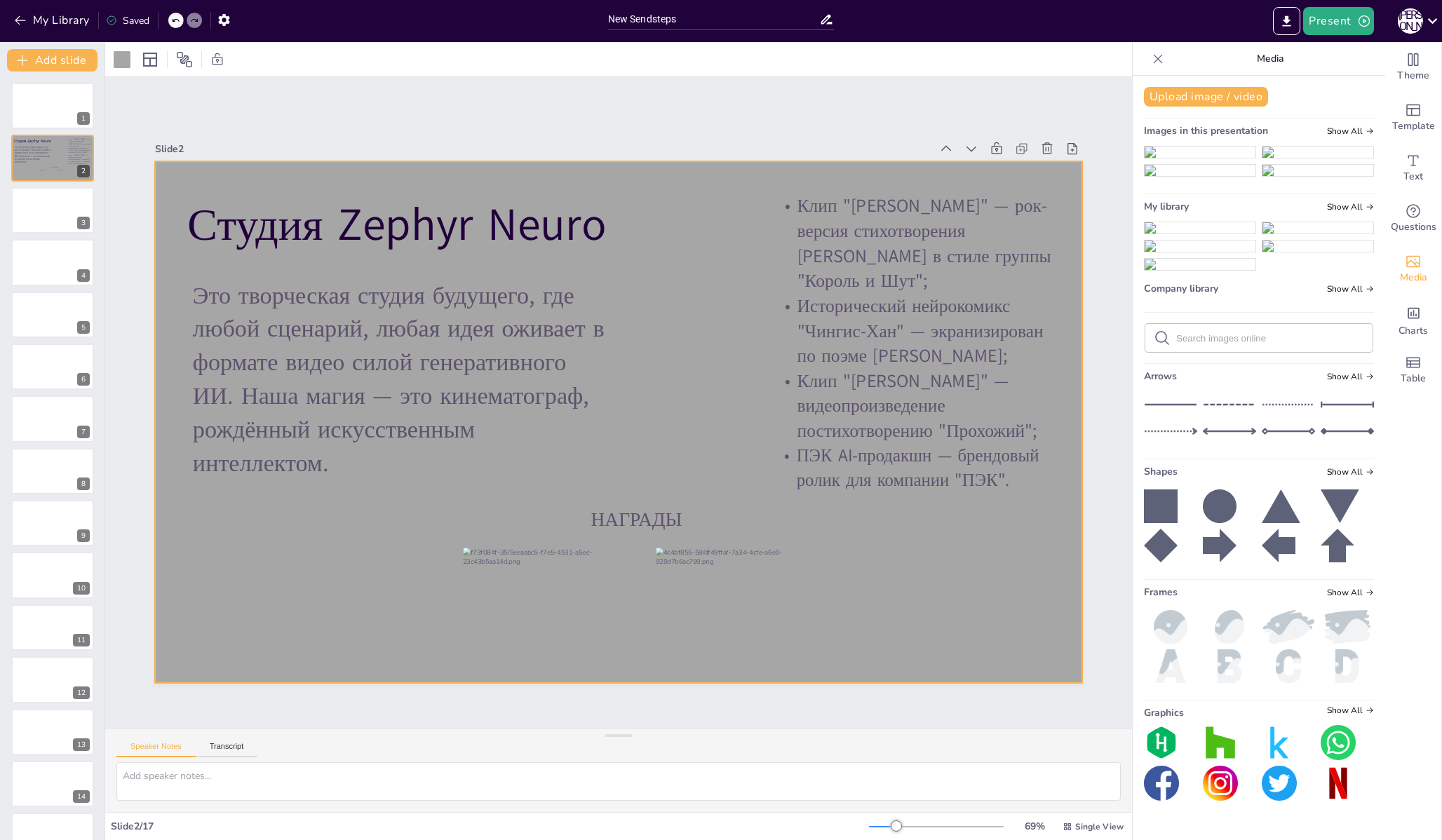
click at [1175, 233] on img at bounding box center [1200, 227] width 111 height 11
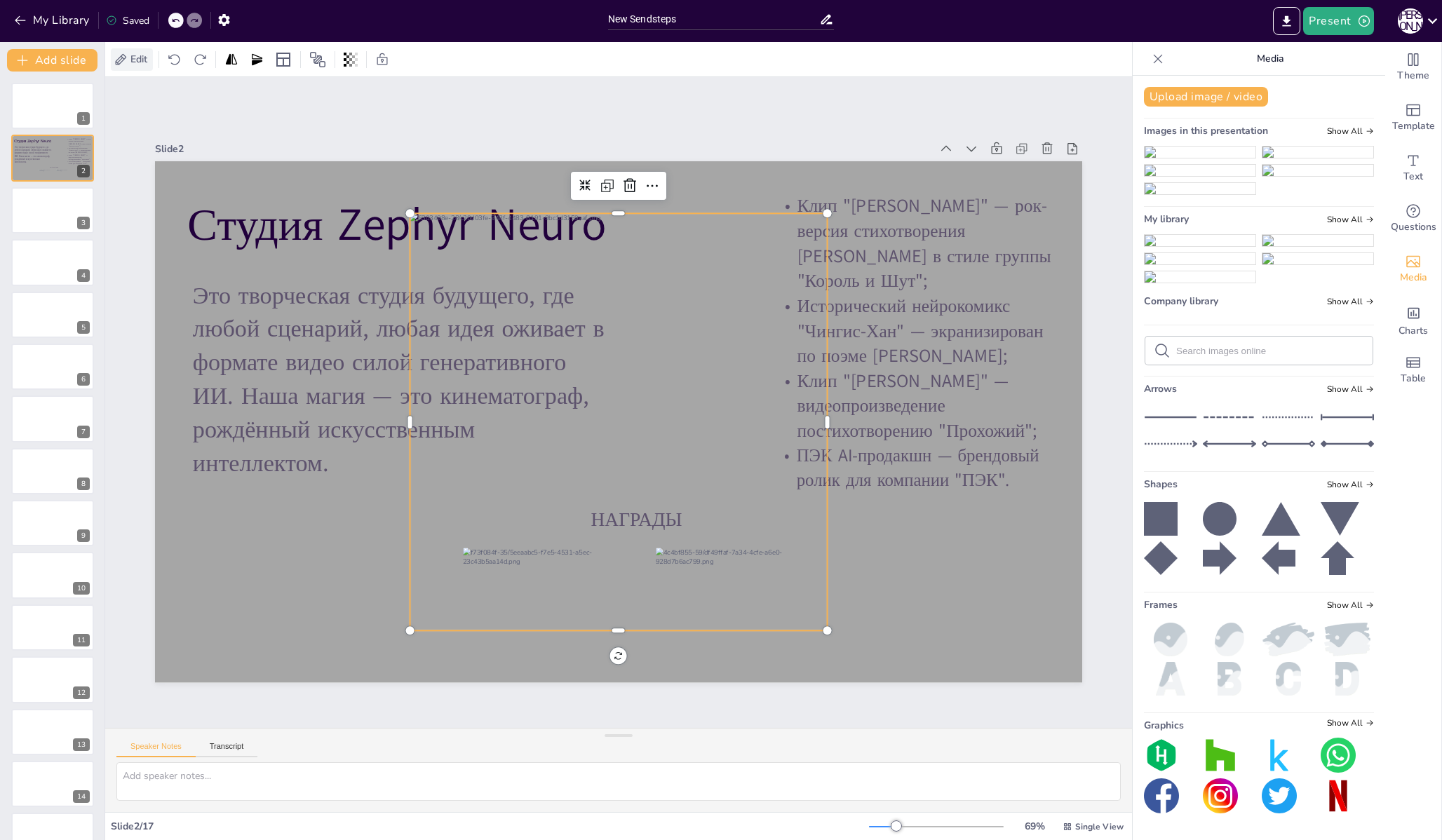
click at [140, 61] on span "Edit" at bounding box center [139, 59] width 23 height 14
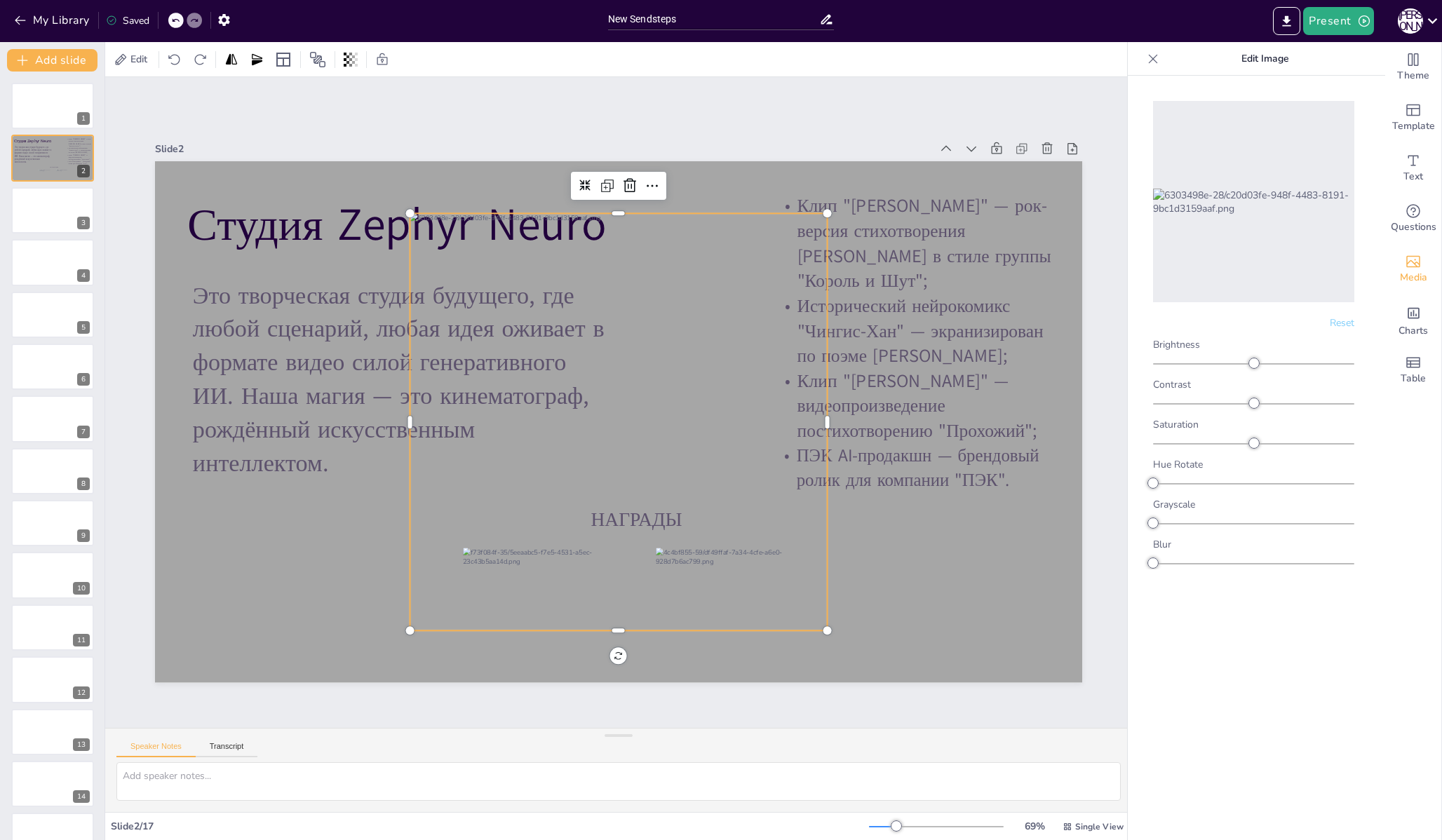
click at [673, 375] on div at bounding box center [619, 423] width 418 height 417
drag, startPoint x: 690, startPoint y: 368, endPoint x: 692, endPoint y: 321, distance: 47.0
click at [692, 321] on div at bounding box center [622, 370] width 418 height 417
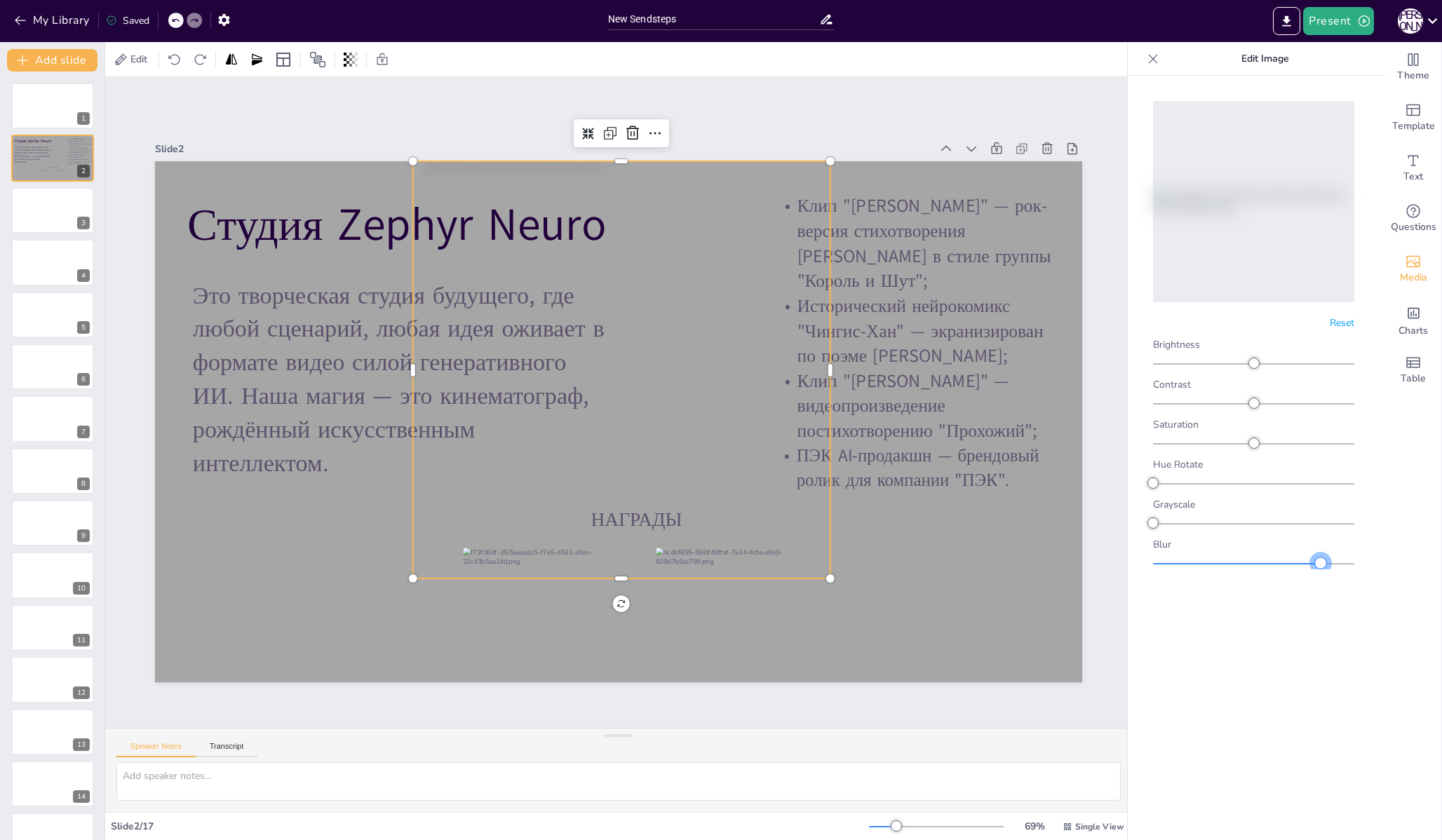
drag, startPoint x: 1154, startPoint y: 560, endPoint x: 1320, endPoint y: 558, distance: 166.0
click at [1320, 558] on div at bounding box center [1320, 562] width 11 height 11
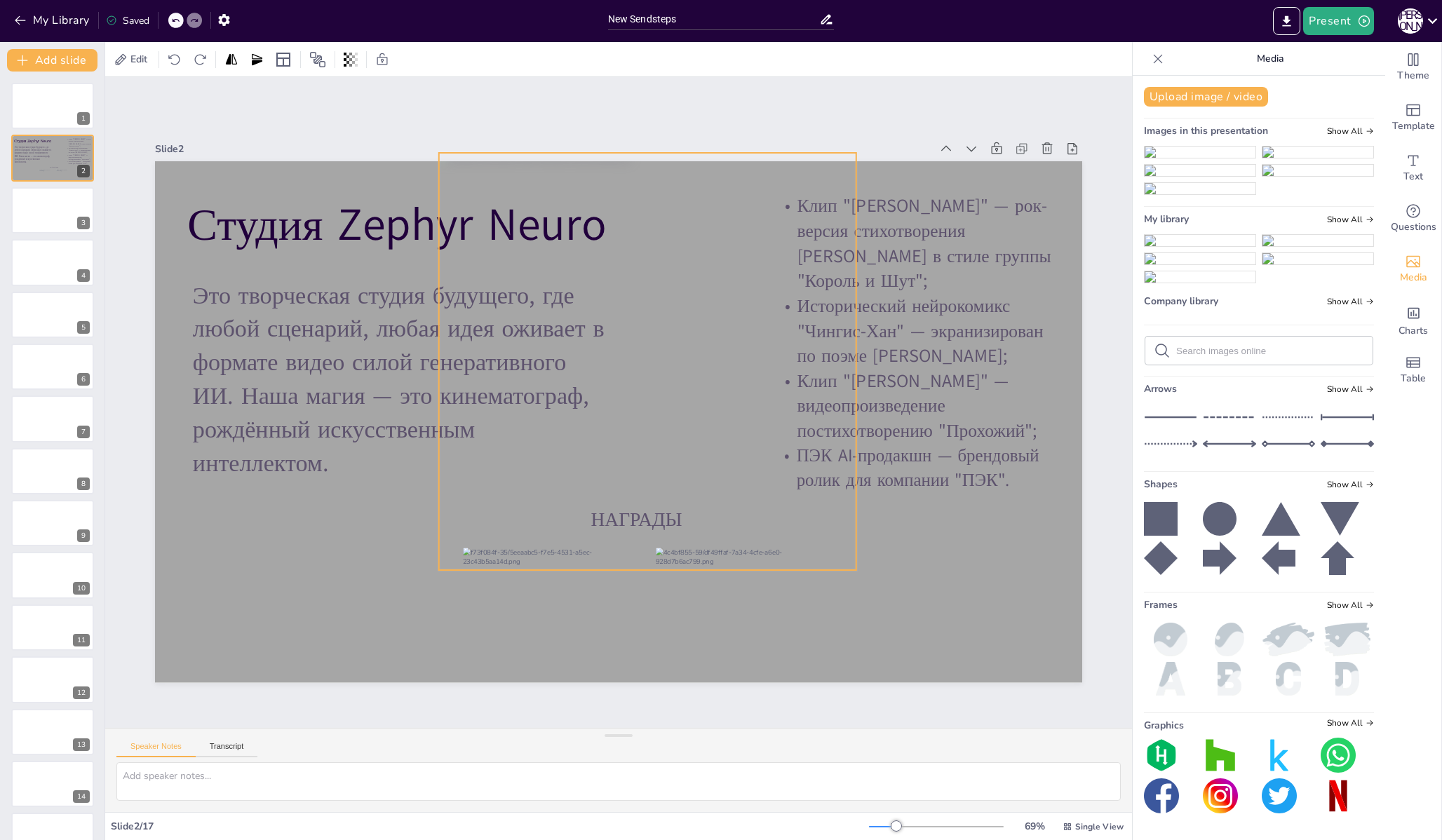
drag, startPoint x: 591, startPoint y: 452, endPoint x: 617, endPoint y: 444, distance: 27.2
click at [617, 444] on div at bounding box center [648, 362] width 418 height 417
click at [605, 396] on div at bounding box center [648, 362] width 418 height 417
click at [698, 384] on div at bounding box center [648, 362] width 418 height 417
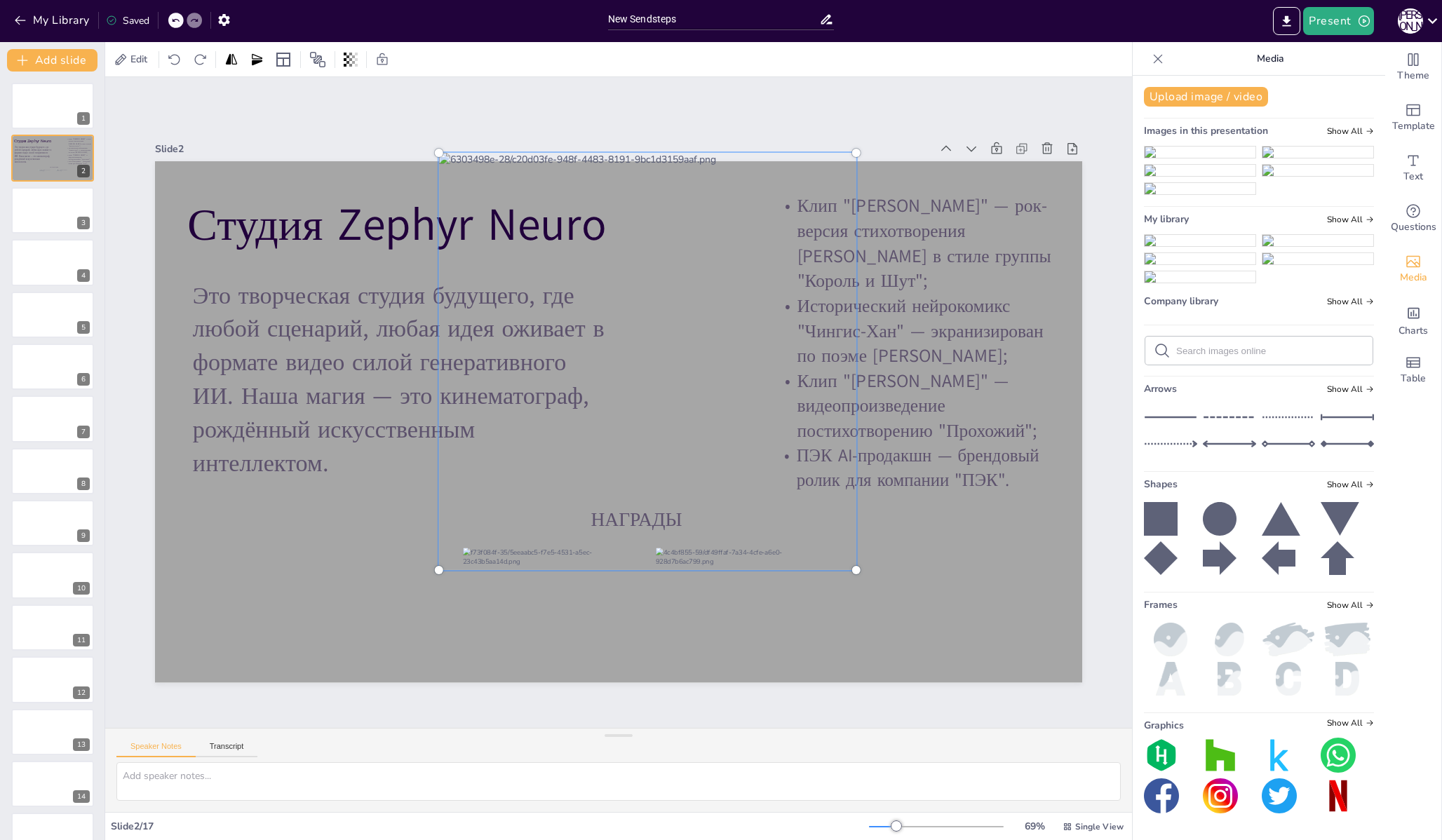
click at [698, 384] on div at bounding box center [647, 361] width 434 height 434
click at [134, 59] on span "Edit" at bounding box center [139, 59] width 23 height 14
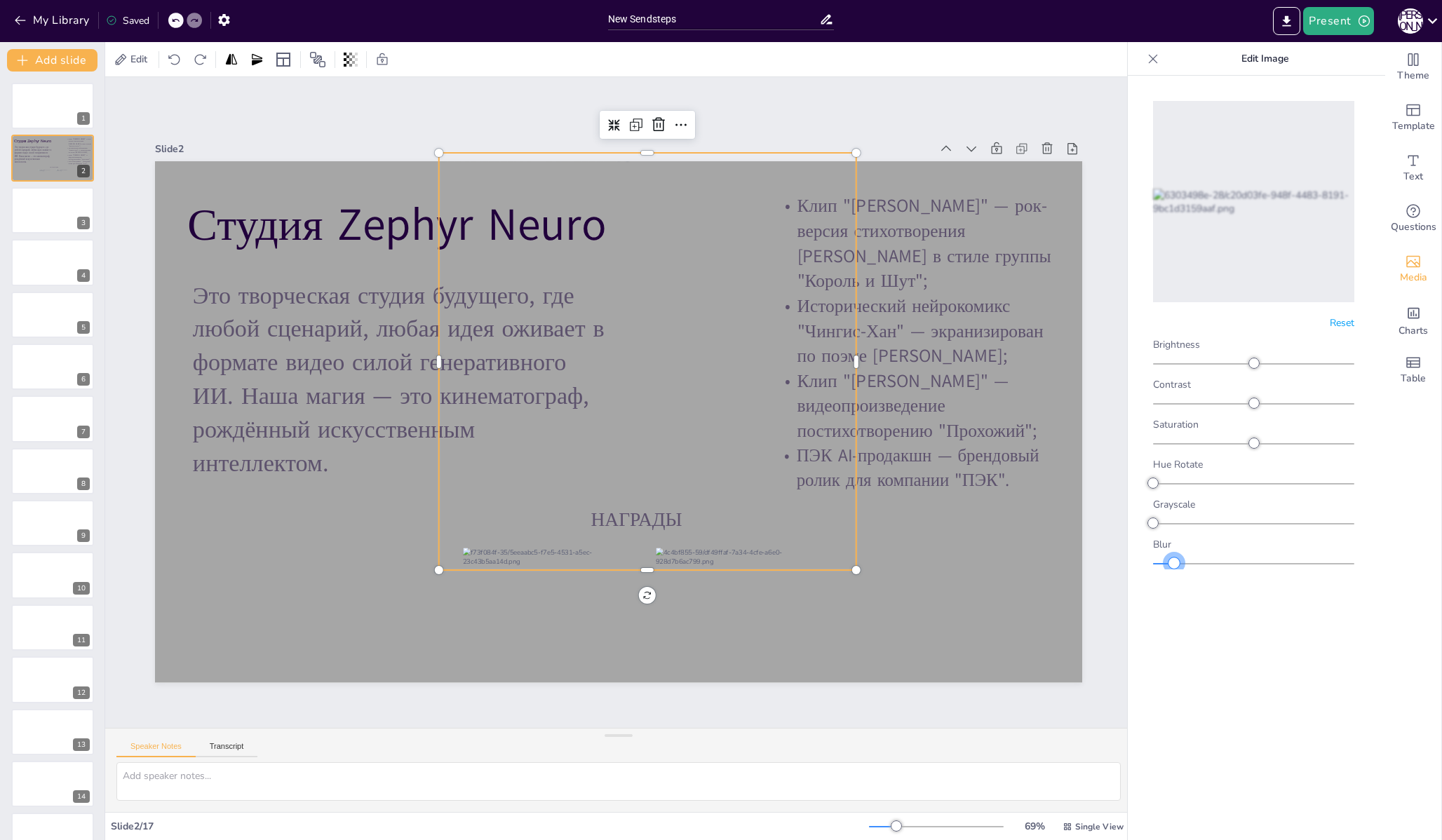
drag, startPoint x: 1213, startPoint y: 563, endPoint x: 1174, endPoint y: 565, distance: 39.1
click at [1174, 565] on div at bounding box center [1163, 564] width 21 height 2
click at [1250, 441] on div at bounding box center [1252, 443] width 11 height 11
drag, startPoint x: 1253, startPoint y: 401, endPoint x: 1101, endPoint y: 430, distance: 154.7
click at [1101, 430] on body "My Library Saved New Sendsteps Present П А Document fonts Akatab Actor Recently…" at bounding box center [721, 420] width 1442 height 840
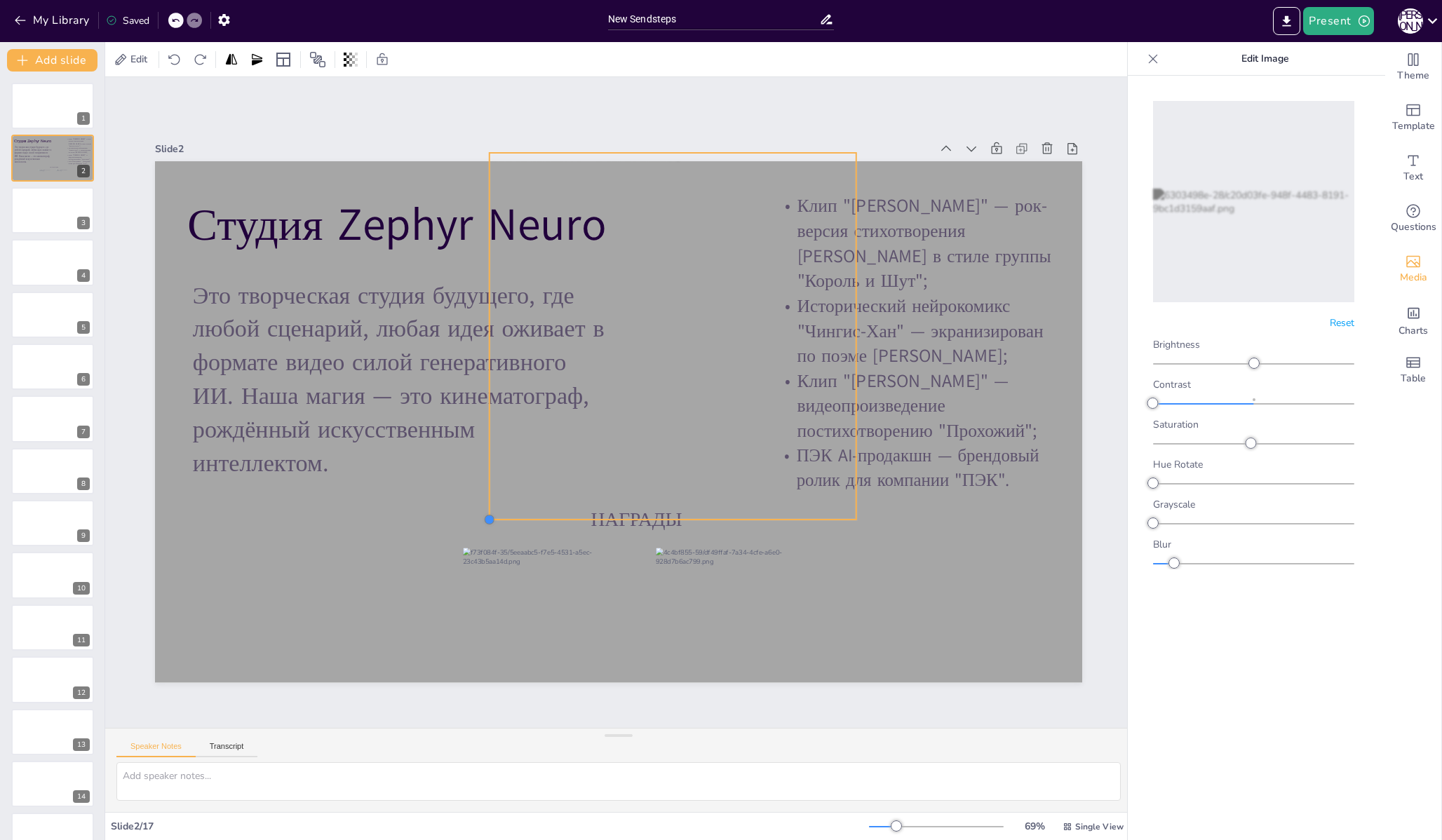
drag, startPoint x: 428, startPoint y: 566, endPoint x: 534, endPoint y: 515, distance: 117.6
click at [534, 515] on div "[PERSON_NAME] НАГРАДЫ Это творческая студия будущего, где любой сценарий, любая…" at bounding box center [618, 422] width 927 height 522
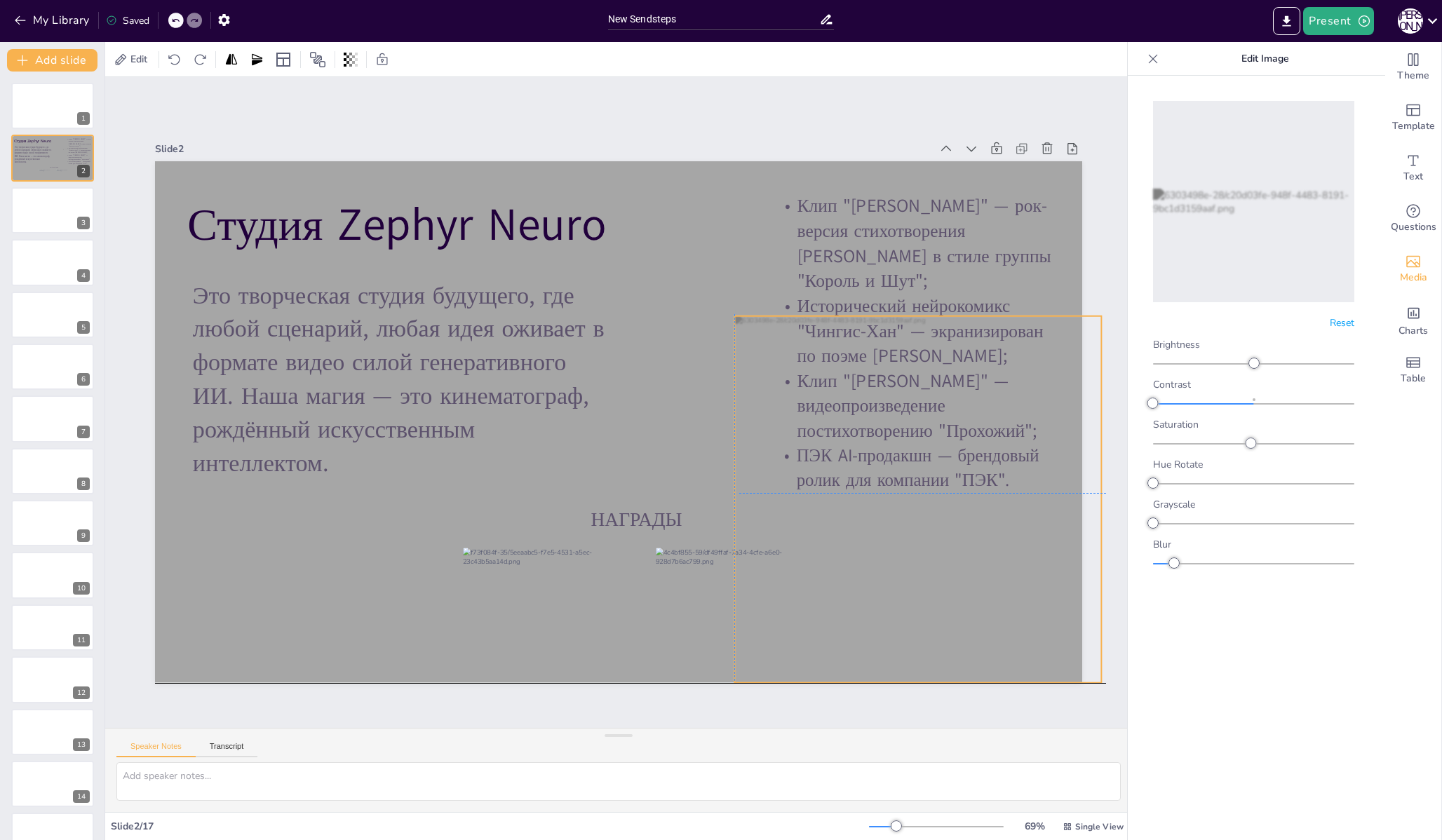
drag, startPoint x: 741, startPoint y: 366, endPoint x: 991, endPoint y: 528, distance: 297.9
click at [991, 528] on div at bounding box center [918, 499] width 367 height 366
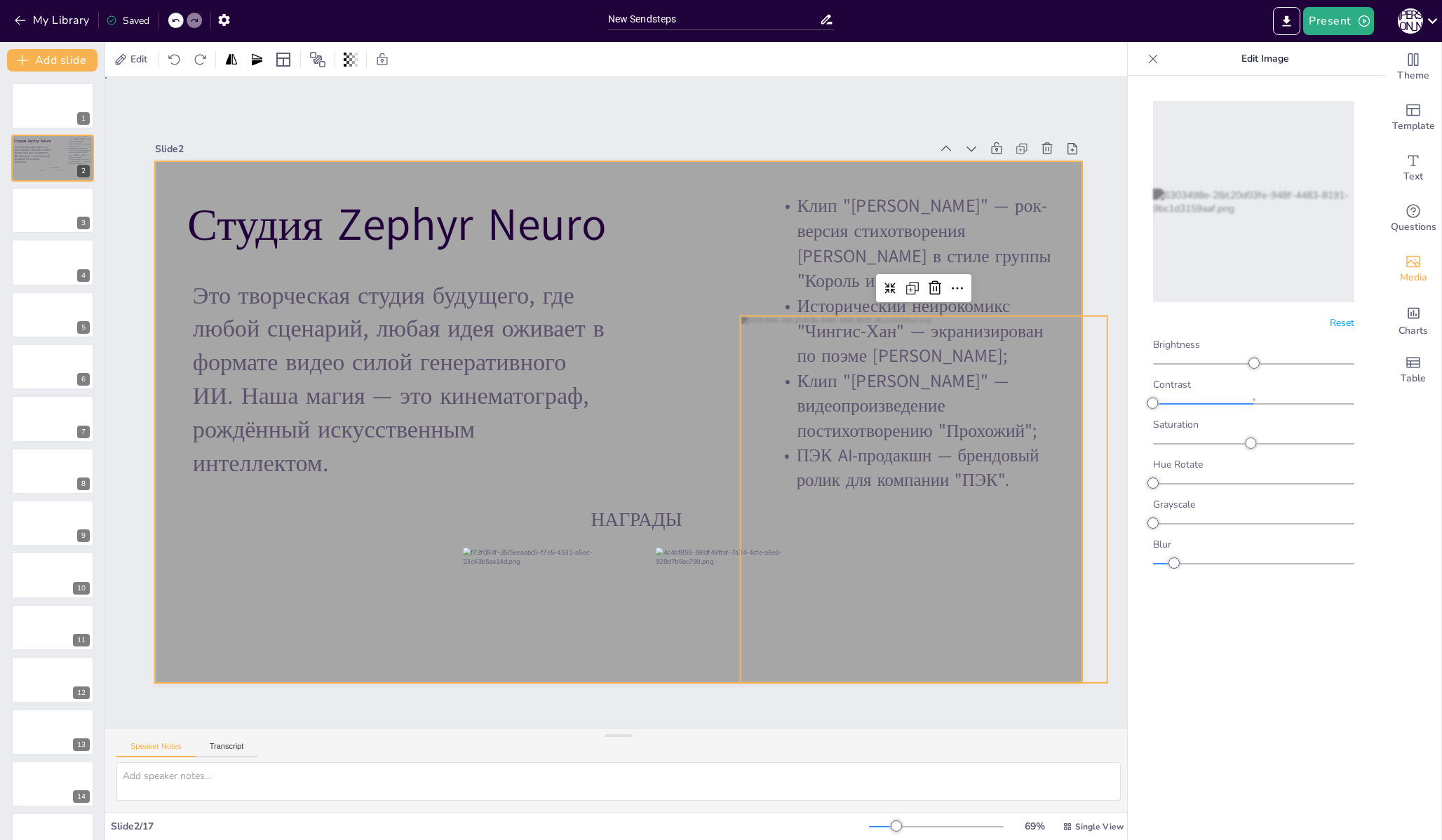
click at [602, 472] on div at bounding box center [618, 422] width 927 height 522
